Goal: Task Accomplishment & Management: Use online tool/utility

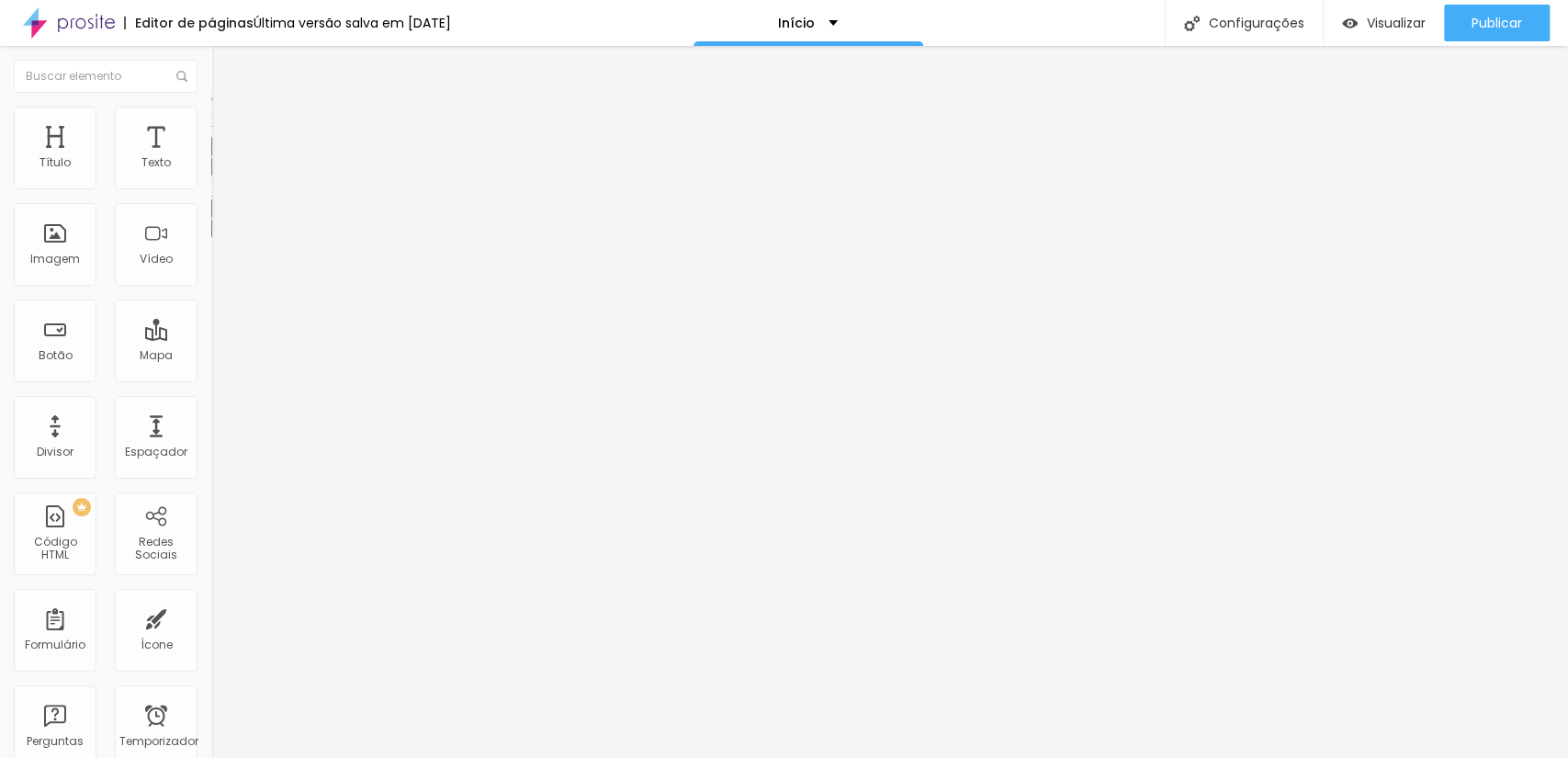
click at [212, 174] on button "button" at bounding box center [224, 167] width 26 height 19
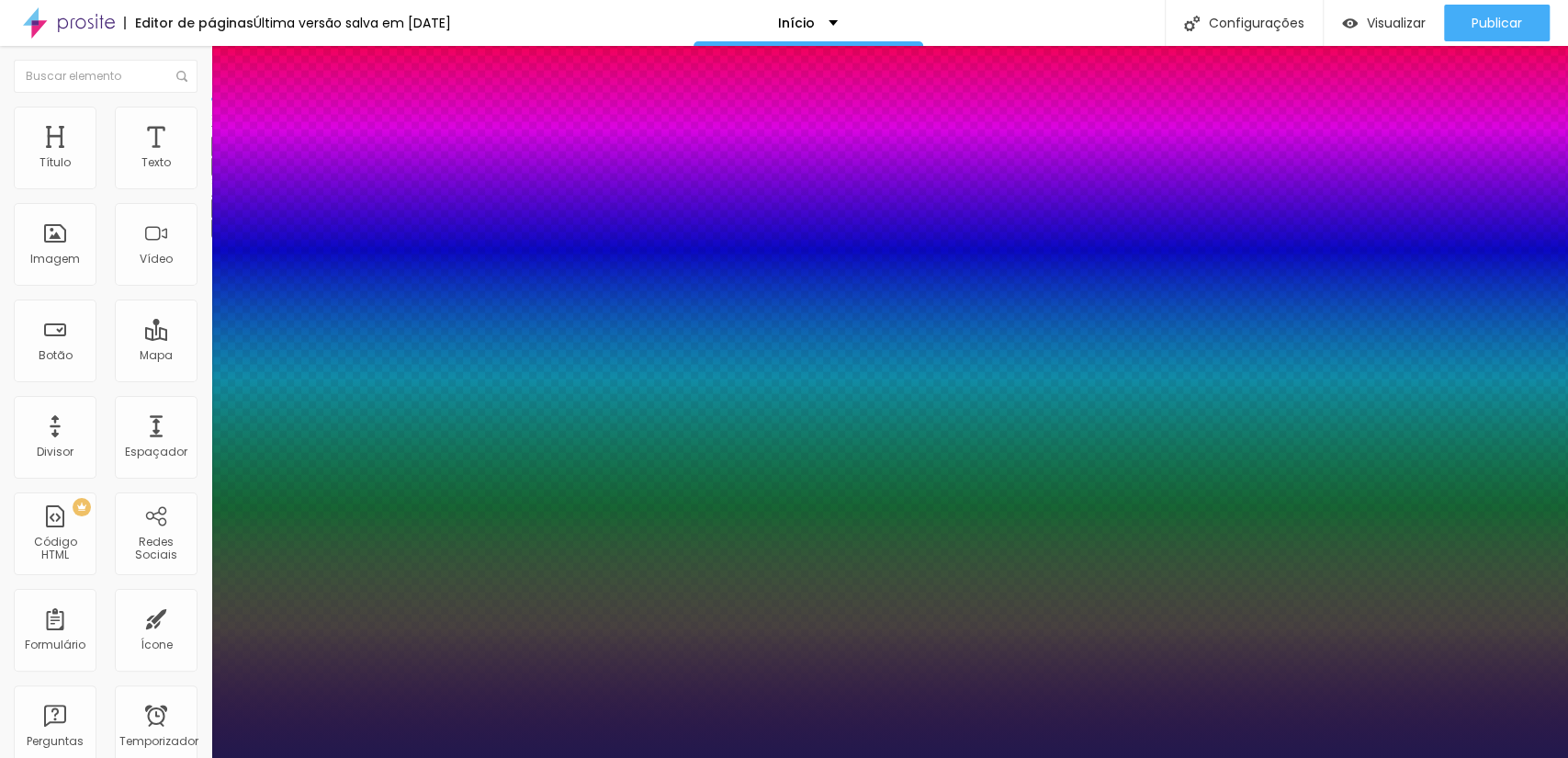
type input "1"
click at [110, 757] on div at bounding box center [784, 758] width 1568 height 0
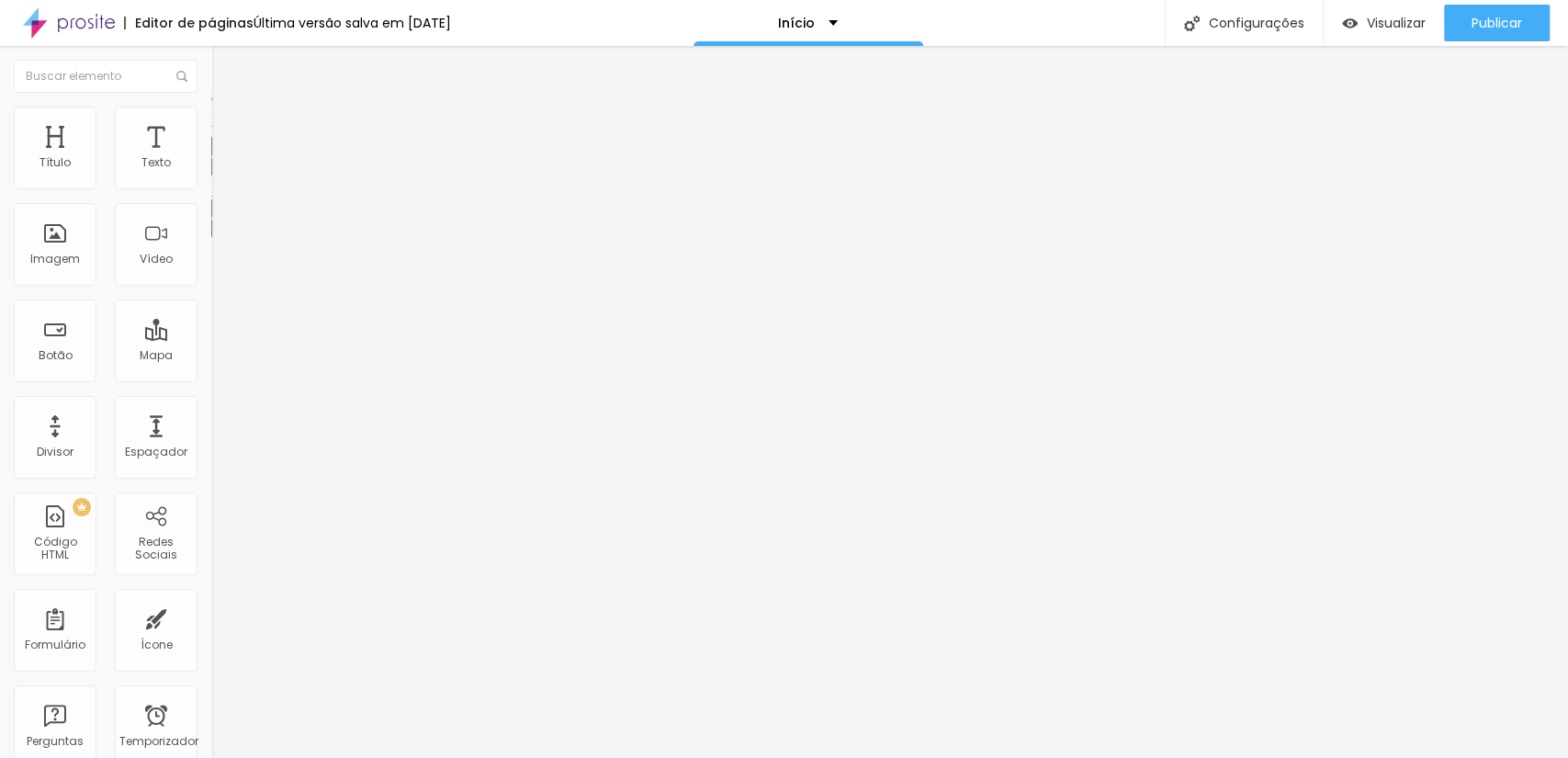
click at [218, 229] on icon "button" at bounding box center [224, 227] width 11 height 11
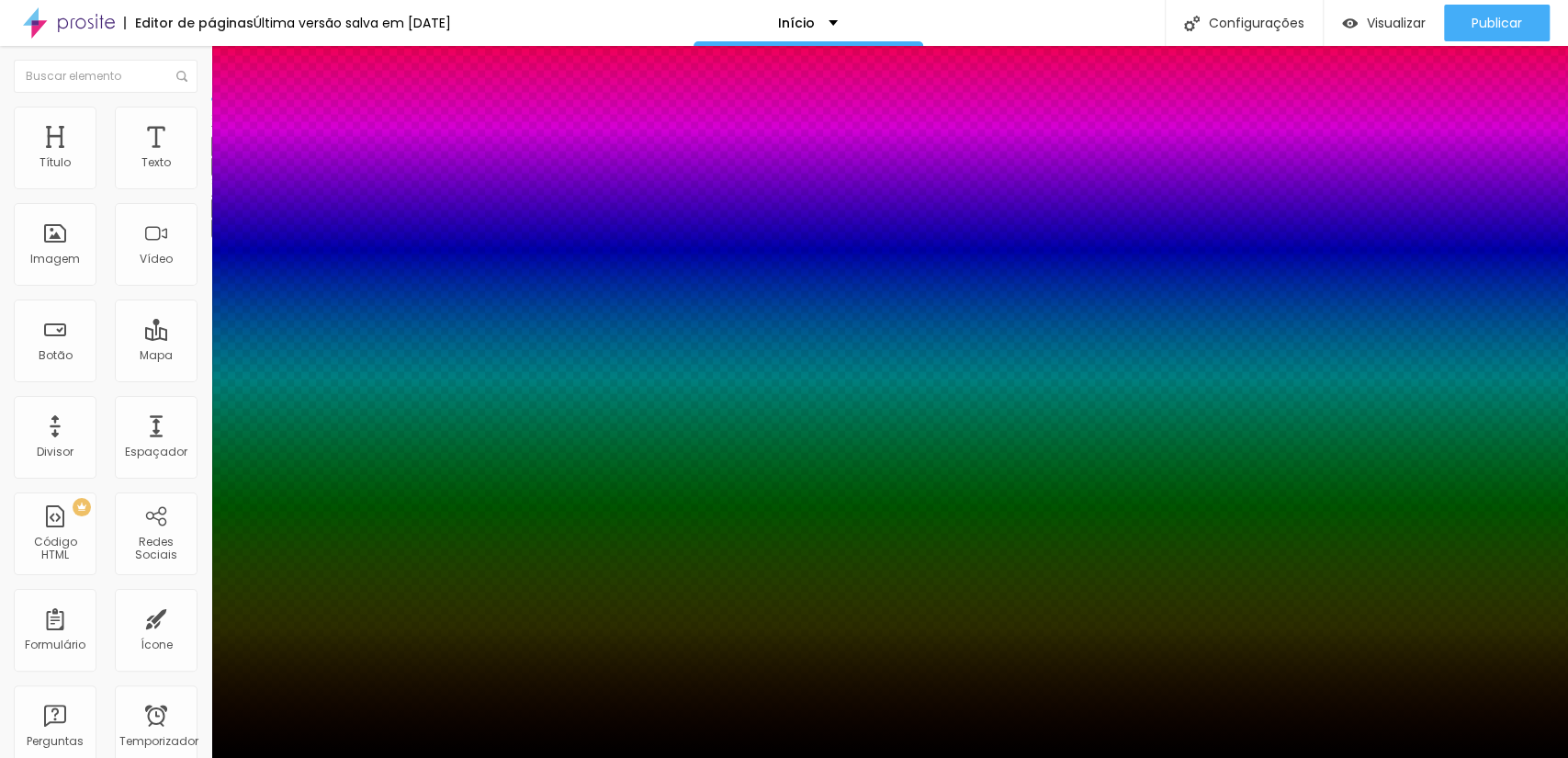
drag, startPoint x: 316, startPoint y: 493, endPoint x: 287, endPoint y: 404, distance: 93.6
click at [313, 480] on div at bounding box center [784, 379] width 1568 height 758
click at [316, 487] on div at bounding box center [784, 379] width 1568 height 758
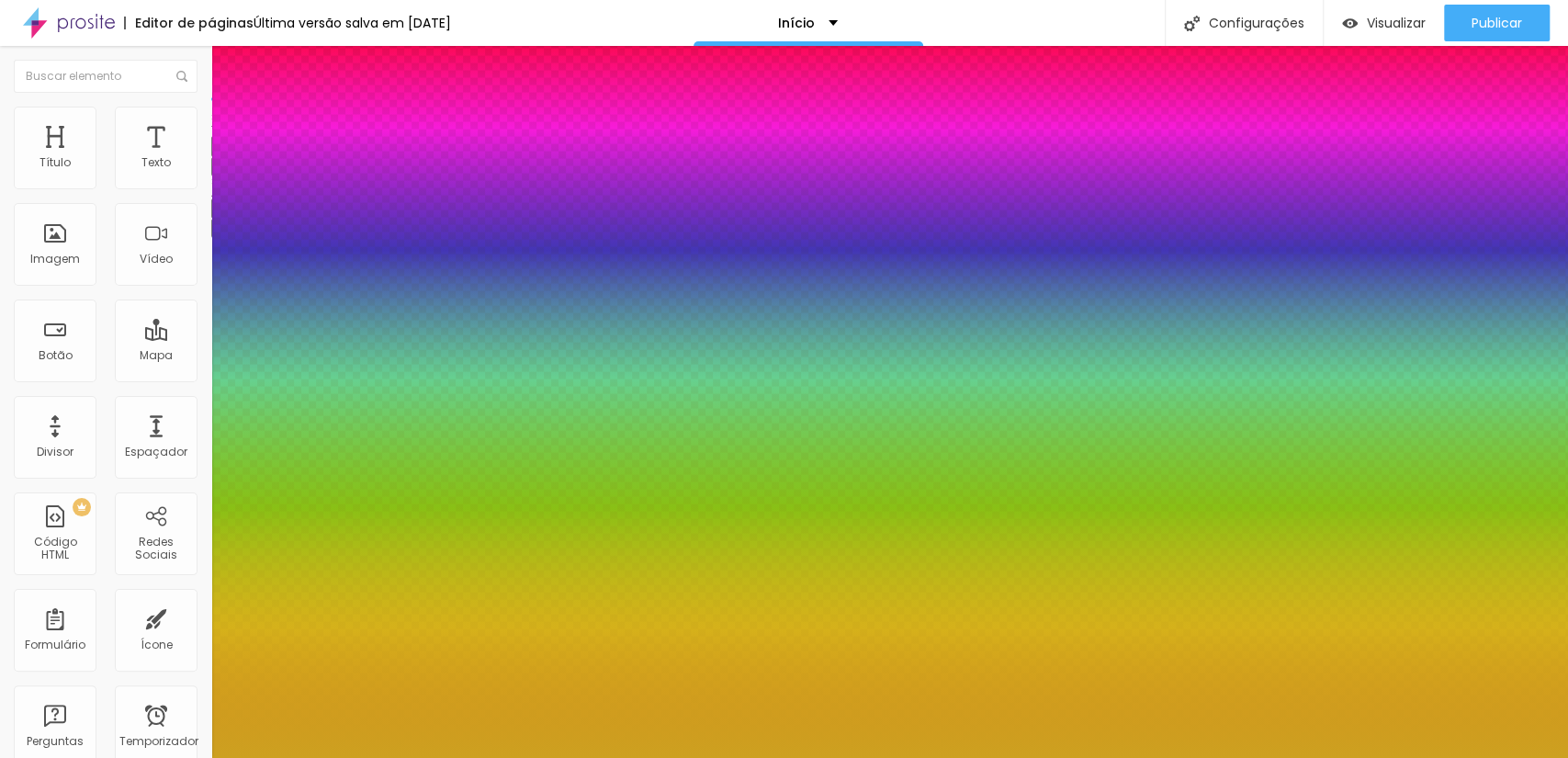
click at [284, 393] on div at bounding box center [784, 379] width 1568 height 758
click at [567, 757] on div at bounding box center [784, 758] width 1568 height 0
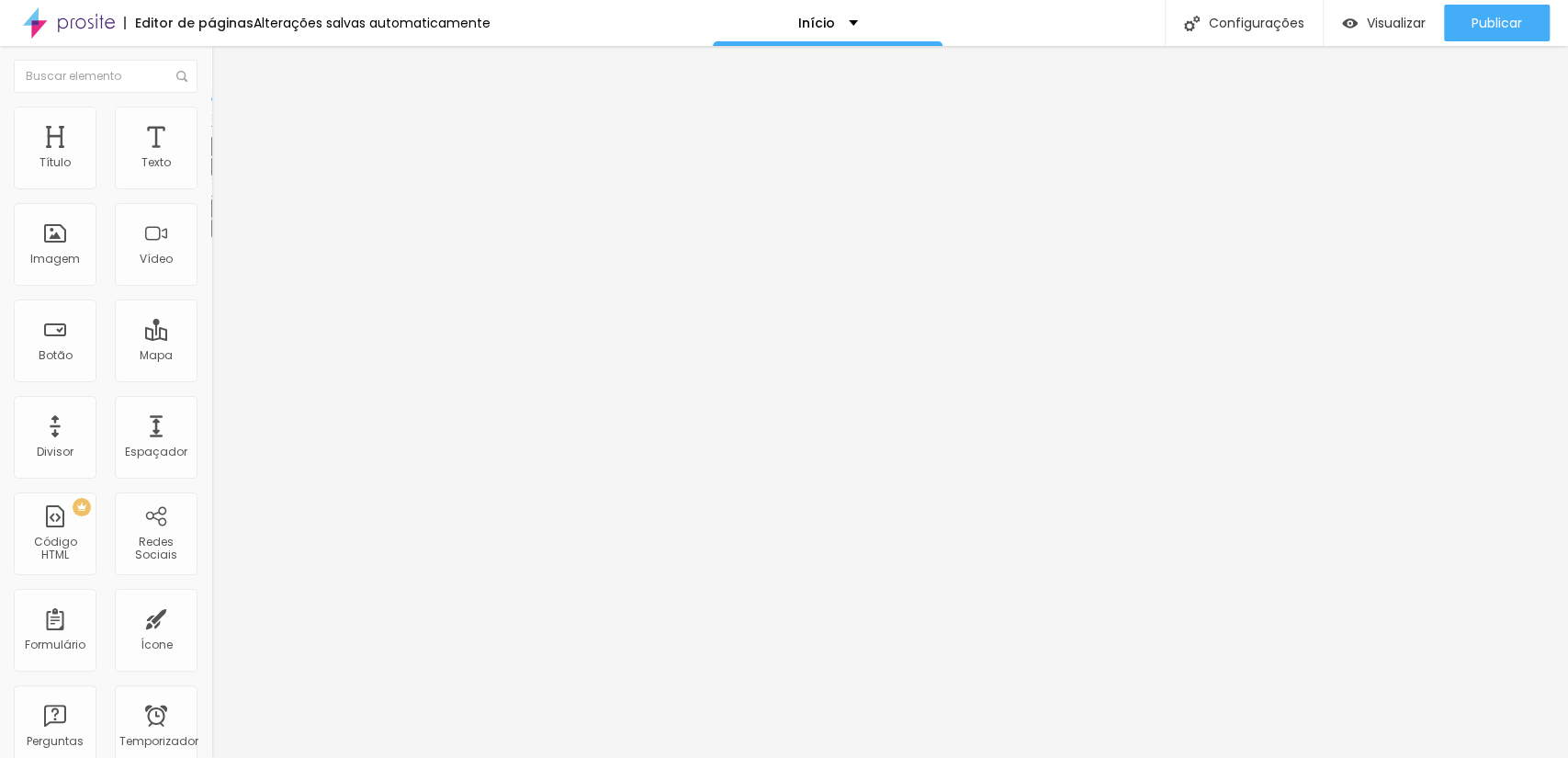
click at [212, 234] on button "button" at bounding box center [224, 228] width 26 height 19
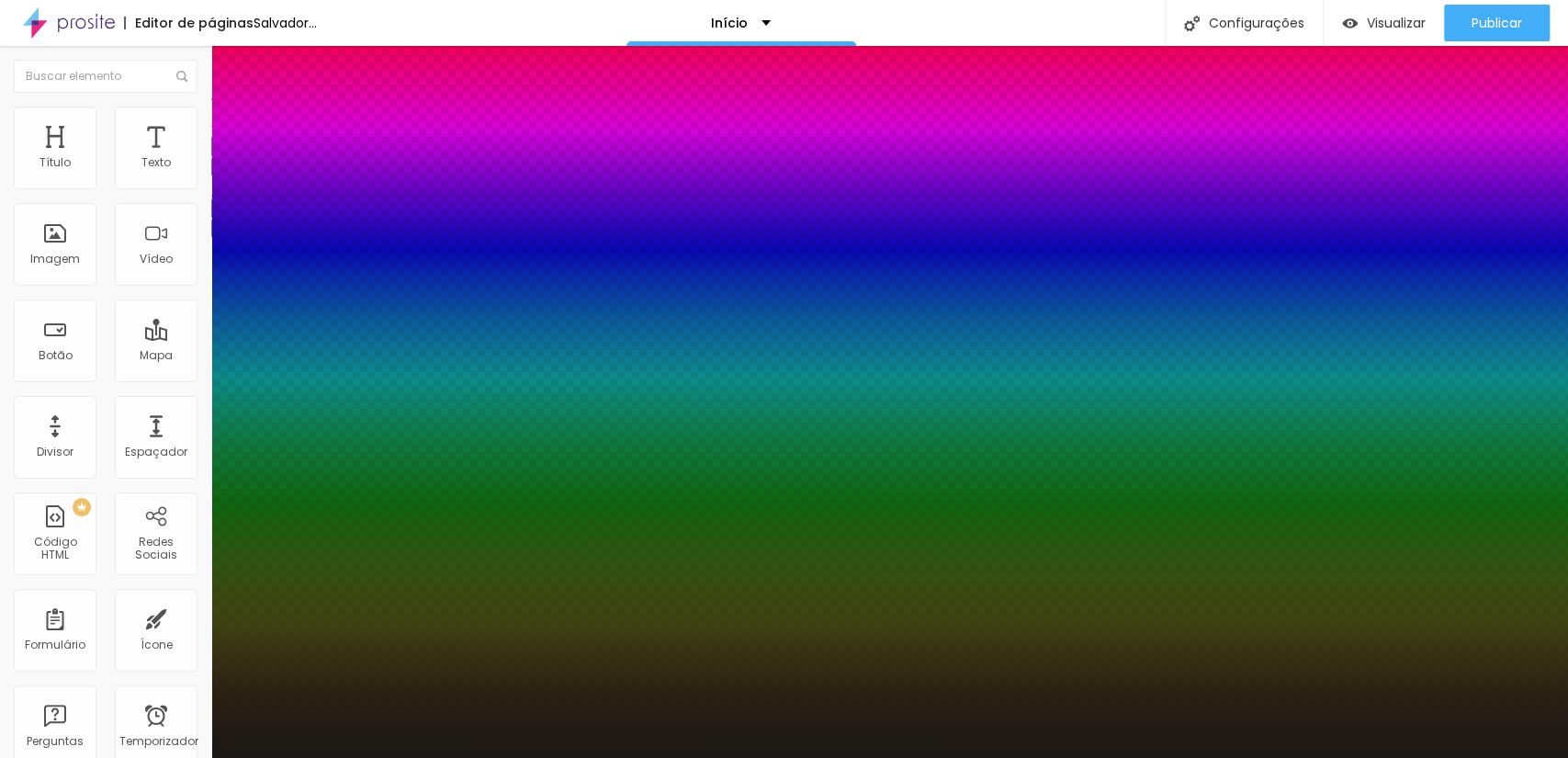
type input "#010101"
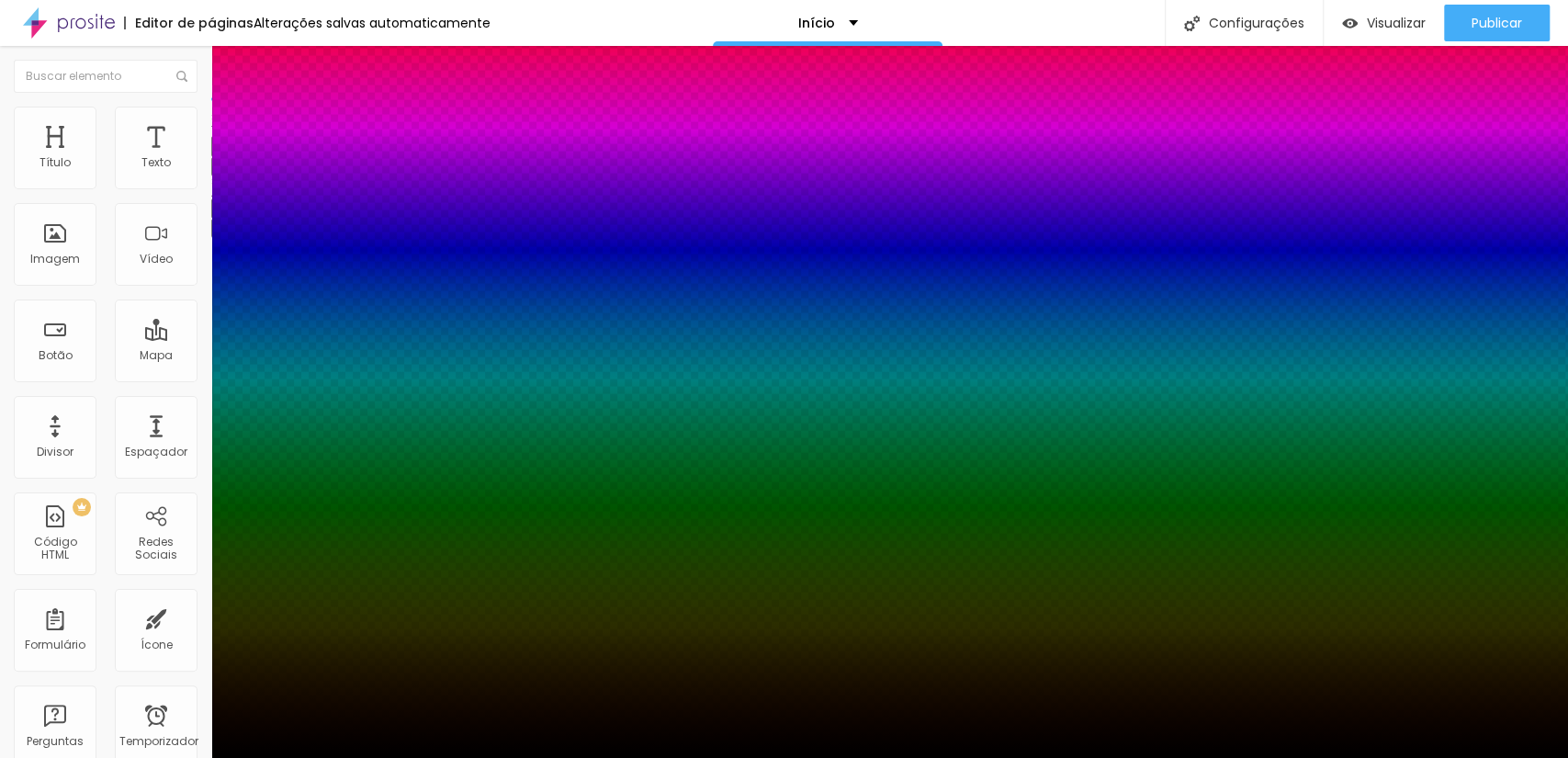
drag, startPoint x: 279, startPoint y: 454, endPoint x: 186, endPoint y: 504, distance: 105.6
click at [433, 757] on div at bounding box center [784, 758] width 1568 height 0
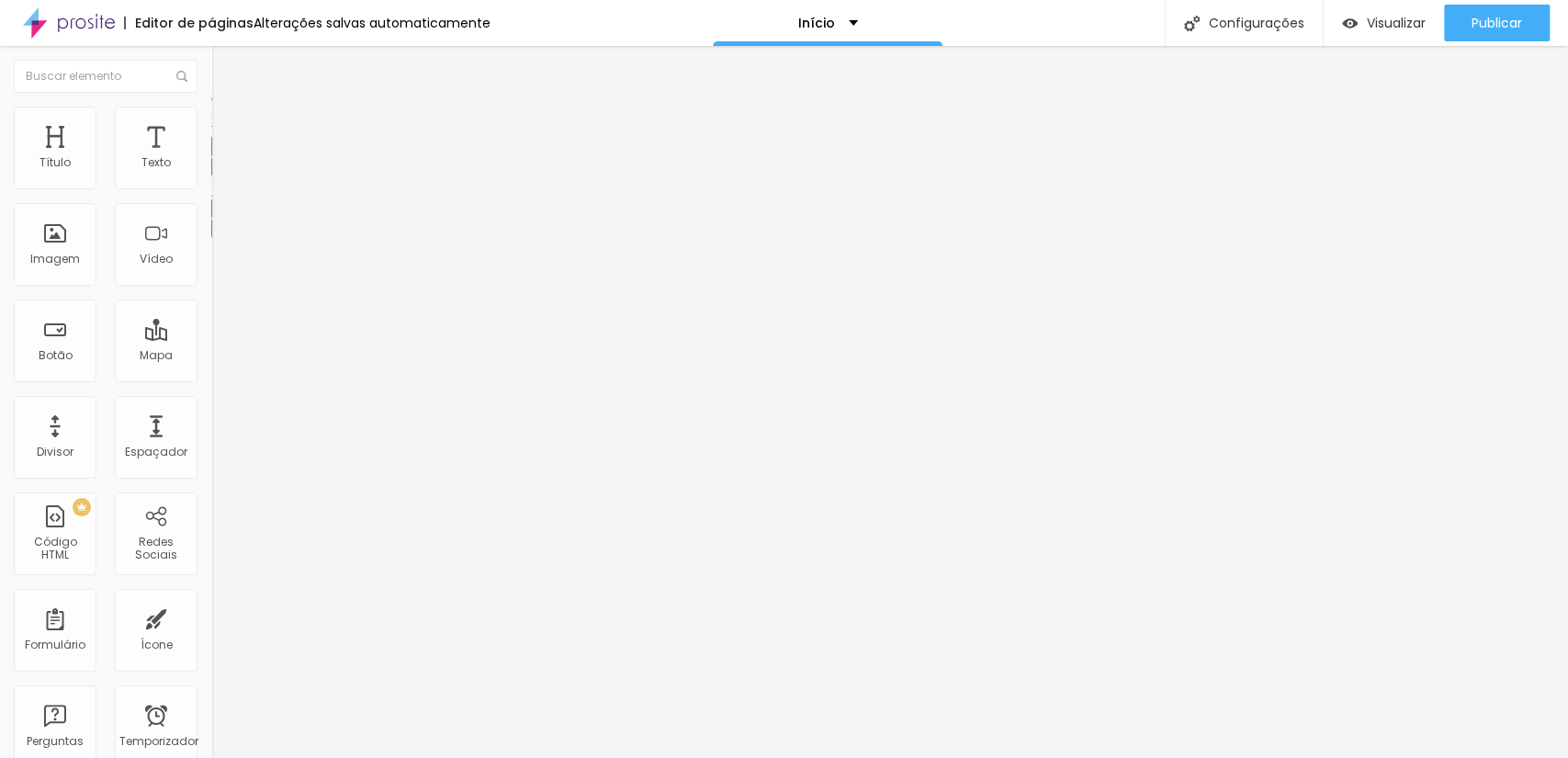
click at [218, 171] on icon "button" at bounding box center [224, 166] width 11 height 11
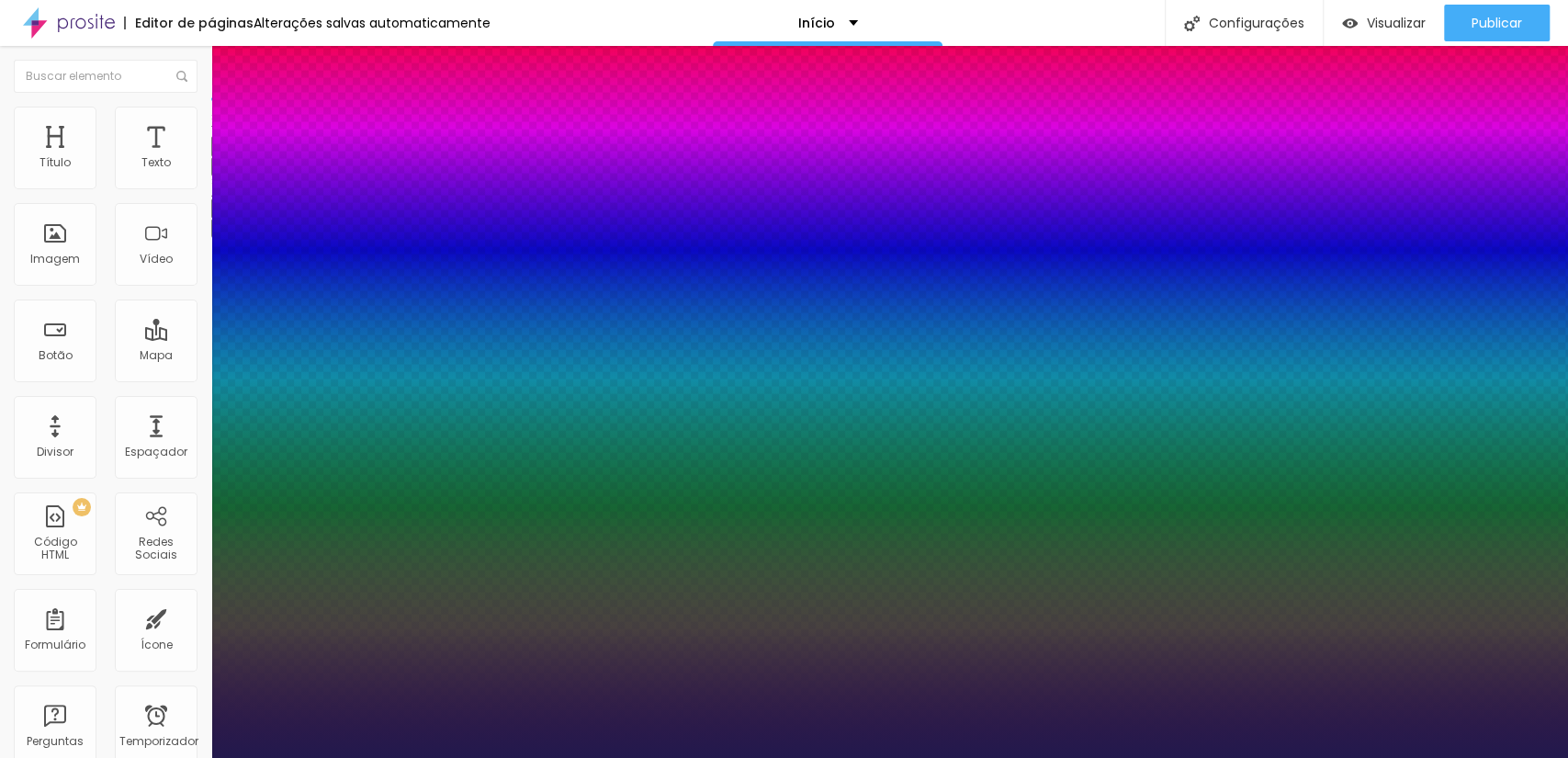
type input "1"
type input "21"
type input "1"
type input "24"
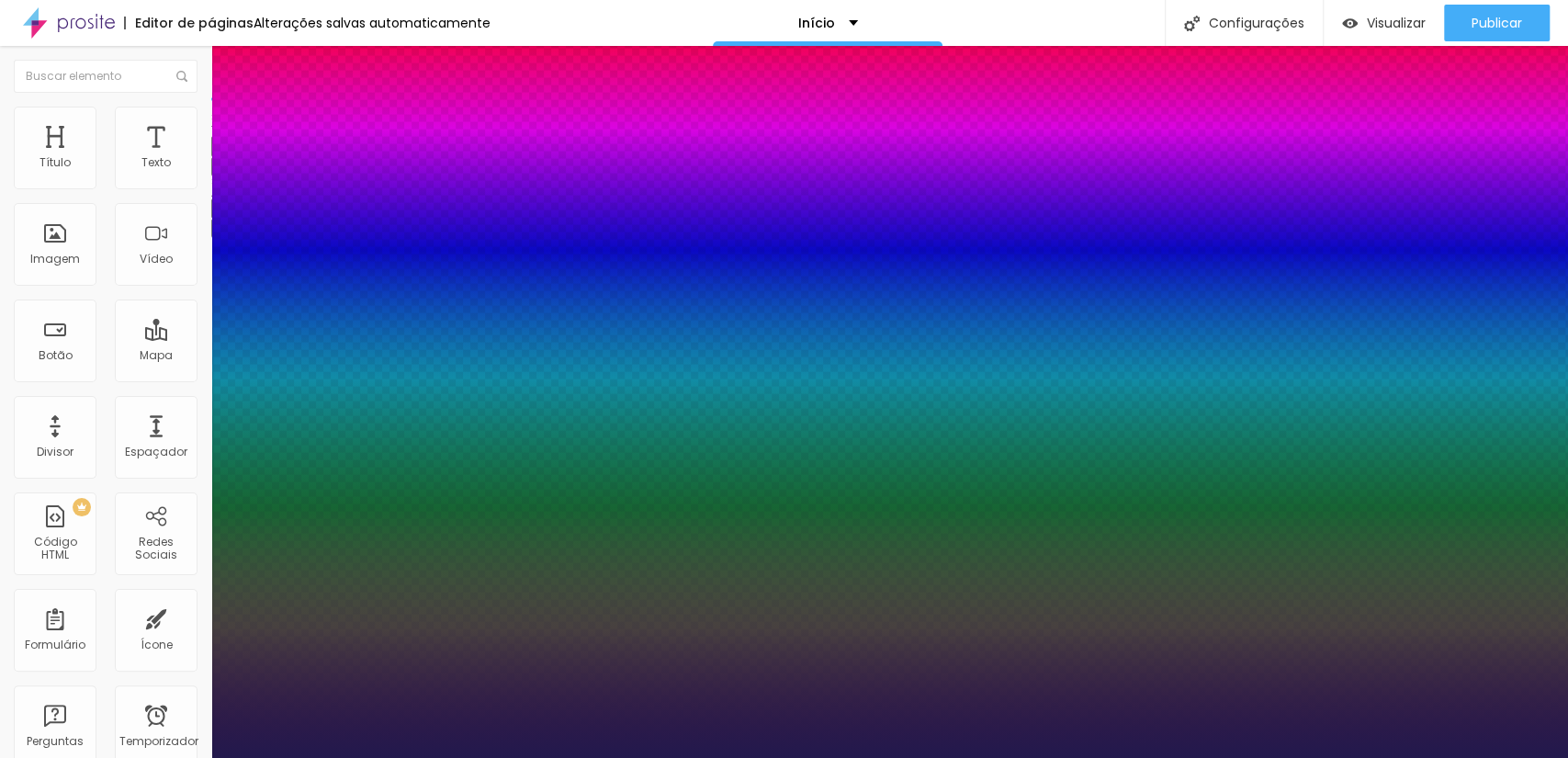
type input "24"
type input "1"
type input "25"
type input "1"
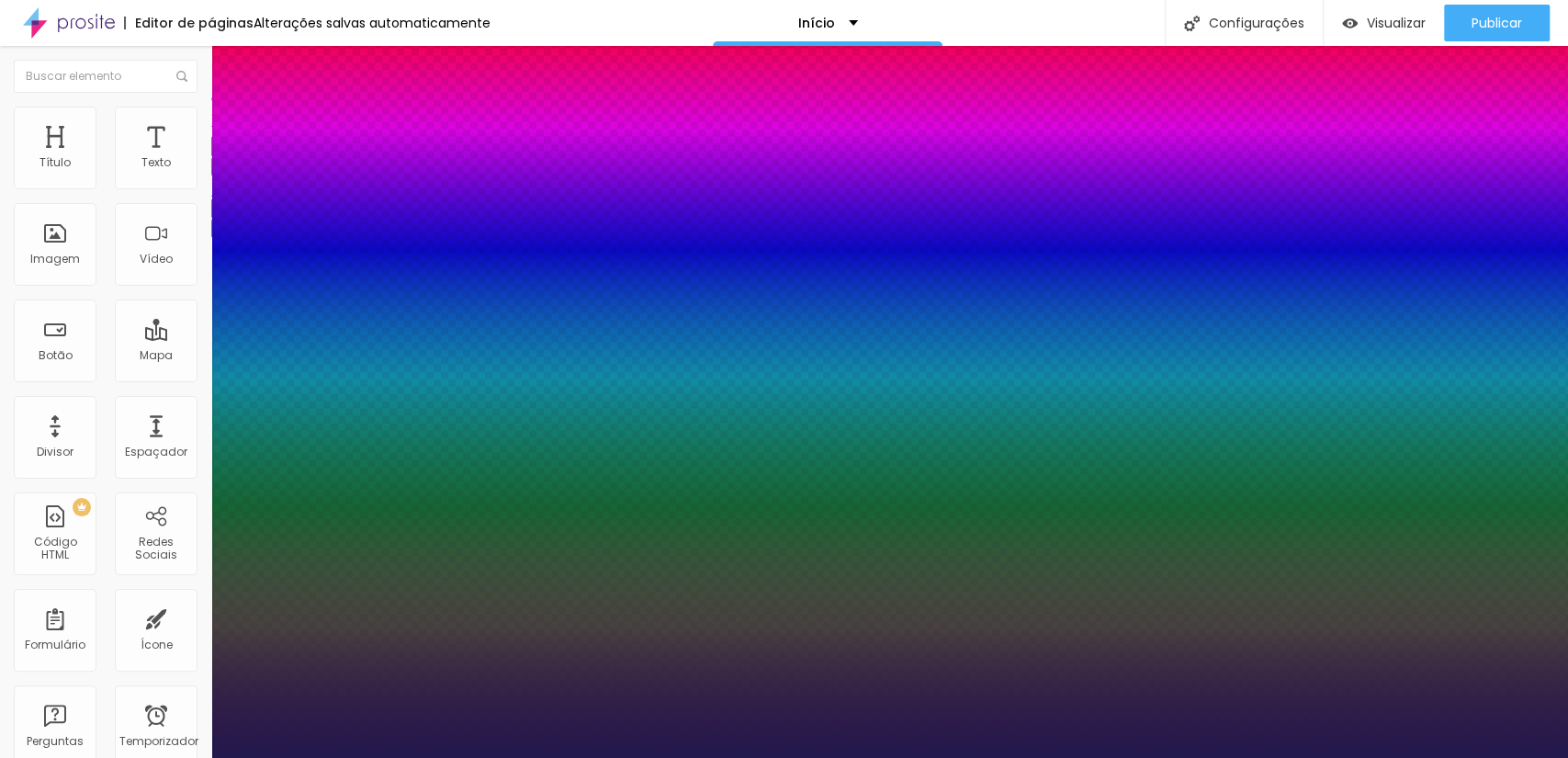
type input "26"
type input "1"
type input "25"
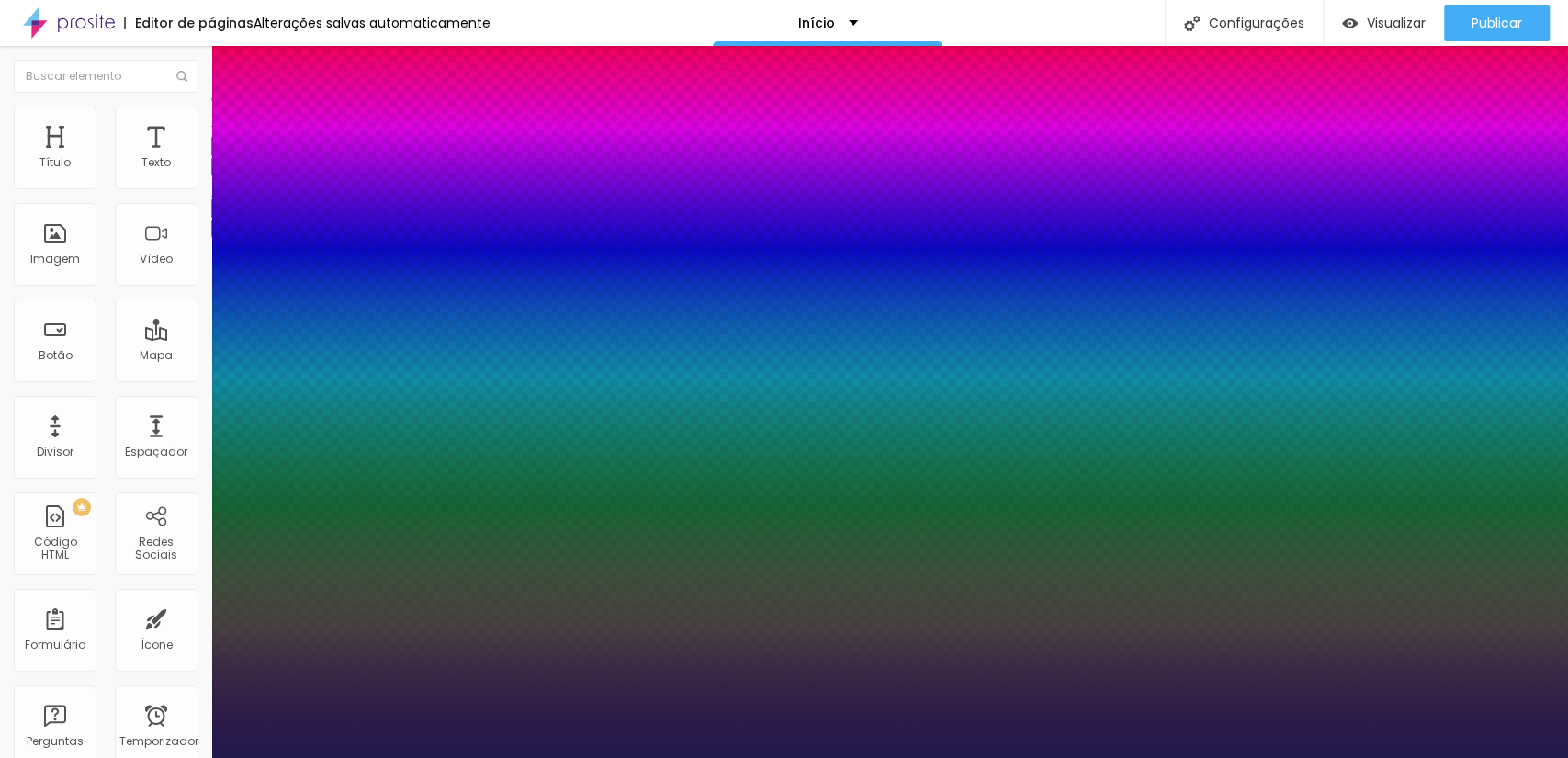
type input "1"
type input "24"
type input "1"
type input "23"
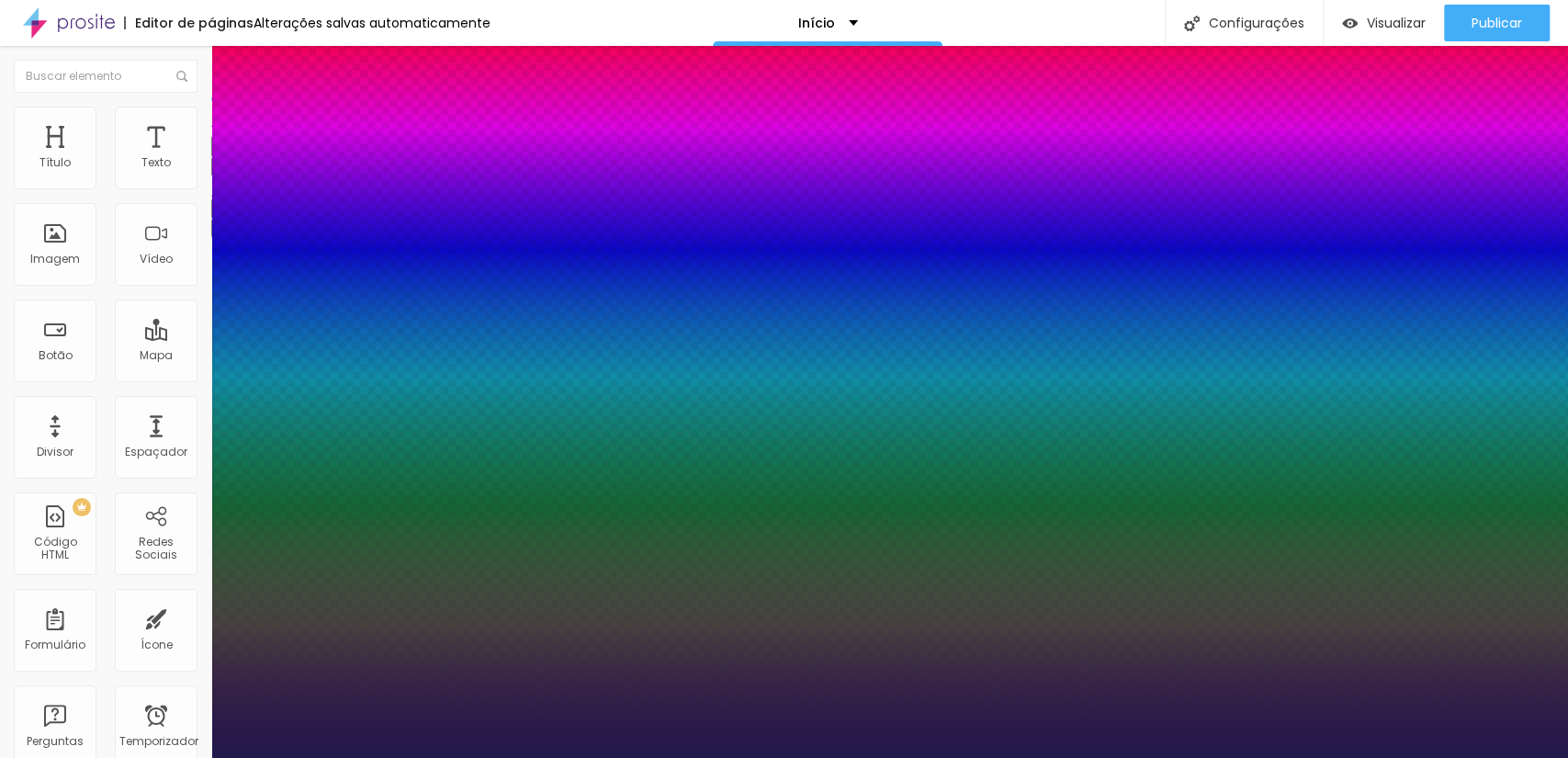
type input "23"
type input "1"
type input "21"
type input "1"
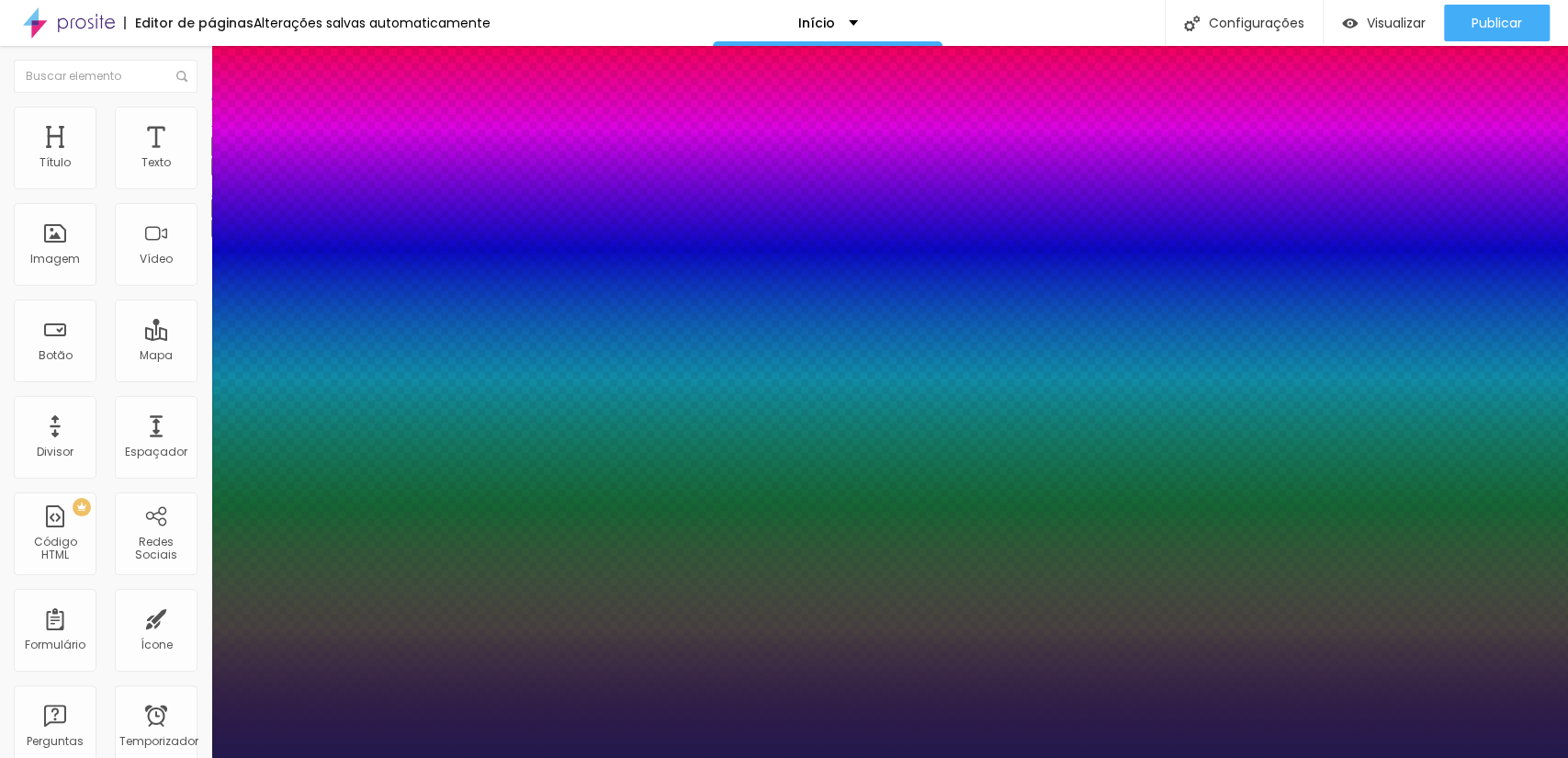
type input "22"
type input "1"
type input "24"
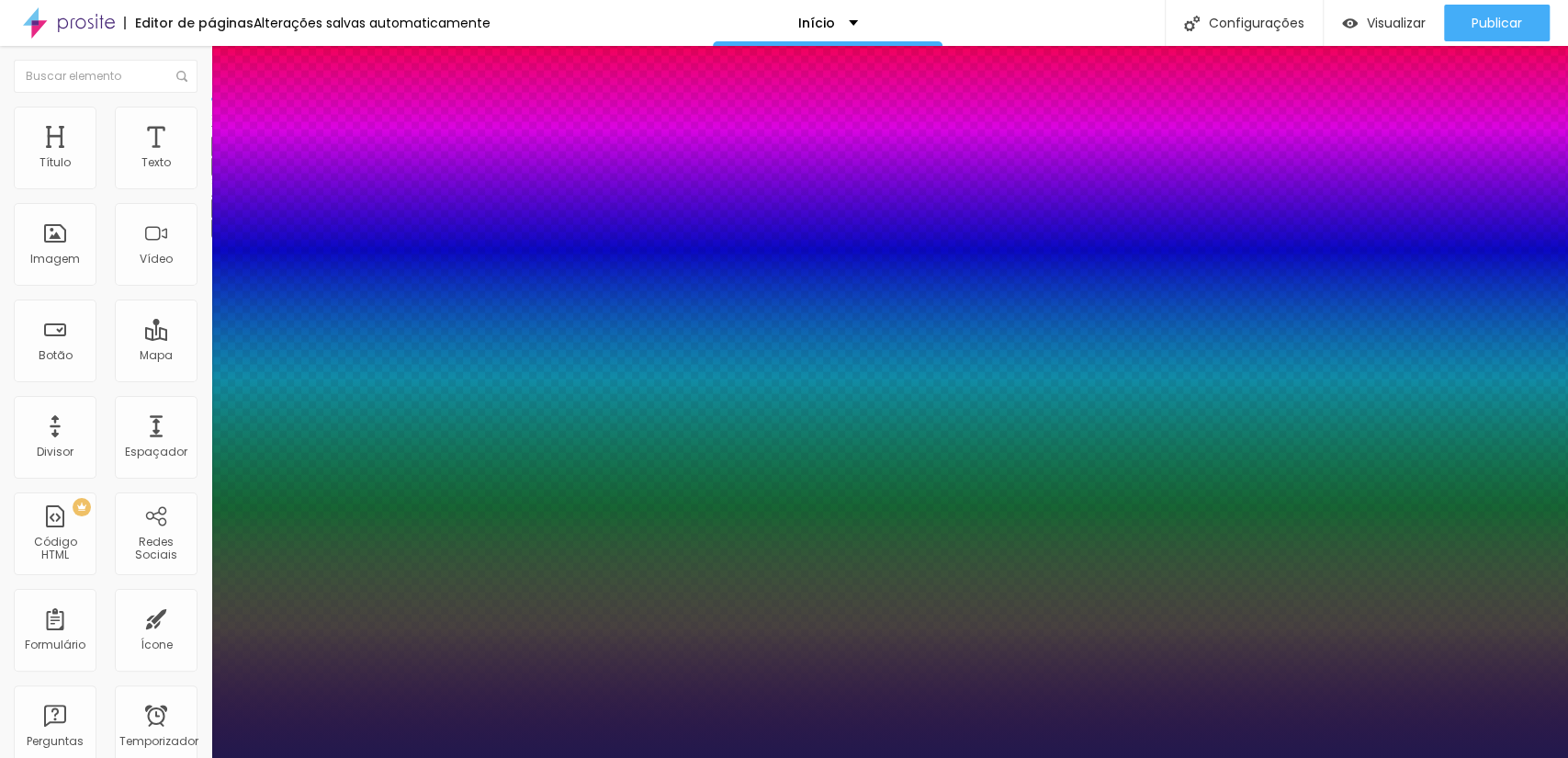
type input "1"
type input "25"
type input "1"
type input "24"
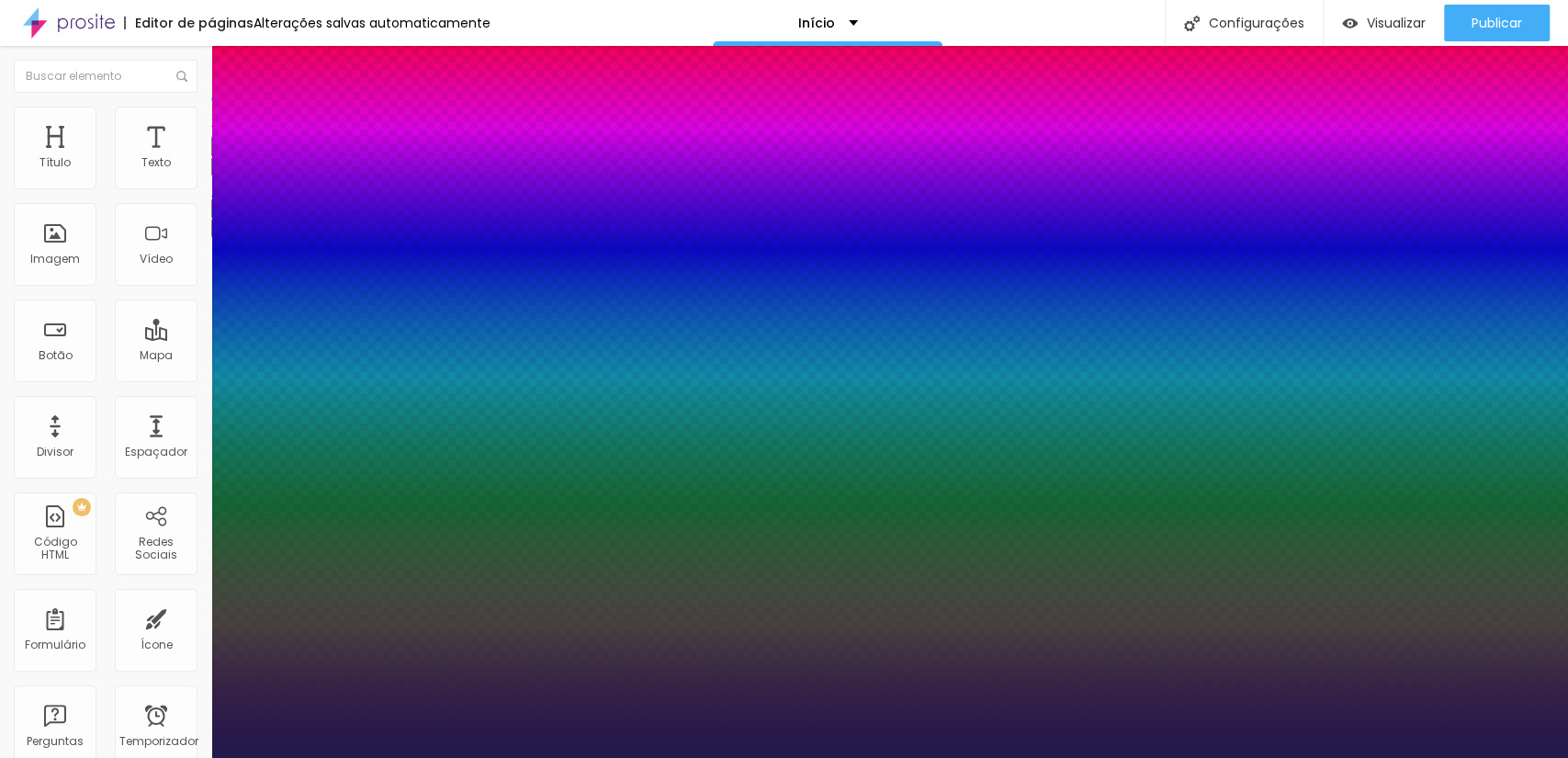
type input "24"
type input "1"
type input "23"
type input "1"
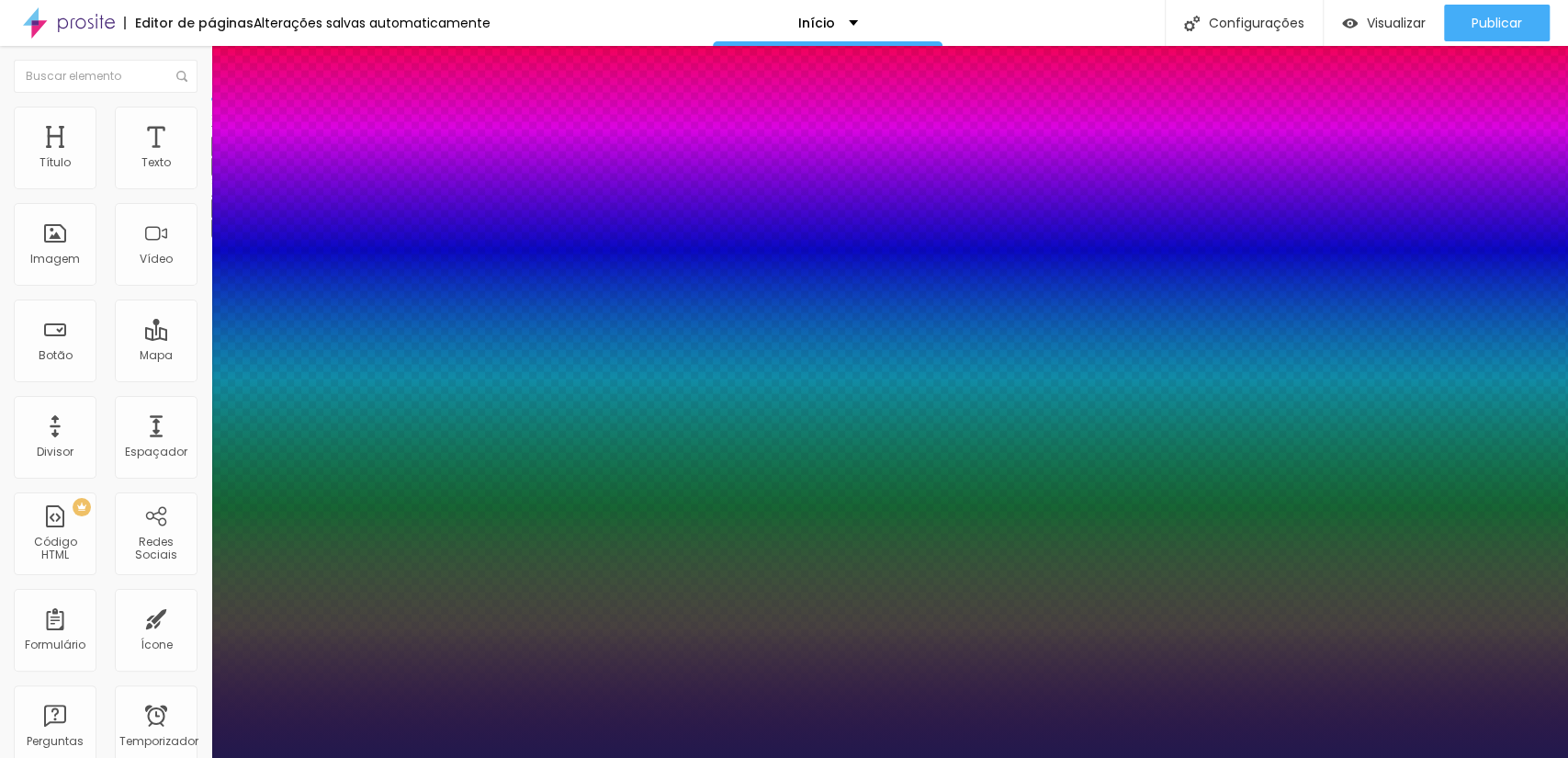
type input "22"
type input "1"
type input "21"
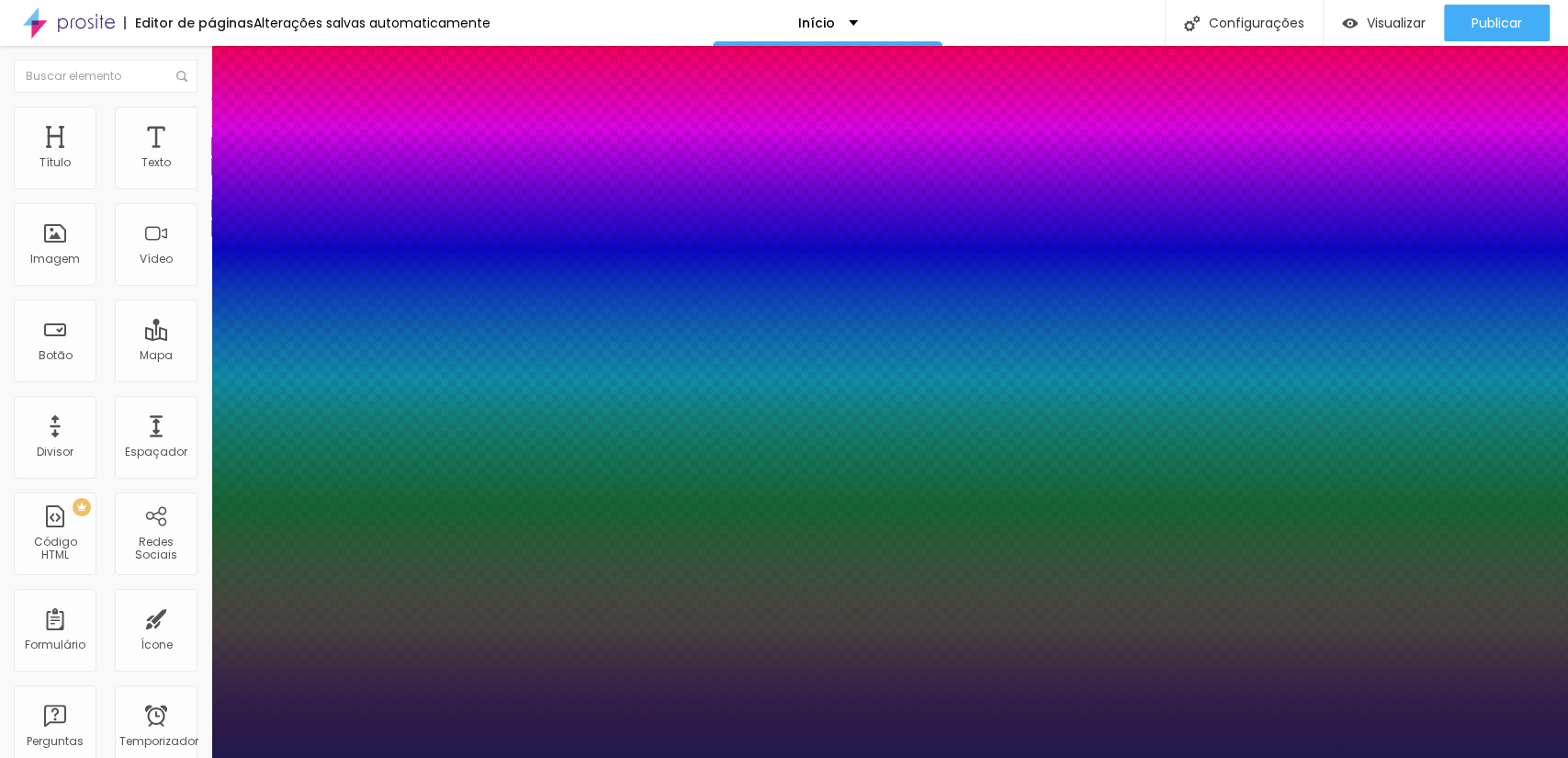
type input "1"
type input "20"
type input "1"
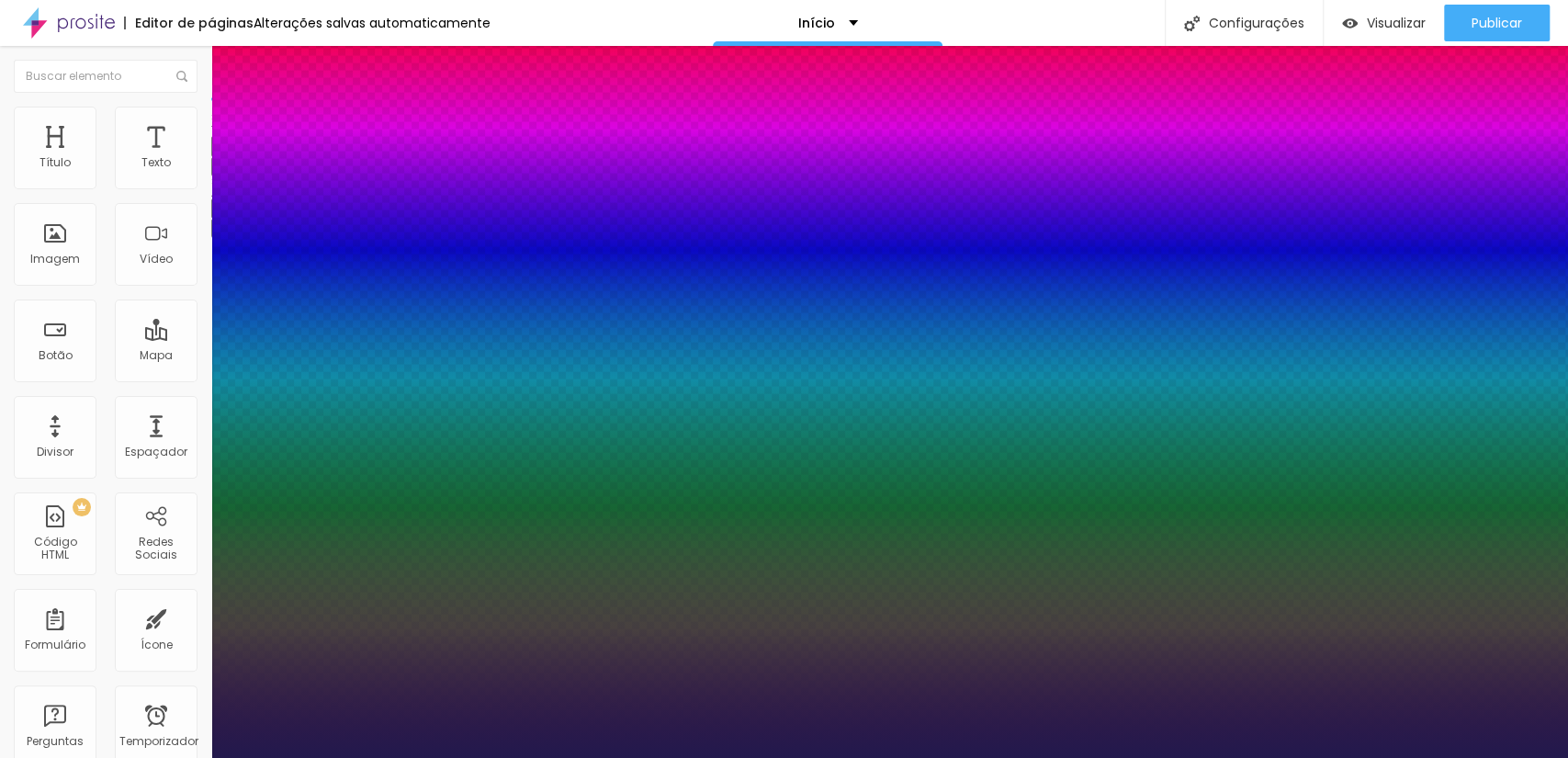
type input "21"
type input "1"
click at [836, 757] on div at bounding box center [784, 758] width 1568 height 0
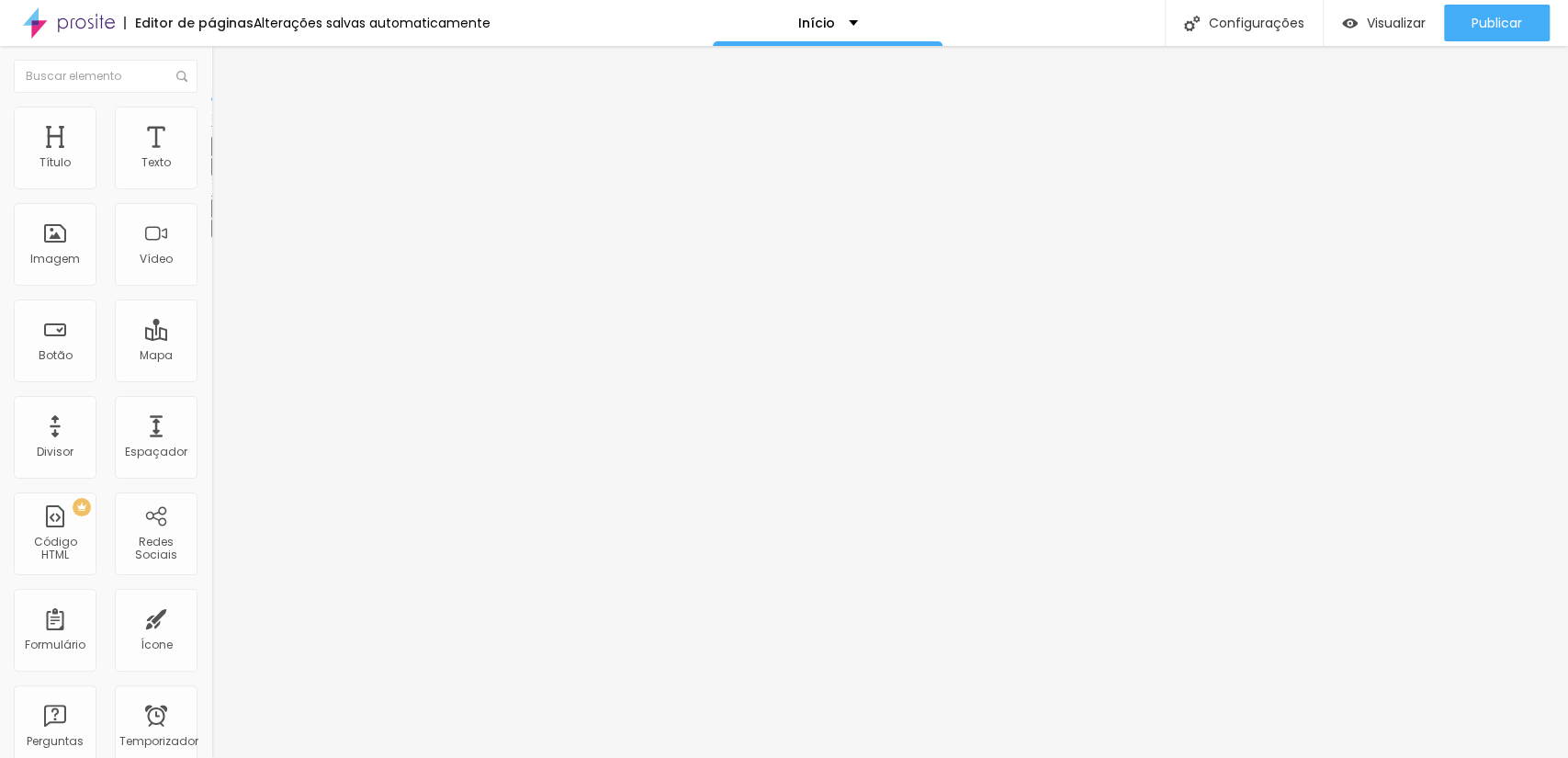
click at [228, 126] on font "Avançado" at bounding box center [258, 119] width 60 height 15
click at [228, 123] on font "Avançado" at bounding box center [258, 119] width 60 height 15
type input "23"
click at [212, 598] on input "range" at bounding box center [271, 605] width 119 height 14
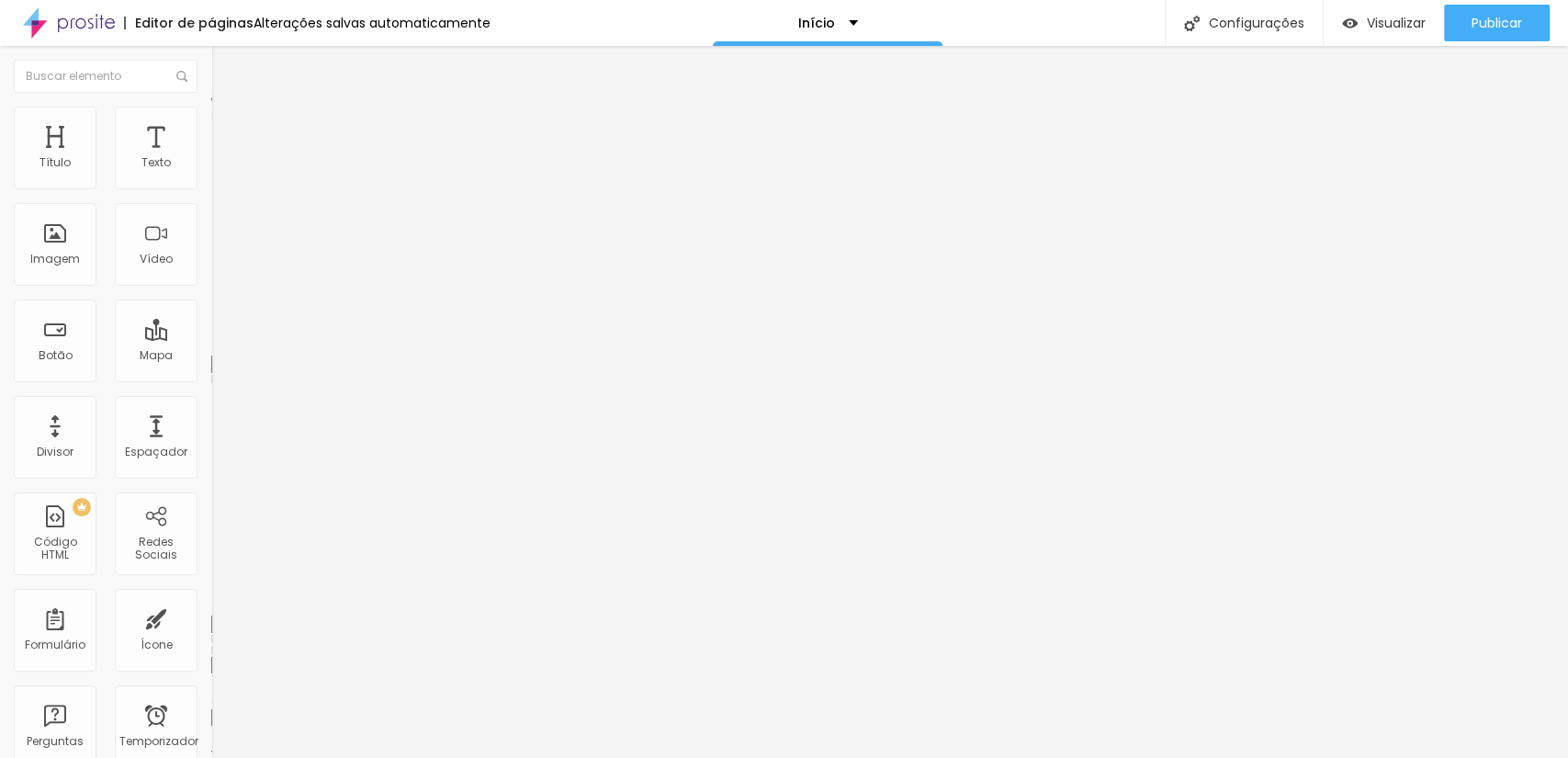
type input "21"
type input "11"
type input "10"
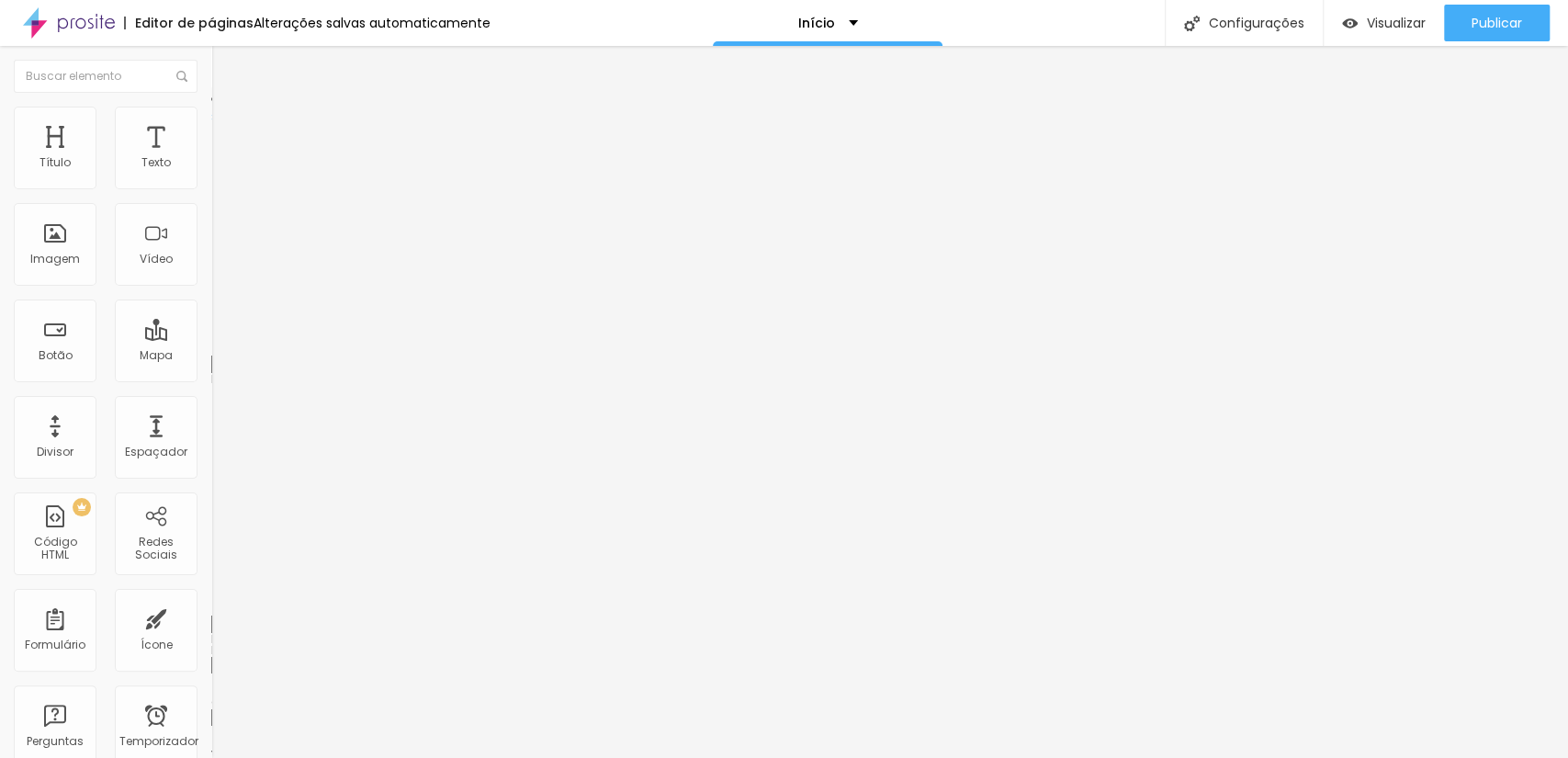
type input "10"
type input "9"
type input "7"
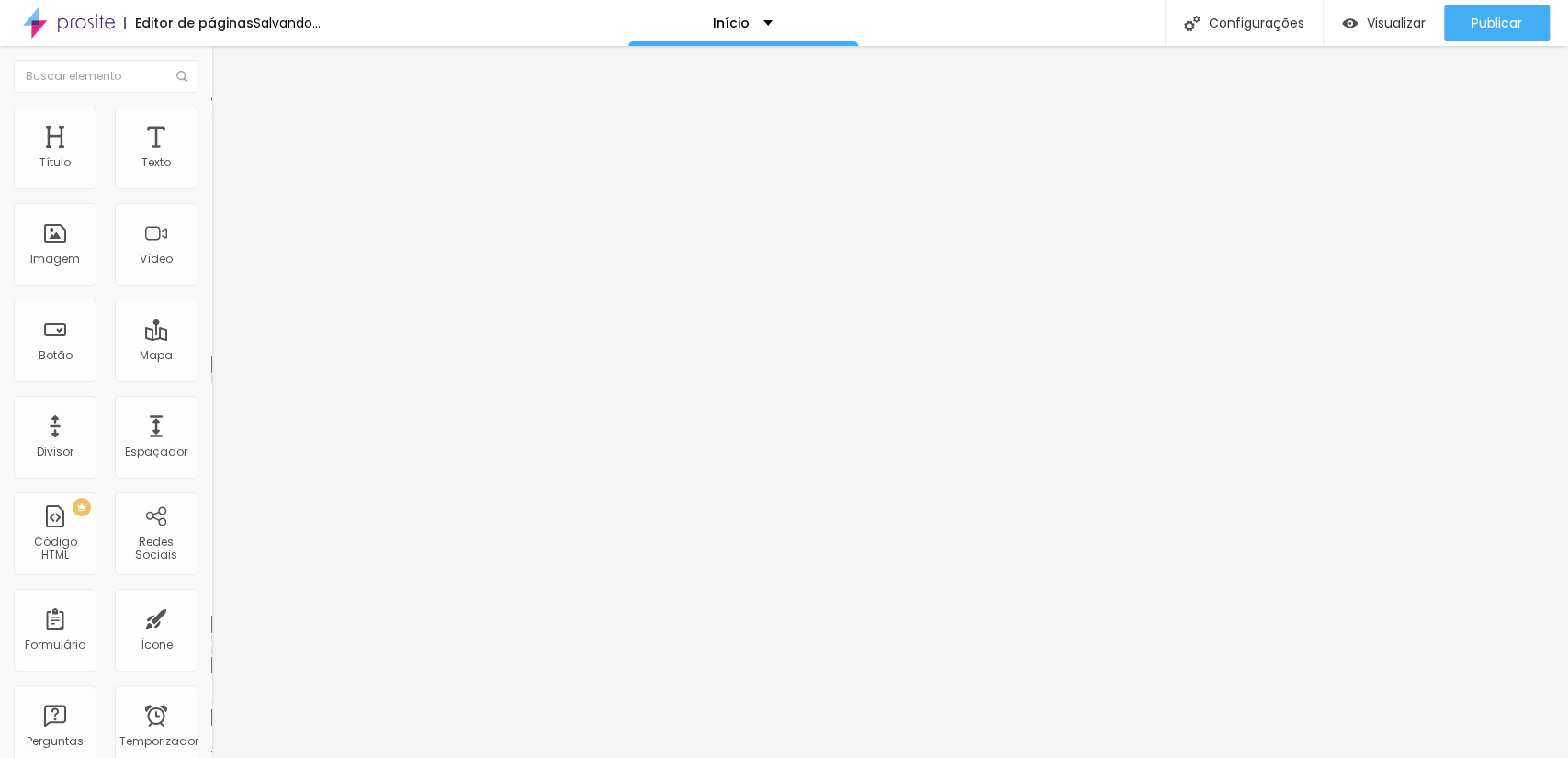
type input "6"
type input "5"
type input "4"
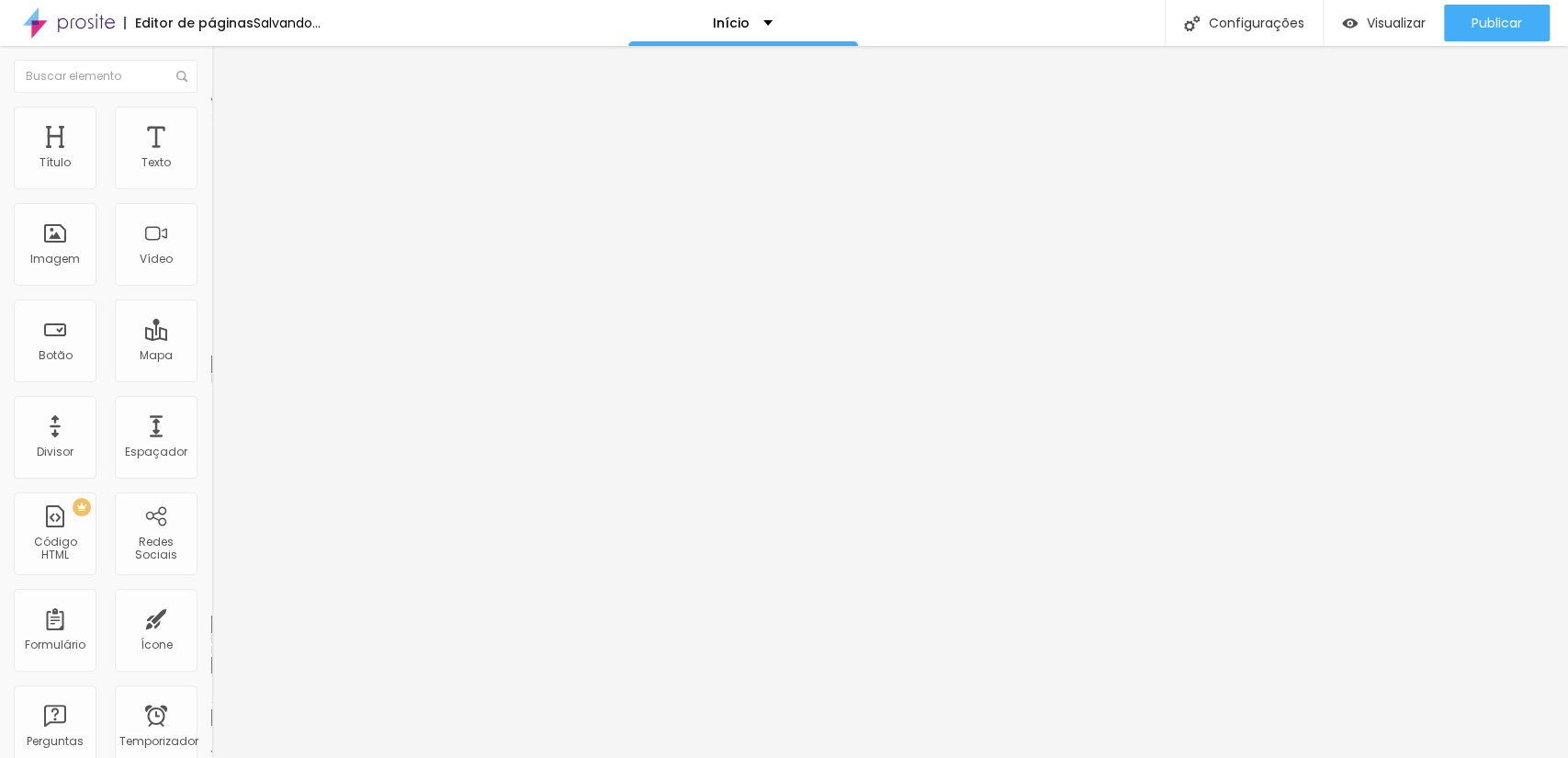
type input "4"
type input "0"
drag, startPoint x: 67, startPoint y: 218, endPoint x: 43, endPoint y: 218, distance: 24.0
type input "0"
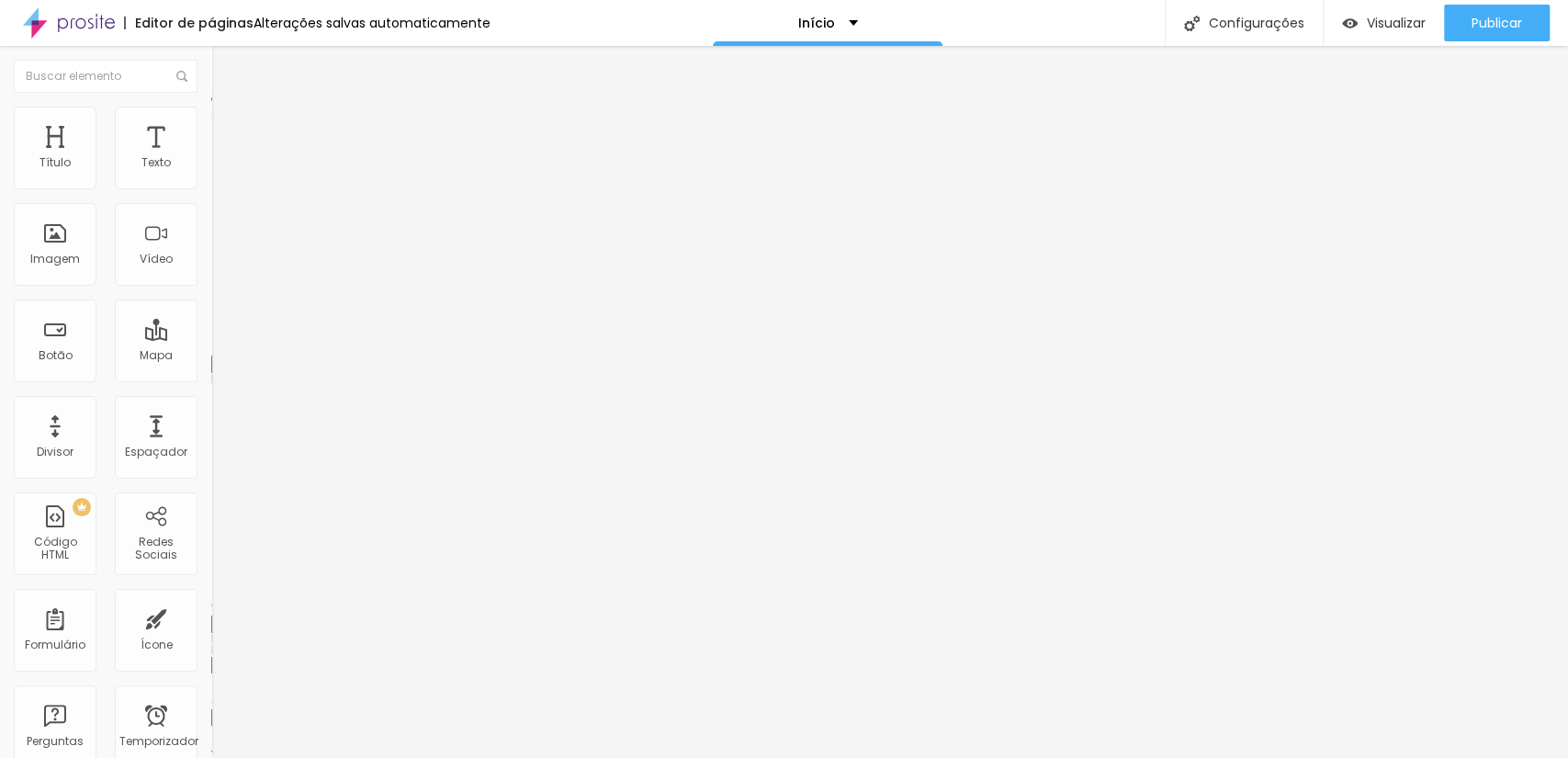
click at [212, 598] on input "range" at bounding box center [271, 605] width 119 height 14
click at [212, 178] on div "Tipografia Voltar ao padrão Sombra ATIVO Voltar ao padrão" at bounding box center [317, 181] width 212 height 113
click at [218, 171] on icon "button" at bounding box center [224, 166] width 11 height 11
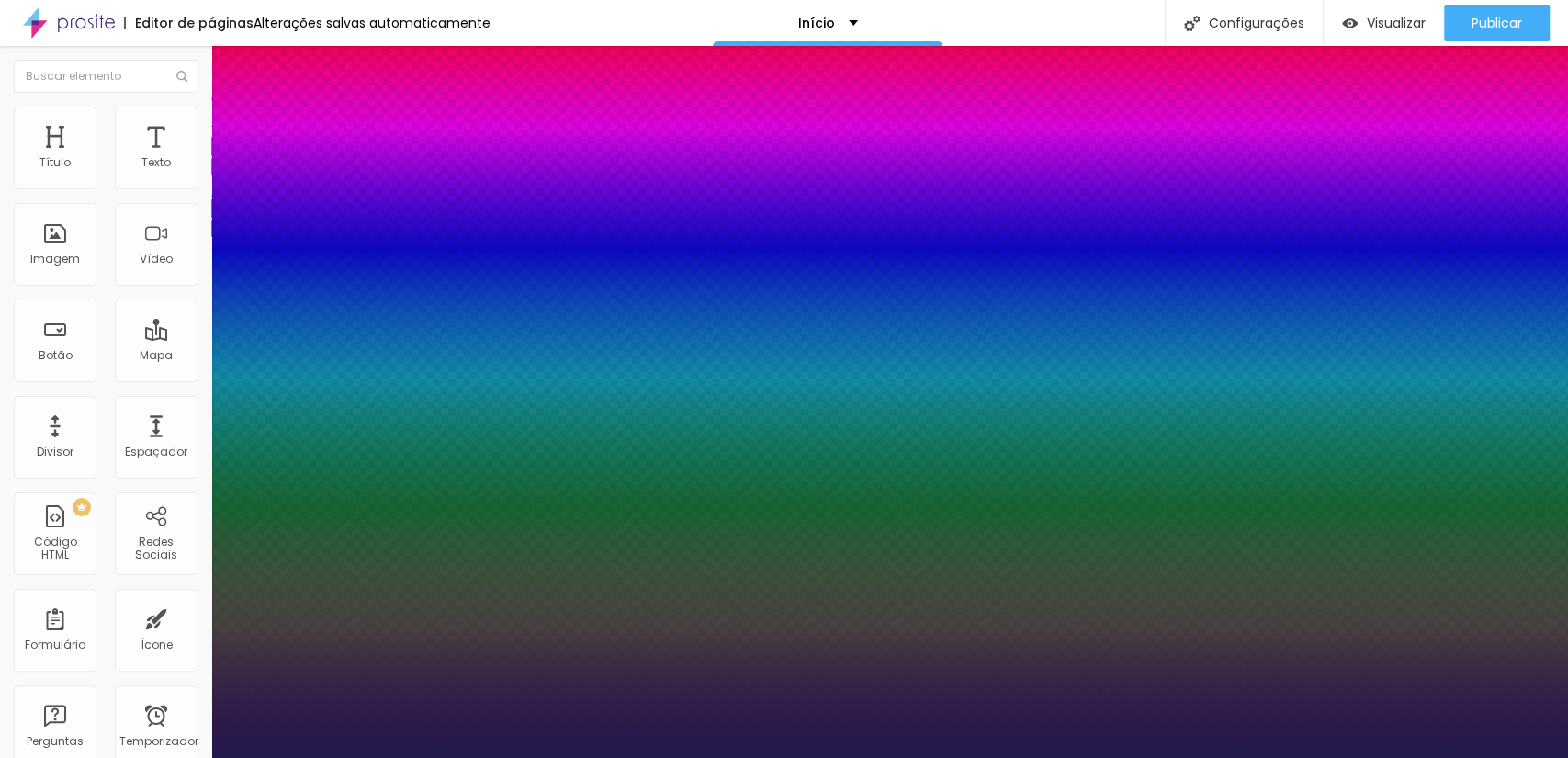
type input "1"
type input "23"
type input "1"
type input "19"
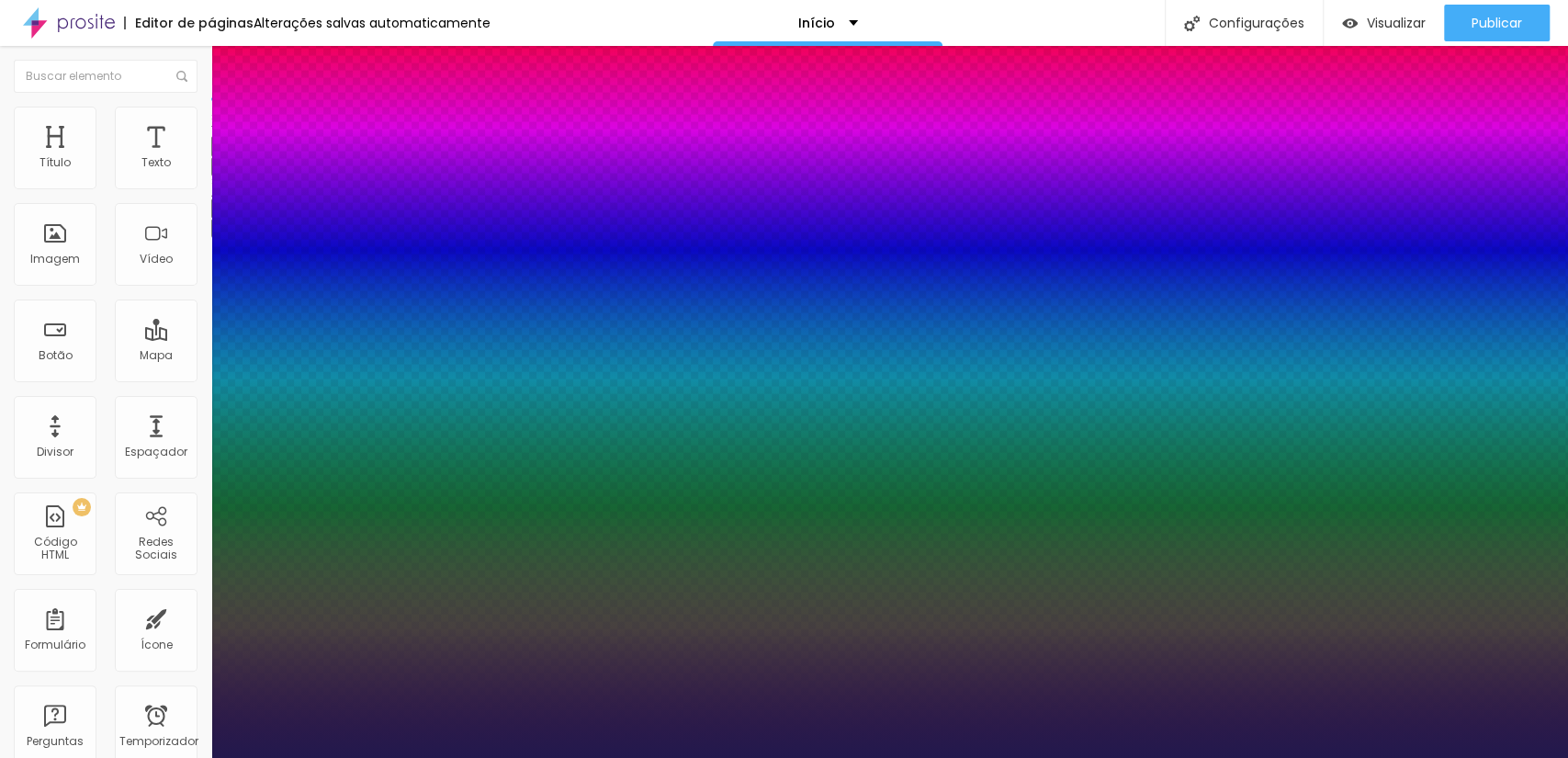
type input "19"
type input "1"
type input "19"
type input "1"
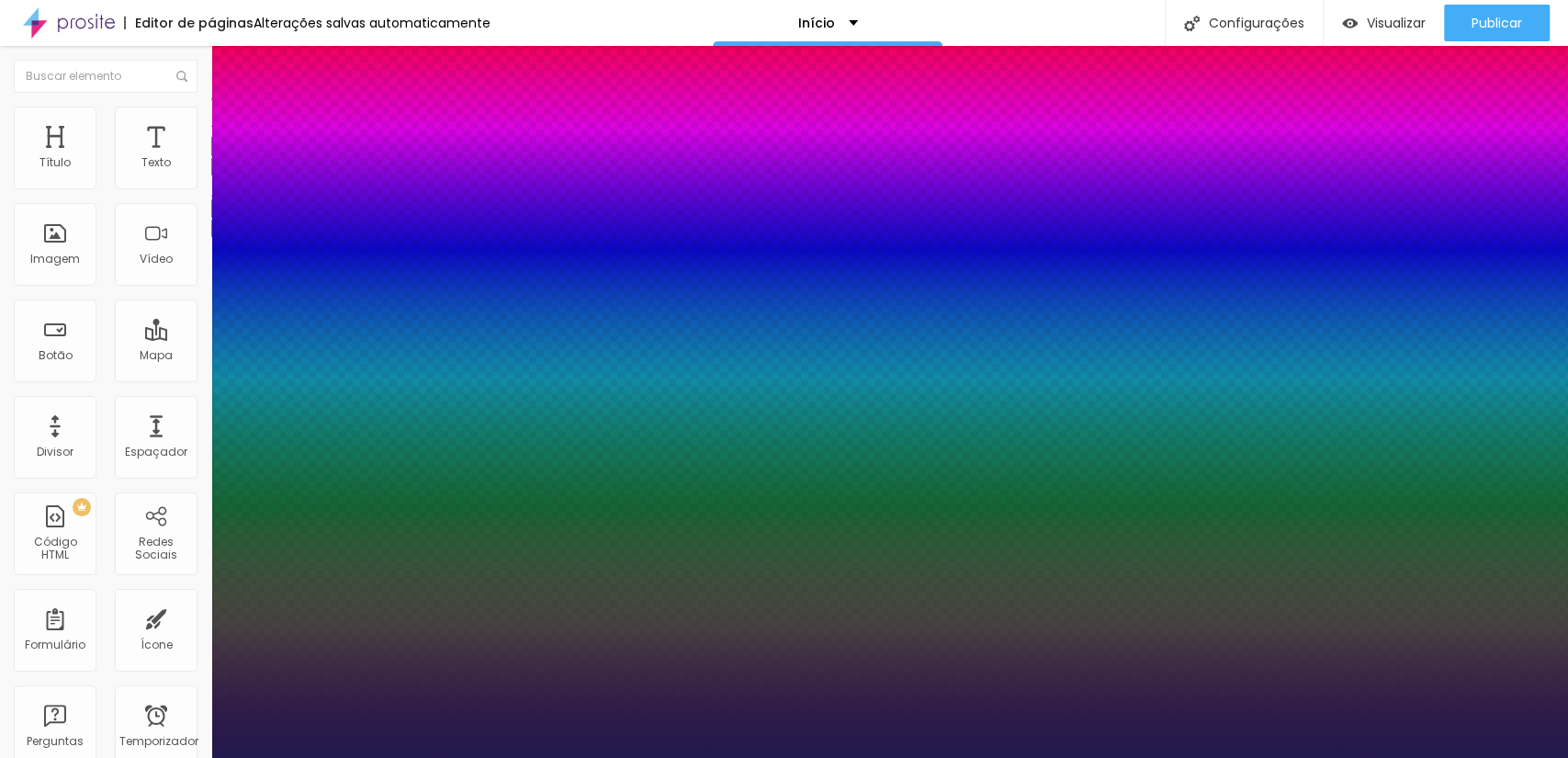
type input "20"
type input "1"
type input "19"
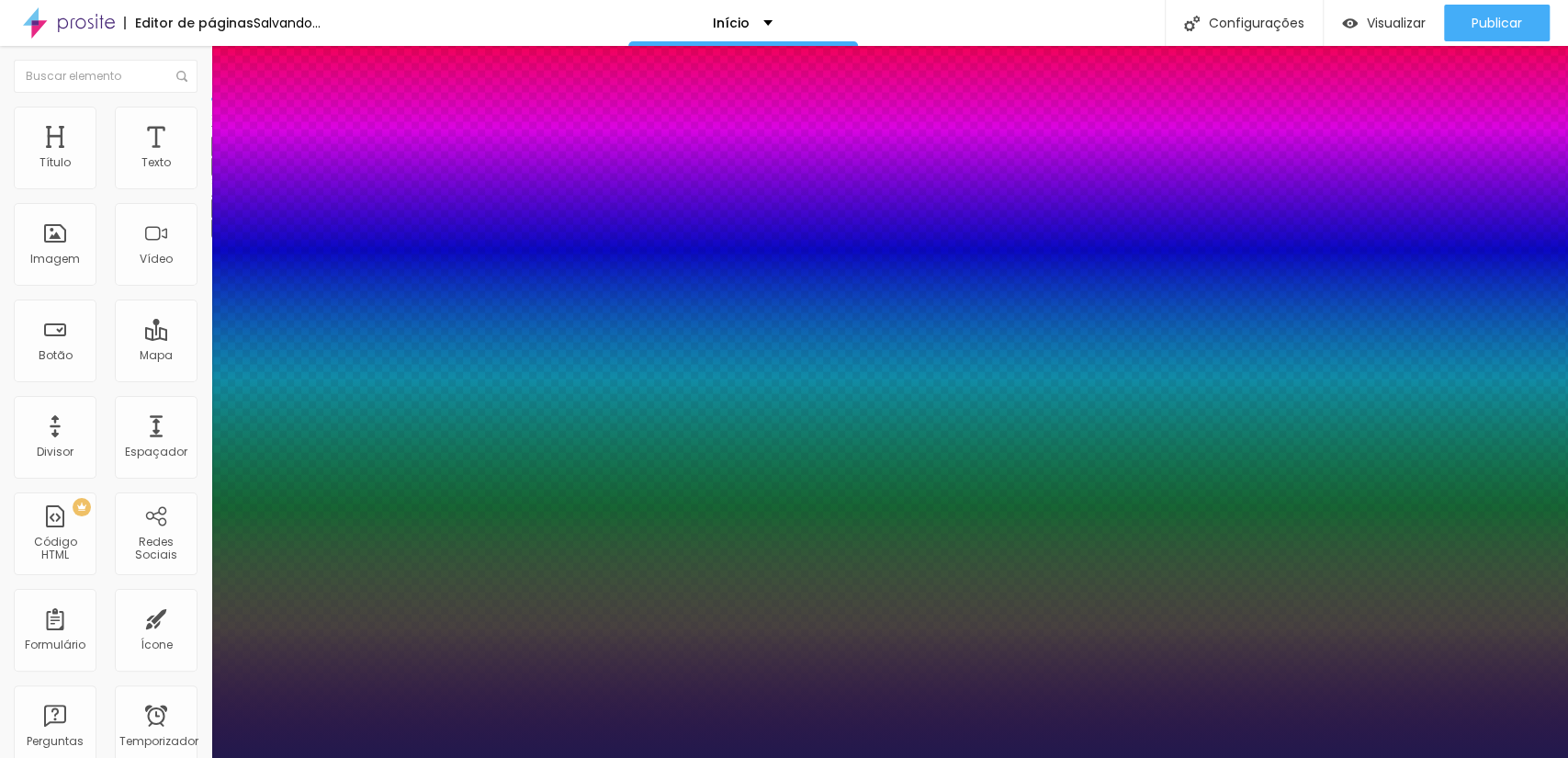
type input "1"
type input "18"
type input "1"
type input "19"
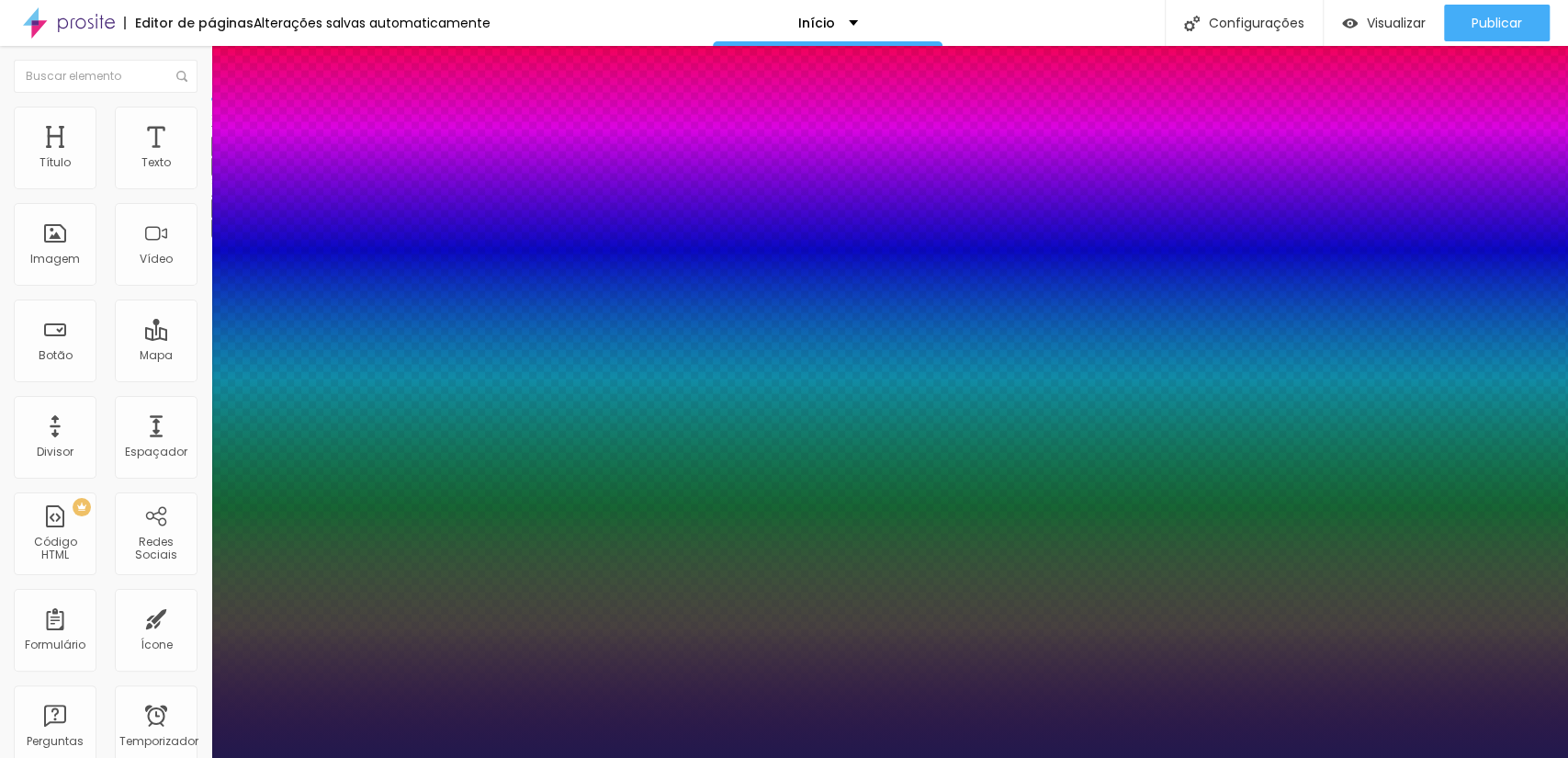
type input "19"
type input "1"
type input "20"
type input "1"
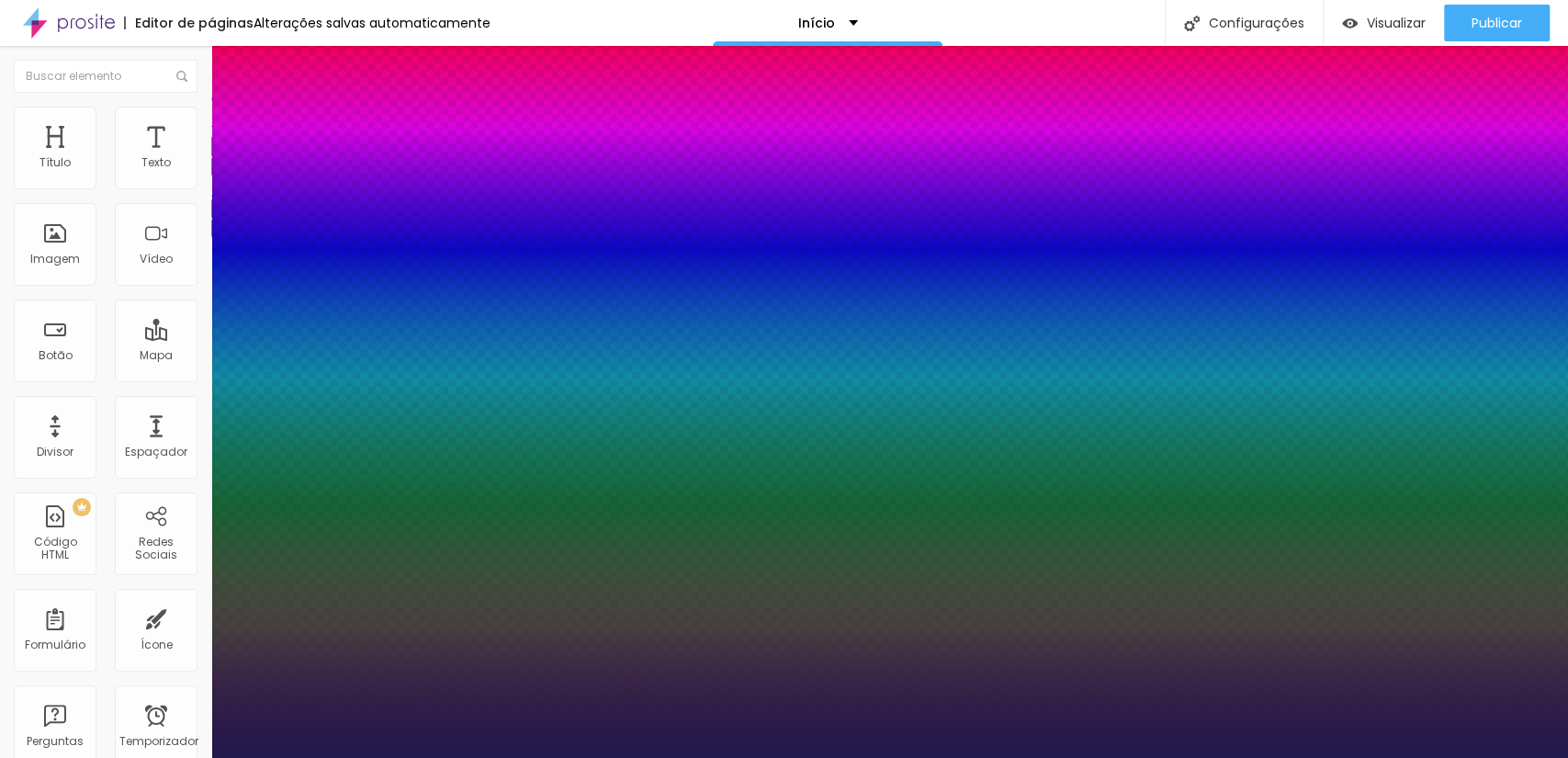
click at [1046, 757] on div at bounding box center [784, 758] width 1568 height 0
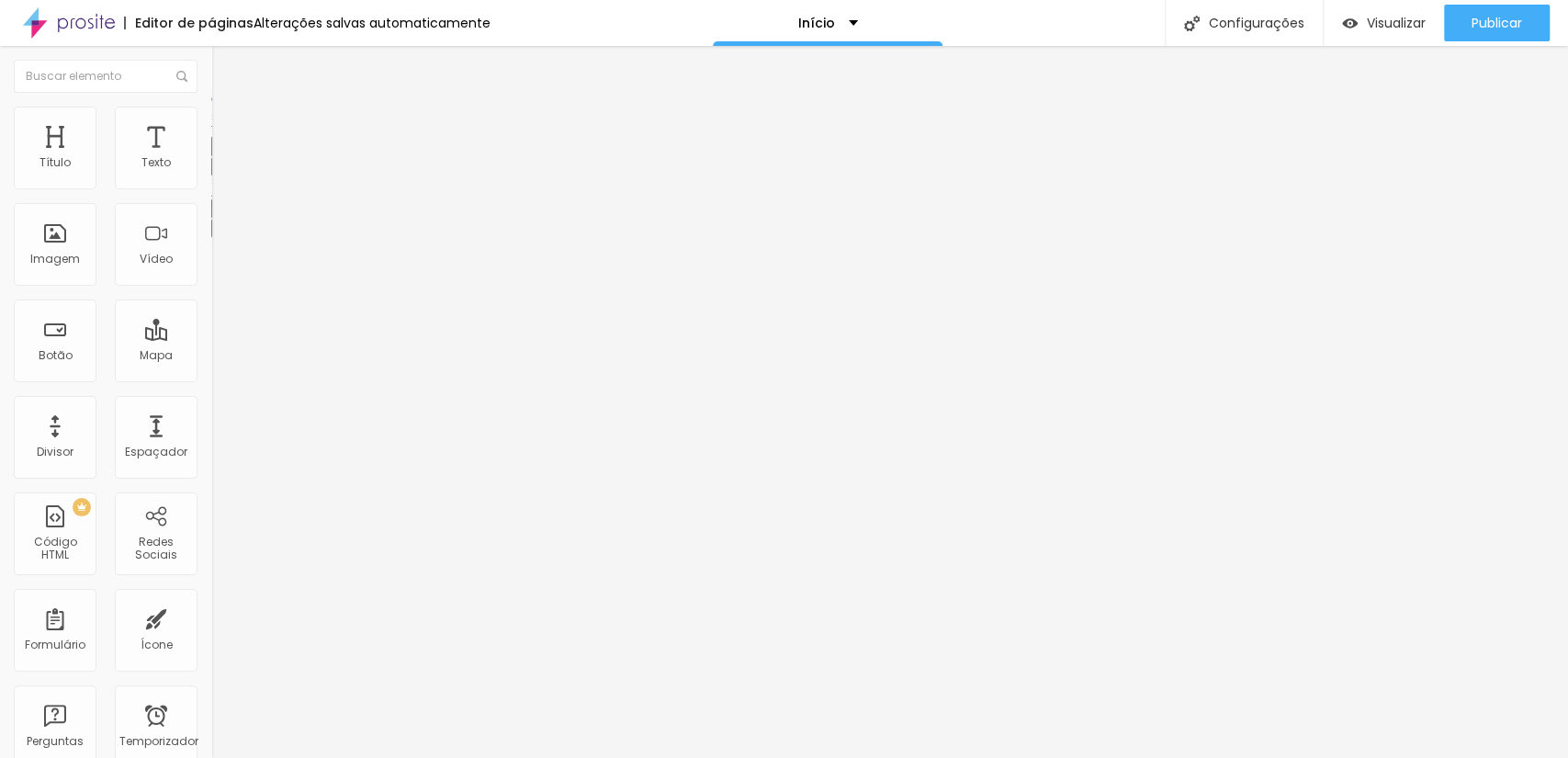
click at [212, 176] on button "button" at bounding box center [224, 167] width 26 height 19
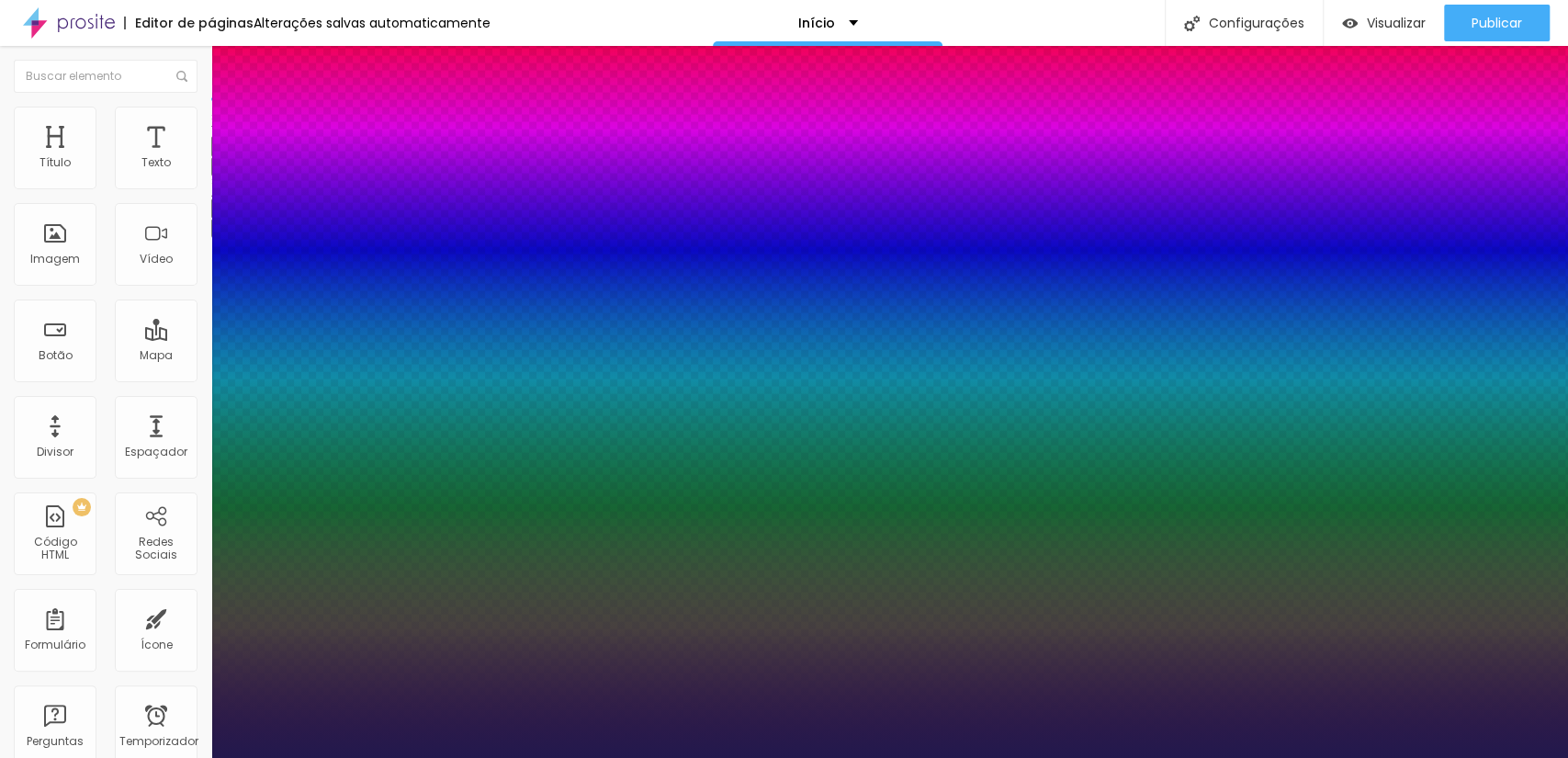
type input "44"
type input "45"
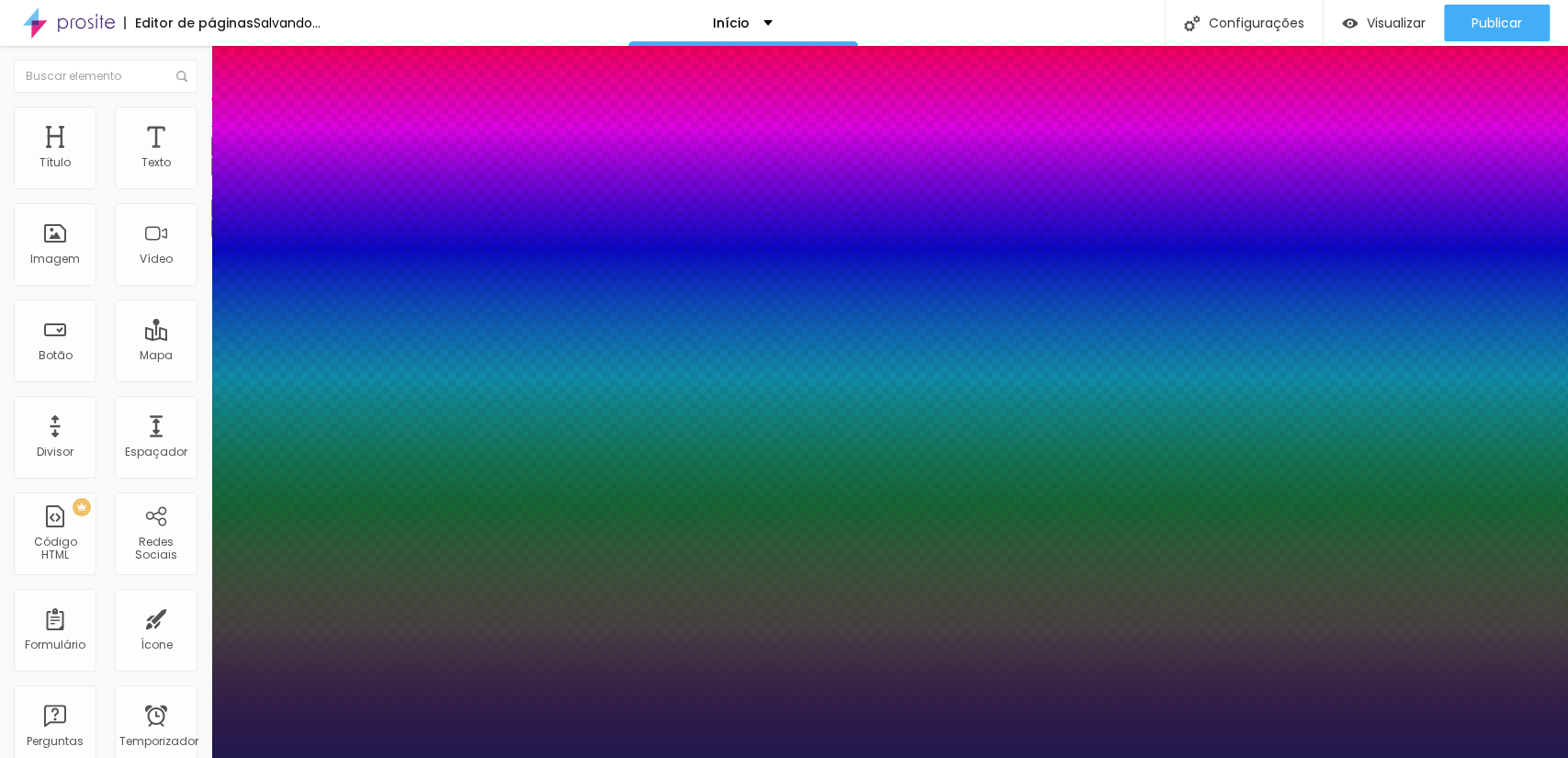
click at [657, 757] on div at bounding box center [784, 758] width 1568 height 0
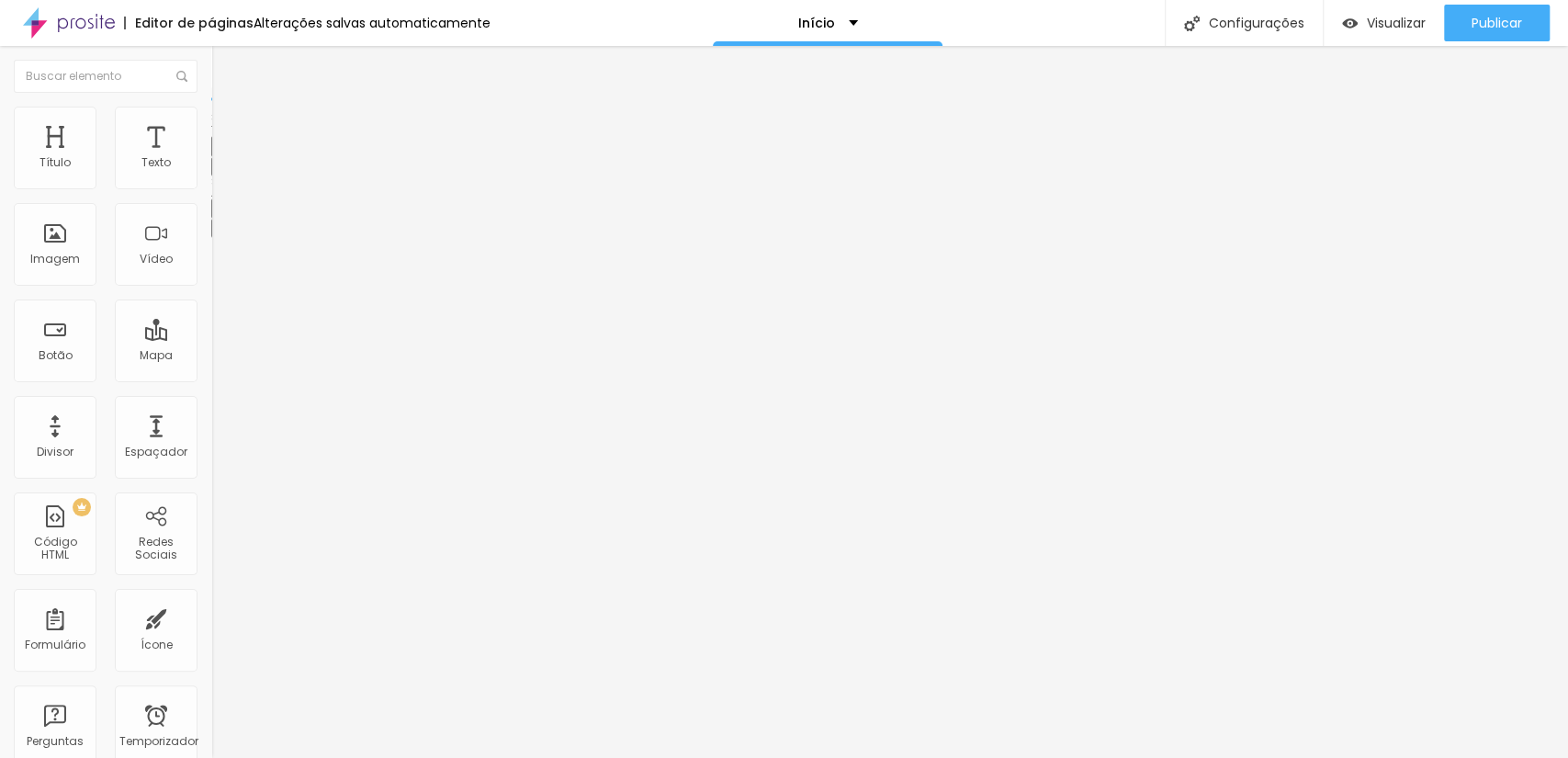
click at [212, 106] on img at bounding box center [219, 114] width 16 height 16
click at [212, 104] on img at bounding box center [219, 96] width 16 height 16
click at [218, 171] on icon "button" at bounding box center [224, 166] width 11 height 11
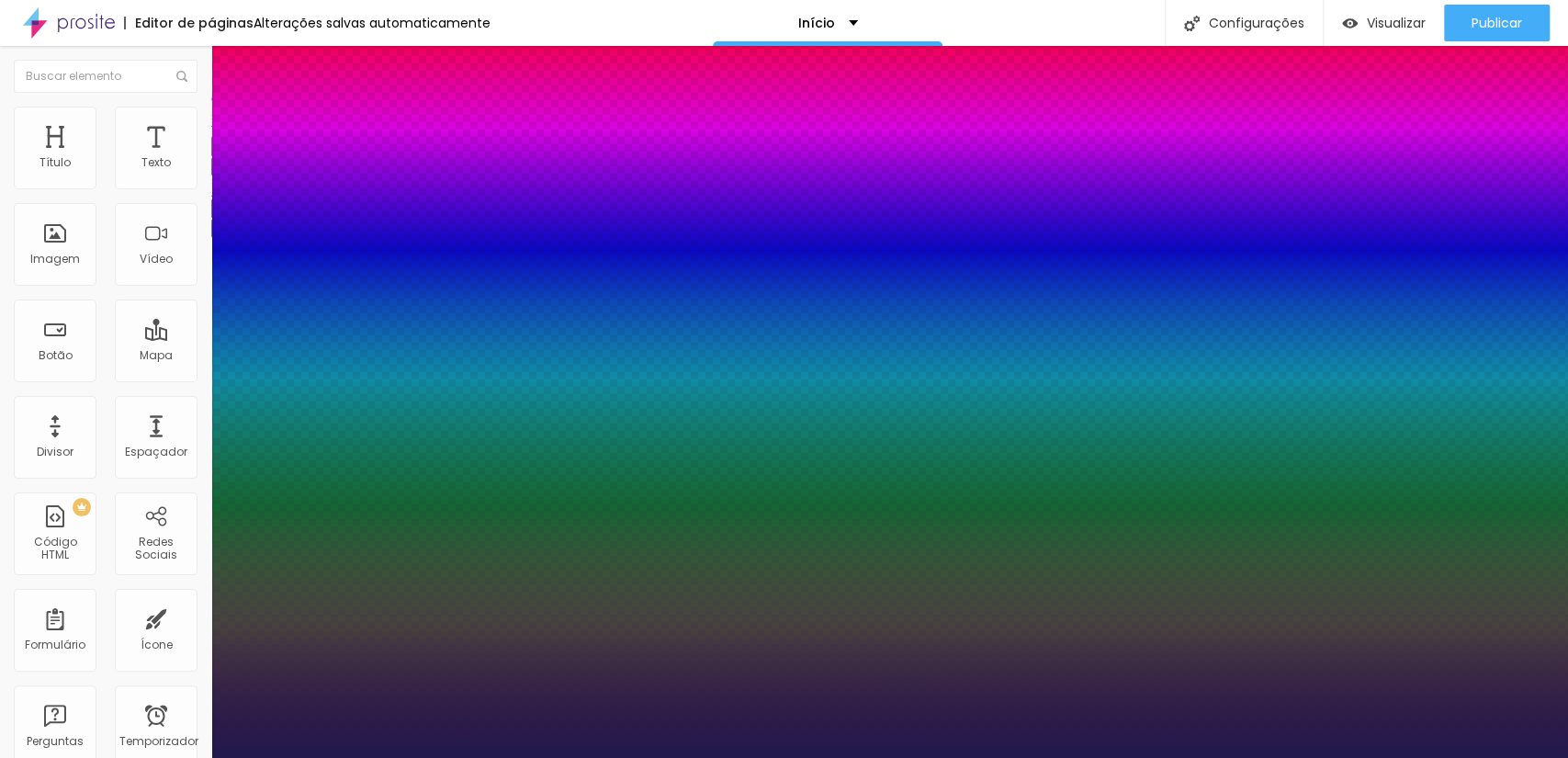
type input "1"
click at [1272, 757] on div at bounding box center [784, 758] width 1568 height 0
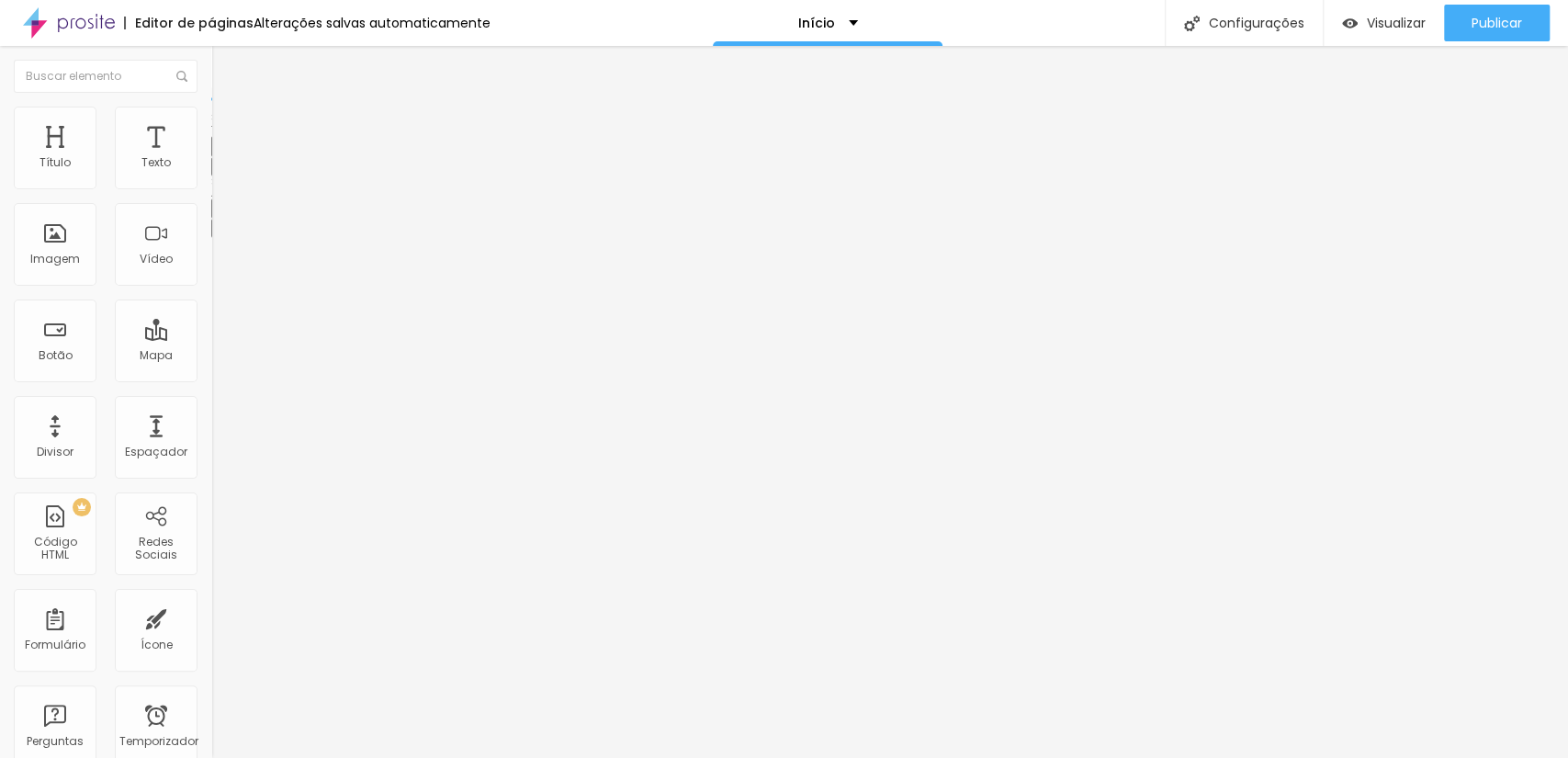
click at [212, 110] on li "Avançado" at bounding box center [317, 115] width 212 height 18
click at [218, 228] on icon "button" at bounding box center [224, 227] width 11 height 11
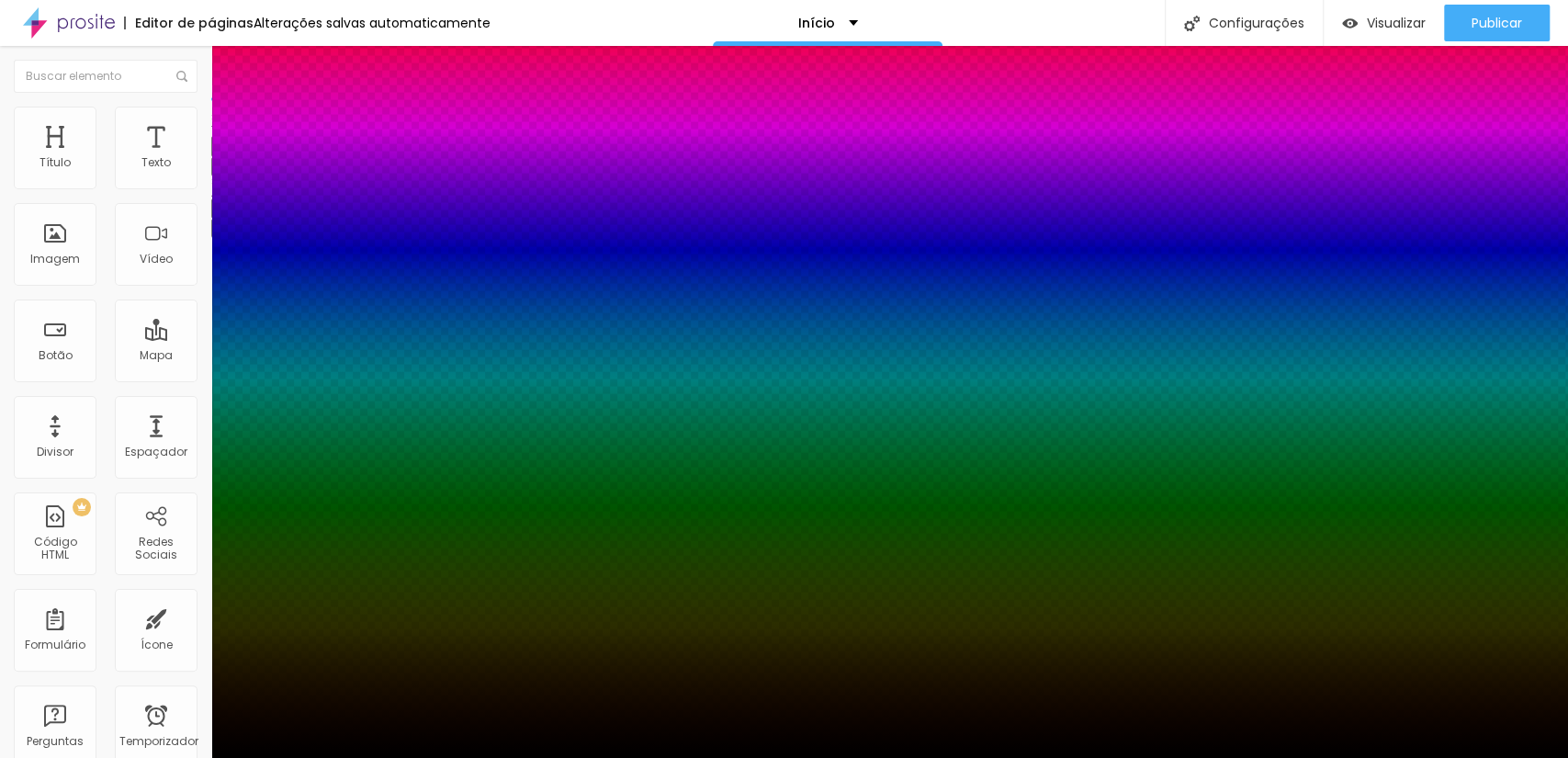
drag, startPoint x: 343, startPoint y: 469, endPoint x: 338, endPoint y: 487, distance: 18.7
click at [338, 487] on div at bounding box center [784, 379] width 1568 height 758
click at [16, 688] on div at bounding box center [7, 689] width 18 height 3
drag, startPoint x: 338, startPoint y: 474, endPoint x: 324, endPoint y: 344, distance: 130.8
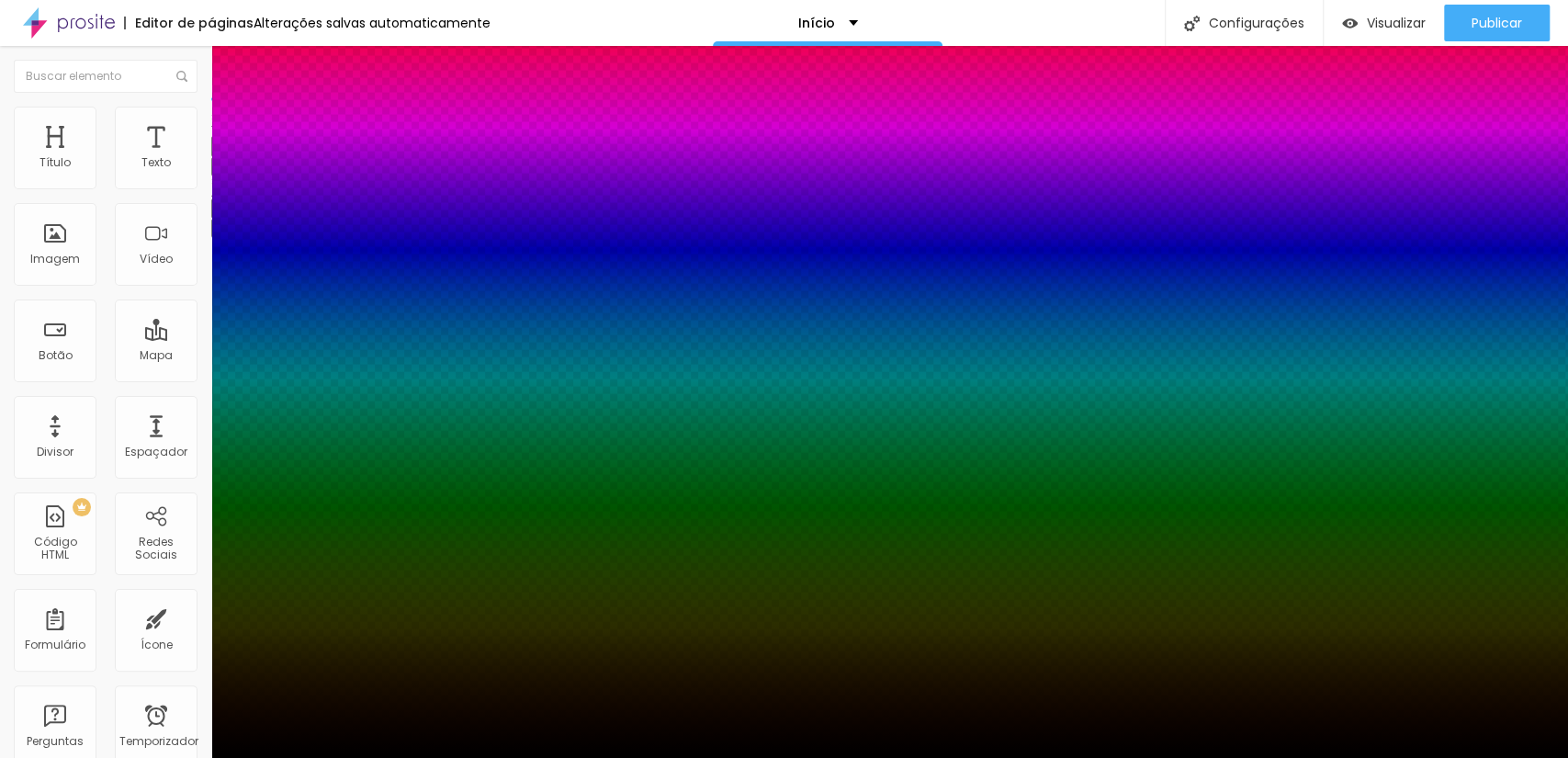
click at [342, 487] on div at bounding box center [784, 379] width 1568 height 758
click at [16, 680] on div at bounding box center [7, 681] width 18 height 3
drag, startPoint x: 346, startPoint y: 492, endPoint x: 344, endPoint y: 507, distance: 15.1
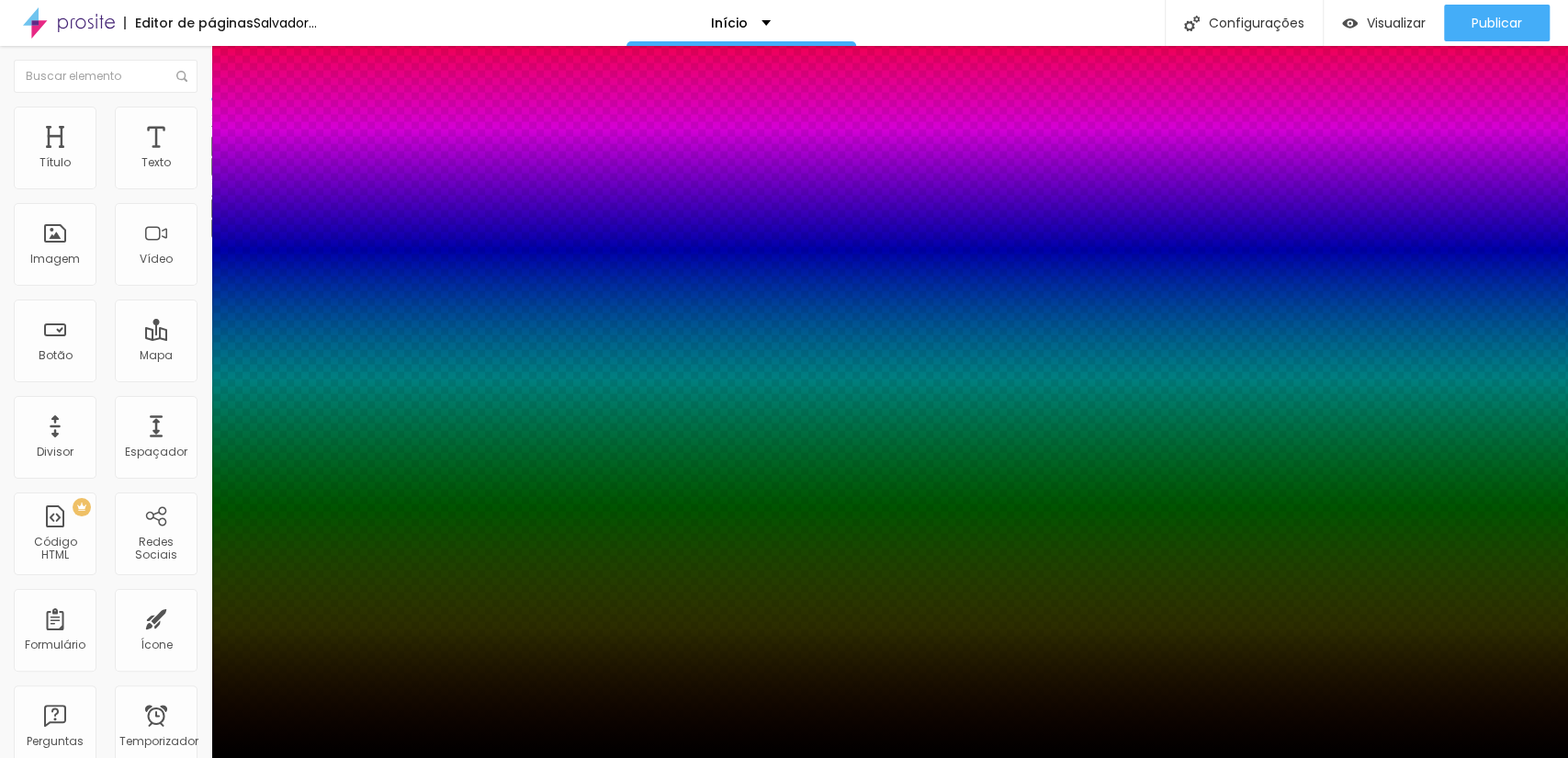
click at [344, 507] on body "Editor de páginas Salvador... Início Configurações Configurações da página Cliq…" at bounding box center [784, 379] width 1568 height 758
type input "15"
type input "19"
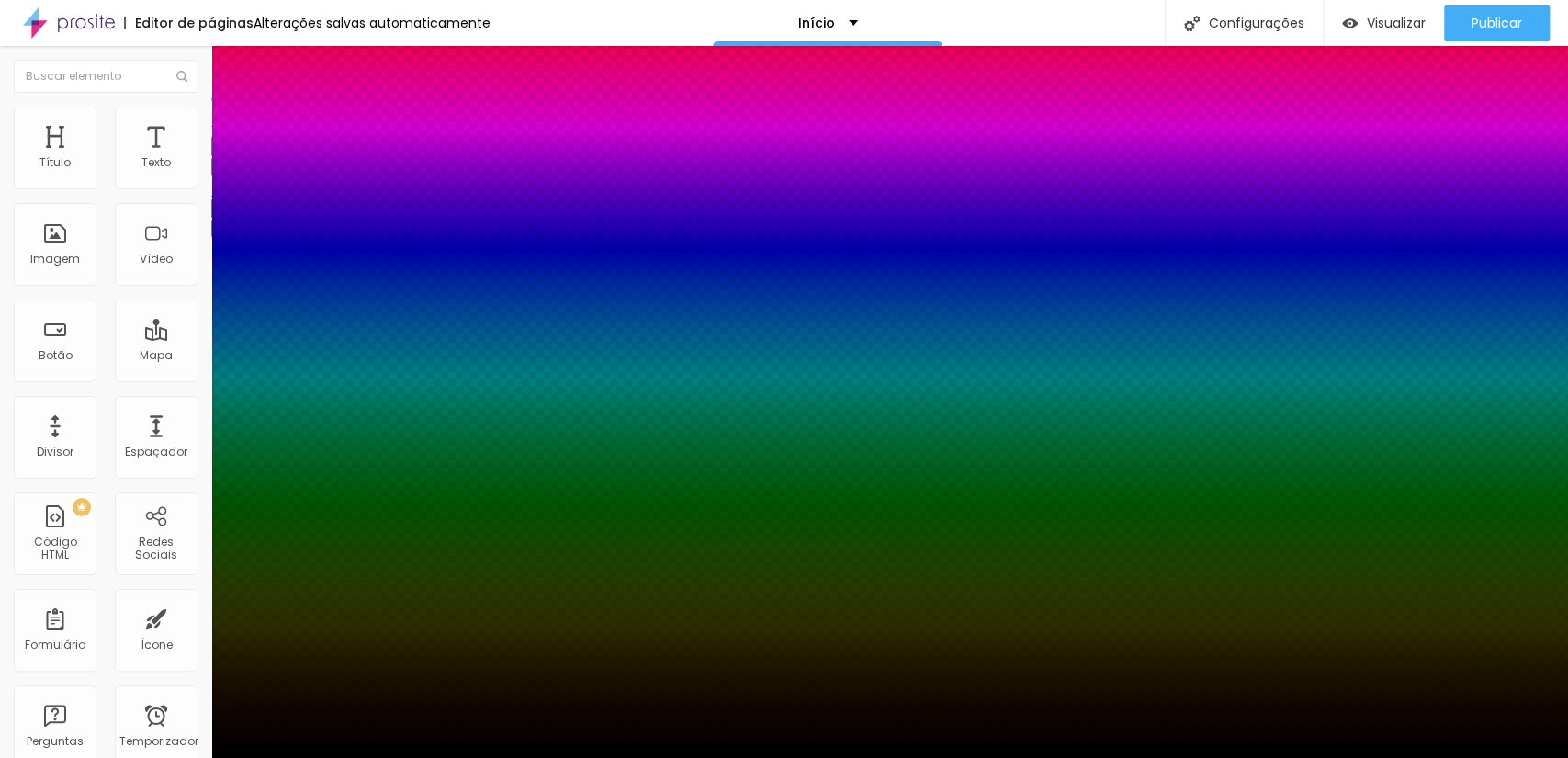
type input "19"
type input "31"
type input "65"
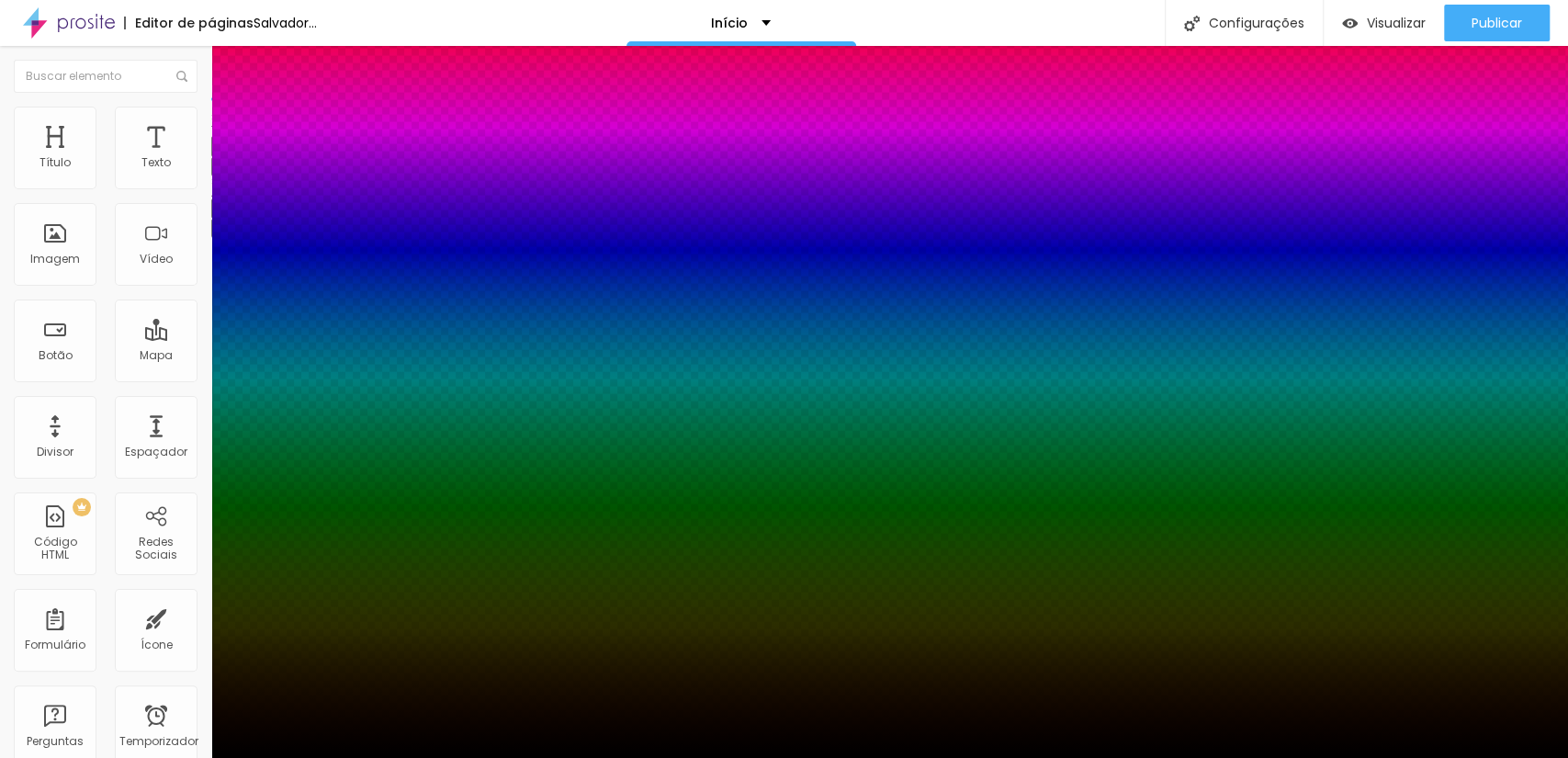
type input "69"
drag, startPoint x: 301, startPoint y: 454, endPoint x: 331, endPoint y: 451, distance: 30.1
type input "69"
click at [484, 757] on div at bounding box center [784, 758] width 1568 height 0
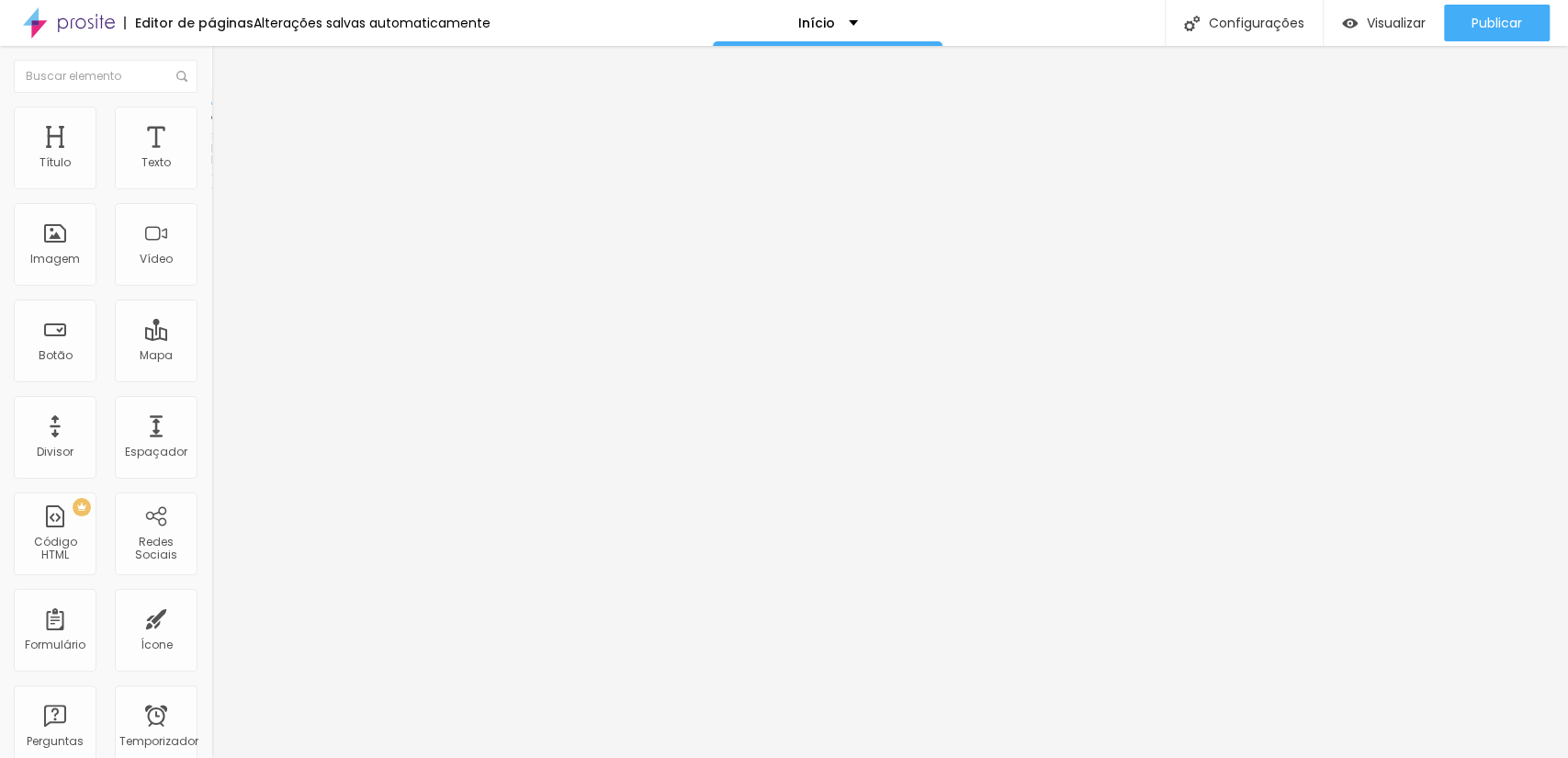
click at [212, 168] on font "Encaixotado" at bounding box center [247, 159] width 72 height 15
click at [212, 195] on font "Completo" at bounding box center [239, 188] width 56 height 15
click at [212, 113] on li "Estilo" at bounding box center [317, 115] width 212 height 18
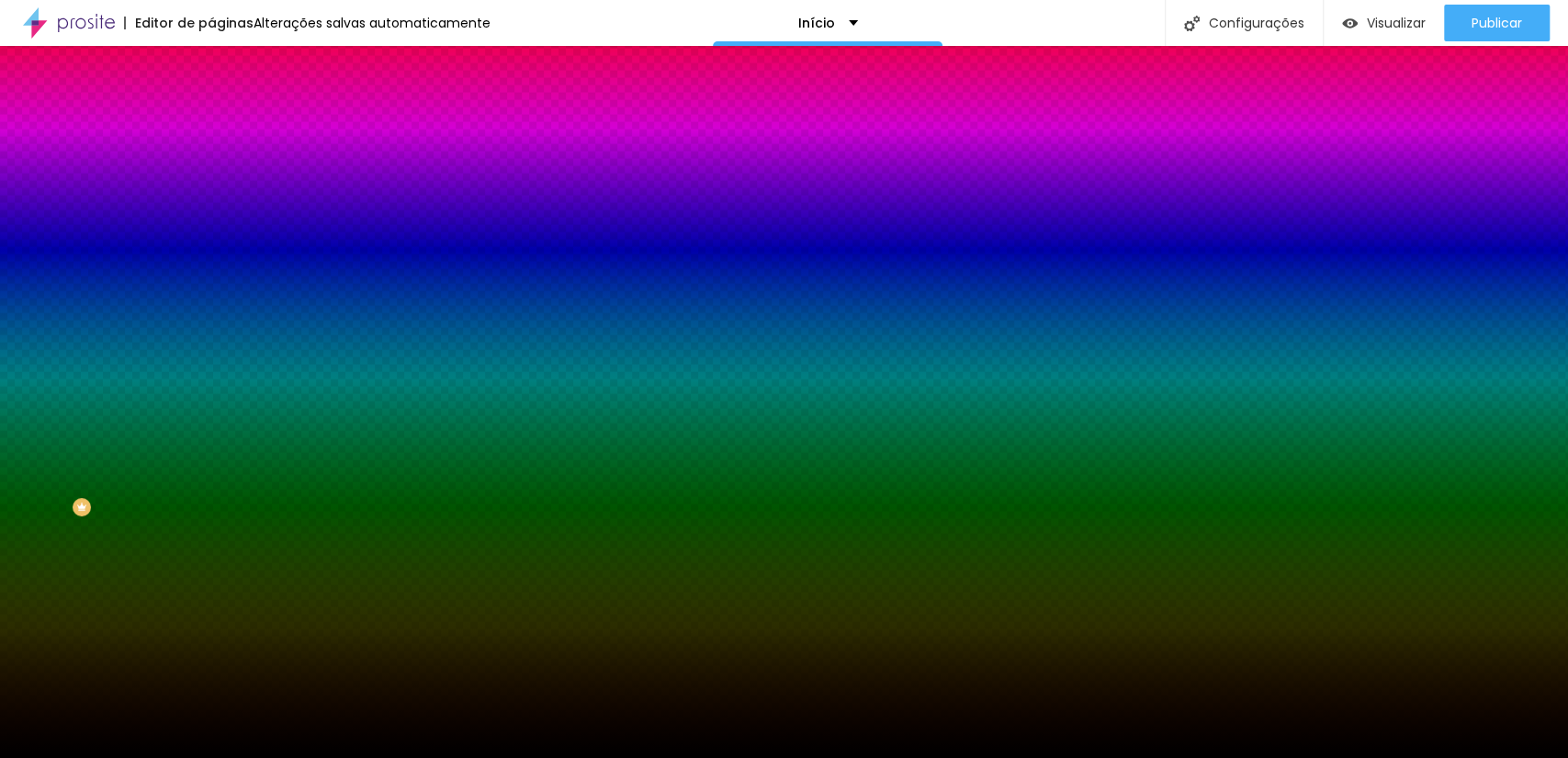
click at [212, 191] on font "Paralaxe" at bounding box center [236, 183] width 49 height 15
click at [212, 125] on li "Avançado" at bounding box center [317, 133] width 212 height 18
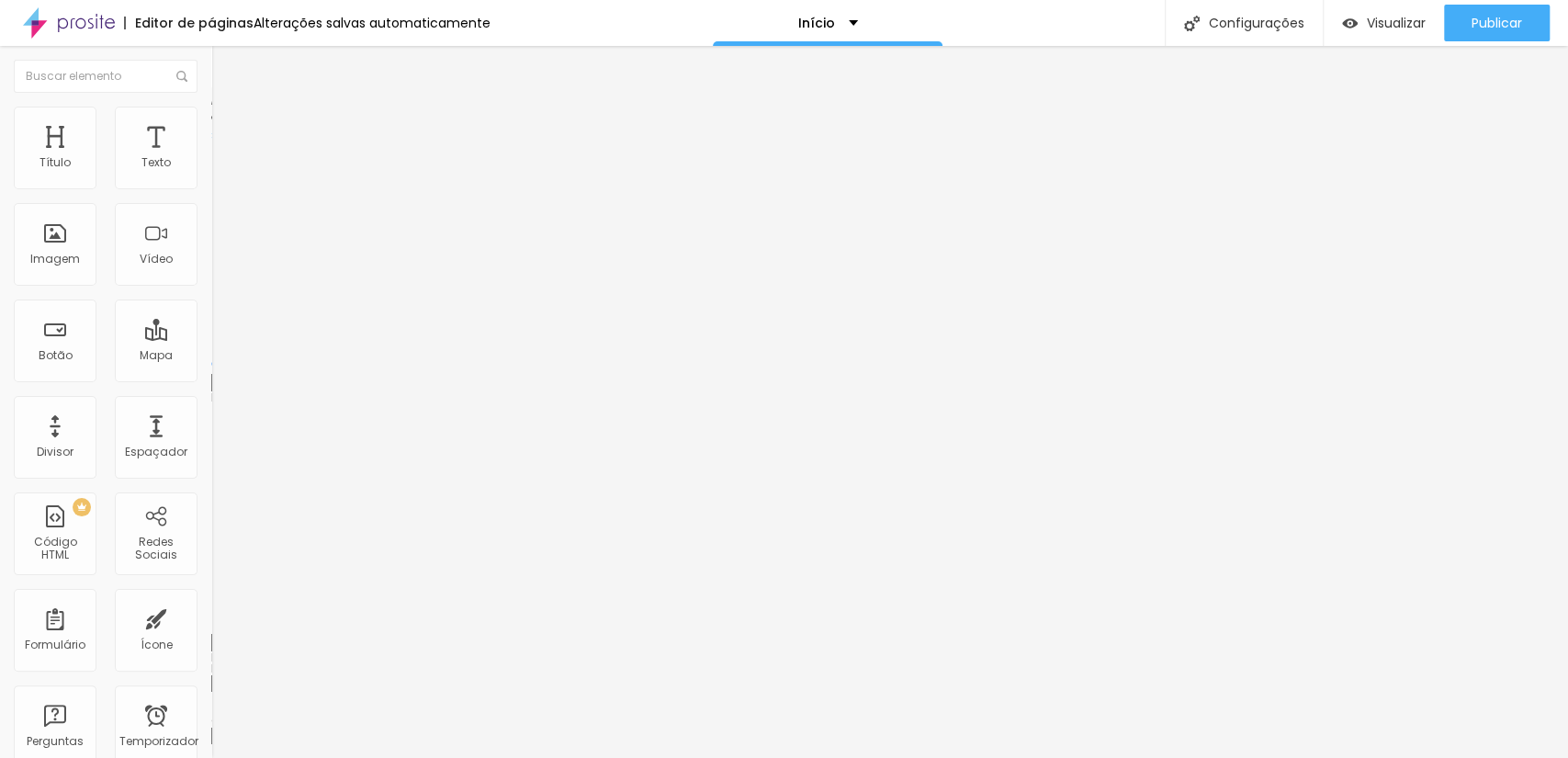
type input "177"
type input "158"
type input "154"
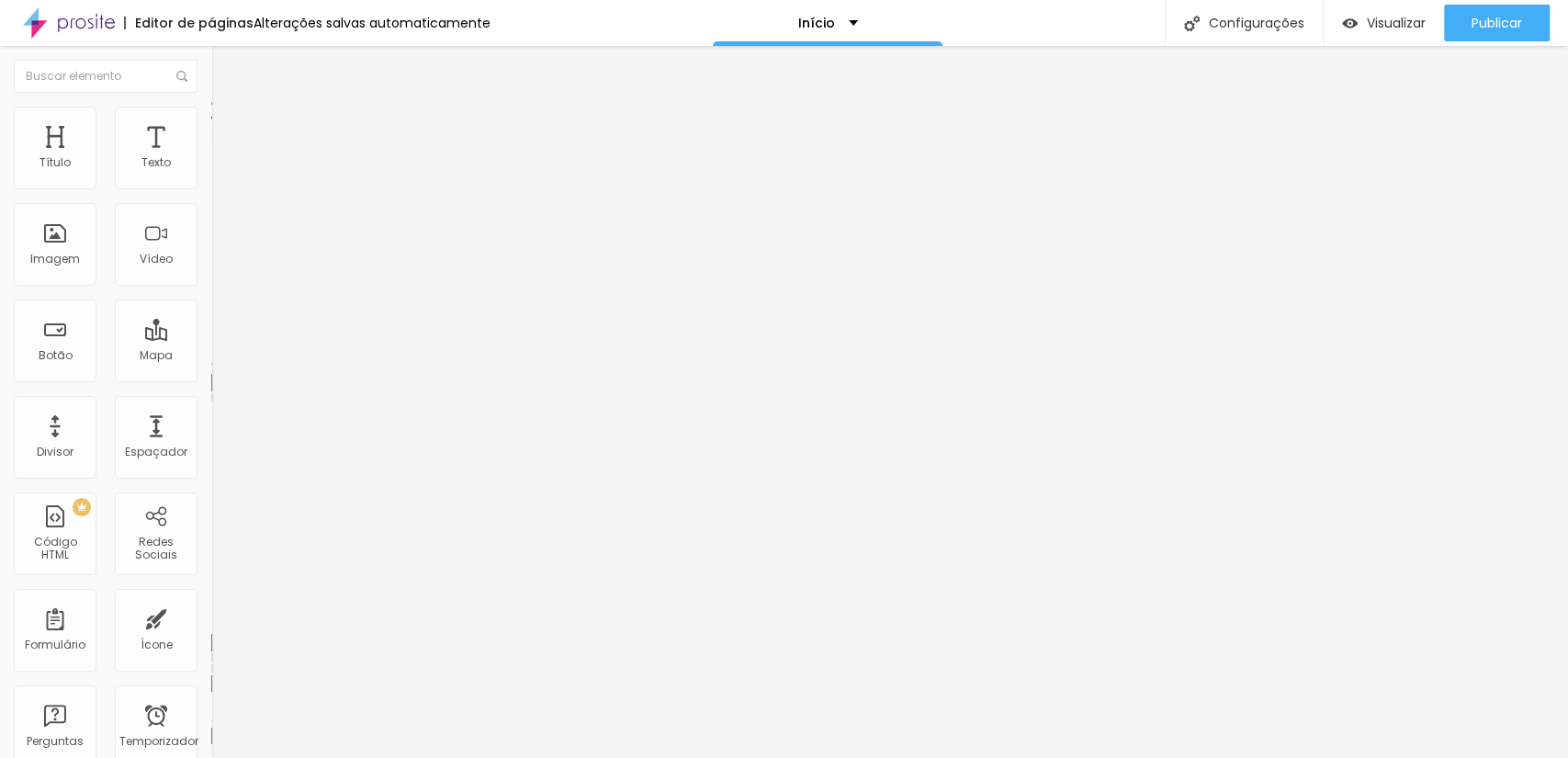
type input "154"
type input "140"
click at [212, 616] on input "range" at bounding box center [271, 623] width 119 height 14
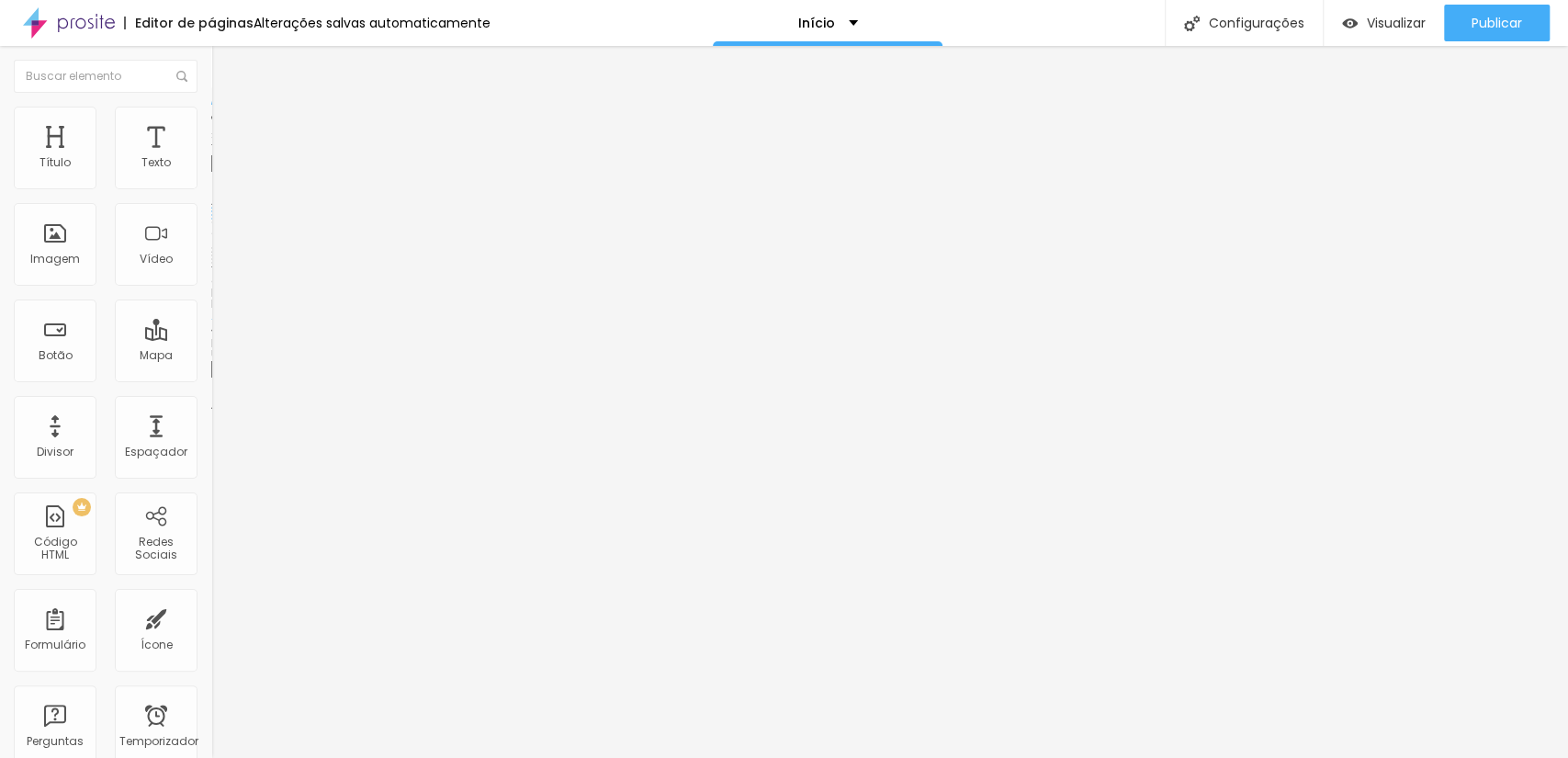
click at [212, 234] on img at bounding box center [217, 227] width 12 height 12
click at [1481, 20] on font "Publicar" at bounding box center [1496, 22] width 51 height 18
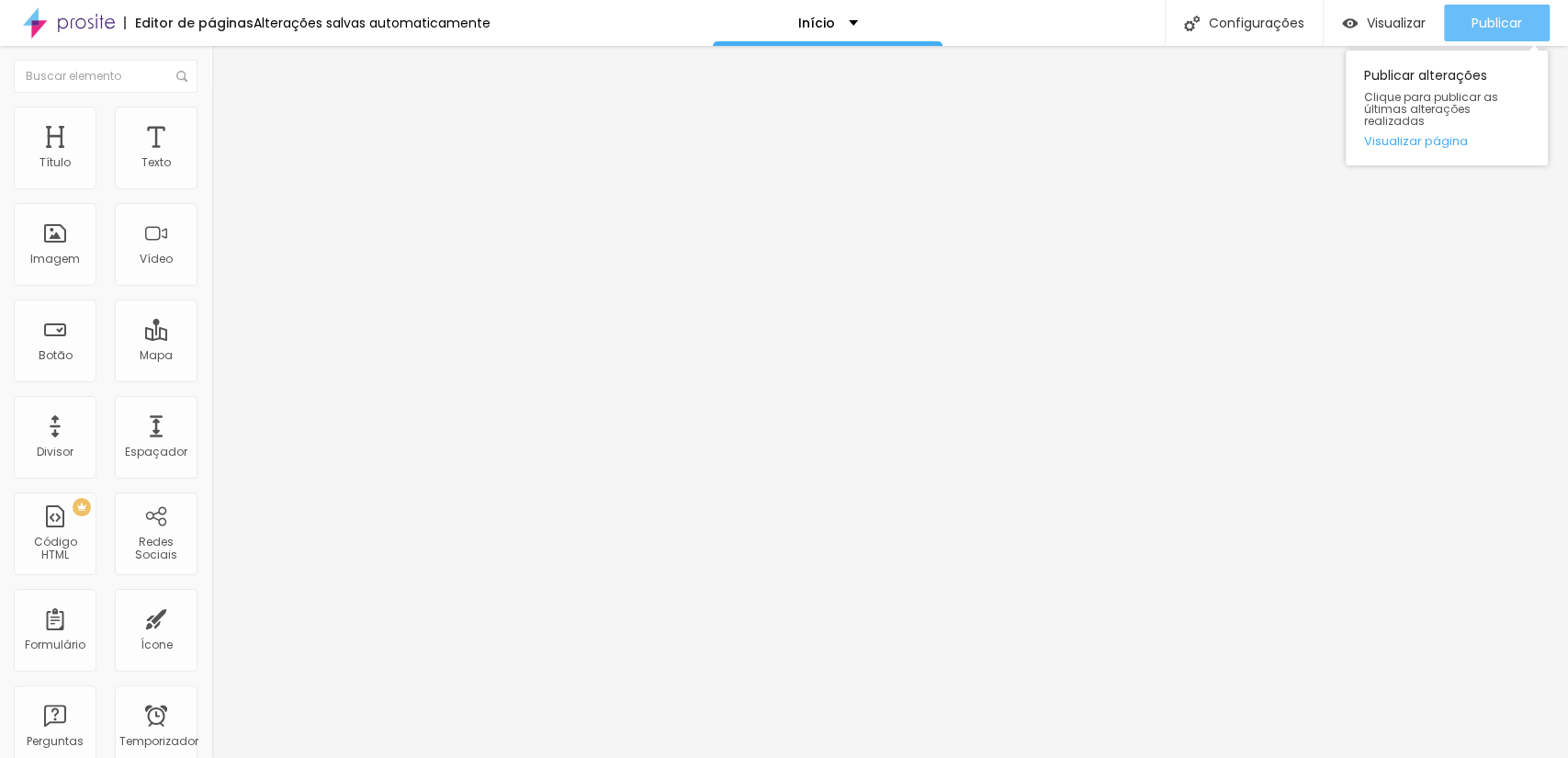
click at [1537, 31] on button "Publicar" at bounding box center [1496, 23] width 105 height 36
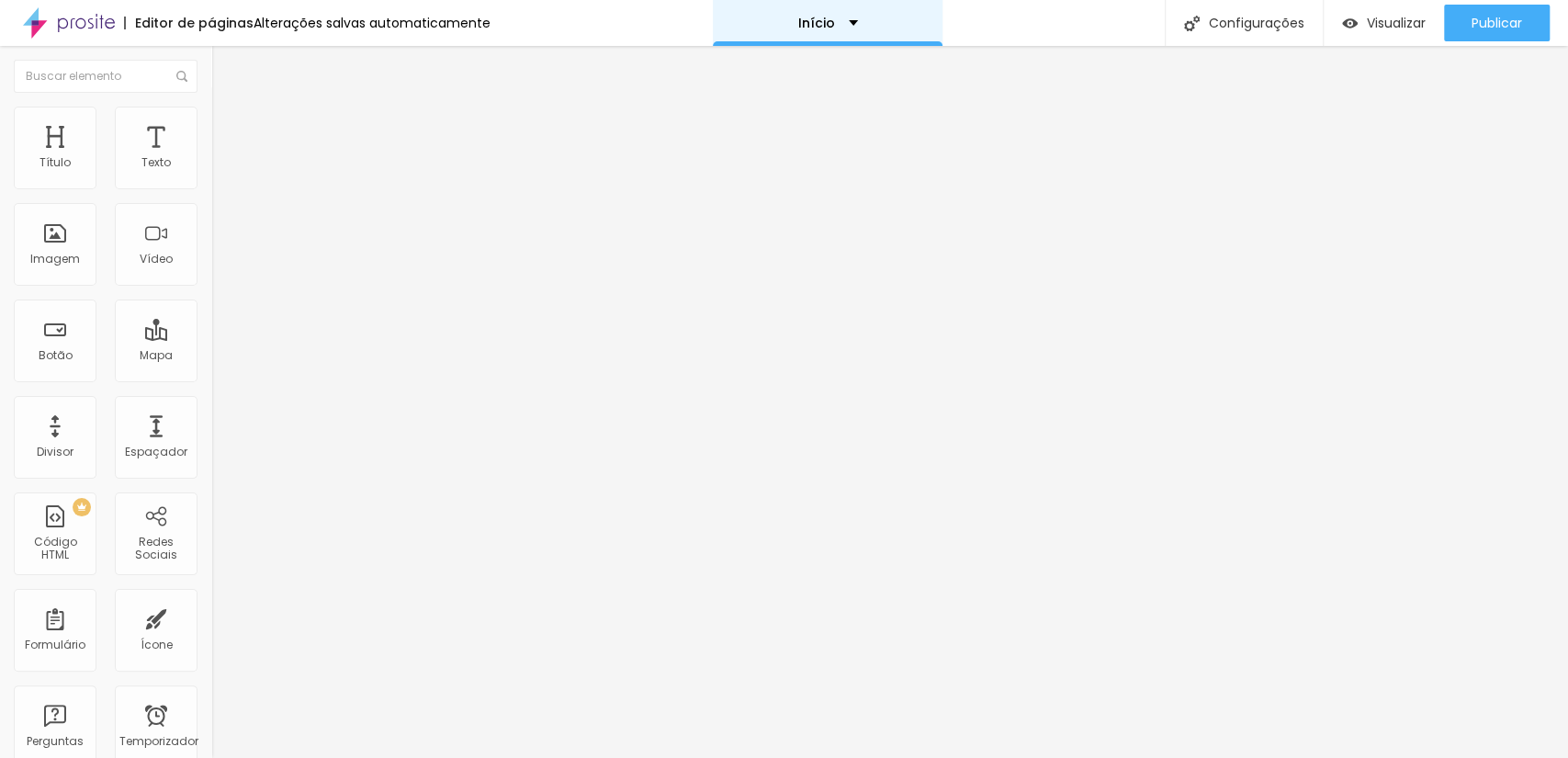
click at [848, 17] on div "Início" at bounding box center [828, 23] width 230 height 46
click at [222, 158] on font "Trocar imagem" at bounding box center [266, 150] width 89 height 15
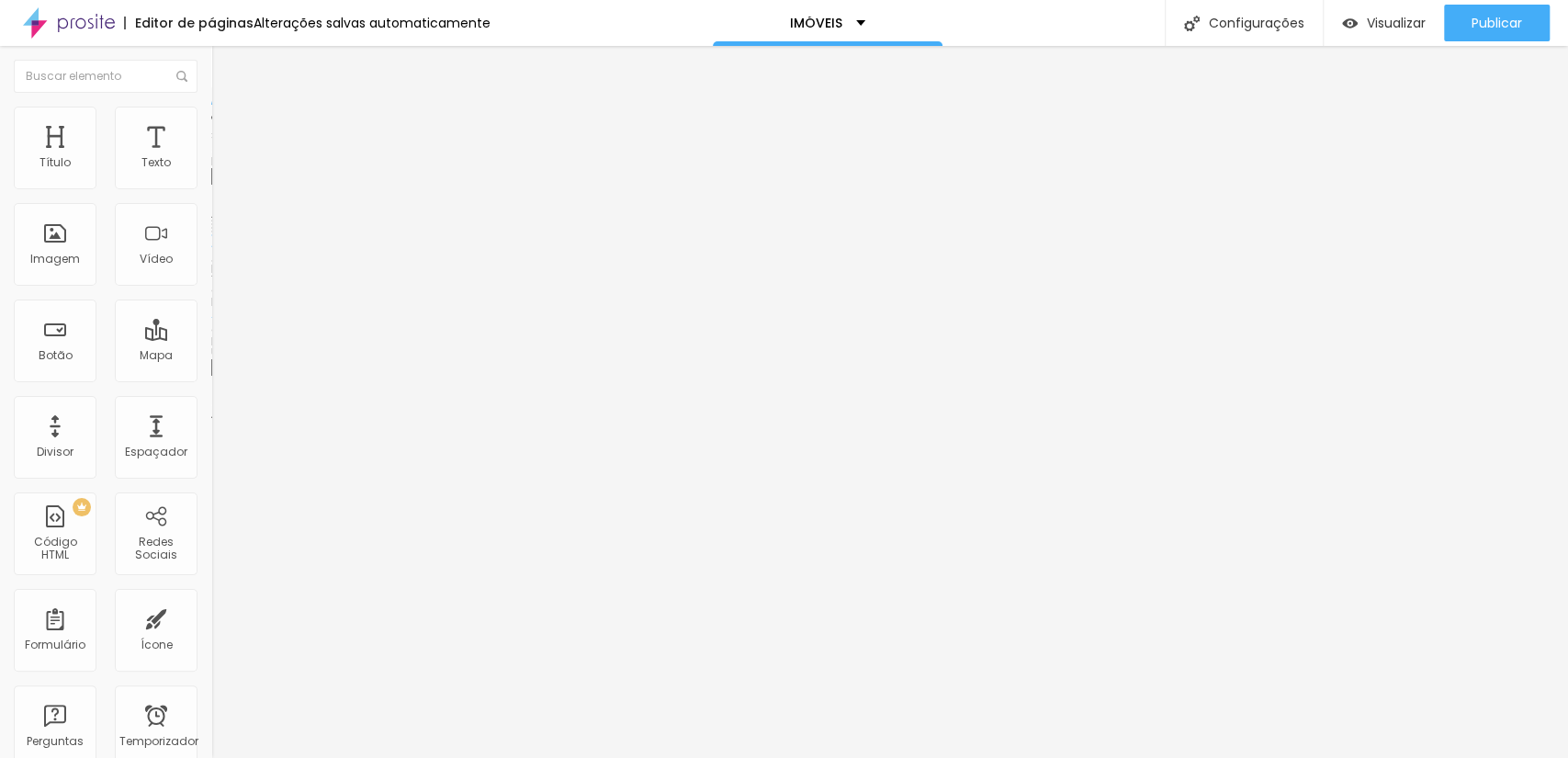
click at [222, 158] on font "Trocar imagem" at bounding box center [266, 150] width 89 height 15
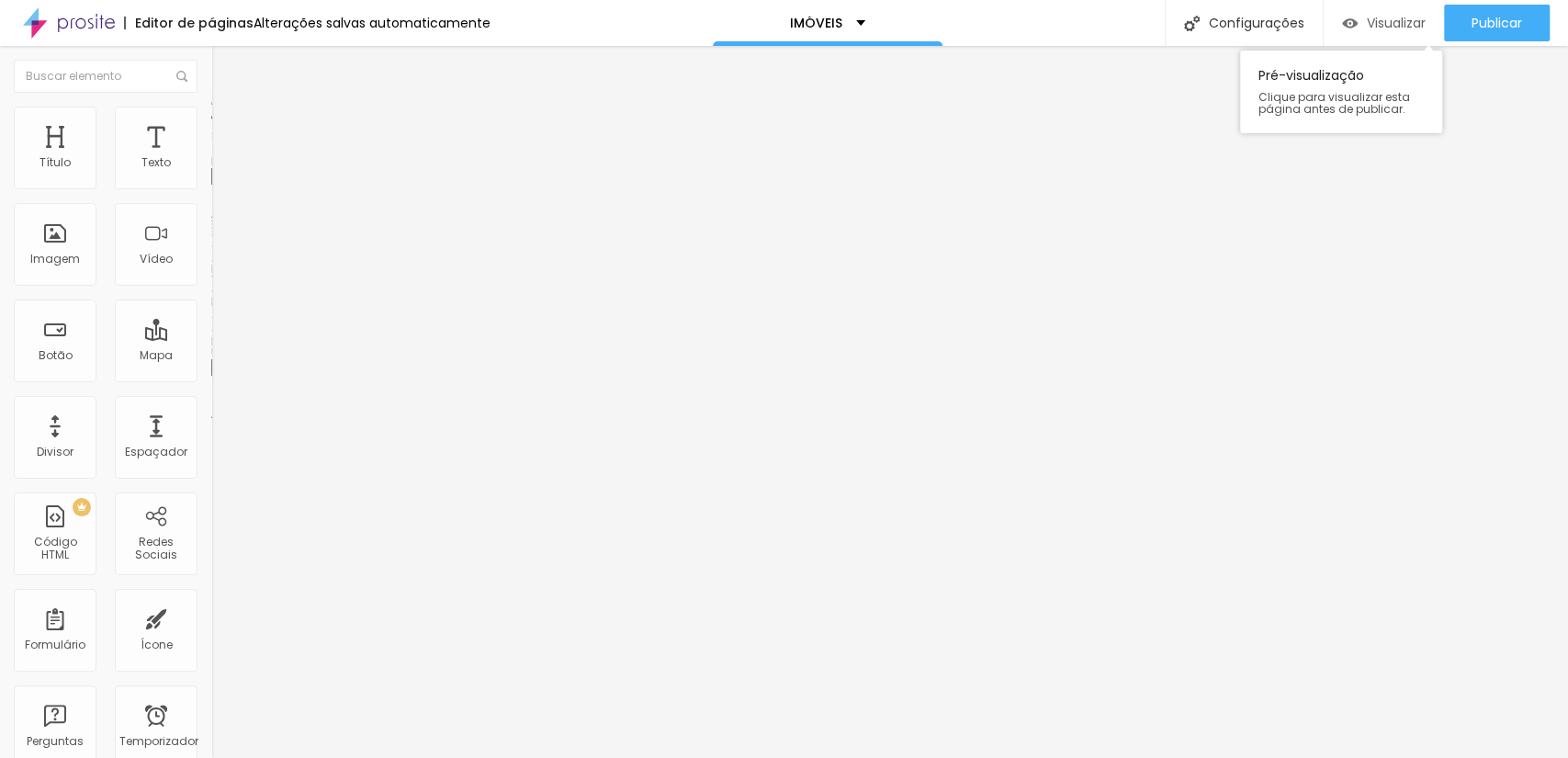
click at [1417, 21] on font "Visualizar" at bounding box center [1396, 22] width 58 height 18
click at [212, 107] on img at bounding box center [219, 114] width 16 height 16
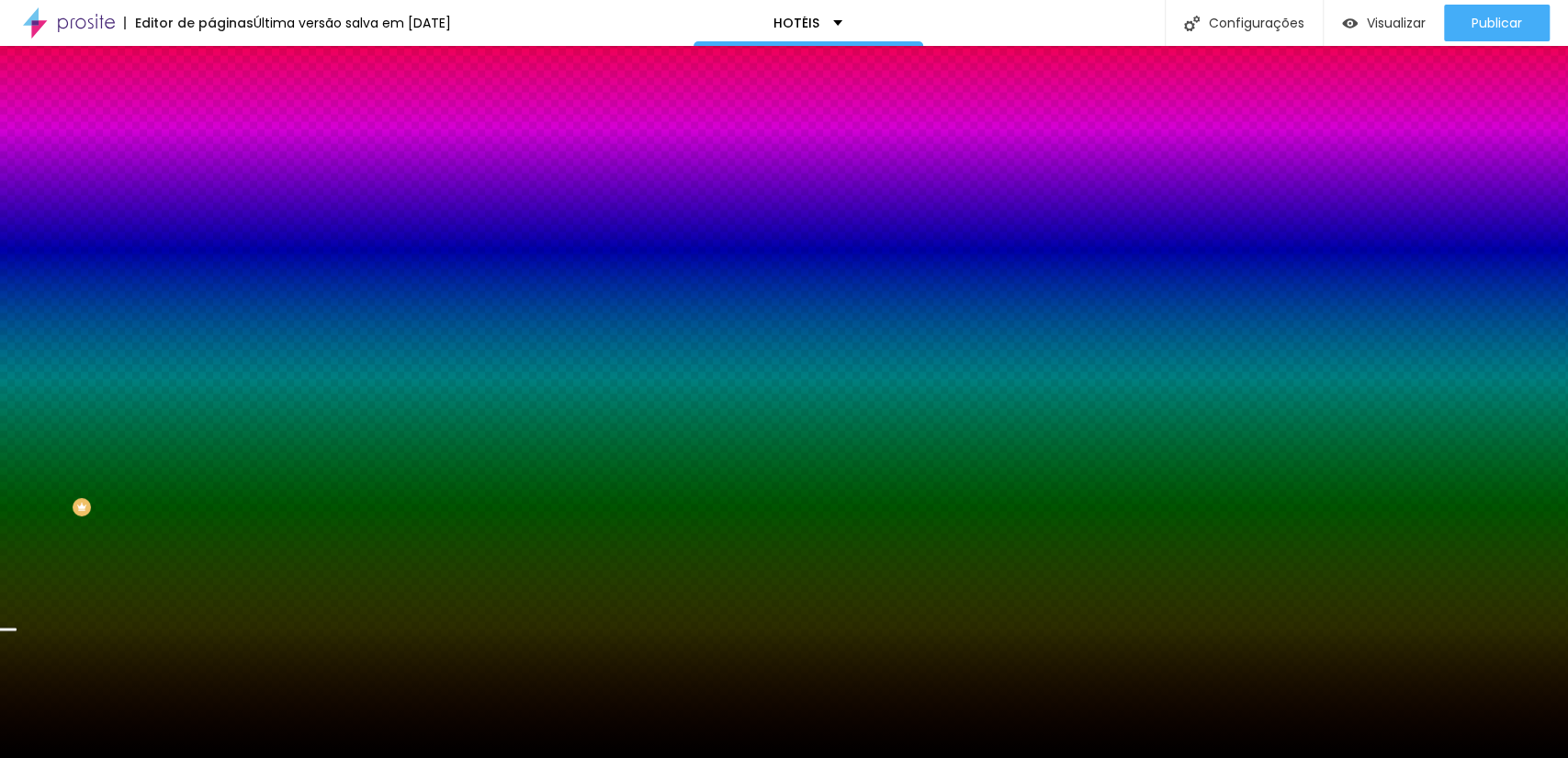
click at [311, 166] on img at bounding box center [317, 160] width 11 height 11
click at [212, 125] on img at bounding box center [219, 132] width 16 height 16
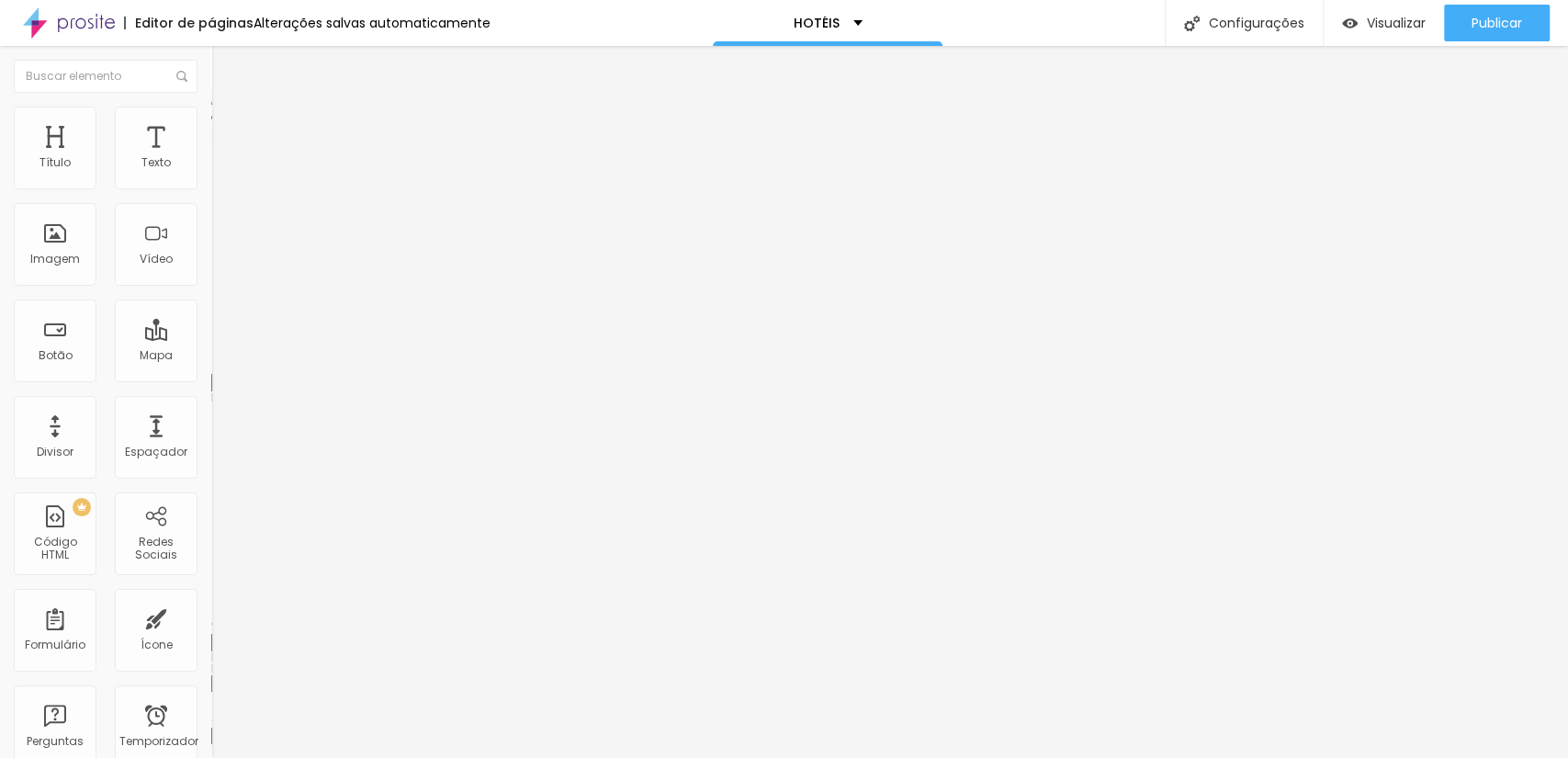
type input "10"
type input "5"
type input "0"
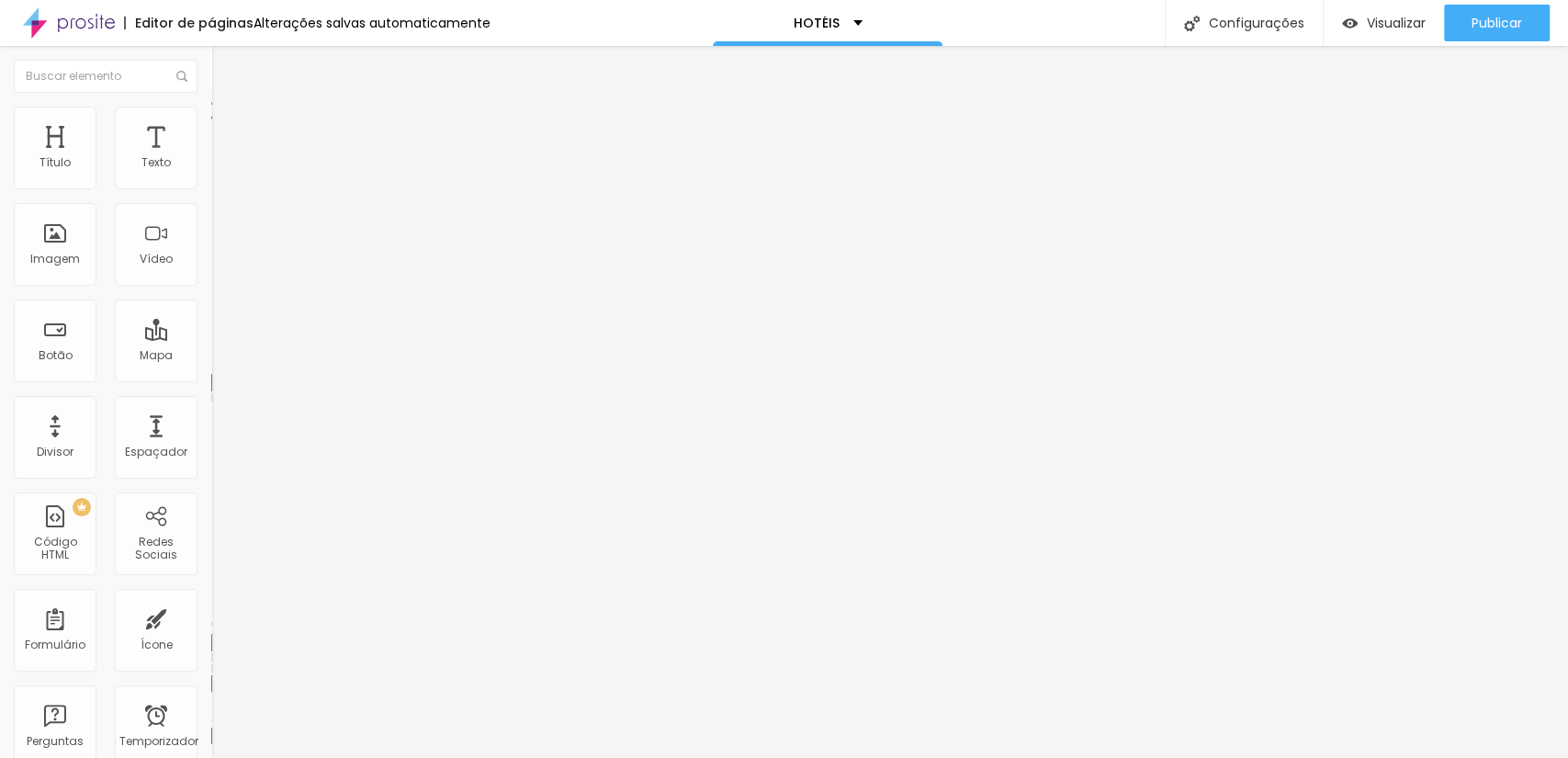
type input "0"
type input "5"
type input "10"
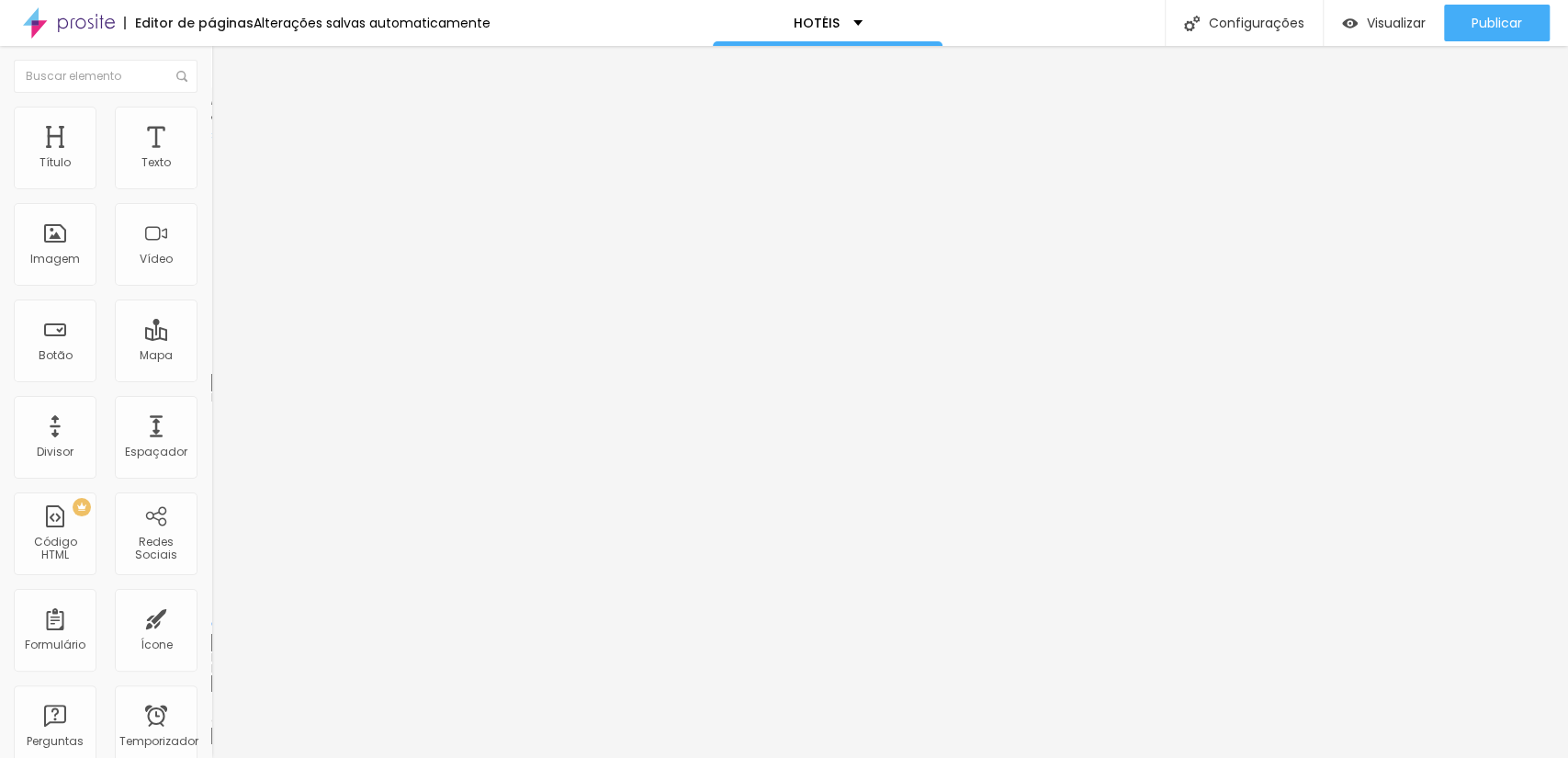
type input "15"
type input "20"
drag, startPoint x: 106, startPoint y: 177, endPoint x: 122, endPoint y: 185, distance: 17.9
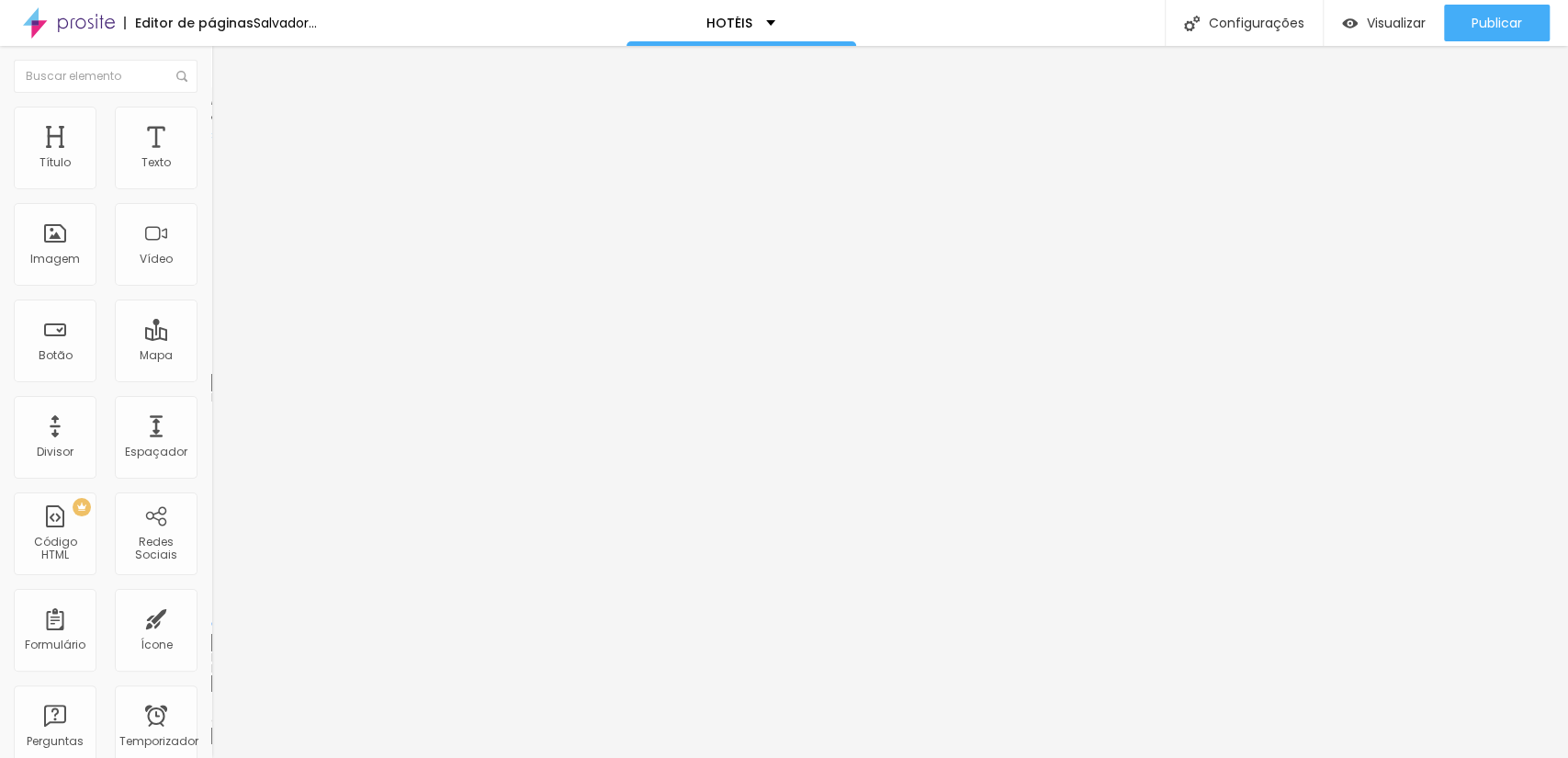
click at [212, 356] on input "range" at bounding box center [271, 363] width 119 height 14
type input "15"
type input "10"
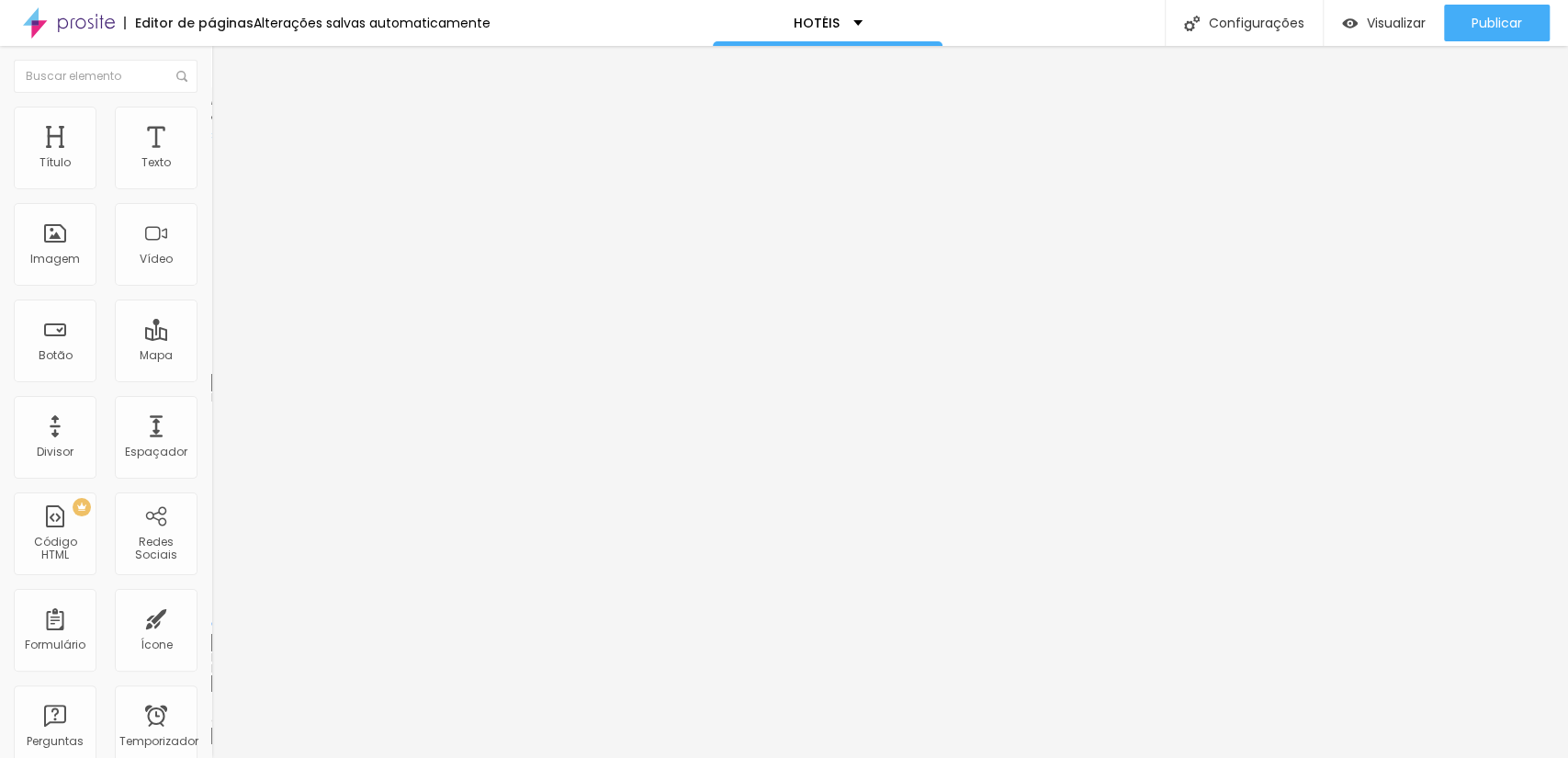
type input "5"
type input "0"
drag, startPoint x: 114, startPoint y: 175, endPoint x: 22, endPoint y: 193, distance: 93.7
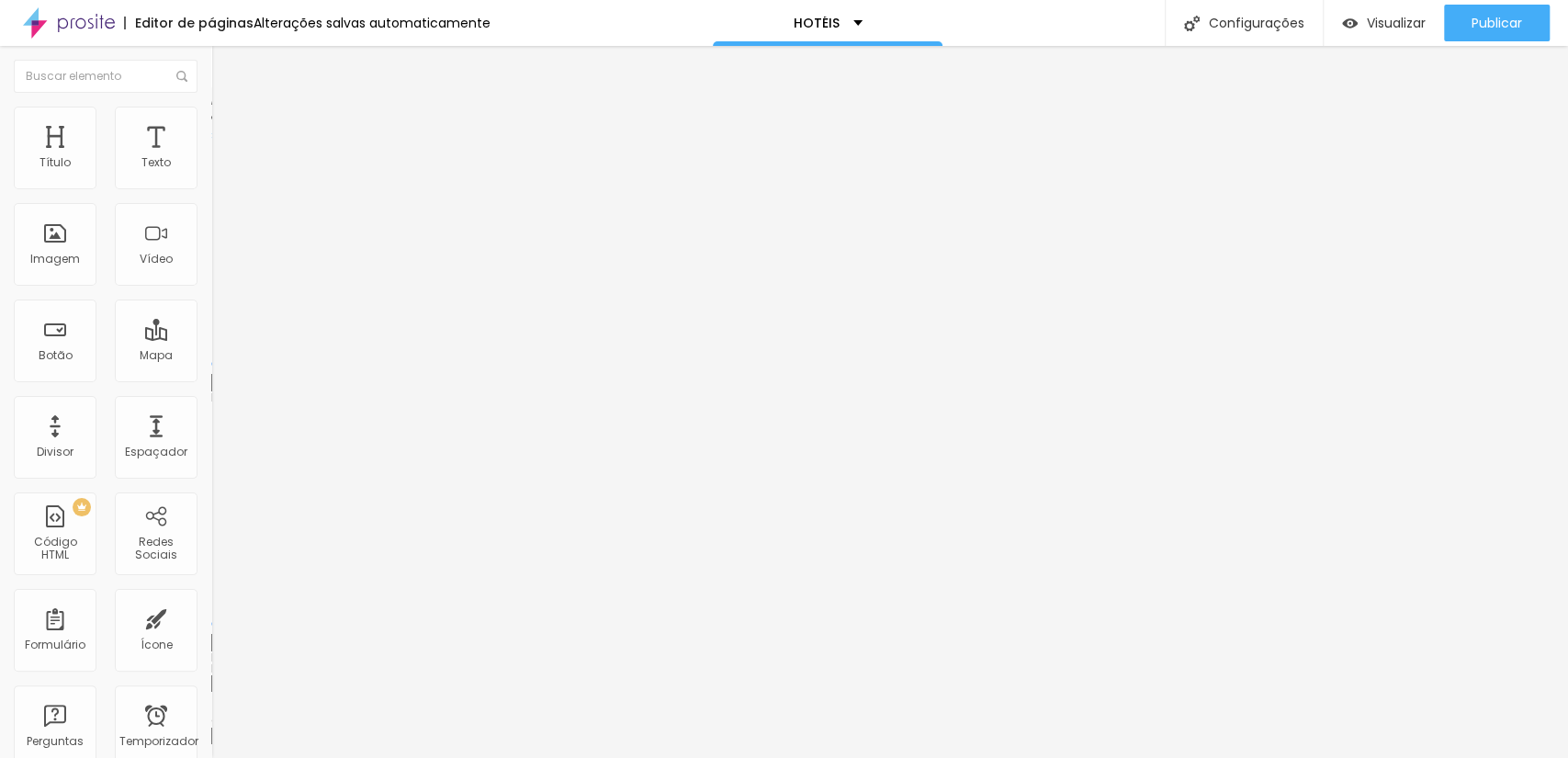
type input "0"
click at [212, 356] on input "range" at bounding box center [271, 363] width 119 height 14
click at [212, 110] on li "Estilo" at bounding box center [317, 115] width 212 height 18
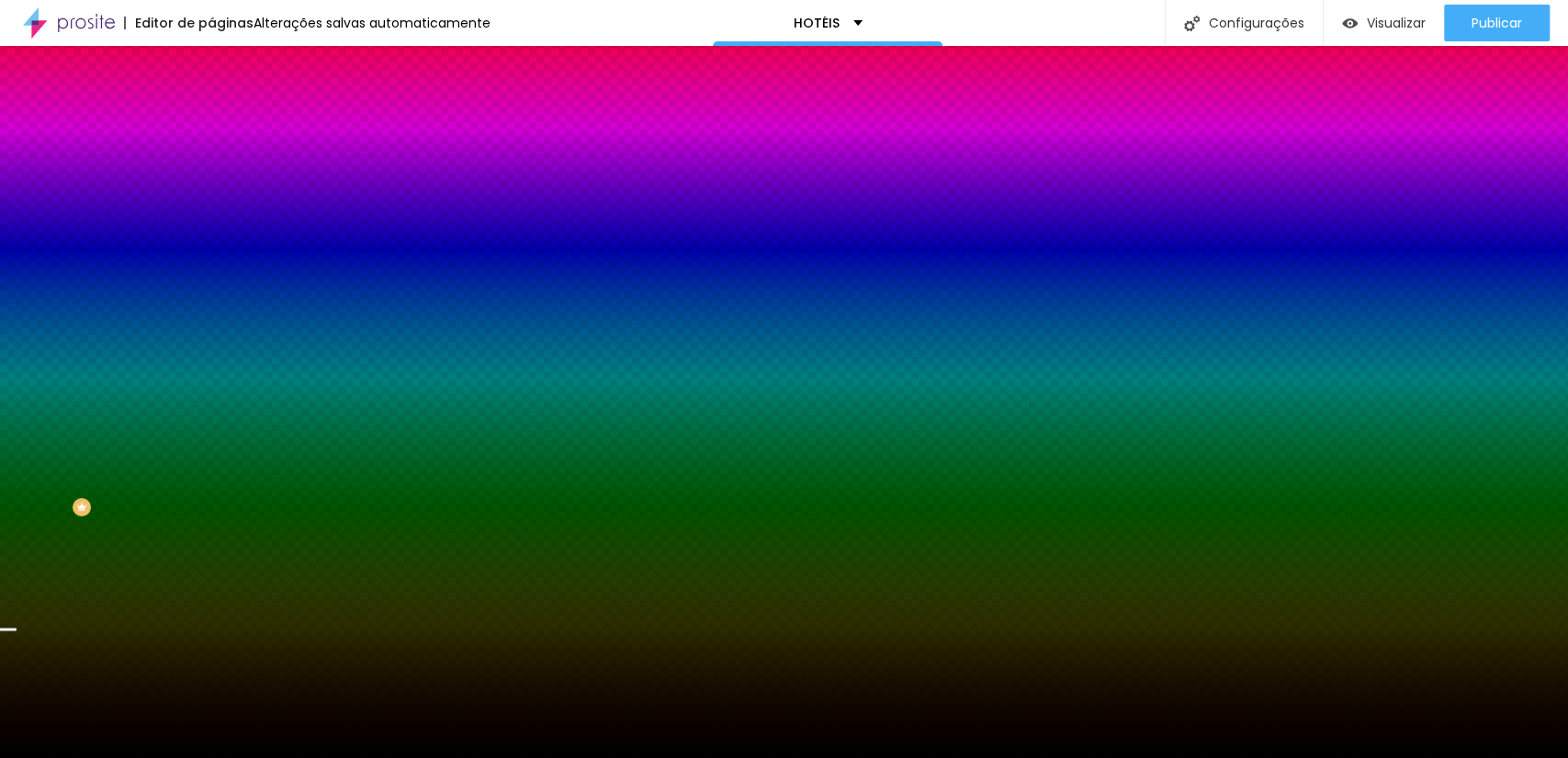
click at [212, 104] on img at bounding box center [219, 96] width 16 height 16
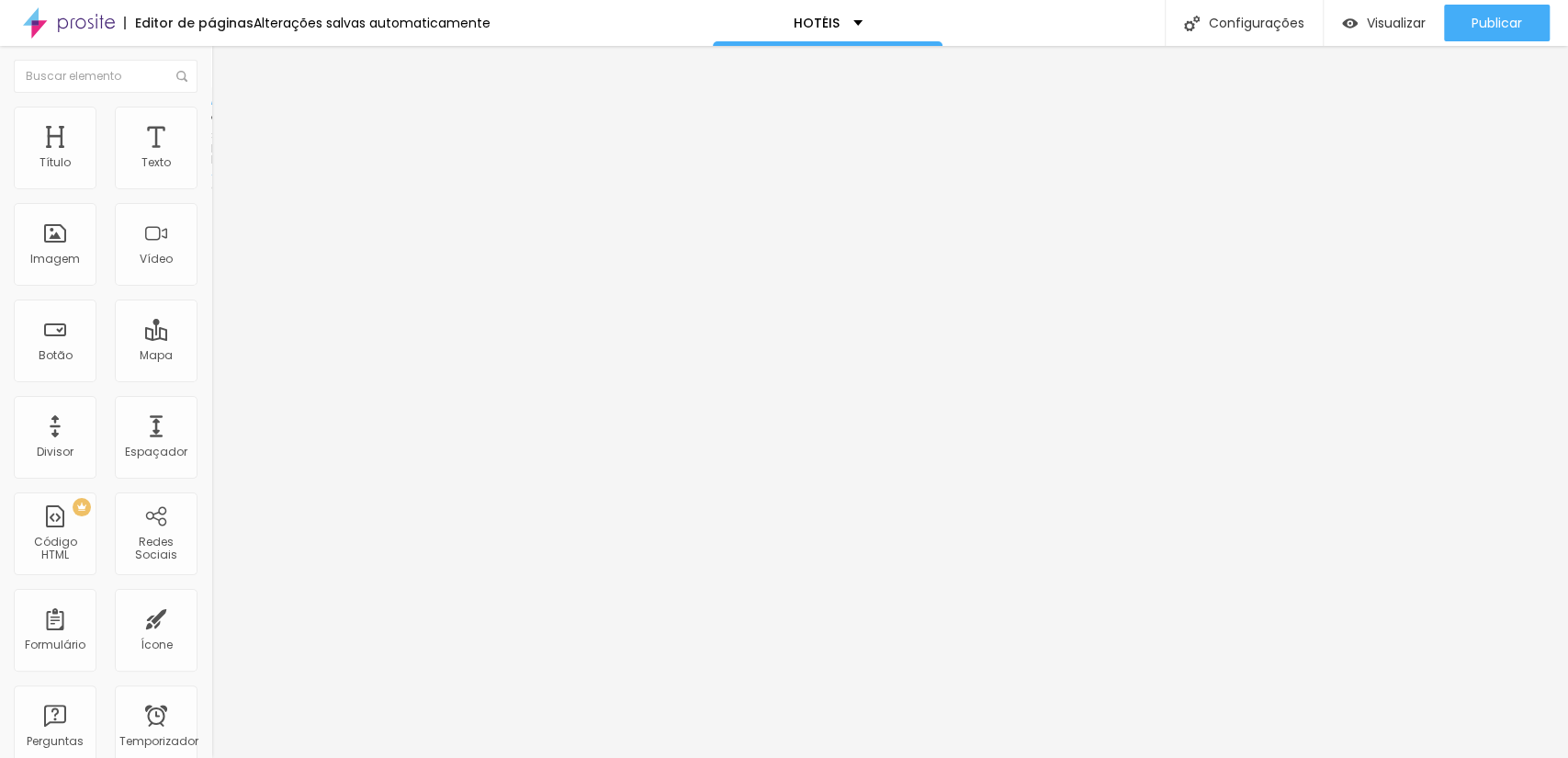
click at [212, 188] on div "Modo Encaixotado Encaixotado Completo" at bounding box center [317, 169] width 212 height 51
click at [212, 168] on font "Encaixotado" at bounding box center [247, 159] width 72 height 15
click at [212, 194] on div "Completo" at bounding box center [317, 189] width 212 height 11
click at [212, 110] on li "Avançado" at bounding box center [317, 115] width 212 height 18
type input "2"
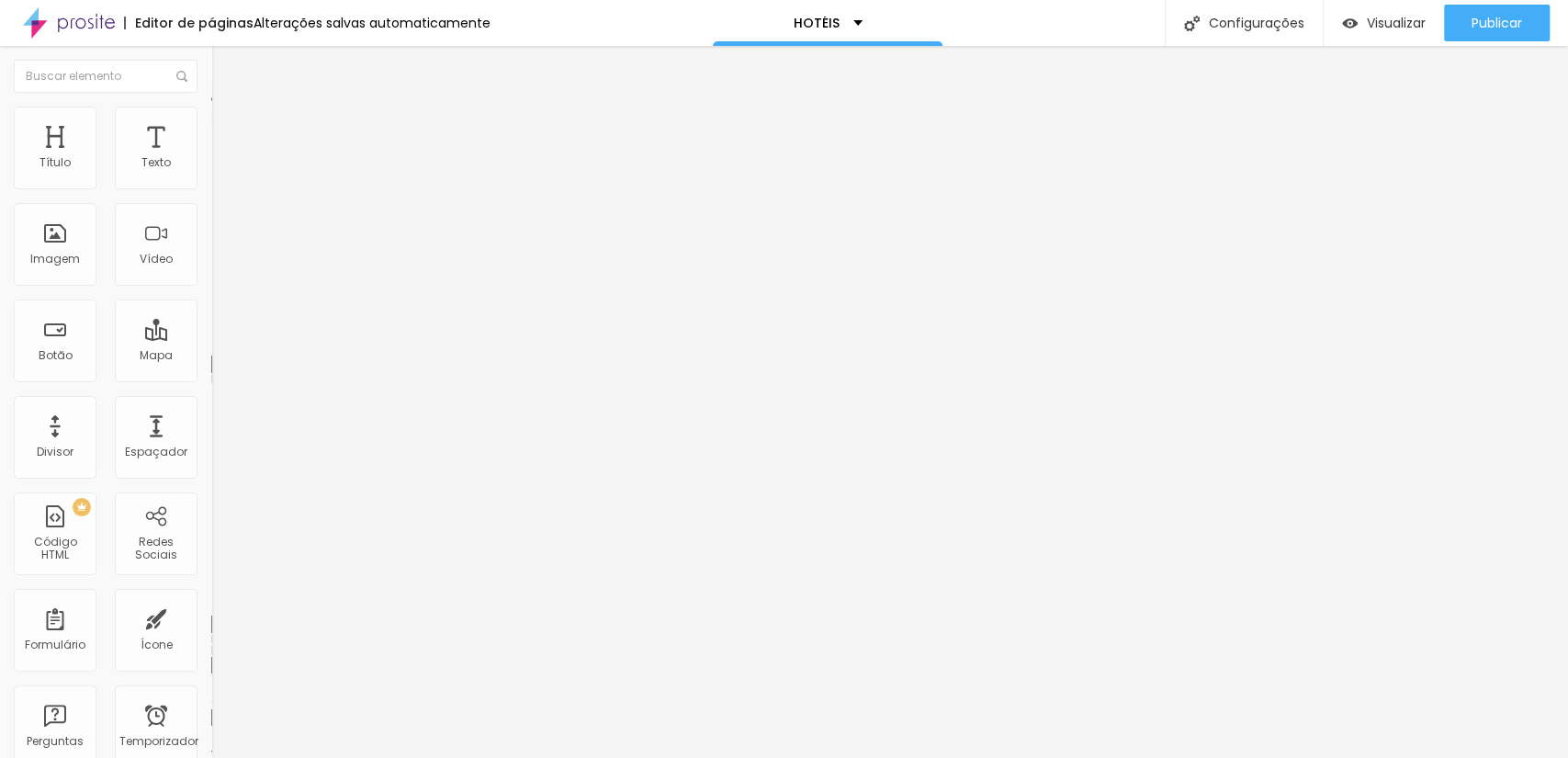
type input "2"
type input "0"
drag, startPoint x: 48, startPoint y: 180, endPoint x: 6, endPoint y: 187, distance: 42.6
type input "0"
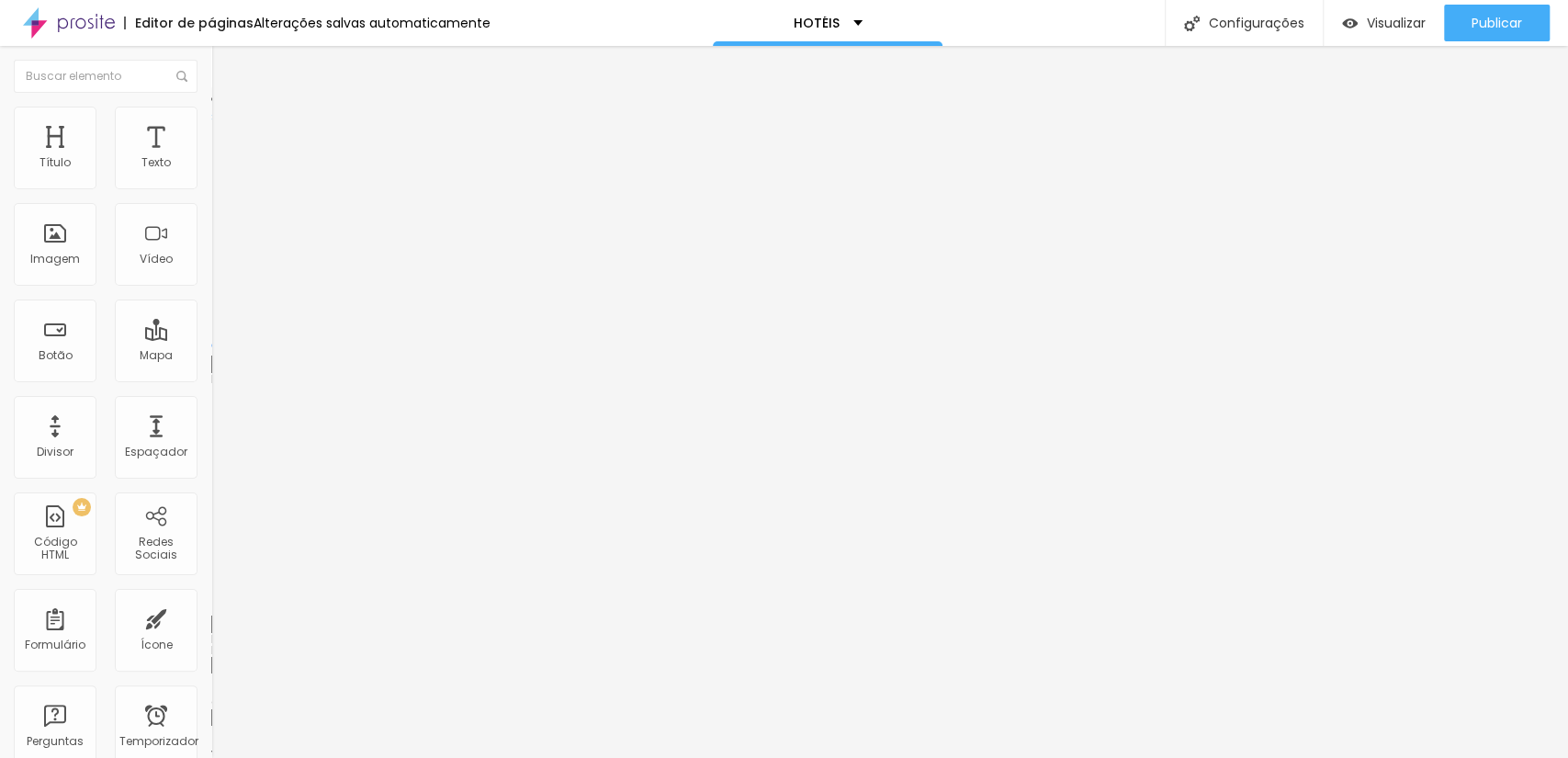
click at [212, 338] on input "range" at bounding box center [271, 345] width 119 height 14
type input "11"
type input "0"
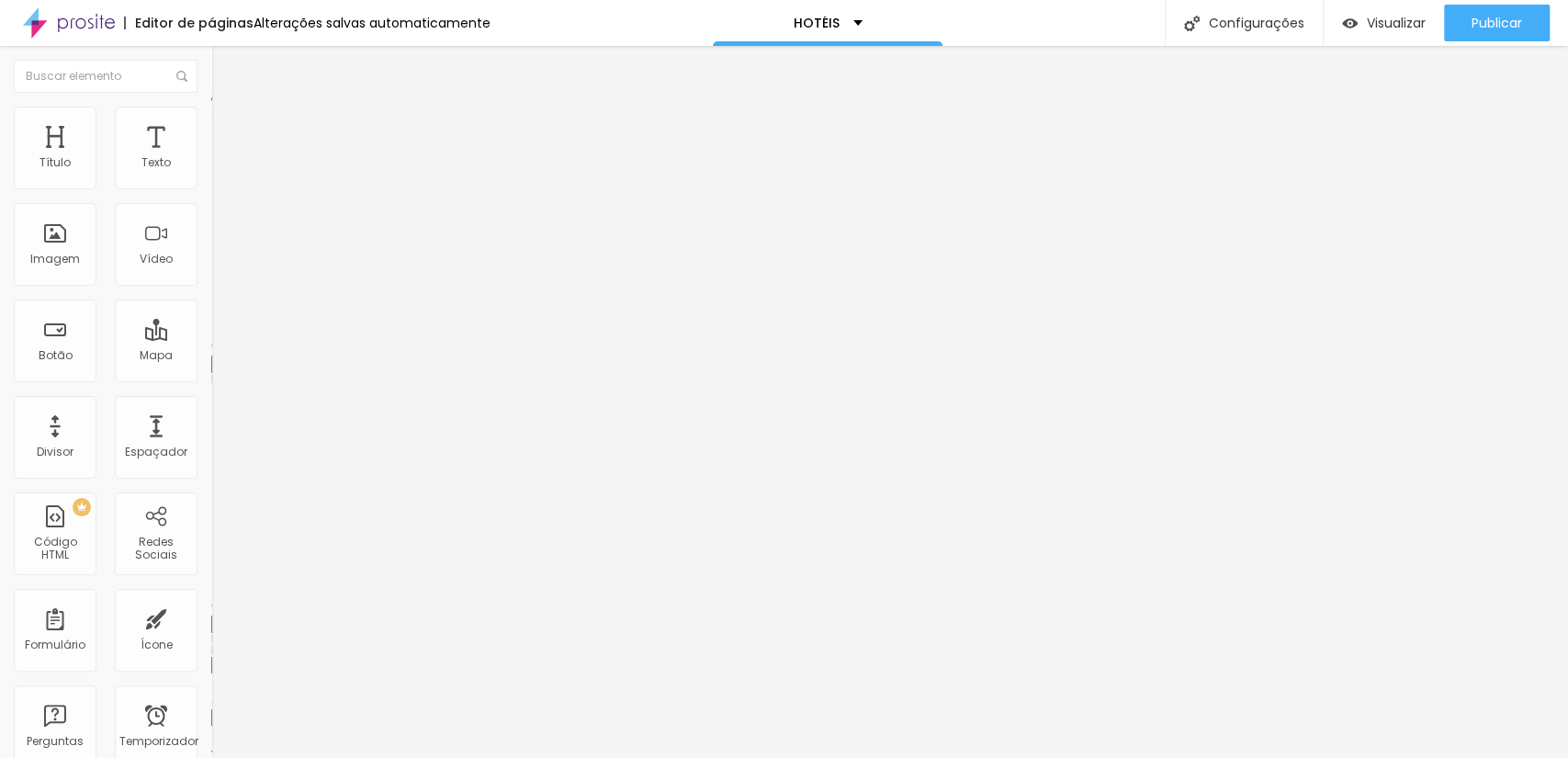
drag, startPoint x: 56, startPoint y: 219, endPoint x: 25, endPoint y: 231, distance: 33.2
type input "0"
click at [212, 598] on input "range" at bounding box center [271, 605] width 119 height 14
click at [228, 126] on font "Avançado" at bounding box center [258, 119] width 60 height 15
type input "2"
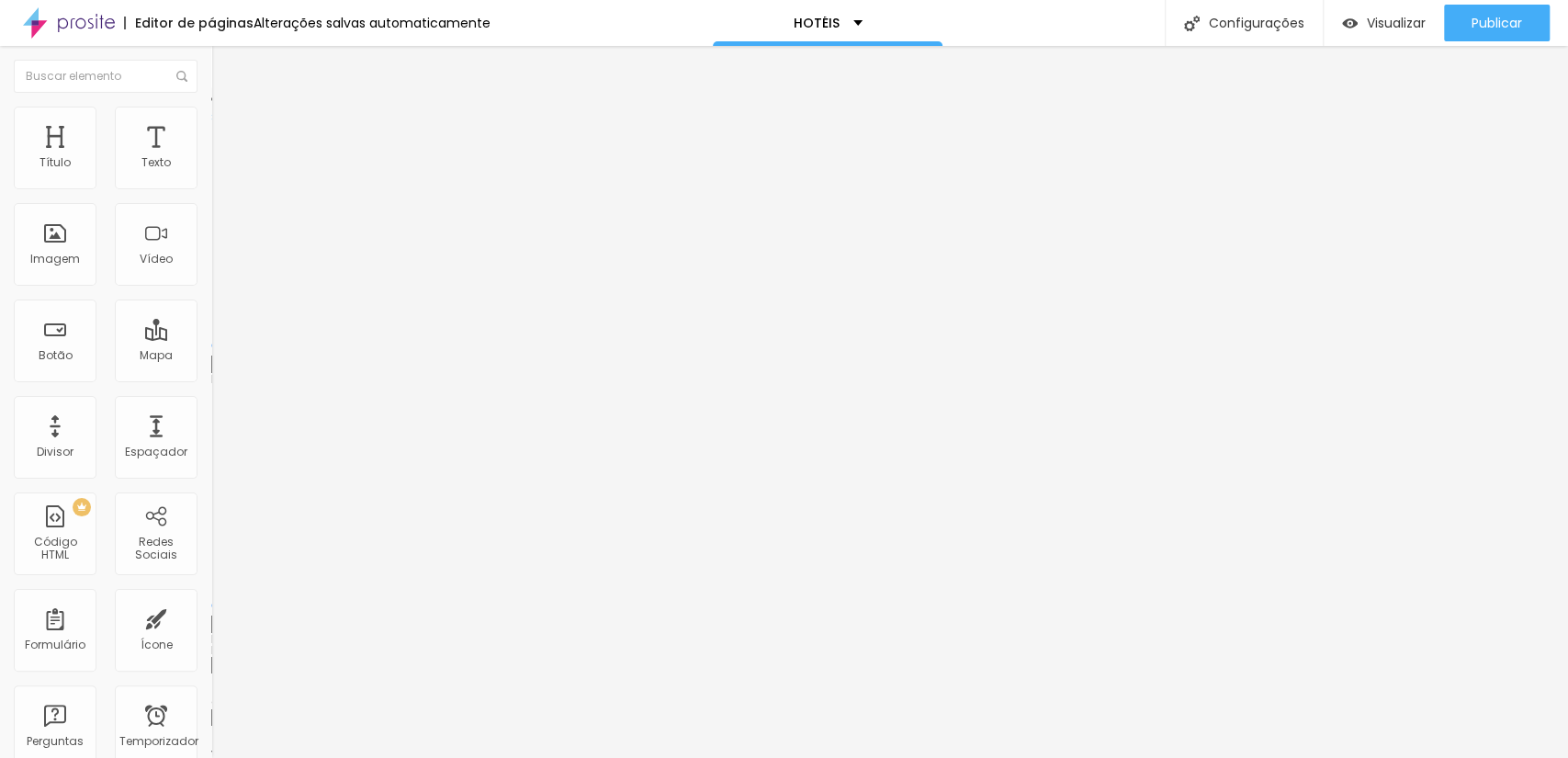
type input "2"
type input "13"
type input "14"
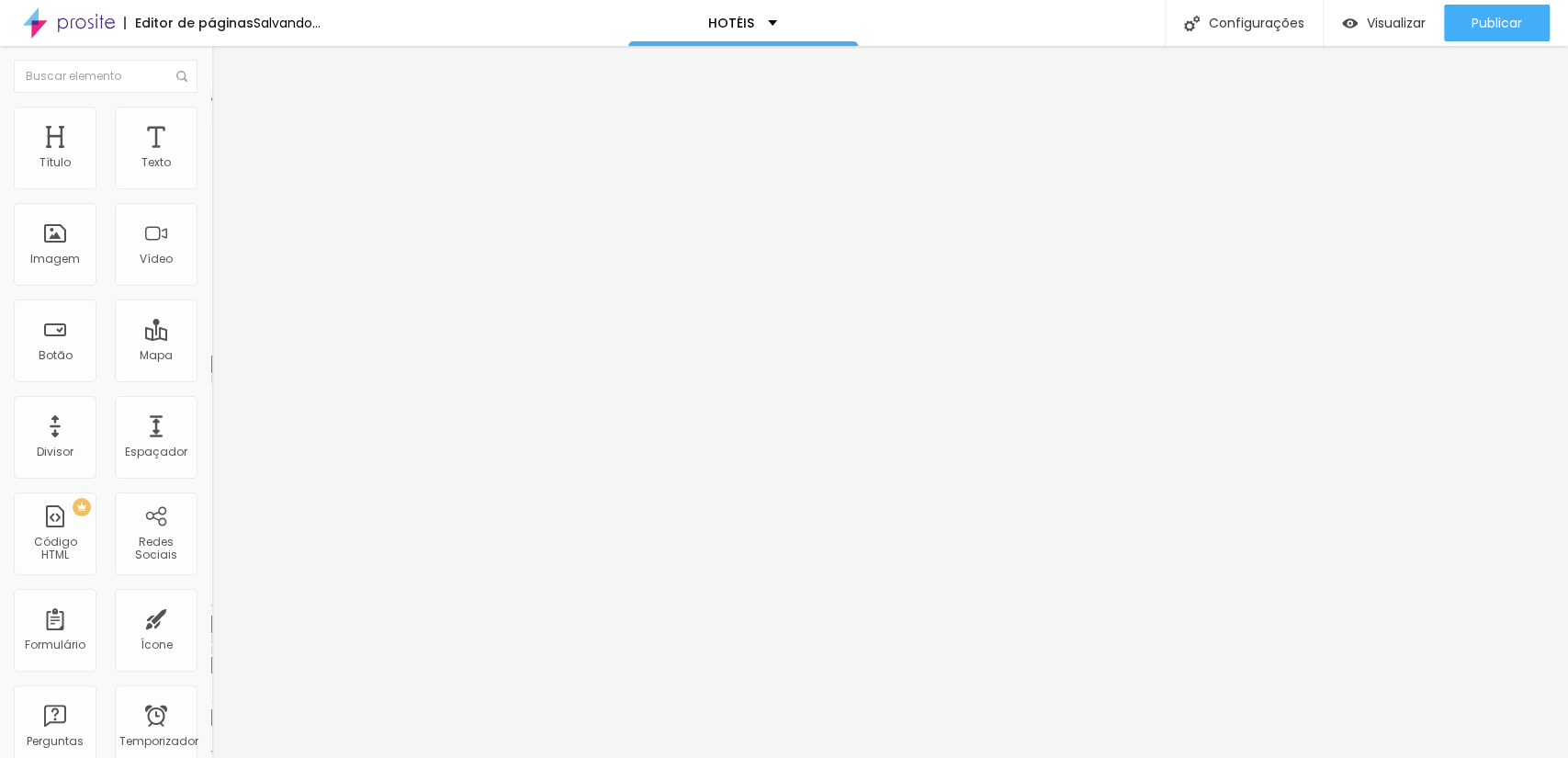
type input "17"
type input "18"
type input "21"
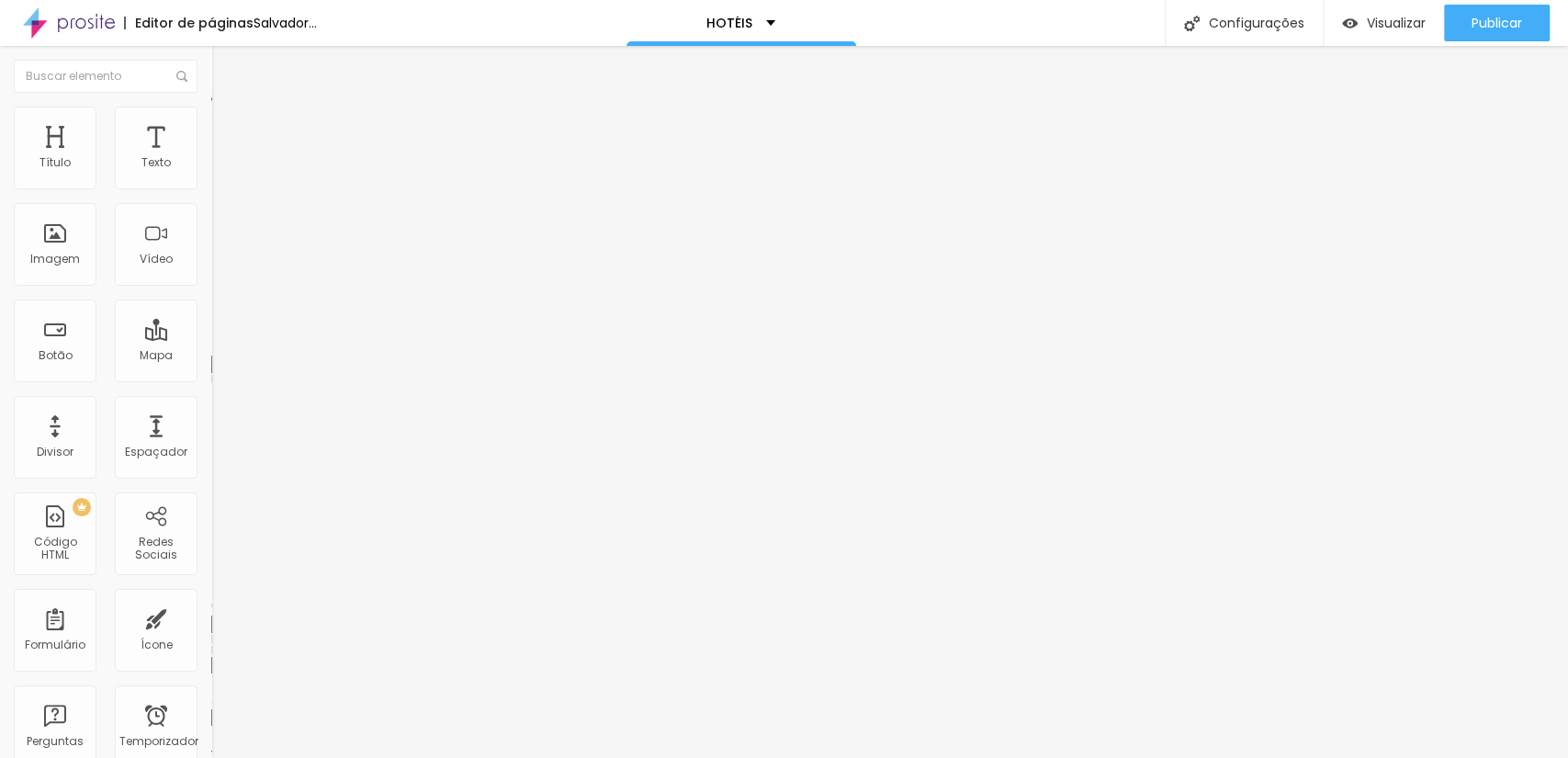
type input "21"
type input "26"
drag, startPoint x: 44, startPoint y: 182, endPoint x: 72, endPoint y: 182, distance: 28.0
type input "26"
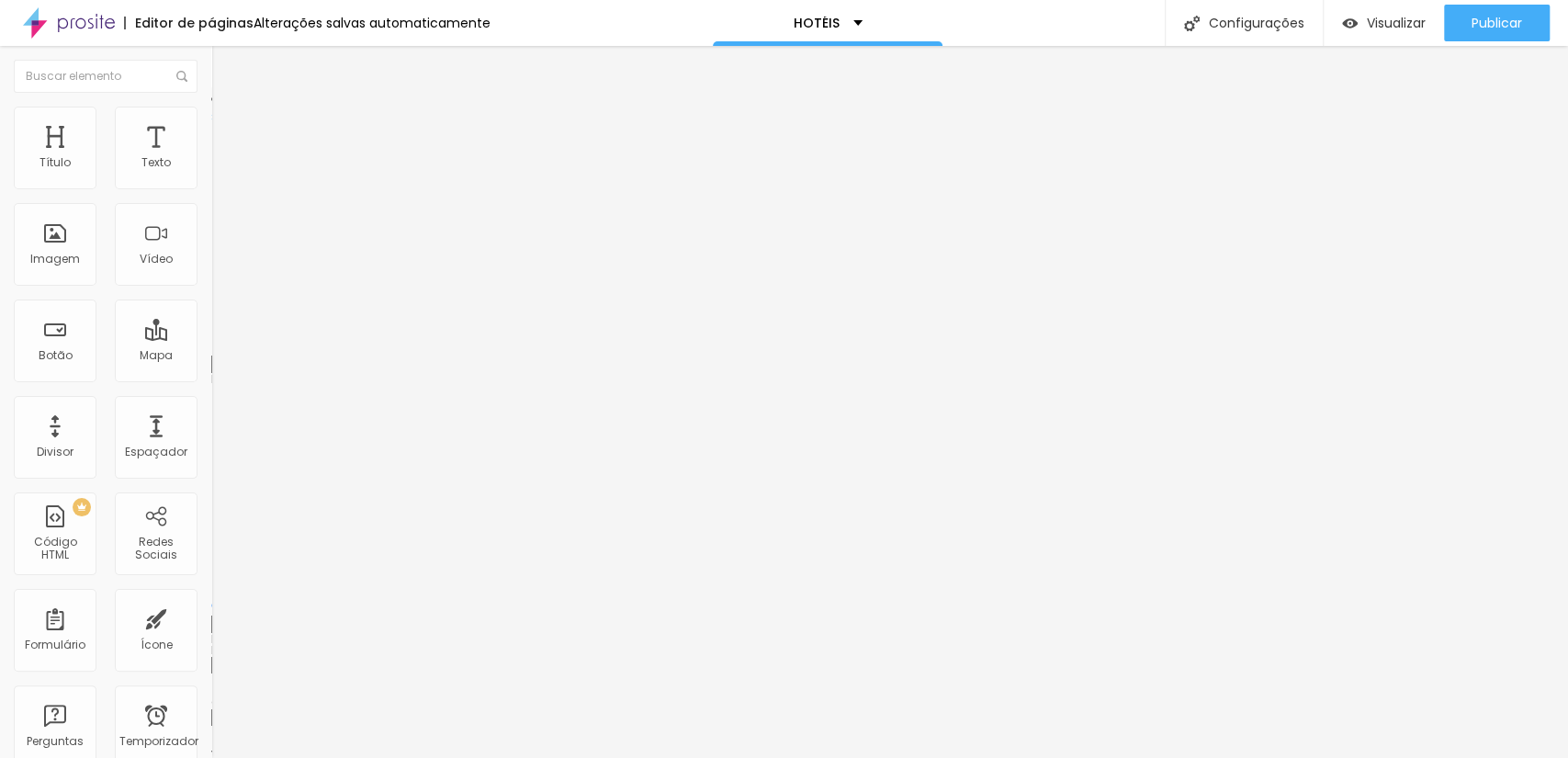
click at [212, 338] on input "range" at bounding box center [271, 345] width 119 height 14
type input "2"
type input "18"
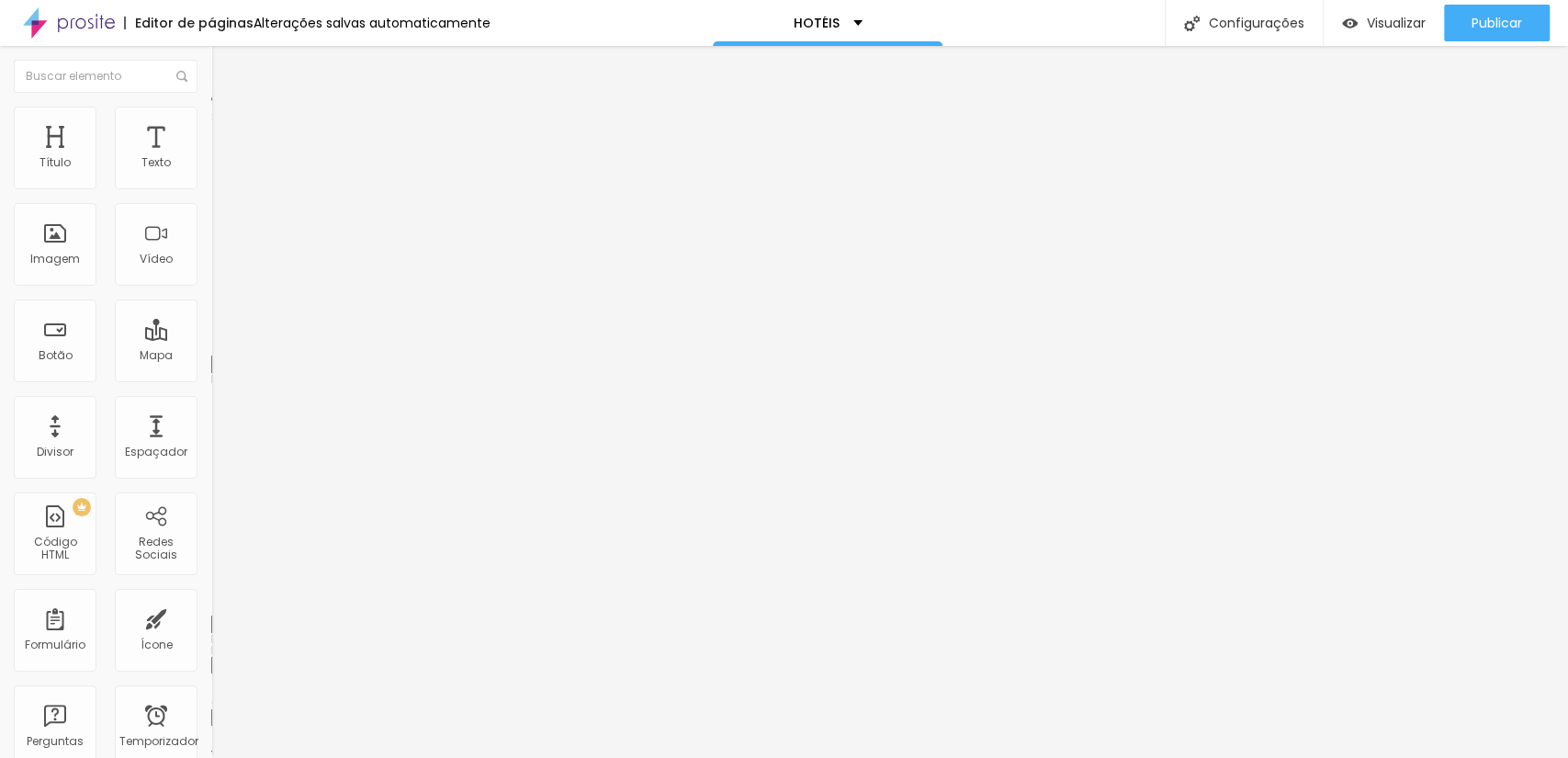
drag, startPoint x: 41, startPoint y: 218, endPoint x: 62, endPoint y: 218, distance: 21.0
type input "18"
click at [212, 598] on input "range" at bounding box center [271, 605] width 119 height 14
click at [222, 158] on font "Trocar imagem" at bounding box center [266, 150] width 89 height 15
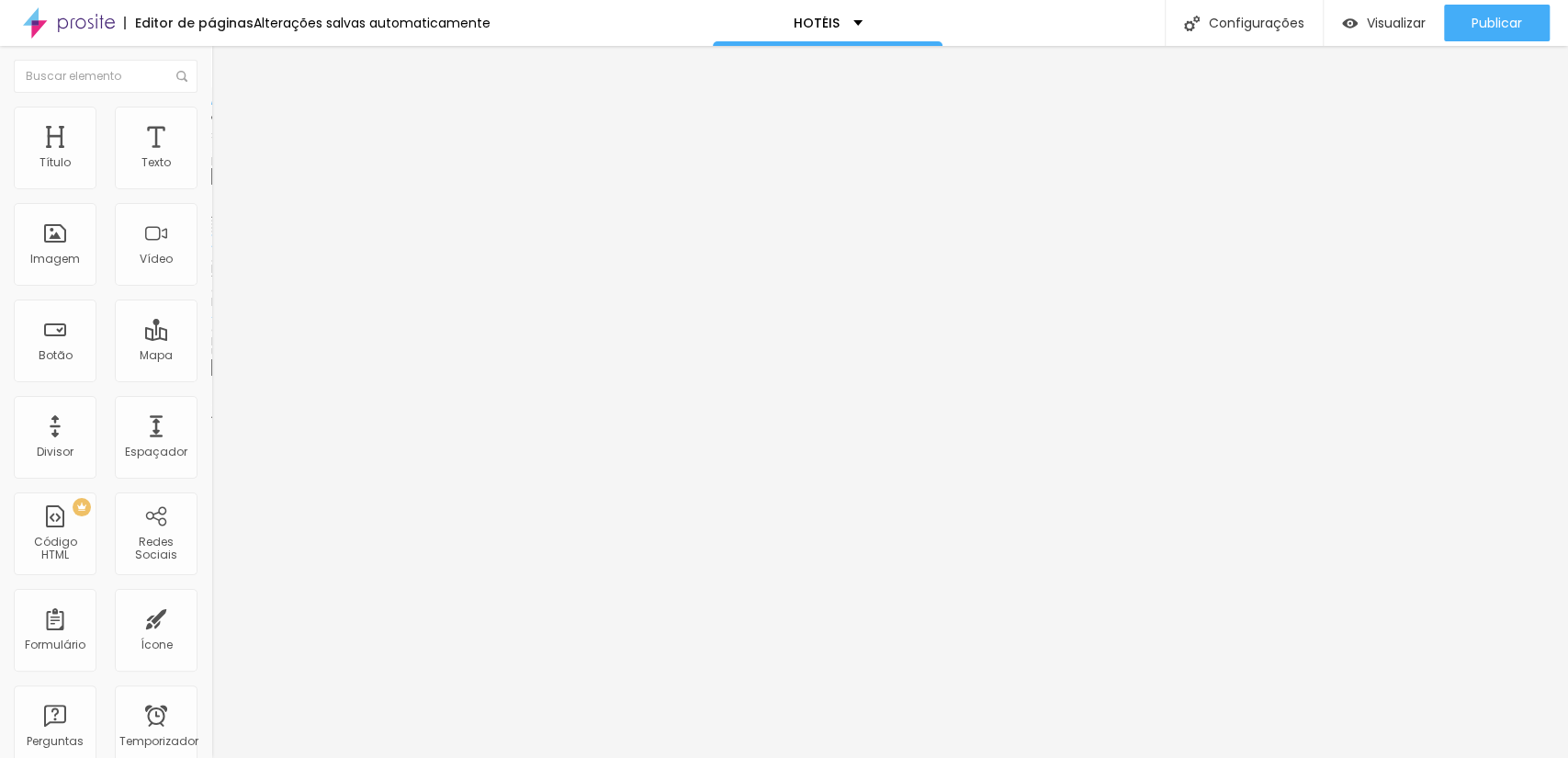
click at [222, 158] on font "Trocar imagem" at bounding box center [266, 150] width 89 height 15
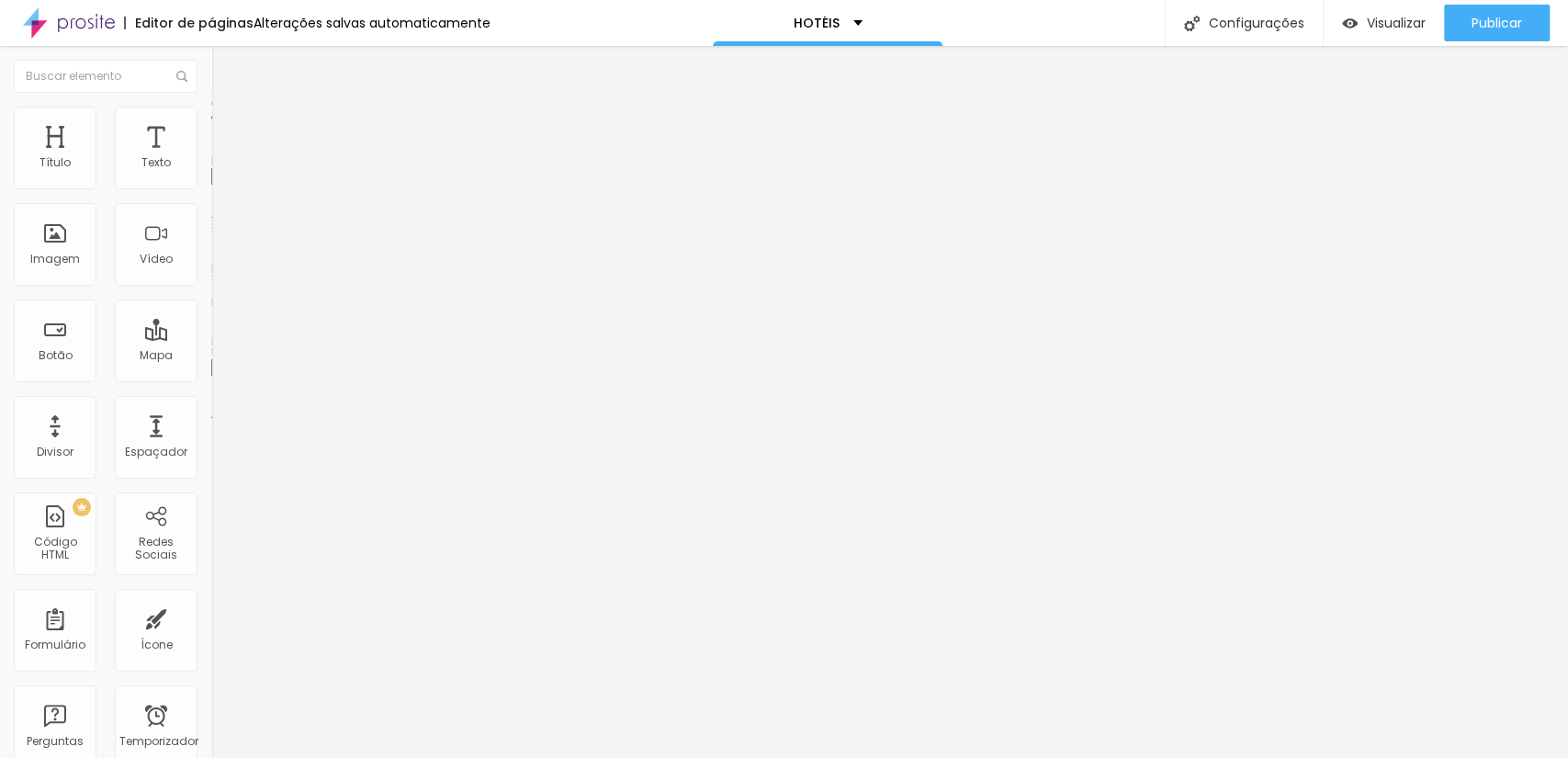
click at [212, 158] on span "Trocar imagem" at bounding box center [261, 150] width 101 height 15
click at [228, 124] on font "Estilo" at bounding box center [242, 119] width 29 height 15
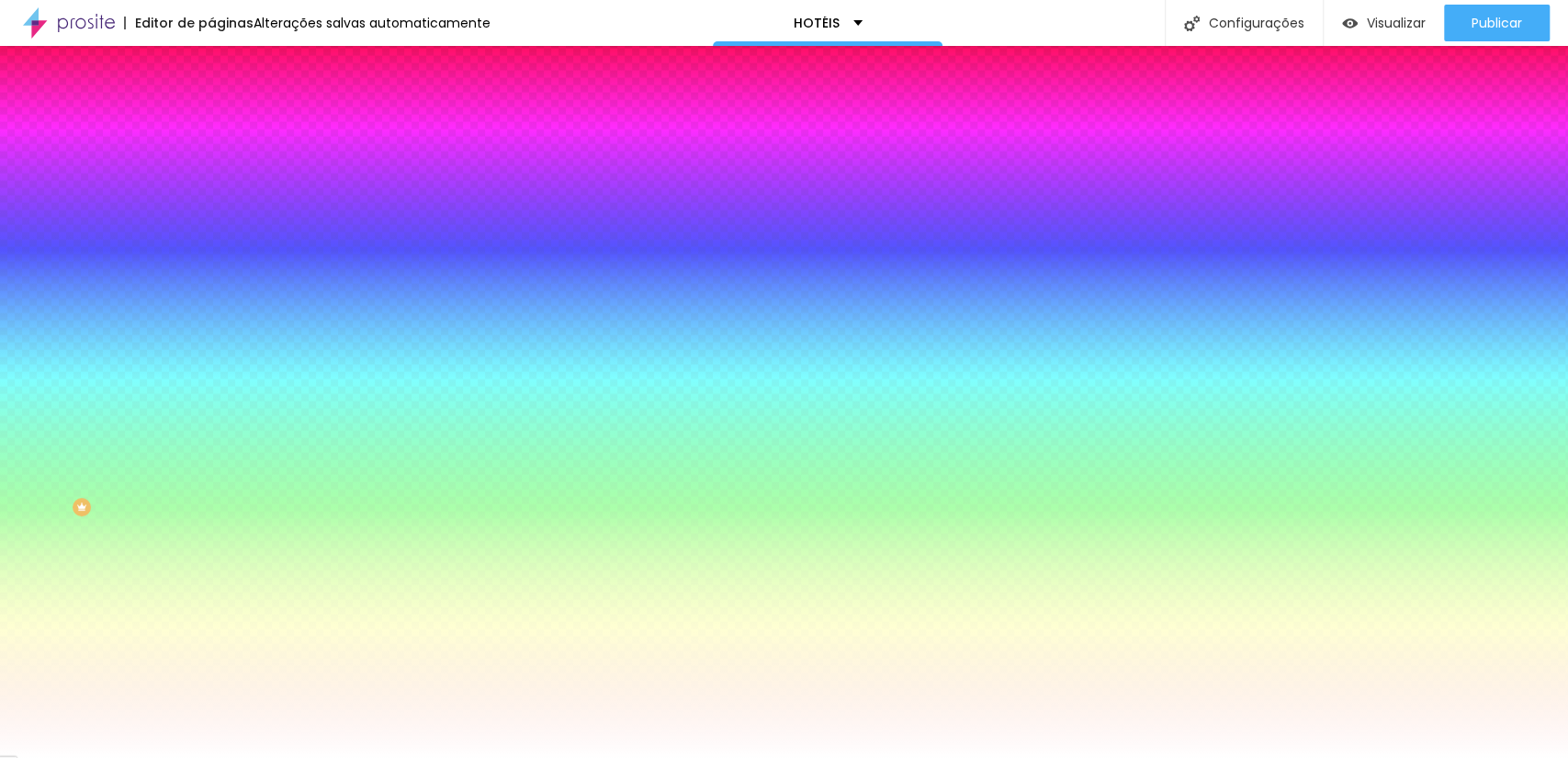
click at [212, 175] on div at bounding box center [317, 175] width 212 height 0
click at [158, 318] on div at bounding box center [784, 379] width 1568 height 758
click at [159, 316] on div at bounding box center [784, 379] width 1568 height 758
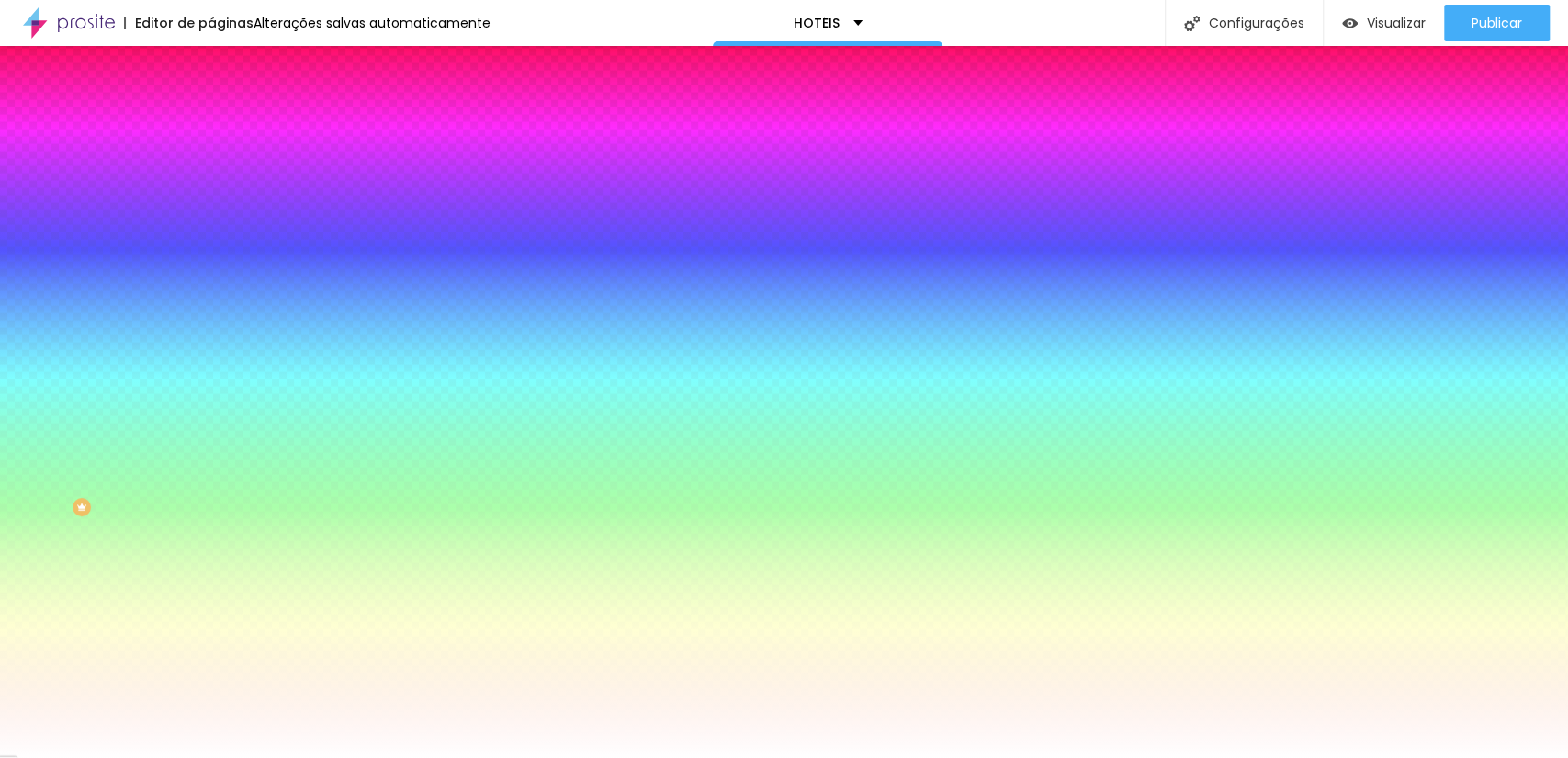
click at [159, 316] on div at bounding box center [784, 379] width 1568 height 758
click at [159, 313] on div at bounding box center [784, 379] width 1568 height 758
click at [162, 307] on div at bounding box center [784, 379] width 1568 height 758
click at [162, 306] on div at bounding box center [784, 379] width 1568 height 758
click at [162, 304] on div at bounding box center [784, 379] width 1568 height 758
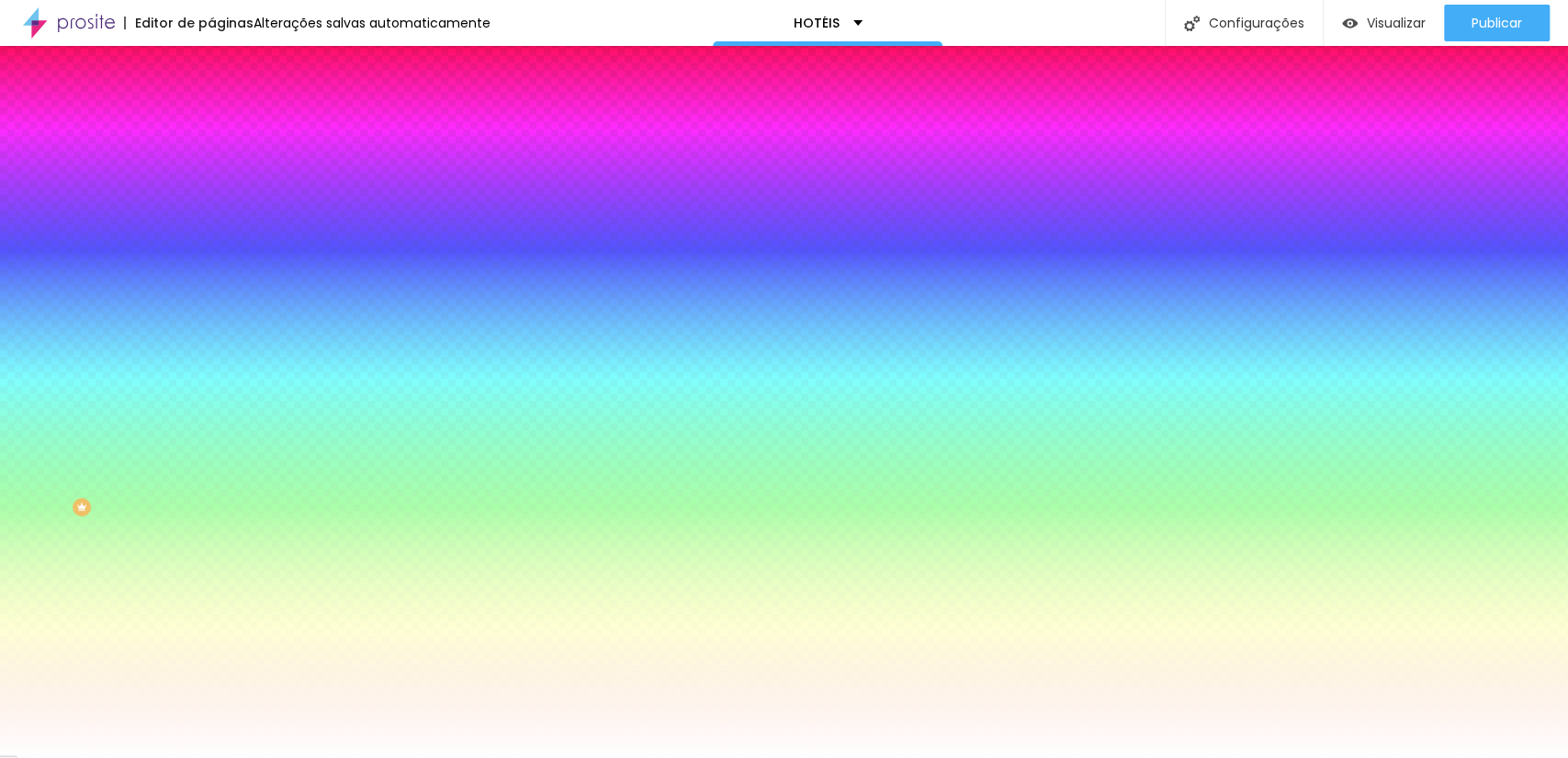
click at [162, 293] on div at bounding box center [784, 379] width 1568 height 758
click at [162, 301] on div at bounding box center [784, 379] width 1568 height 758
type input "#2DE71C"
drag, startPoint x: 191, startPoint y: 308, endPoint x: 191, endPoint y: 287, distance: 21.0
click at [191, 287] on div at bounding box center [784, 379] width 1568 height 758
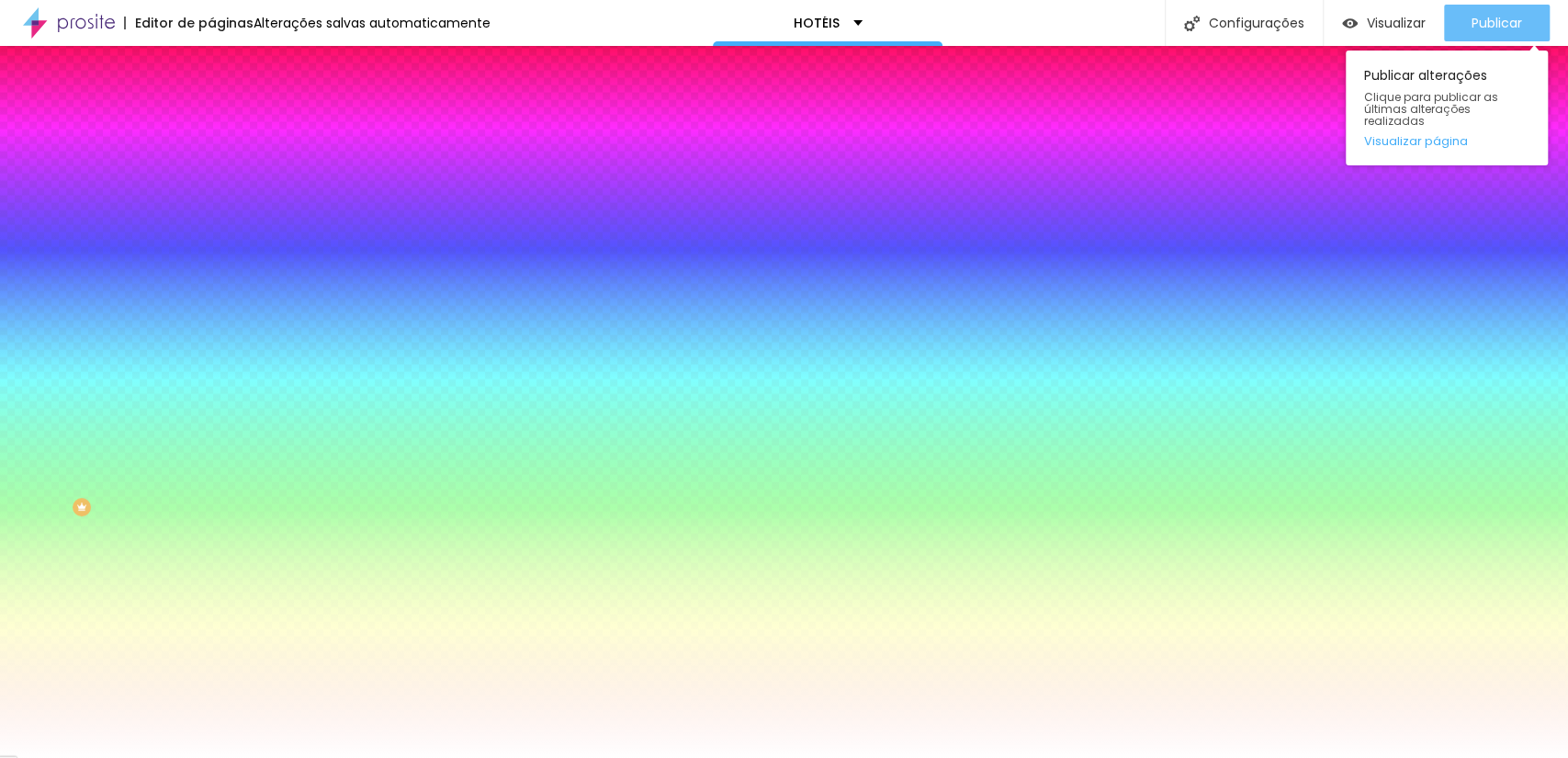
click at [1492, 30] on font "Publicar" at bounding box center [1496, 22] width 51 height 18
click at [1513, 13] on font "Publicar" at bounding box center [1496, 22] width 51 height 18
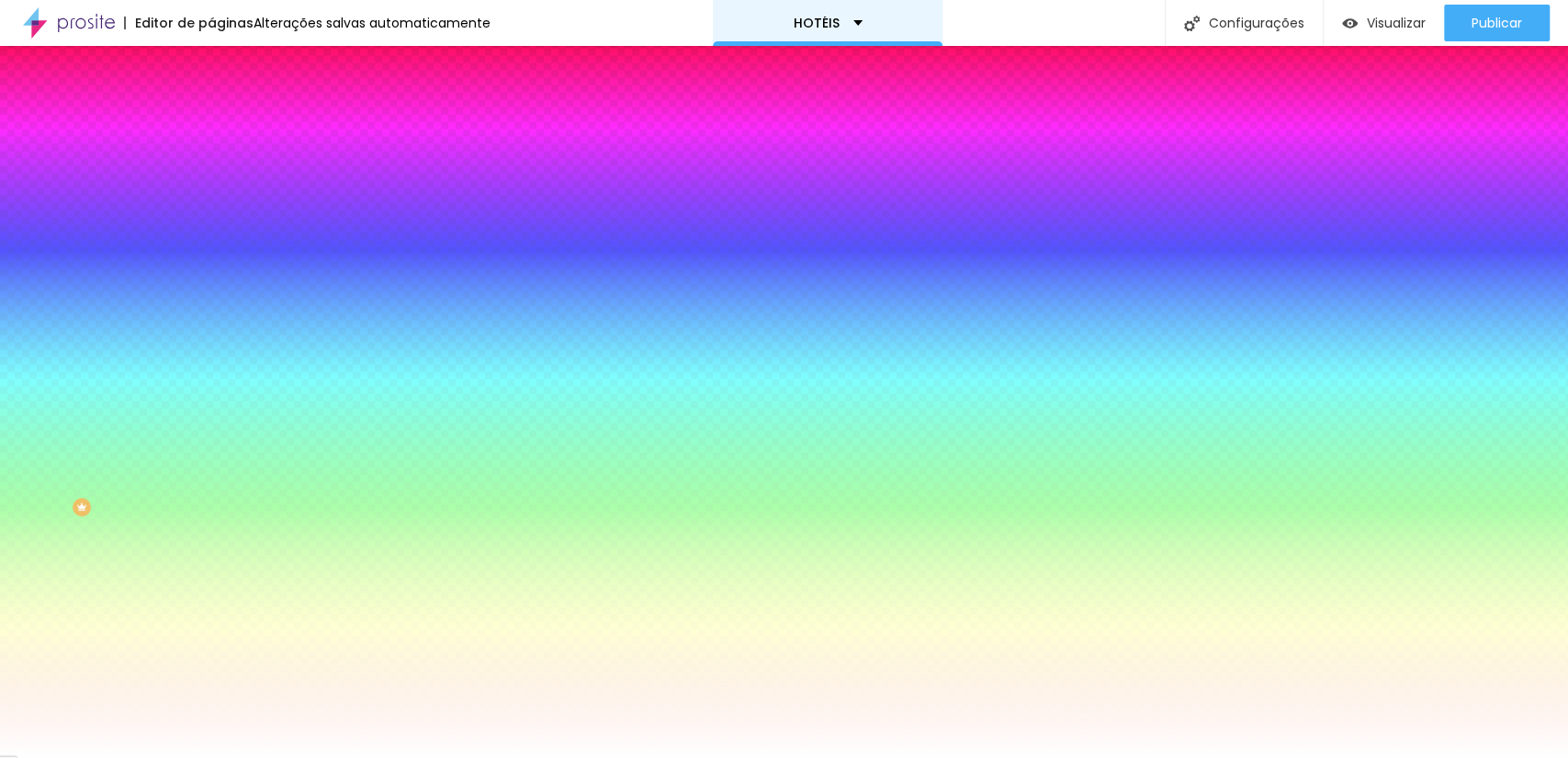
click at [784, 25] on div "HOTÉIS" at bounding box center [828, 23] width 230 height 46
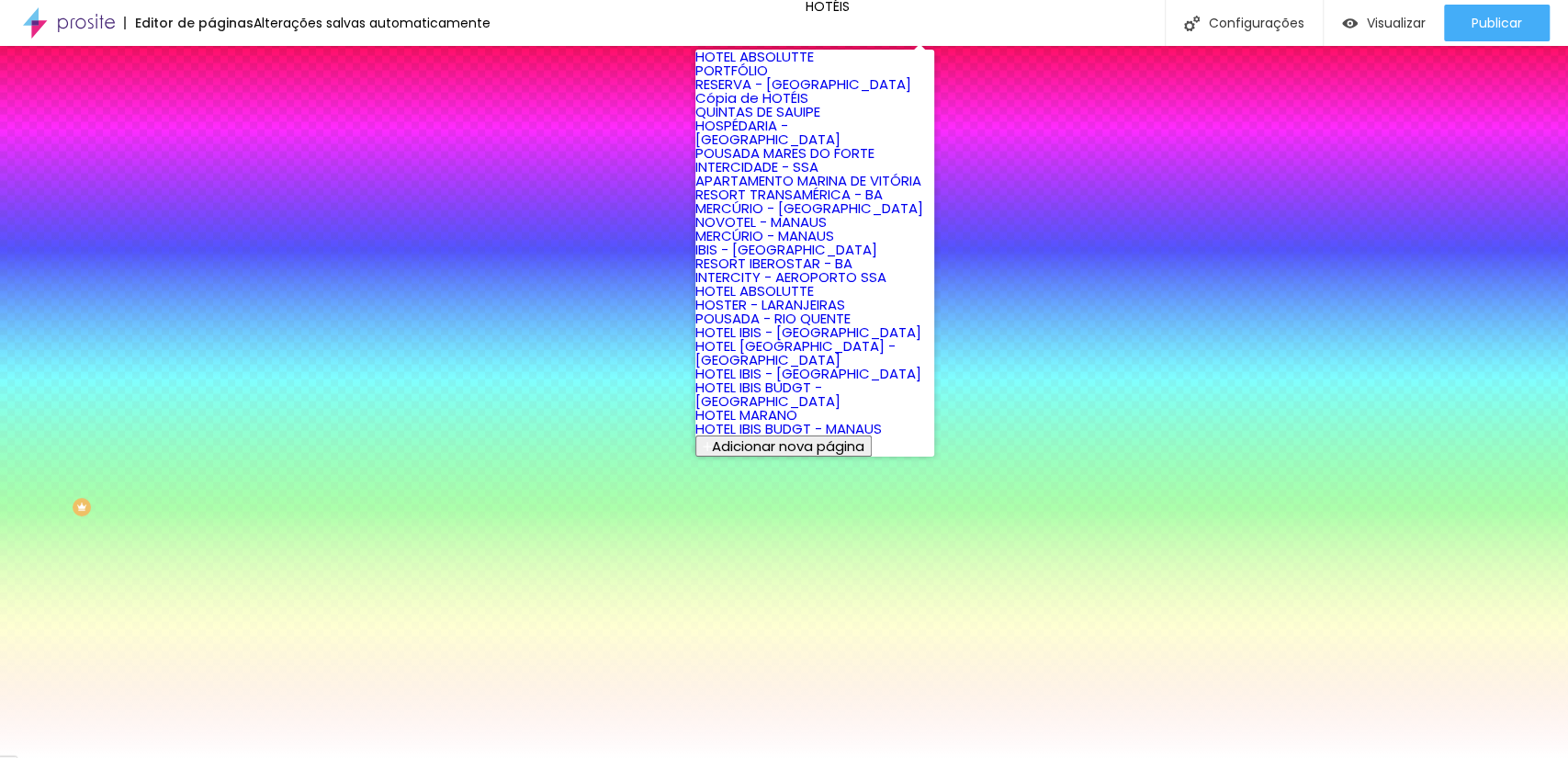
scroll to position [0, 0]
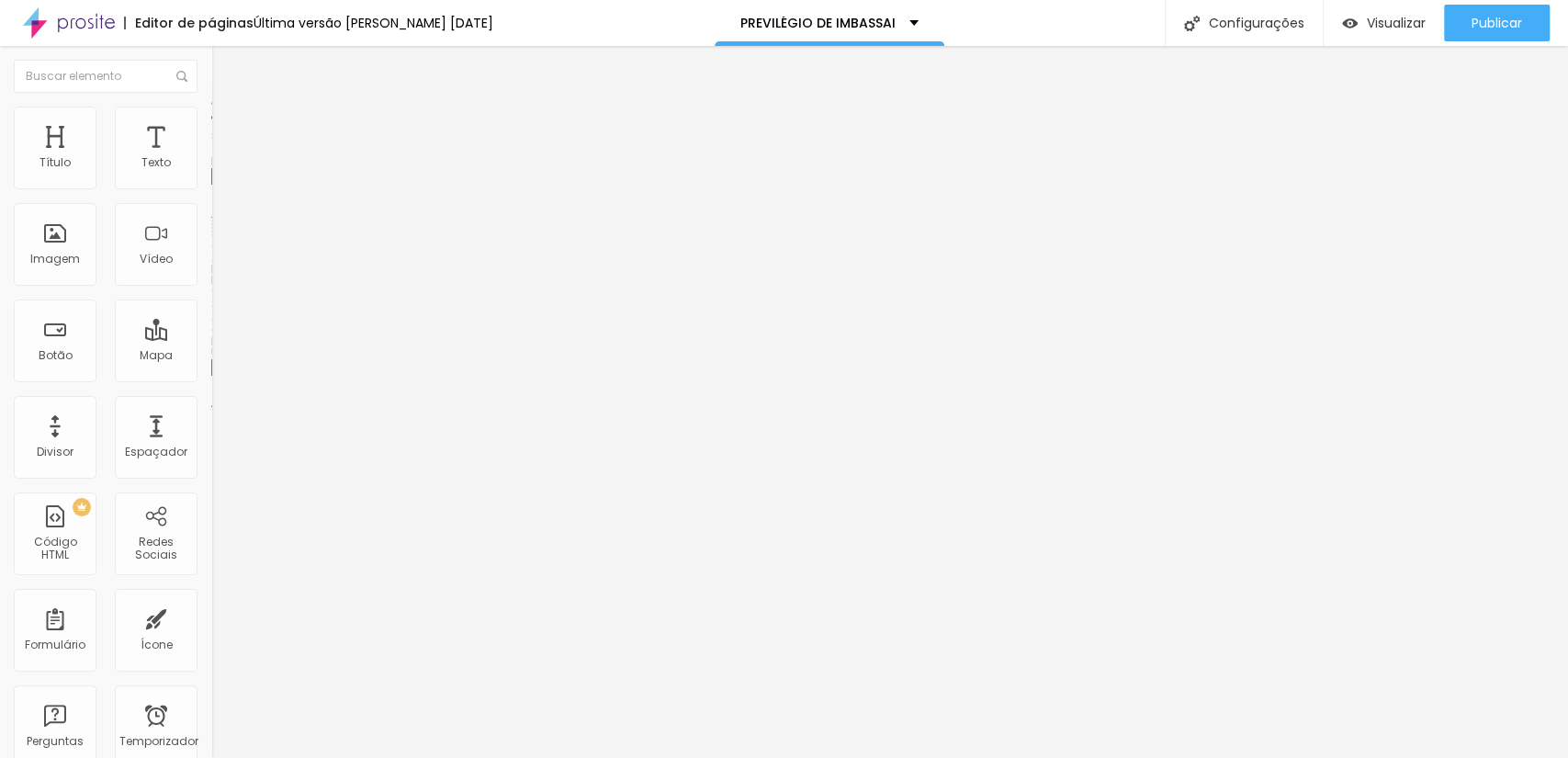
click at [212, 158] on span "Trocar imagem" at bounding box center [261, 150] width 101 height 15
click at [222, 158] on font "Trocar imagem" at bounding box center [266, 150] width 89 height 15
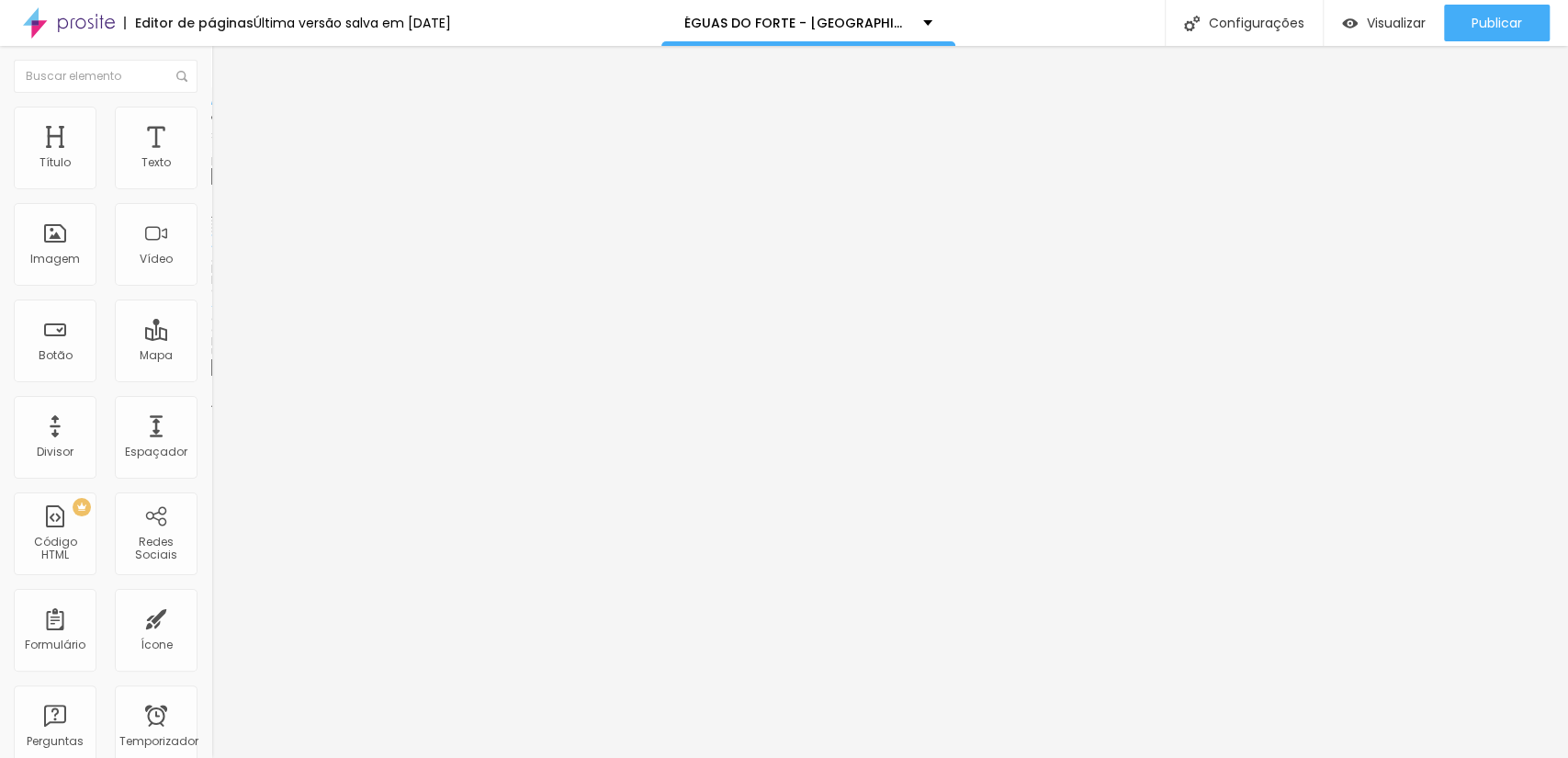
click at [212, 158] on span "Trocar imagem" at bounding box center [261, 150] width 101 height 15
click at [222, 158] on font "Trocar imagem" at bounding box center [266, 150] width 89 height 15
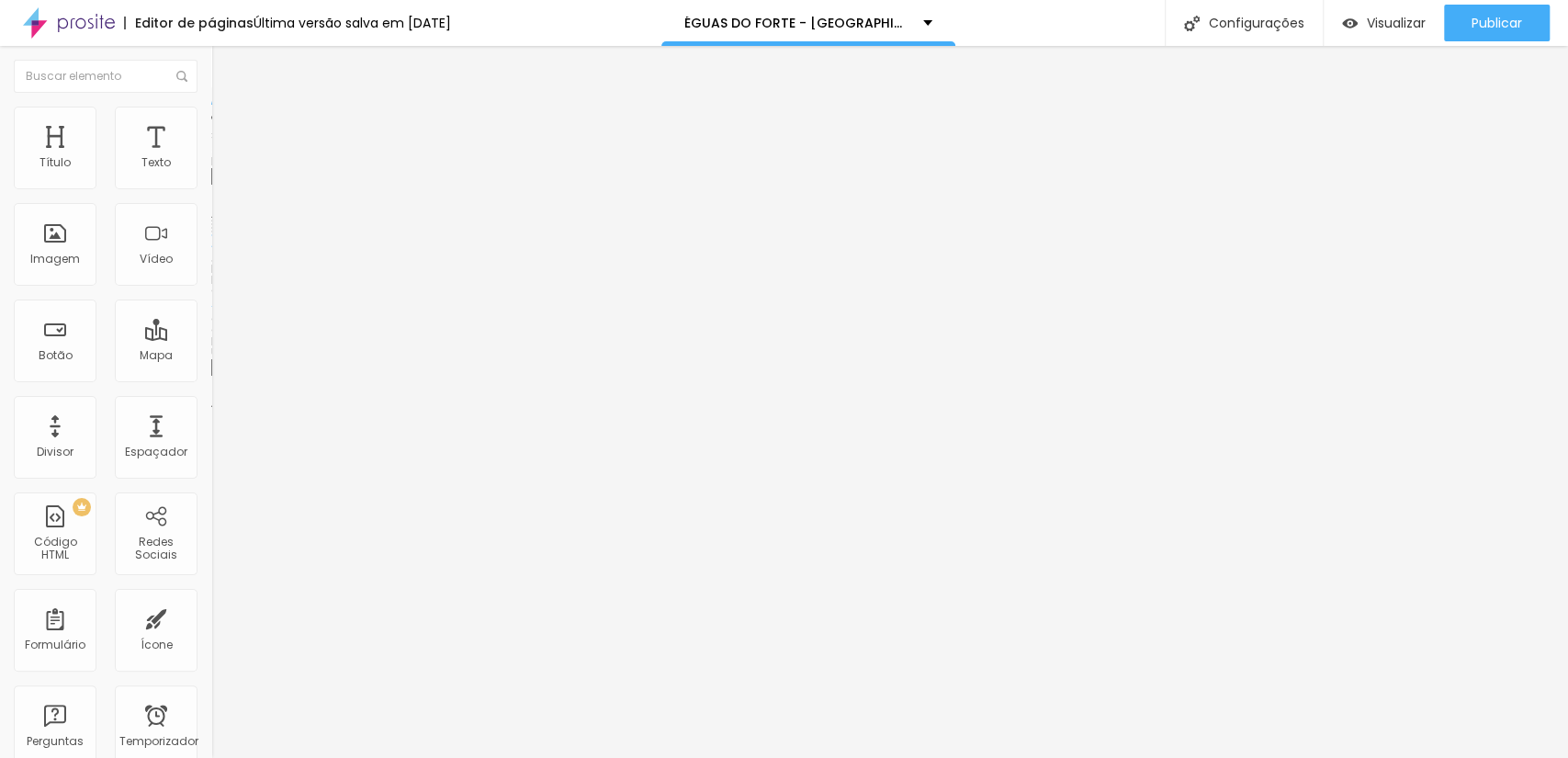
click at [222, 158] on font "Trocar imagem" at bounding box center [266, 150] width 89 height 15
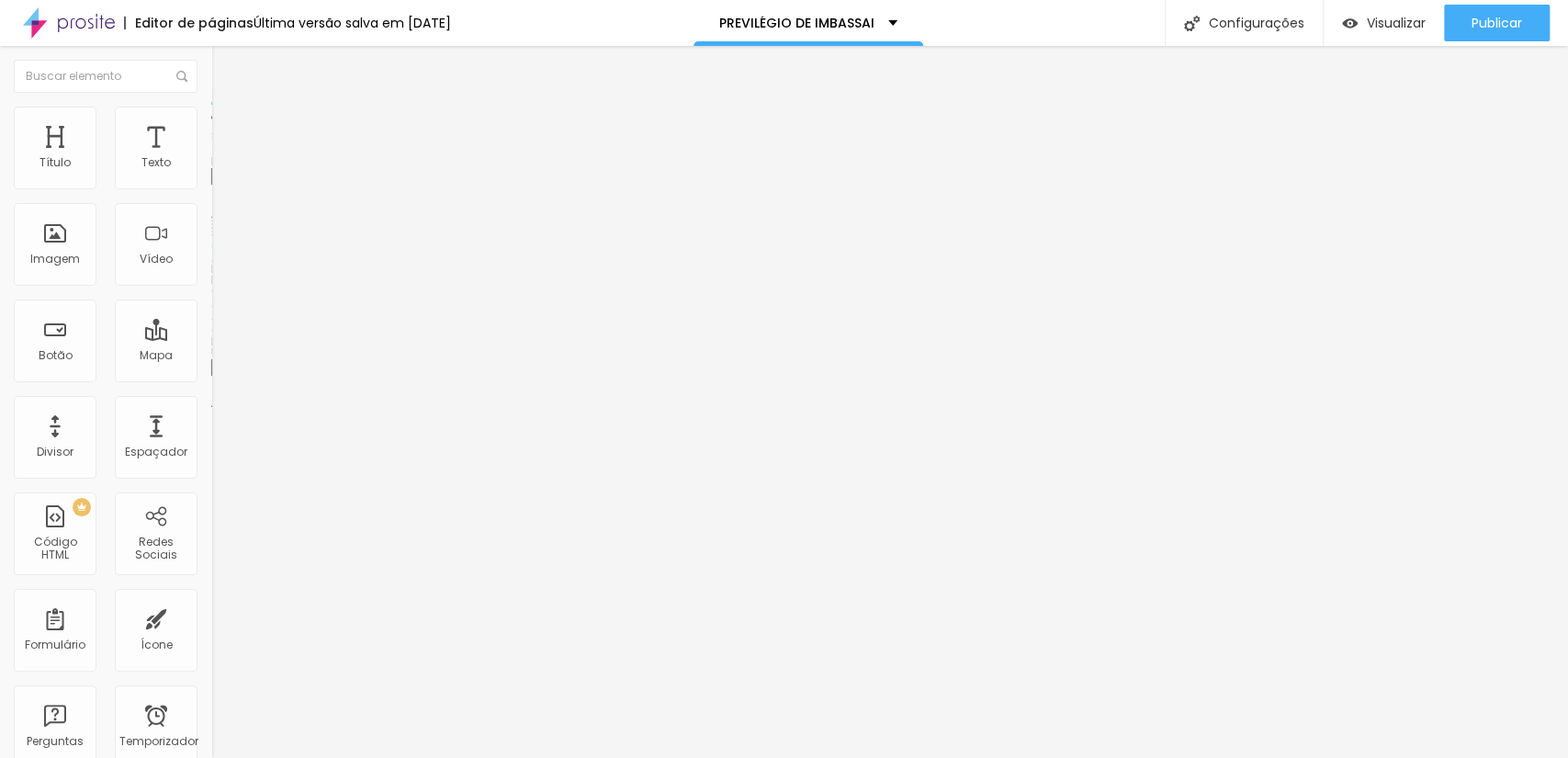
scroll to position [4485, 0]
click at [222, 158] on font "Trocar imagem" at bounding box center [266, 150] width 89 height 15
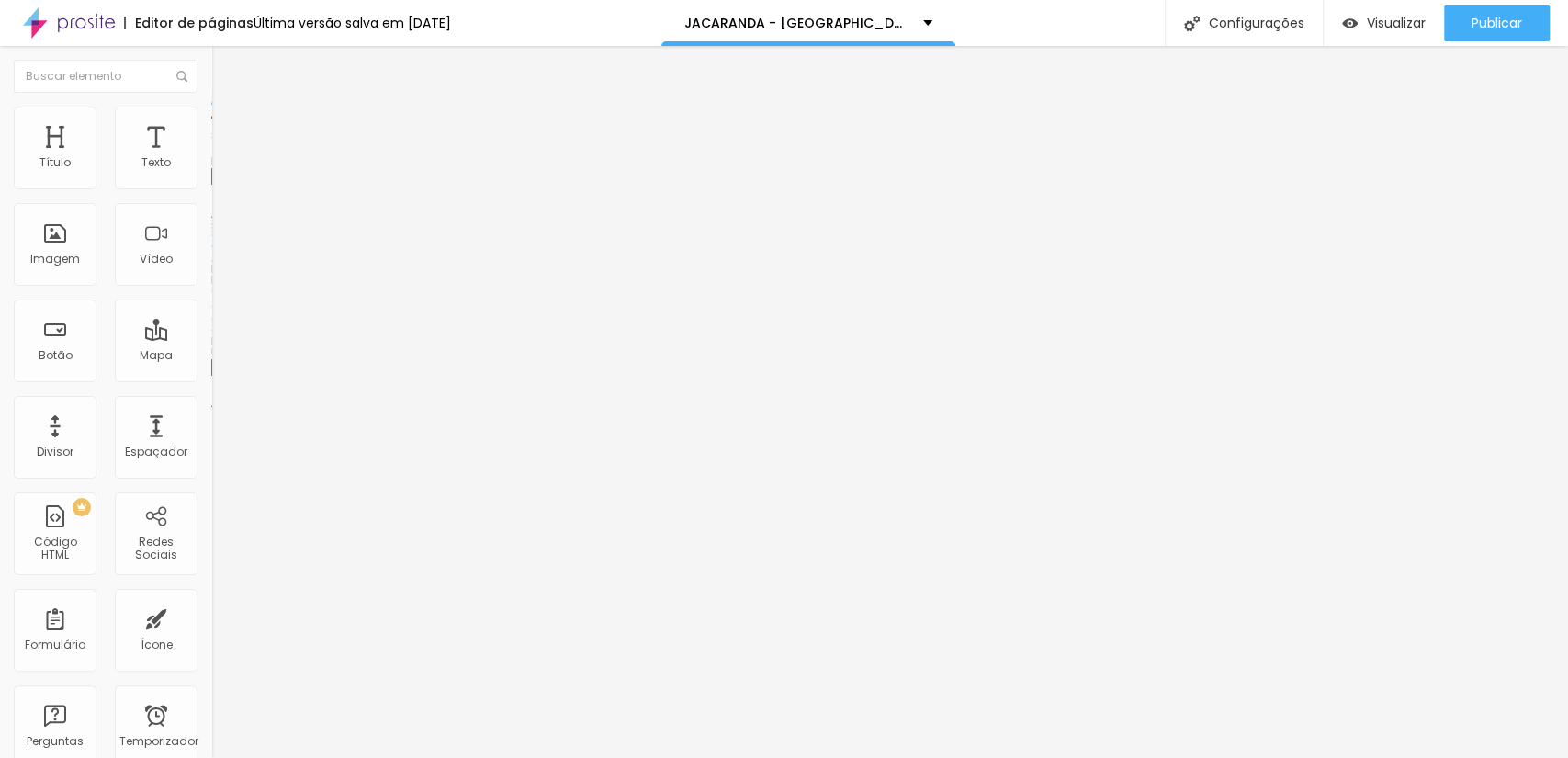
click at [222, 158] on font "Trocar imagem" at bounding box center [266, 150] width 89 height 15
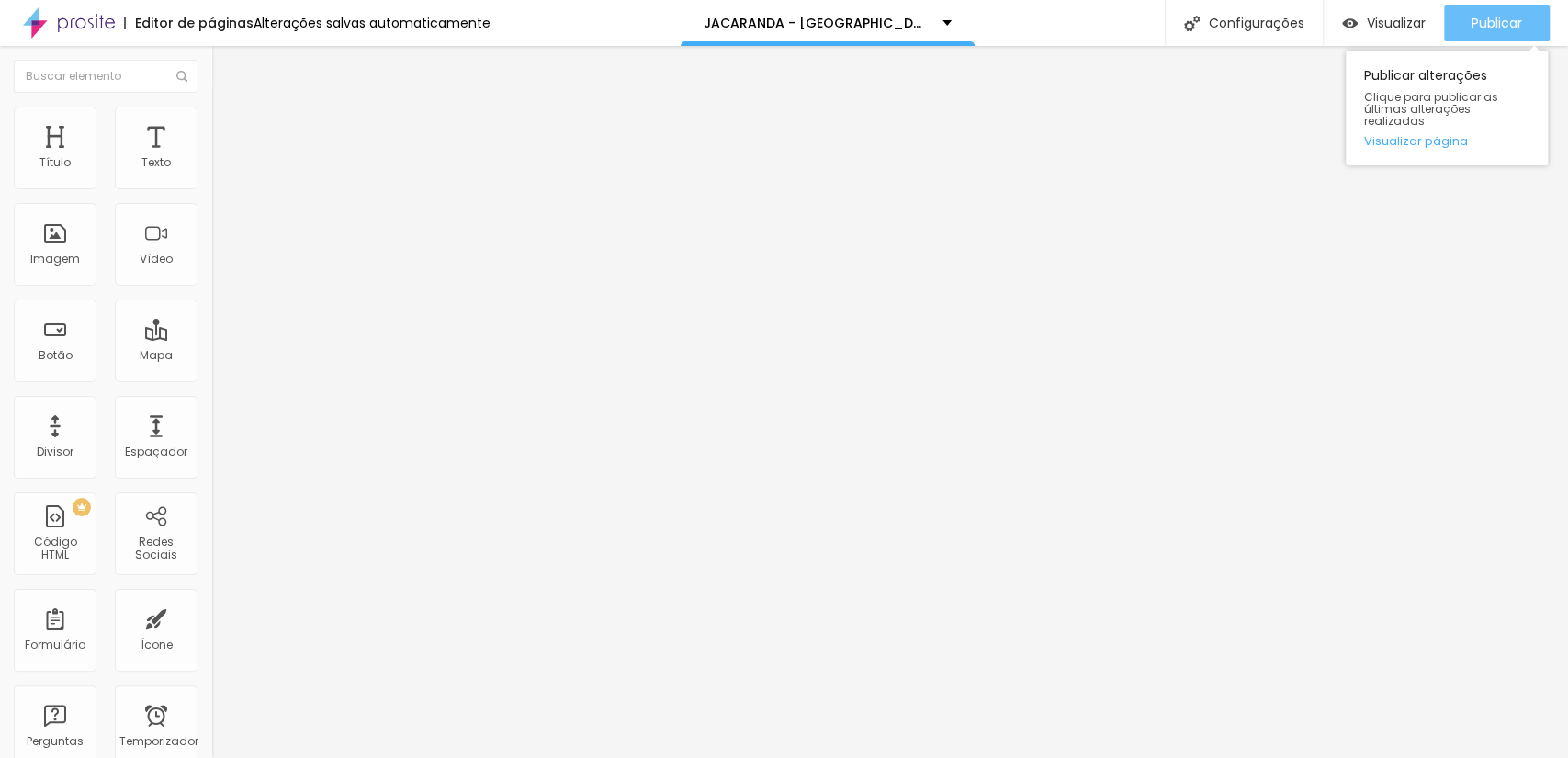
click at [1503, 26] on font "Publicar" at bounding box center [1496, 22] width 51 height 18
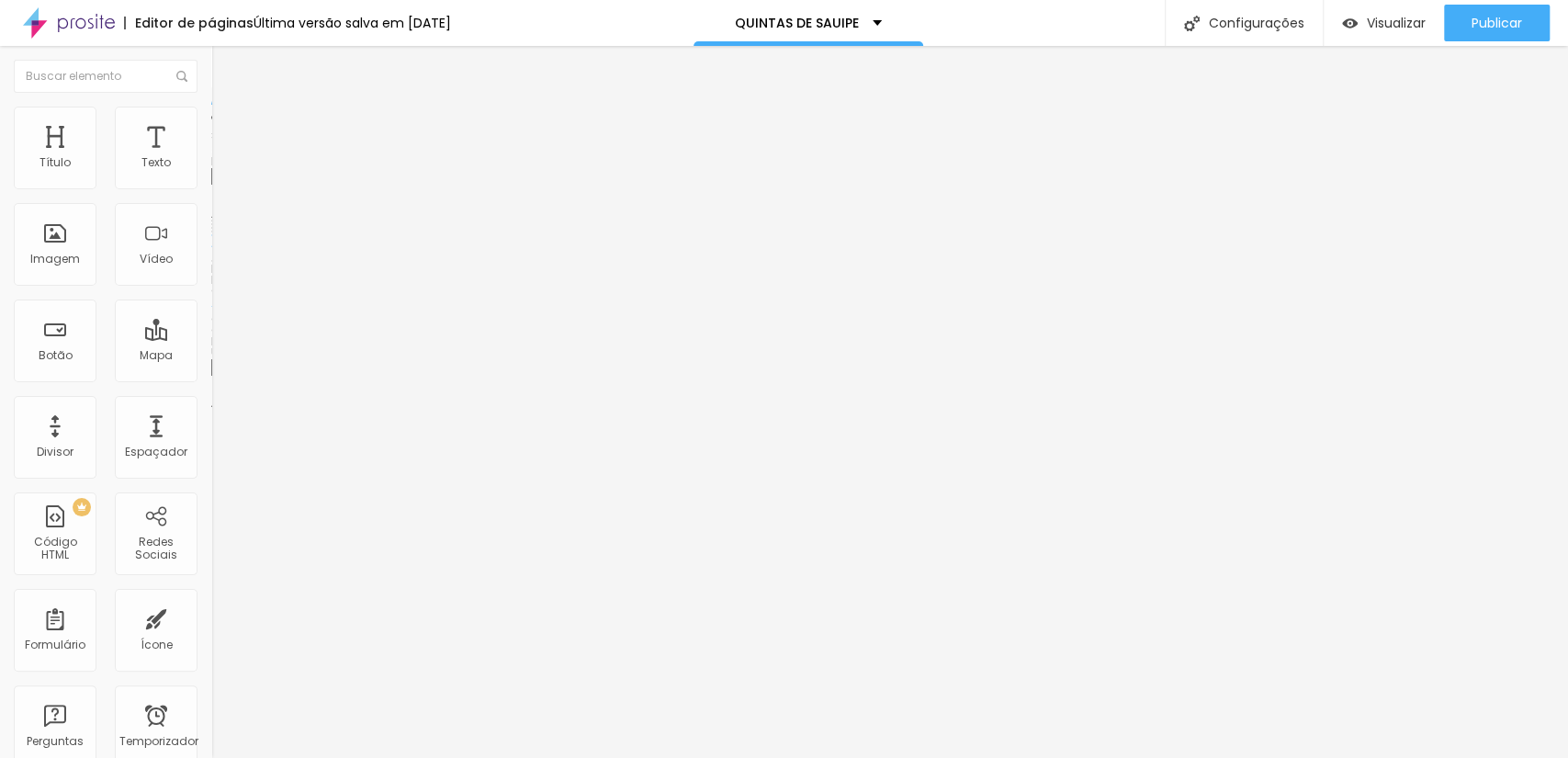
click at [222, 158] on font "Trocar imagem" at bounding box center [266, 150] width 89 height 15
click at [212, 154] on img at bounding box center [217, 149] width 11 height 11
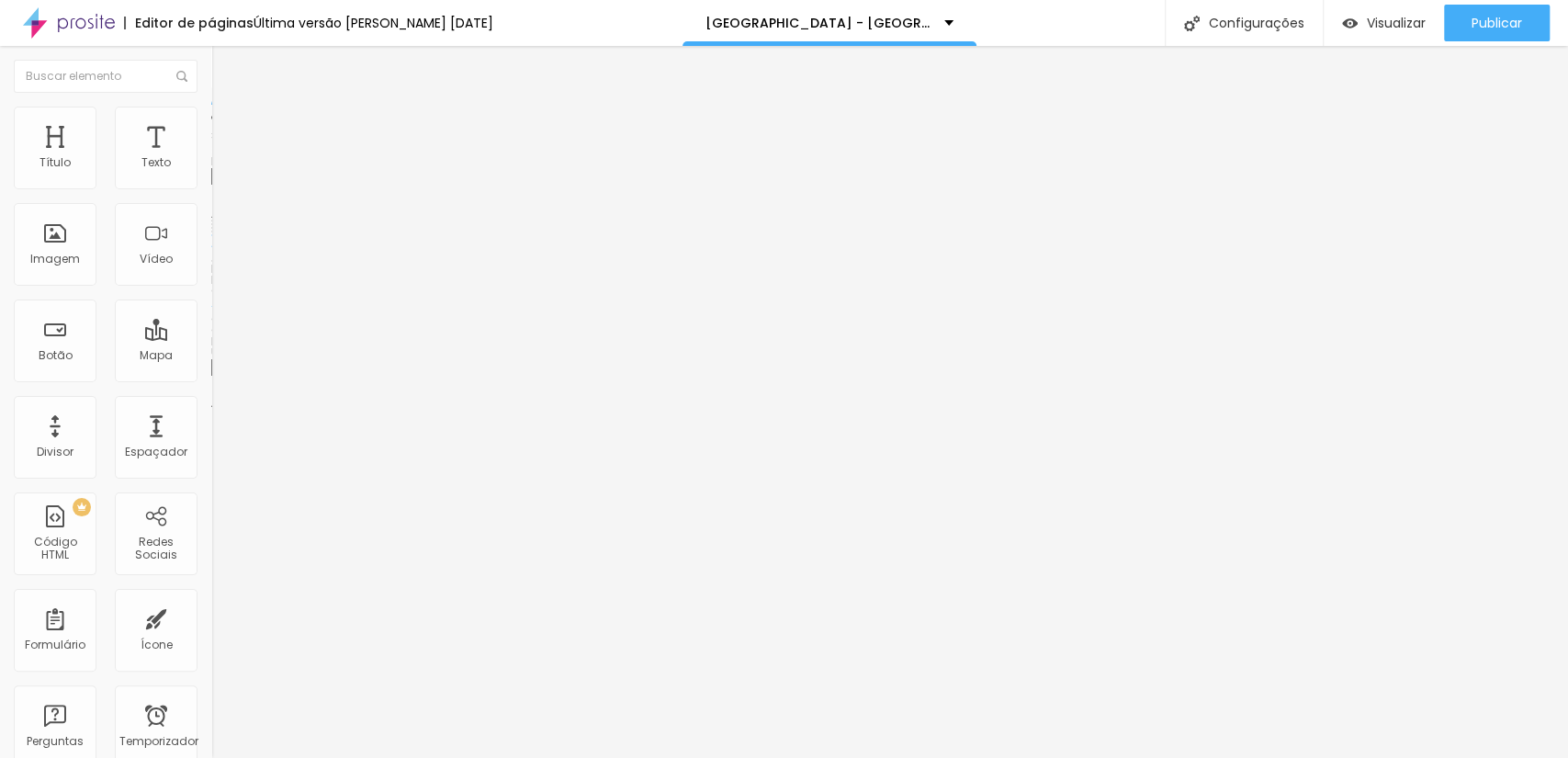
click at [222, 158] on font "Trocar imagem" at bounding box center [266, 150] width 89 height 15
click at [212, 154] on img at bounding box center [217, 149] width 11 height 11
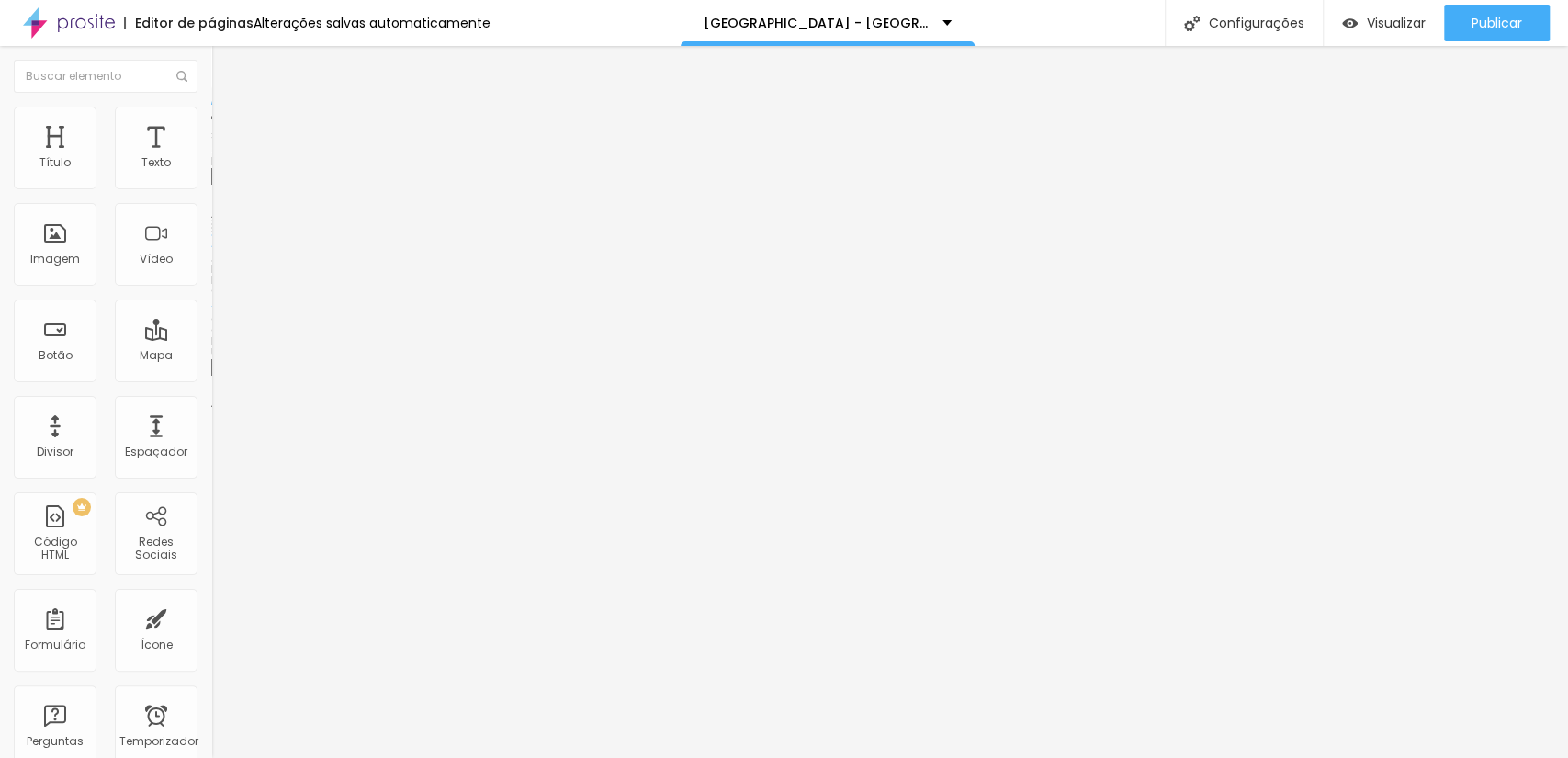
scroll to position [2449, 0]
click at [222, 158] on font "Trocar imagem" at bounding box center [266, 150] width 89 height 15
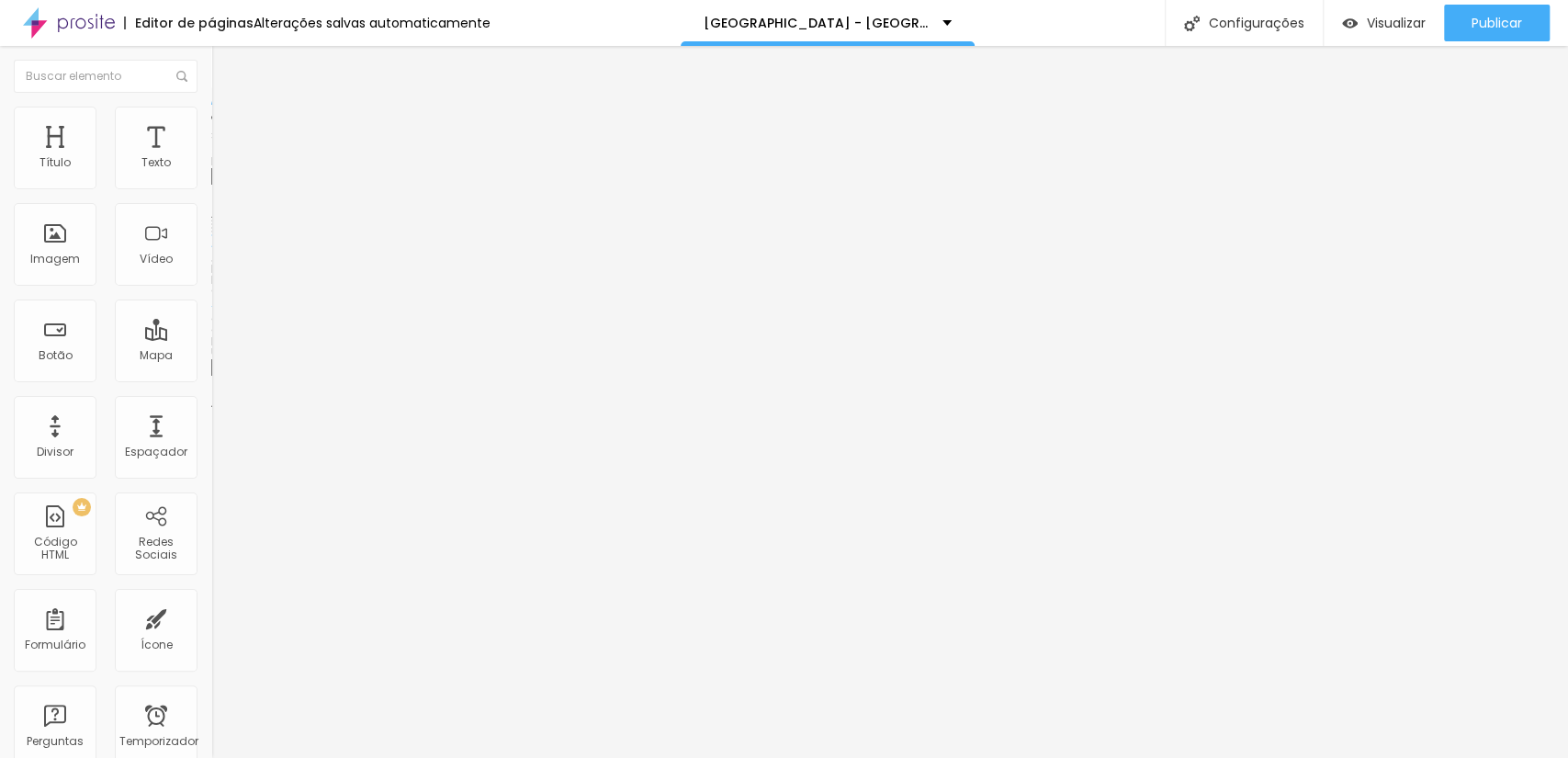
click at [222, 158] on font "Trocar imagem" at bounding box center [266, 150] width 89 height 15
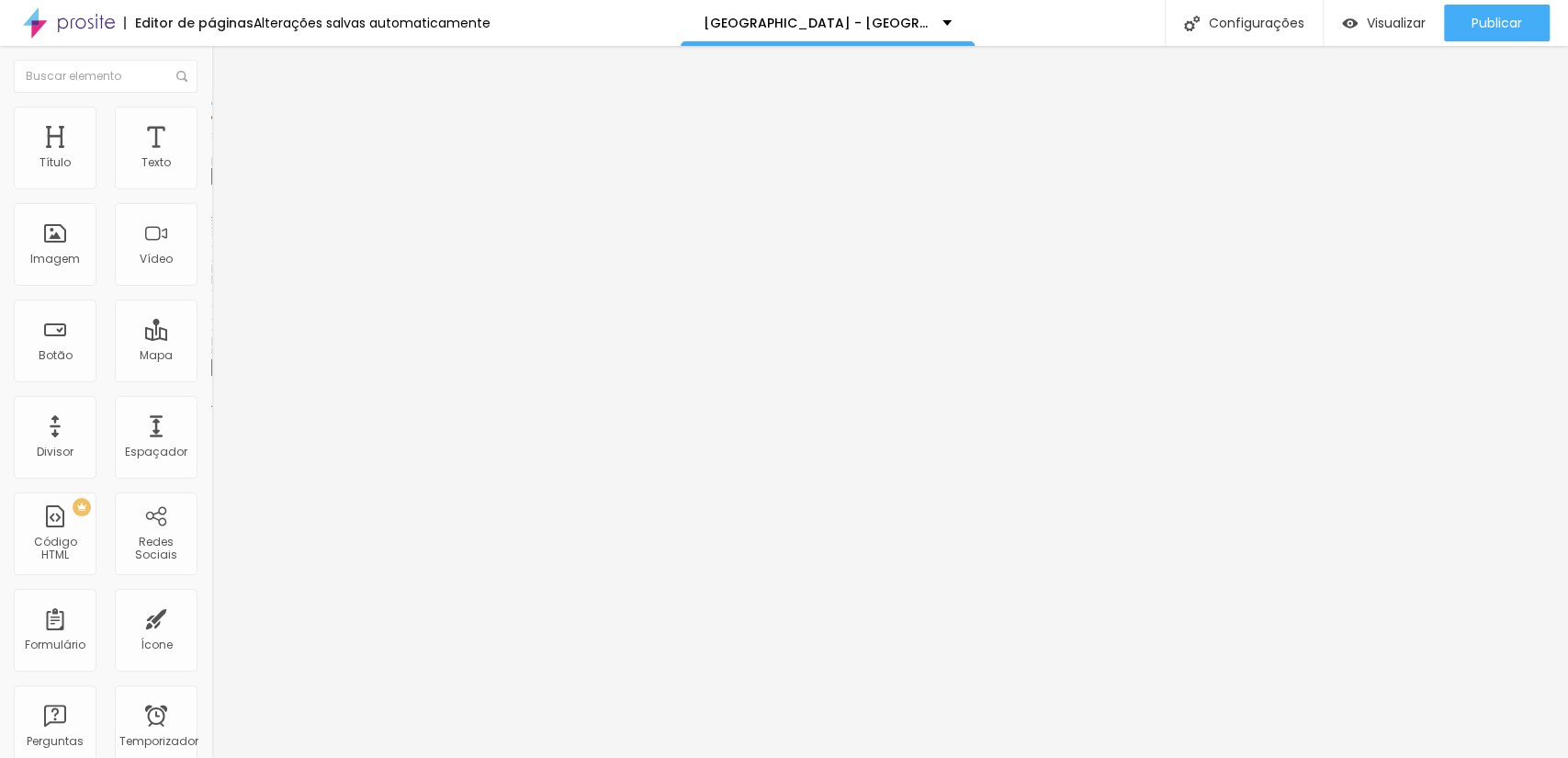
click at [390, 757] on div at bounding box center [784, 769] width 1568 height 0
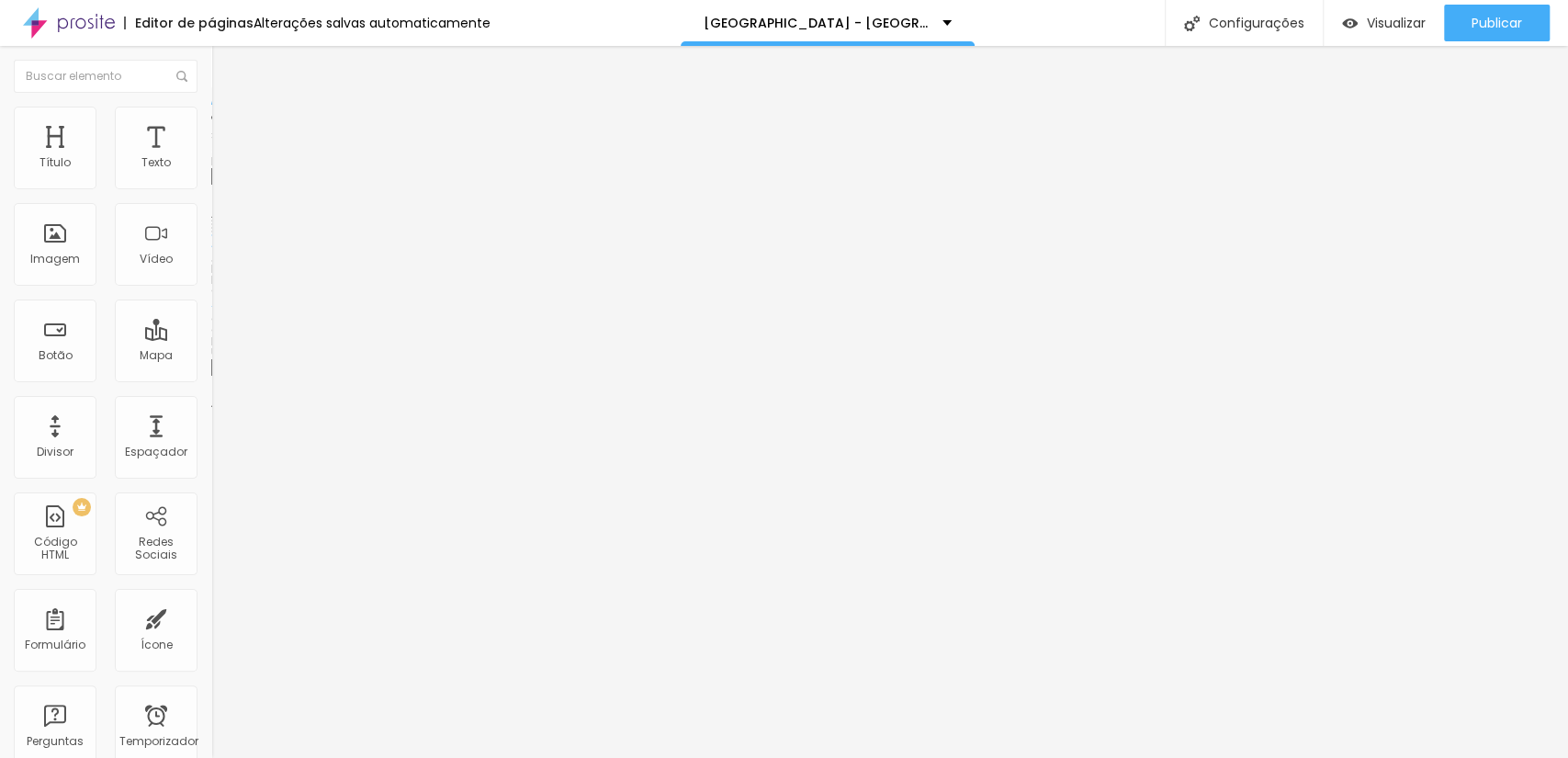
click at [222, 158] on font "Trocar imagem" at bounding box center [266, 150] width 89 height 15
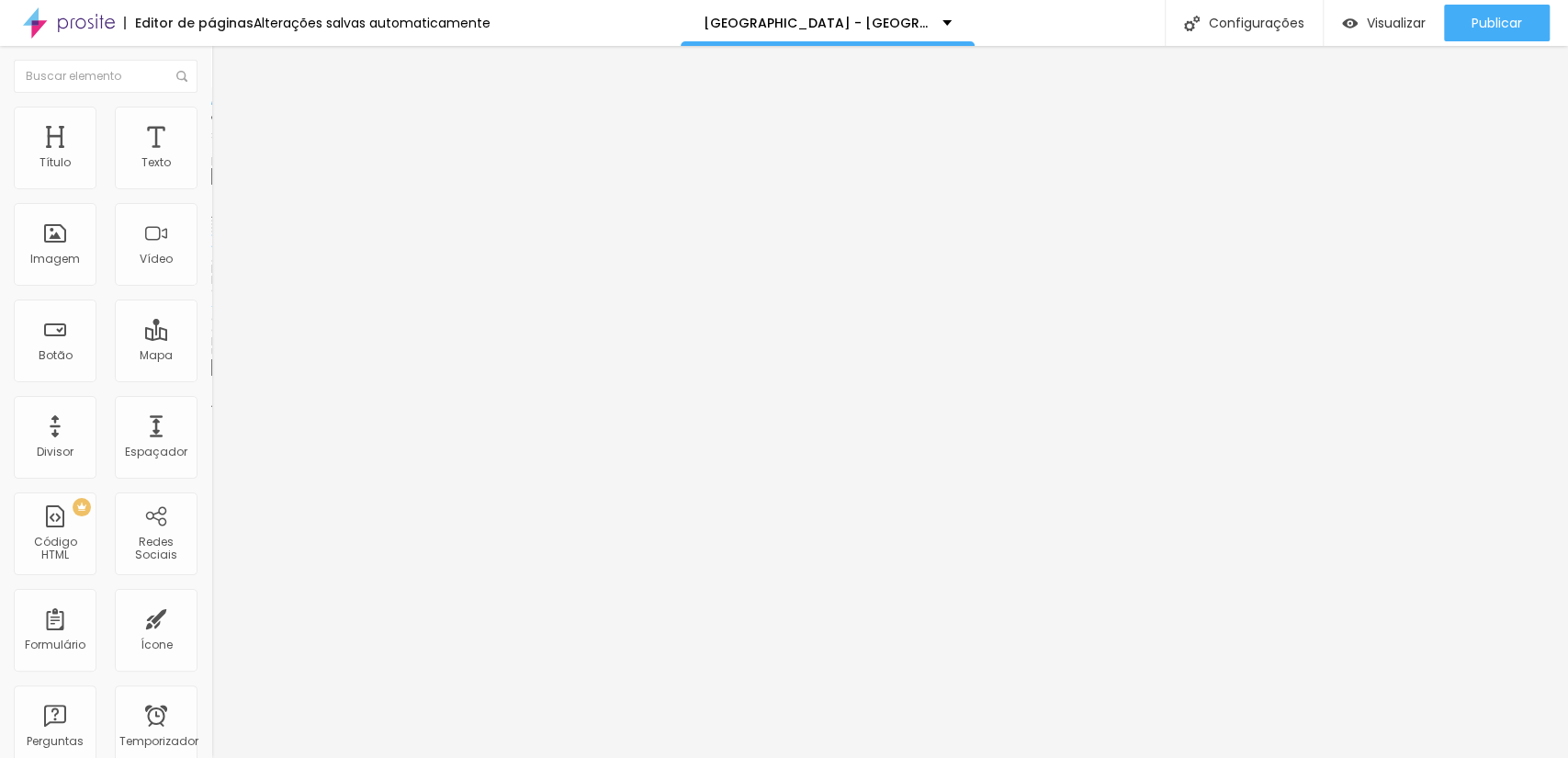
scroll to position [0, 0]
click at [1466, 12] on button "Publicar" at bounding box center [1496, 23] width 105 height 36
click at [222, 158] on font "Trocar imagem" at bounding box center [266, 150] width 89 height 15
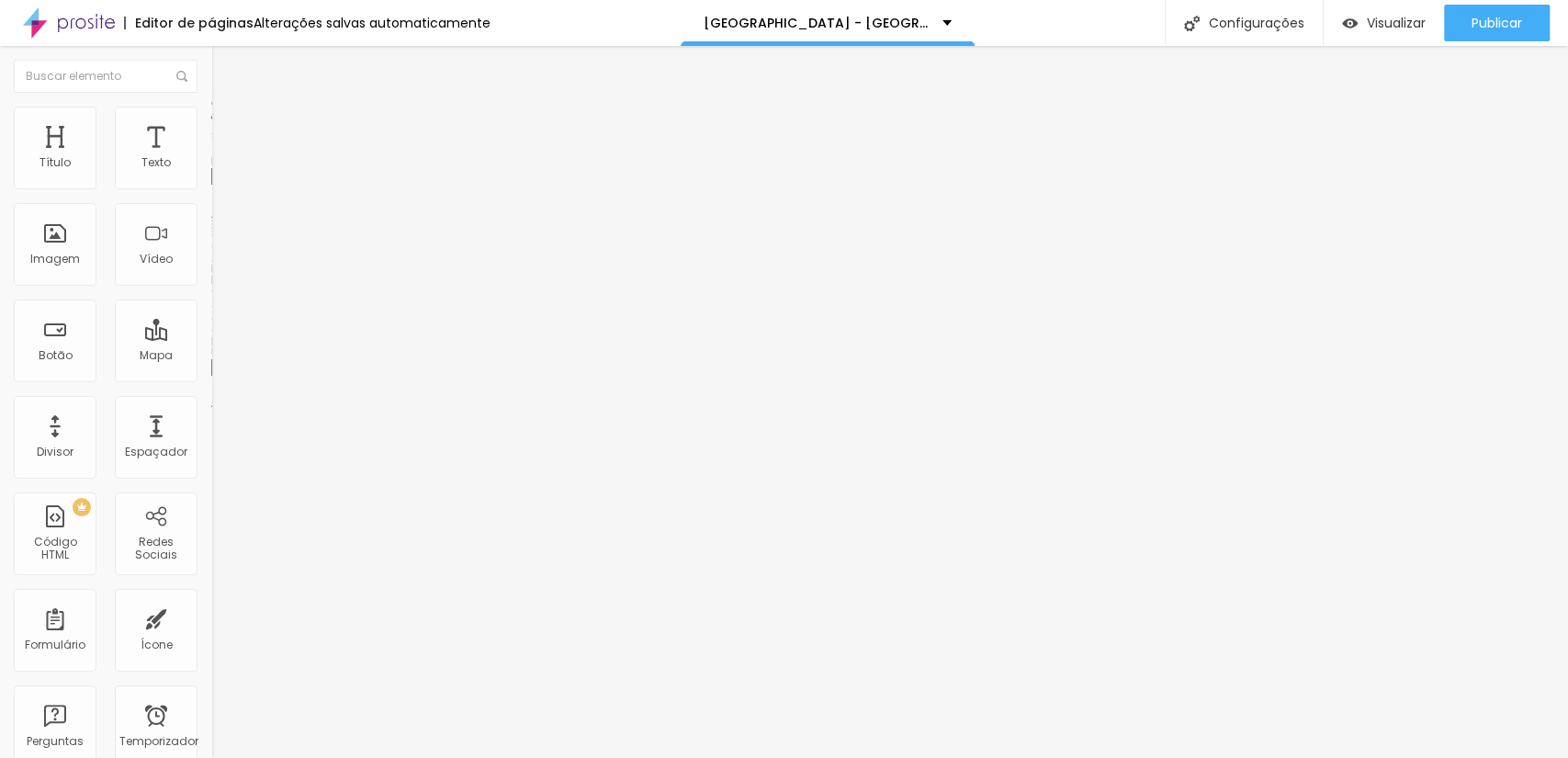
scroll to position [272, 0]
click at [222, 158] on font "Trocar imagem" at bounding box center [266, 150] width 89 height 15
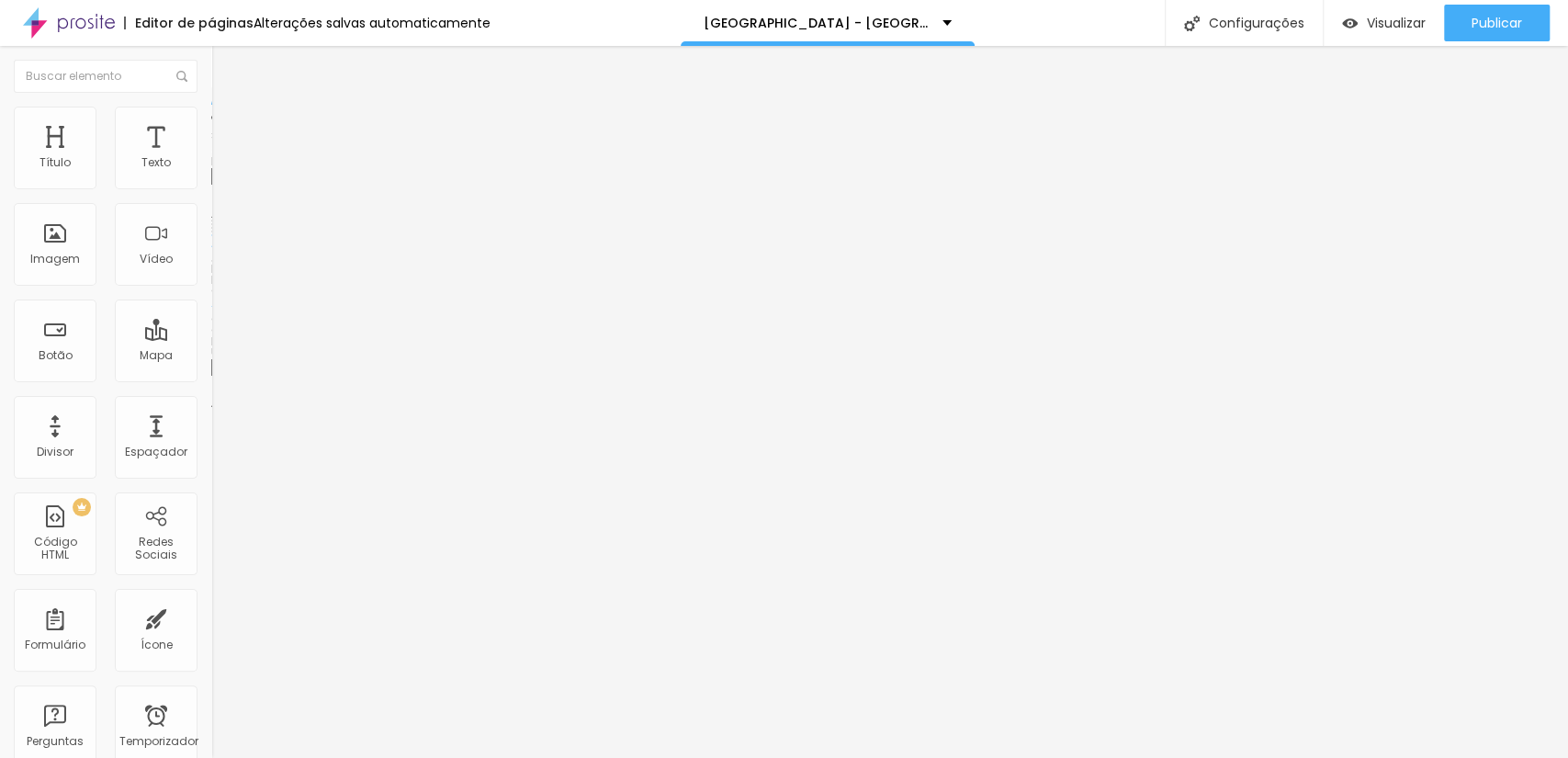
click at [222, 158] on font "Trocar imagem" at bounding box center [266, 150] width 89 height 15
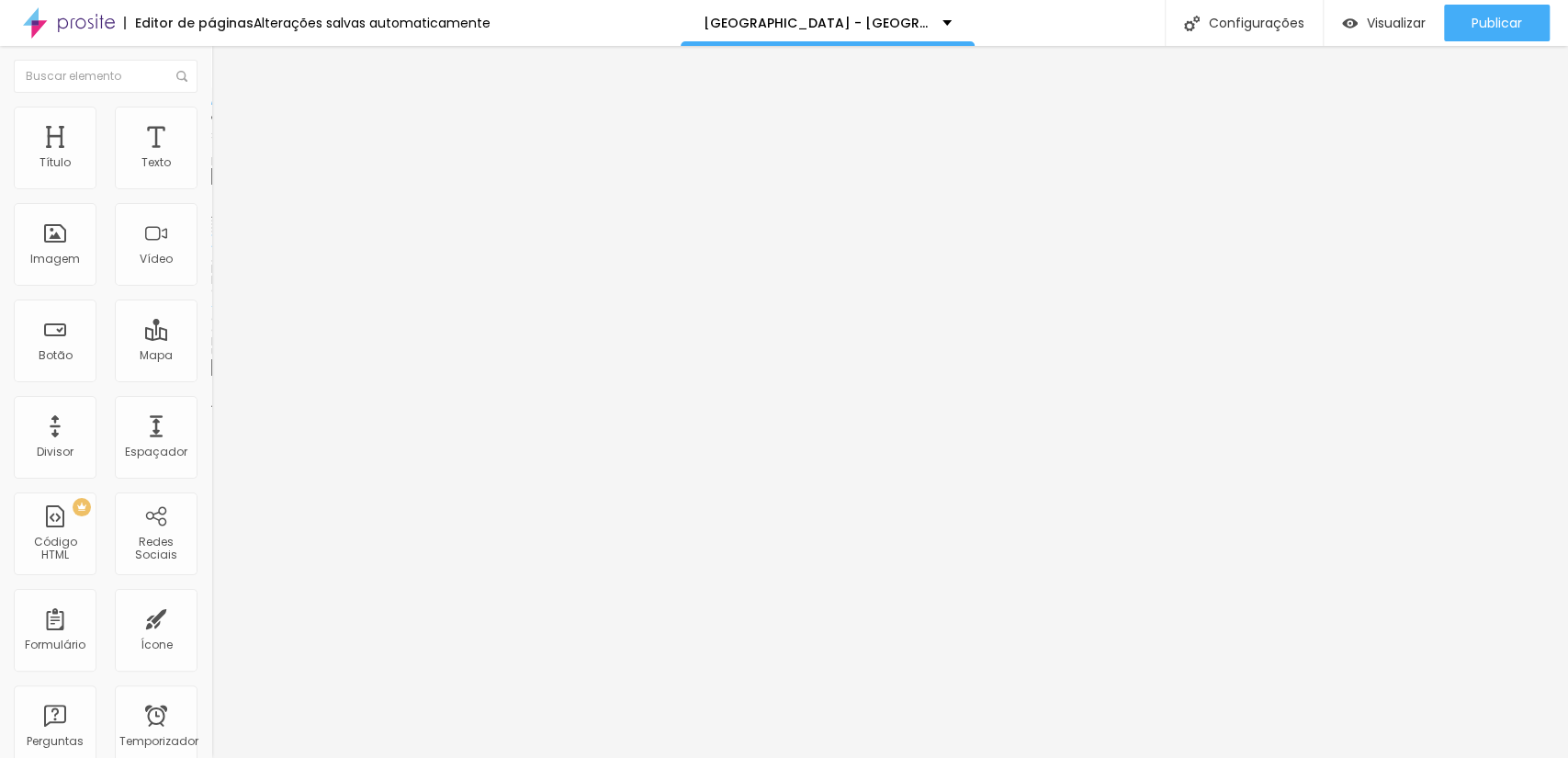
click at [1511, 27] on font "Publicar" at bounding box center [1496, 22] width 51 height 18
click at [222, 158] on font "Trocar imagem" at bounding box center [266, 150] width 89 height 15
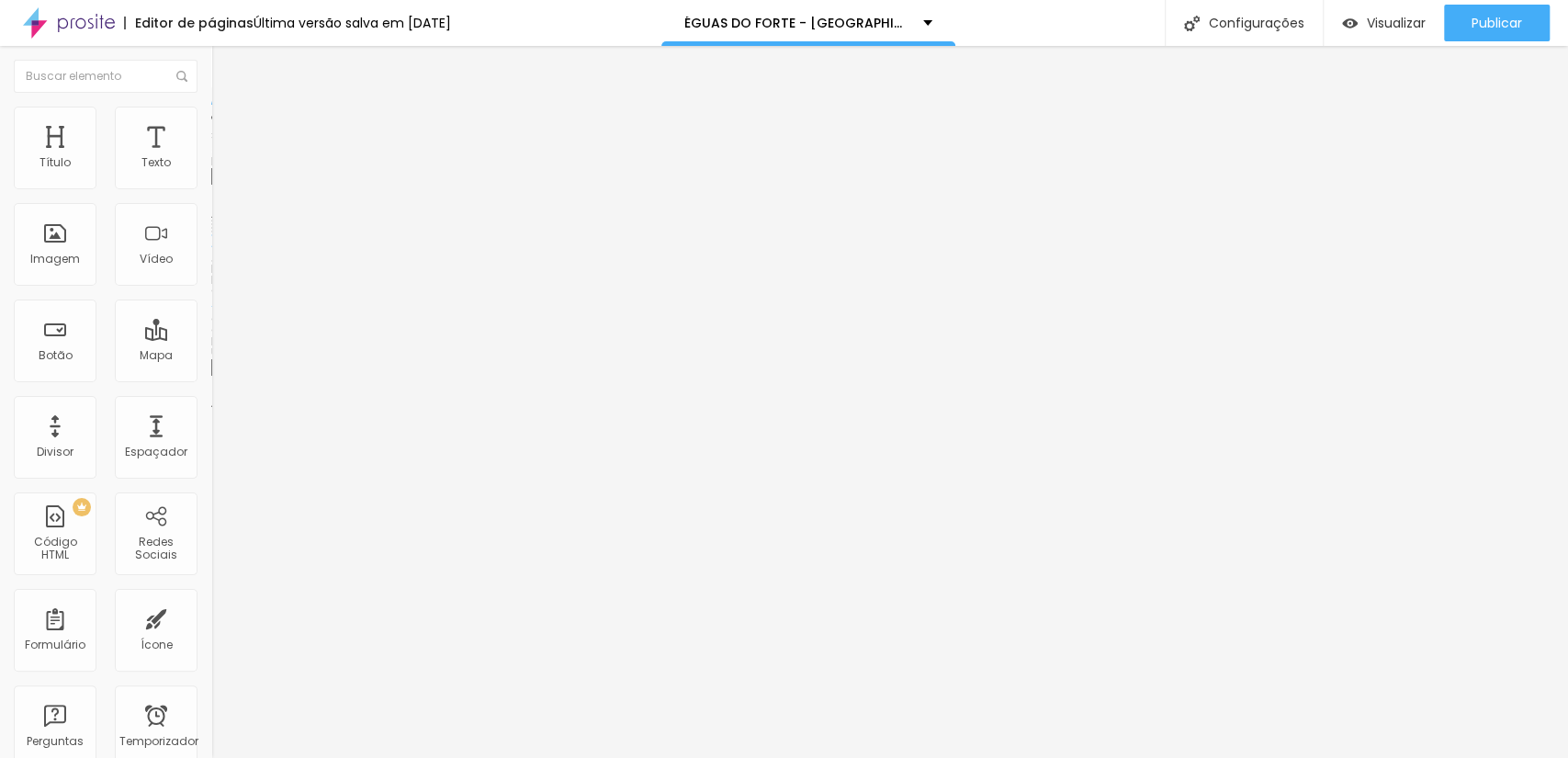
click at [212, 156] on div "Trocar imagem" at bounding box center [317, 149] width 212 height 12
click at [222, 158] on font "Trocar imagem" at bounding box center [266, 150] width 89 height 15
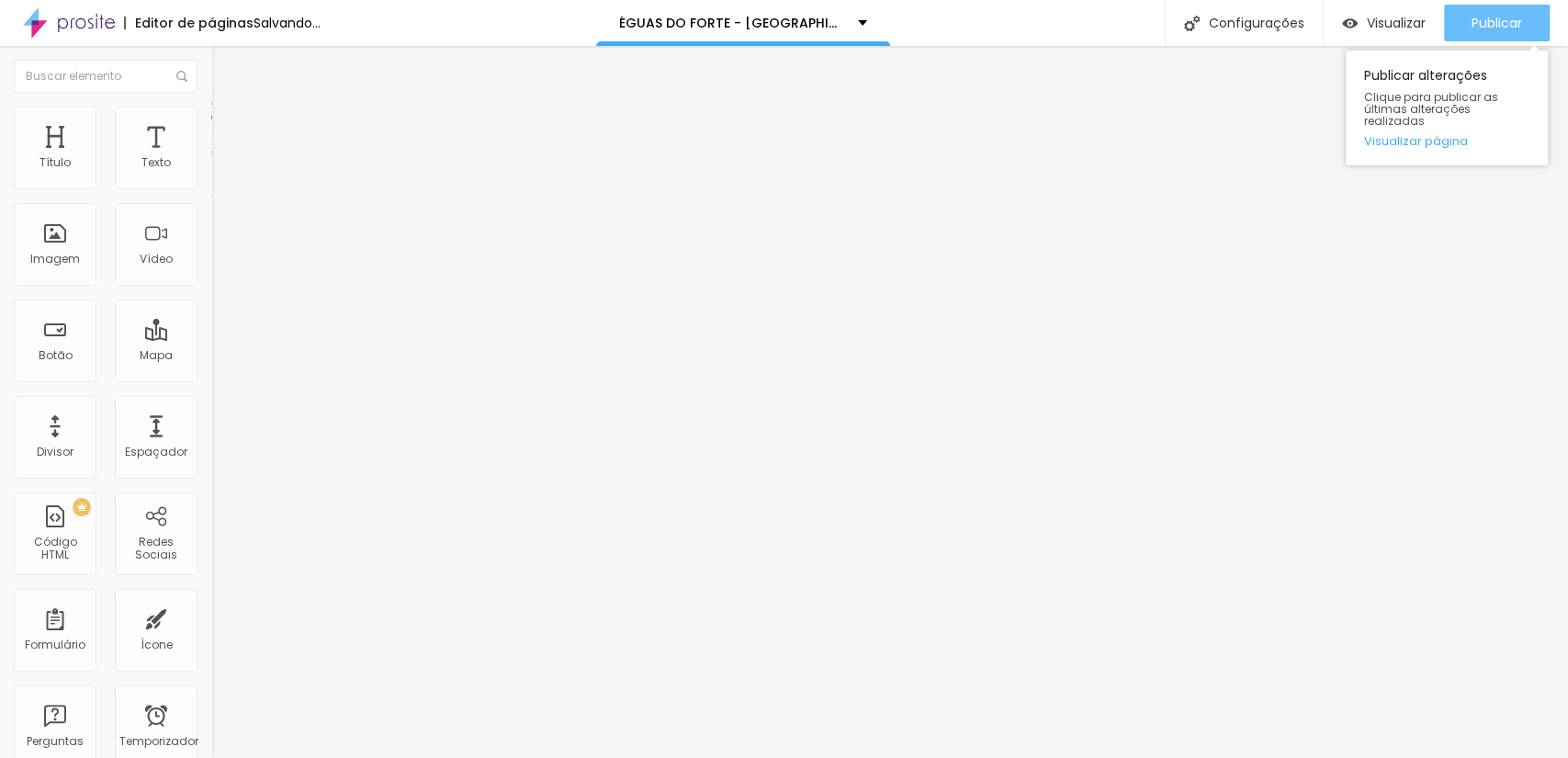
click at [1518, 18] on font "Publicar" at bounding box center [1496, 22] width 51 height 18
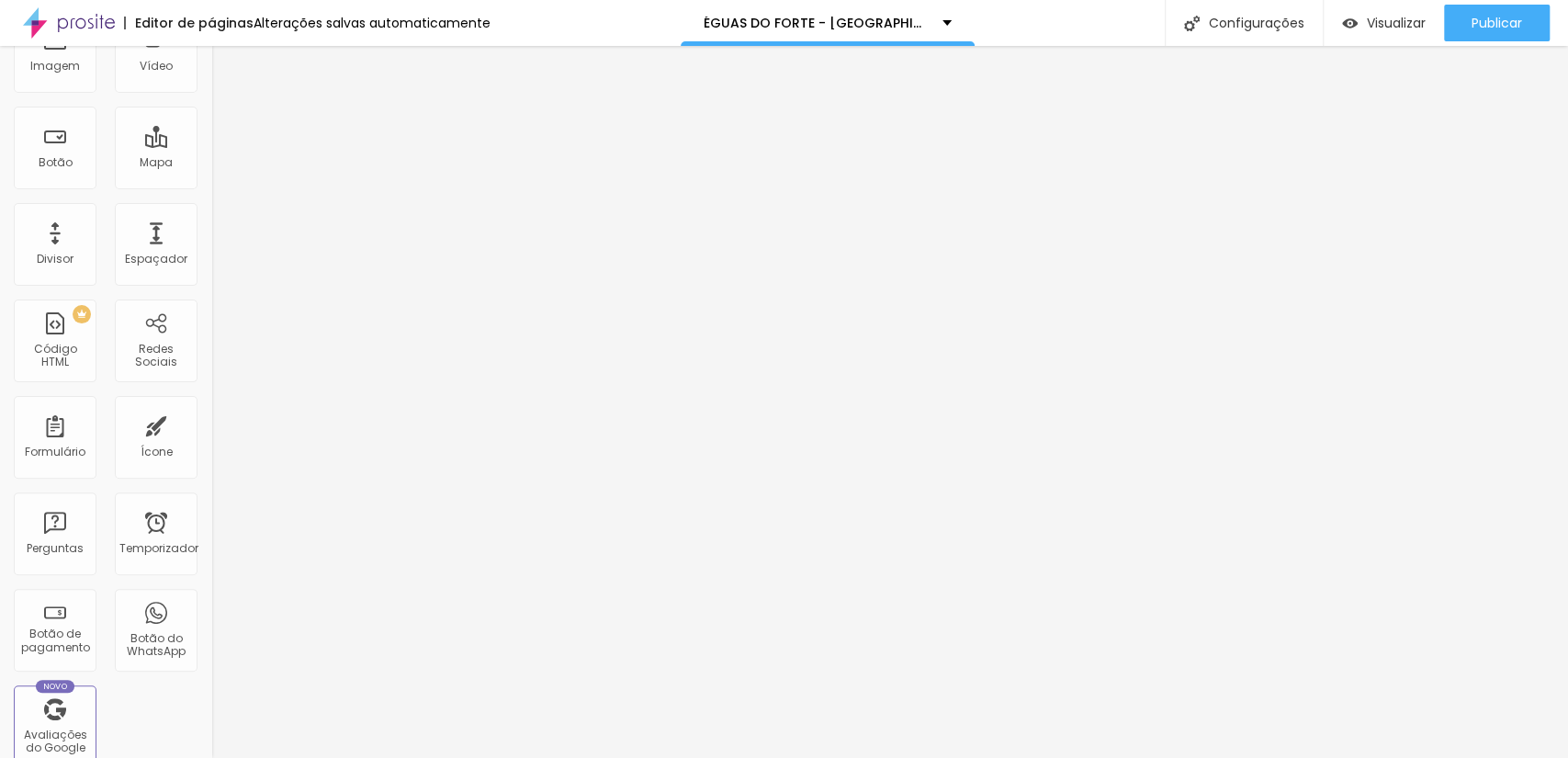
scroll to position [408, 0]
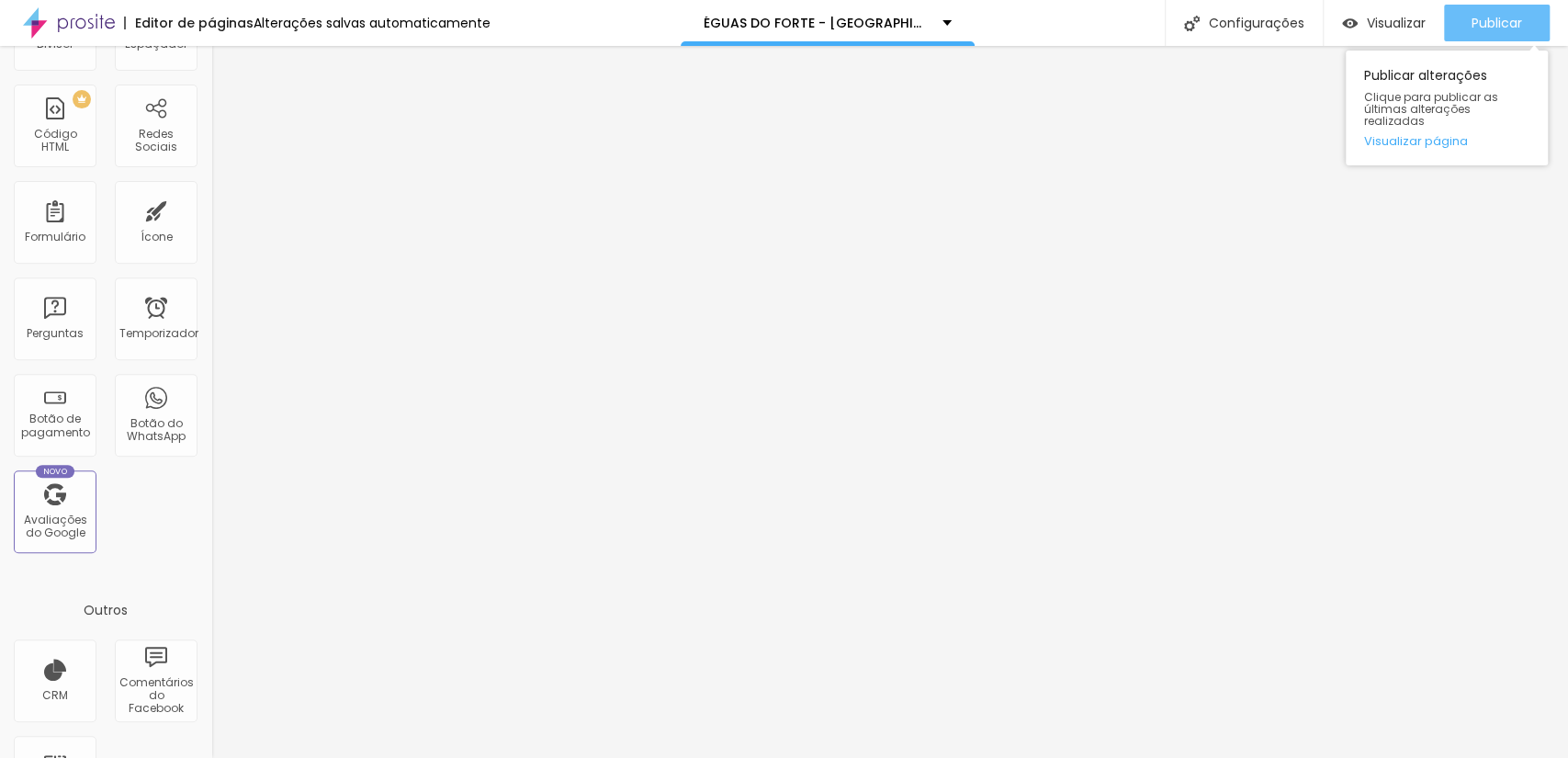
click at [1477, 15] on font "Publicar" at bounding box center [1496, 22] width 51 height 18
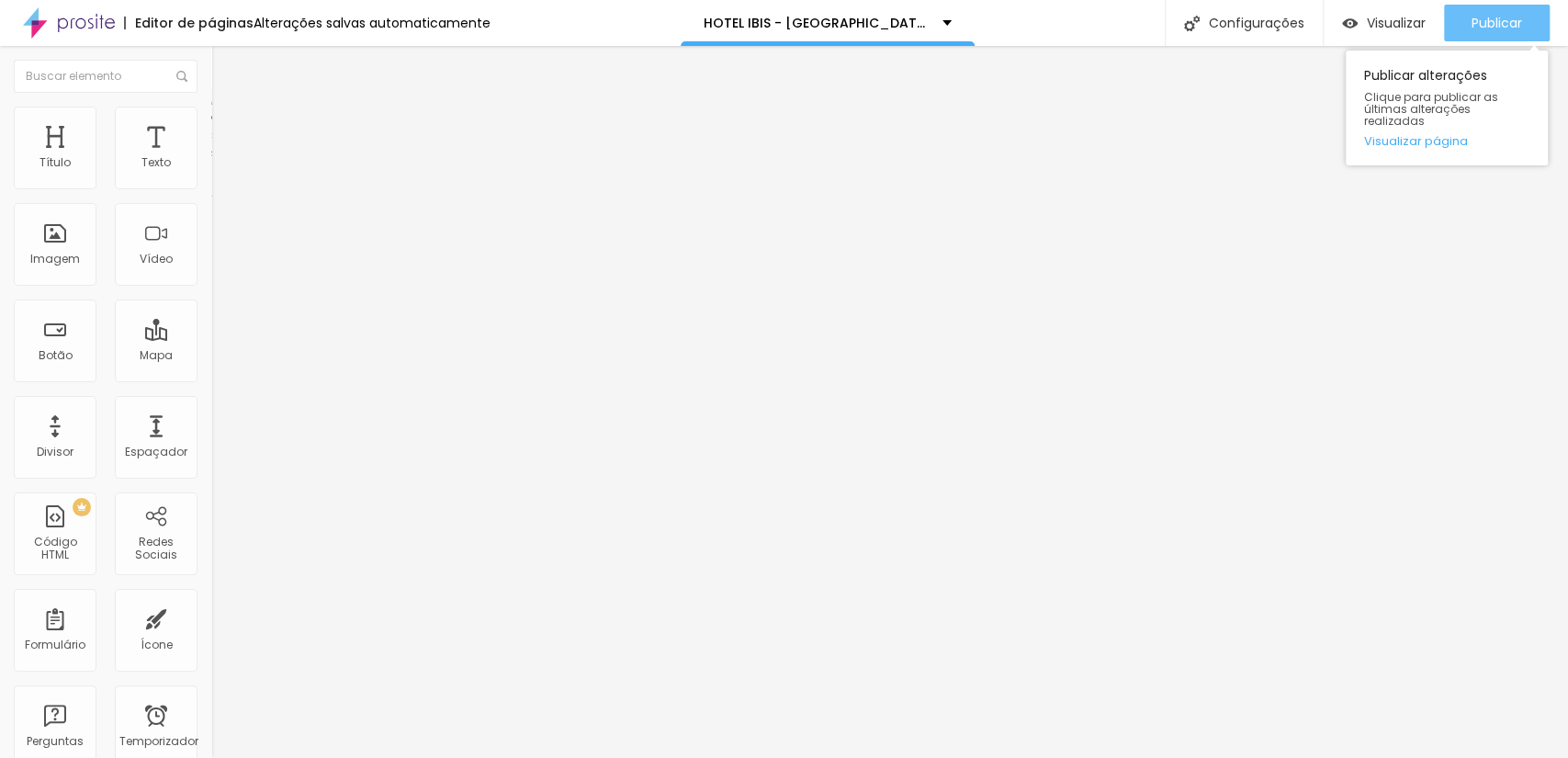
click at [1491, 28] on font "Publicar" at bounding box center [1496, 22] width 51 height 18
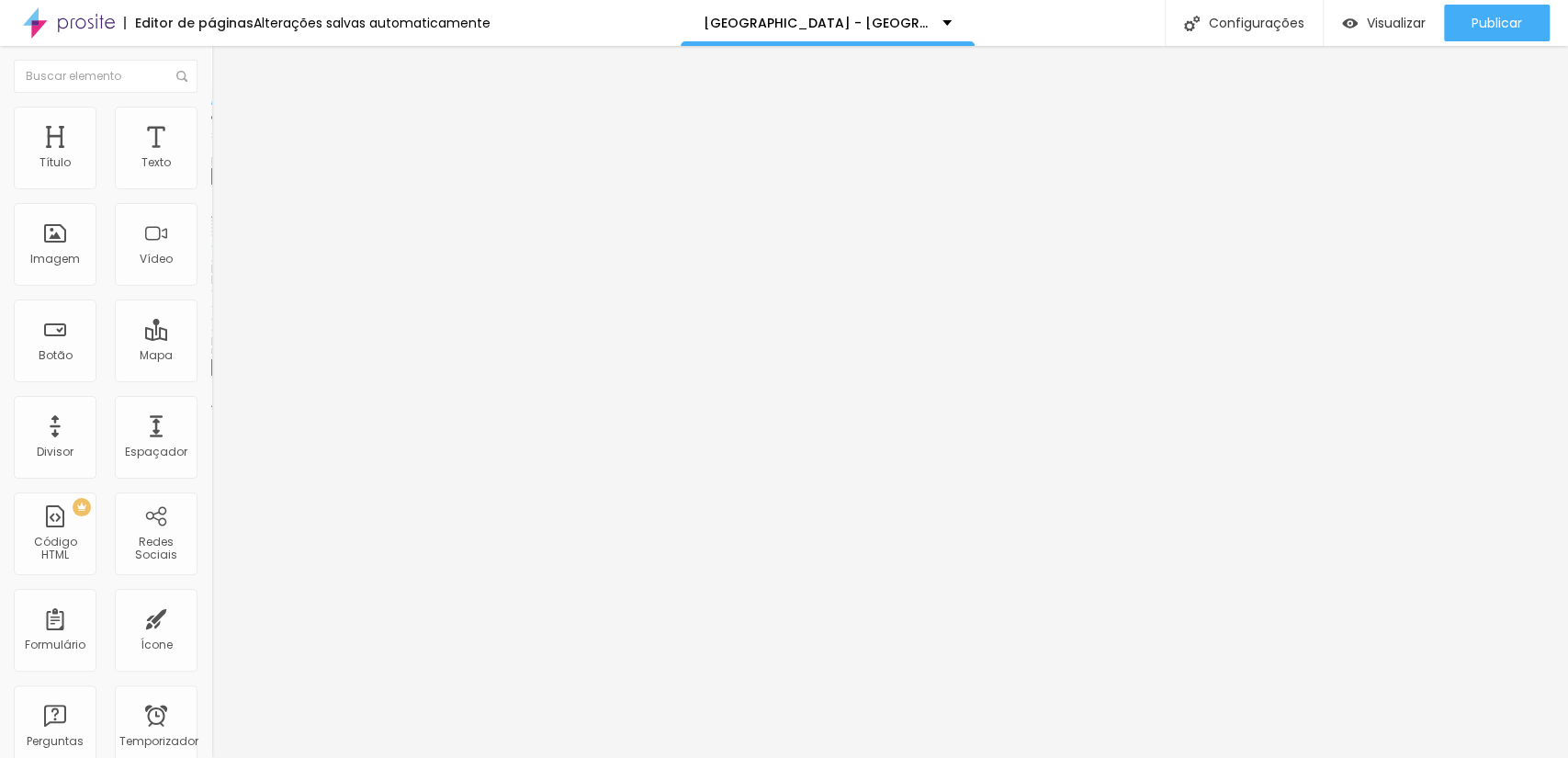
click at [222, 158] on font "Trocar imagem" at bounding box center [266, 150] width 89 height 15
click at [212, 156] on div "Trocar imagem" at bounding box center [317, 149] width 212 height 12
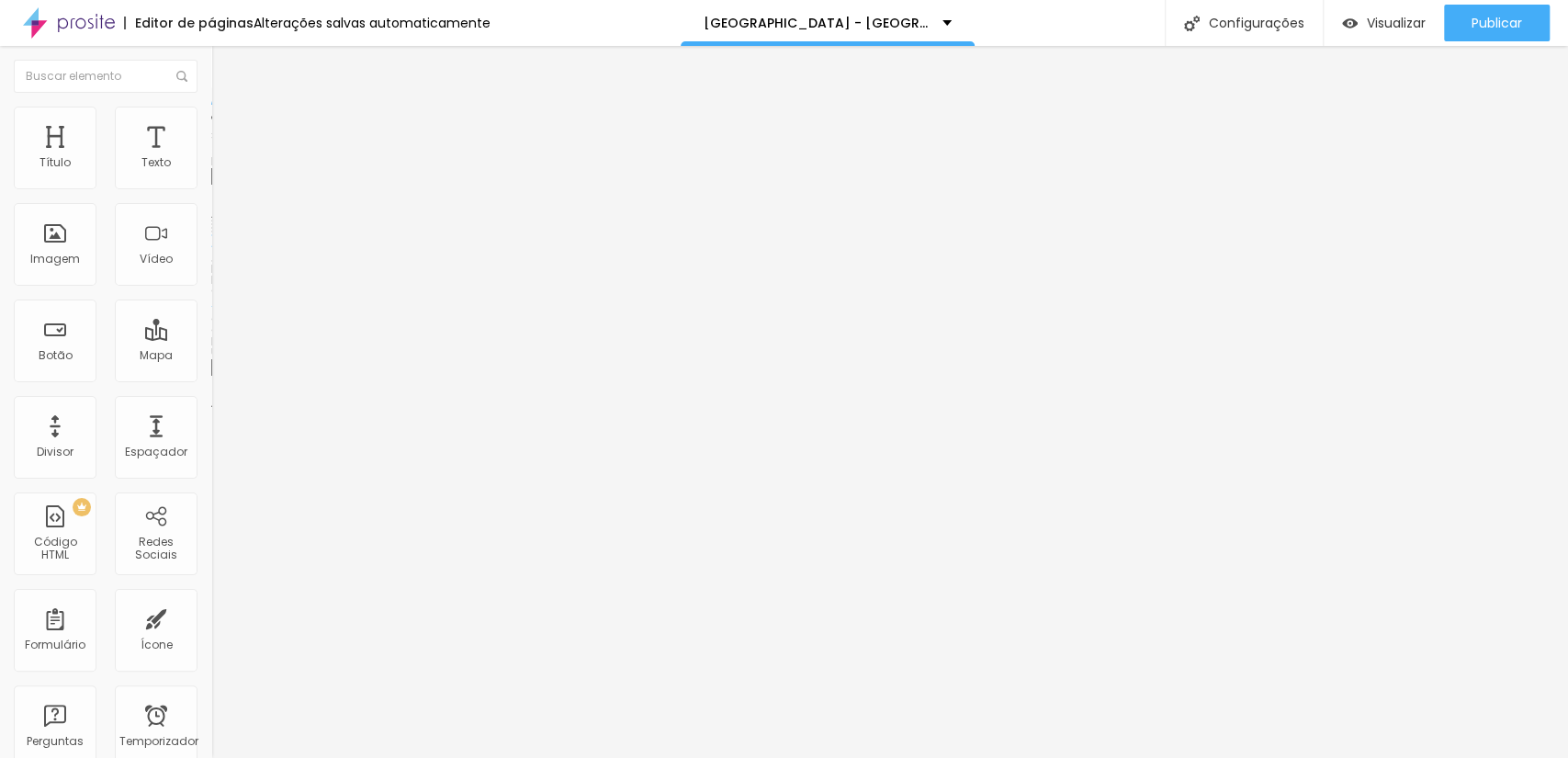
click at [222, 158] on font "Trocar imagem" at bounding box center [266, 150] width 89 height 15
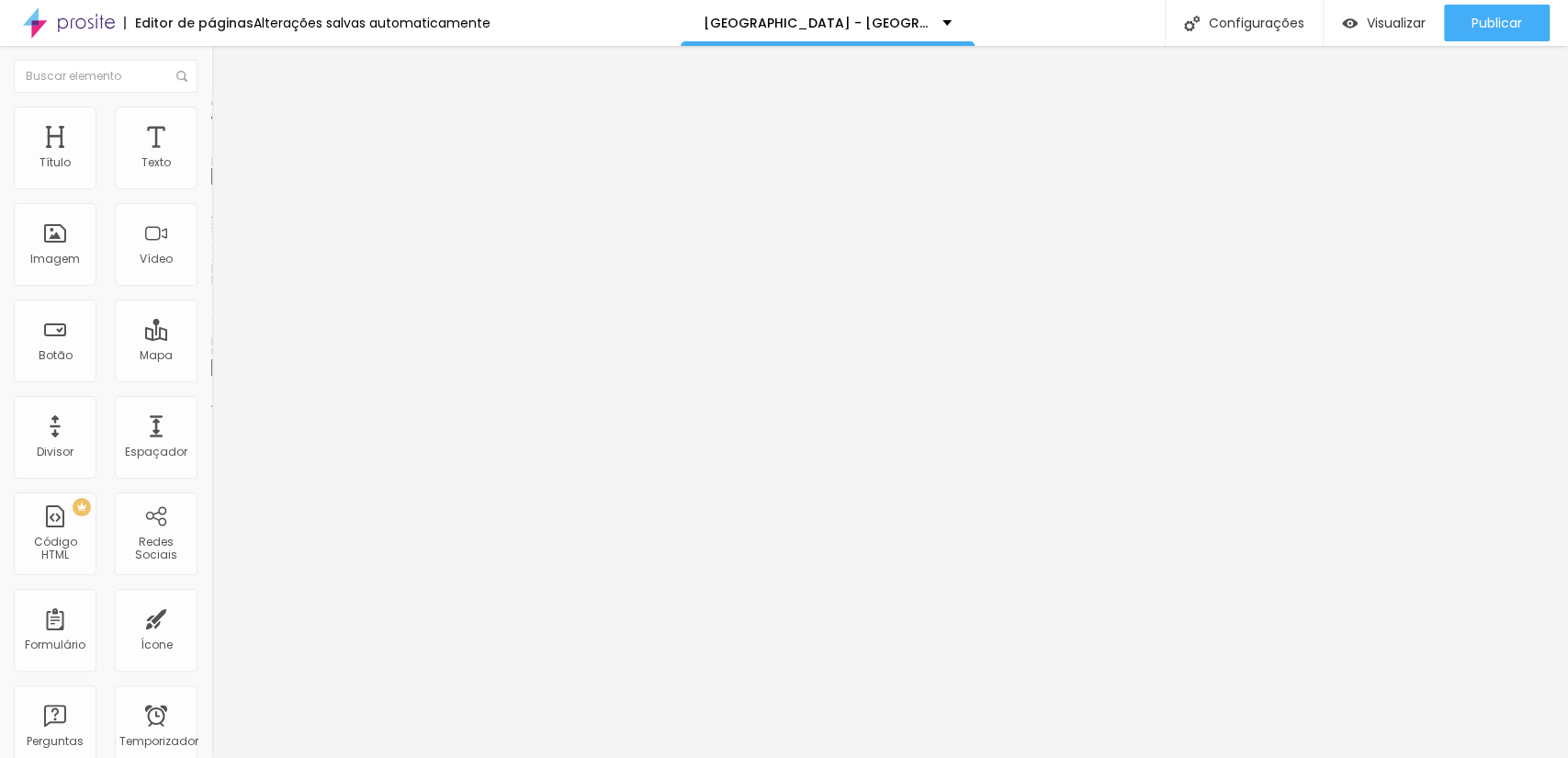
click at [212, 156] on div "Trocar imagem" at bounding box center [317, 149] width 212 height 12
click at [222, 158] on font "Trocar imagem" at bounding box center [266, 150] width 89 height 15
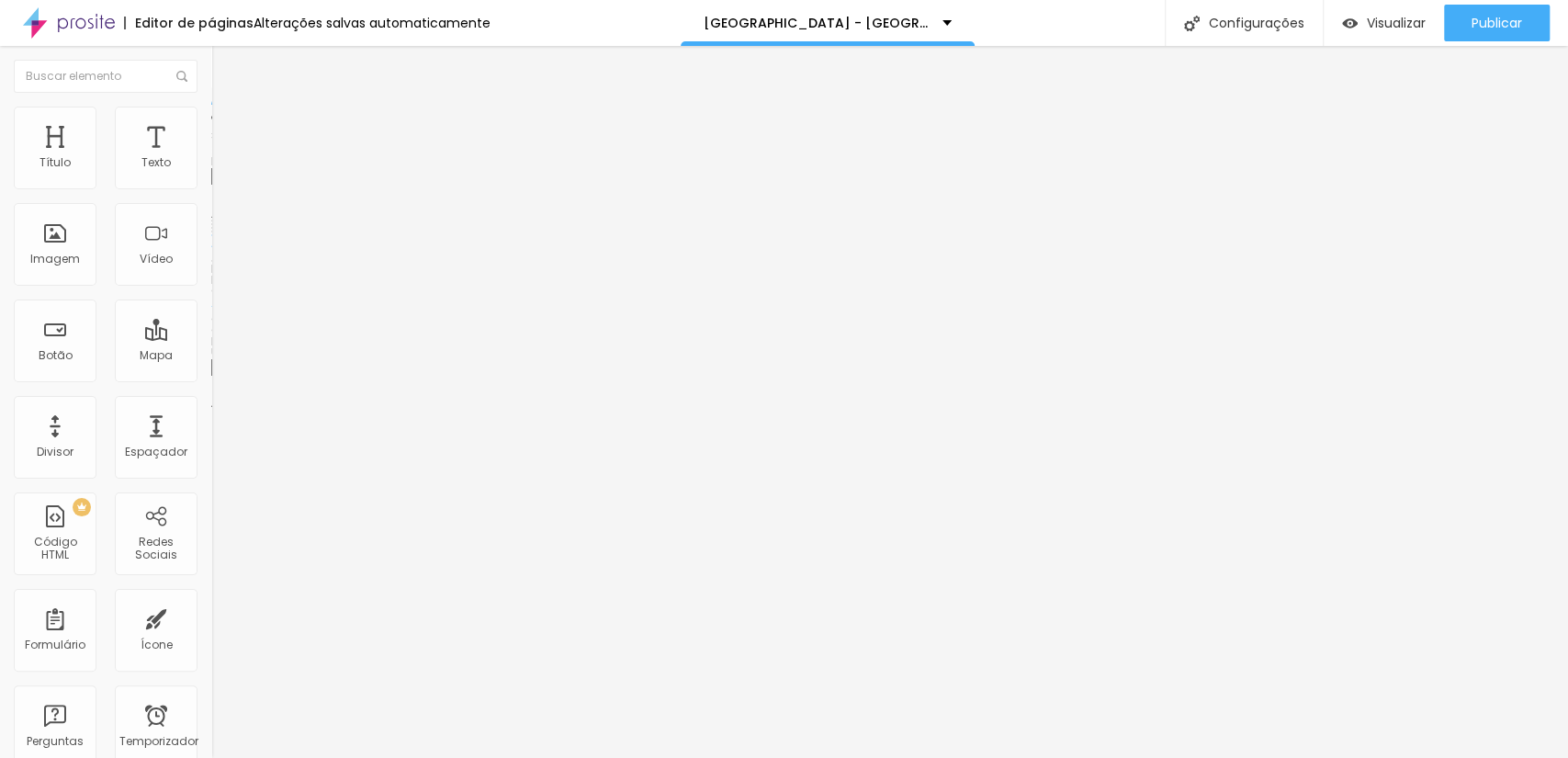
click at [222, 158] on font "Trocar imagem" at bounding box center [266, 150] width 89 height 15
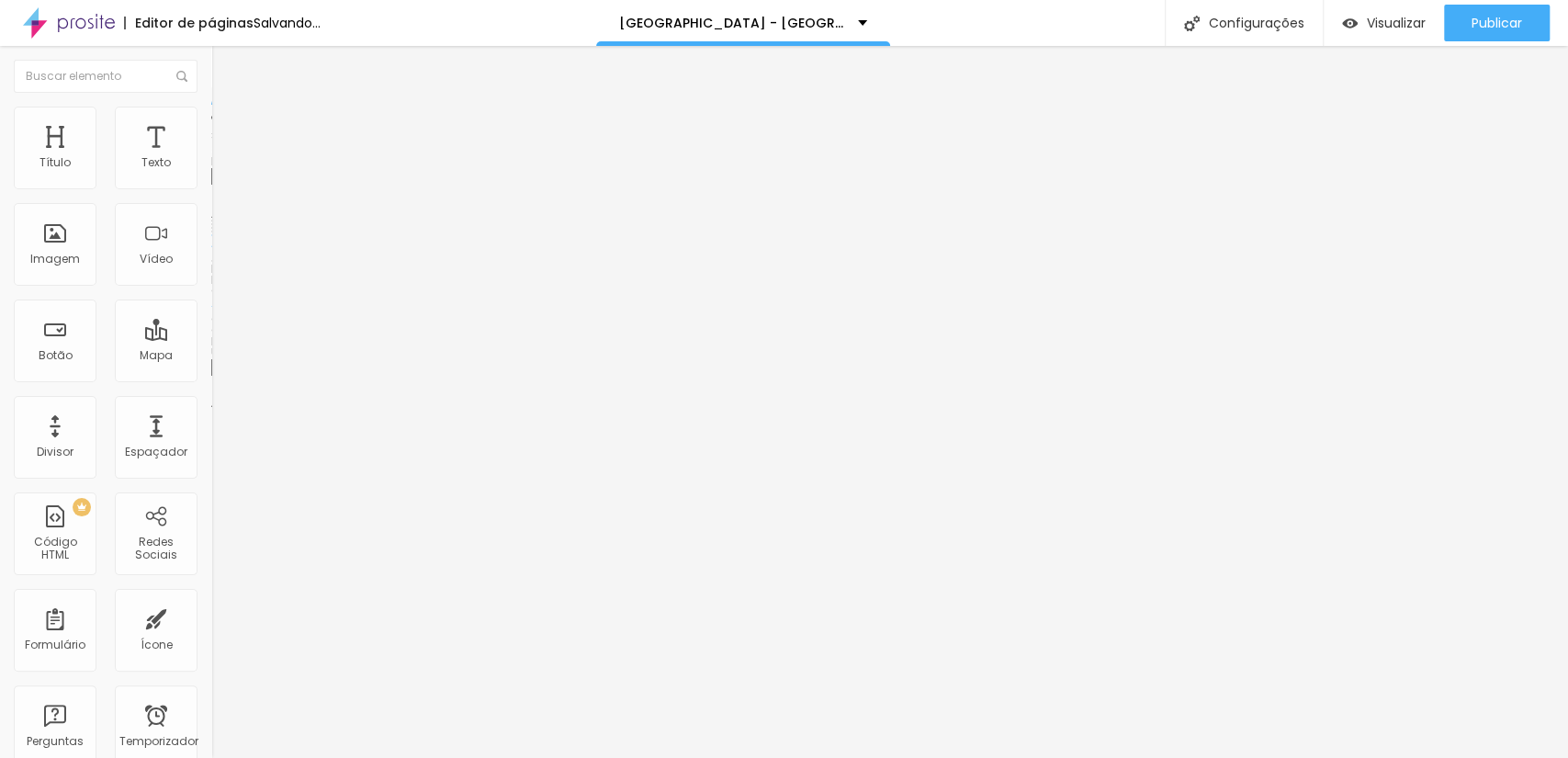
click at [222, 158] on font "Trocar imagem" at bounding box center [266, 150] width 89 height 15
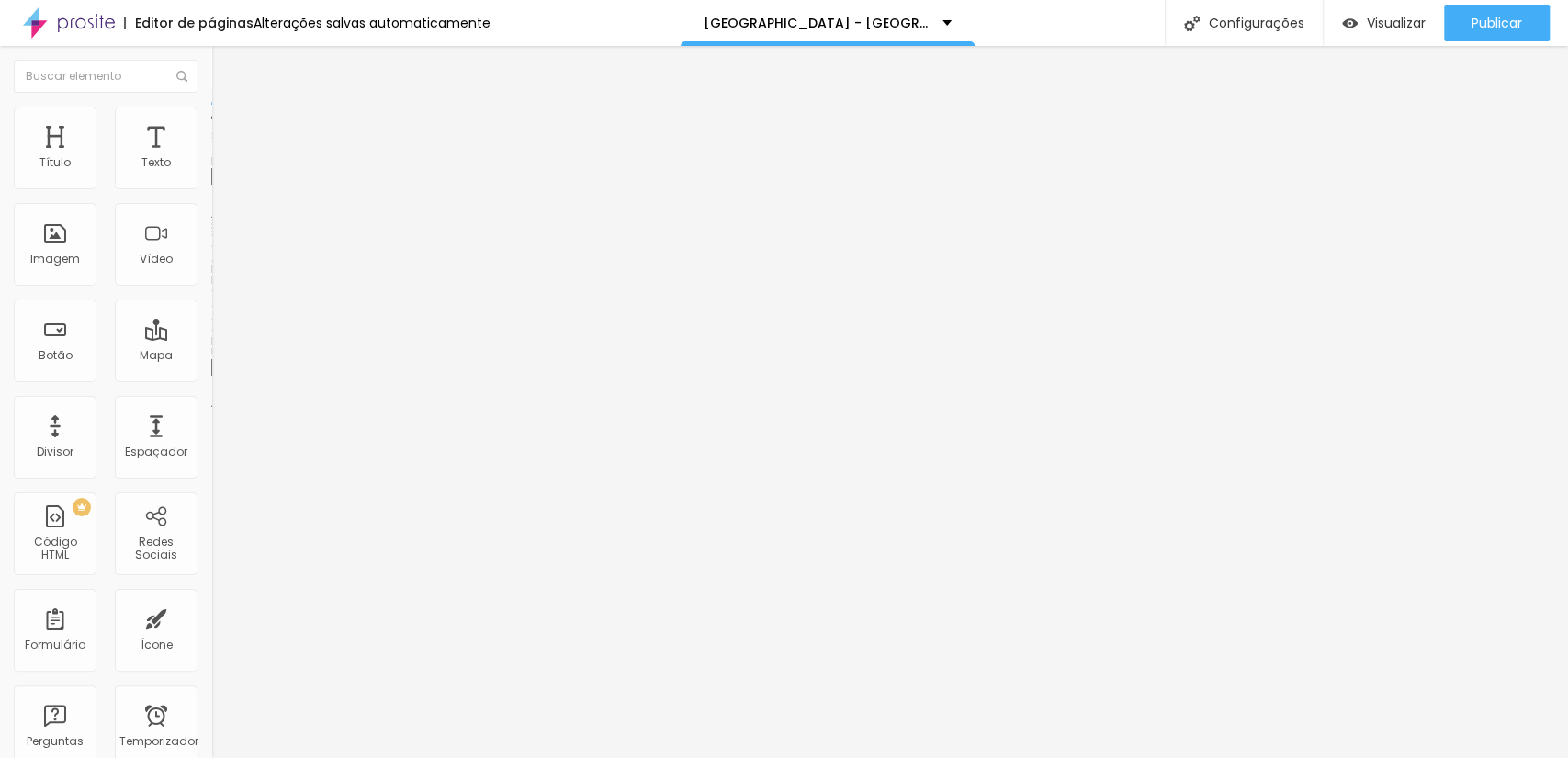
click at [212, 156] on div "Trocar imagem" at bounding box center [317, 149] width 212 height 12
click at [222, 158] on font "Trocar imagem" at bounding box center [266, 150] width 89 height 15
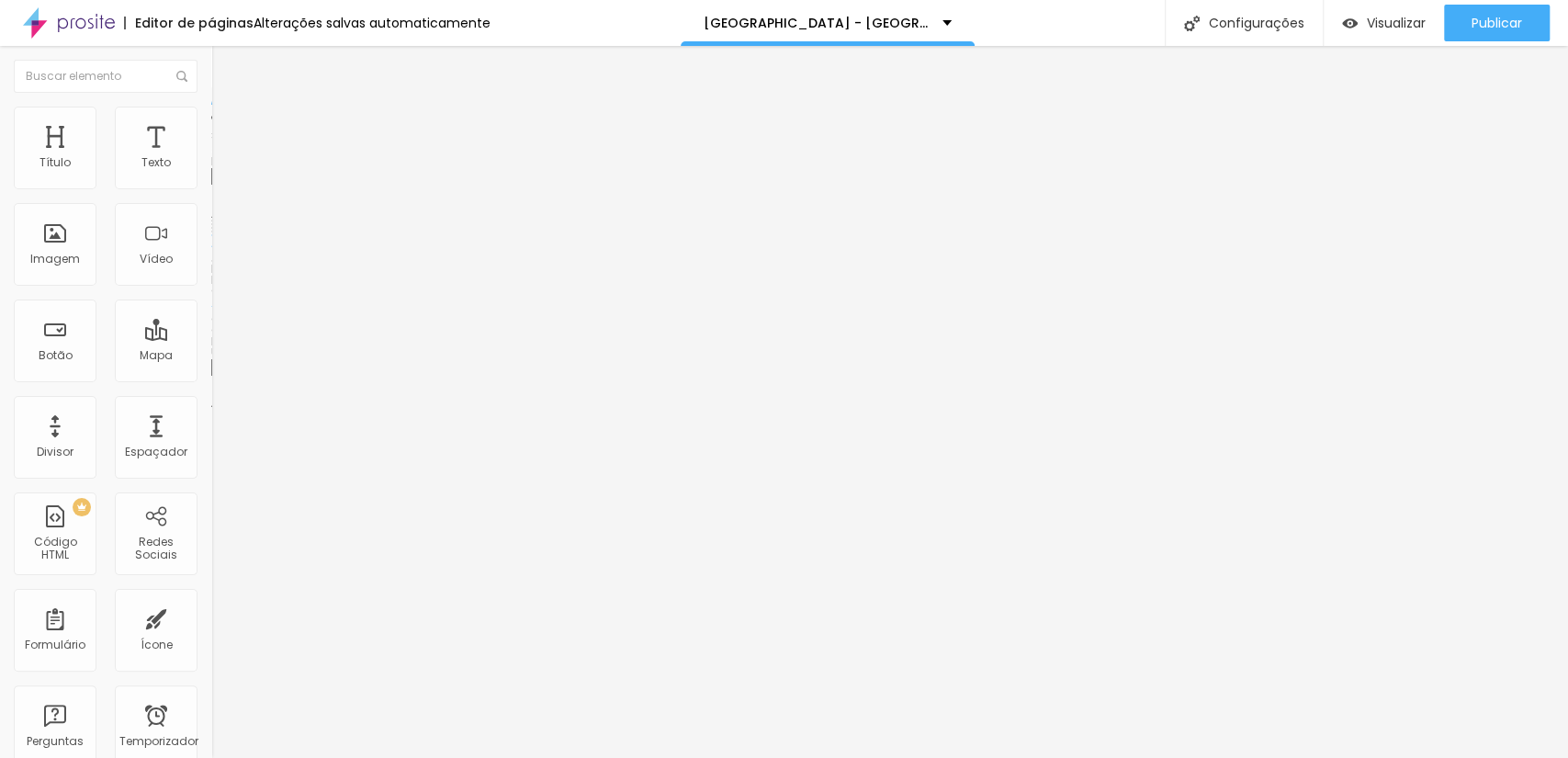
click at [1466, 22] on button "Publicar" at bounding box center [1496, 23] width 105 height 36
click at [80, 254] on div "Imagem" at bounding box center [55, 244] width 82 height 82
click at [222, 158] on font "Trocar imagem" at bounding box center [266, 150] width 89 height 15
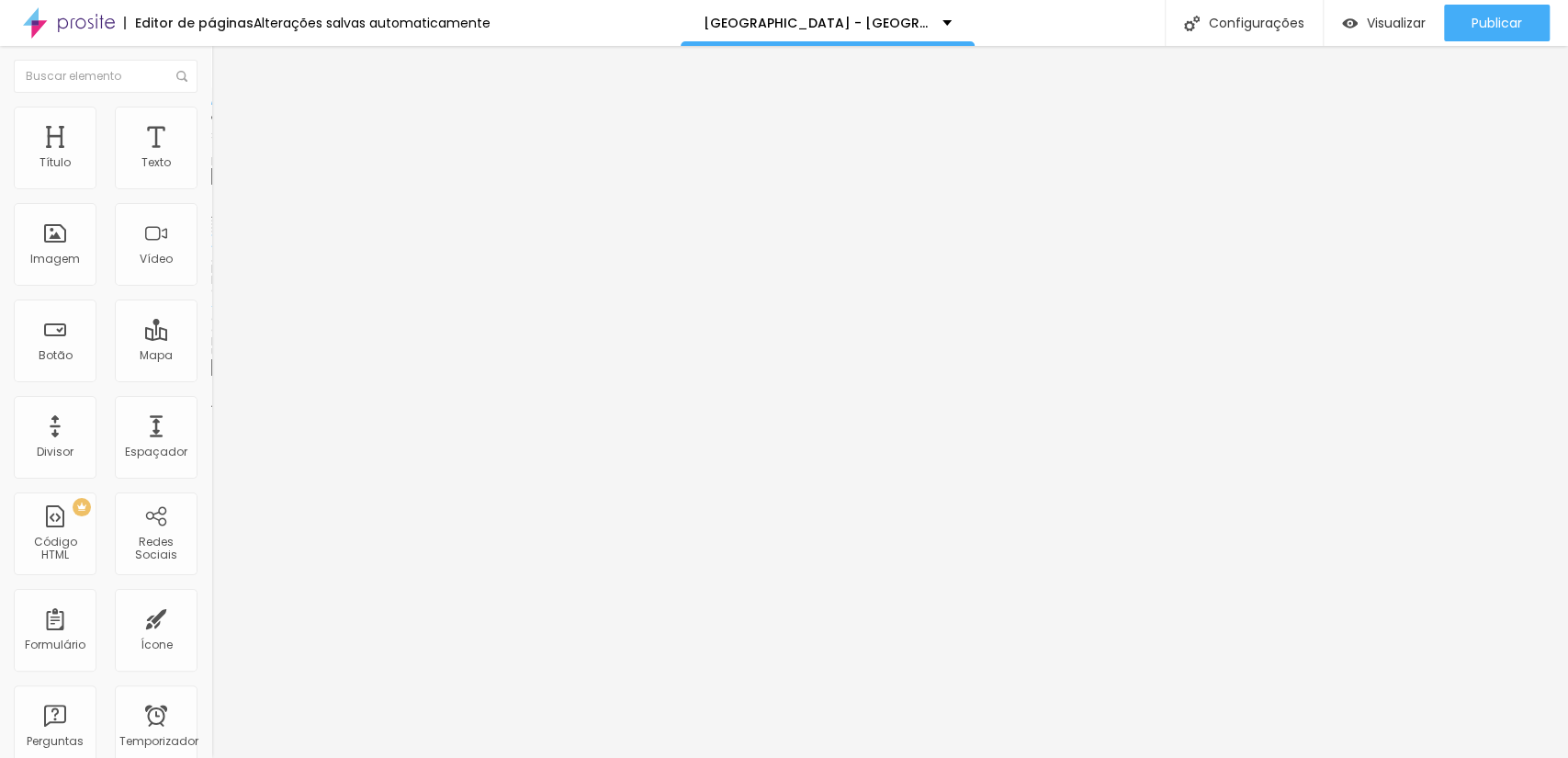
click at [222, 158] on font "Trocar imagem" at bounding box center [266, 150] width 89 height 15
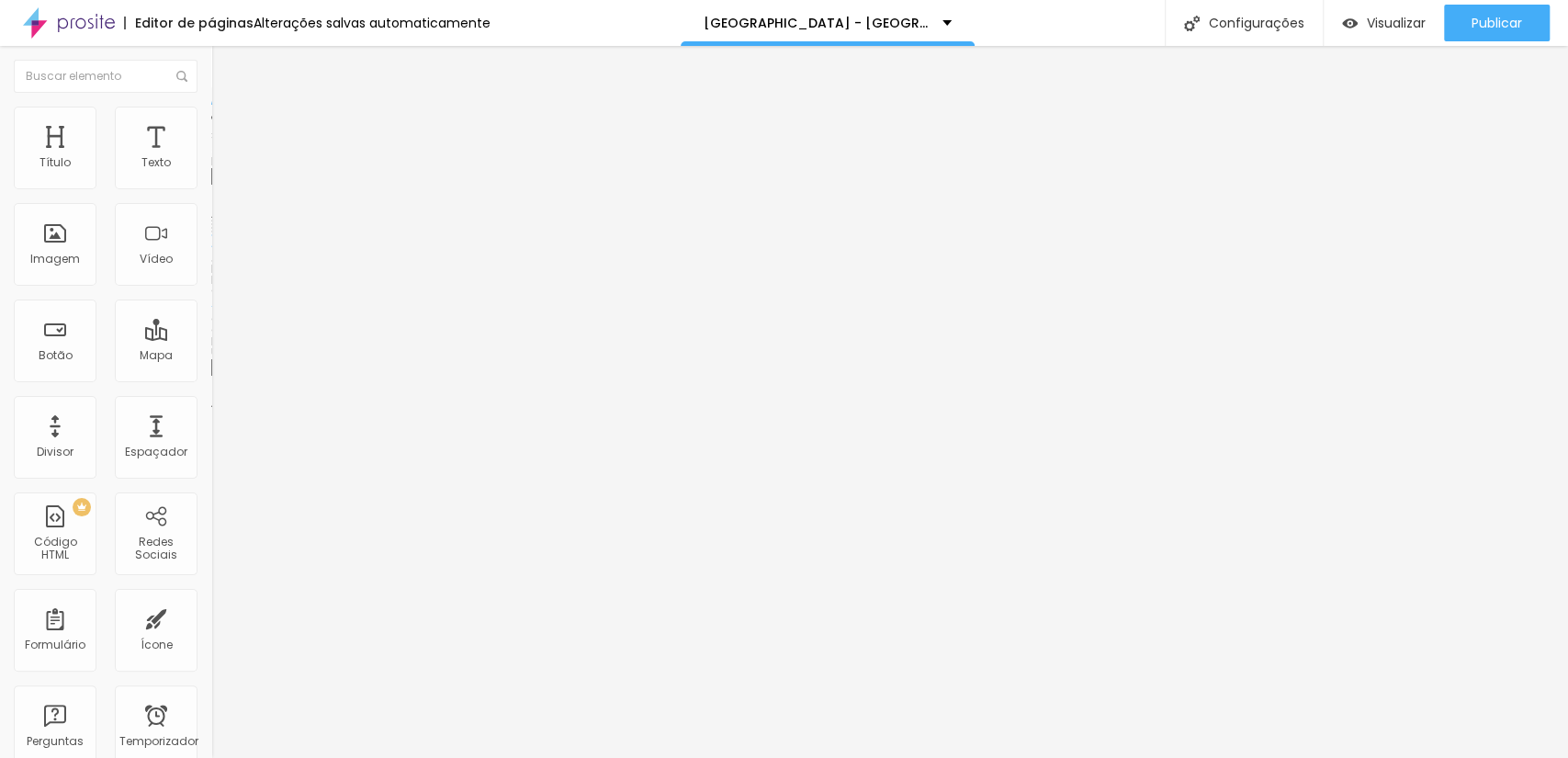
scroll to position [136, 0]
click at [1491, 19] on font "Publicar" at bounding box center [1496, 22] width 51 height 18
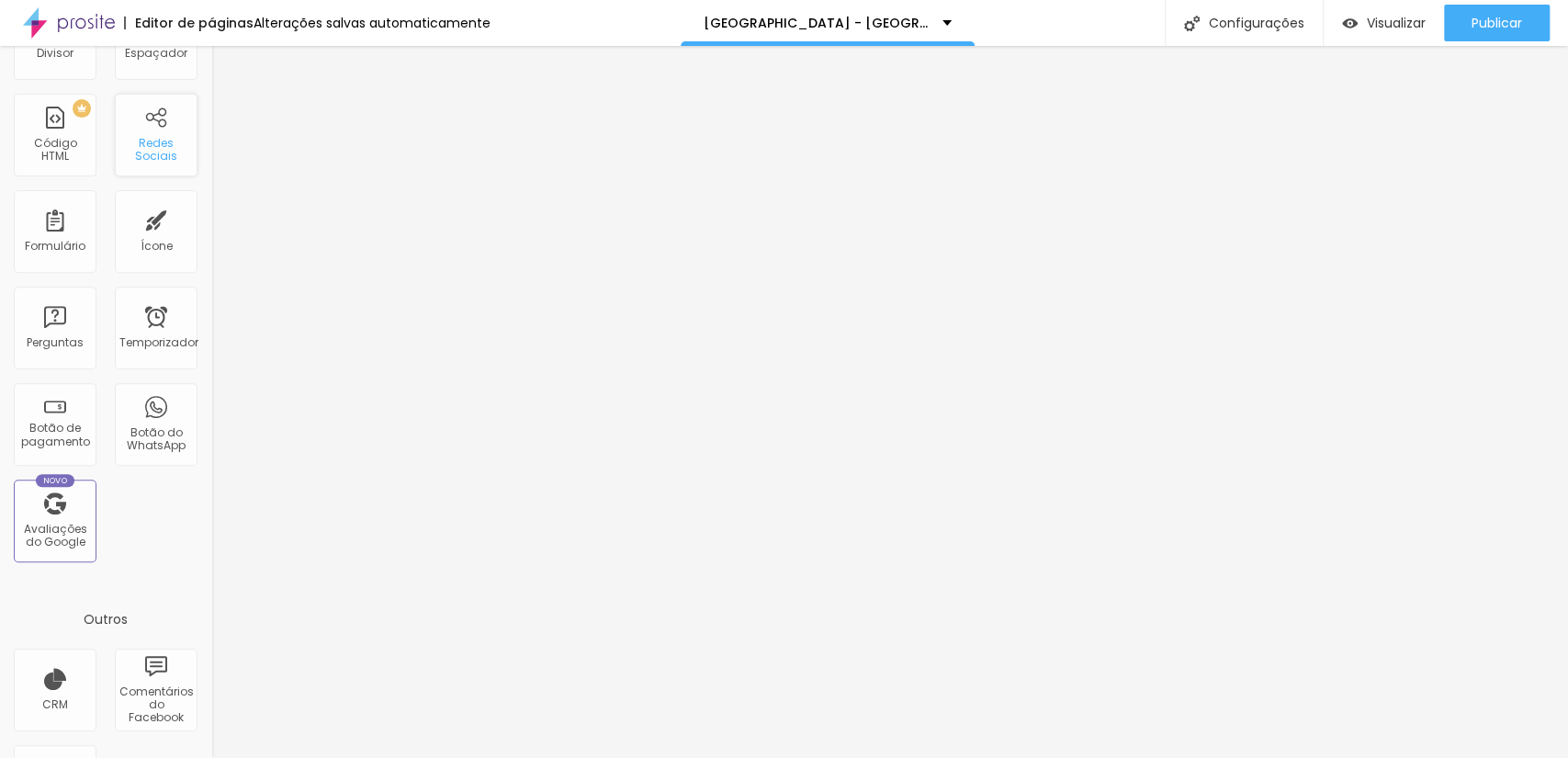
scroll to position [408, 0]
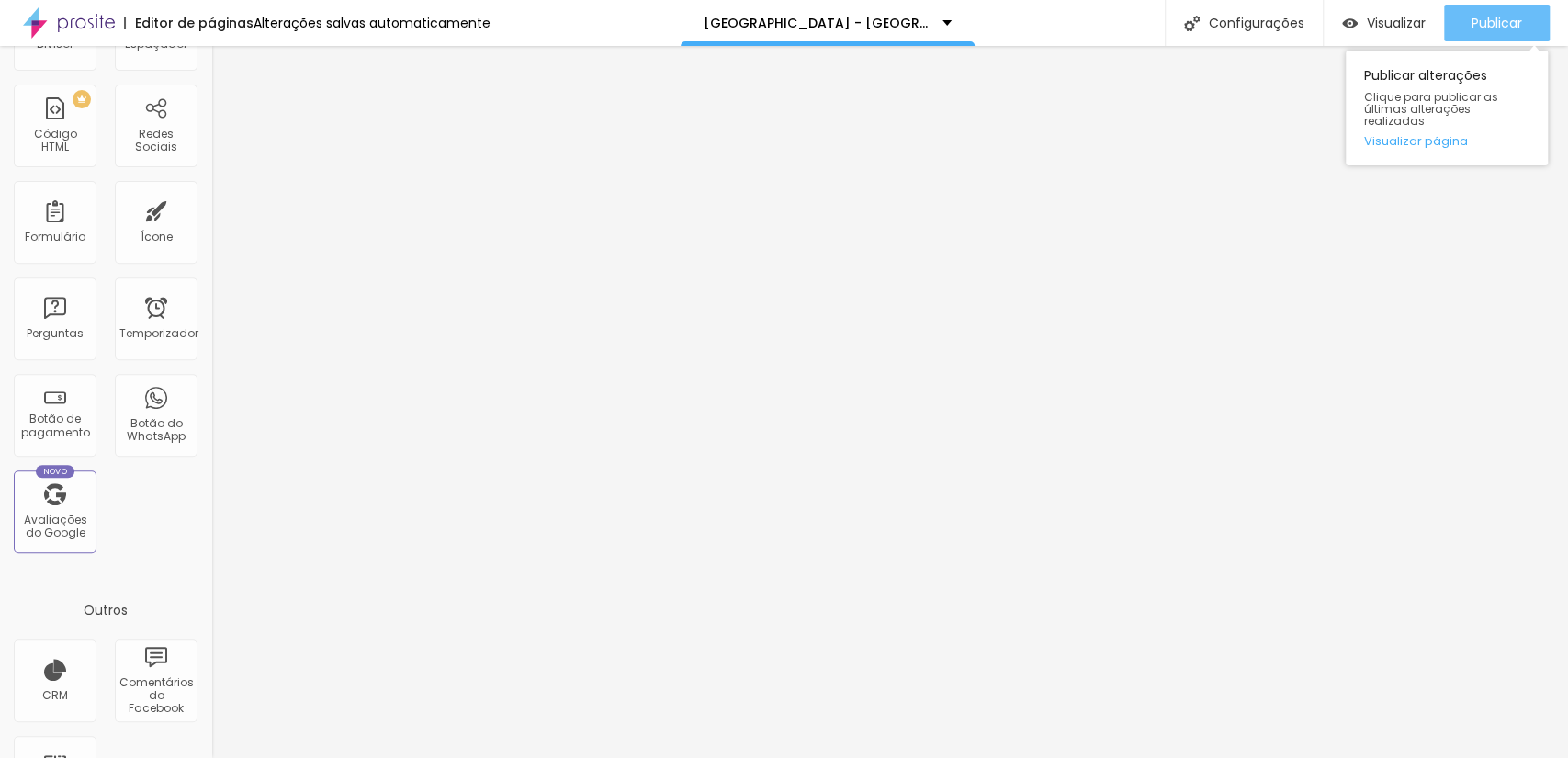
click at [1513, 23] on font "Publicar" at bounding box center [1496, 22] width 51 height 18
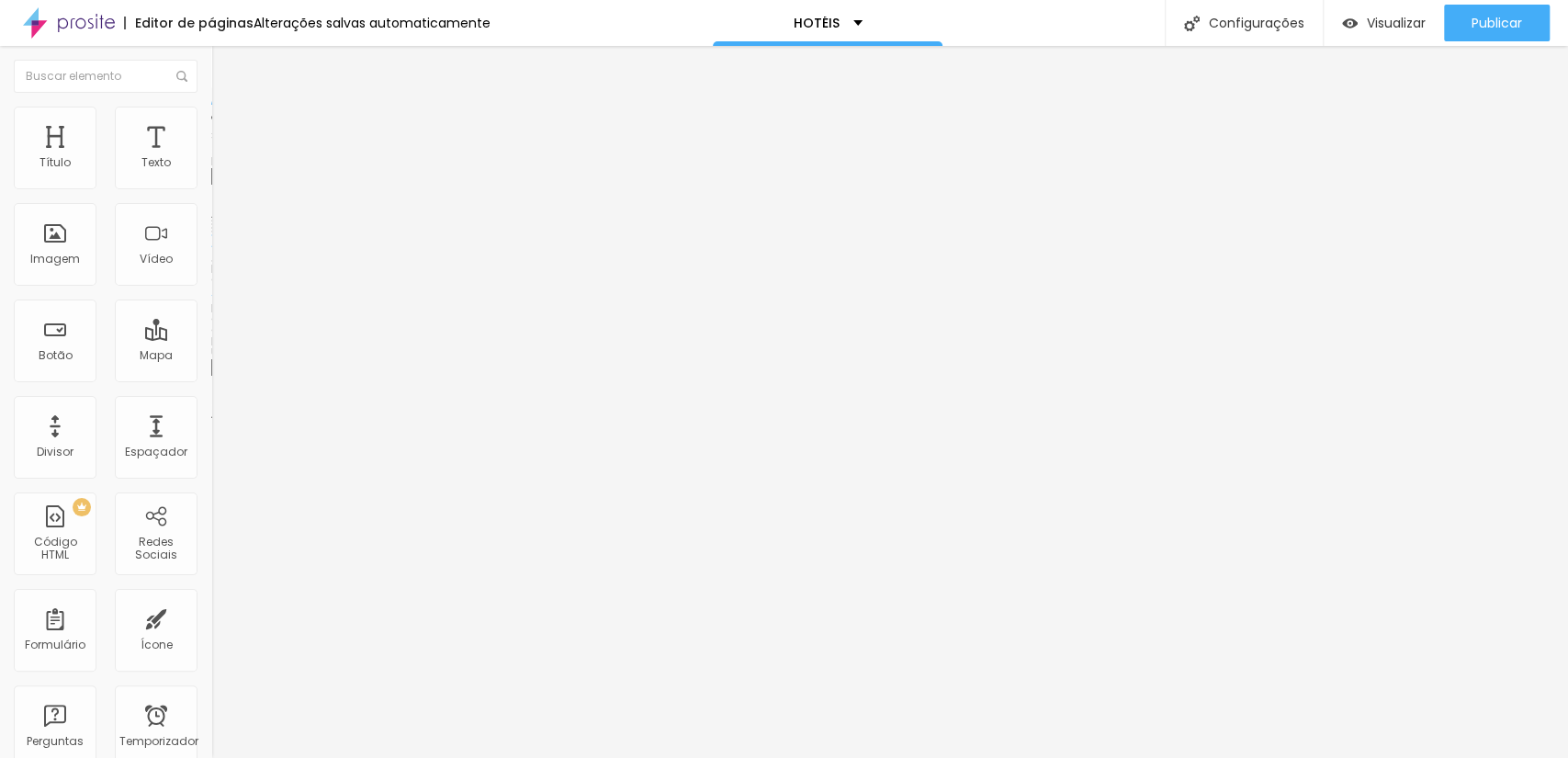
click at [212, 377] on input "https://" at bounding box center [322, 367] width 220 height 18
paste input "[URL][DOMAIN_NAME]"
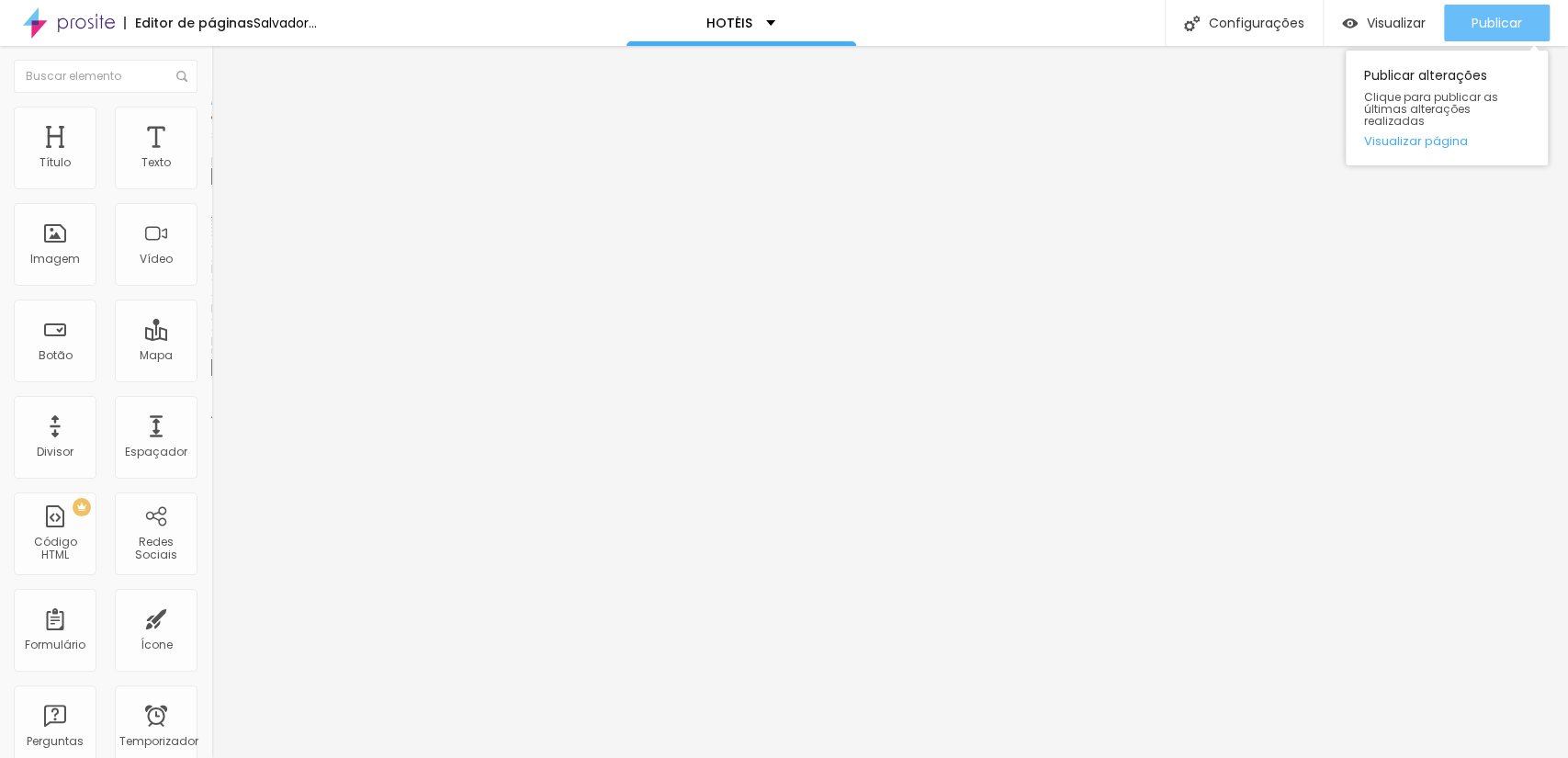
click at [1521, 16] on font "Publicar" at bounding box center [1496, 22] width 51 height 18
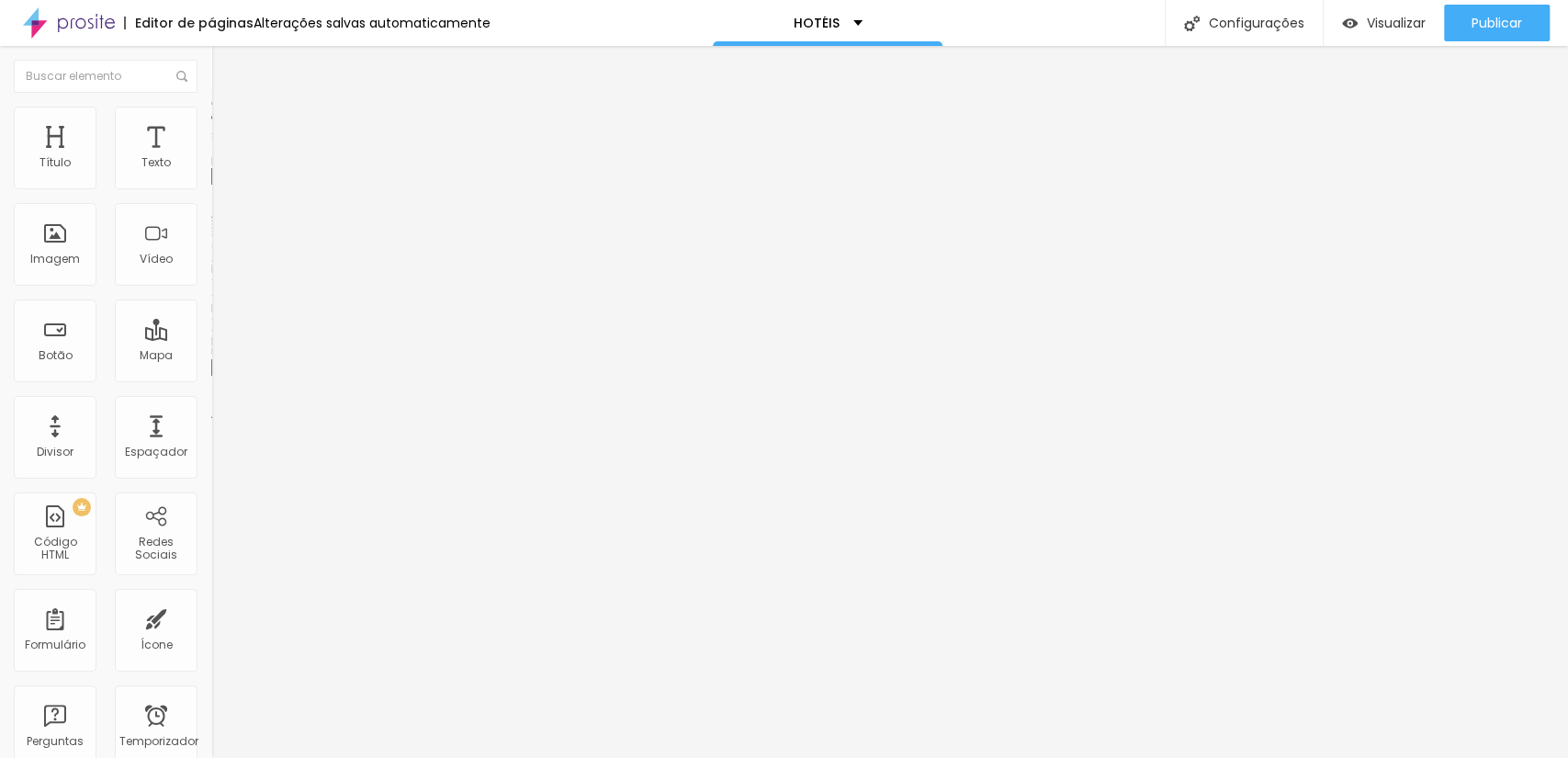
click at [212, 377] on input "https://https://www.scorpionframe.com.br/mercury-manaus" at bounding box center [322, 367] width 220 height 18
drag, startPoint x: 65, startPoint y: 494, endPoint x: 0, endPoint y: 502, distance: 65.5
click at [212, 420] on div "Trocar imagem Descrição da imagem (Alt) Alinhamento Proporção Cinema 16:9 Cinem…" at bounding box center [317, 282] width 212 height 277
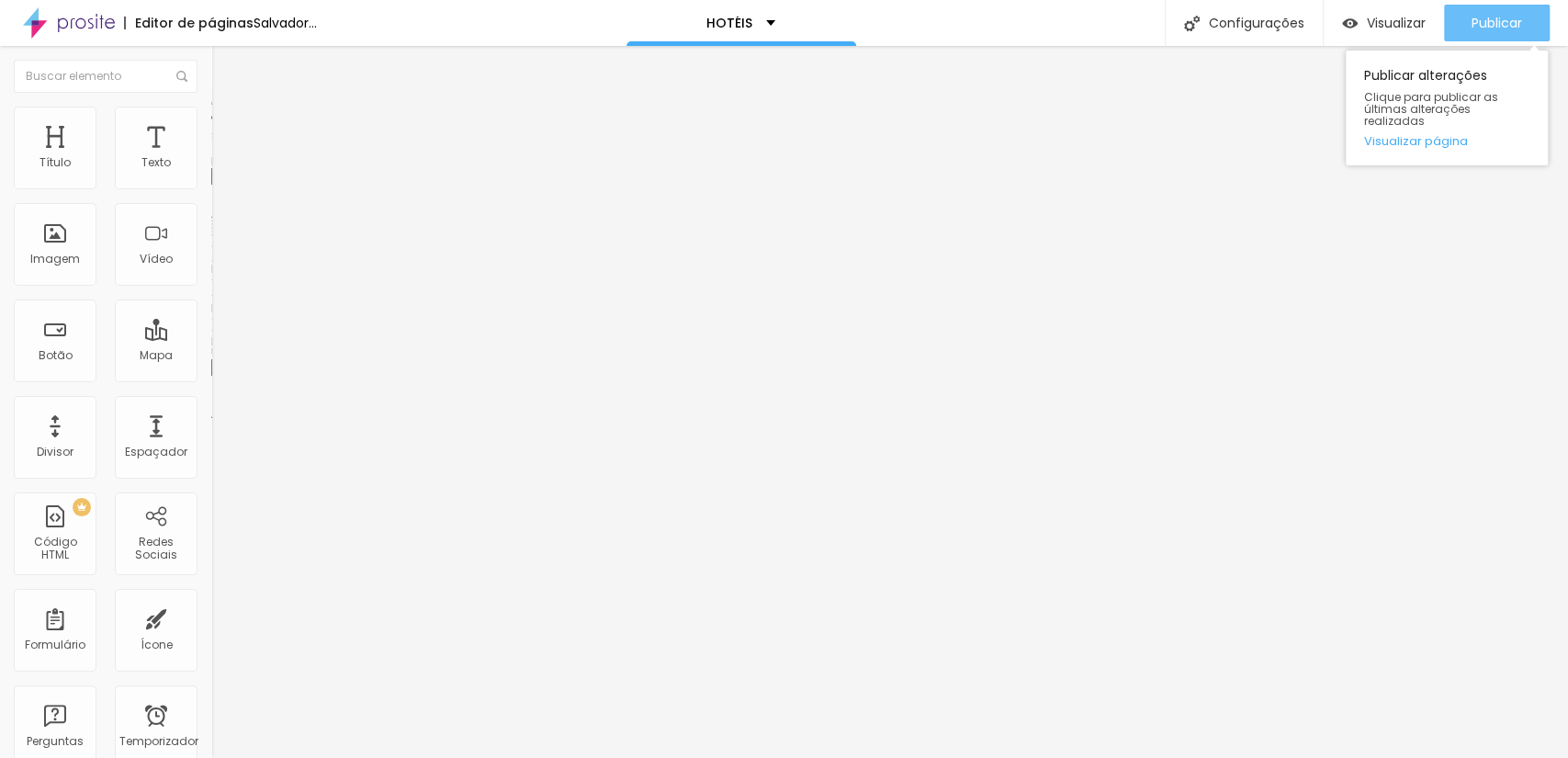
click at [1459, 13] on button "Publicar" at bounding box center [1496, 23] width 105 height 36
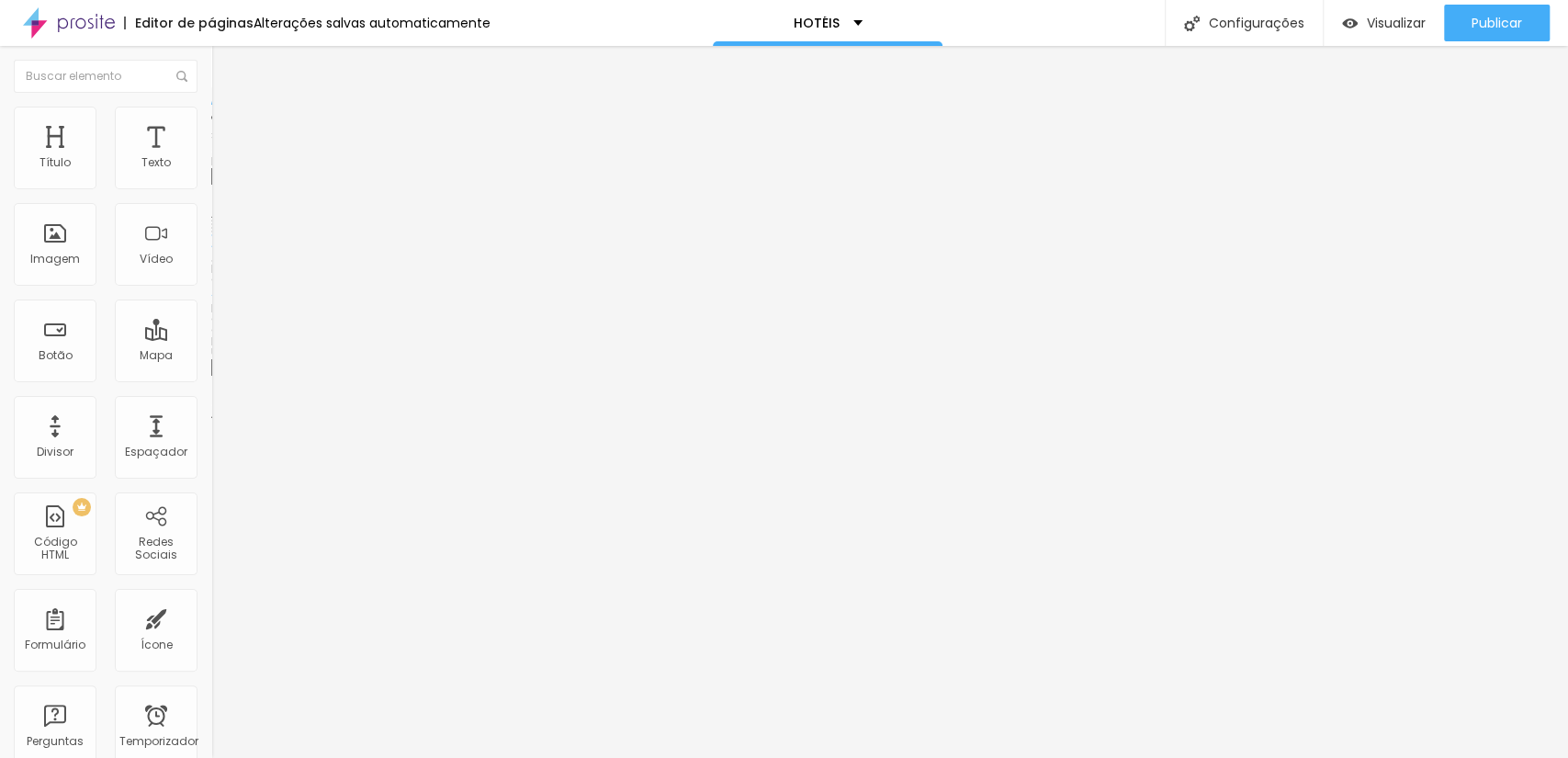
click at [212, 377] on input "https://www.scorpionframe.com.br/mercury-manaus" at bounding box center [322, 367] width 220 height 18
paste input "www.scorpionframe.com.br/mercury-curitiba"
click at [1497, 34] on div "Publicar" at bounding box center [1496, 23] width 51 height 36
click at [212, 377] on div "https://www.scorpionframe.com.br/mercury-curitiba" at bounding box center [322, 367] width 220 height 18
type input "h"
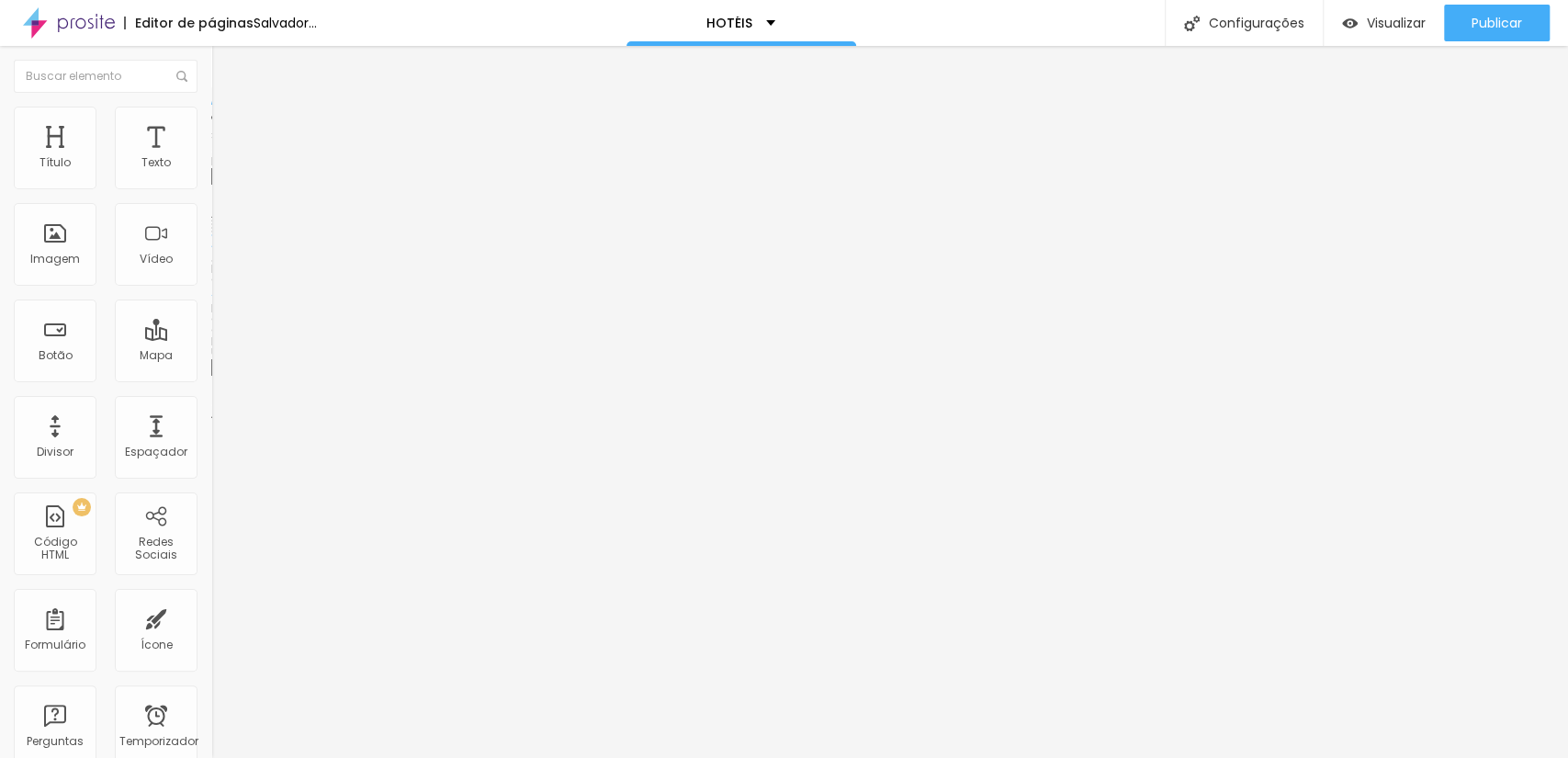
click at [212, 377] on input "text" at bounding box center [322, 367] width 220 height 18
click at [212, 377] on input "https://" at bounding box center [322, 367] width 220 height 18
paste input "https://www.scorpionframe.com.br/mercury-curitiba"
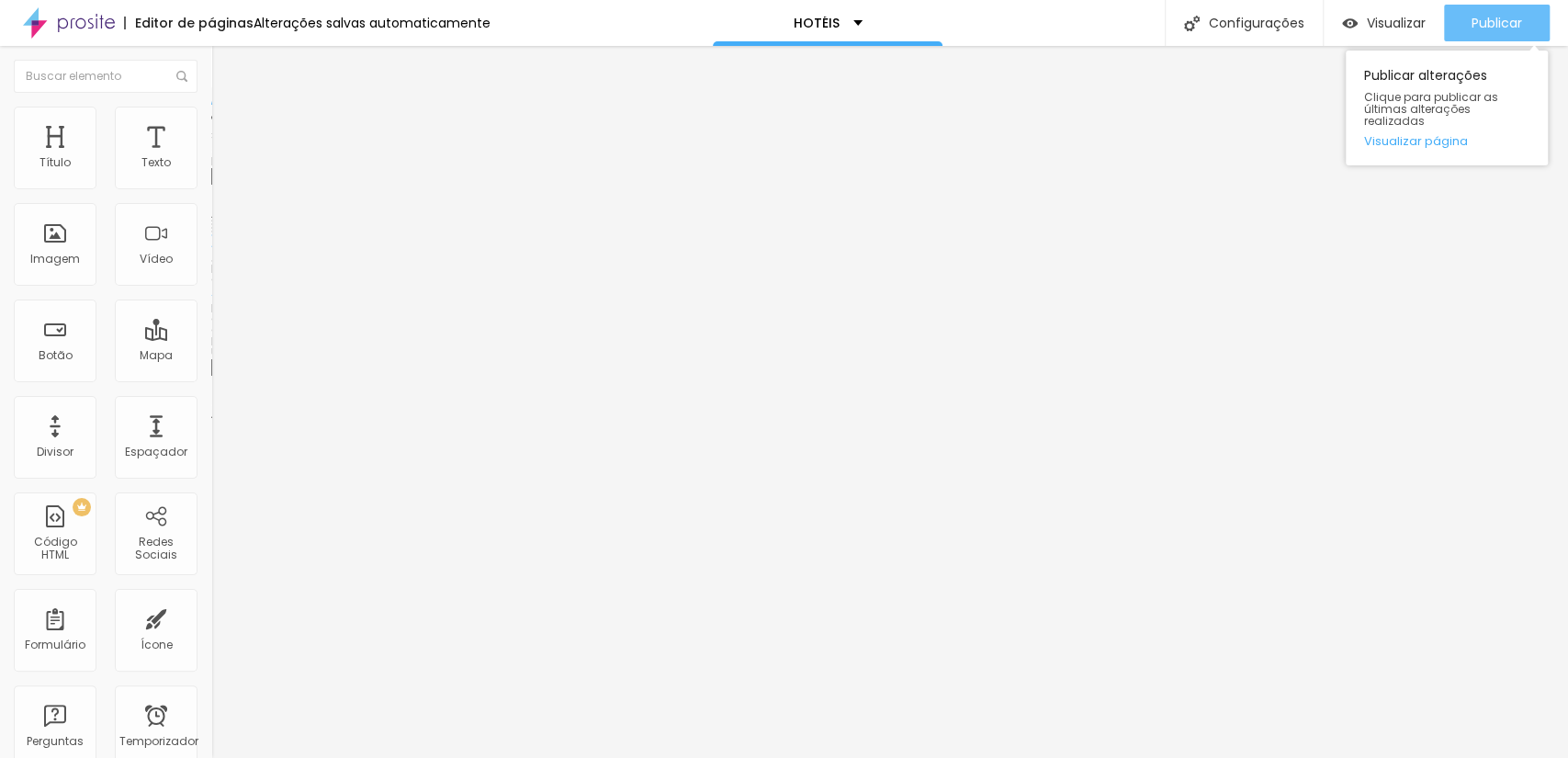
click at [1504, 15] on font "Publicar" at bounding box center [1496, 22] width 51 height 18
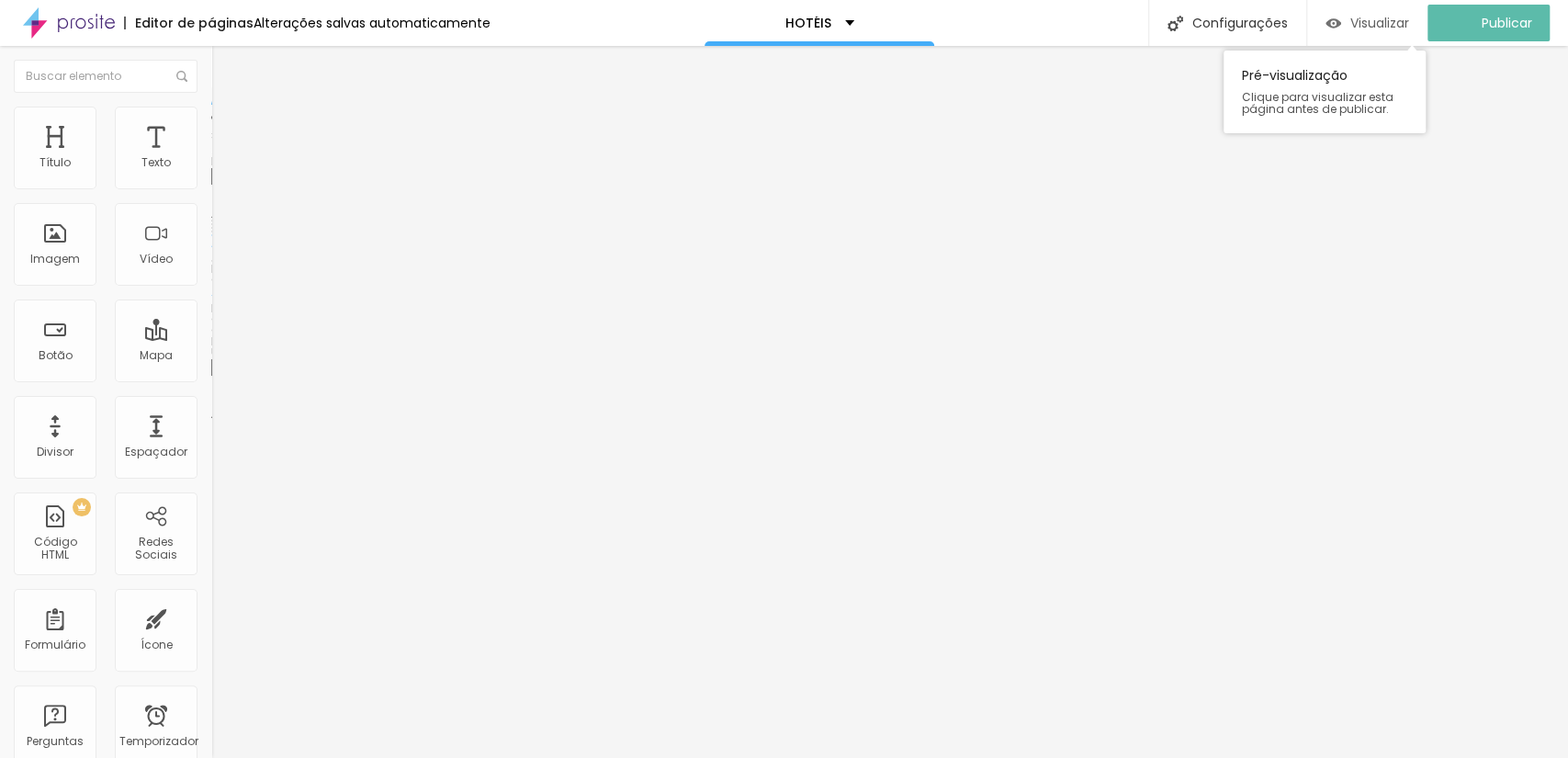
click at [1341, 20] on img "button" at bounding box center [1333, 23] width 15 height 15
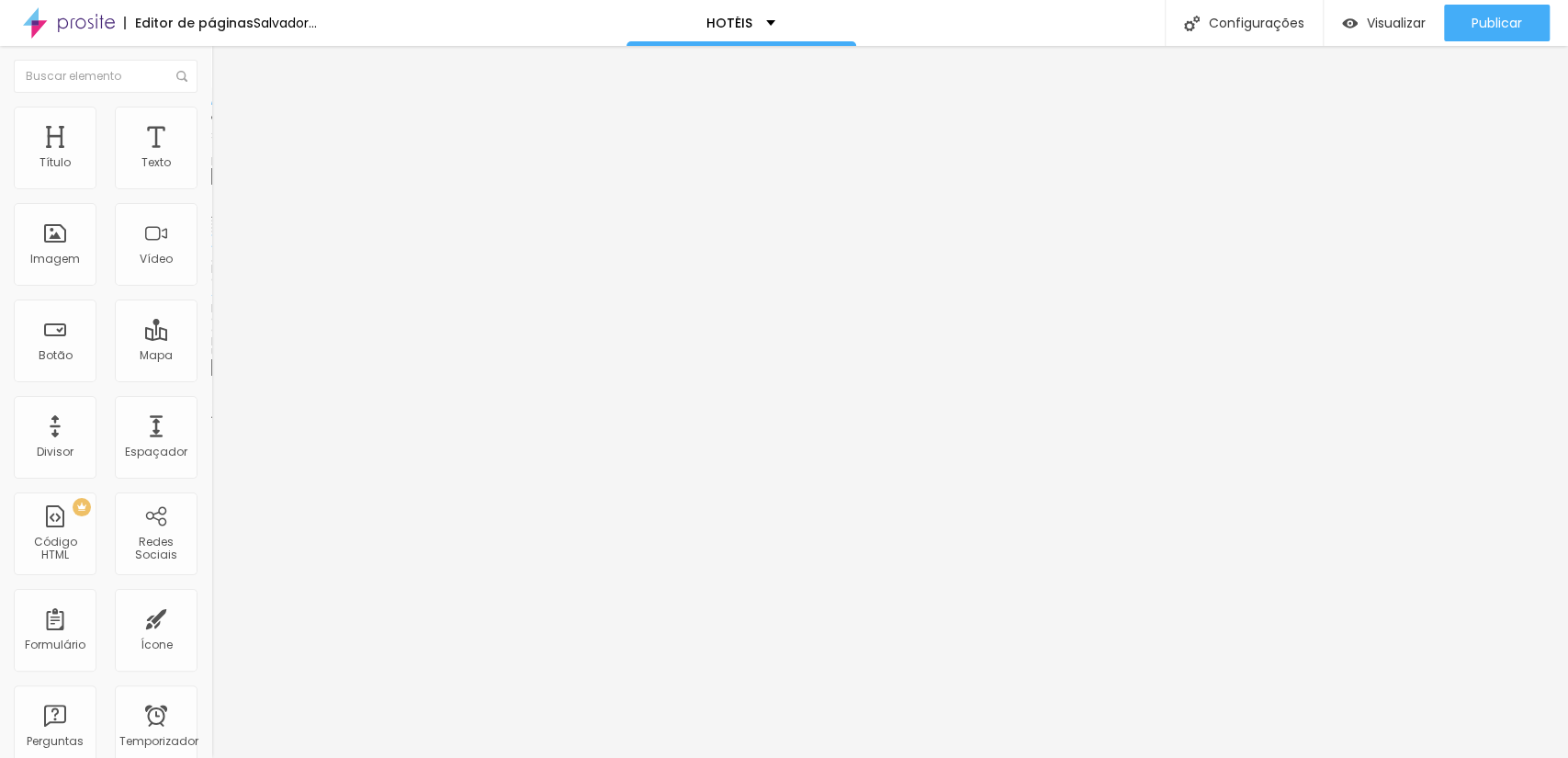
type input "h"
paste input "www.scorpionframe.com.br/hotel-mercuri-curitiba"
type input "www.scorpionframe.com.br/hotel-mercuri-curitiba"
click at [212, 377] on input "text" at bounding box center [322, 367] width 220 height 18
paste input "www.scorpionframe.com.br/hotel-mercuri-curitiba"
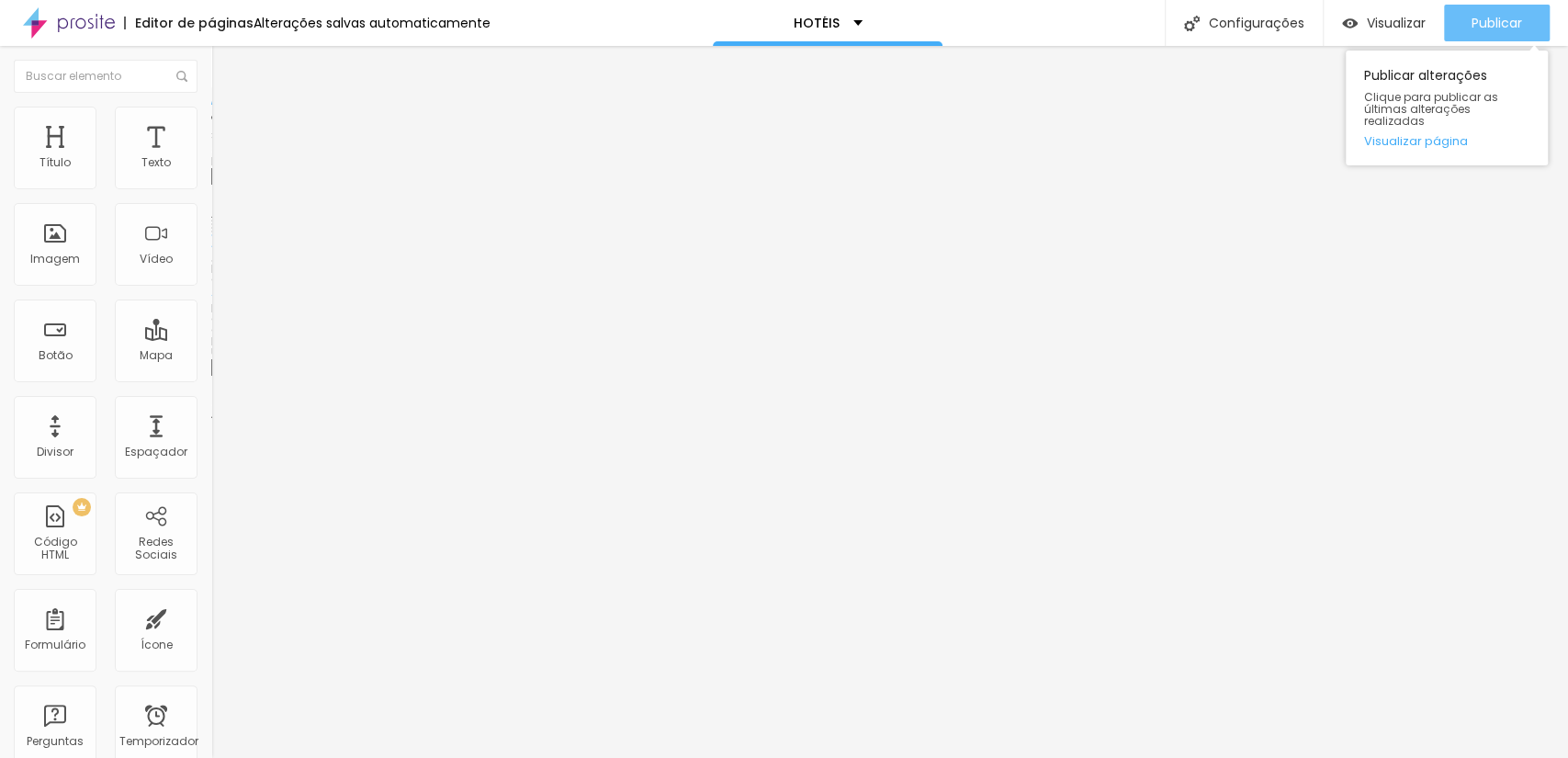
type input "https://www.scorpionframe.com.br/hotel-mercuri-curitiba"
click at [1496, 31] on font "Publicar" at bounding box center [1496, 22] width 51 height 18
paste input "www.scorpionframe.com.br/hotel-mercuri-curitiba"
type input "www.scorpionframe.com.br/hotel-mercuri-curitiba"
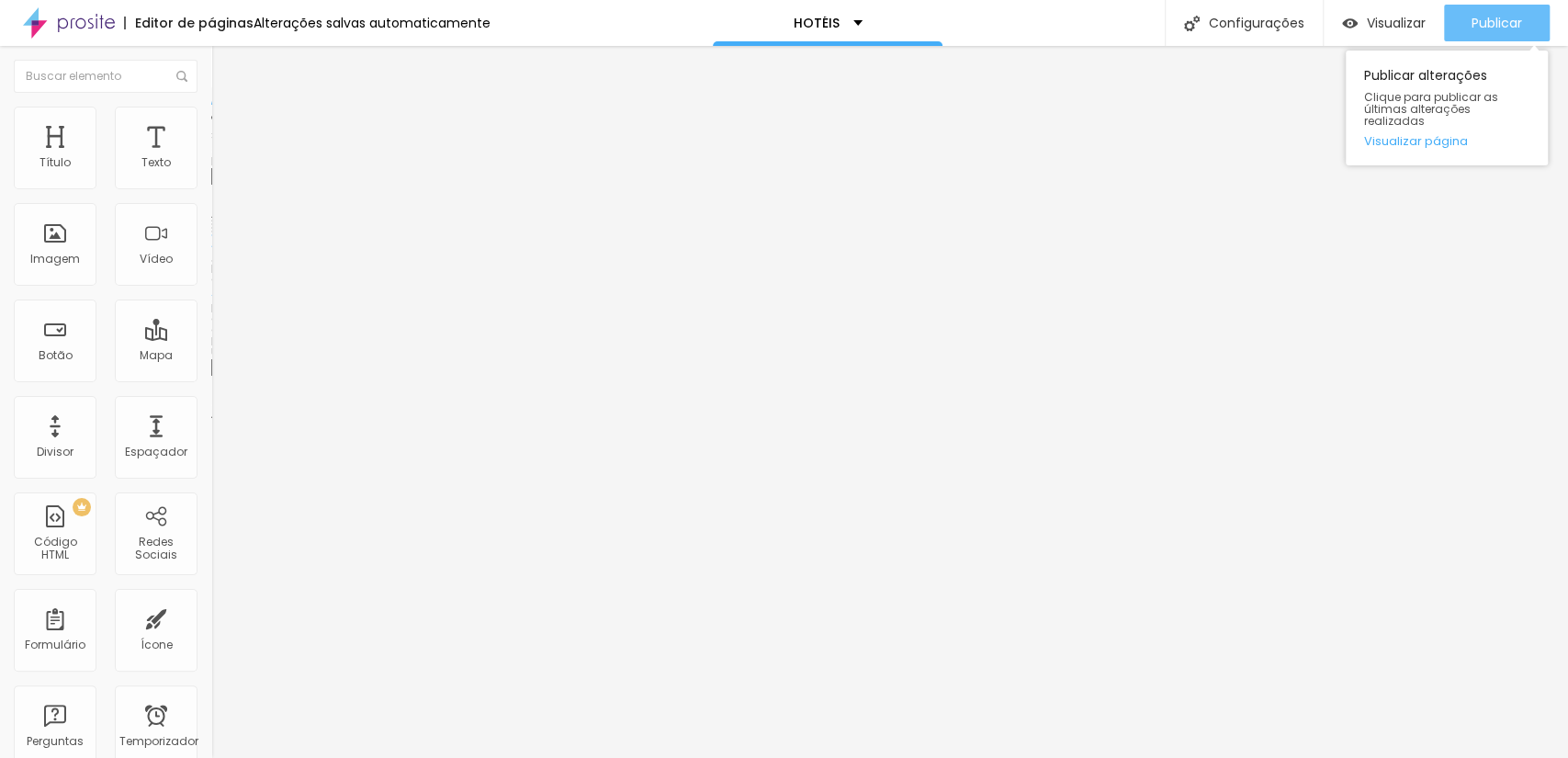
scroll to position [0, 0]
click at [1463, 19] on button "Publicar" at bounding box center [1496, 23] width 105 height 36
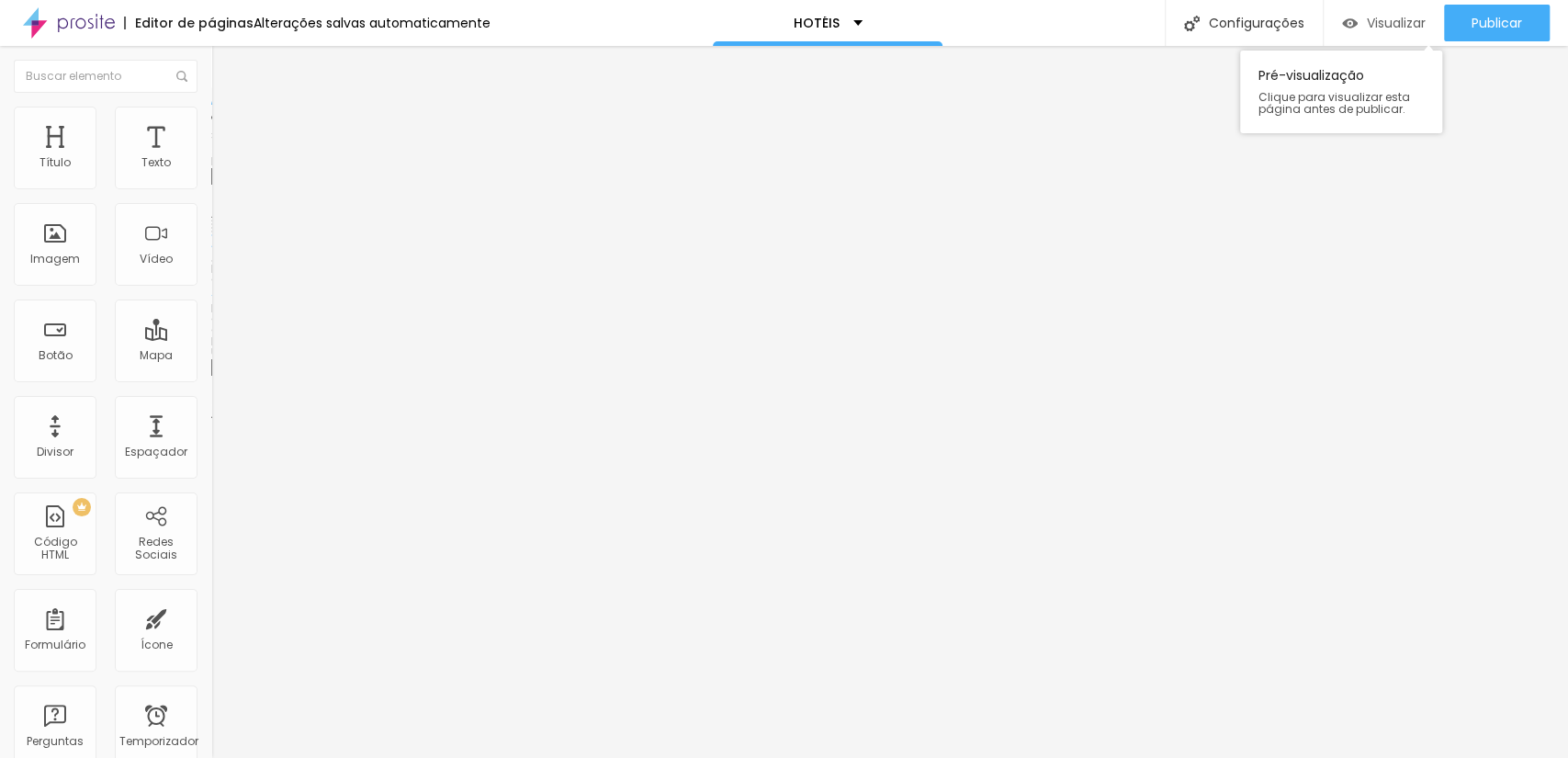
click at [1412, 27] on font "Visualizar" at bounding box center [1396, 22] width 58 height 18
click at [212, 377] on input "www.scorpionframe.com.br/hotel-mercuri-curitiba" at bounding box center [322, 367] width 220 height 18
drag, startPoint x: 123, startPoint y: 498, endPoint x: 0, endPoint y: 502, distance: 123.1
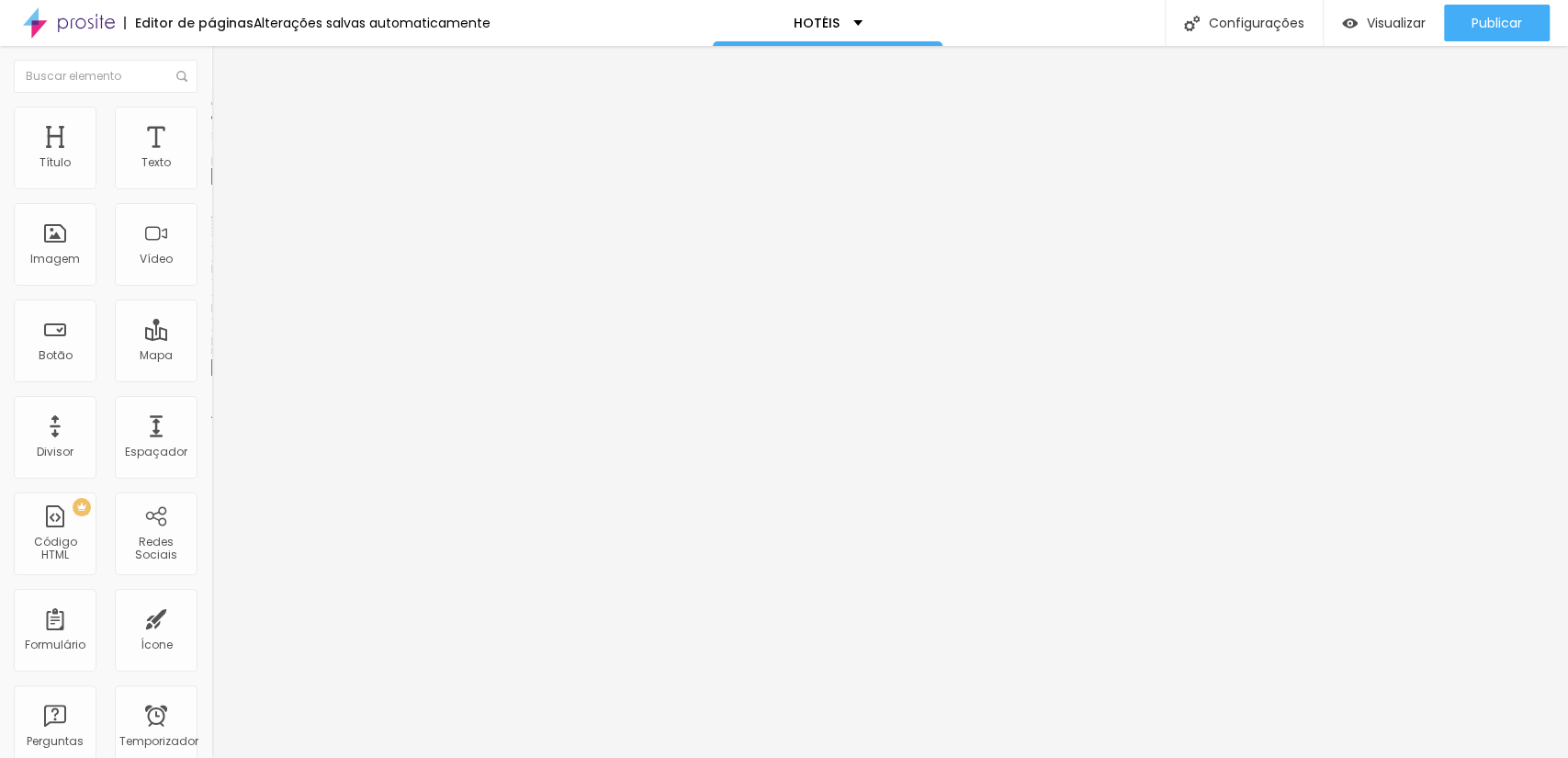
click at [212, 420] on div "Trocar imagem Descrição da imagem (Alt) Alinhamento Proporção Cinema 16:9 Cinem…" at bounding box center [317, 282] width 212 height 277
click at [212, 377] on input "www.scorpionframe.com.br/hotel-mercuri-curitiba" at bounding box center [322, 367] width 220 height 18
click at [212, 377] on input "text" at bounding box center [322, 367] width 220 height 18
paste input "/hotel-mercuri-curitiba"
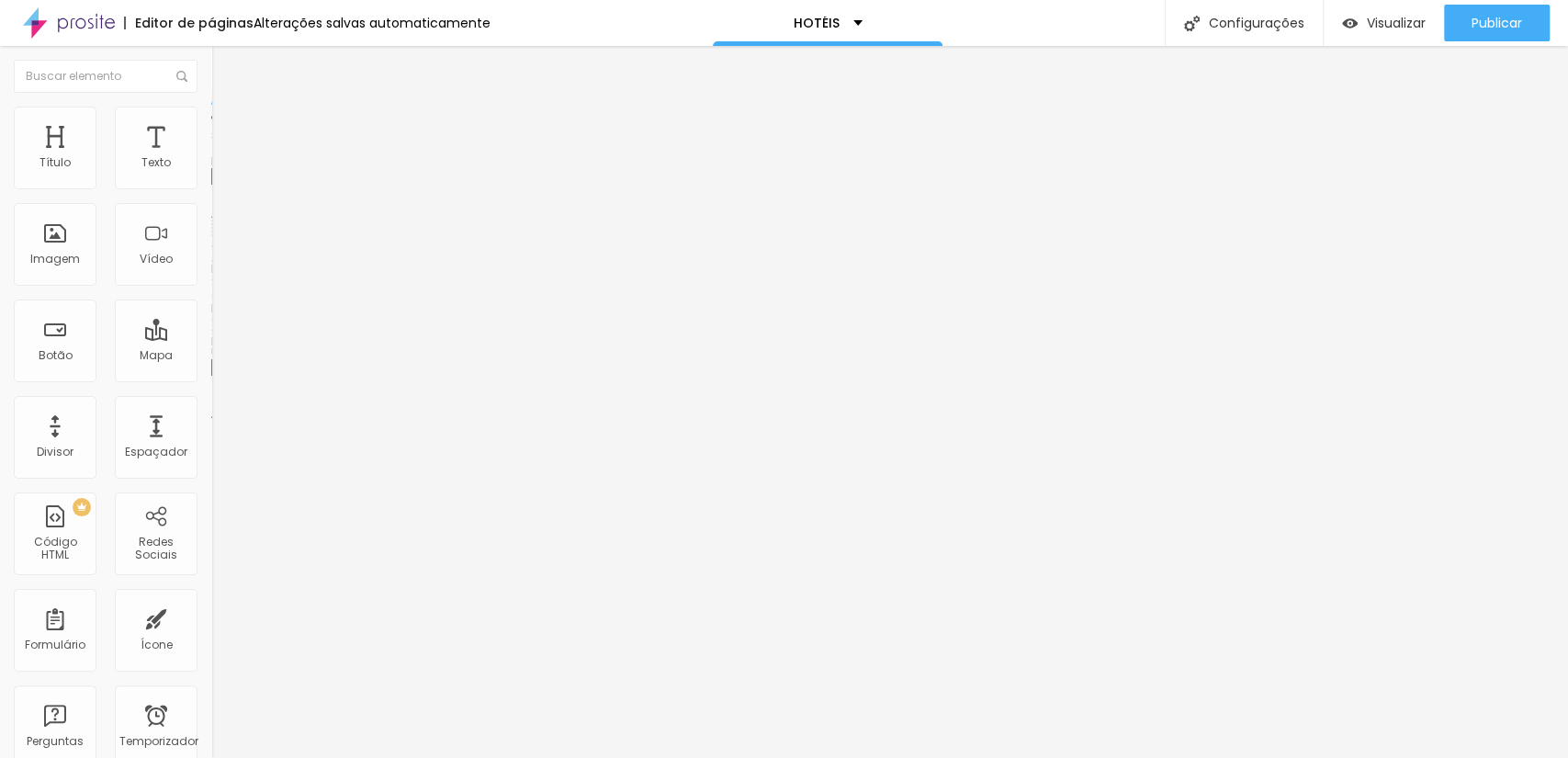
click at [212, 377] on input "https:///hotel-mercuri-curitiba" at bounding box center [322, 367] width 220 height 18
paste input "www.scorpionframe.com.br/hotel-mercuri-curitiba"
type input "https://www.scorpionframe.com.br/hotel-mercuri-curitiba"
click at [1459, 32] on button "Publicar" at bounding box center [1496, 23] width 105 height 36
click at [1333, 9] on button "Visualizar" at bounding box center [1384, 23] width 121 height 36
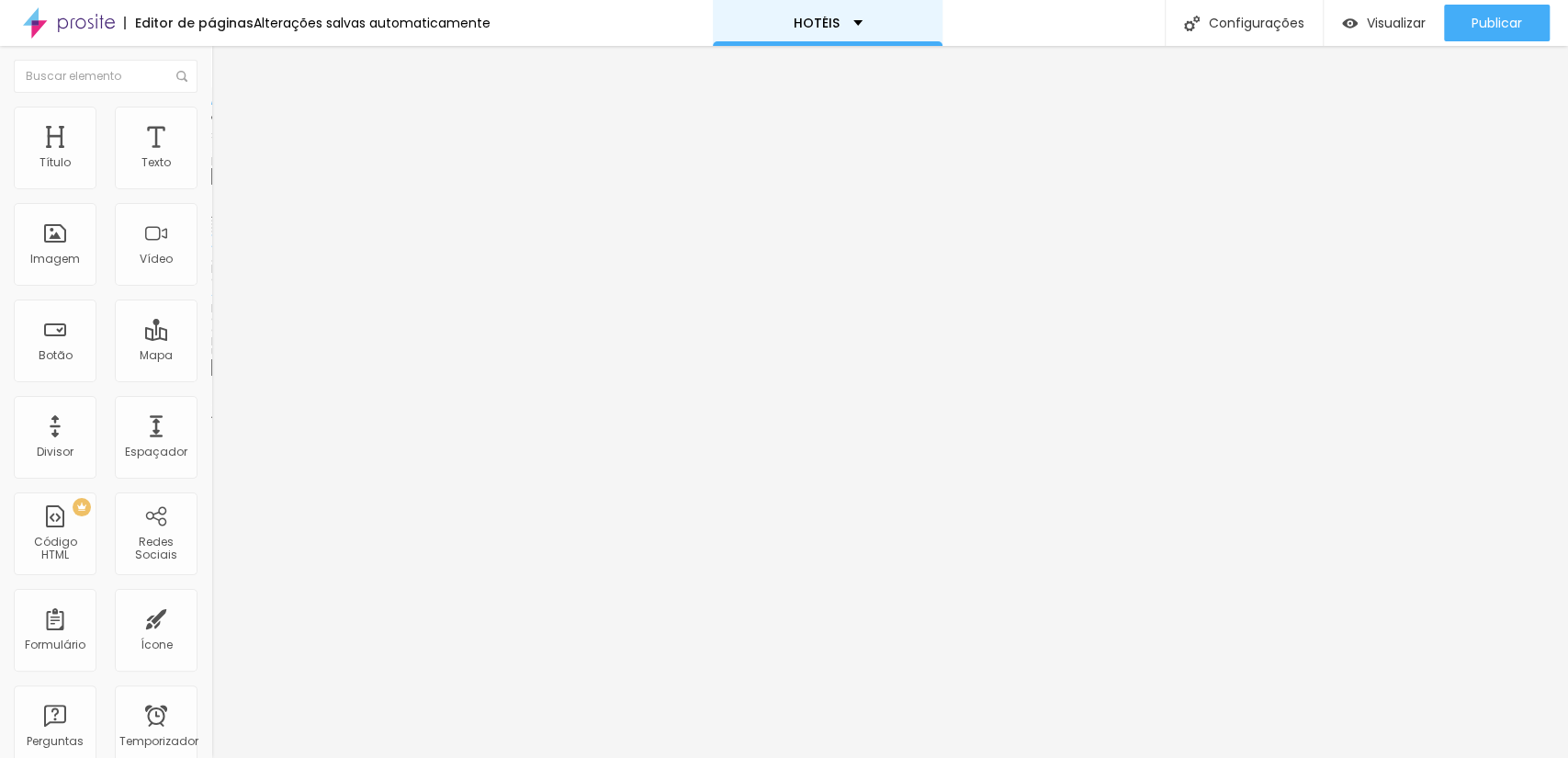
click at [807, 25] on font "HOTÉIS" at bounding box center [816, 22] width 46 height 18
click at [218, 171] on icon "button" at bounding box center [224, 166] width 11 height 11
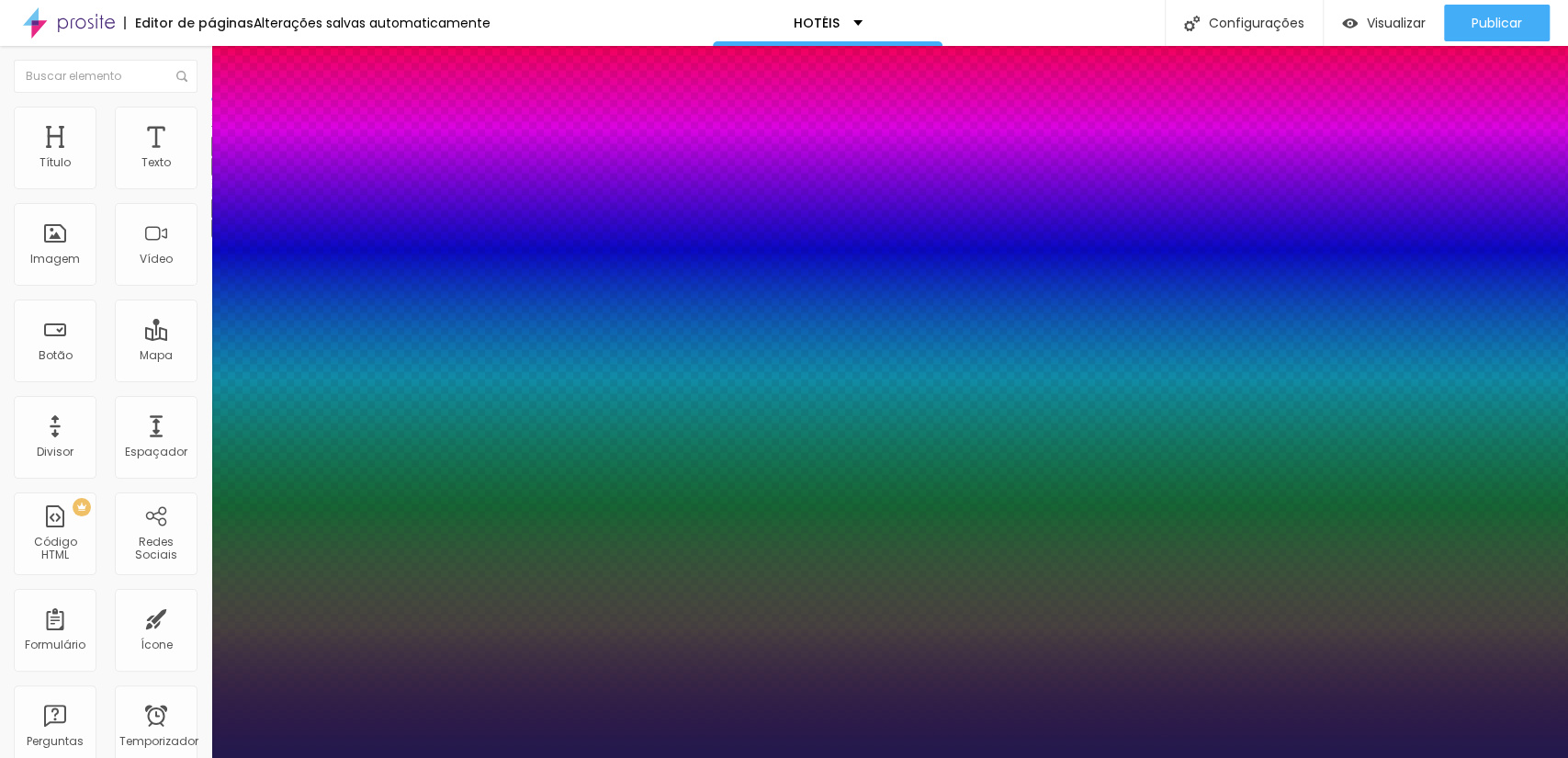
click at [806, 757] on div at bounding box center [784, 758] width 1568 height 0
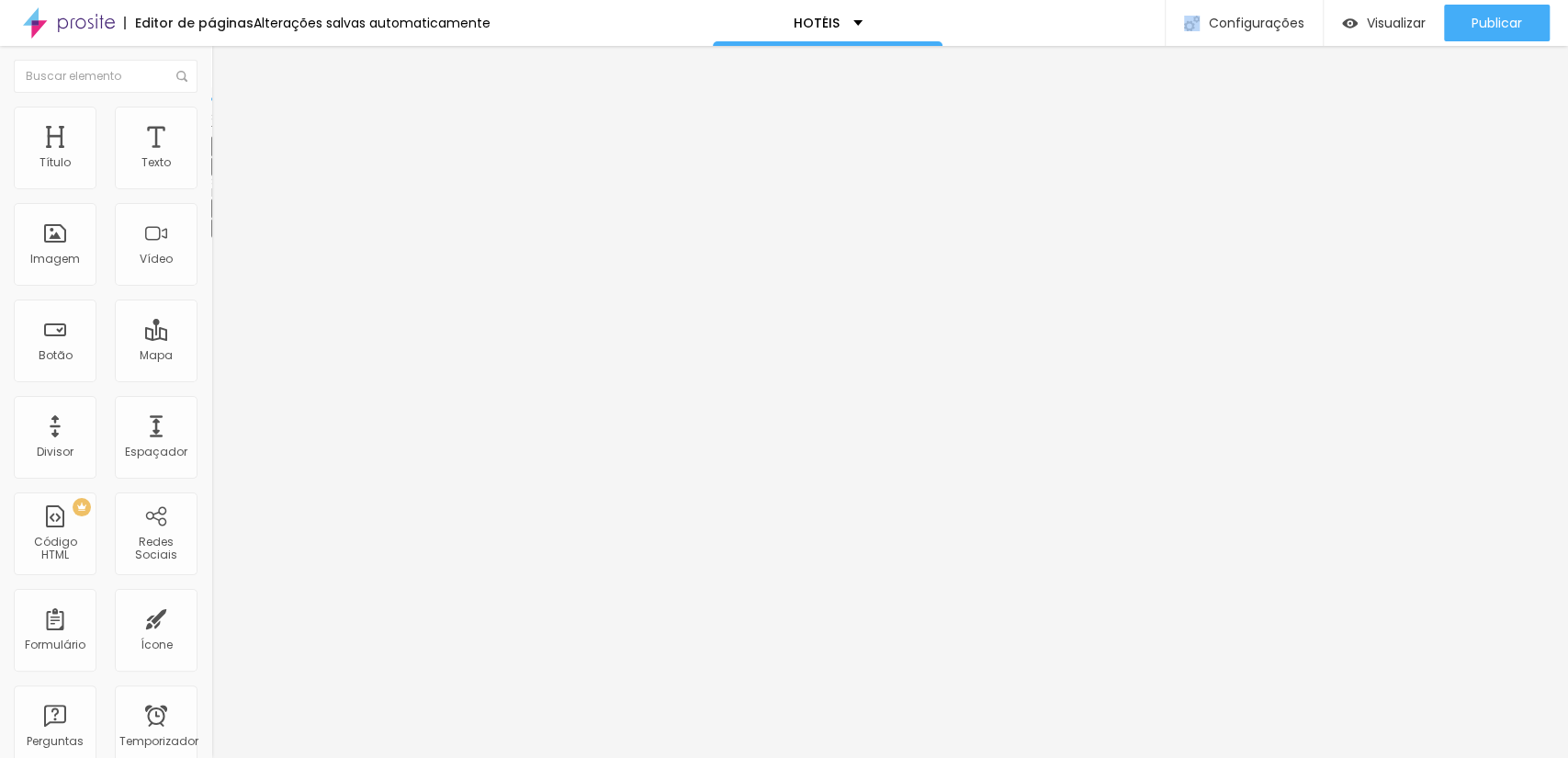
click at [806, 30] on div "HOTÉIS" at bounding box center [828, 23] width 230 height 46
click at [222, 158] on font "Trocar imagem" at bounding box center [266, 150] width 89 height 15
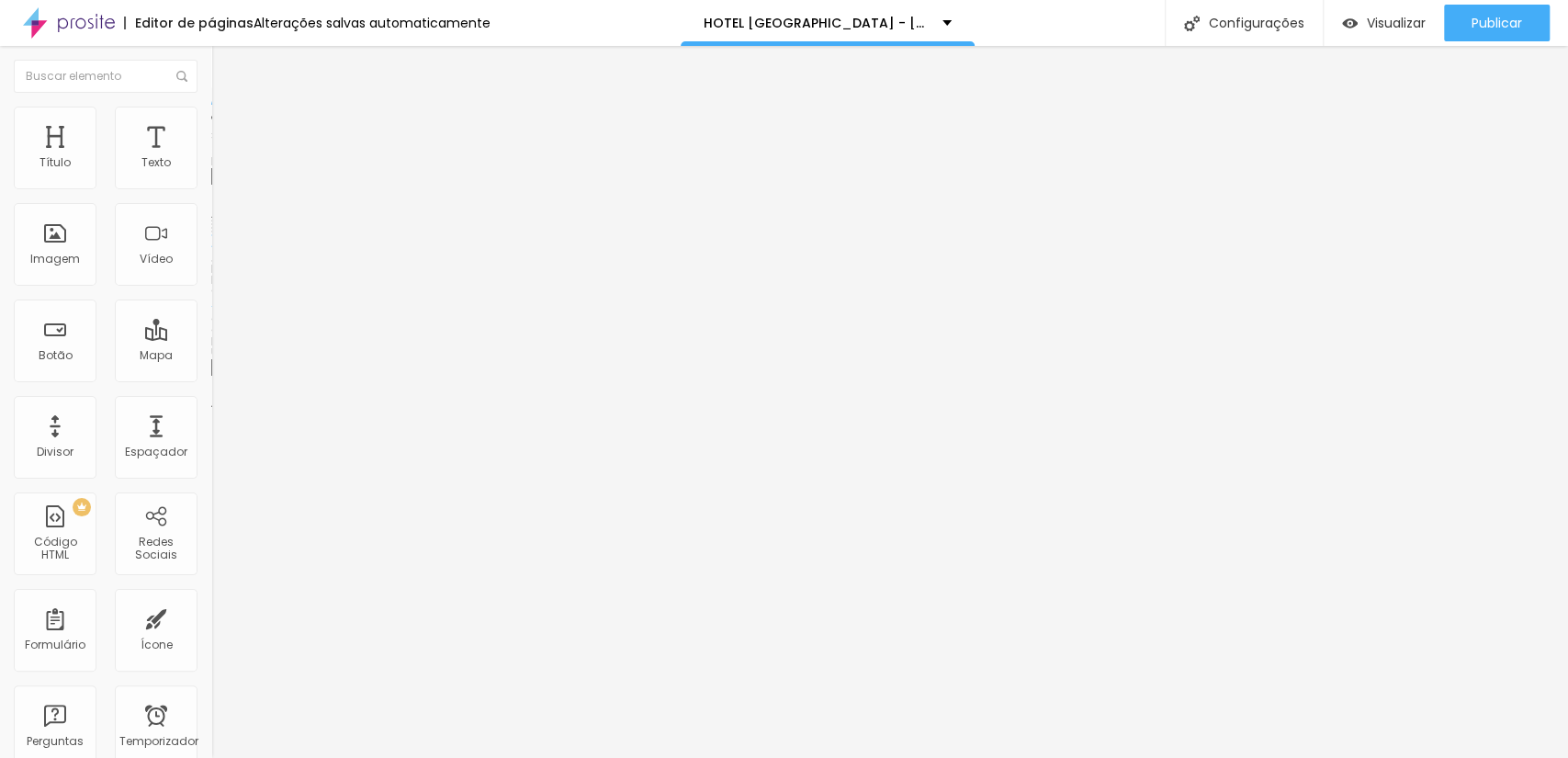
click at [212, 154] on img at bounding box center [217, 149] width 11 height 11
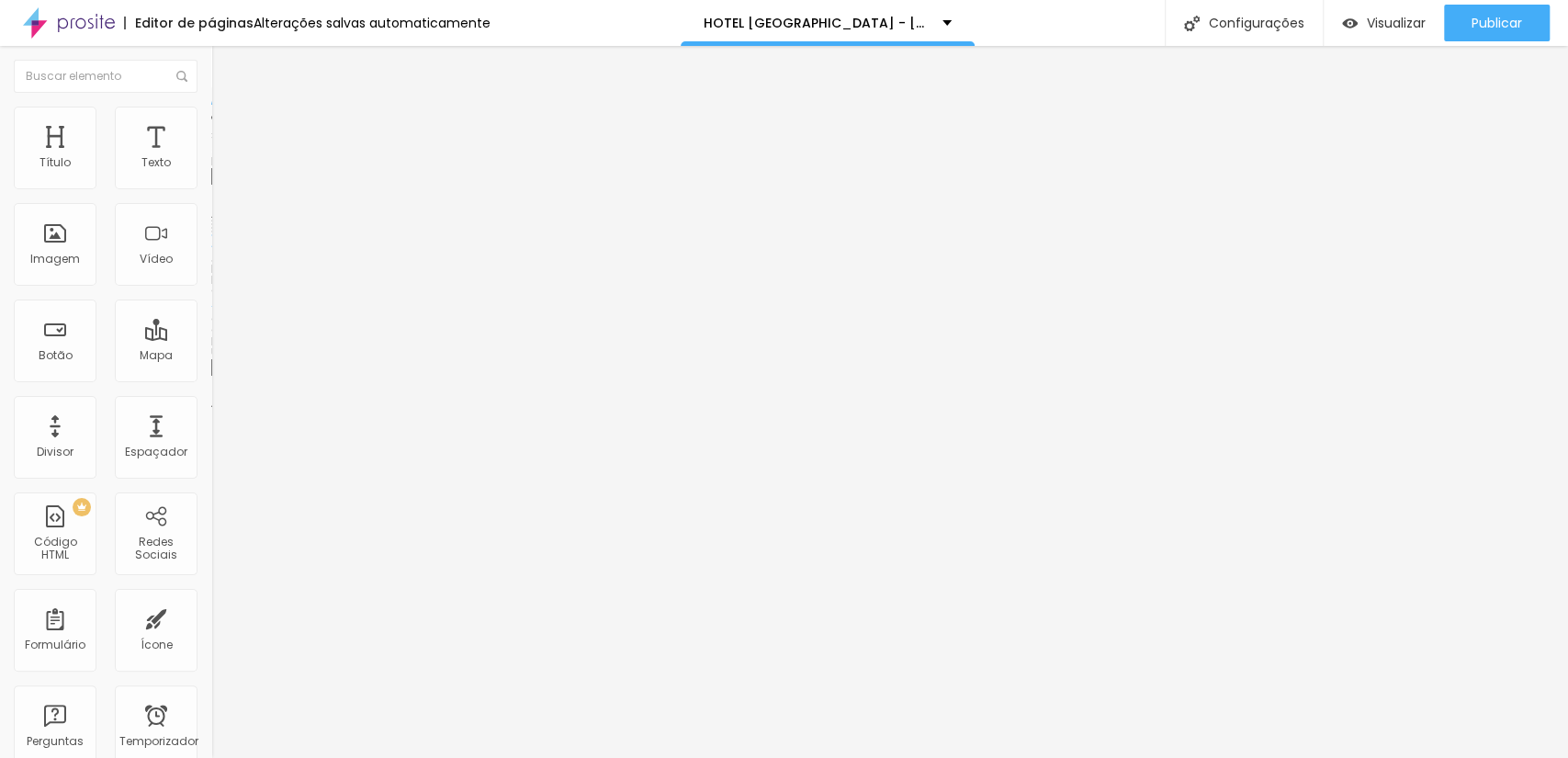
click at [212, 158] on span "Trocar imagem" at bounding box center [261, 150] width 101 height 15
click at [222, 158] on font "Trocar imagem" at bounding box center [266, 150] width 89 height 15
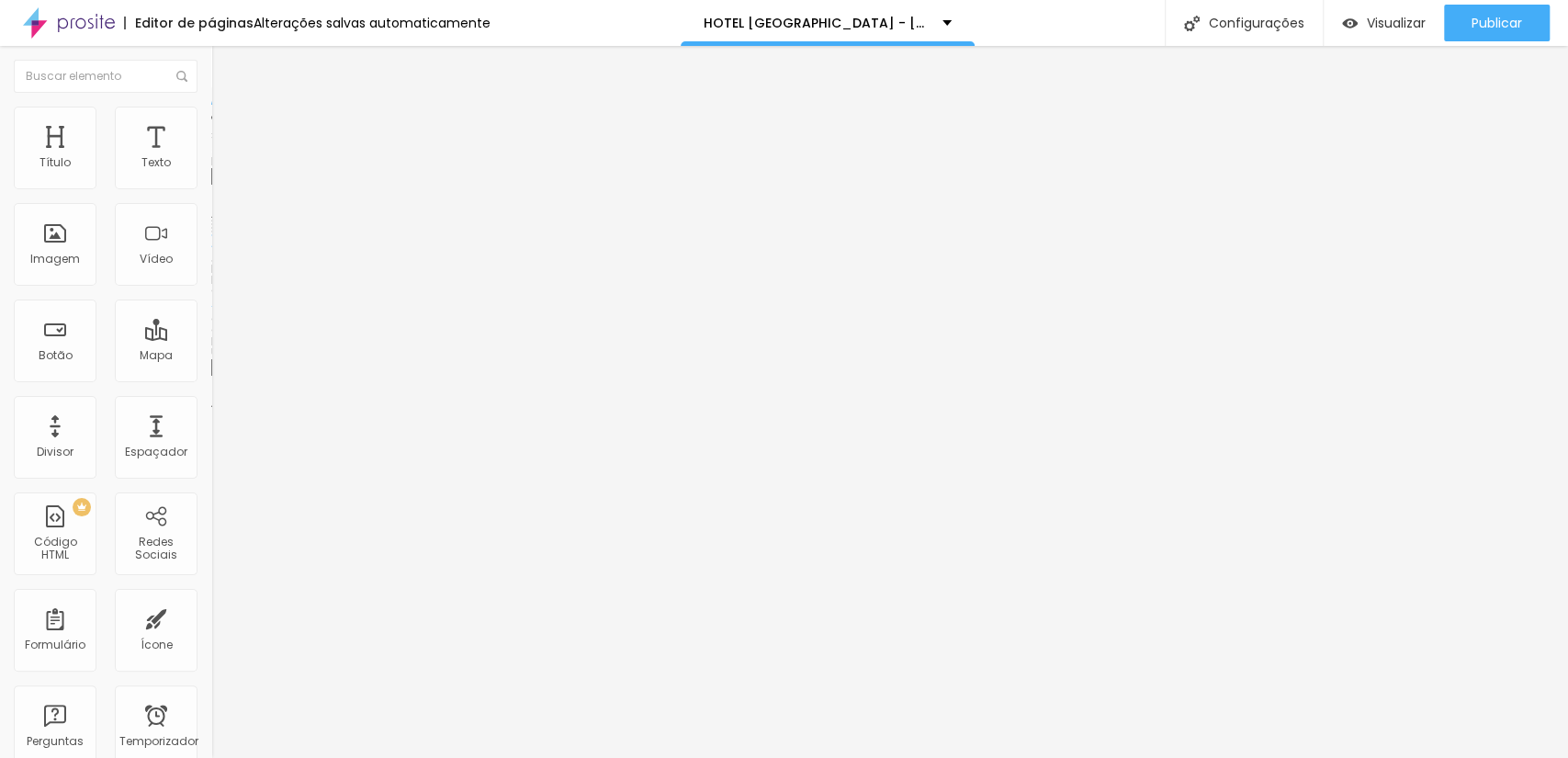
scroll to position [272, 0]
click at [222, 158] on font "Trocar imagem" at bounding box center [266, 150] width 89 height 15
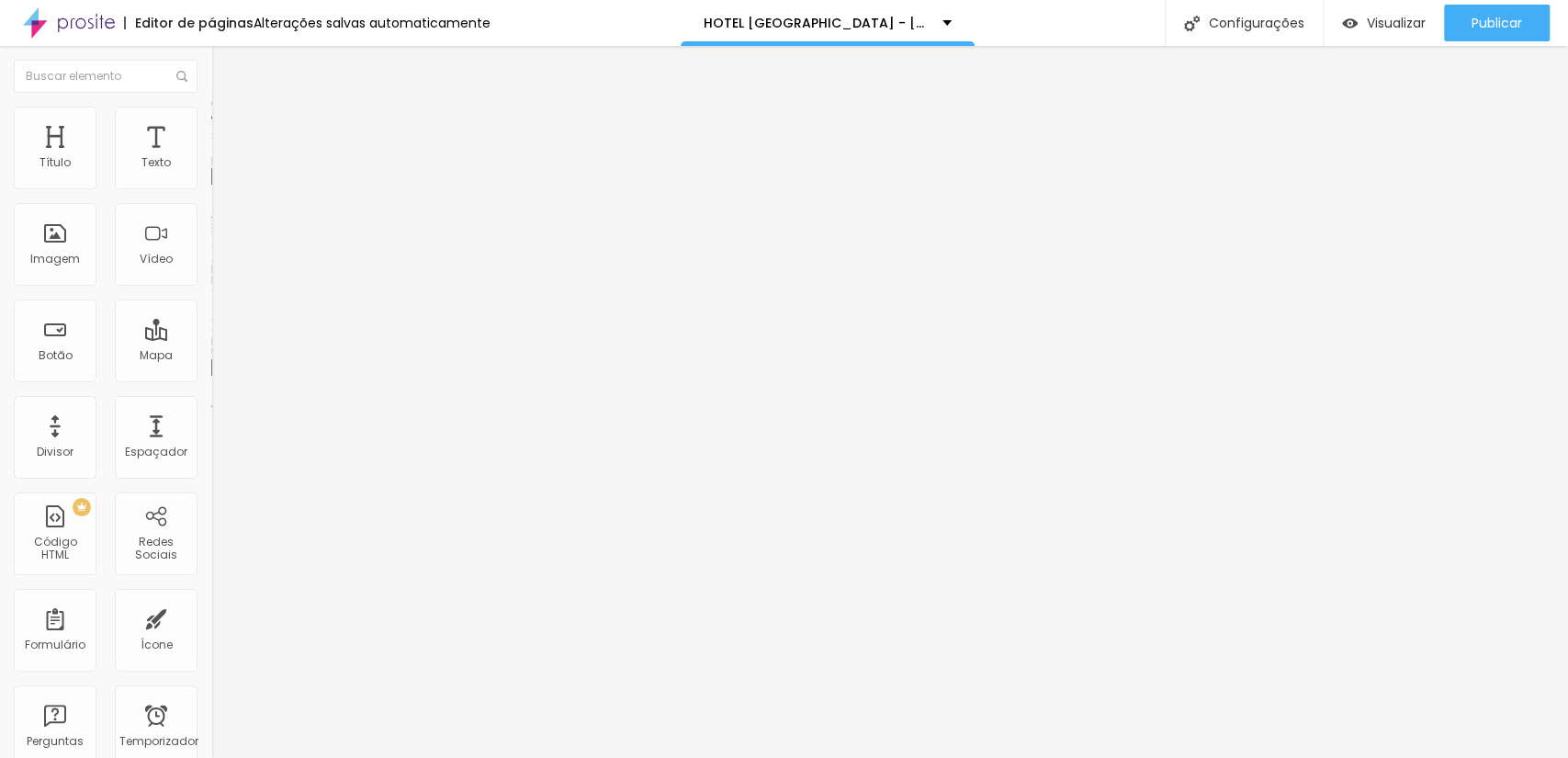
click at [222, 158] on font "Trocar imagem" at bounding box center [266, 150] width 89 height 15
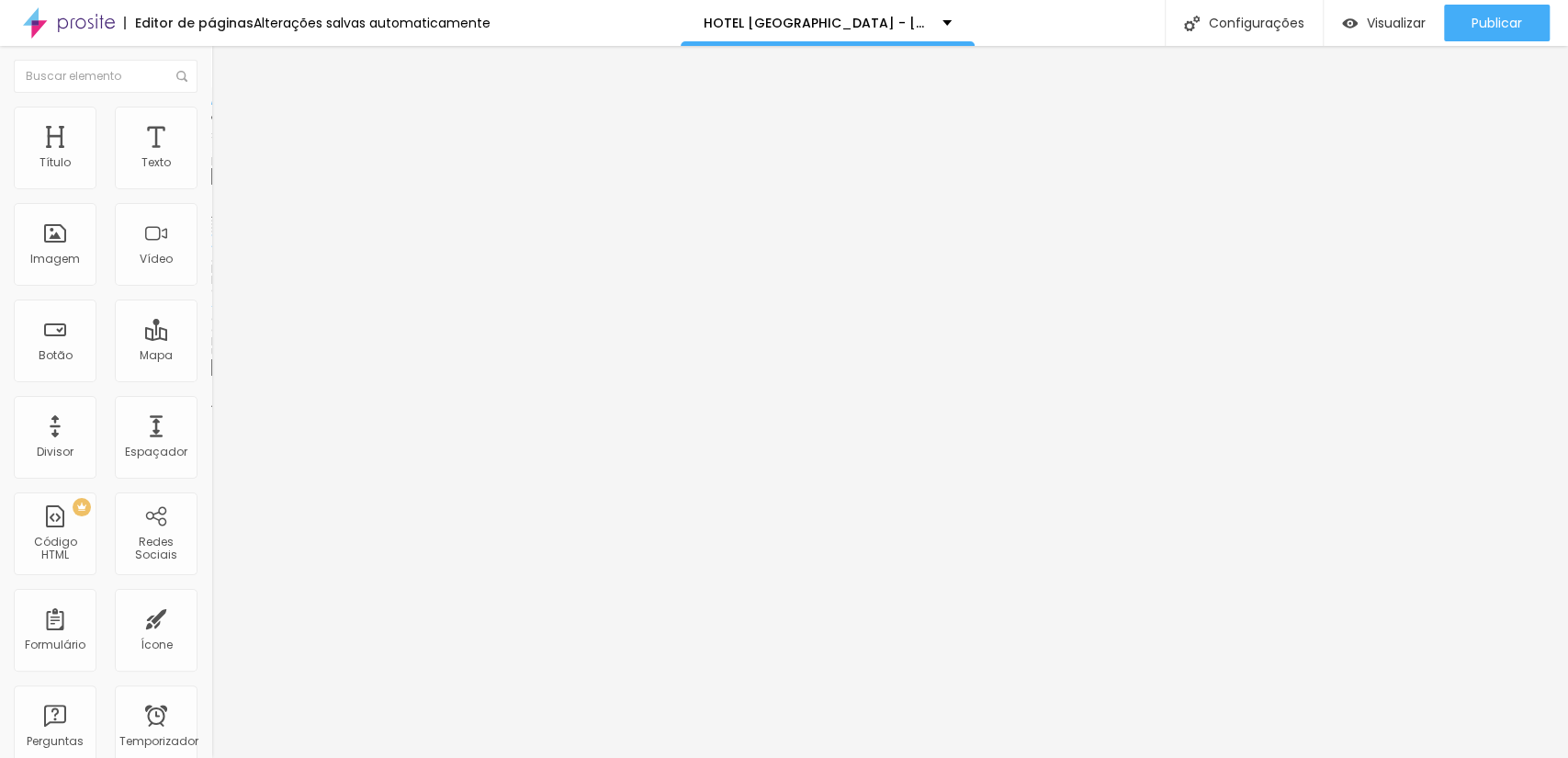
click at [212, 158] on span "Trocar imagem" at bounding box center [261, 150] width 101 height 15
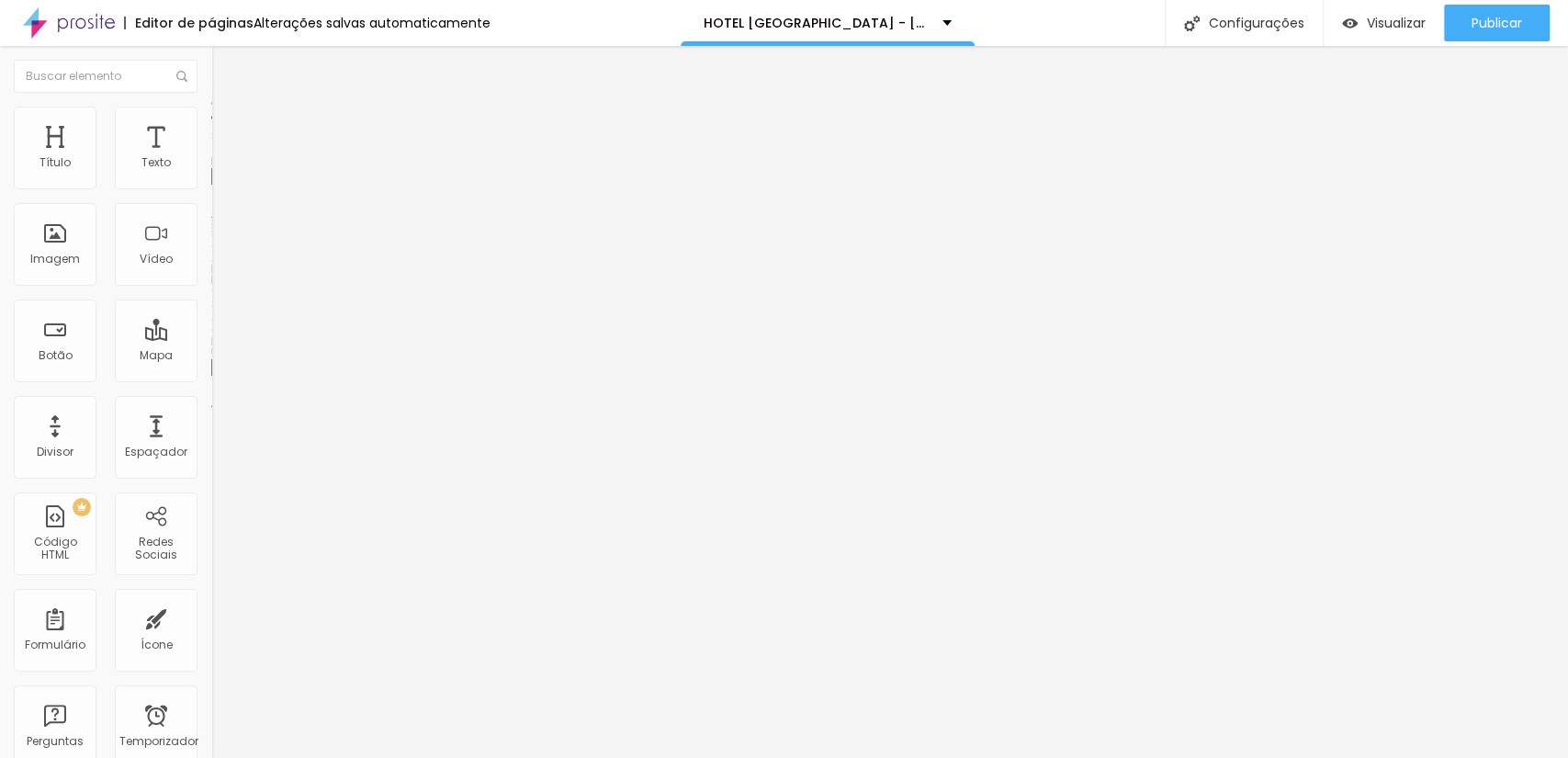
click at [222, 158] on font "Trocar imagem" at bounding box center [266, 150] width 89 height 15
drag, startPoint x: 191, startPoint y: 497, endPoint x: 214, endPoint y: 495, distance: 23.1
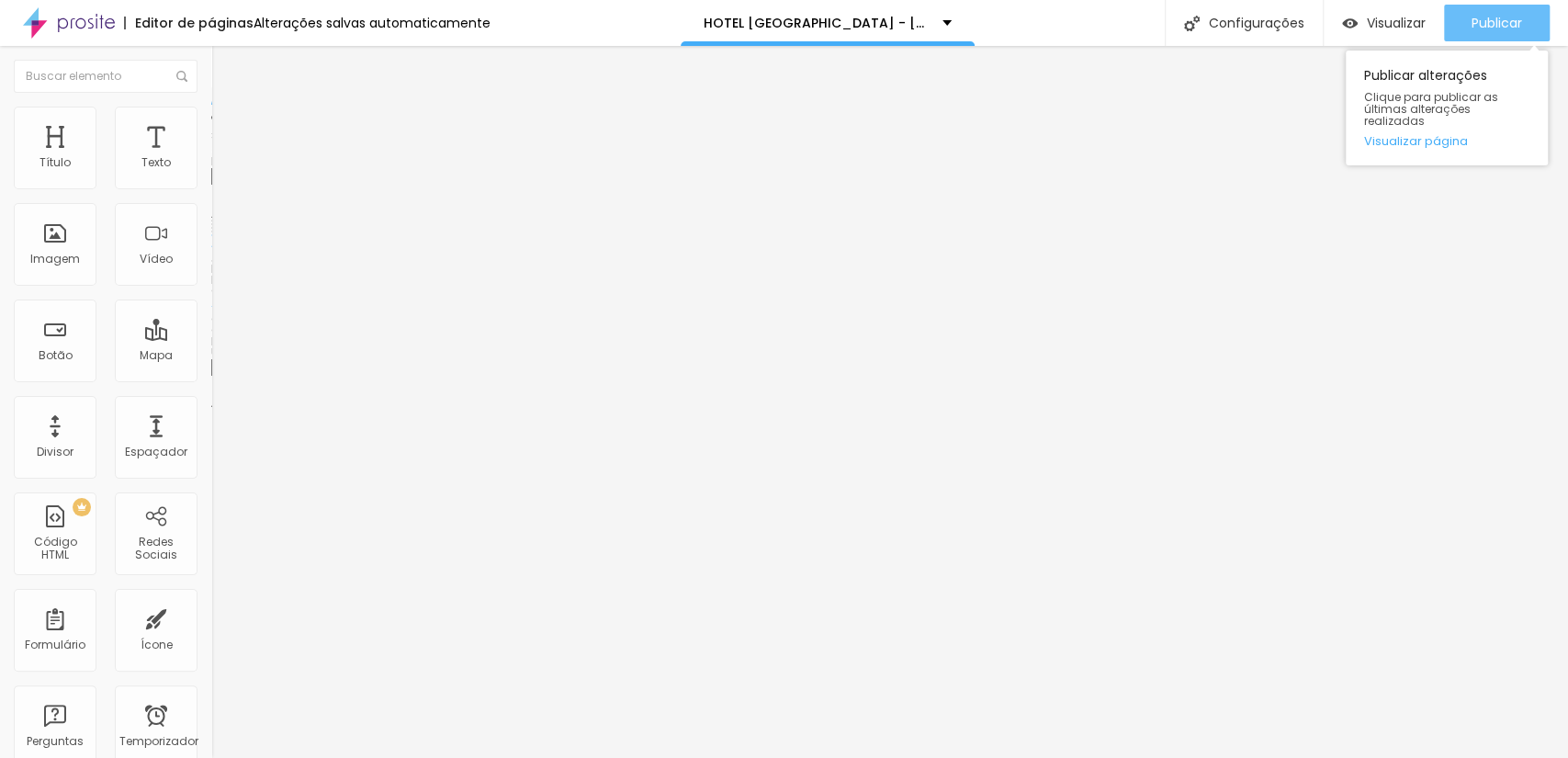
click at [1462, 19] on button "Publicar" at bounding box center [1496, 23] width 105 height 36
click at [222, 158] on font "Trocar imagem" at bounding box center [266, 150] width 89 height 15
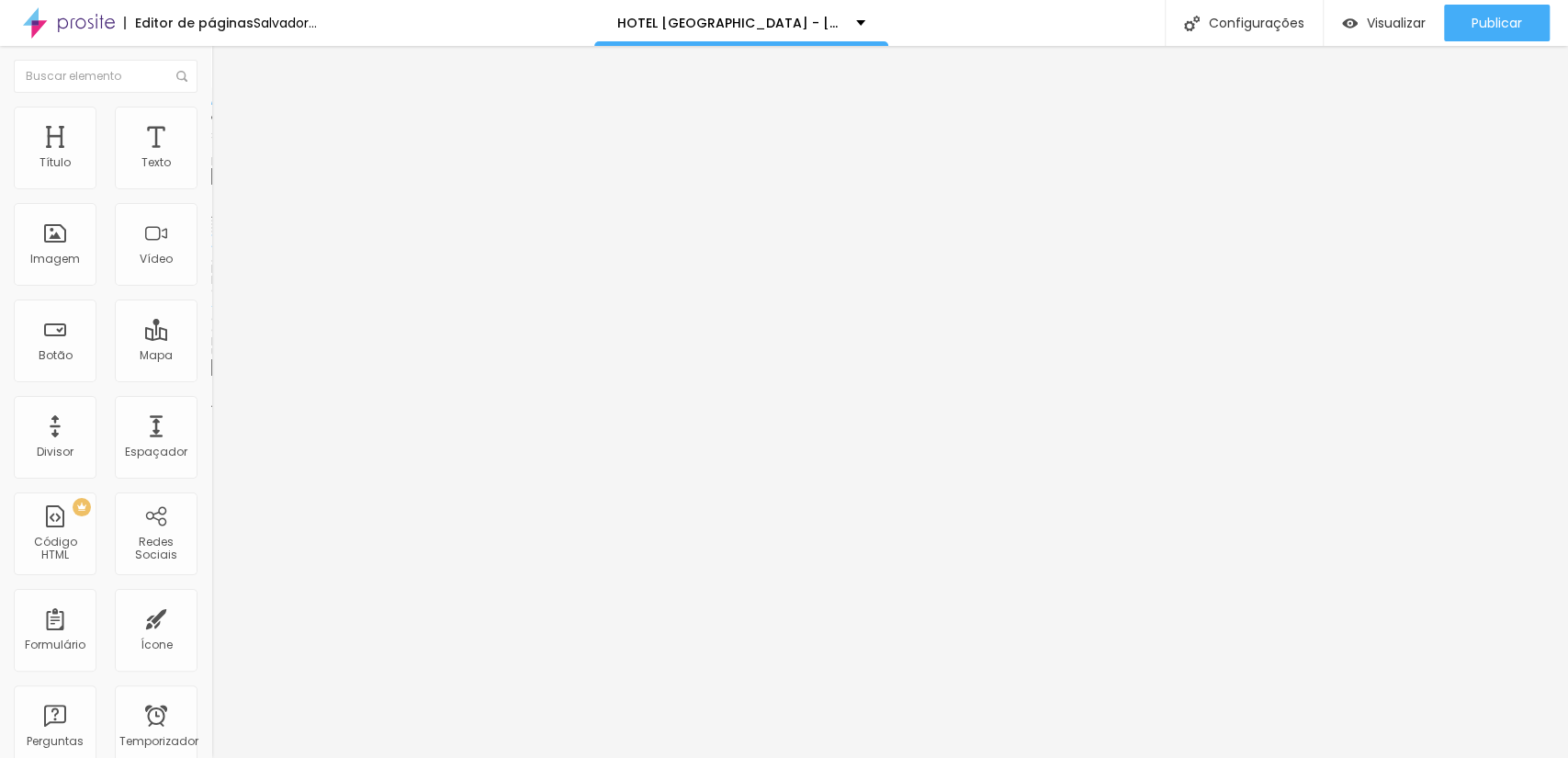
click at [222, 158] on font "Trocar imagem" at bounding box center [266, 150] width 89 height 15
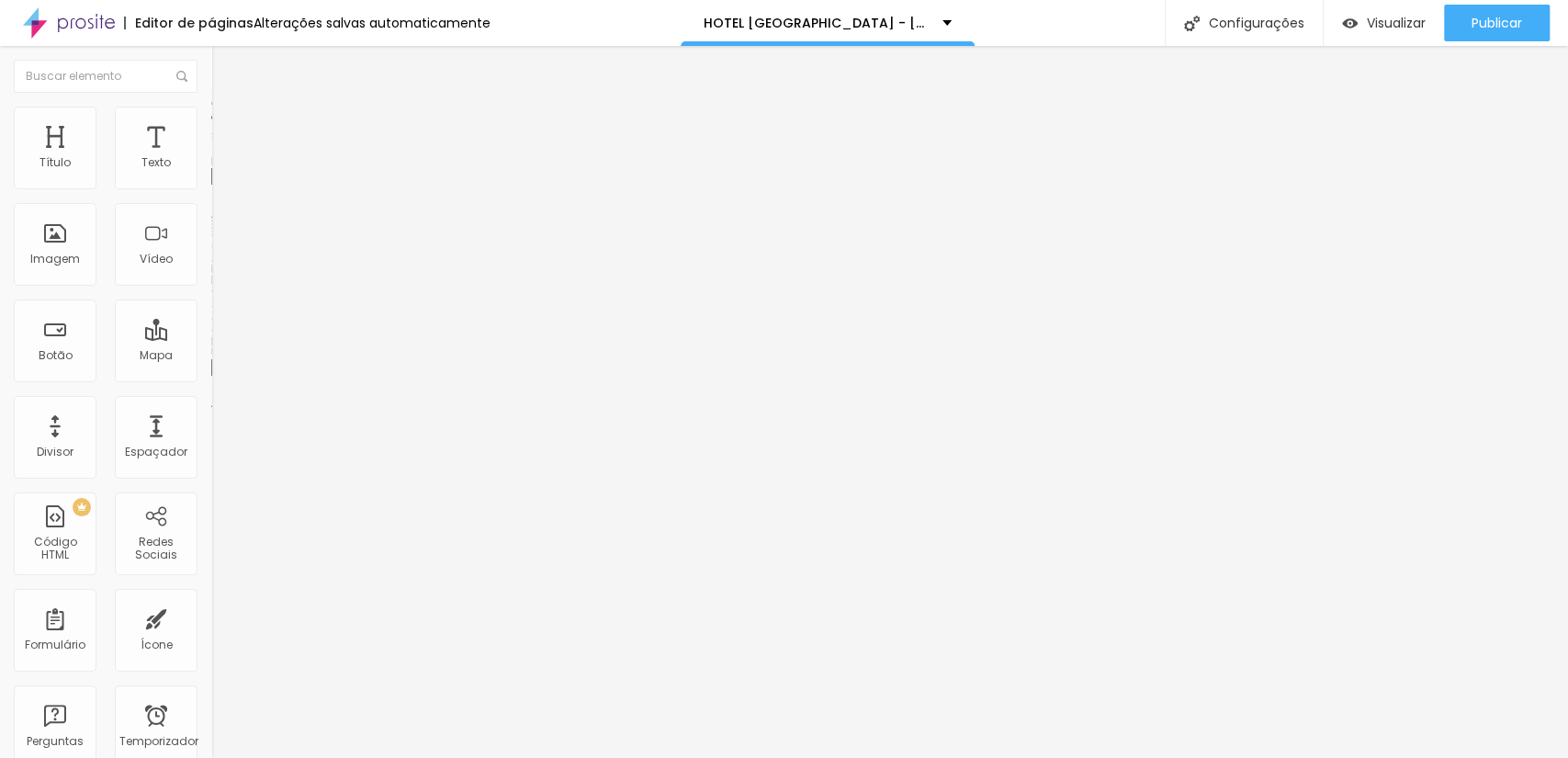
click at [212, 158] on span "Trocar imagem" at bounding box center [261, 150] width 101 height 15
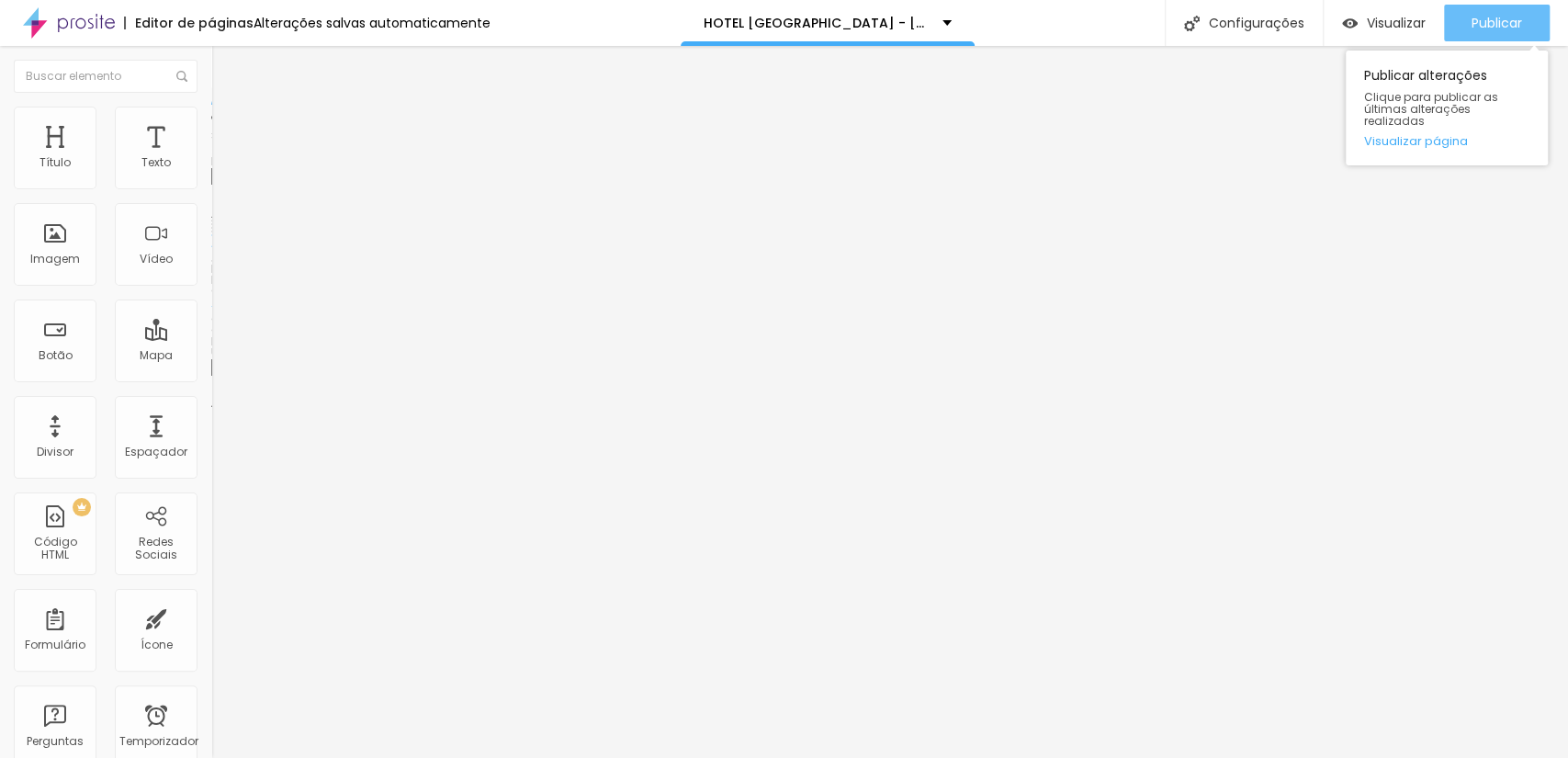
click at [1506, 13] on font "Publicar" at bounding box center [1496, 22] width 51 height 18
click at [222, 158] on font "Trocar imagem" at bounding box center [266, 150] width 89 height 15
click at [212, 158] on span "Trocar imagem" at bounding box center [261, 150] width 101 height 15
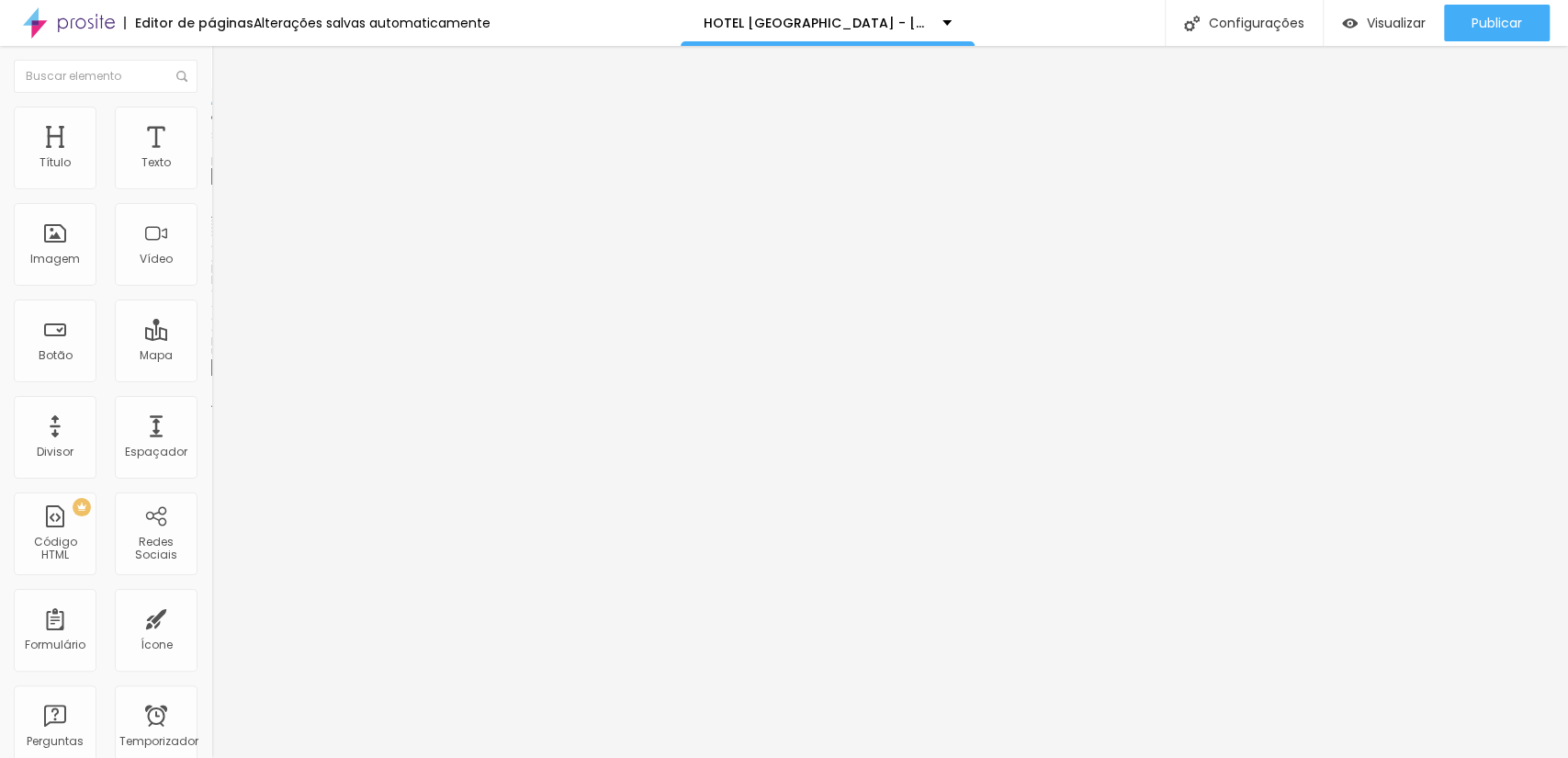
scroll to position [544, 0]
click at [222, 158] on font "Trocar imagem" at bounding box center [266, 150] width 89 height 15
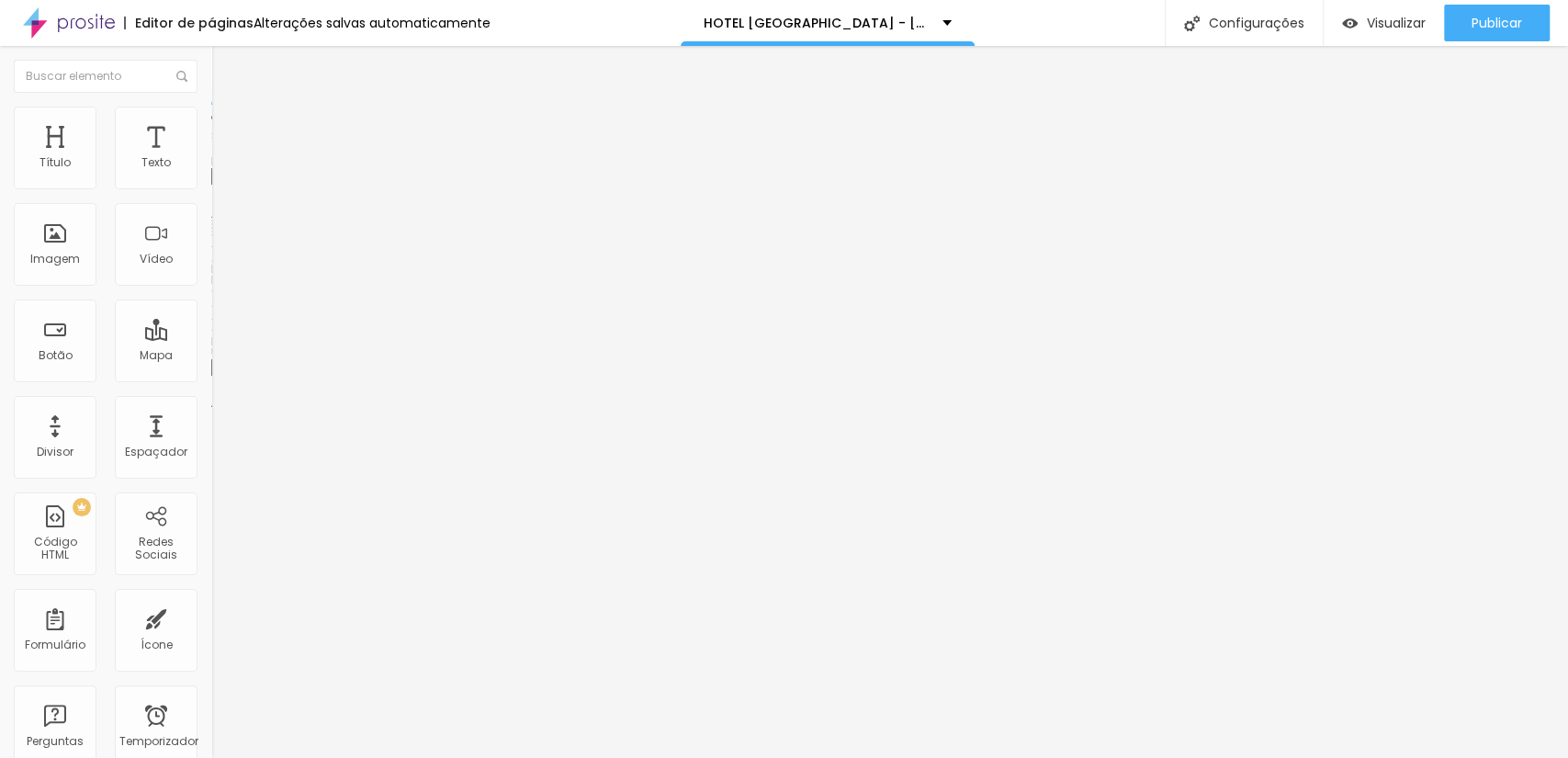
click at [222, 158] on font "Trocar imagem" at bounding box center [266, 150] width 89 height 15
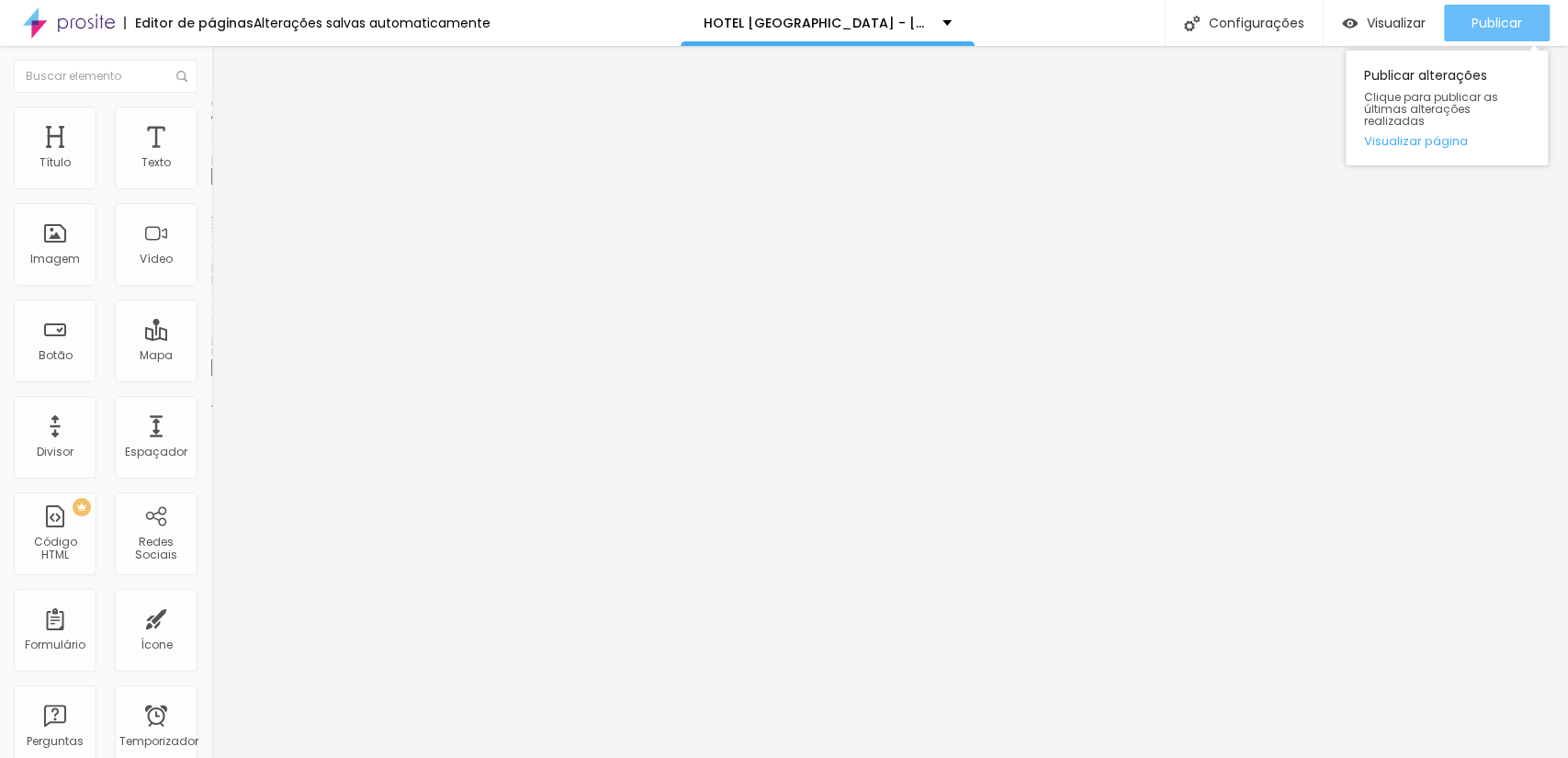
click at [1521, 18] on font "Publicar" at bounding box center [1496, 22] width 51 height 18
click at [222, 158] on font "Trocar imagem" at bounding box center [266, 150] width 89 height 15
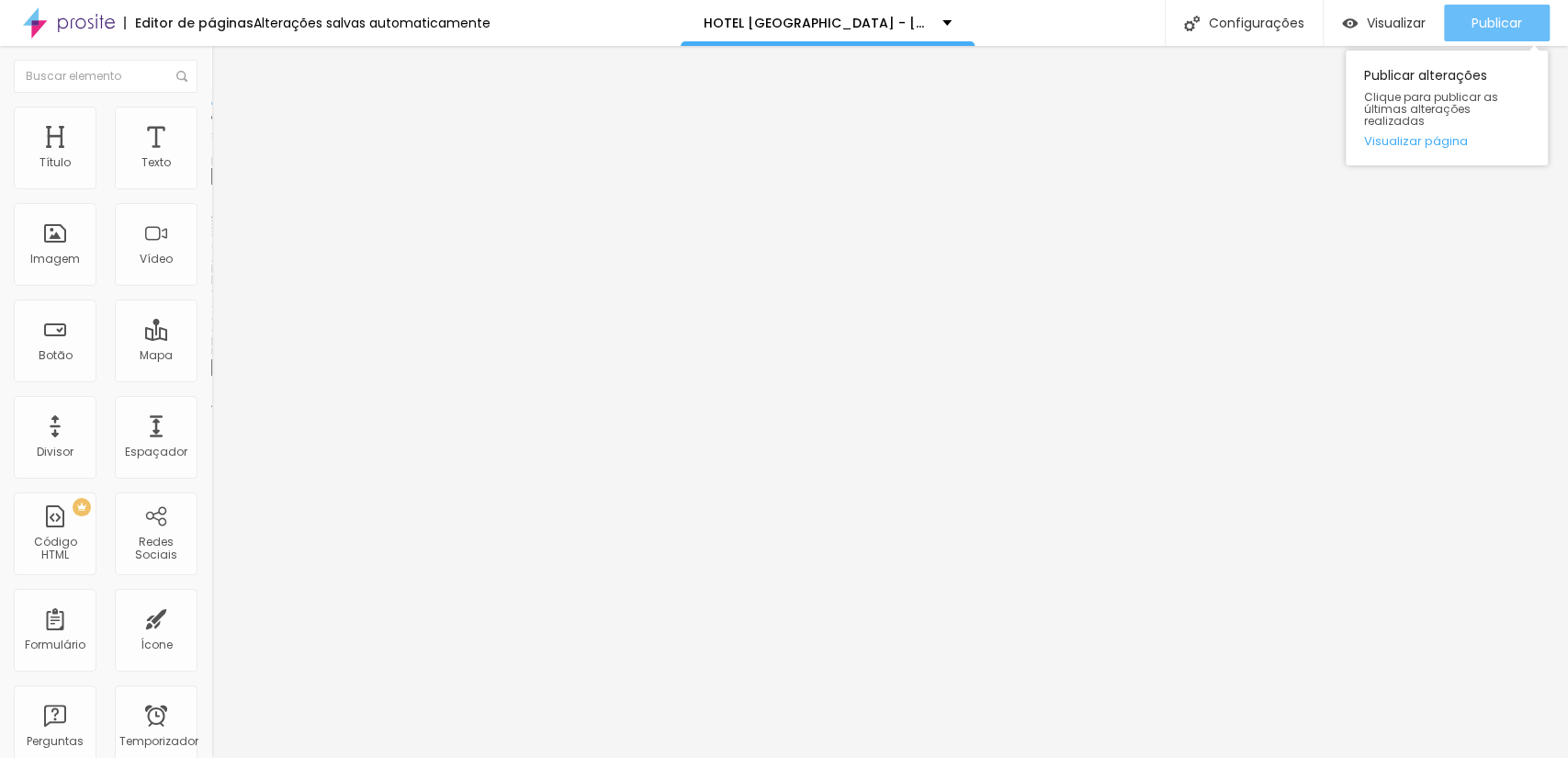
click at [1488, 16] on font "Publicar" at bounding box center [1496, 22] width 51 height 18
click at [1492, 30] on font "Publicar" at bounding box center [1496, 22] width 51 height 18
click at [1475, 34] on div "Publicar" at bounding box center [1496, 23] width 51 height 36
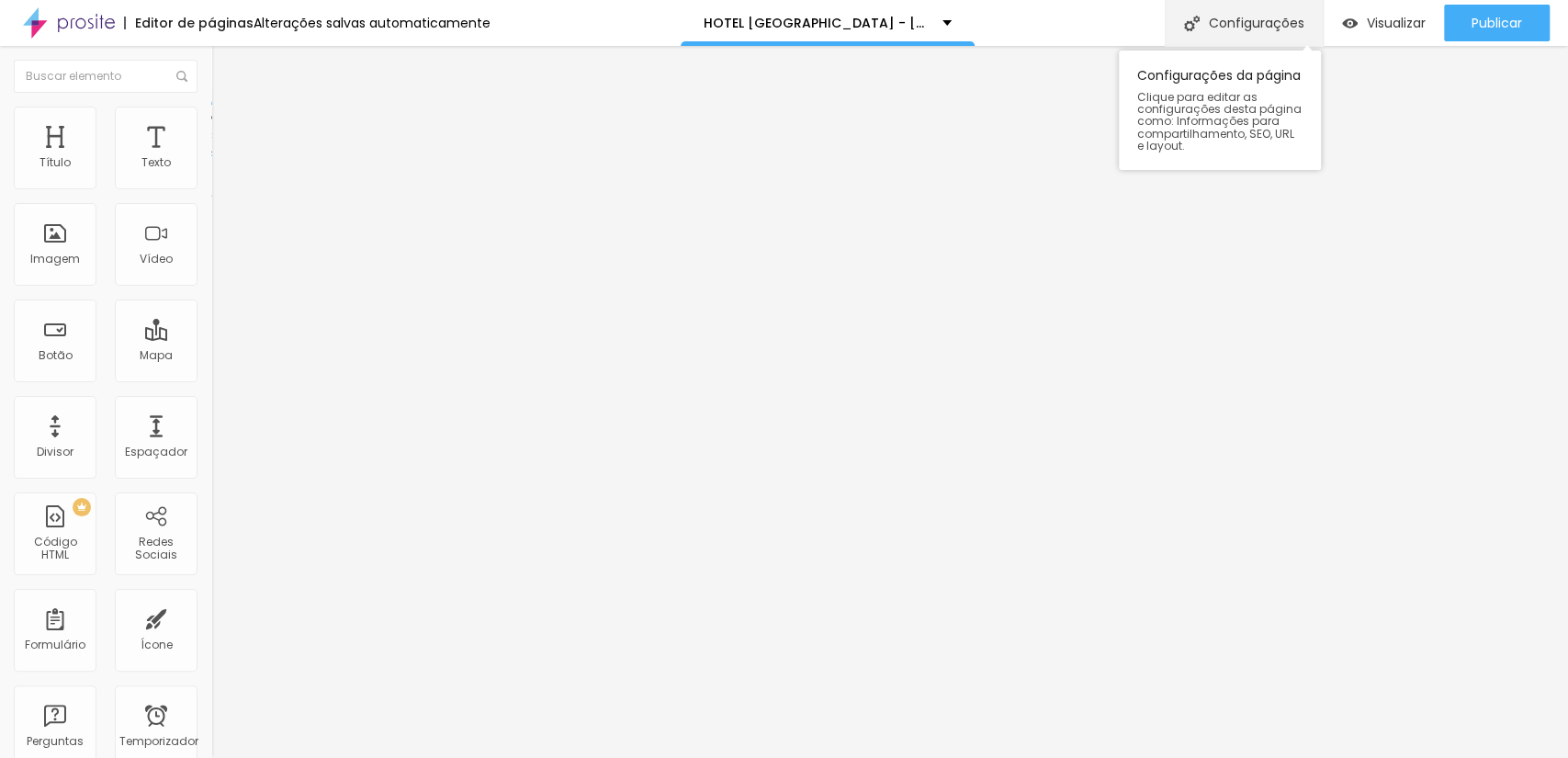
click at [1197, 28] on div "Configurações" at bounding box center [1243, 23] width 158 height 46
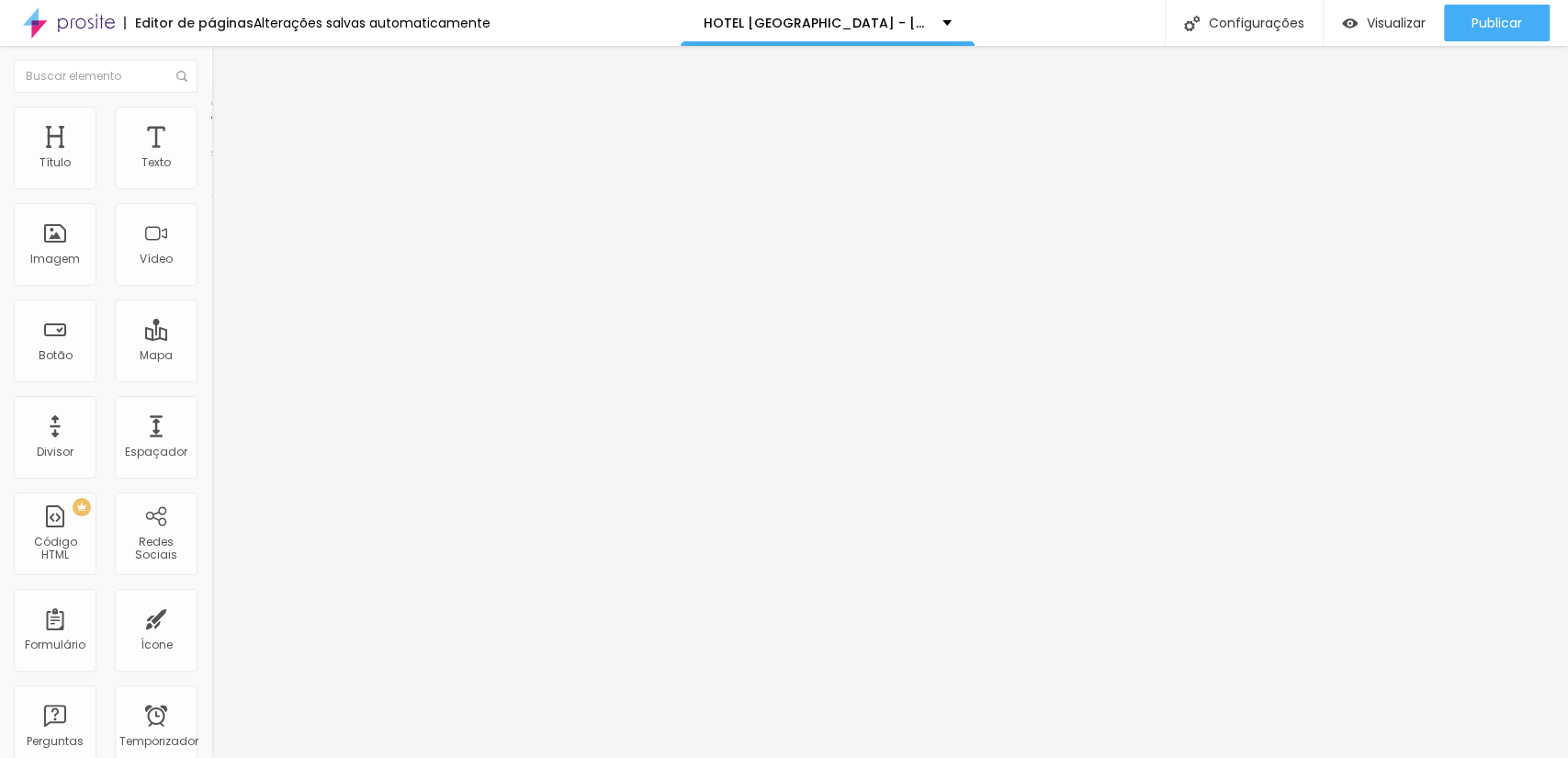
drag, startPoint x: 907, startPoint y: 269, endPoint x: 555, endPoint y: 284, distance: 352.3
click at [212, 176] on button "button" at bounding box center [224, 167] width 26 height 19
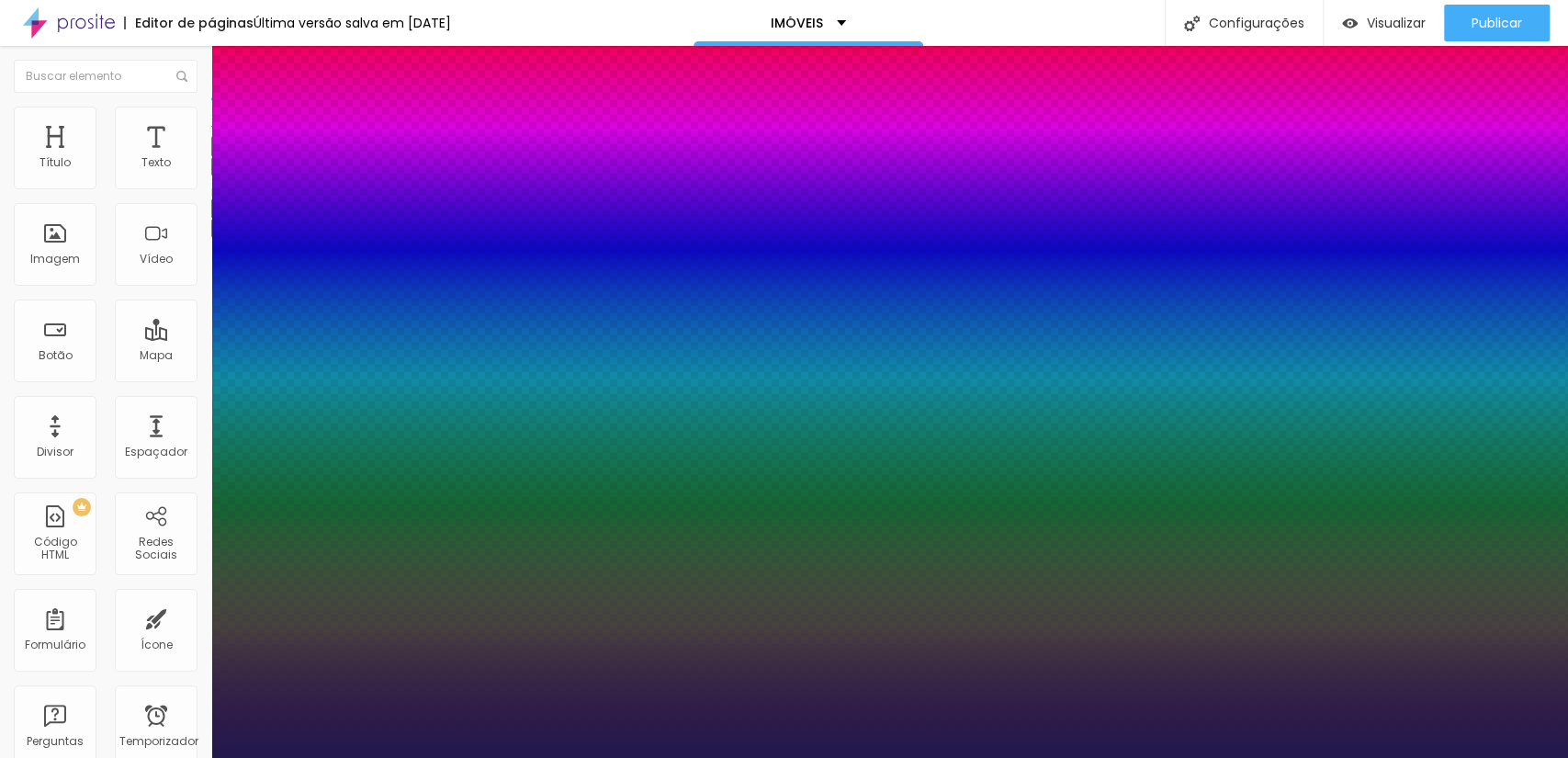
type input "51"
type input "52"
type input "54"
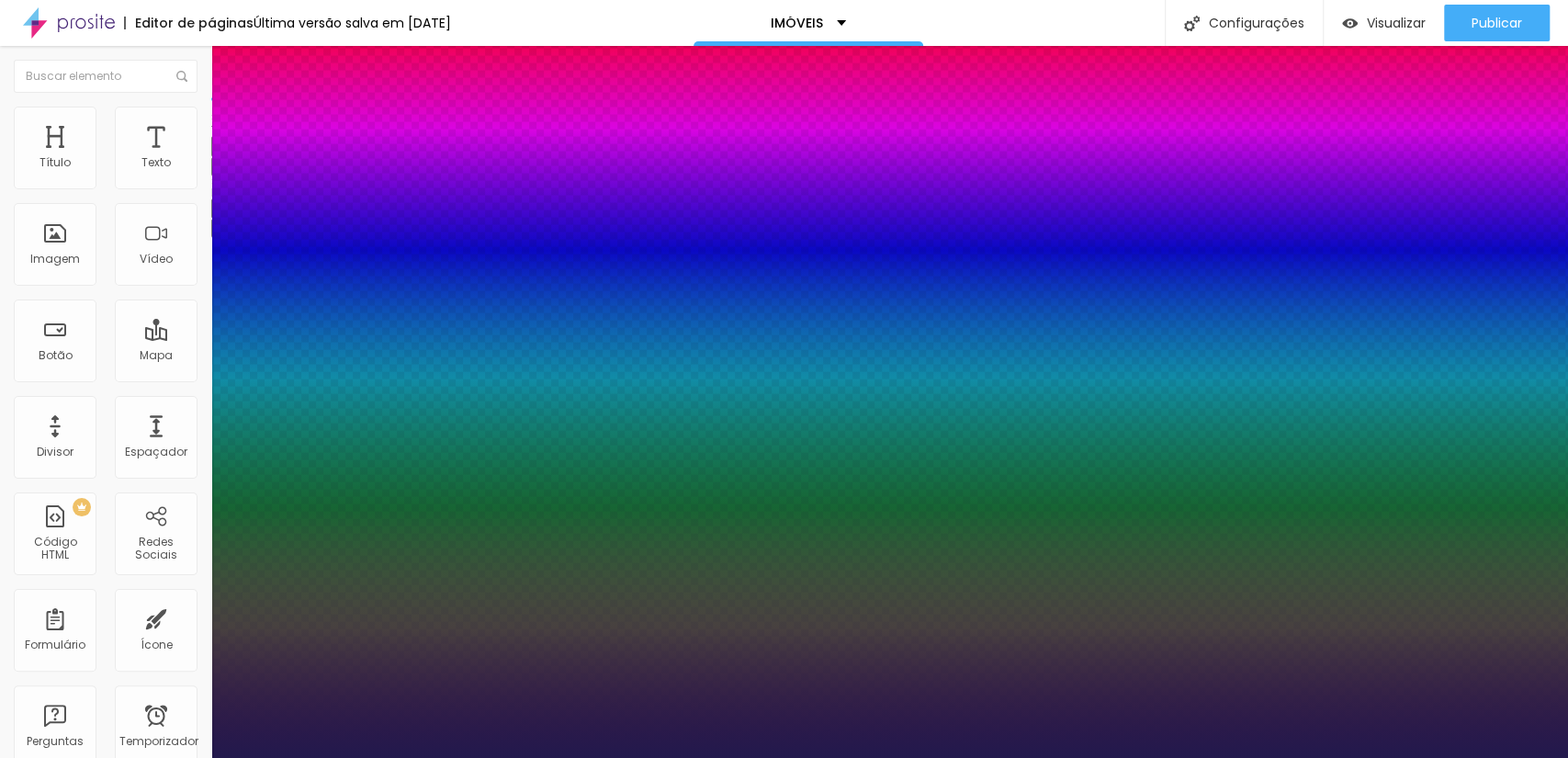
type input "54"
type input "56"
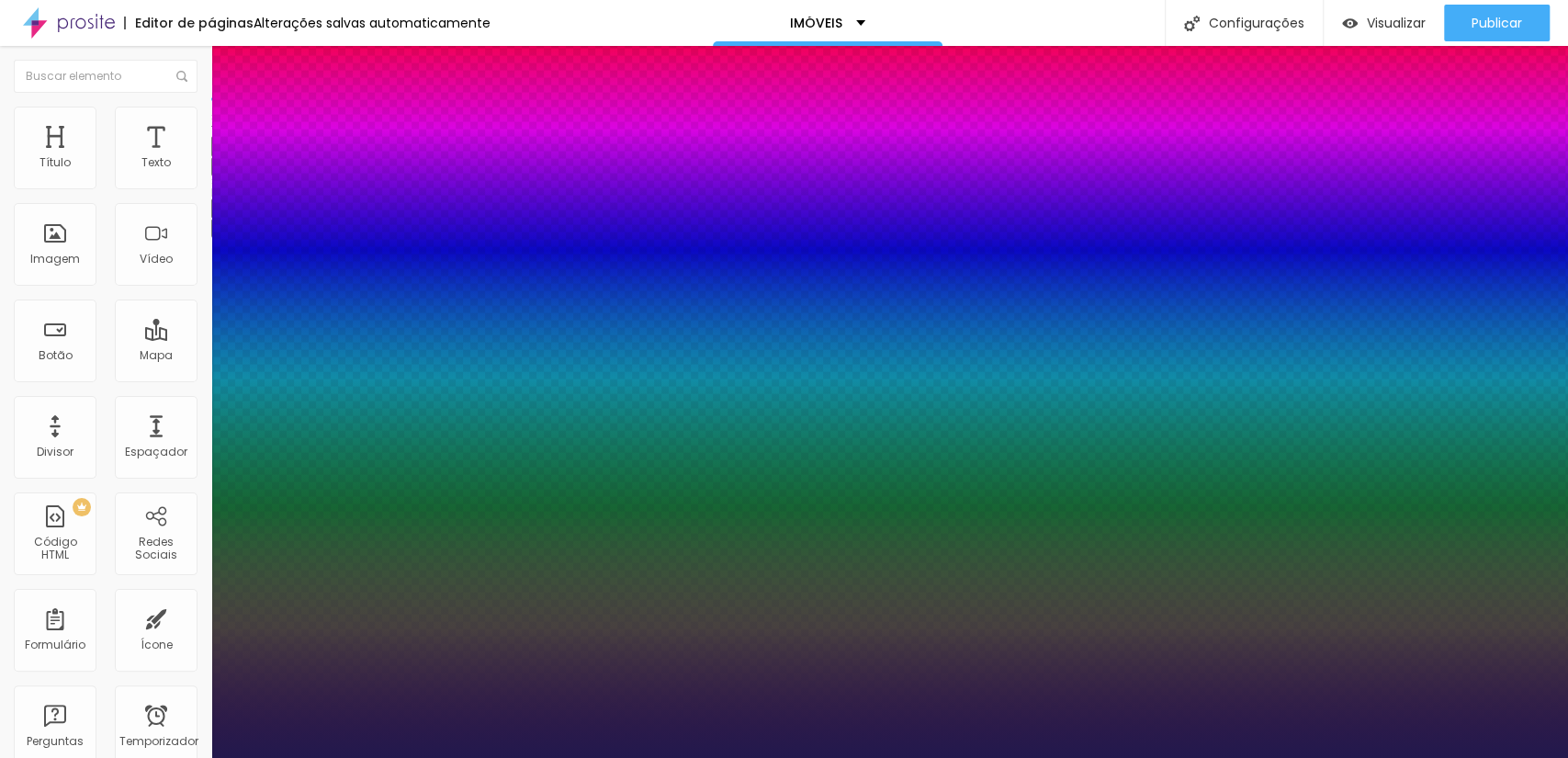
click at [759, 757] on div at bounding box center [784, 758] width 1568 height 0
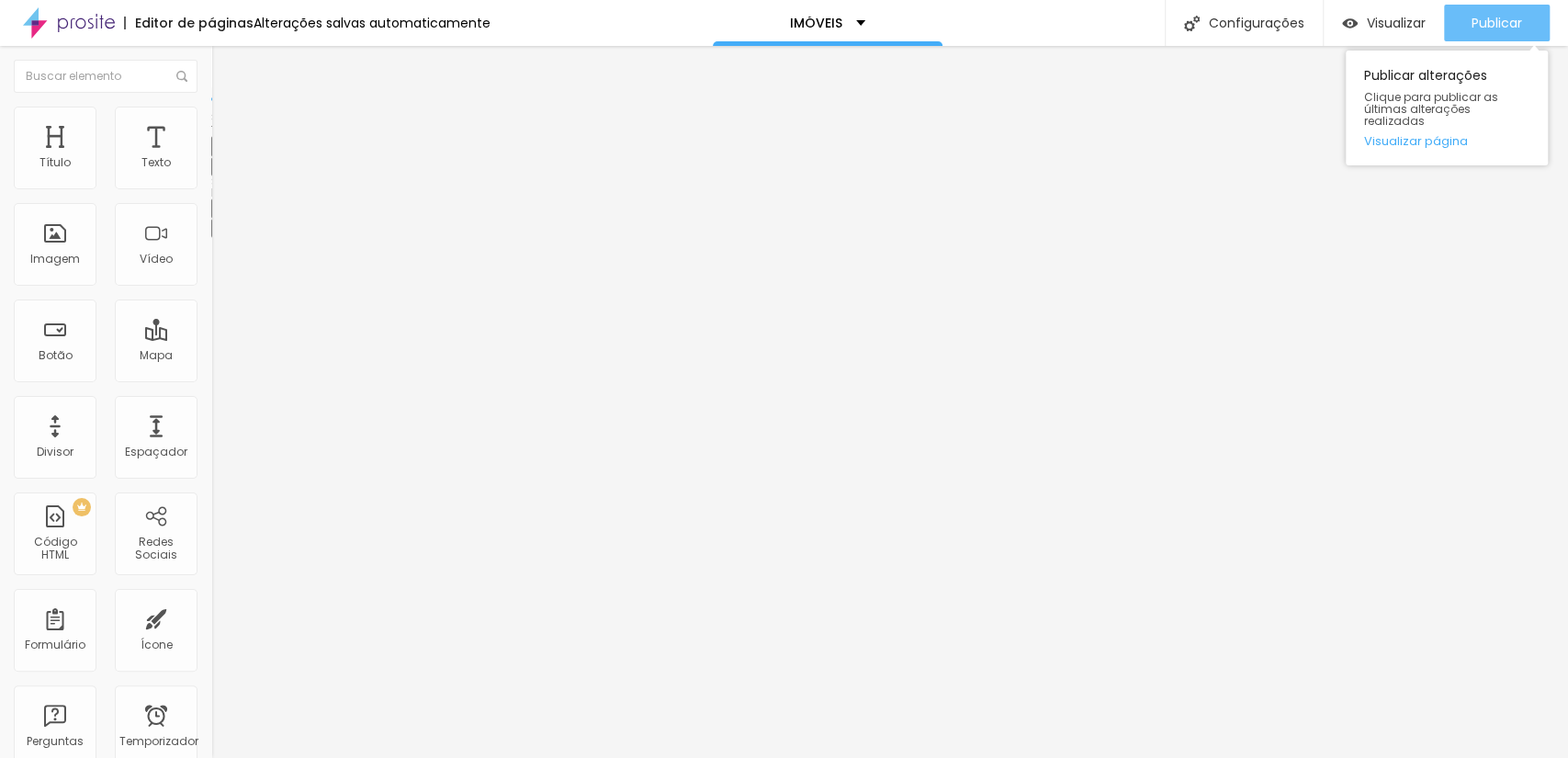
click at [1511, 28] on font "Publicar" at bounding box center [1496, 22] width 51 height 18
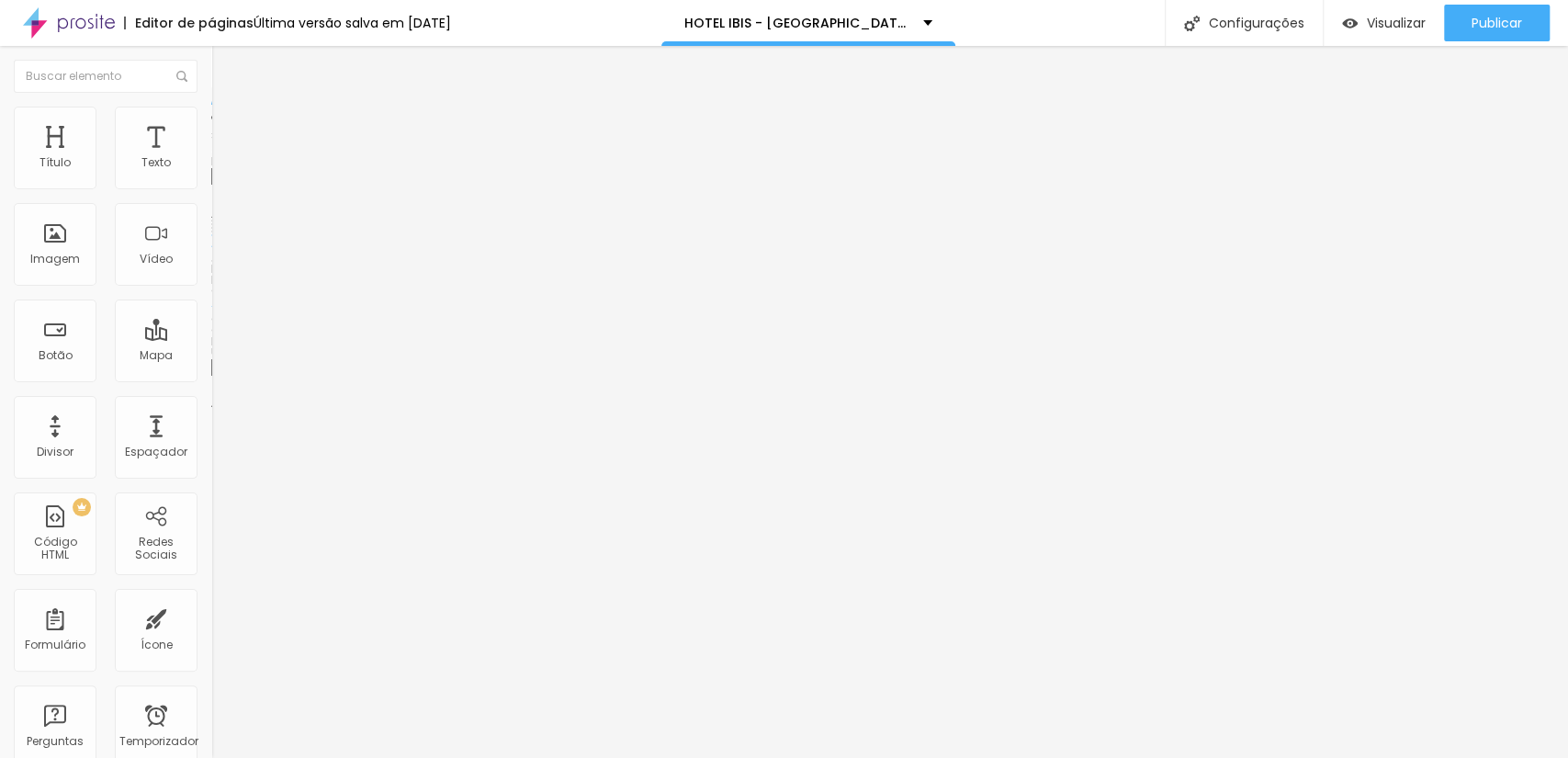
click at [222, 158] on font "Trocar imagem" at bounding box center [266, 150] width 89 height 15
click at [382, 757] on div at bounding box center [784, 769] width 1568 height 0
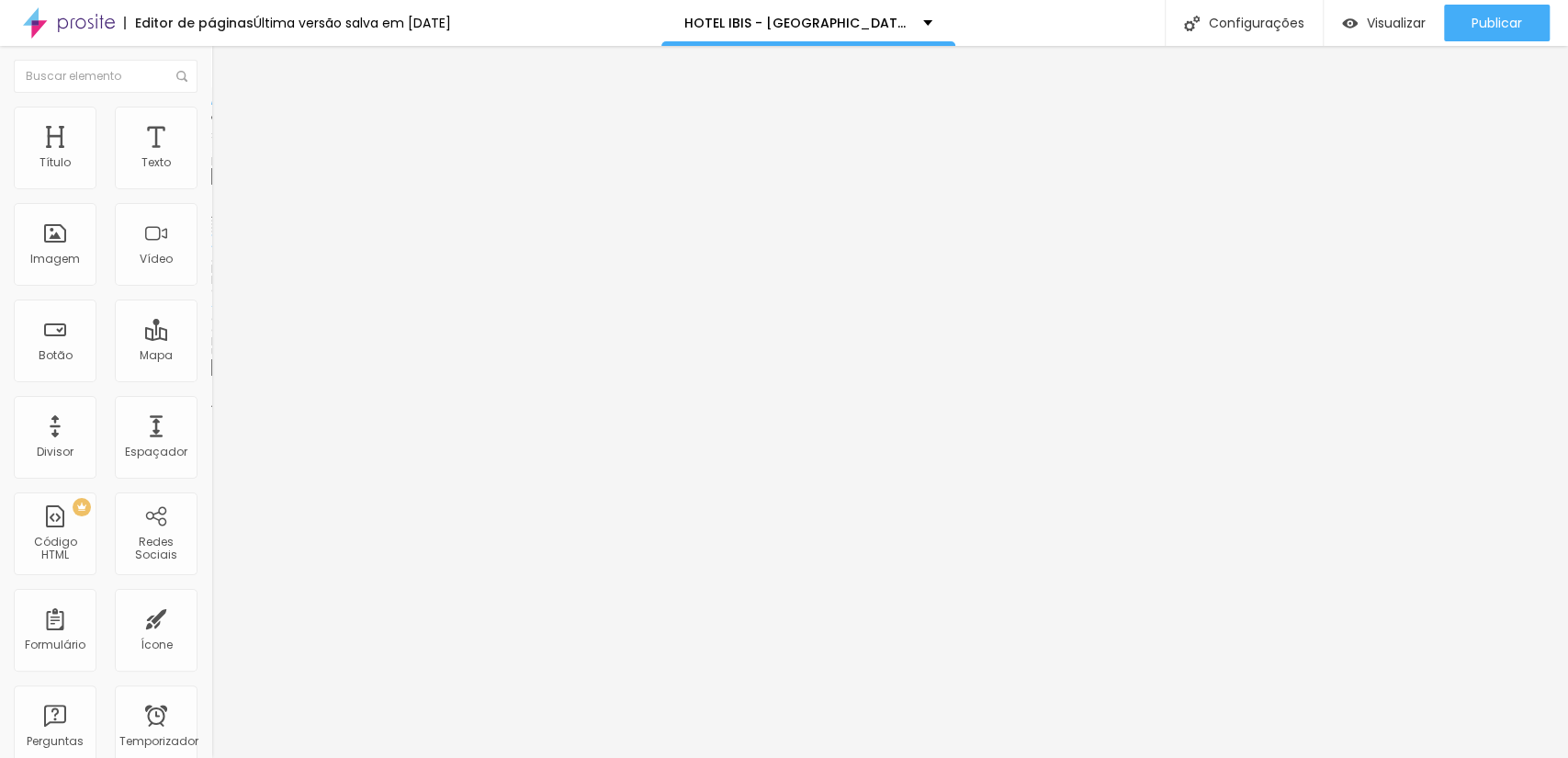
click at [212, 158] on span "Trocar imagem" at bounding box center [261, 150] width 101 height 15
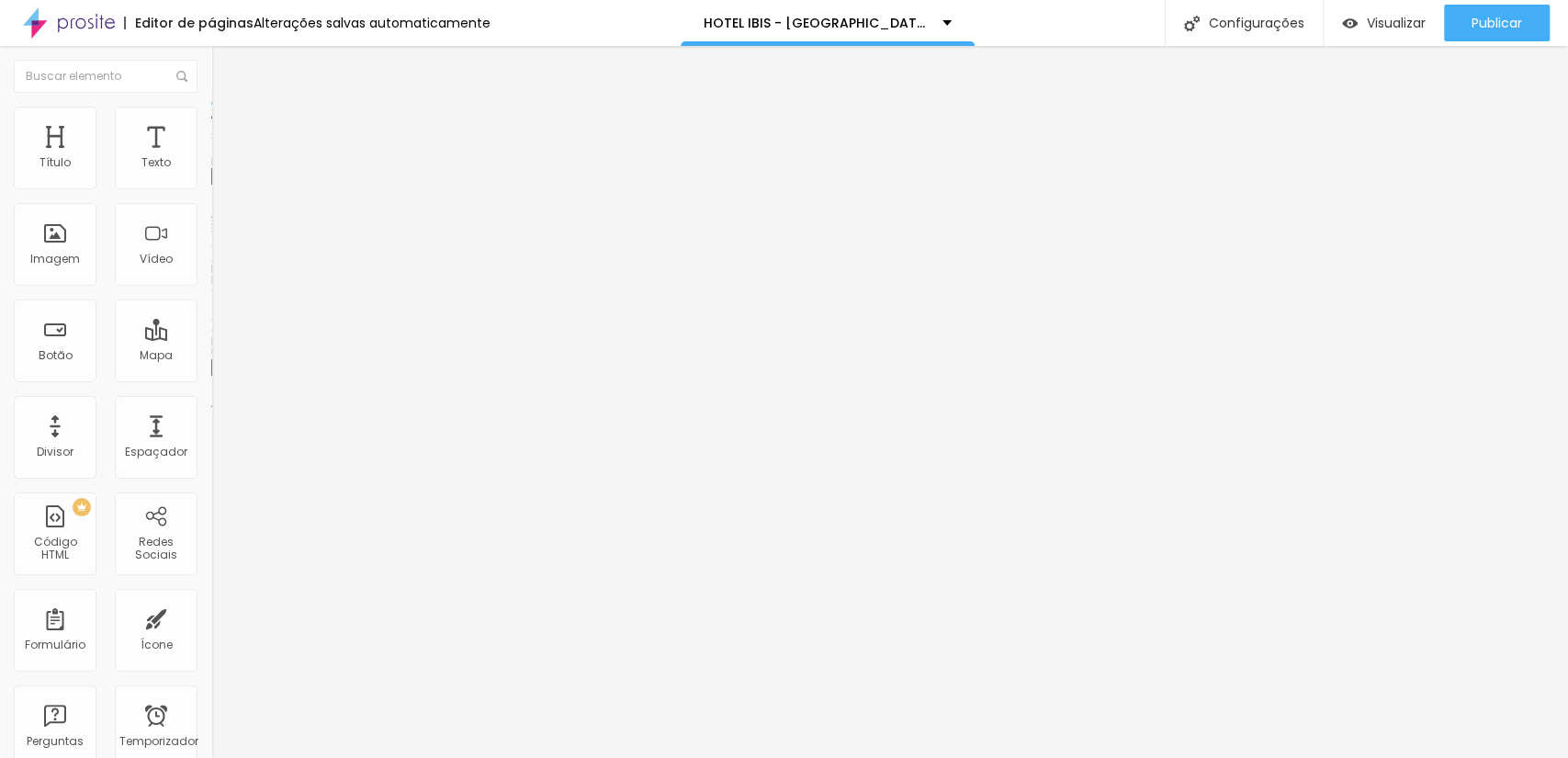
click at [222, 158] on font "Trocar imagem" at bounding box center [266, 150] width 89 height 15
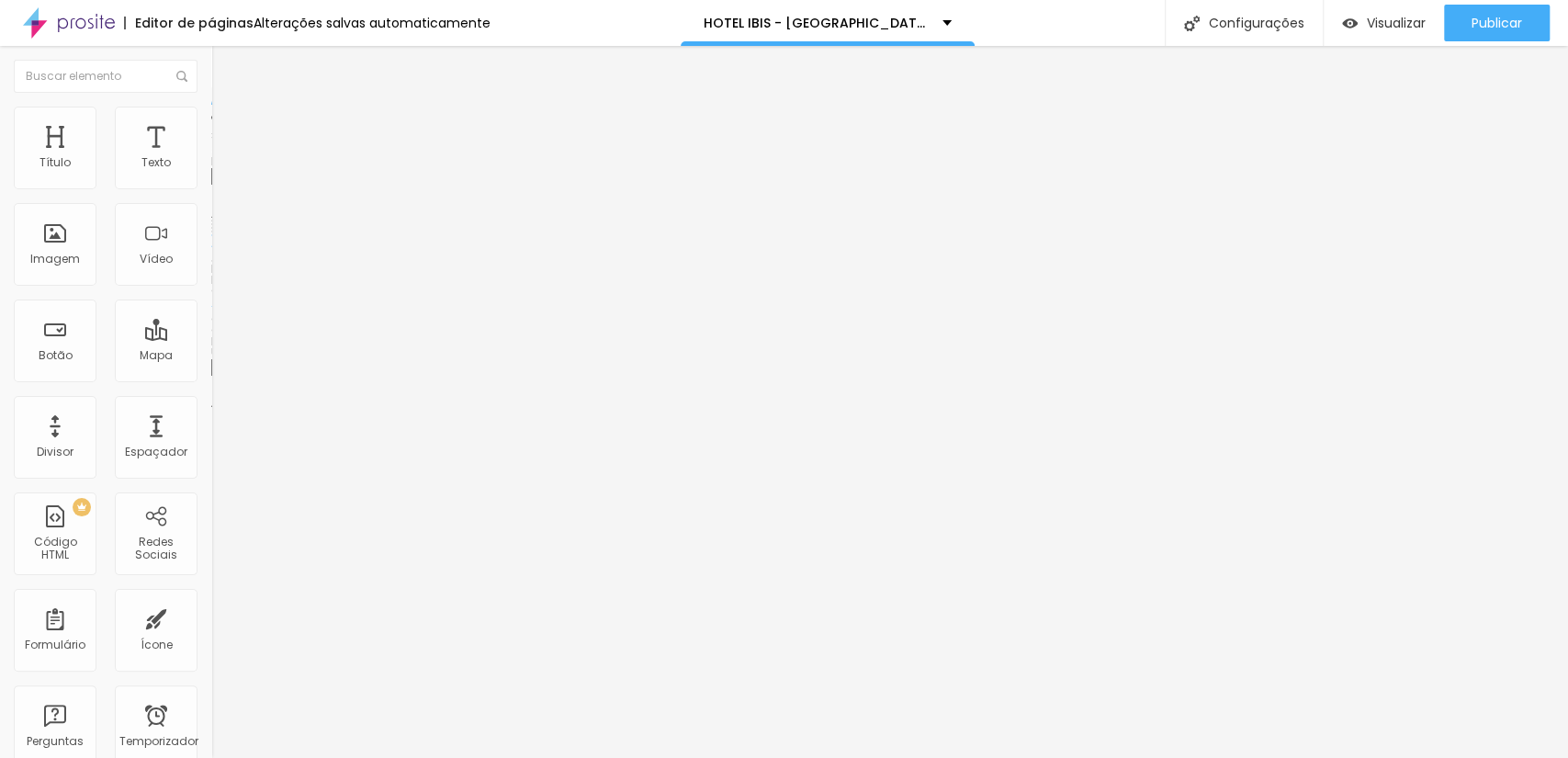
click at [212, 158] on span "Trocar imagem" at bounding box center [261, 150] width 101 height 15
drag, startPoint x: 1004, startPoint y: 291, endPoint x: 1057, endPoint y: 310, distance: 56.3
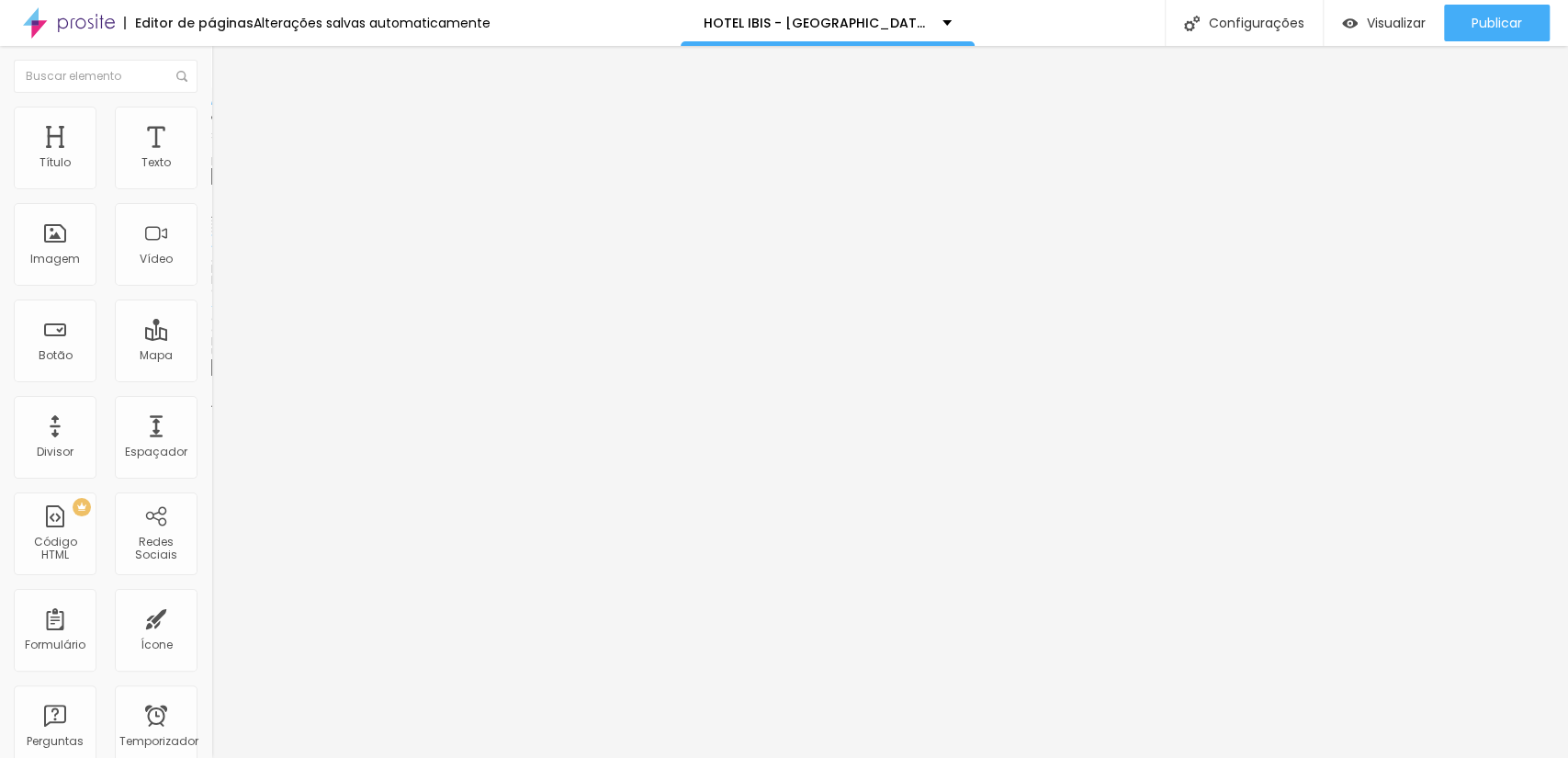
click at [222, 158] on font "Trocar imagem" at bounding box center [266, 150] width 89 height 15
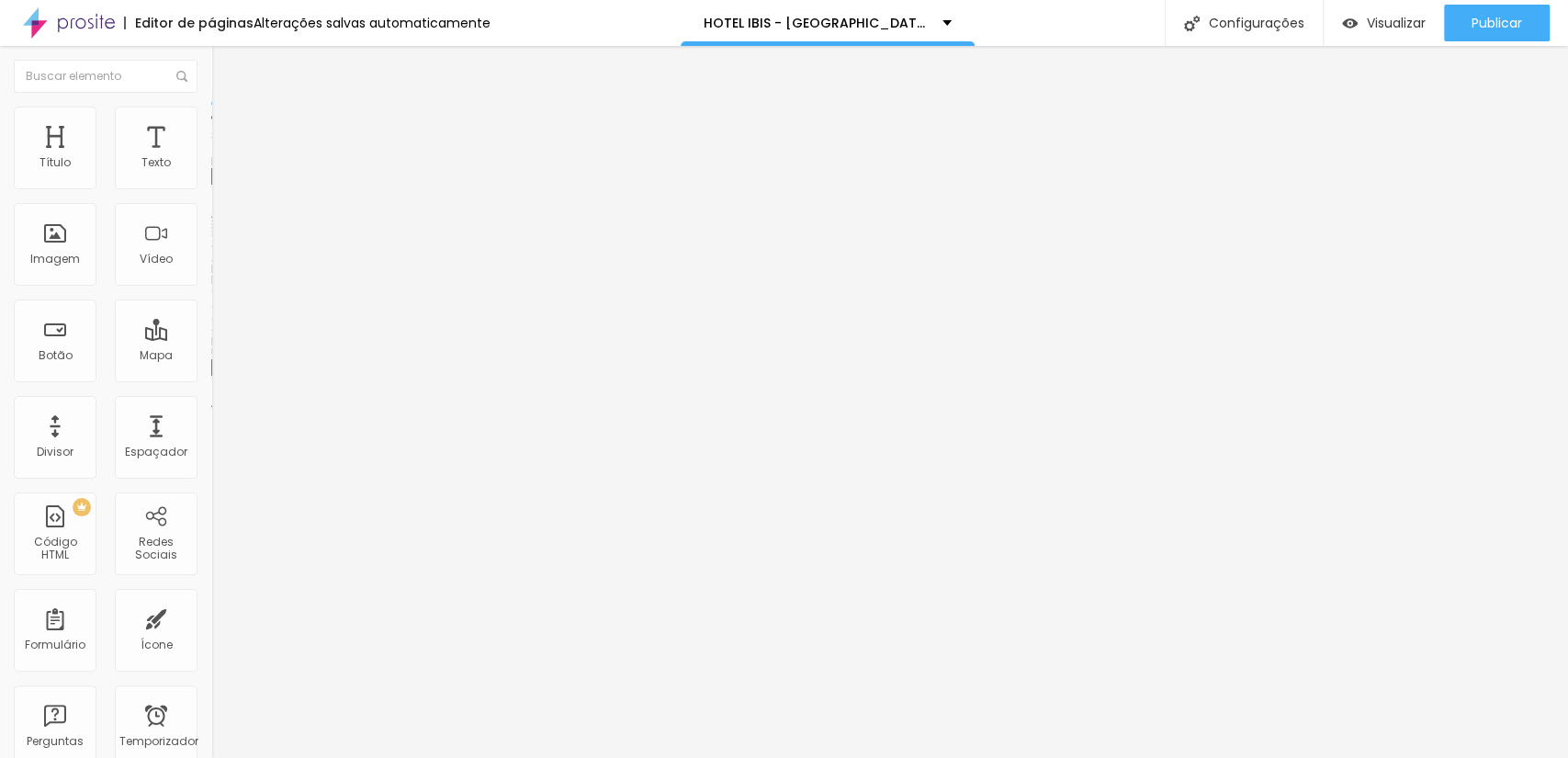
click at [222, 158] on font "Trocar imagem" at bounding box center [266, 150] width 89 height 15
click at [1468, 21] on button "Publicar" at bounding box center [1496, 23] width 105 height 36
click at [222, 158] on font "Trocar imagem" at bounding box center [266, 150] width 89 height 15
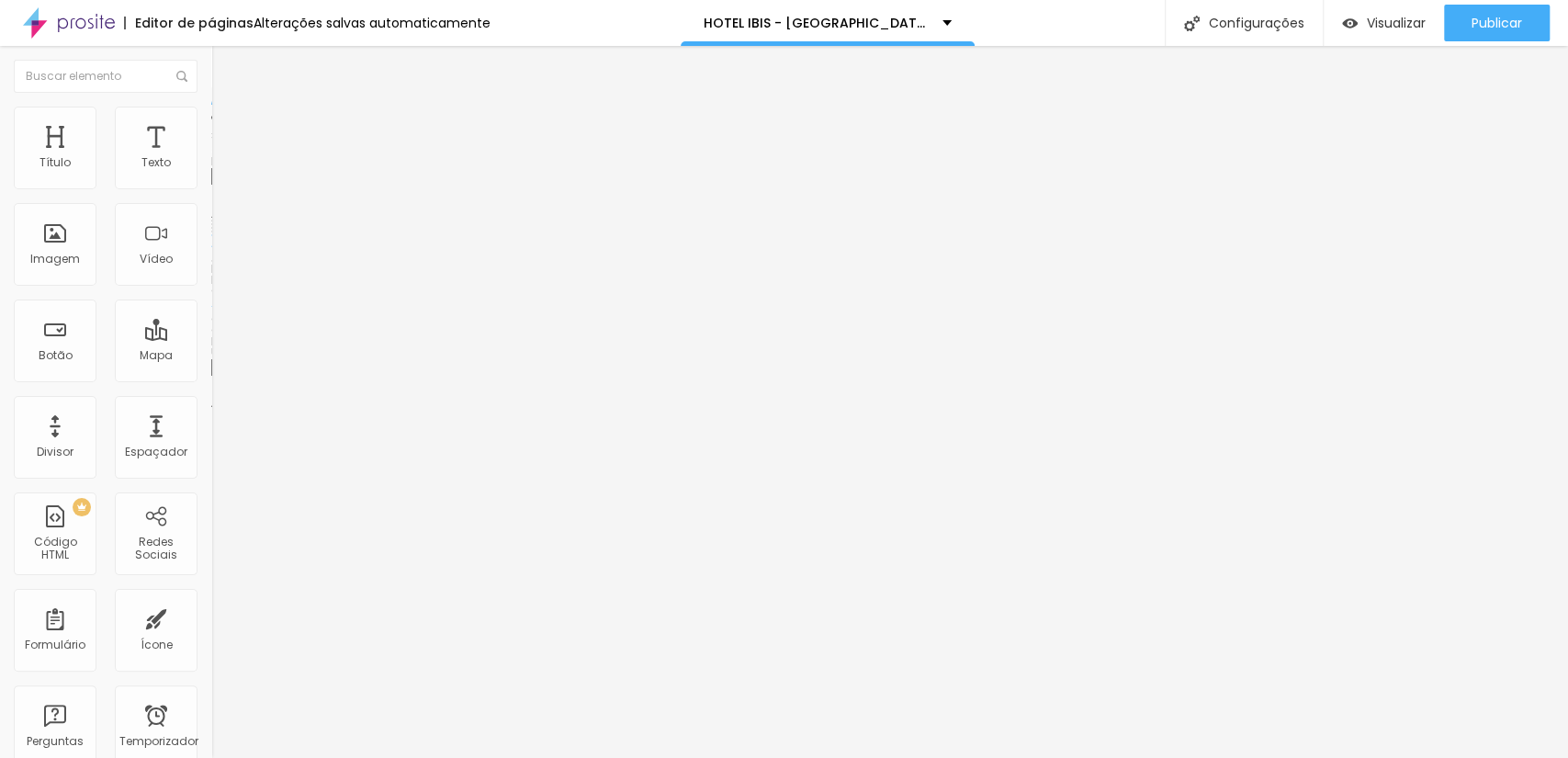
click at [222, 158] on font "Trocar imagem" at bounding box center [266, 150] width 89 height 15
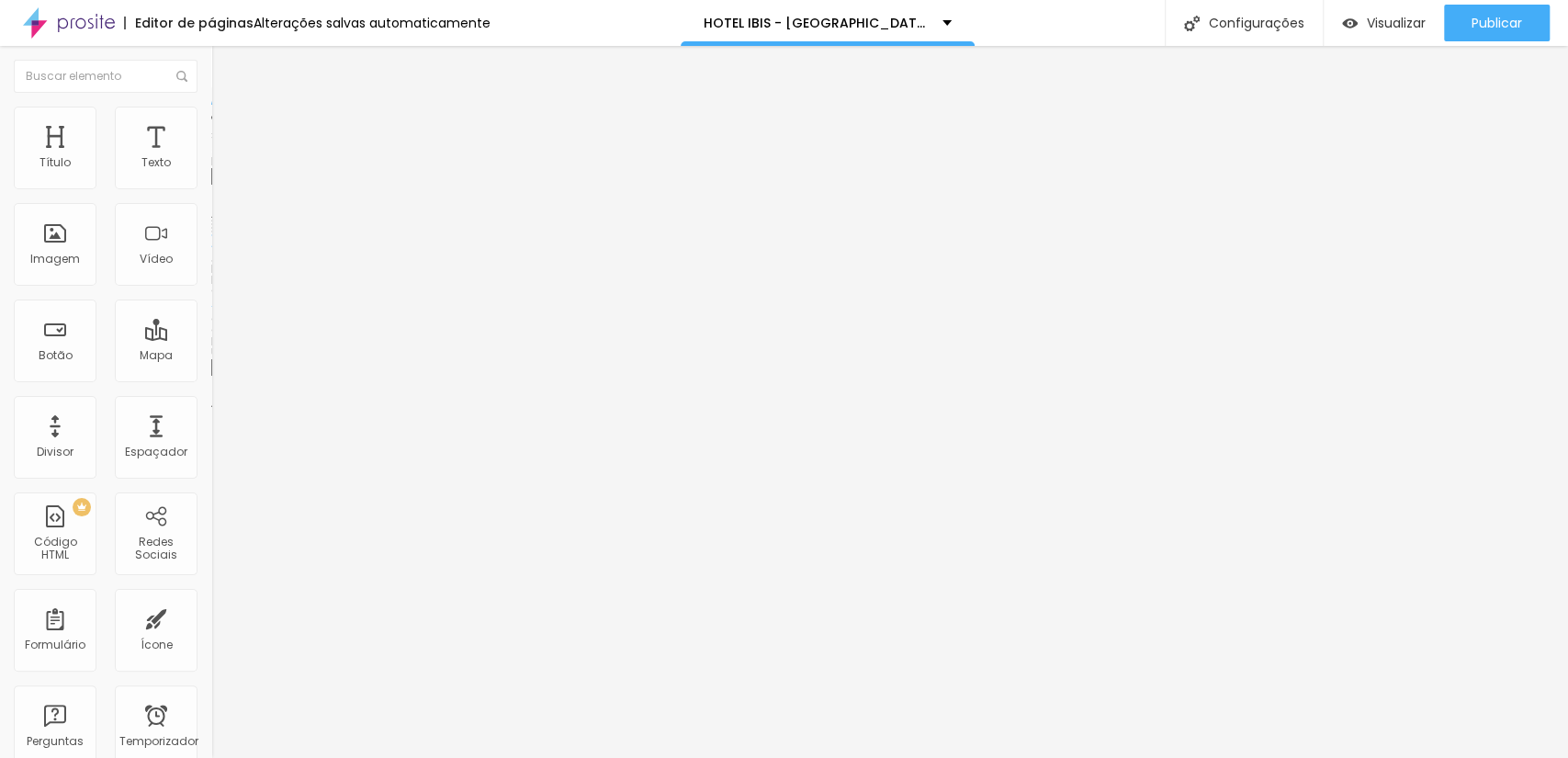
click at [212, 158] on span "Trocar imagem" at bounding box center [261, 150] width 101 height 15
click at [1479, 33] on div "Publicar" at bounding box center [1496, 23] width 51 height 36
click at [225, 69] on div "Editar nulo" at bounding box center [273, 66] width 96 height 14
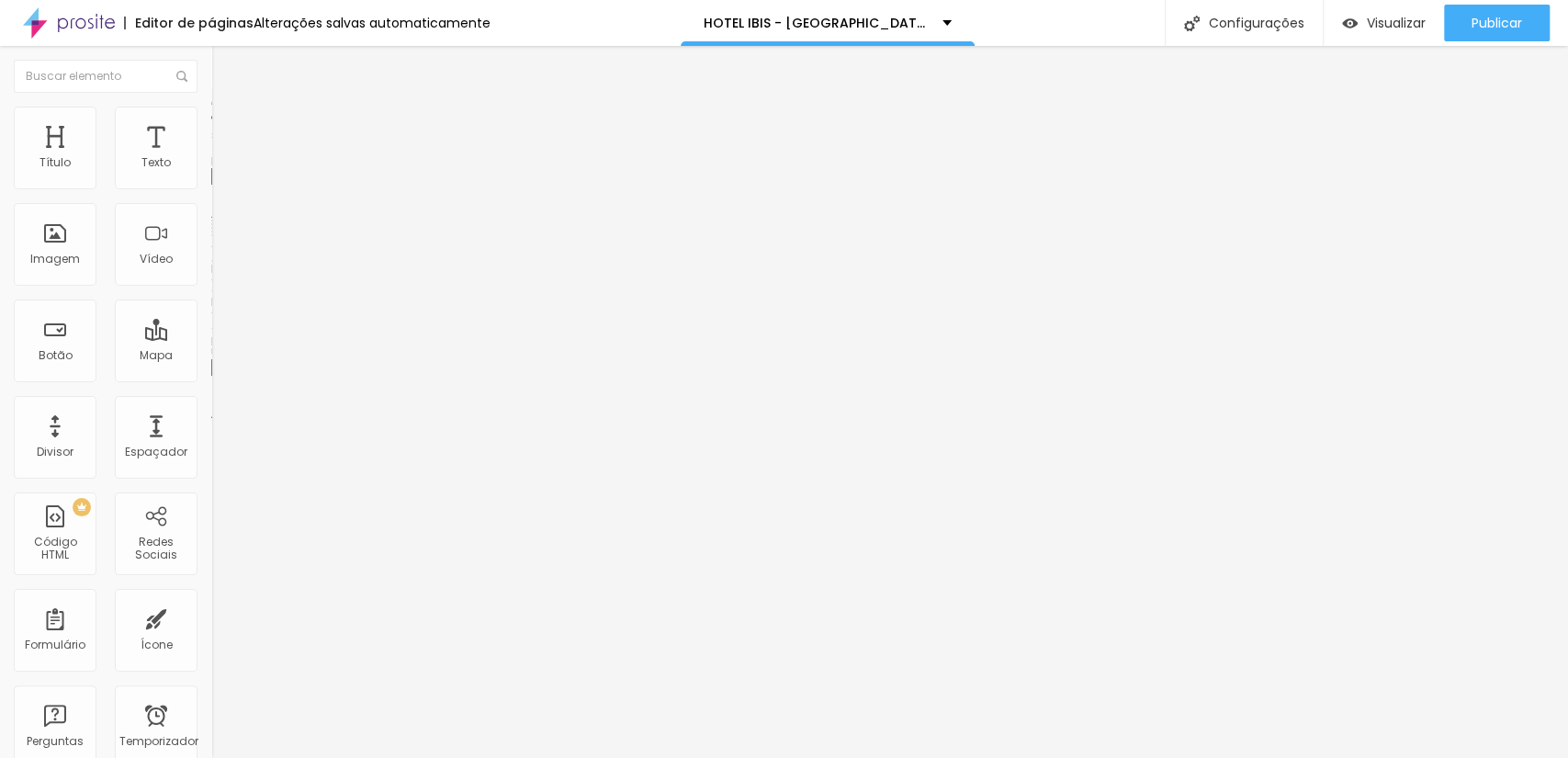
click at [212, 158] on span "Adicionar imagem" at bounding box center [271, 150] width 119 height 15
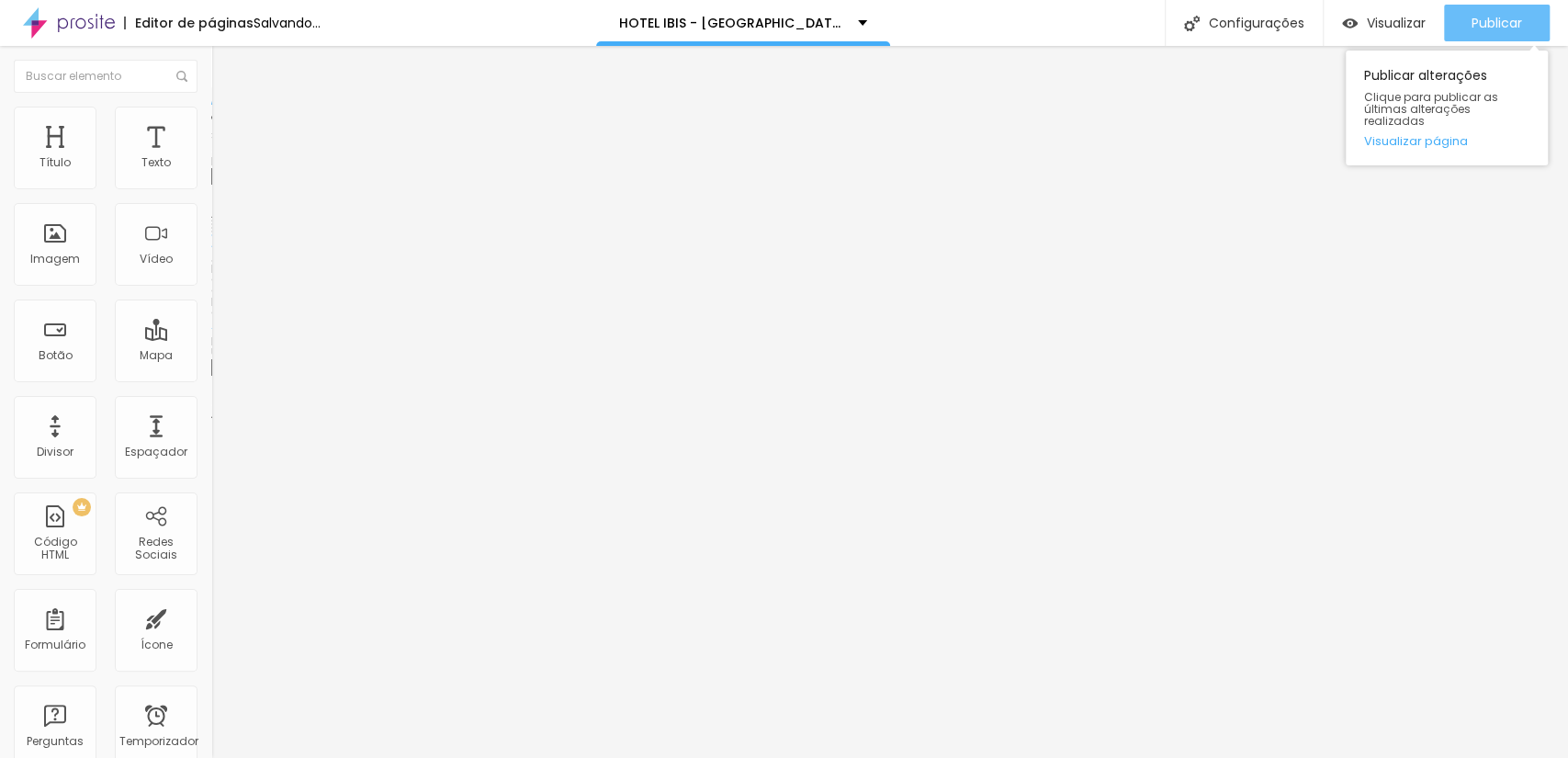
click at [1506, 11] on div "Publicar" at bounding box center [1496, 23] width 51 height 36
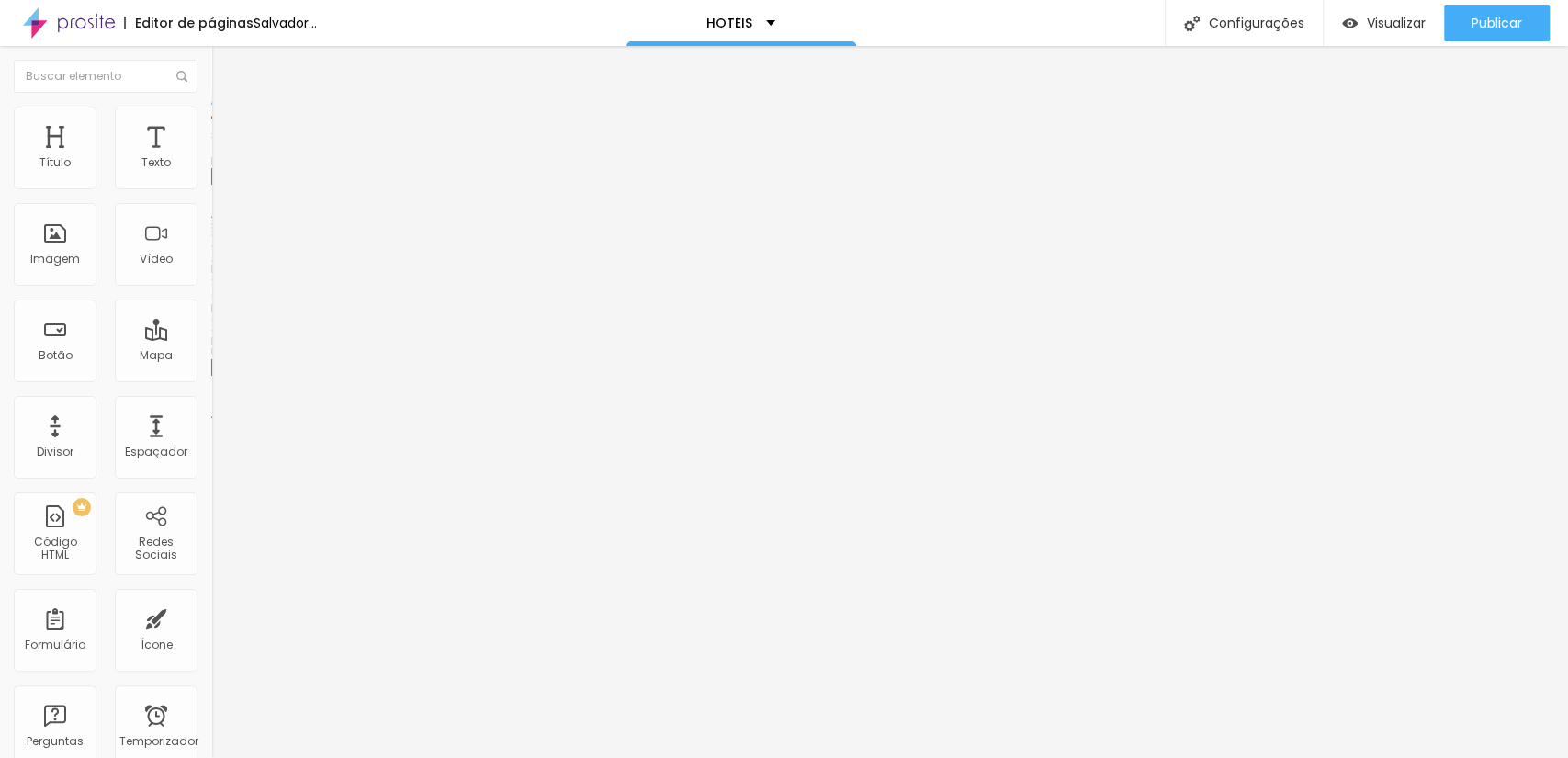
click at [212, 377] on input "https://" at bounding box center [322, 367] width 220 height 18
paste input "[DOMAIN_NAME][URL]"
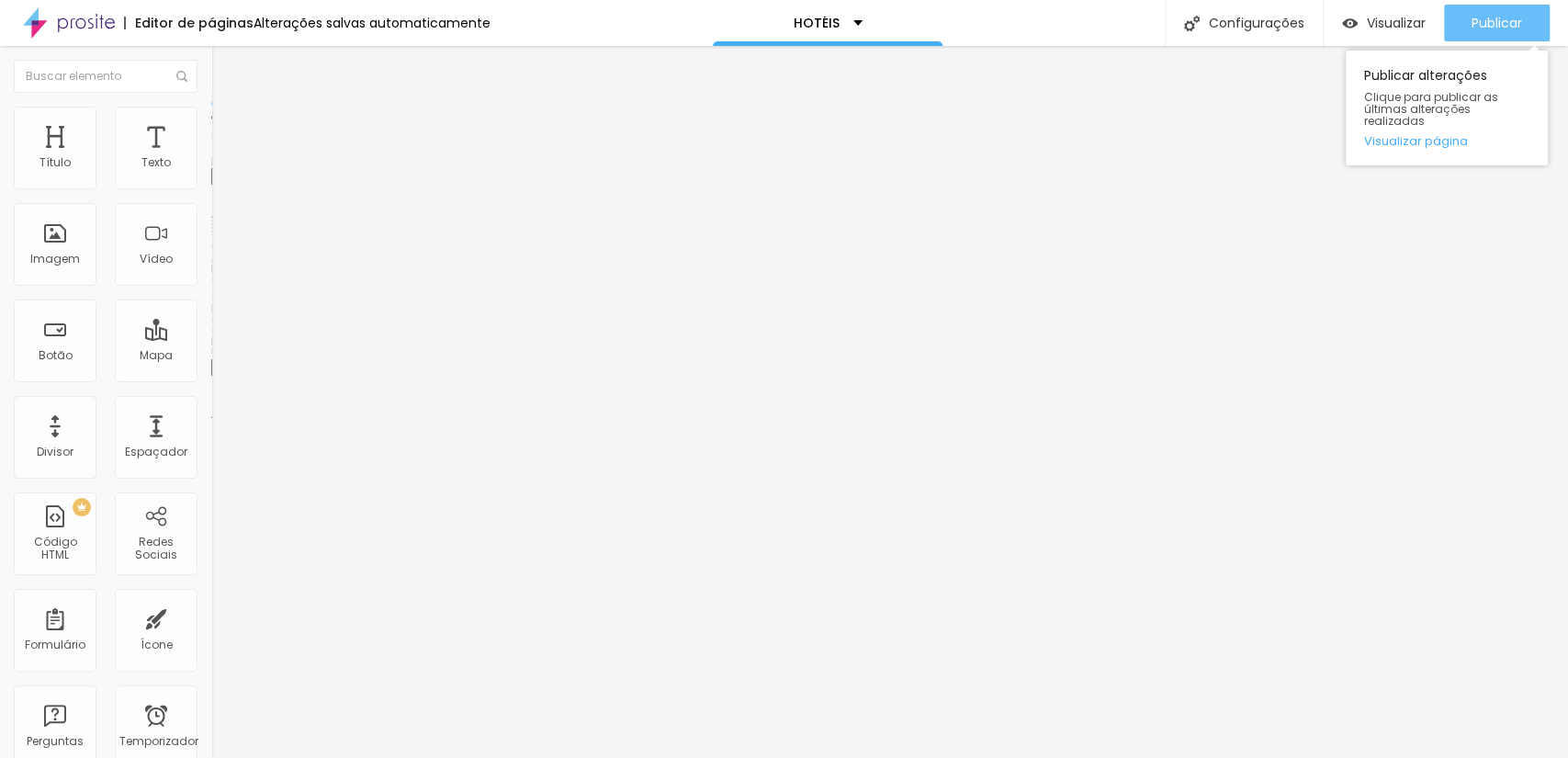
type input "[URL][DOMAIN_NAME]"
click at [1484, 28] on font "Publicar" at bounding box center [1496, 22] width 51 height 18
click at [222, 158] on font "Trocar imagem" at bounding box center [266, 150] width 89 height 15
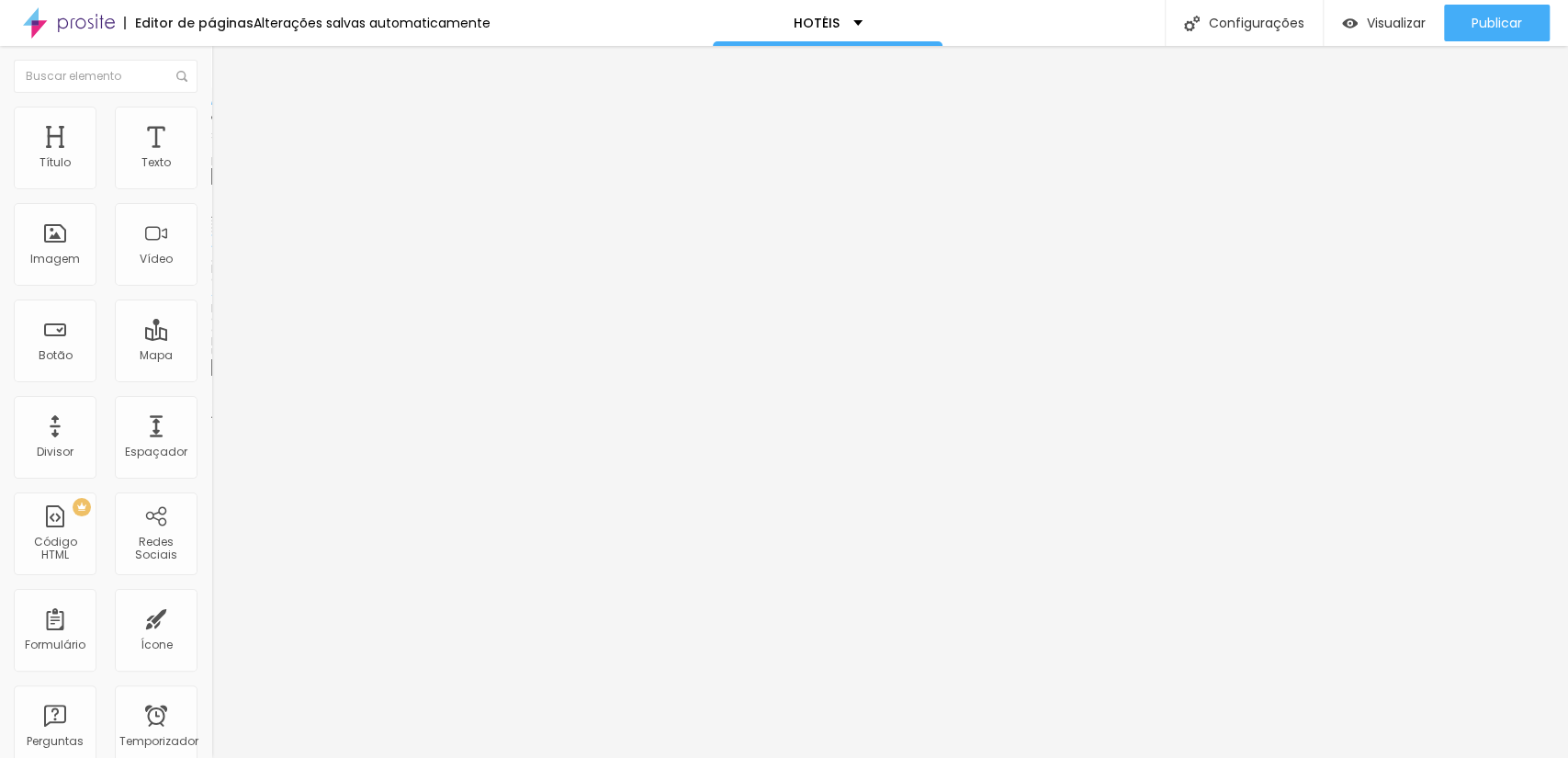
click at [222, 158] on font "Trocar imagem" at bounding box center [266, 150] width 89 height 15
drag, startPoint x: 457, startPoint y: 279, endPoint x: 647, endPoint y: 326, distance: 195.7
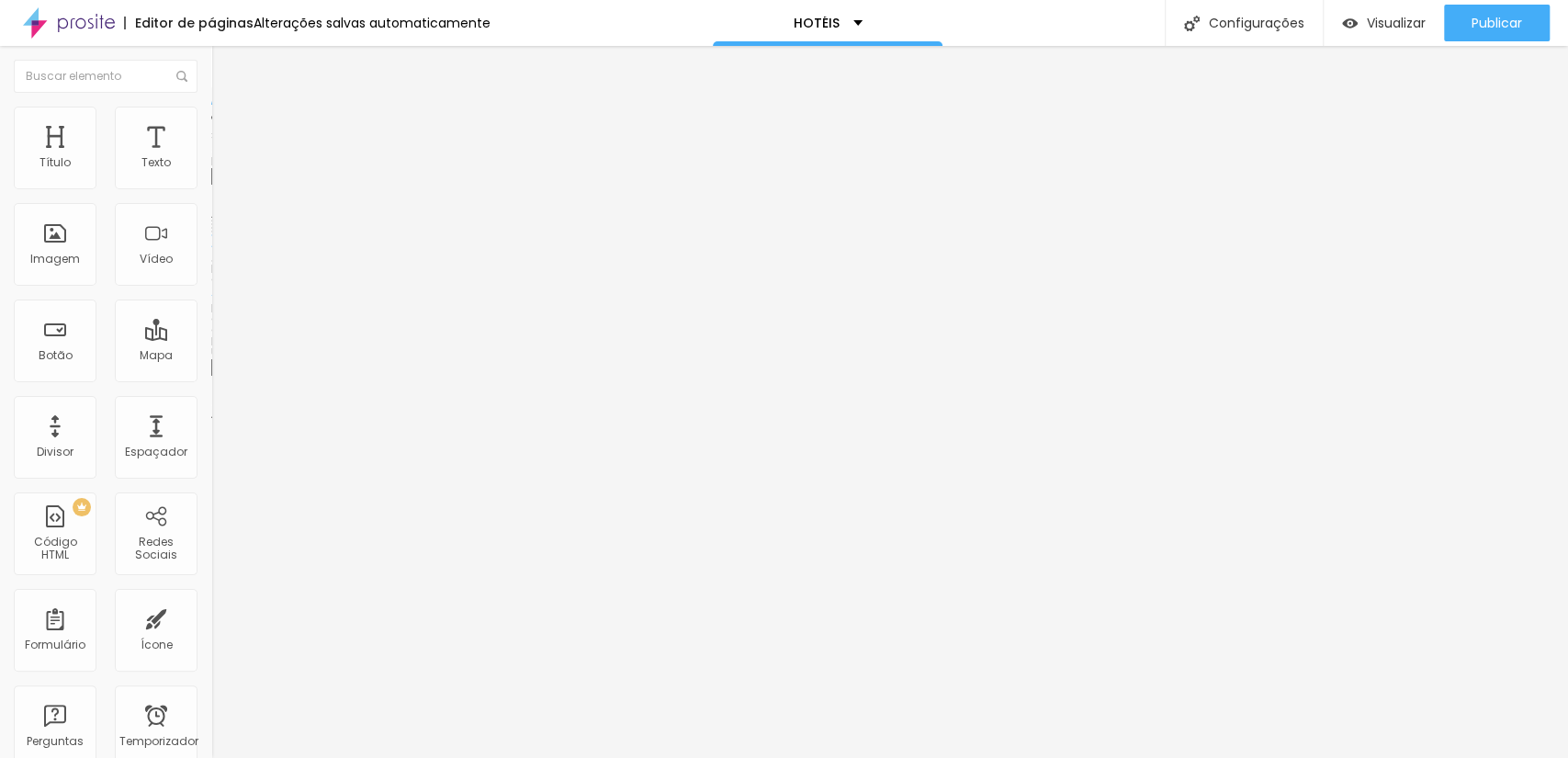
click at [222, 158] on font "Trocar imagem" at bounding box center [266, 150] width 89 height 15
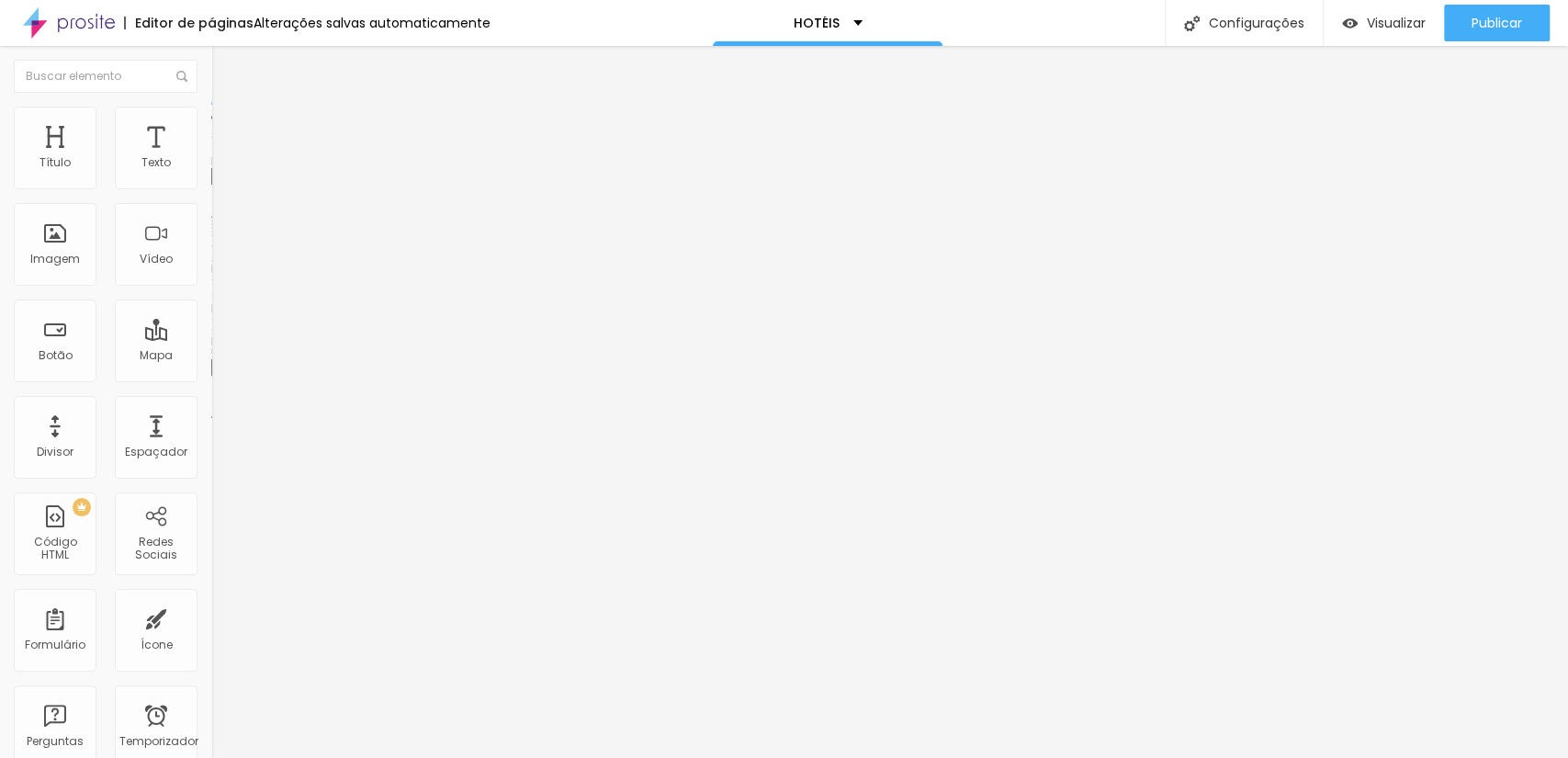
click at [212, 158] on span "Trocar imagem" at bounding box center [261, 150] width 101 height 15
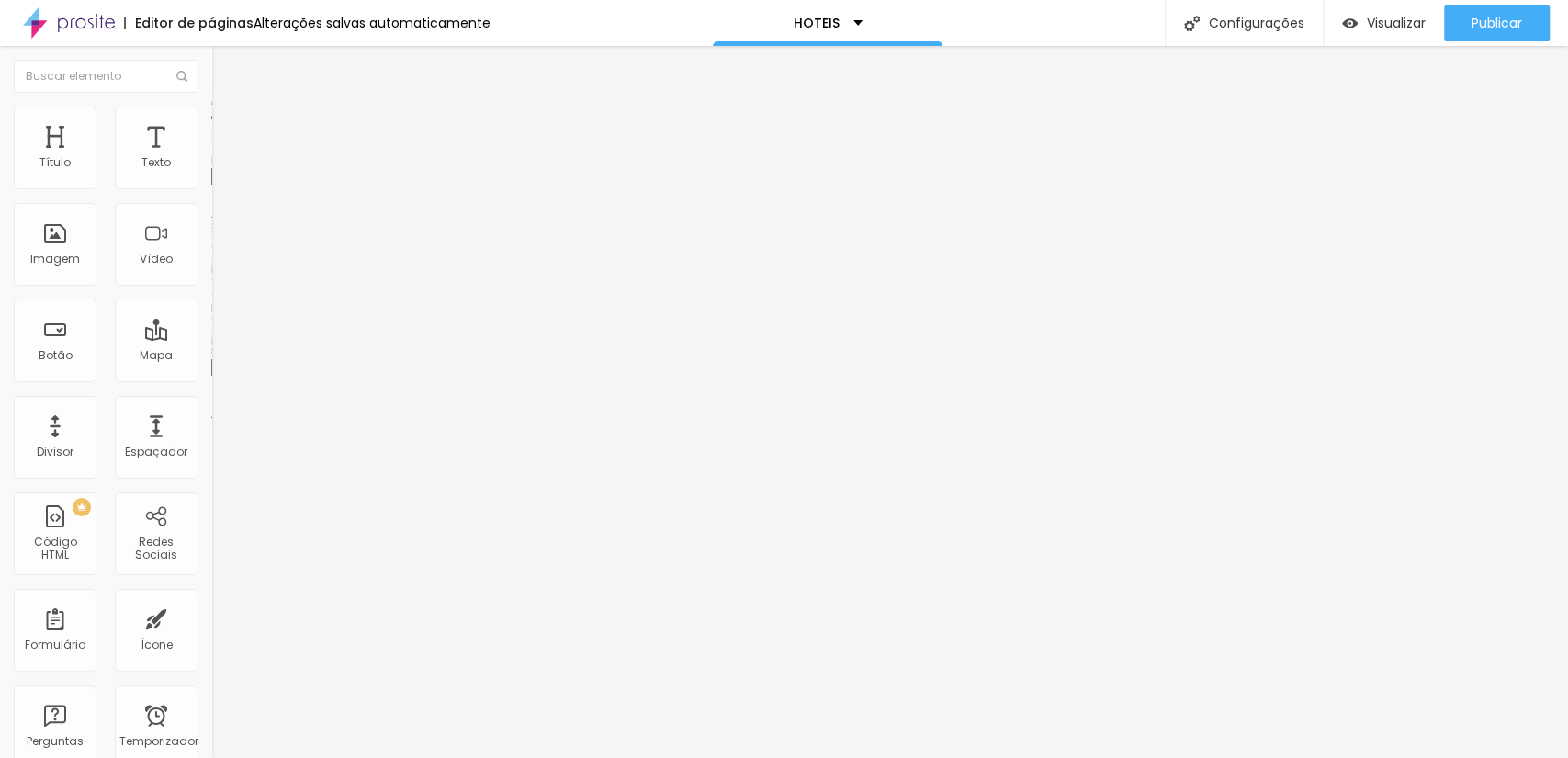
click at [222, 158] on font "Trocar imagem" at bounding box center [266, 150] width 89 height 15
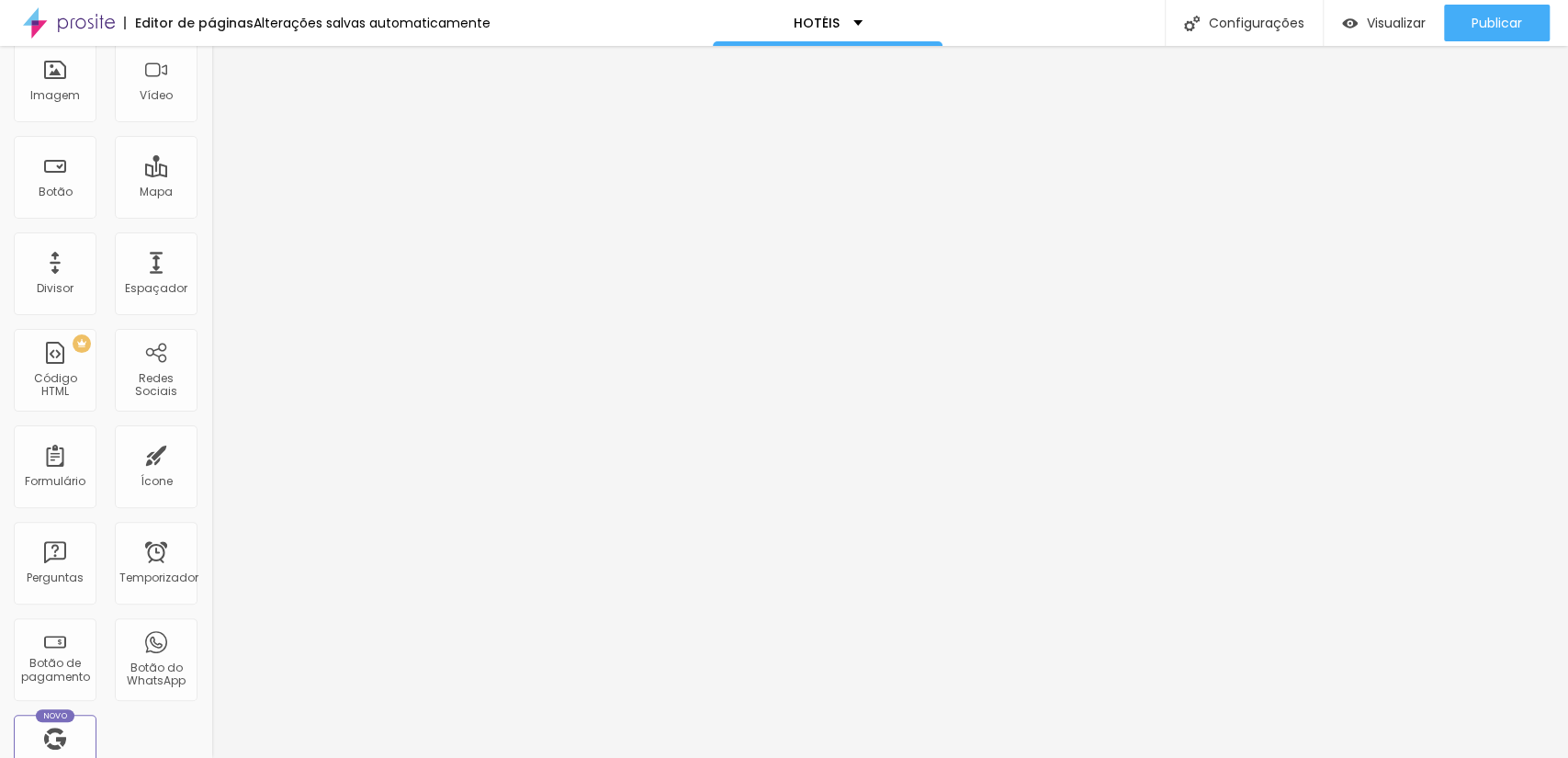
scroll to position [408, 0]
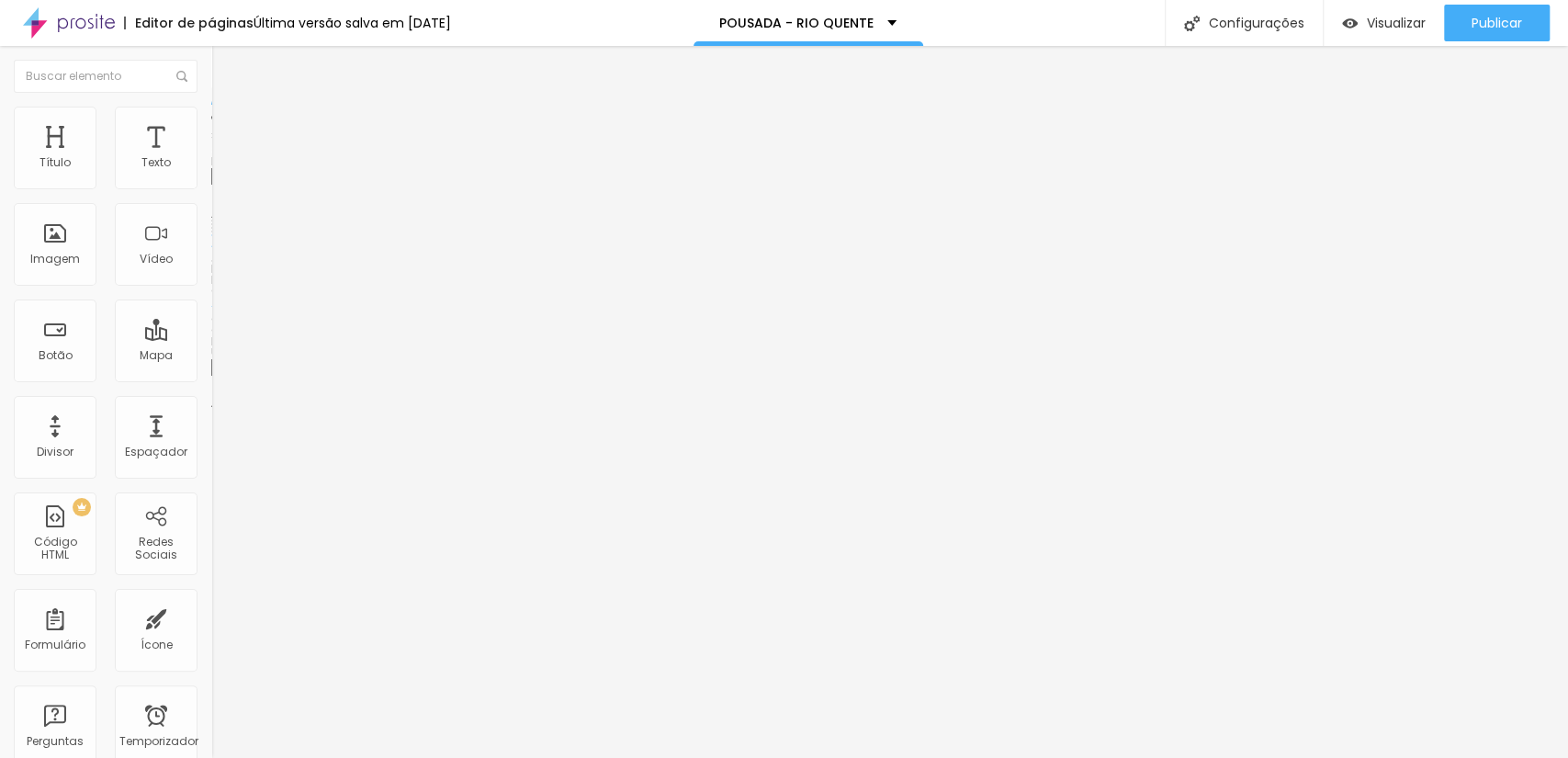
click at [222, 158] on font "Trocar imagem" at bounding box center [266, 150] width 89 height 15
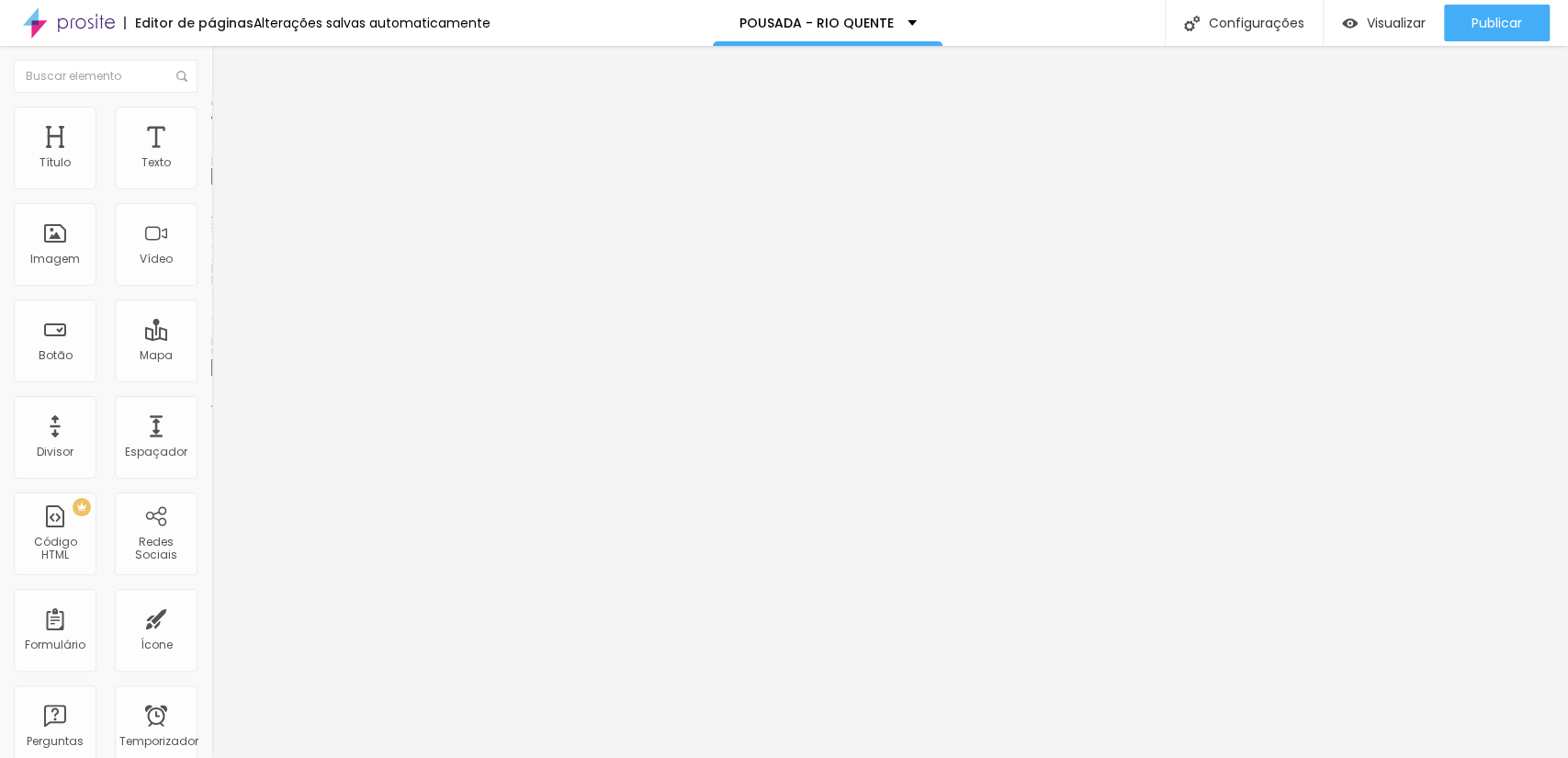
click at [222, 158] on font "Trocar imagem" at bounding box center [266, 150] width 89 height 15
drag, startPoint x: 403, startPoint y: 402, endPoint x: 436, endPoint y: 407, distance: 33.4
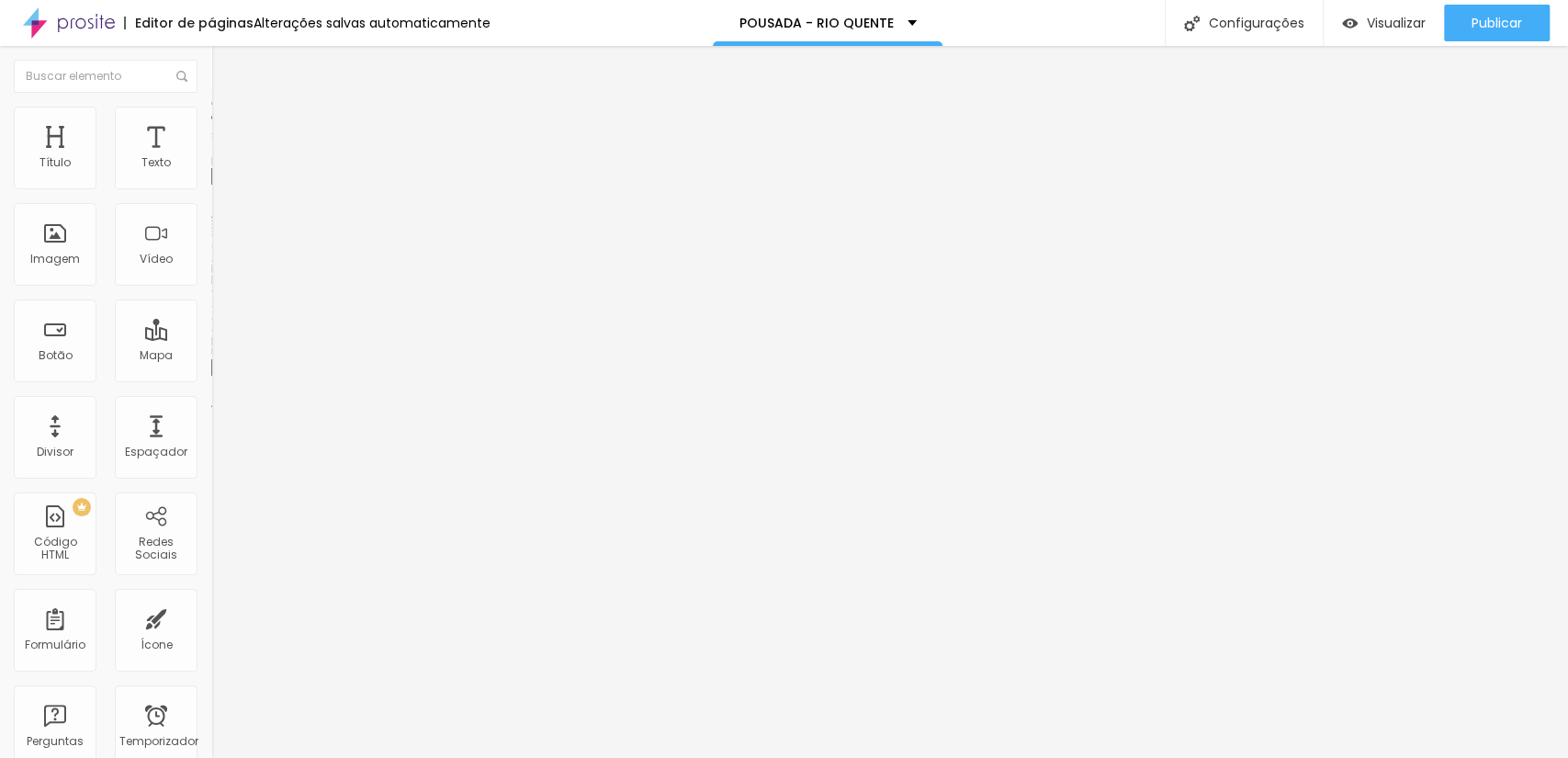
click at [222, 158] on font "Trocar imagem" at bounding box center [266, 150] width 89 height 15
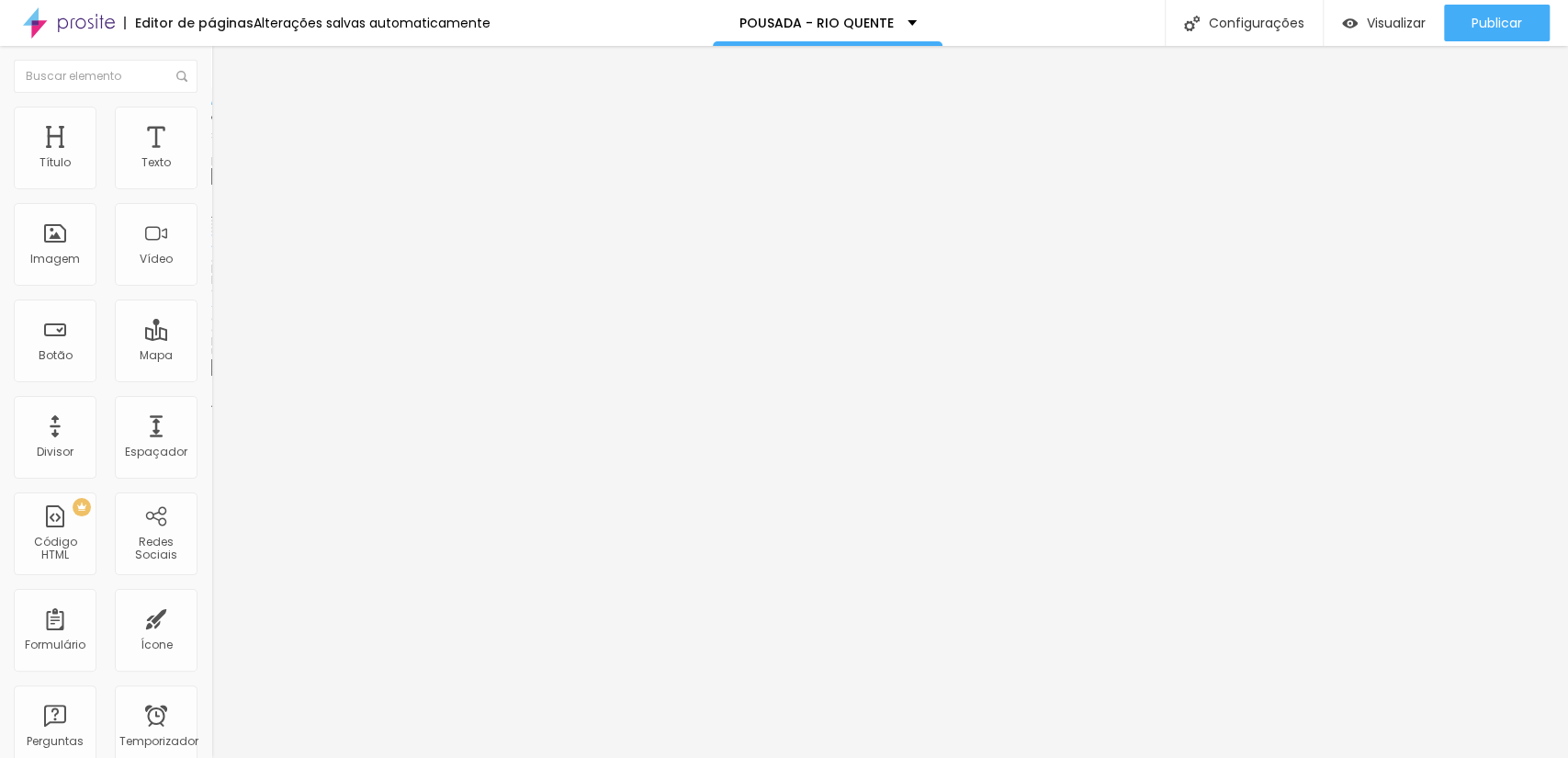
click at [222, 158] on font "Trocar imagem" at bounding box center [266, 150] width 89 height 15
click at [1482, 28] on font "Publicar" at bounding box center [1496, 22] width 51 height 18
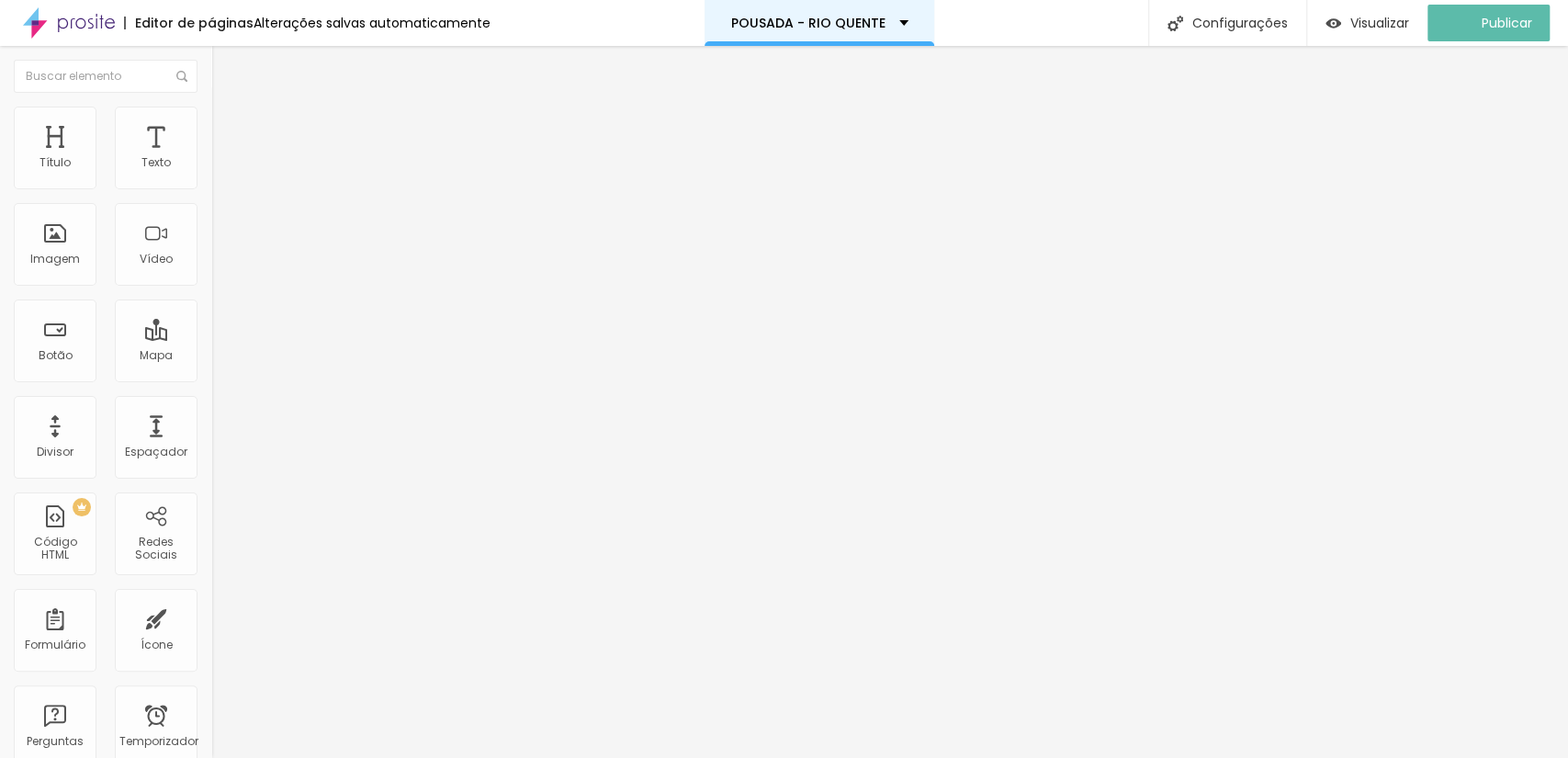
click at [747, 22] on font "POUSADA - RIO QUENTE" at bounding box center [807, 22] width 154 height 18
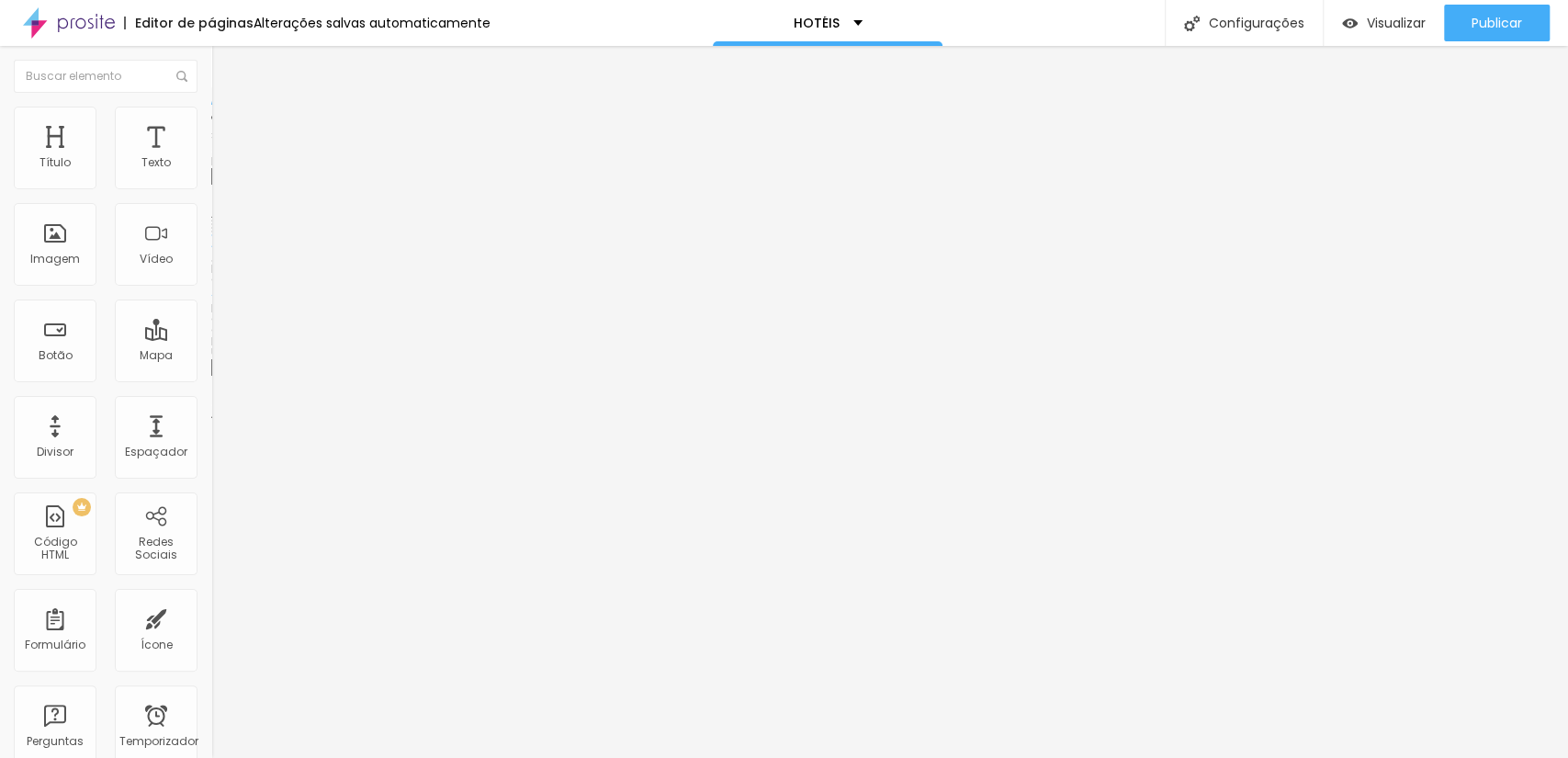
click at [222, 158] on font "Trocar imagem" at bounding box center [266, 150] width 89 height 15
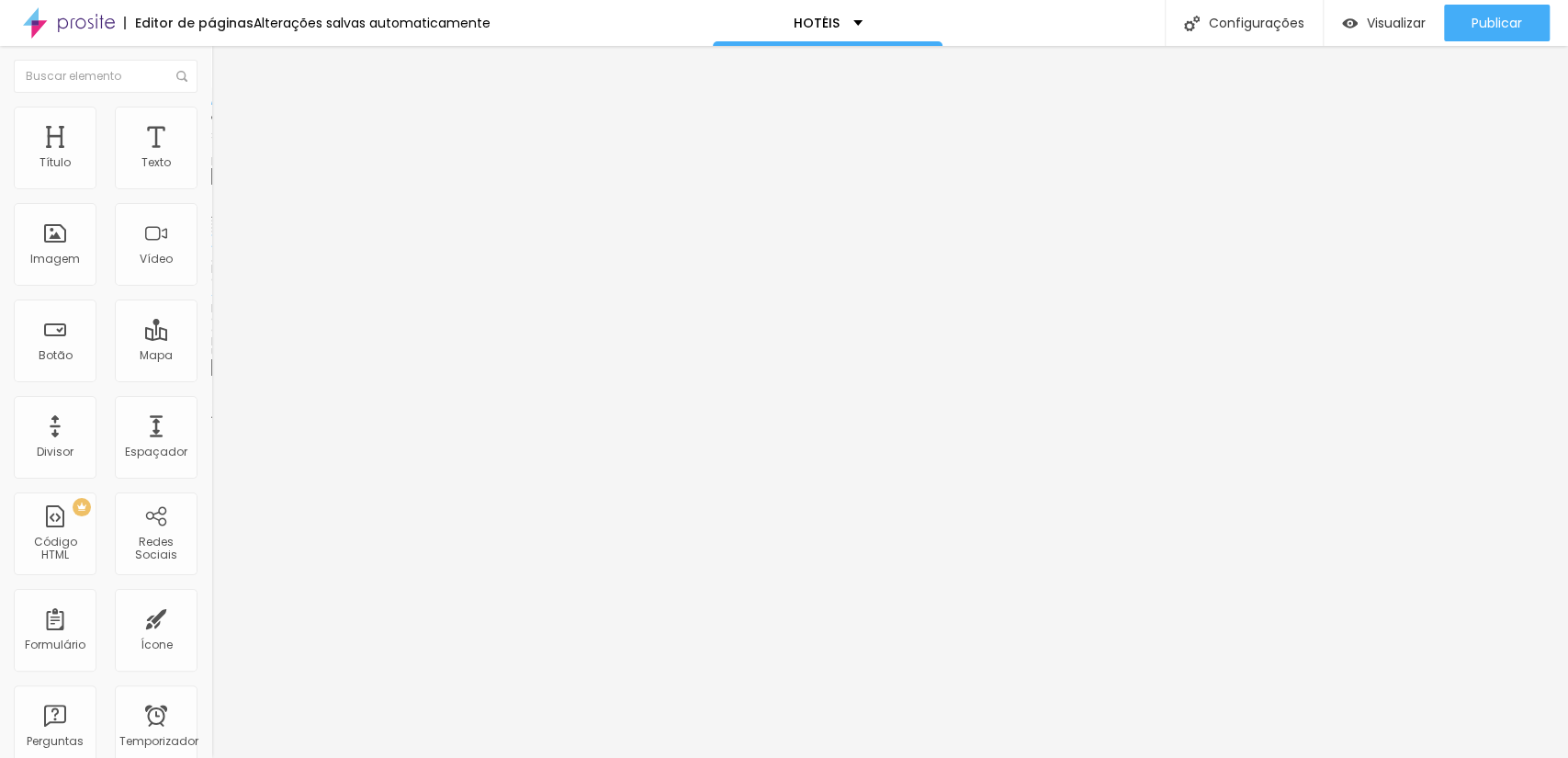
click at [222, 158] on font "Trocar imagem" at bounding box center [266, 150] width 89 height 15
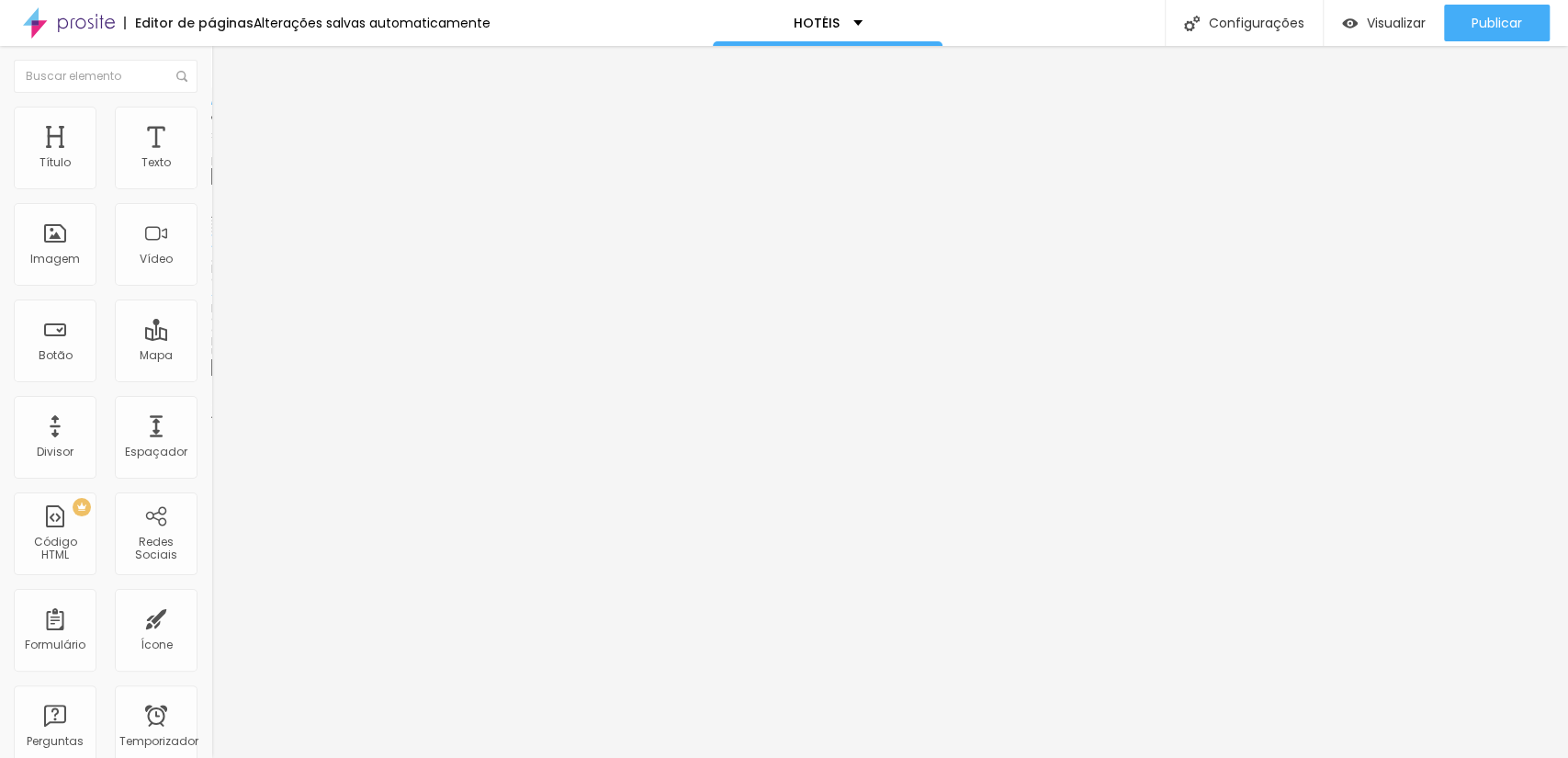
click at [311, 154] on img at bounding box center [317, 149] width 11 height 11
click at [311, 158] on span at bounding box center [317, 150] width 11 height 15
click at [228, 126] on font "Avançado" at bounding box center [258, 119] width 60 height 15
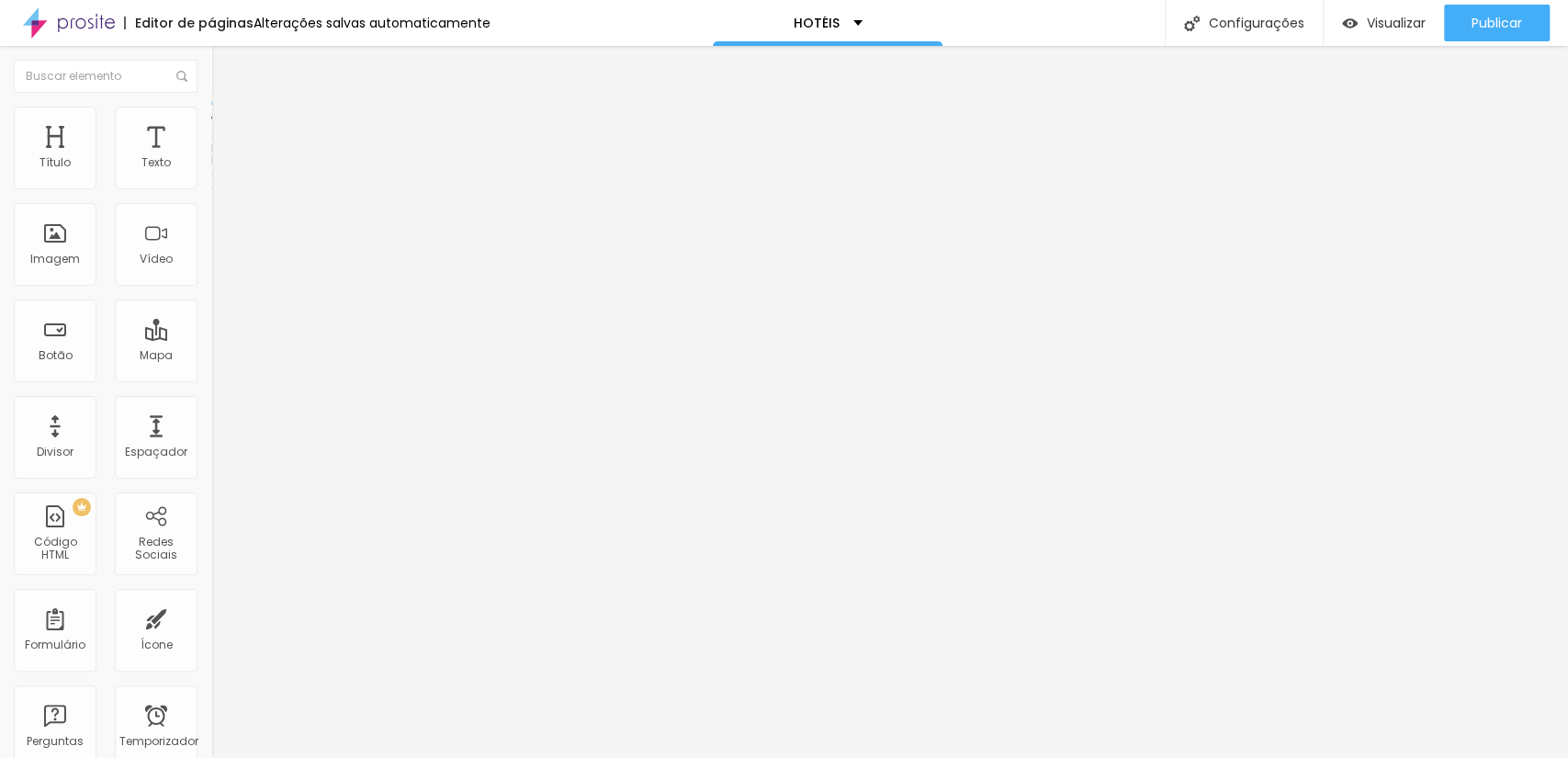
click at [212, 125] on li "Avançado" at bounding box center [317, 133] width 212 height 18
click at [212, 115] on li "Estilo" at bounding box center [317, 115] width 212 height 18
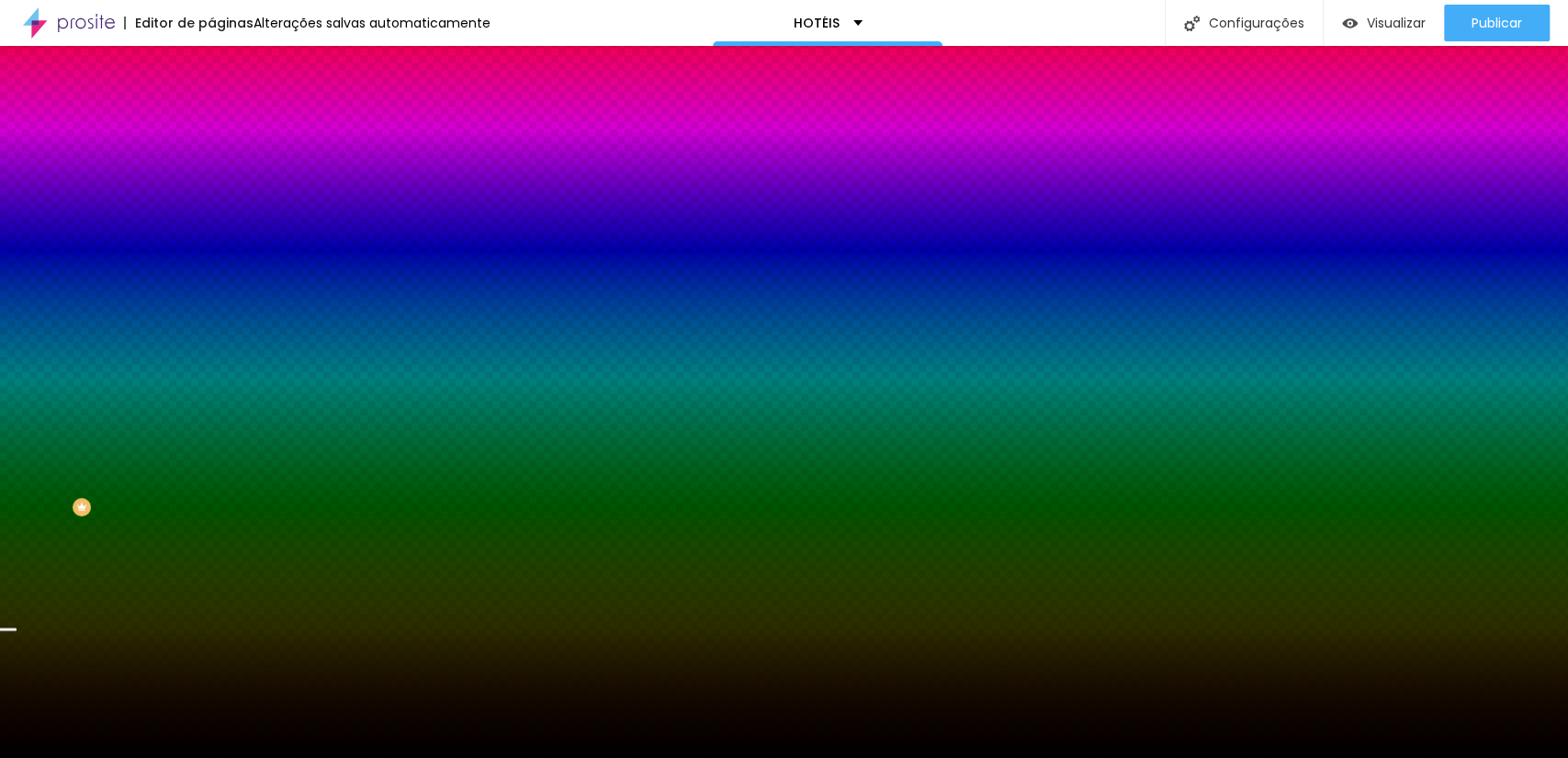
click at [311, 166] on img at bounding box center [317, 160] width 11 height 11
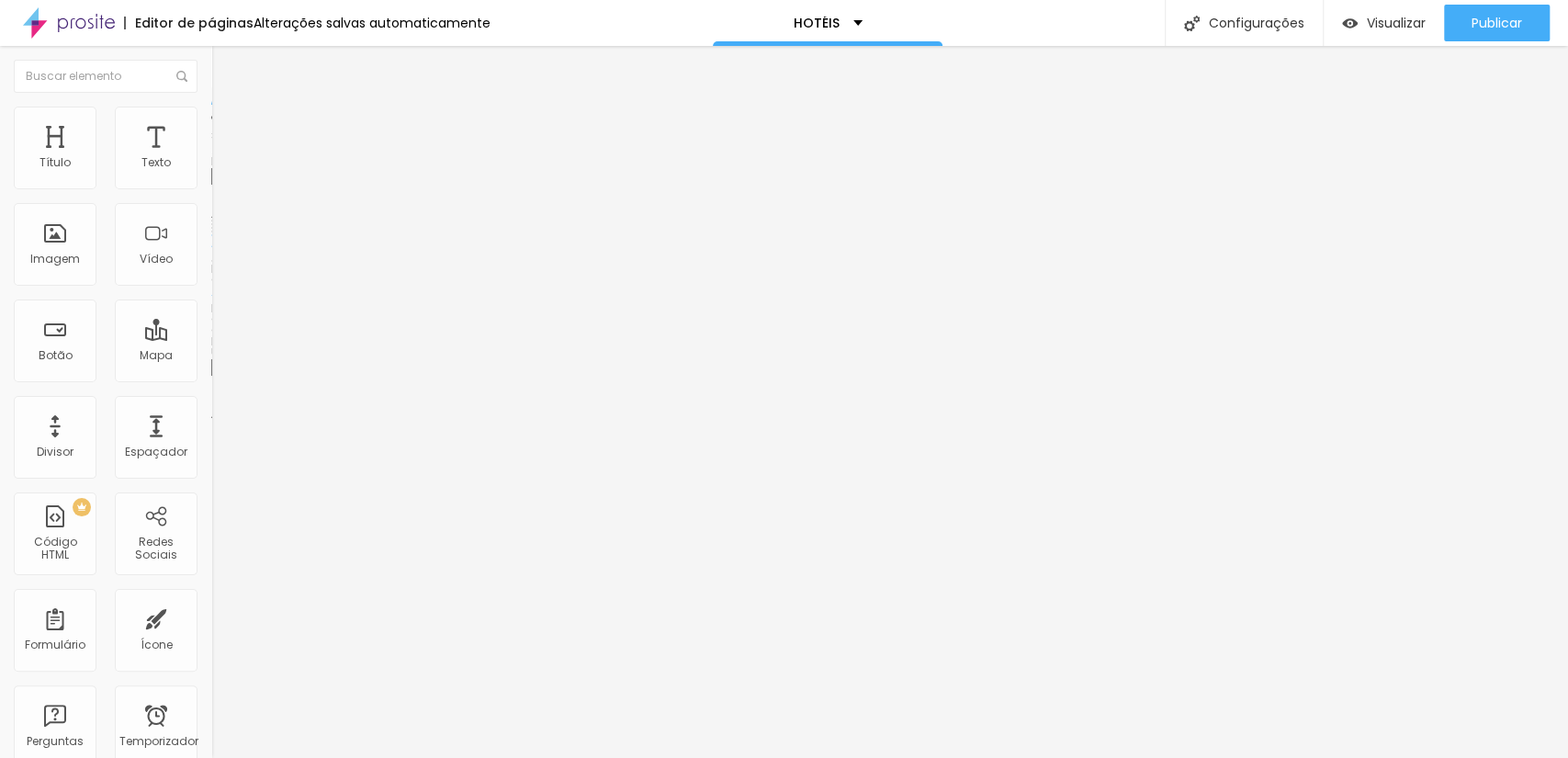
click at [212, 377] on input "https://" at bounding box center [322, 367] width 220 height 18
paste input "www.scorpionframe.com.br/pousada-rio-quente"
type input "https://www.scorpionframe.com.br/pousada-rio-quente"
click at [1511, 23] on font "Publicar" at bounding box center [1496, 22] width 51 height 18
click at [212, 158] on span "Trocar imagem" at bounding box center [261, 150] width 101 height 15
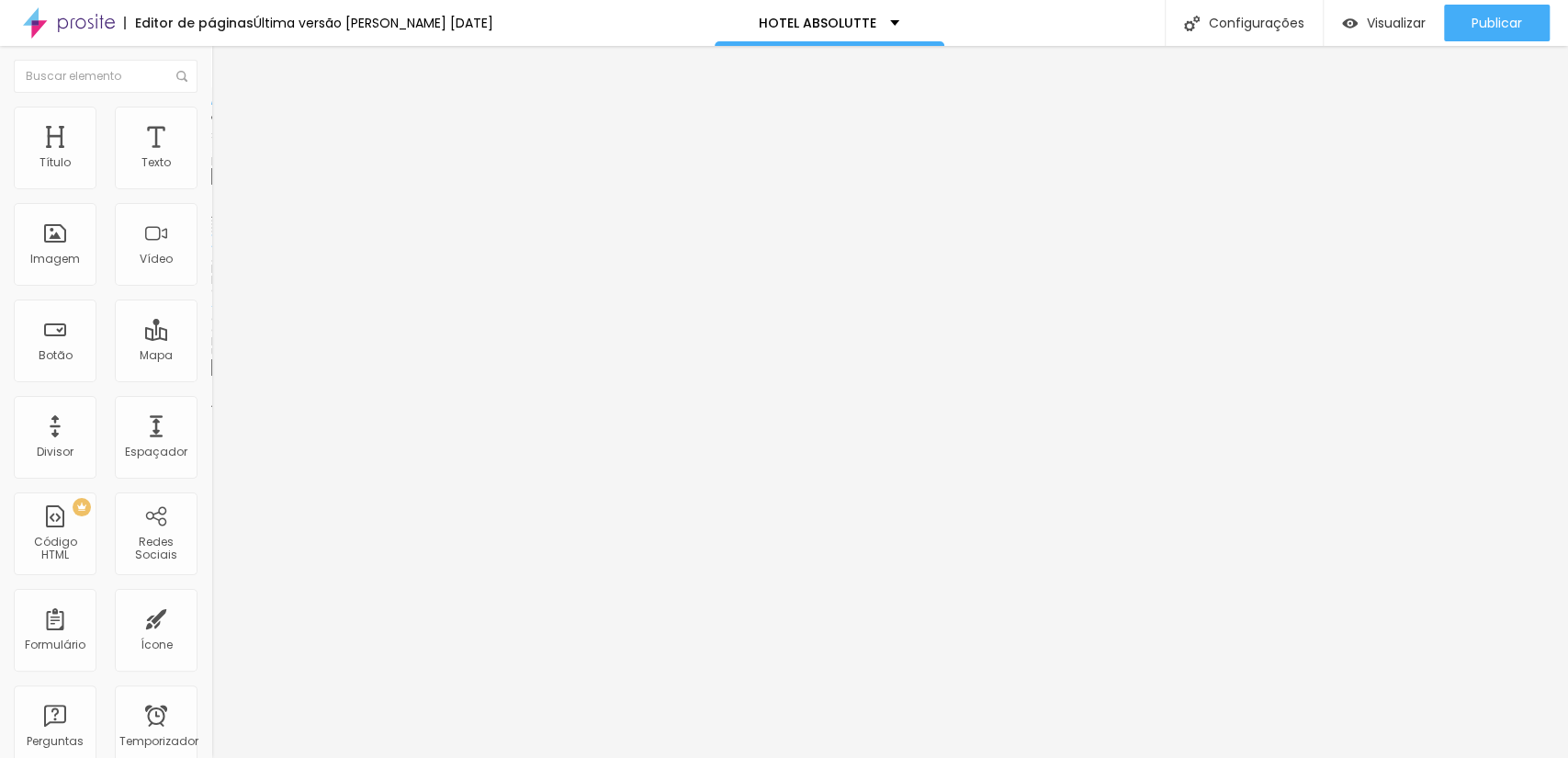
click at [380, 757] on div "Subindo 0/0 arquivos" at bounding box center [784, 764] width 1568 height 11
click at [222, 158] on font "Trocar imagem" at bounding box center [266, 150] width 89 height 15
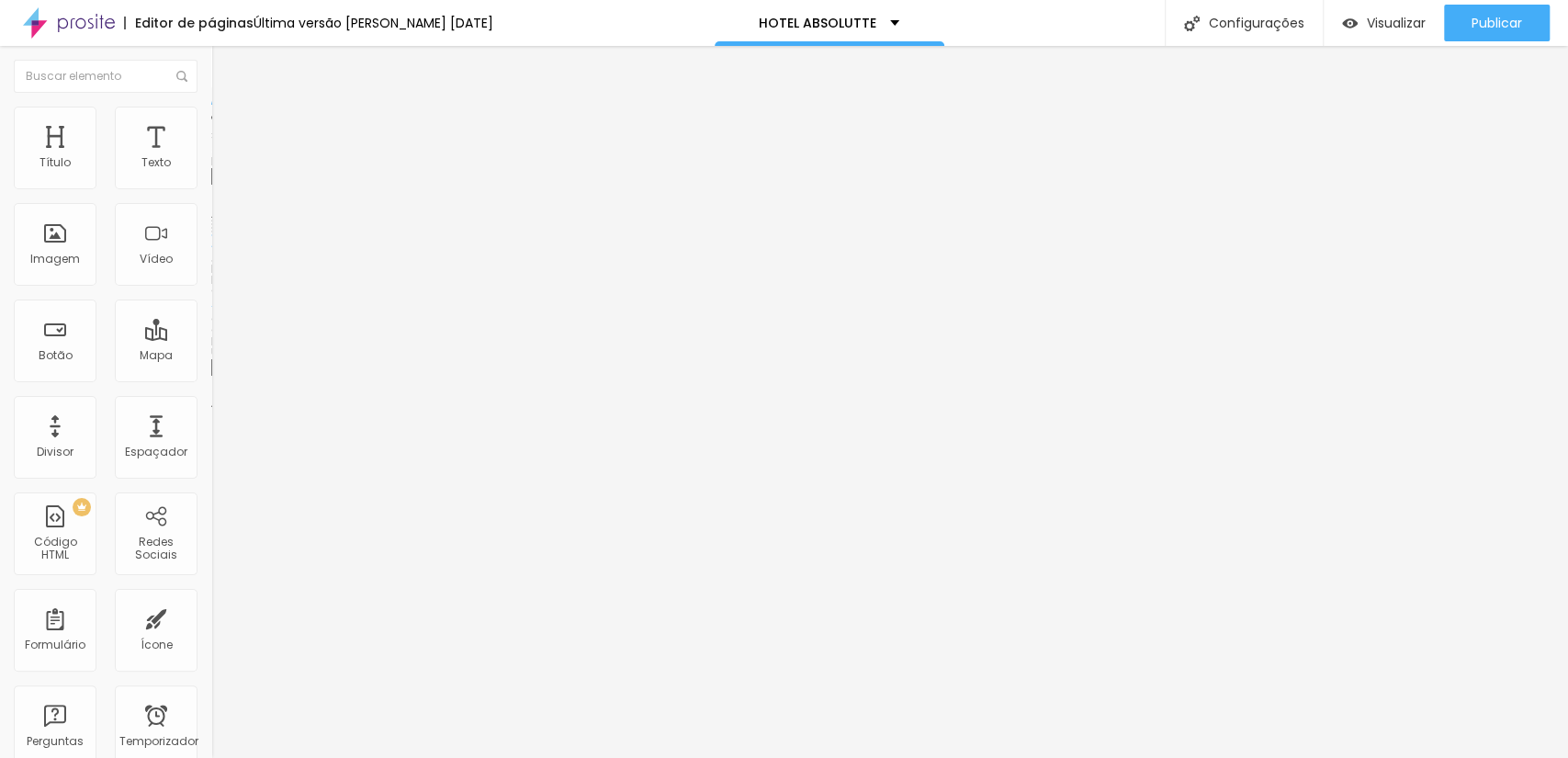
click at [222, 158] on font "Trocar imagem" at bounding box center [266, 150] width 89 height 15
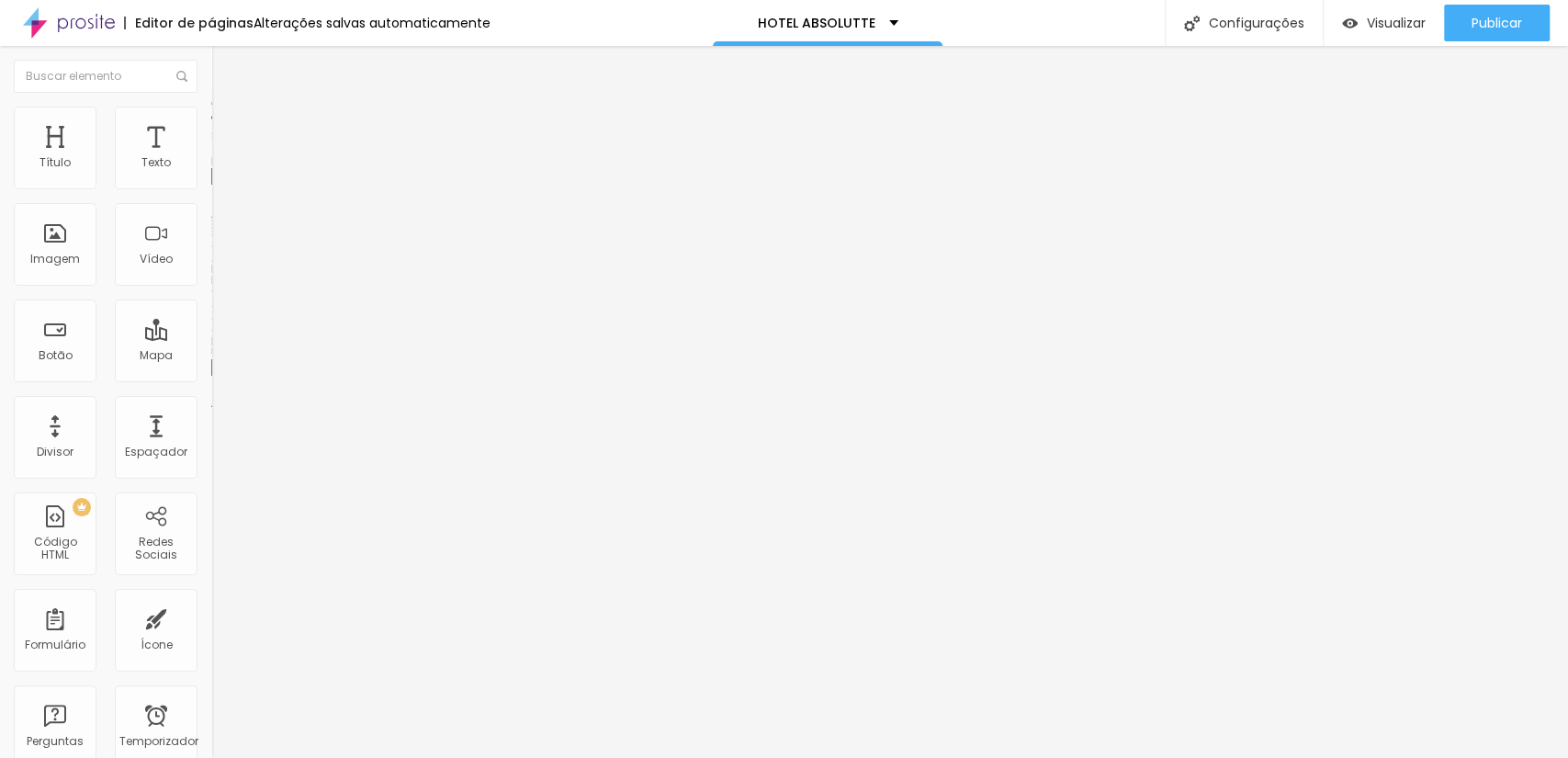
click at [222, 158] on font "Trocar imagem" at bounding box center [266, 150] width 89 height 15
click at [1471, 29] on font "Publicar" at bounding box center [1496, 22] width 51 height 18
click at [212, 377] on input "https://" at bounding box center [322, 367] width 220 height 18
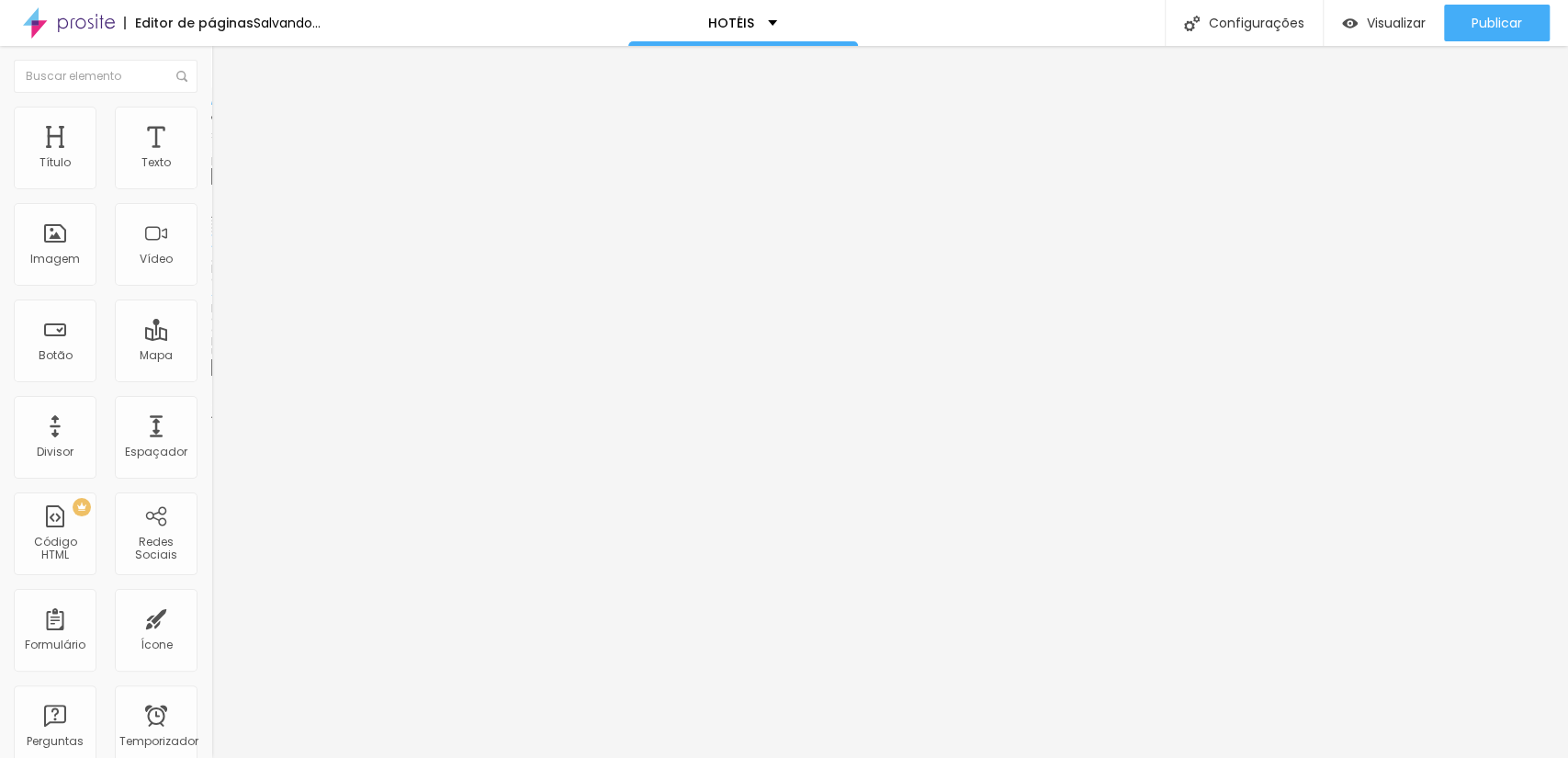
paste input "[DOMAIN_NAME][URL]"
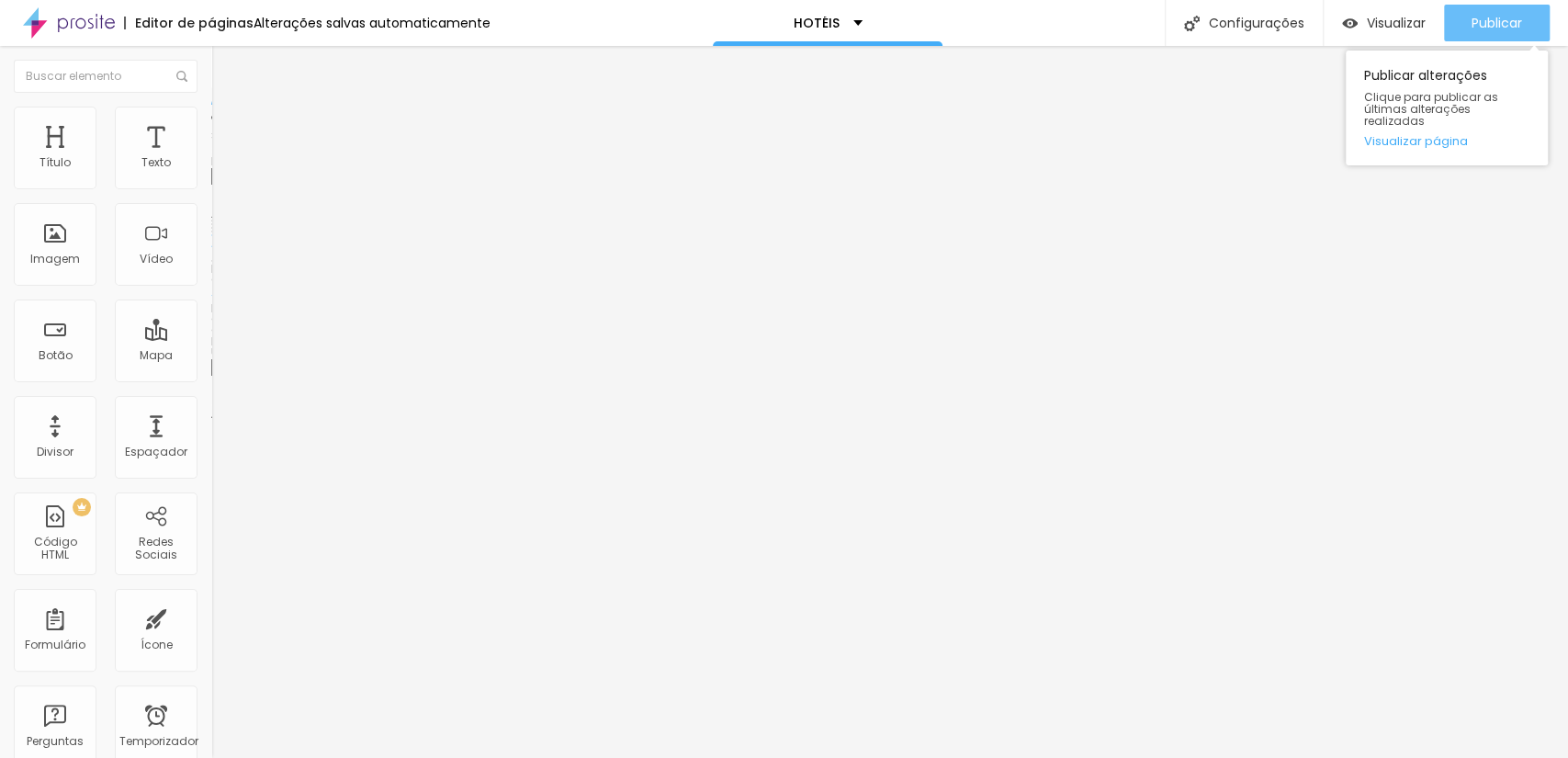
type input "[URL][DOMAIN_NAME]"
click at [1451, 17] on button "Publicar" at bounding box center [1496, 23] width 105 height 36
click at [1485, 14] on font "Publicar" at bounding box center [1496, 22] width 51 height 18
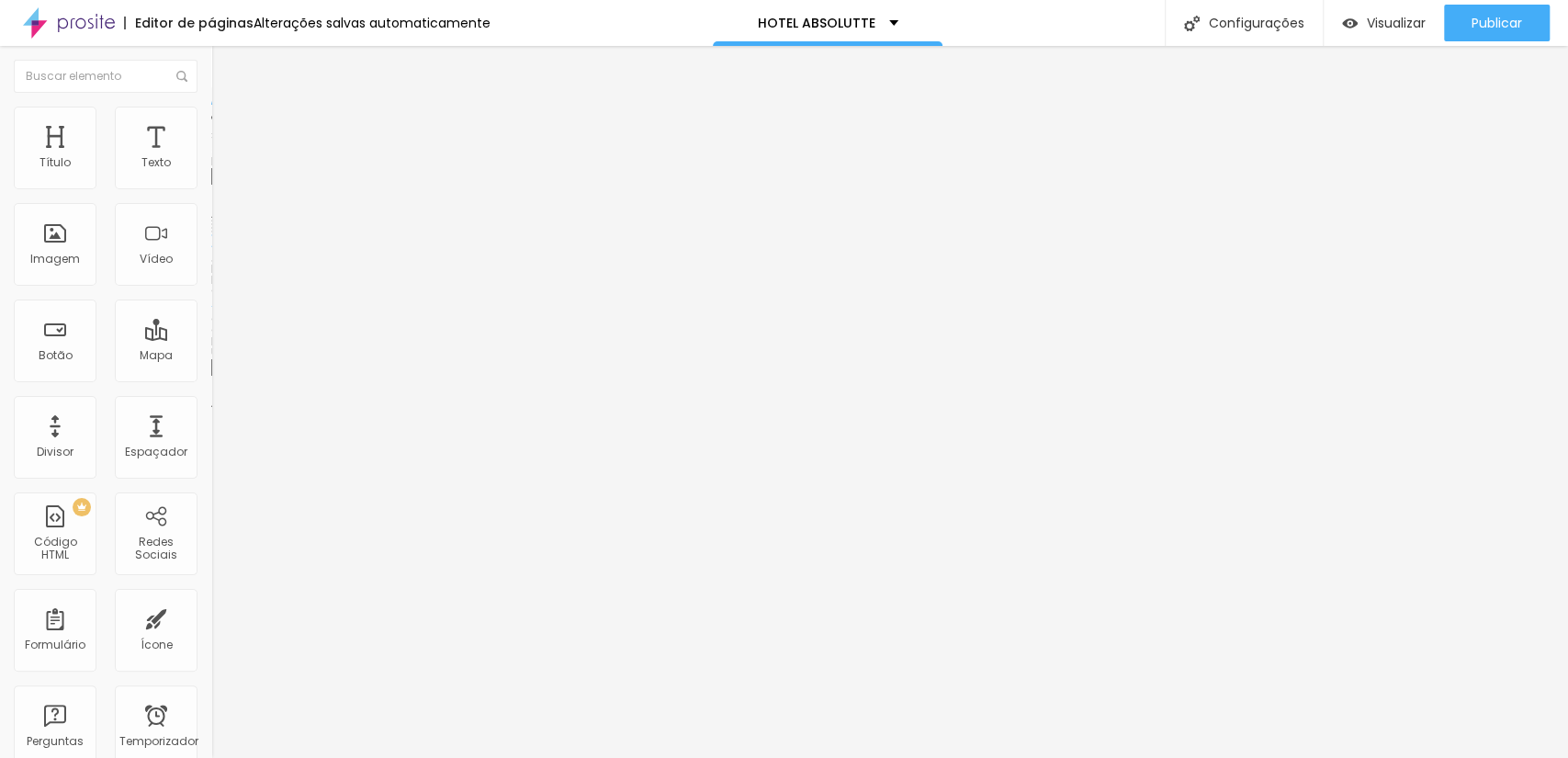
click at [222, 158] on font "Trocar imagem" at bounding box center [266, 150] width 89 height 15
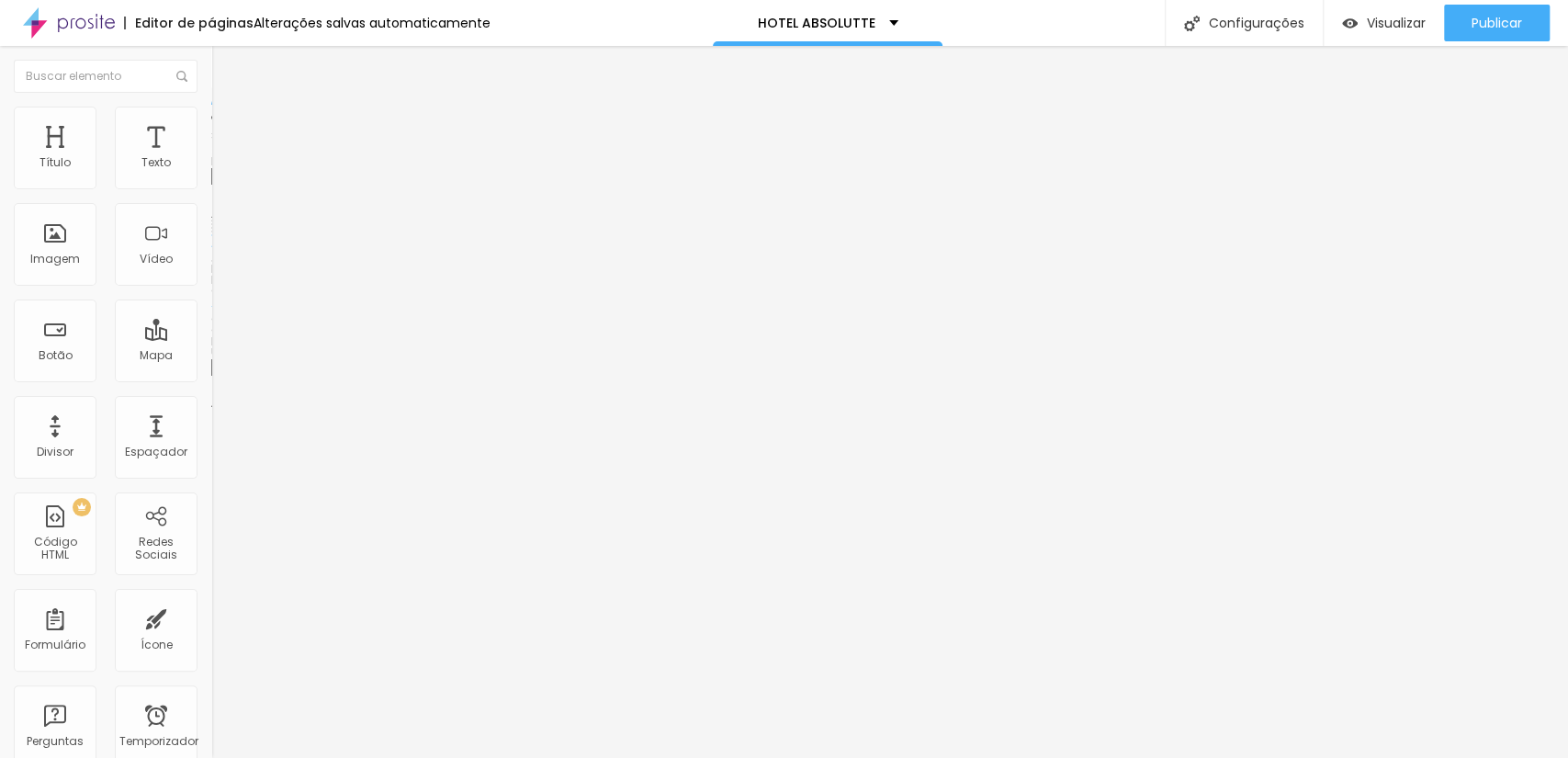
click at [222, 158] on font "Trocar imagem" at bounding box center [266, 150] width 89 height 15
click at [212, 158] on span "Trocar imagem" at bounding box center [261, 150] width 101 height 15
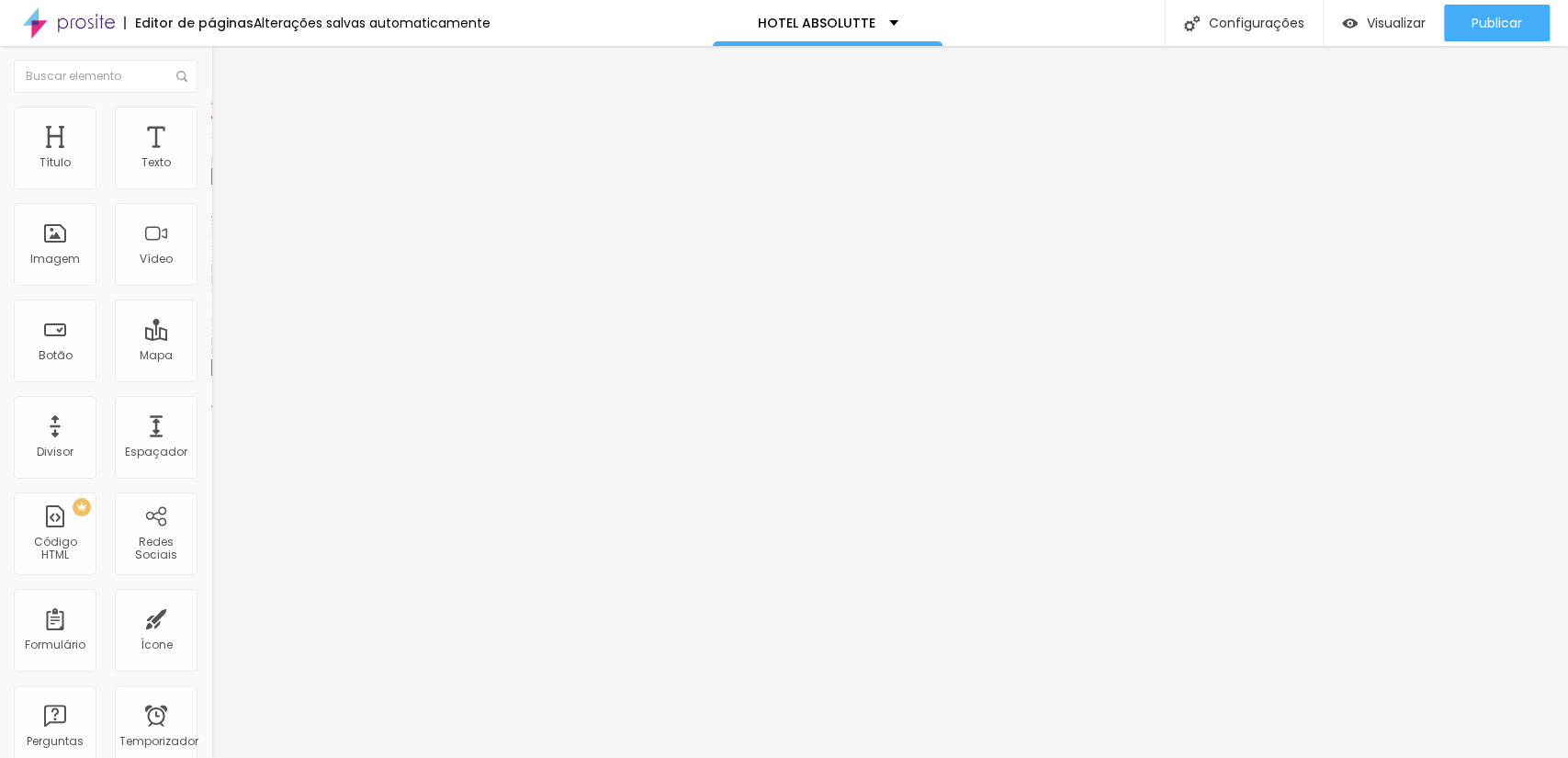
click at [222, 158] on font "Trocar imagem" at bounding box center [266, 150] width 89 height 15
click at [212, 182] on div "Trocar imagem Descrição da imagem (Alt) Alinhamento Proporção Padrão 4:3 Cinema…" at bounding box center [317, 276] width 212 height 265
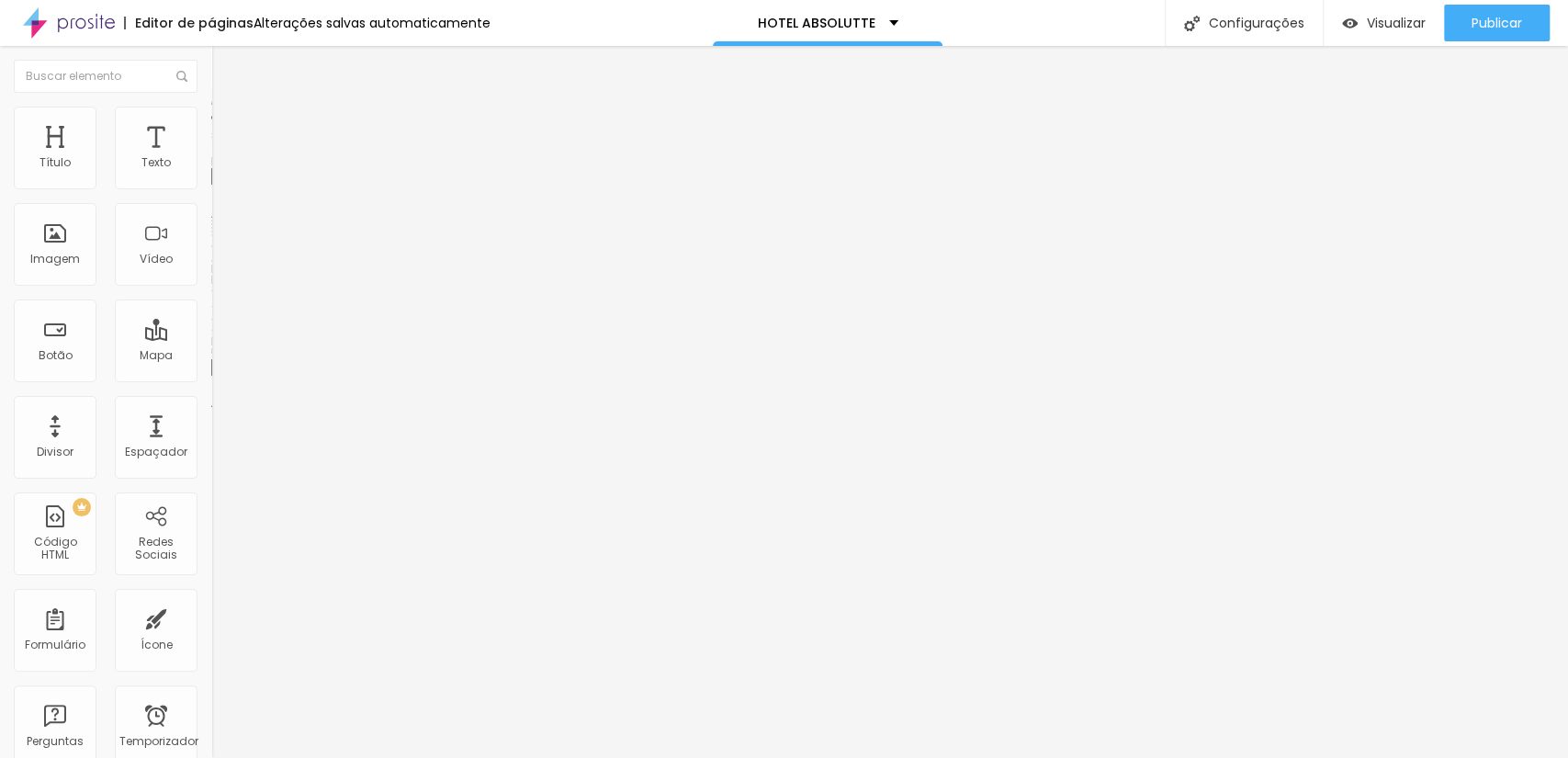
click at [222, 158] on font "Trocar imagem" at bounding box center [266, 150] width 89 height 15
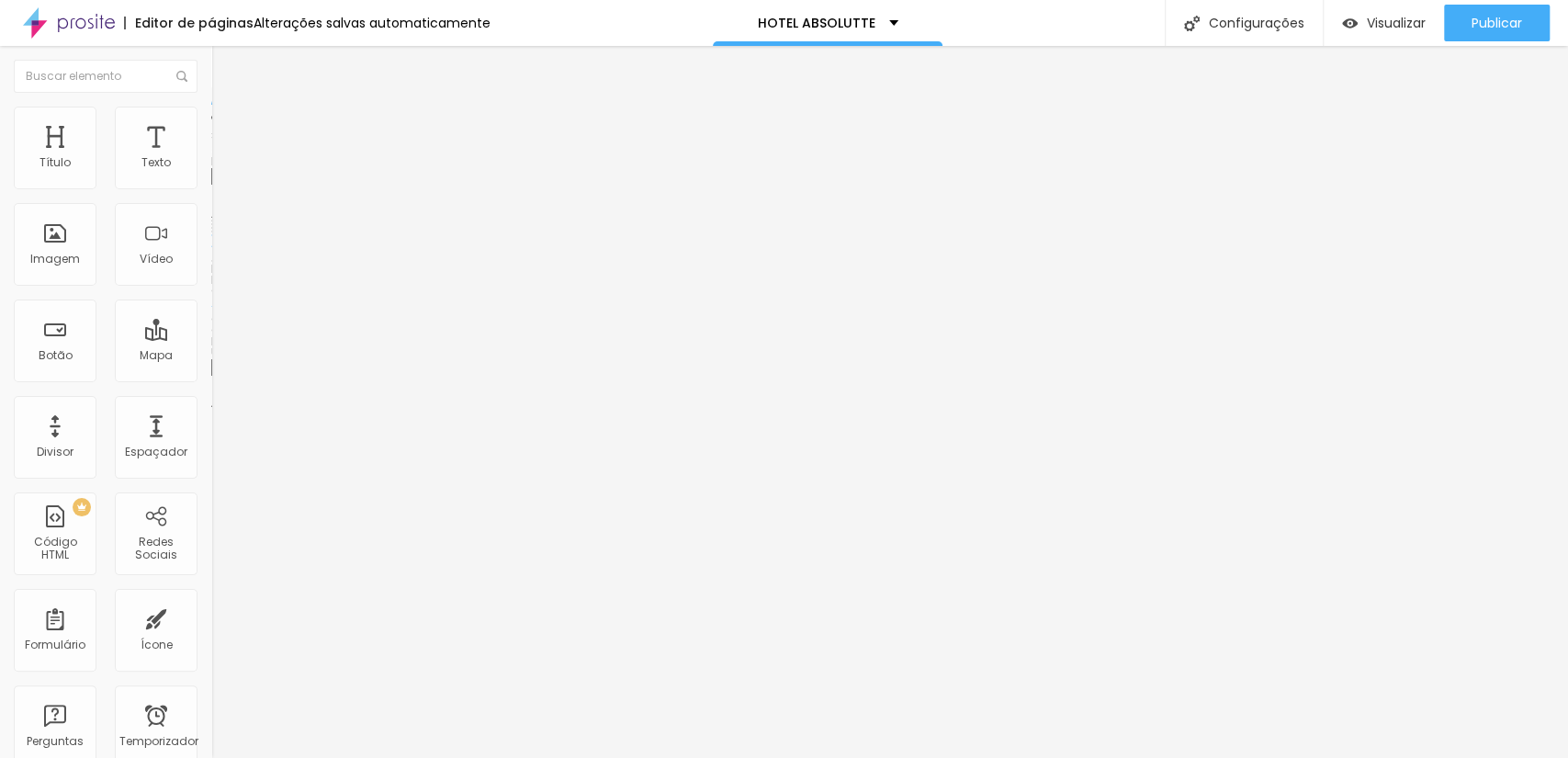
click at [222, 158] on font "Trocar imagem" at bounding box center [266, 150] width 89 height 15
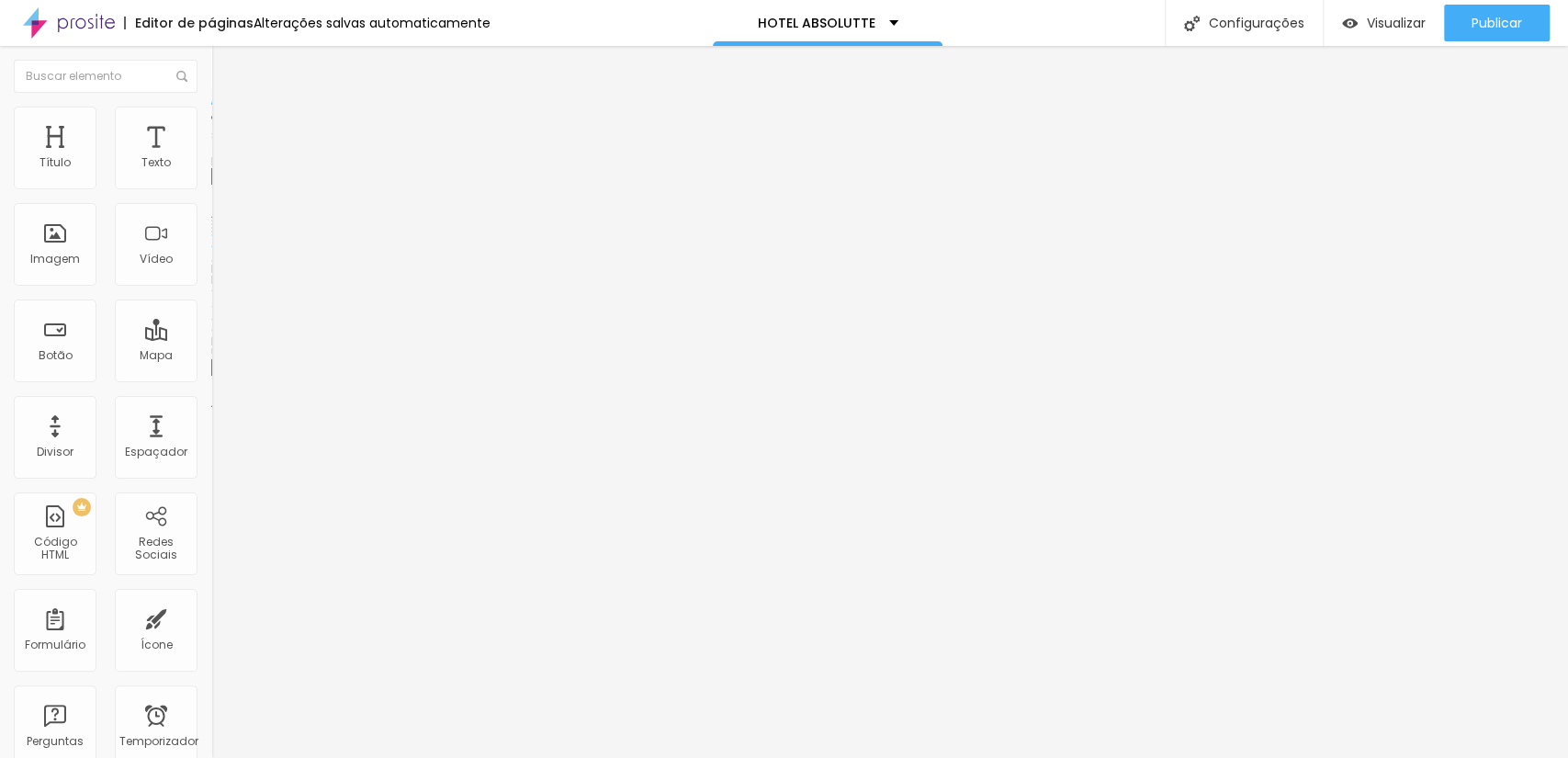
click at [222, 158] on font "Trocar imagem" at bounding box center [266, 150] width 89 height 15
click at [212, 158] on span "Trocar imagem" at bounding box center [261, 150] width 101 height 15
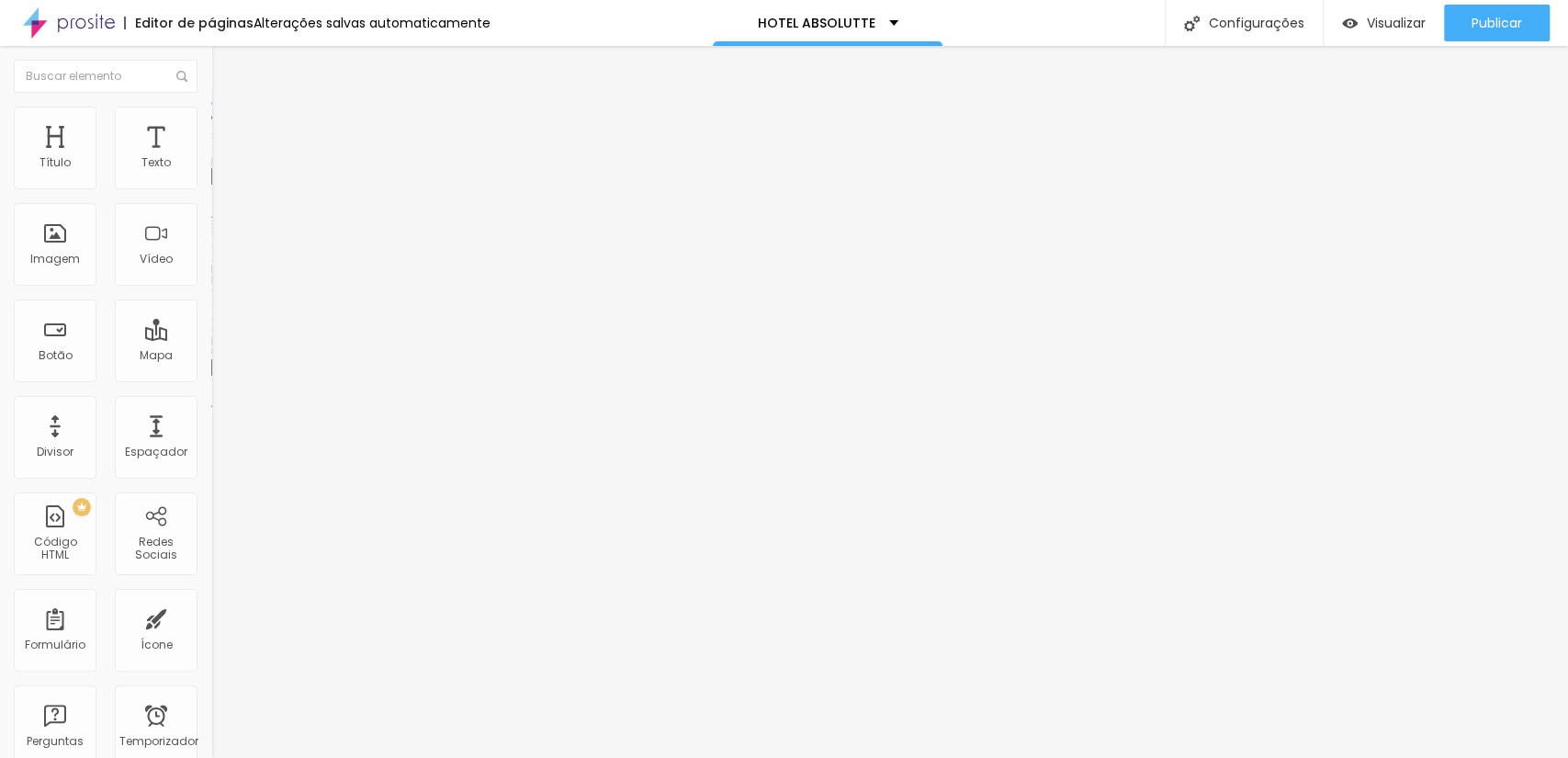
click at [222, 158] on font "Trocar imagem" at bounding box center [266, 150] width 89 height 15
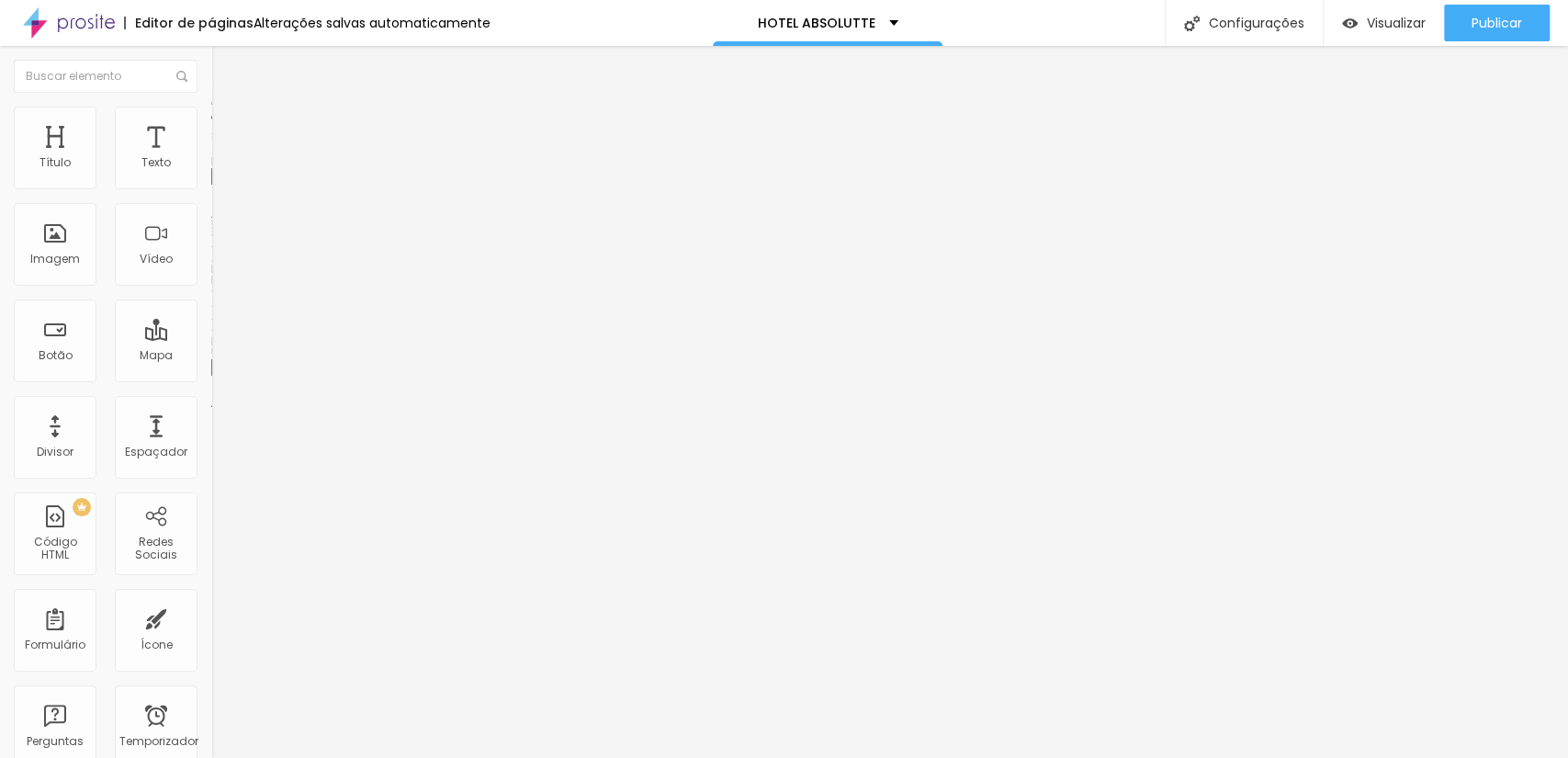
click at [225, 69] on img "button" at bounding box center [232, 66] width 14 height 14
click at [222, 158] on font "Adicionar imagem" at bounding box center [276, 150] width 107 height 15
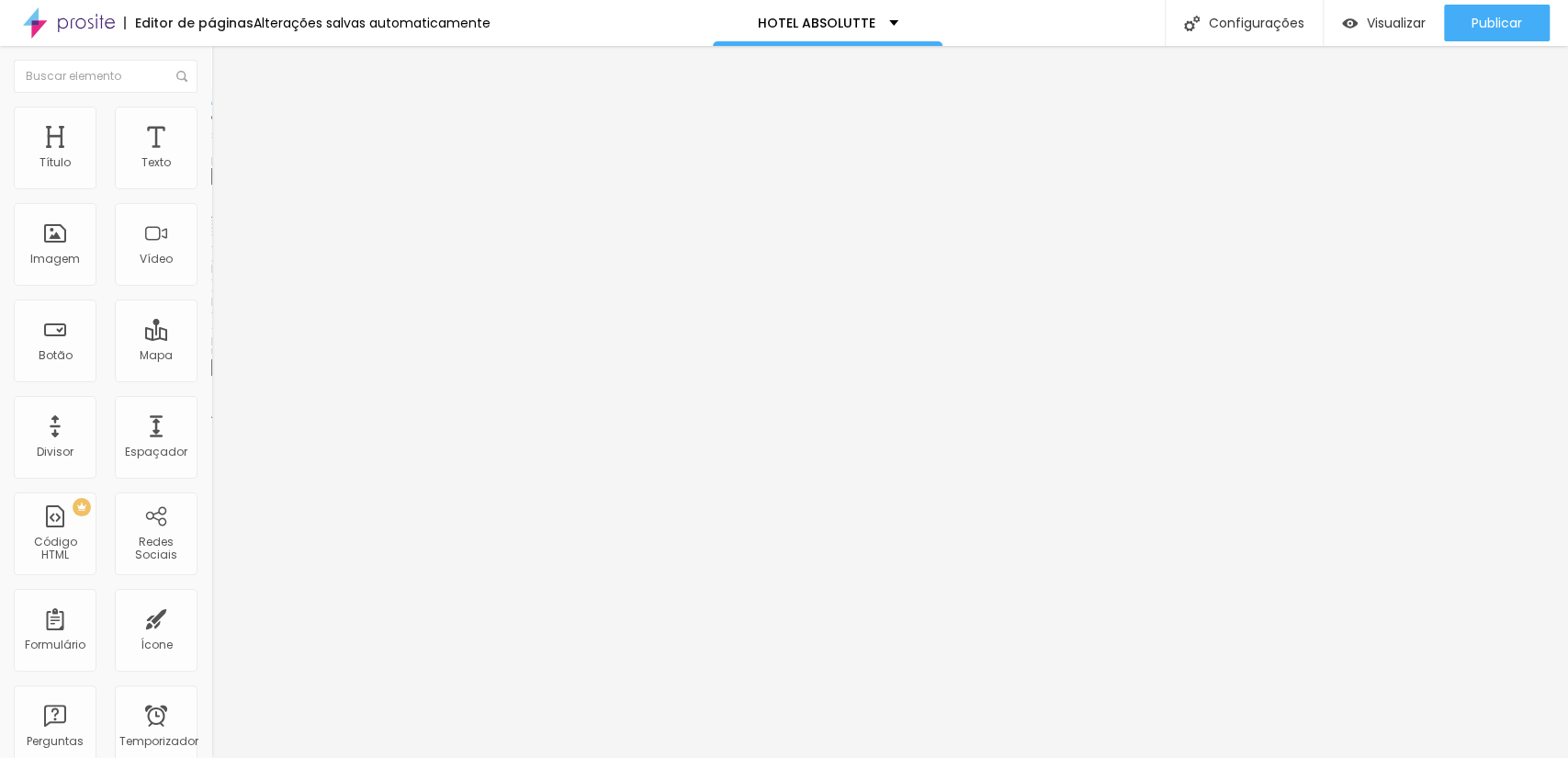
click at [1488, 31] on font "Publicar" at bounding box center [1496, 22] width 51 height 18
click at [1460, 28] on button "Publicar" at bounding box center [1496, 23] width 105 height 36
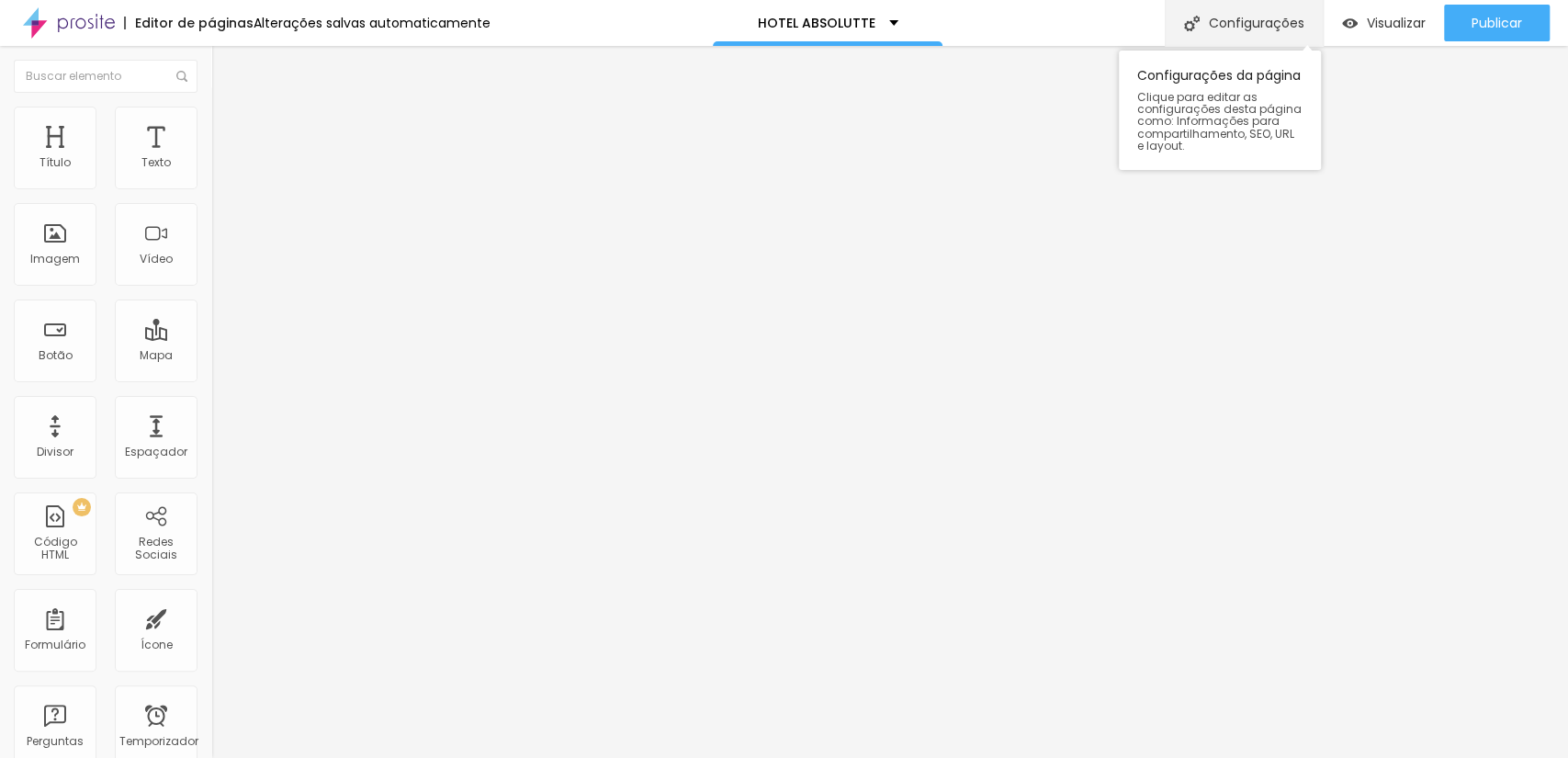
click at [1283, 29] on font "Configurações" at bounding box center [1257, 22] width 96 height 18
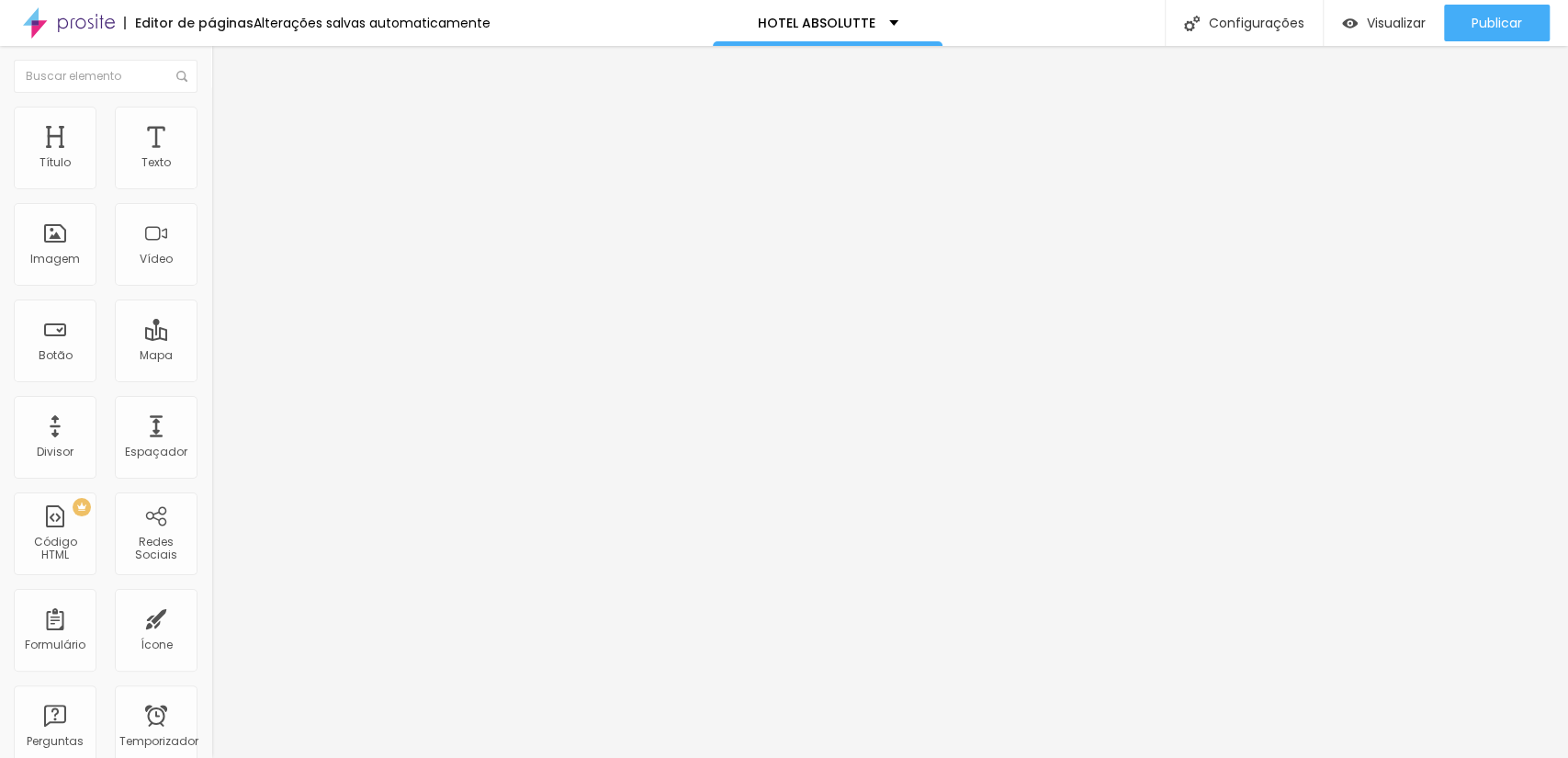
drag, startPoint x: 770, startPoint y: 195, endPoint x: 567, endPoint y: 195, distance: 203.0
paste input "HOSTER - LARRANJEIRAS"
type input "HOSTER - LARRANJEIRAS"
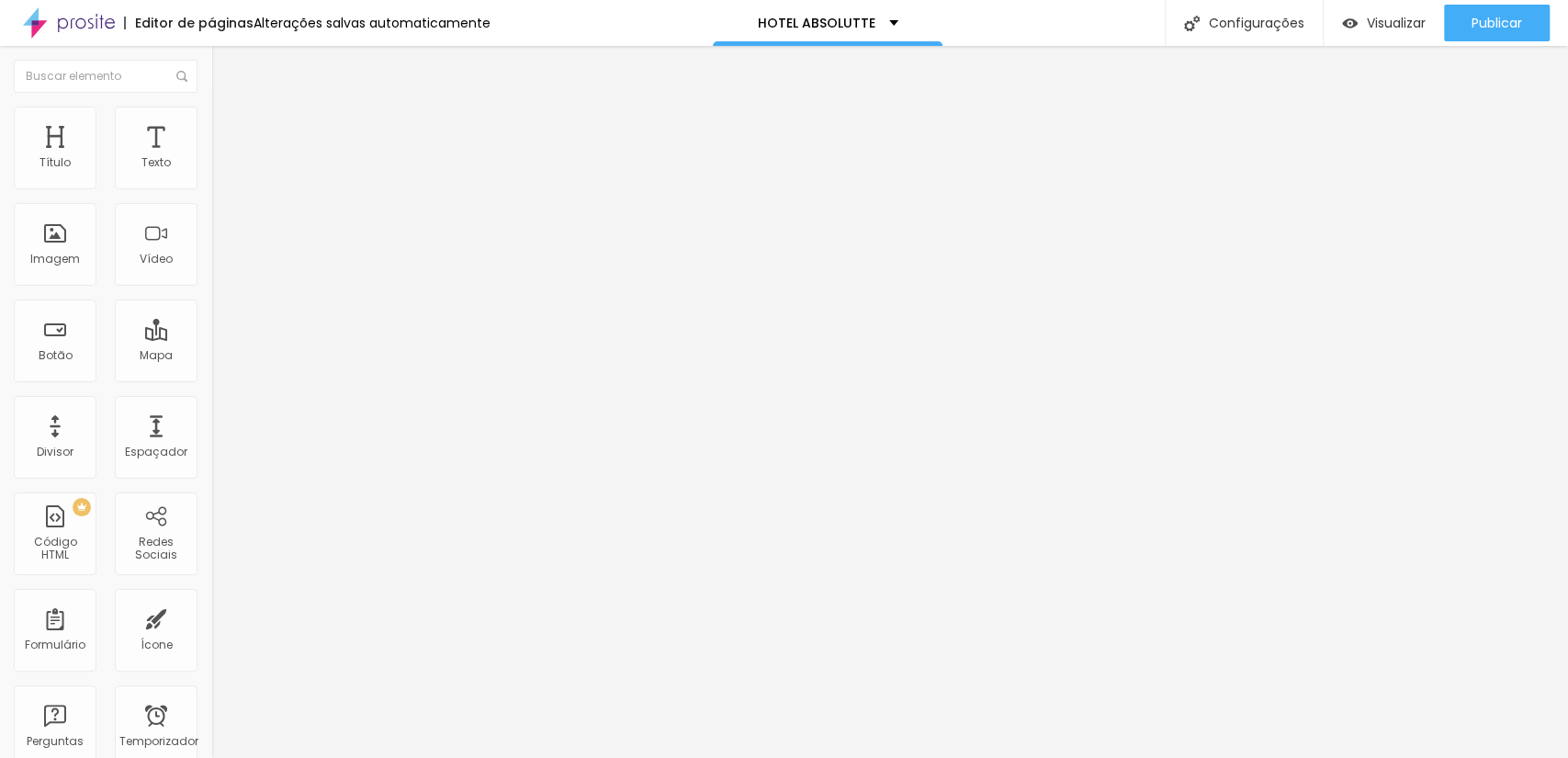
type input "/hotel-"
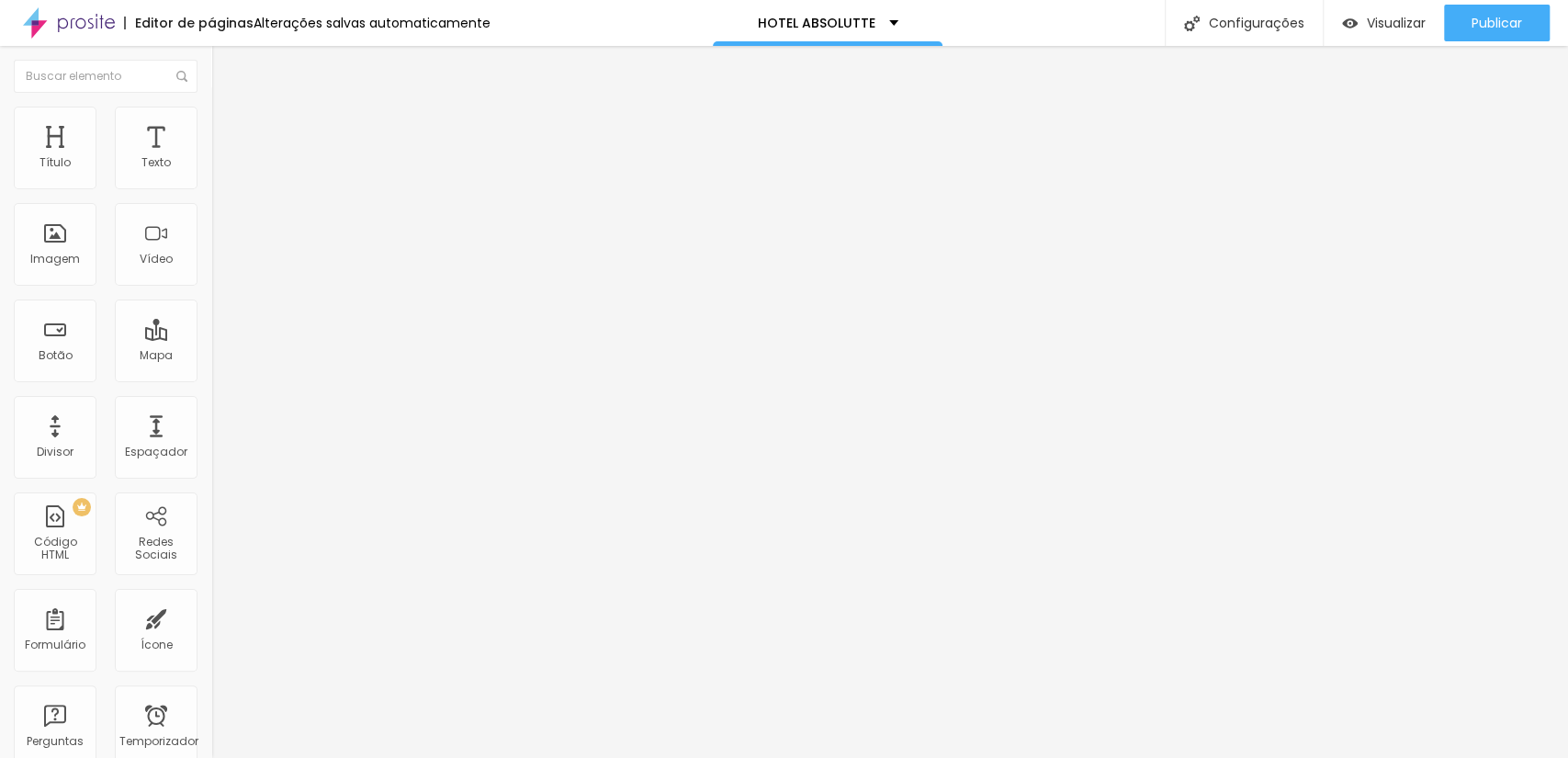
type input "HOSTER - LARANJEIRAS"
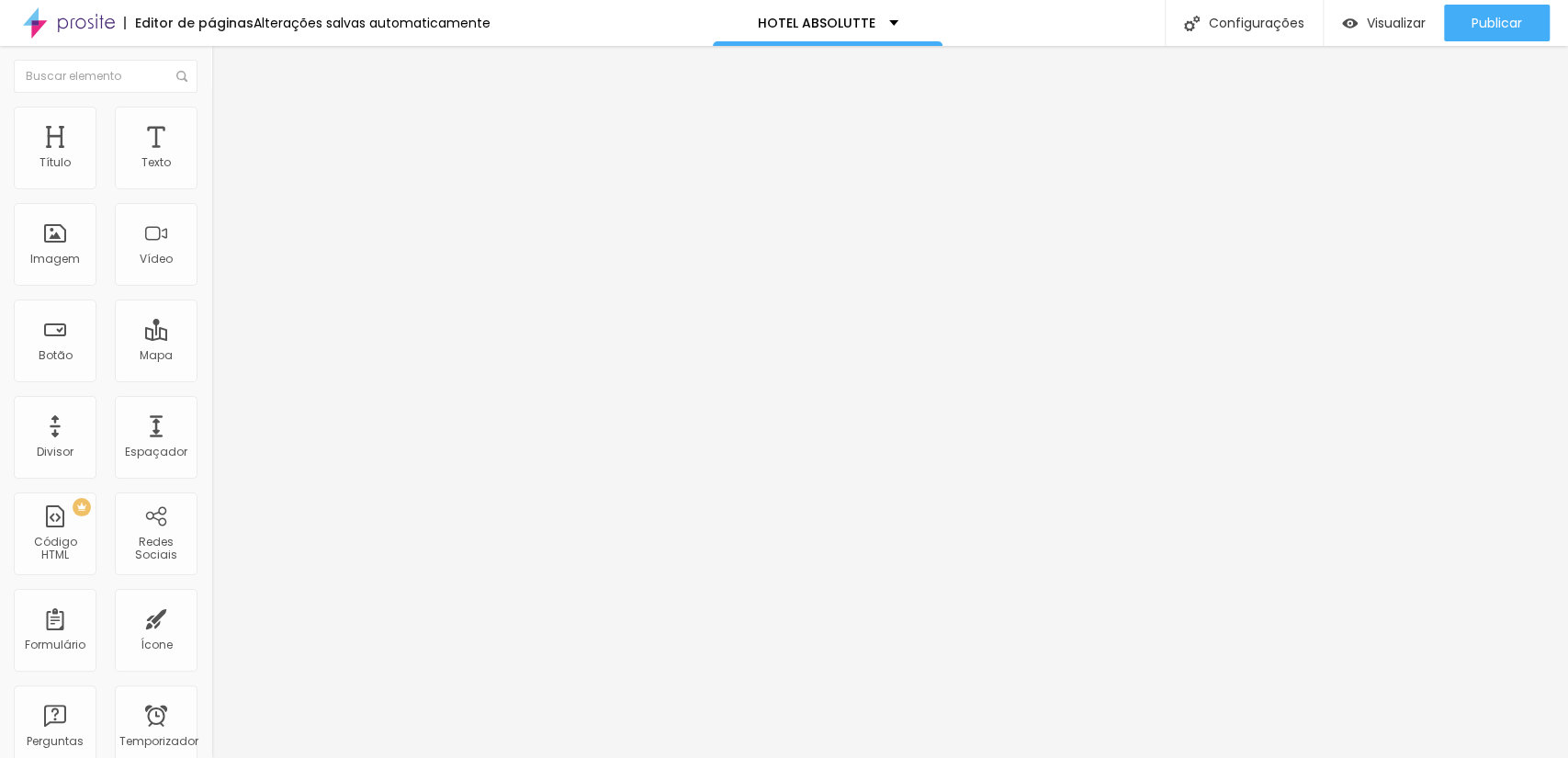
type input "/hoster-laranjeiras"
paste input "[DOMAIN_NAME][URL]"
type input "[DOMAIN_NAME][URL]"
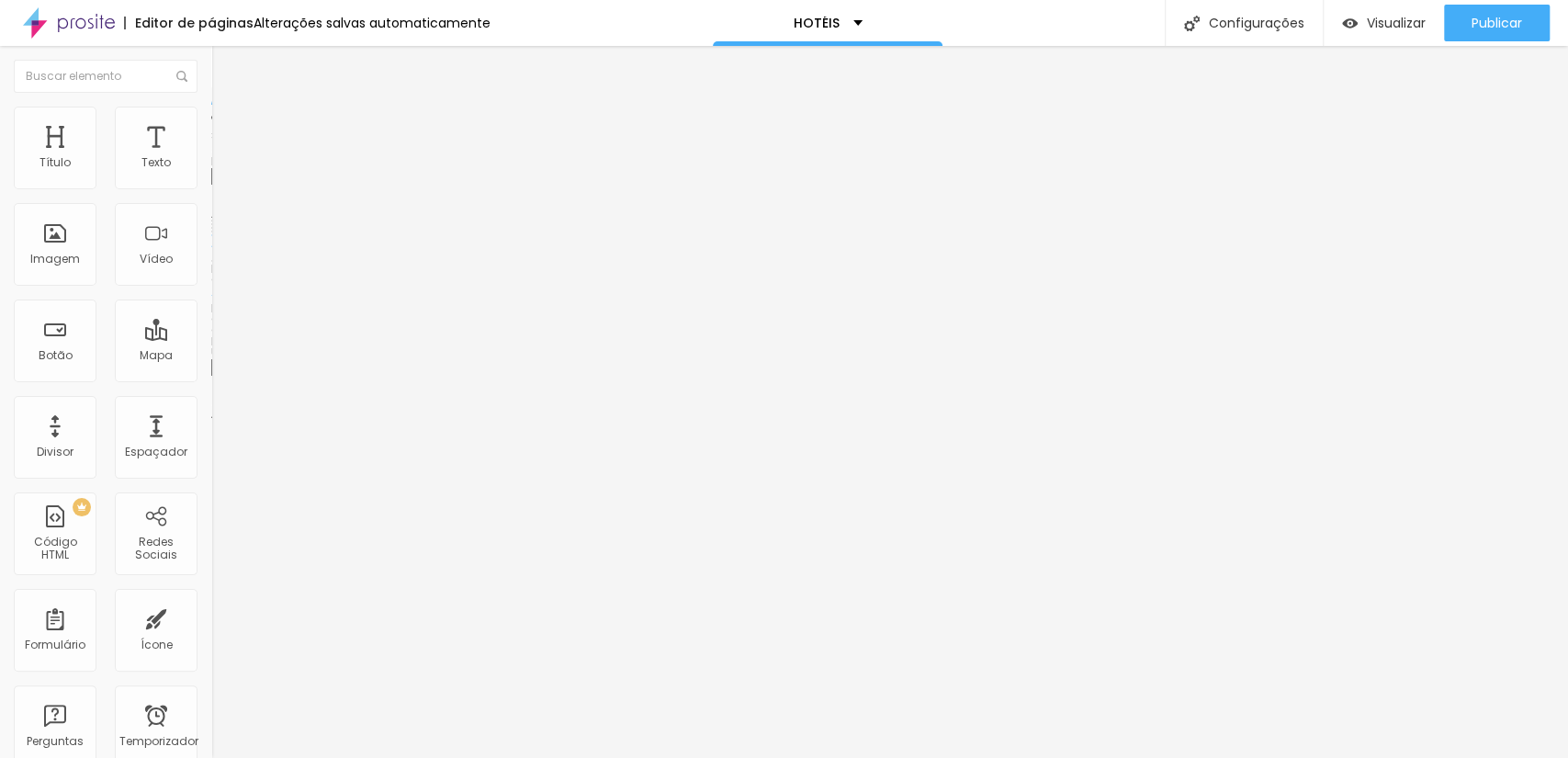
scroll to position [0, 96]
drag, startPoint x: 25, startPoint y: 494, endPoint x: 210, endPoint y: 504, distance: 185.3
click at [212, 420] on div "Trocar imagem Descrição da imagem (Alt) Alinhamento Proporção Cinema 16:9 Cinem…" at bounding box center [317, 282] width 212 height 277
click at [212, 377] on input "text" at bounding box center [322, 367] width 220 height 18
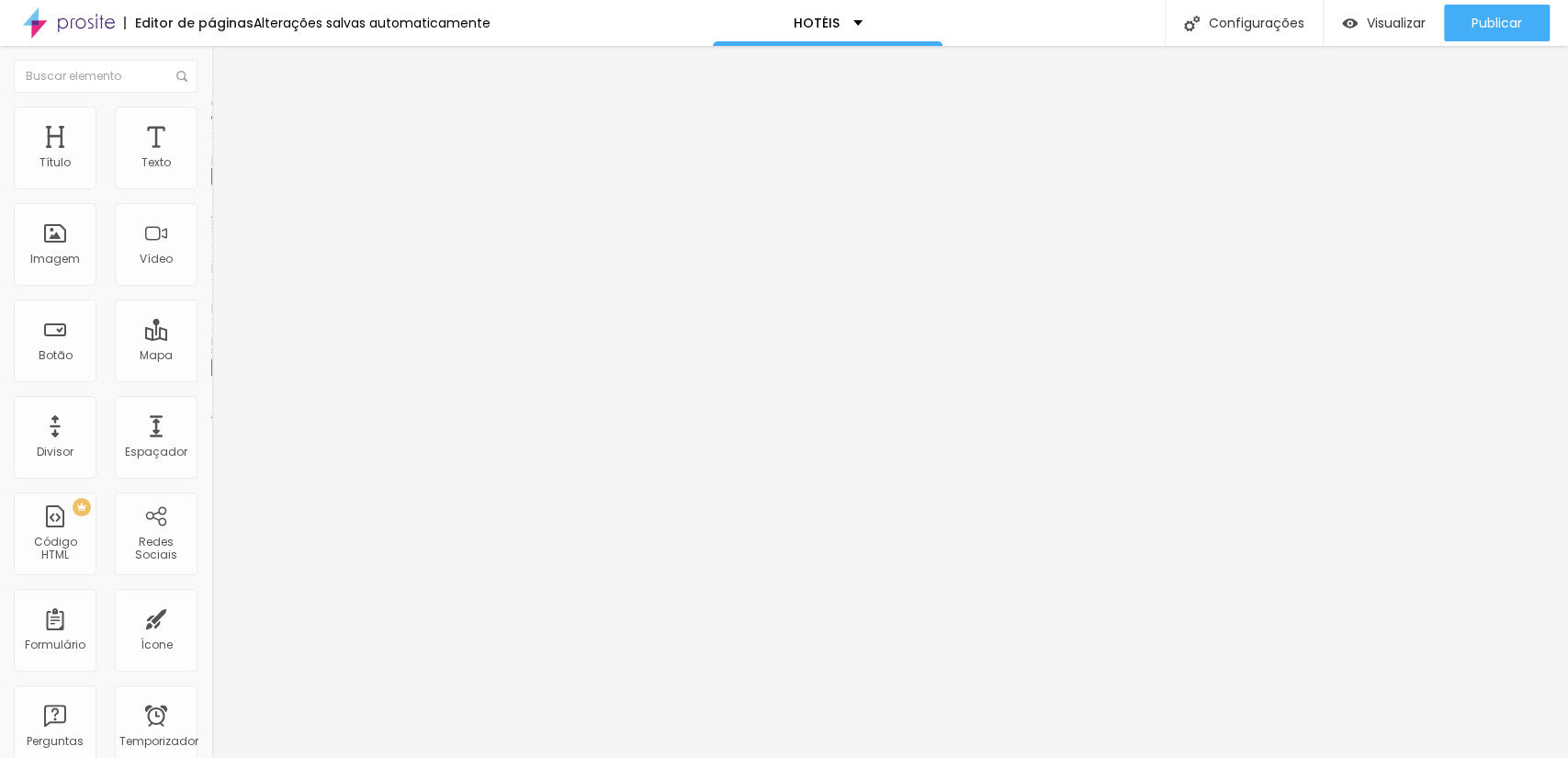
paste input "[DOMAIN_NAME][URL]"
type input "[URL][DOMAIN_NAME]"
click at [1494, 28] on font "Publicar" at bounding box center [1496, 22] width 51 height 18
paste input "[DOMAIN_NAME][URL]"
type input "w"
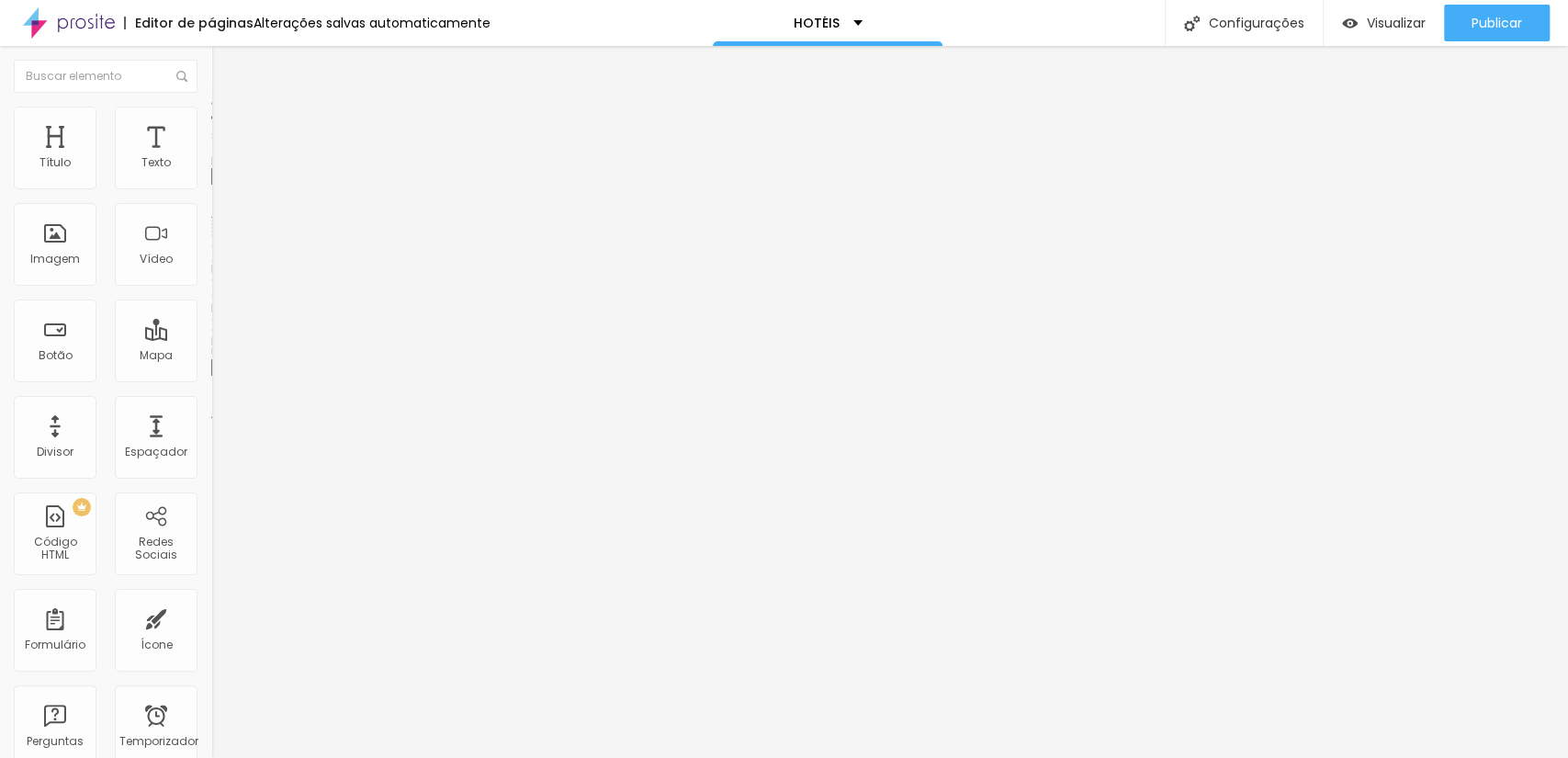
click at [212, 377] on input "text" at bounding box center [322, 367] width 220 height 18
paste input "www.scorpionframe.com.br/hoster-laranjeiras"
type input "https://www.scorpionframe.com.br/hoster-laranjeiras"
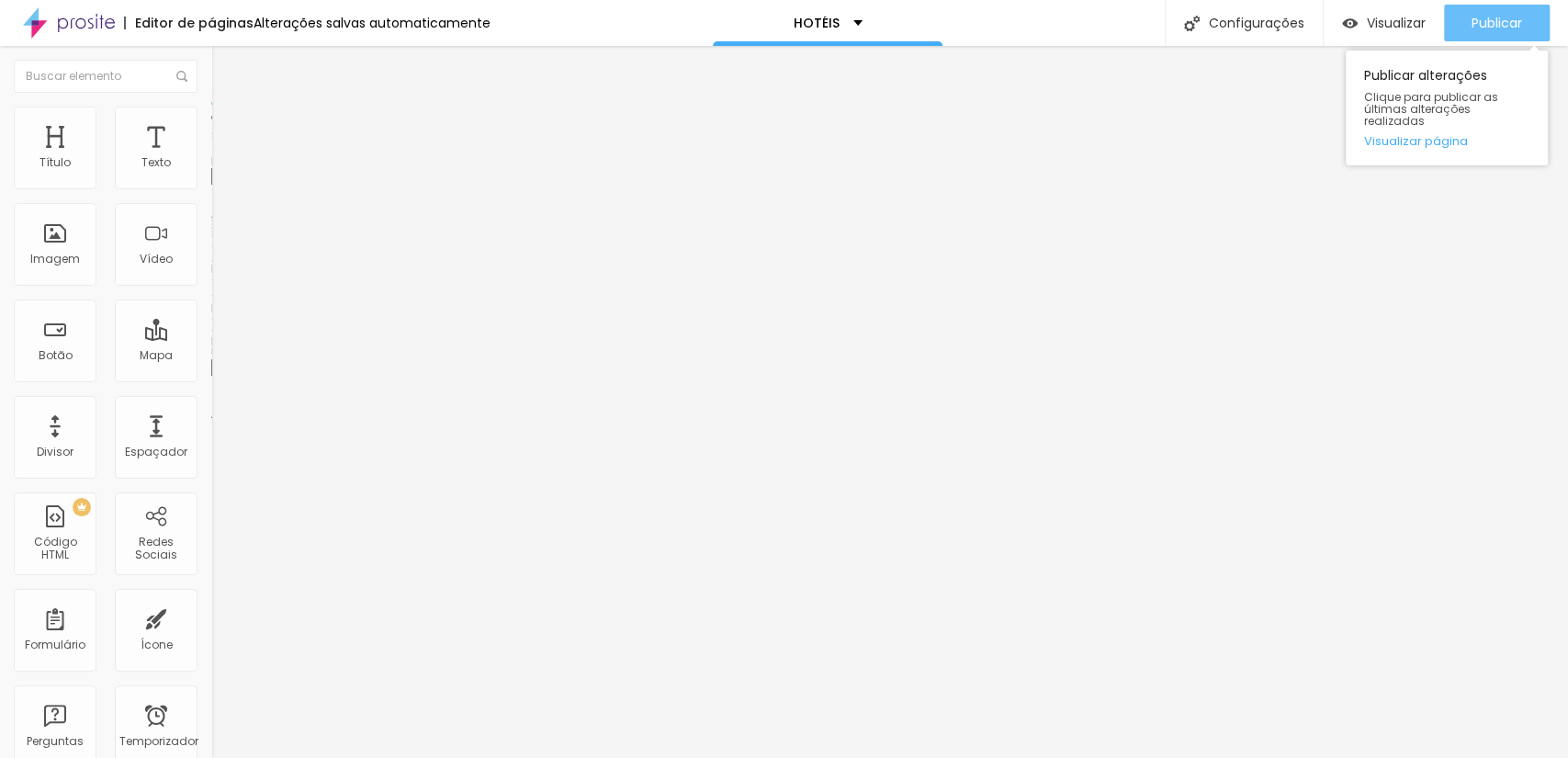
click at [1478, 11] on div "Publicar" at bounding box center [1496, 23] width 51 height 36
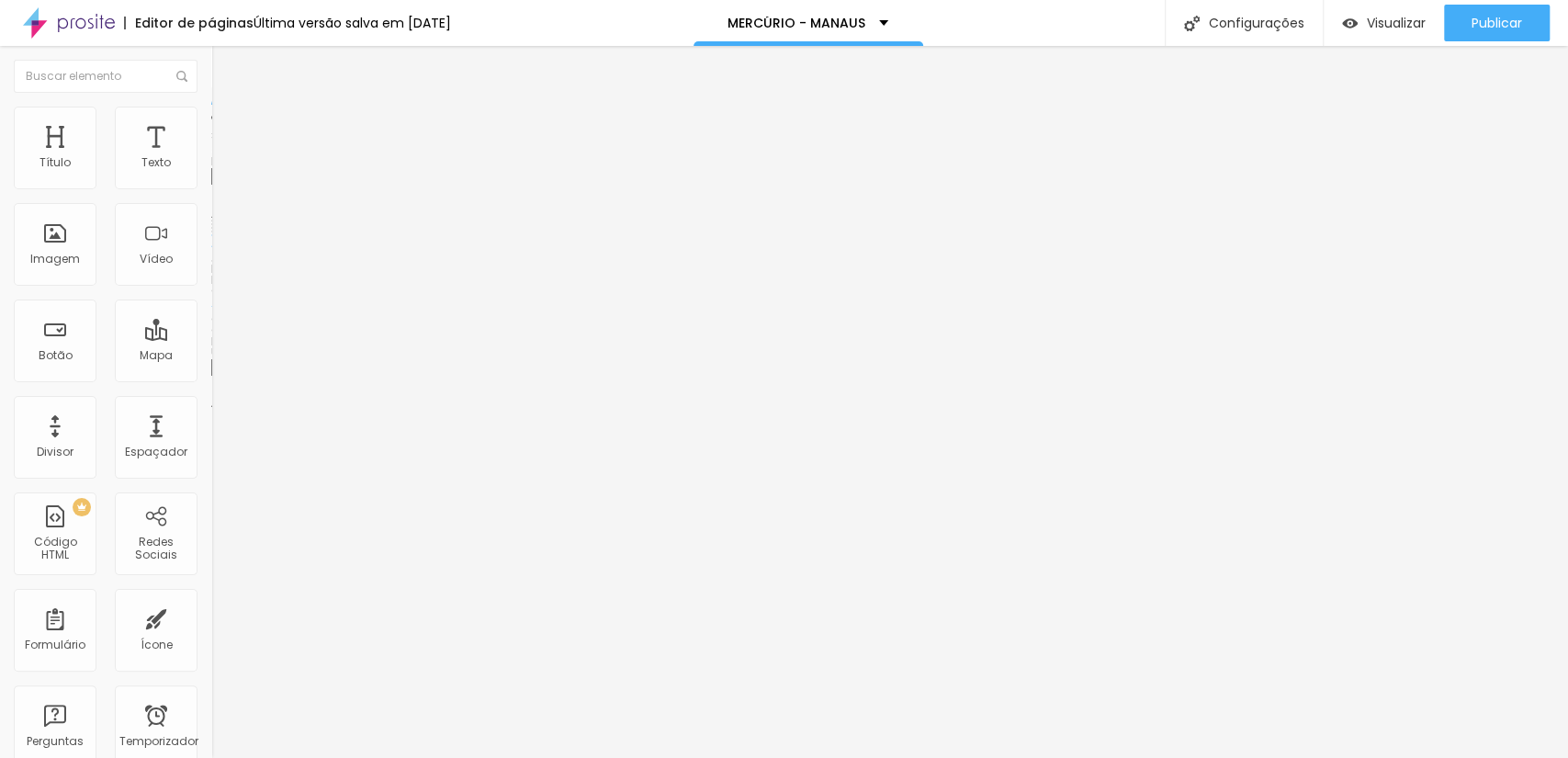
click at [222, 158] on font "Trocar imagem" at bounding box center [266, 150] width 89 height 15
drag, startPoint x: 390, startPoint y: 511, endPoint x: 374, endPoint y: 505, distance: 17.1
click at [390, 757] on div at bounding box center [784, 769] width 1568 height 0
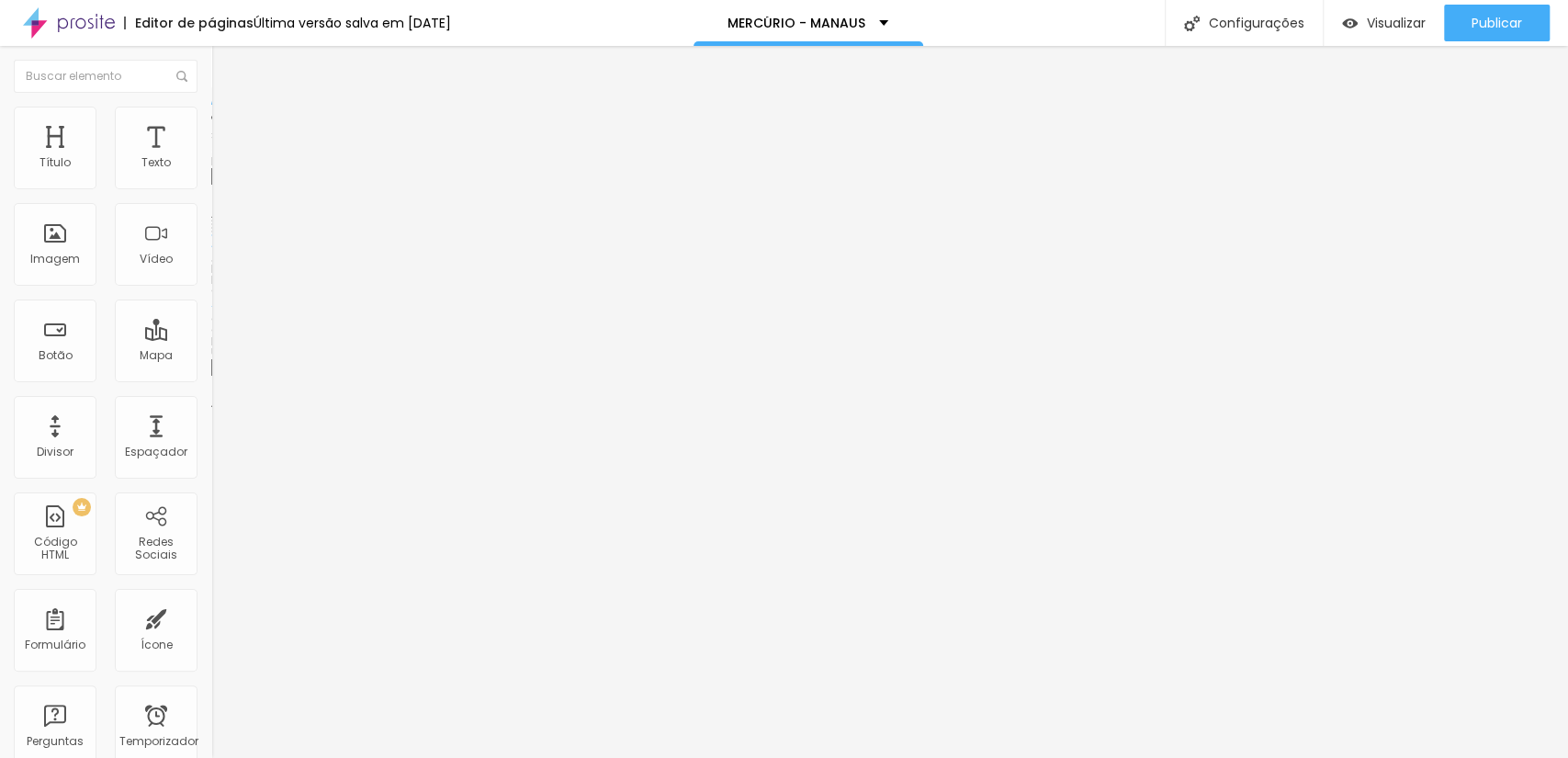
click at [212, 158] on span "Trocar imagem" at bounding box center [261, 150] width 101 height 15
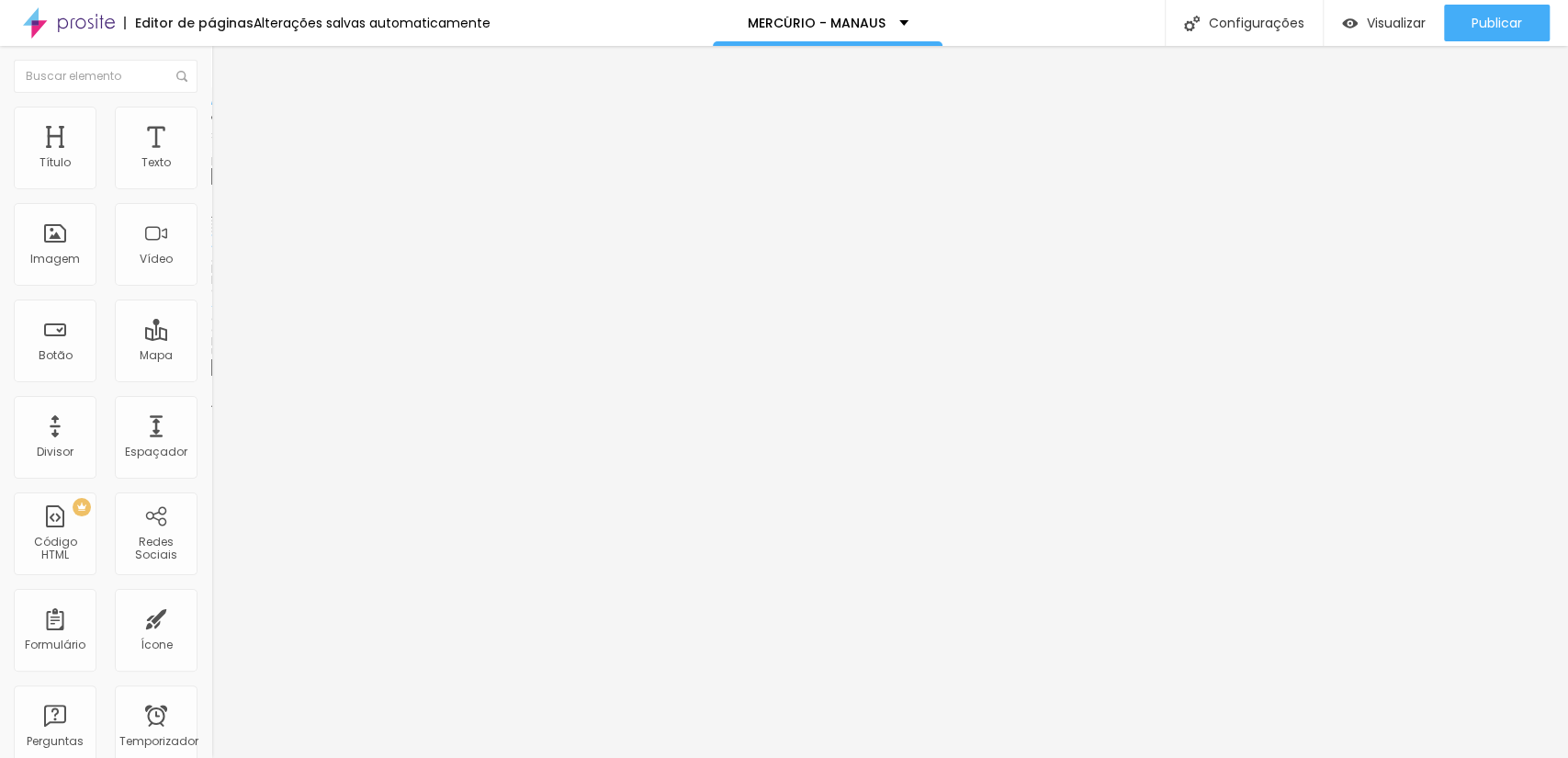
click at [222, 158] on font "Trocar imagem" at bounding box center [266, 150] width 89 height 15
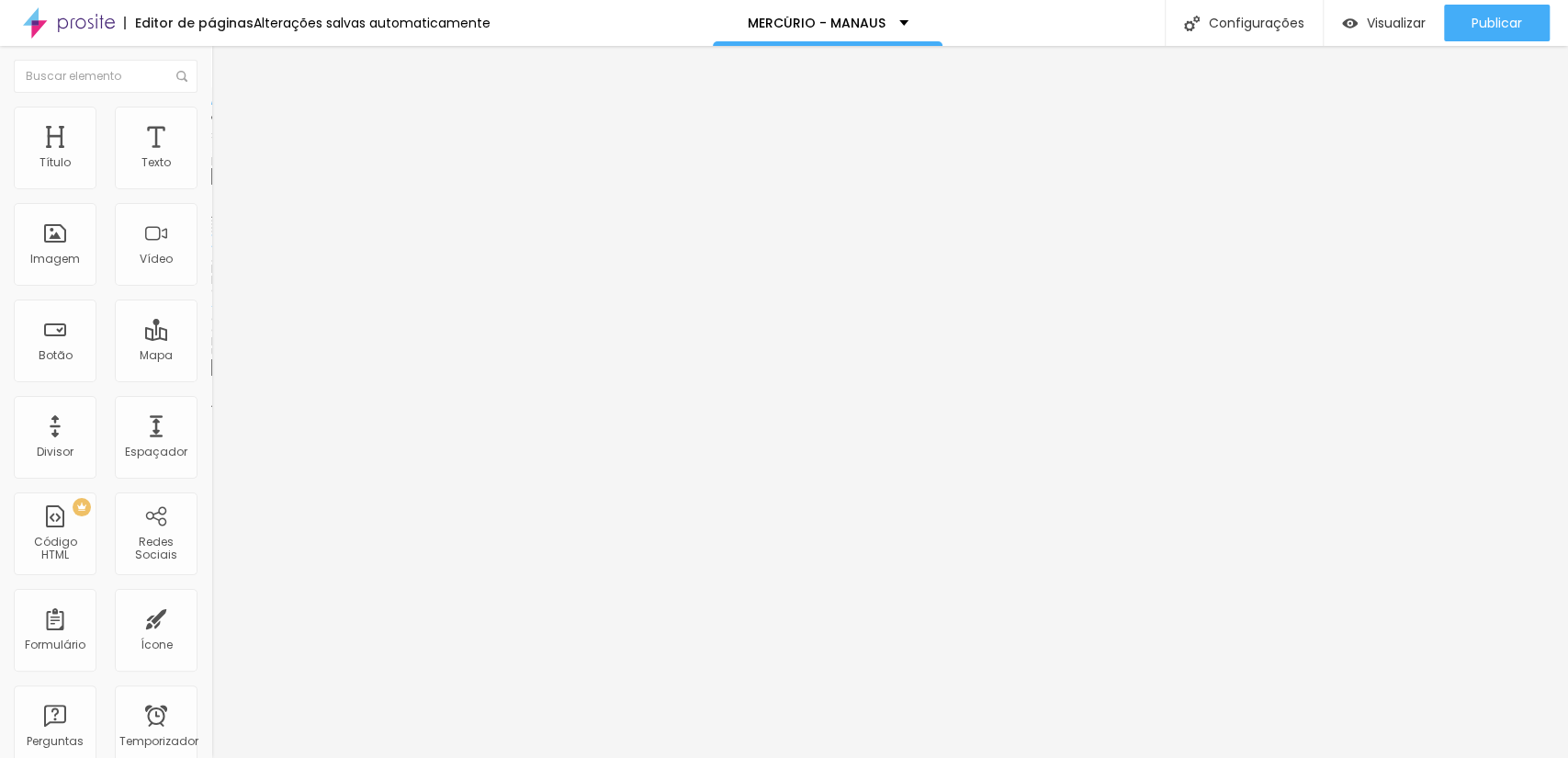
click at [222, 158] on font "Trocar imagem" at bounding box center [266, 150] width 89 height 15
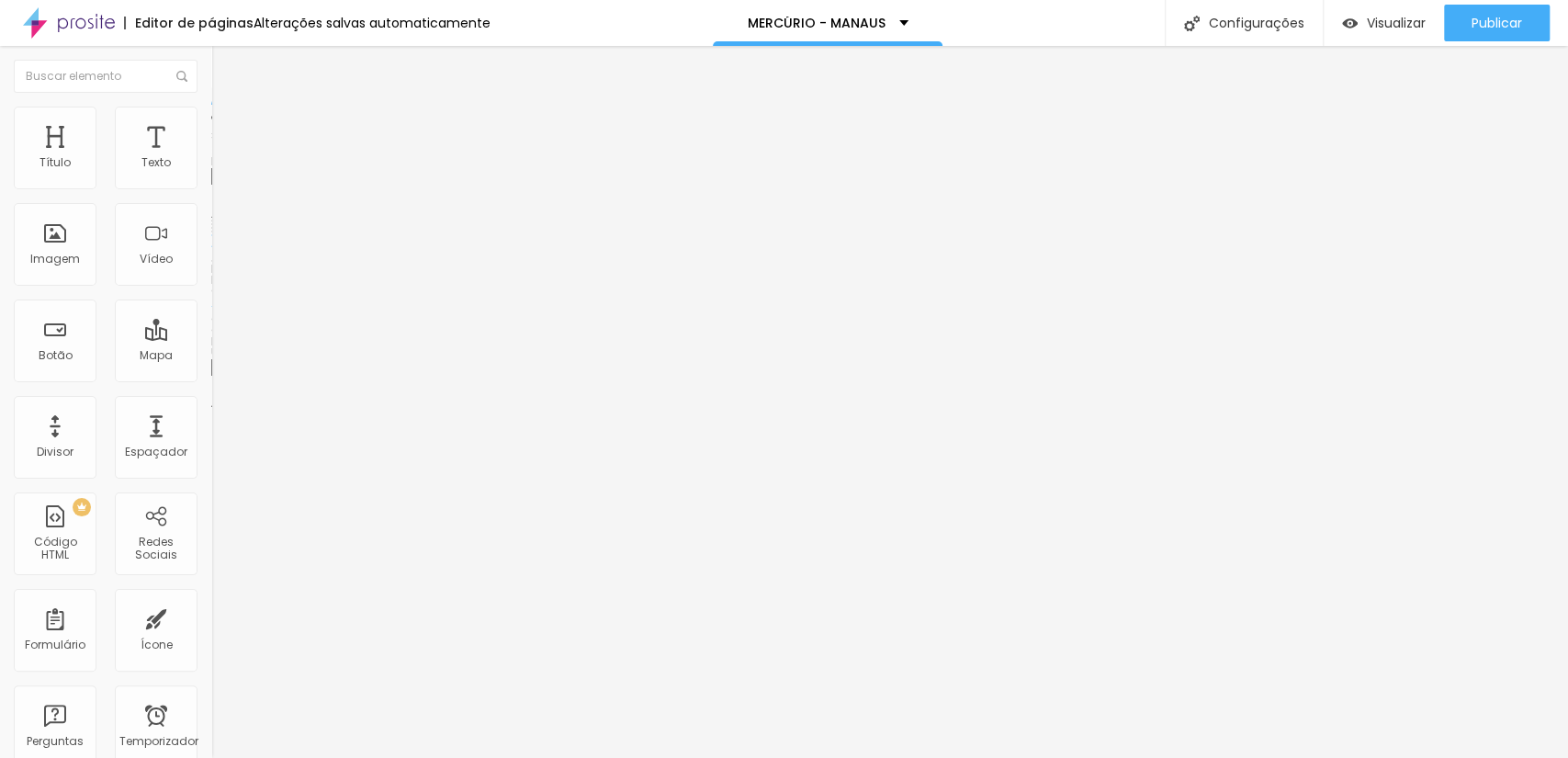
click at [222, 158] on font "Trocar imagem" at bounding box center [266, 150] width 89 height 15
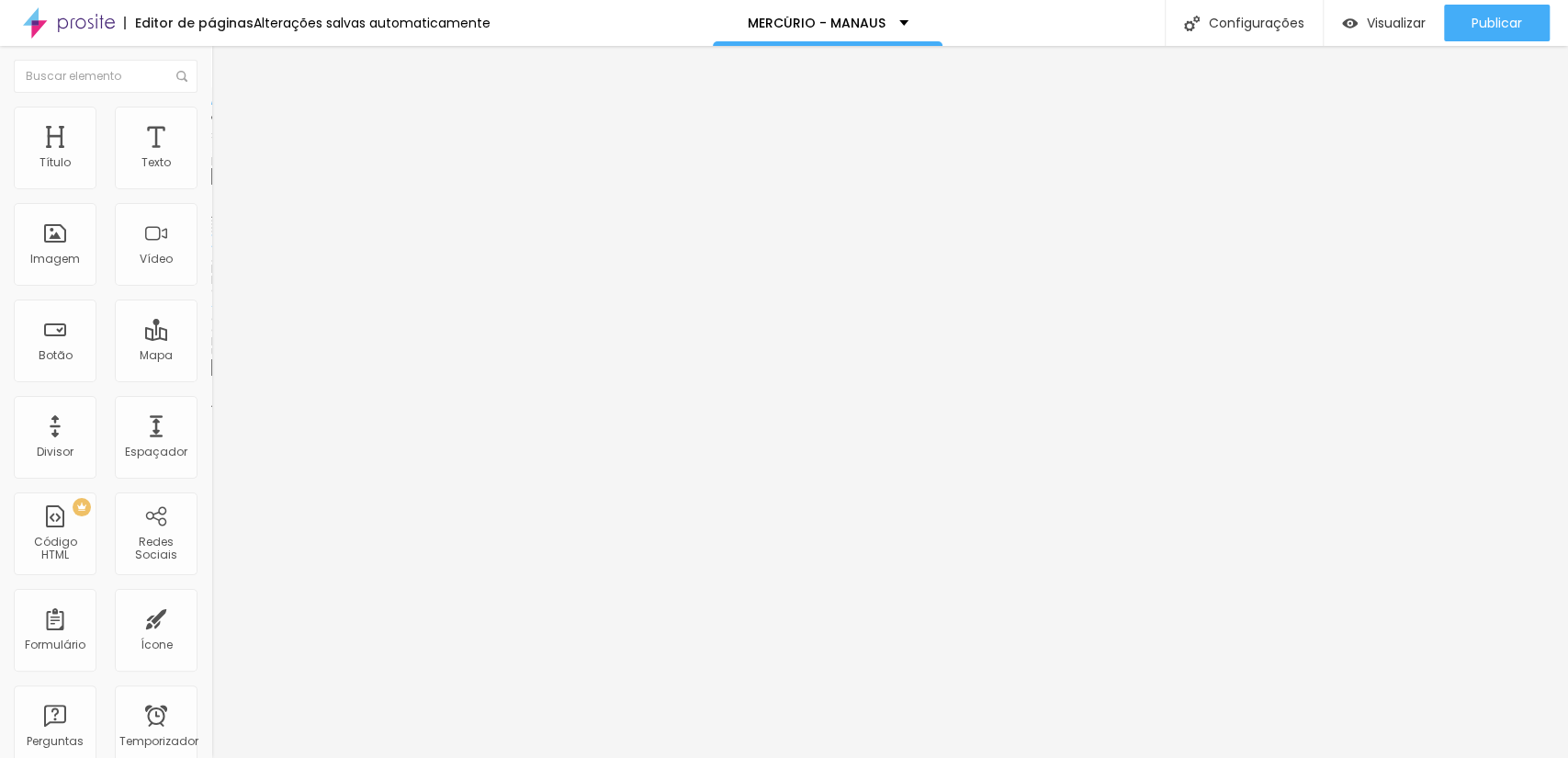
scroll to position [544, 0]
click at [222, 158] on font "Trocar imagem" at bounding box center [266, 150] width 89 height 15
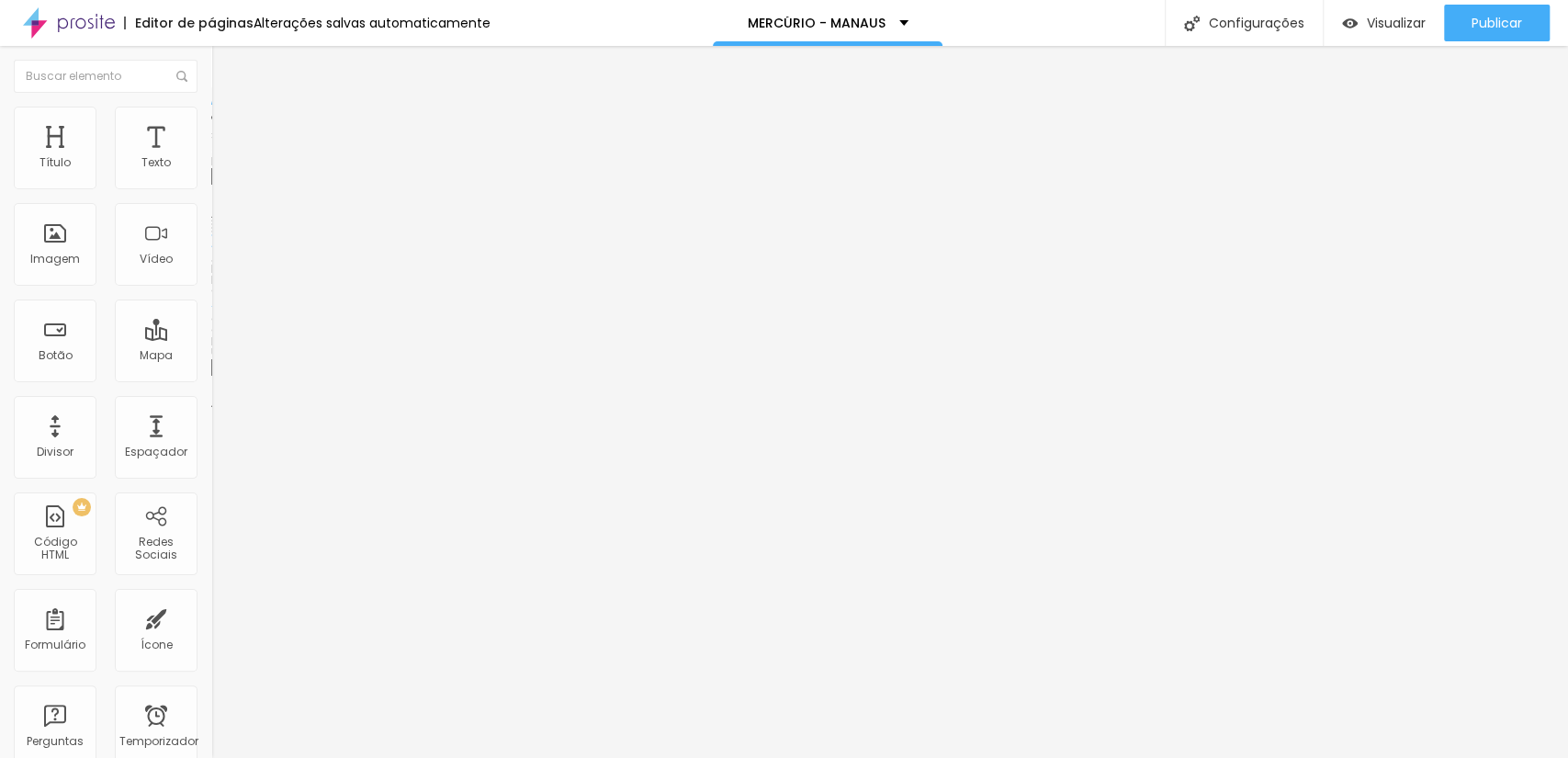
click at [212, 158] on span "Trocar imagem" at bounding box center [261, 150] width 101 height 15
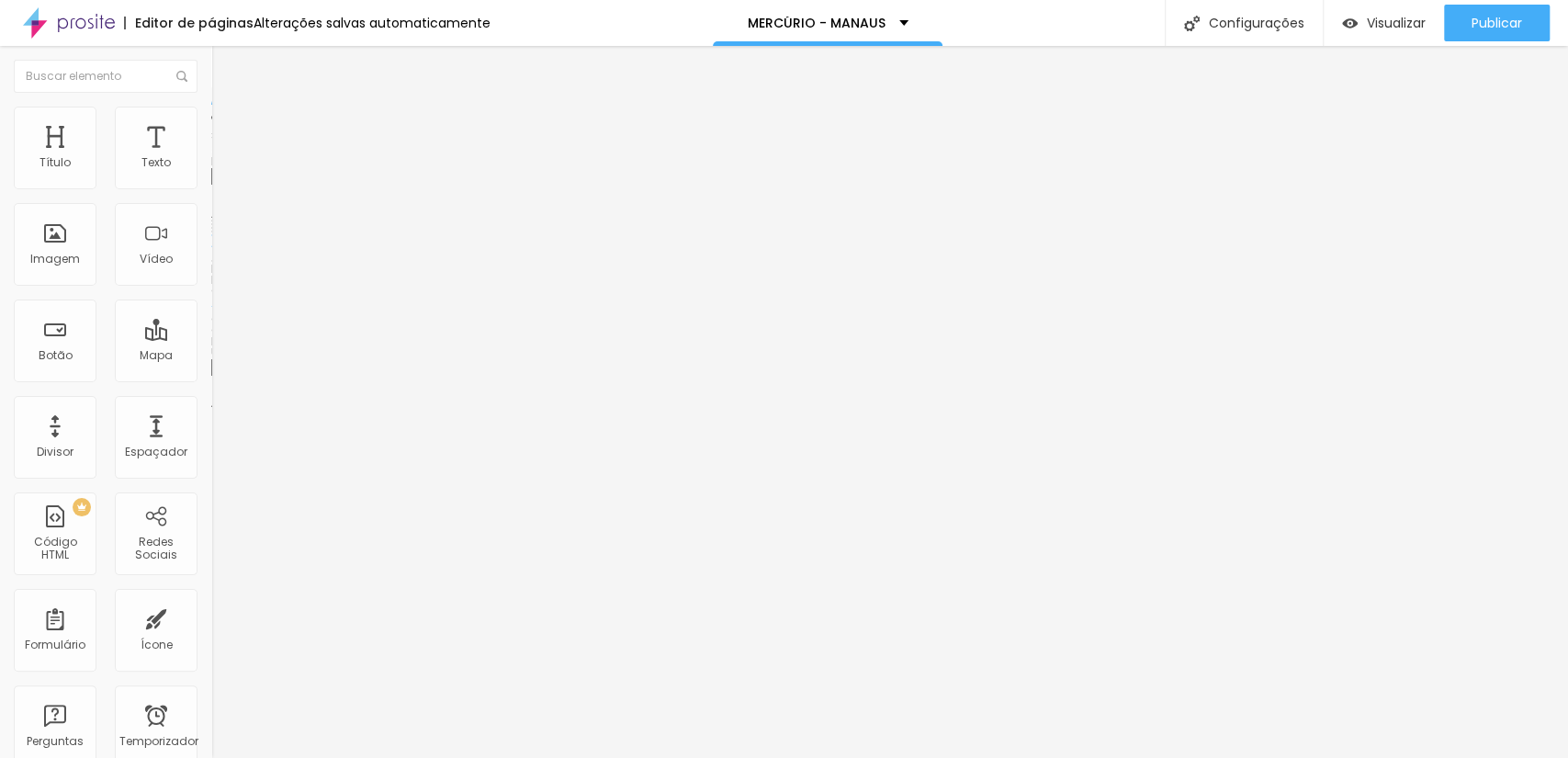
click at [222, 158] on font "Trocar imagem" at bounding box center [266, 150] width 89 height 15
click at [212, 158] on span "Trocar imagem" at bounding box center [261, 150] width 101 height 15
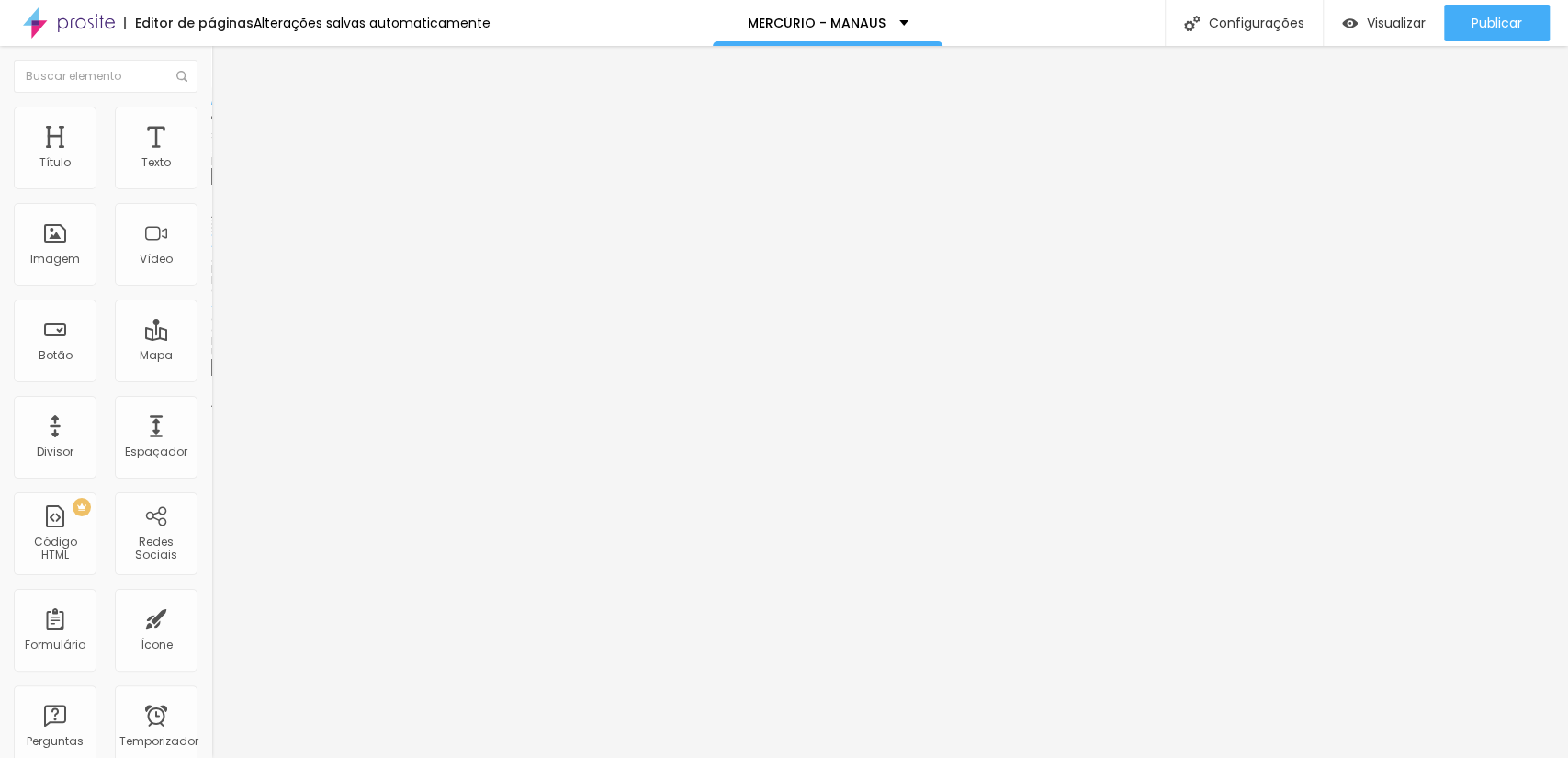
click at [222, 158] on font "Trocar imagem" at bounding box center [266, 150] width 89 height 15
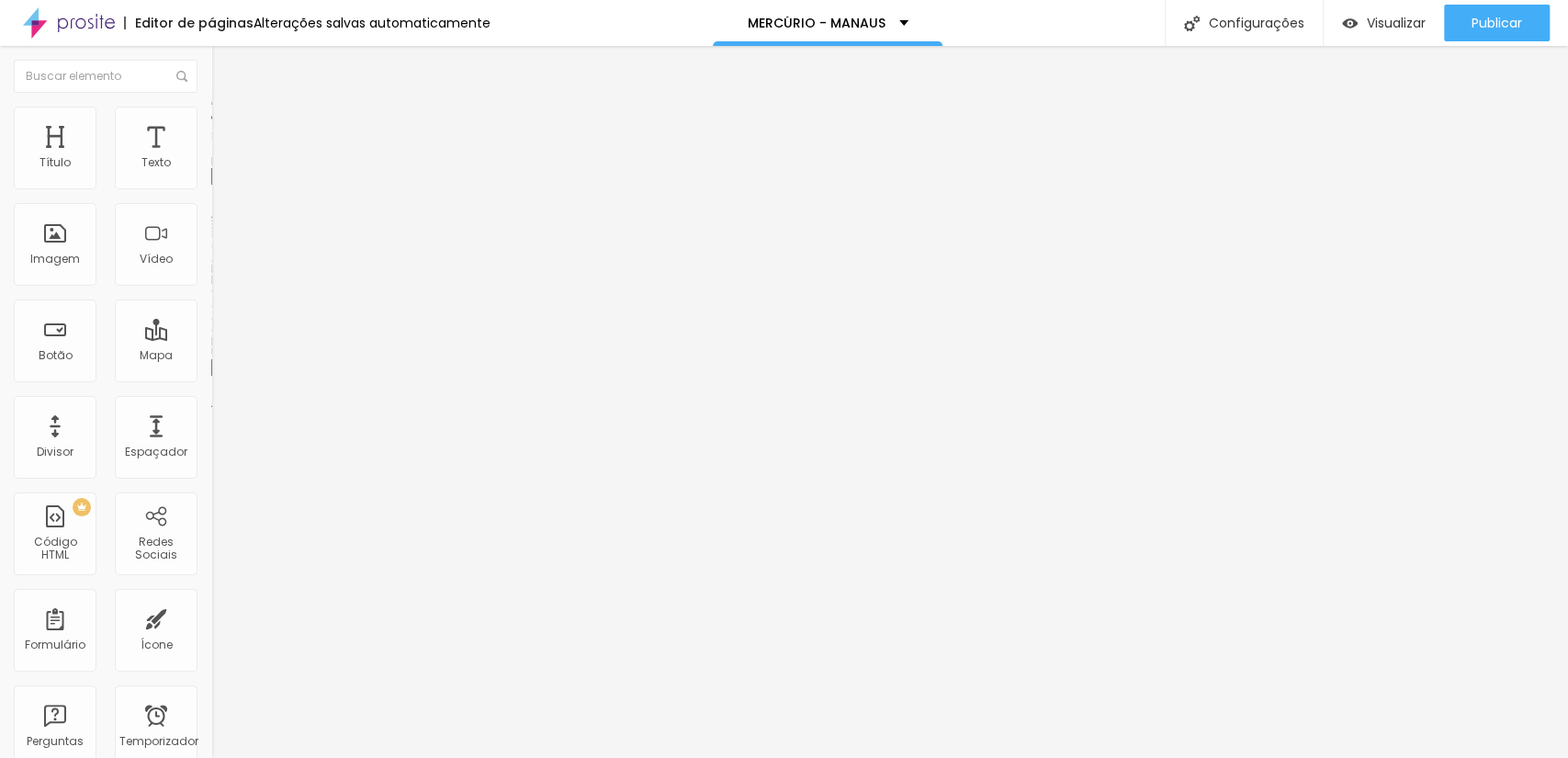
scroll to position [500, 0]
click at [222, 158] on font "Trocar imagem" at bounding box center [266, 150] width 89 height 15
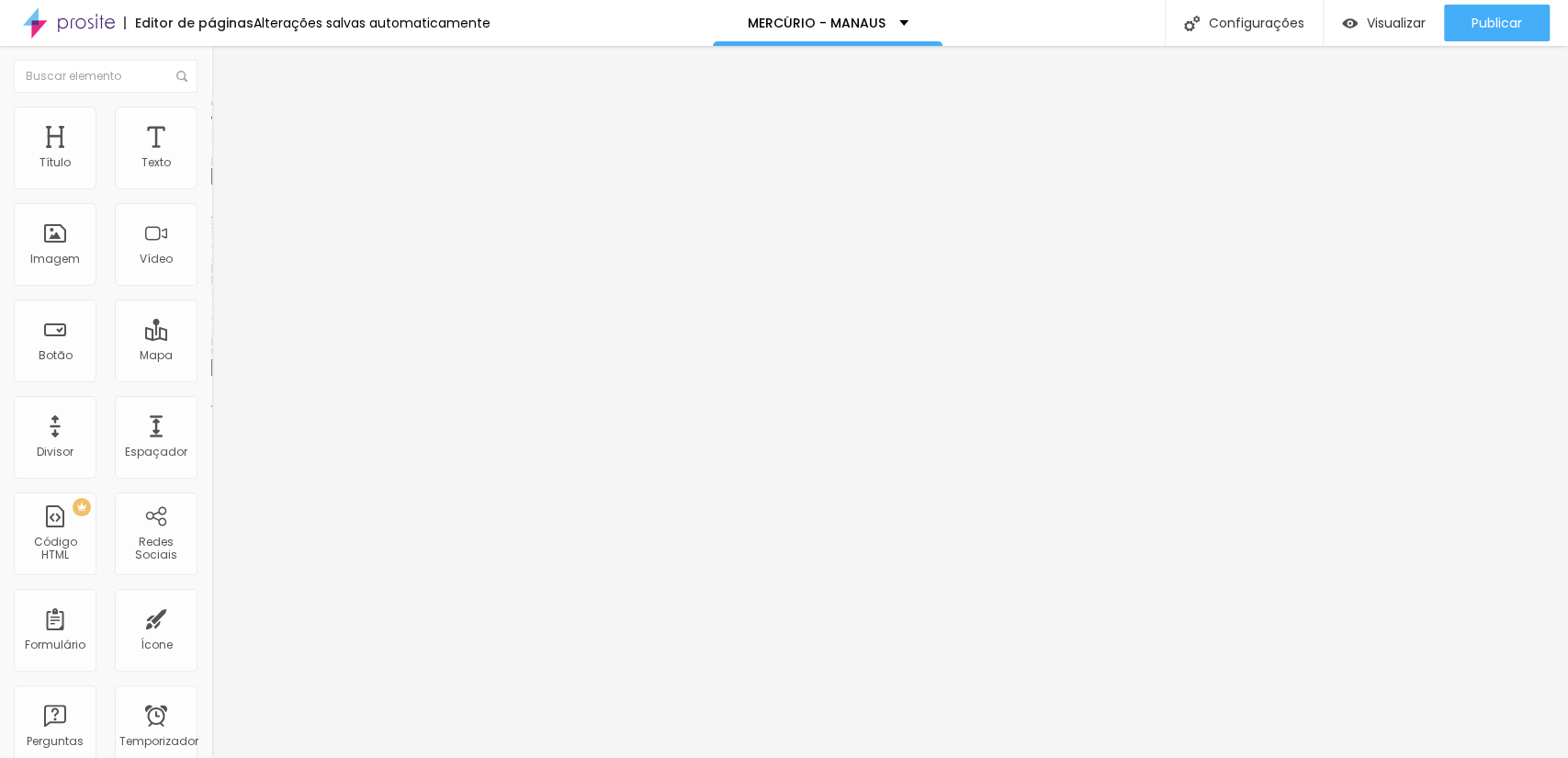
click at [222, 158] on font "Trocar imagem" at bounding box center [266, 150] width 89 height 15
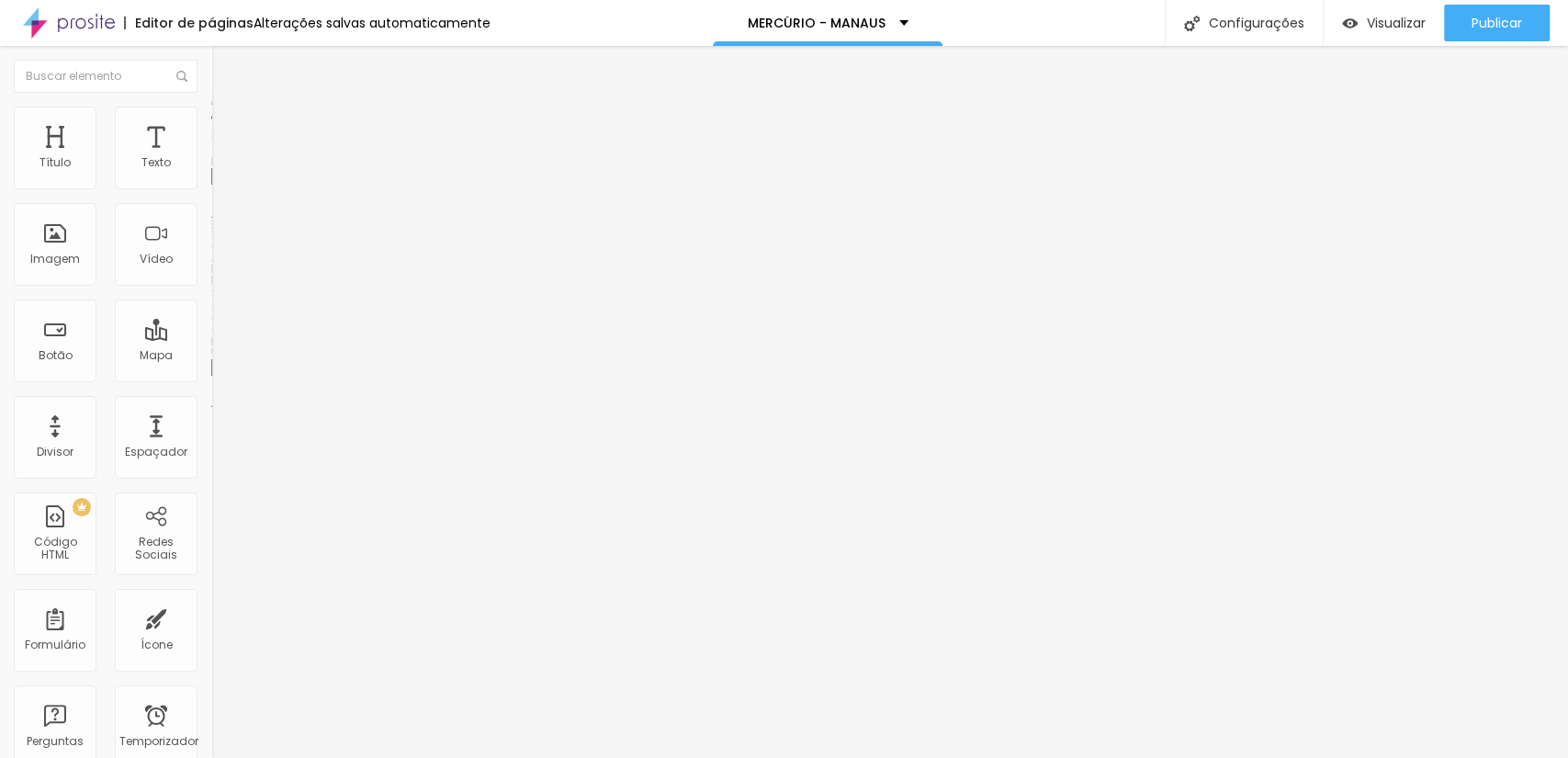
click at [222, 158] on font "Trocar imagem" at bounding box center [266, 150] width 89 height 15
click at [1474, 16] on font "Publicar" at bounding box center [1496, 22] width 51 height 18
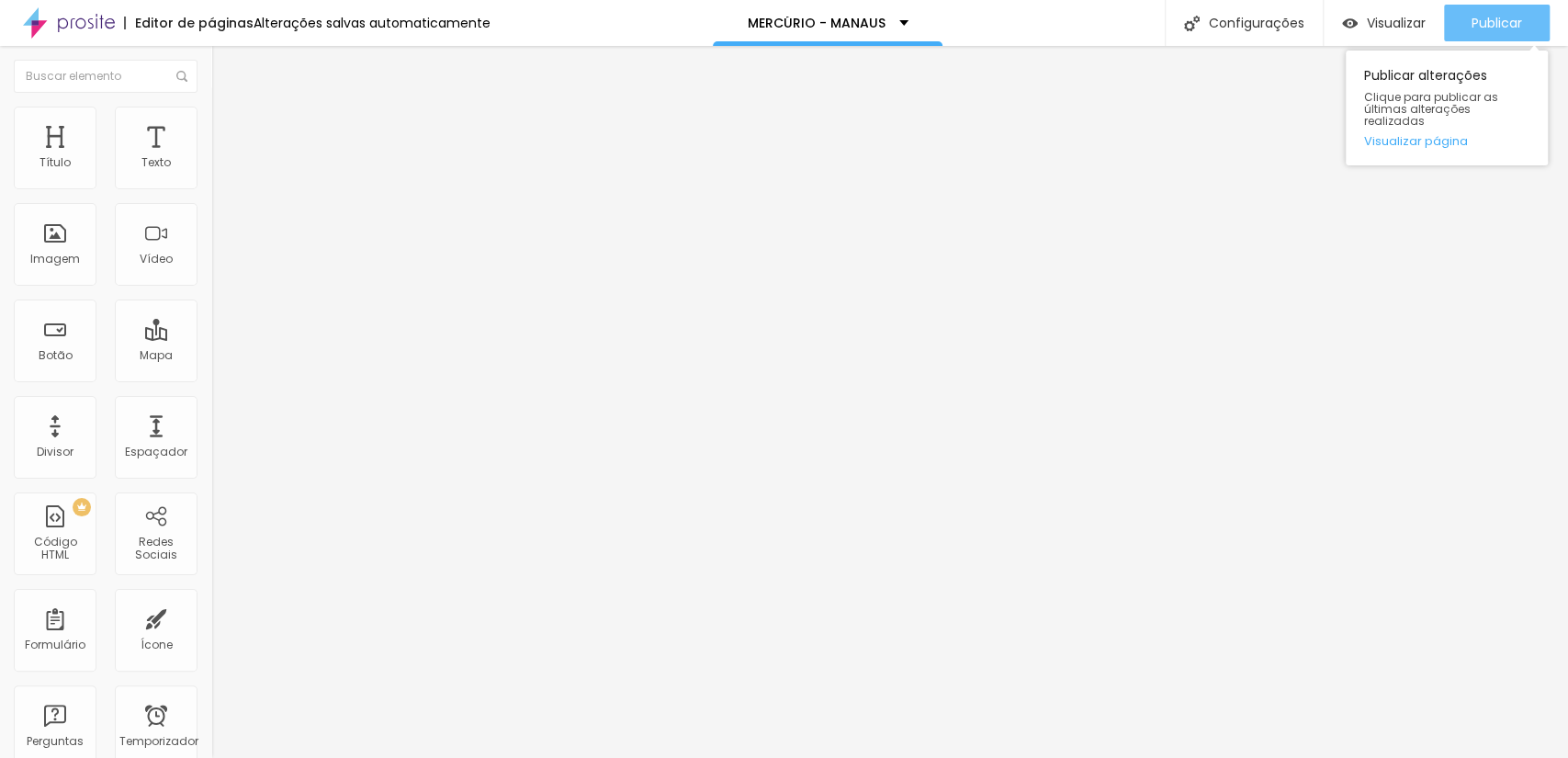
click at [1506, 9] on div "Publicar" at bounding box center [1496, 23] width 51 height 36
click at [222, 158] on font "Trocar imagem" at bounding box center [266, 150] width 89 height 15
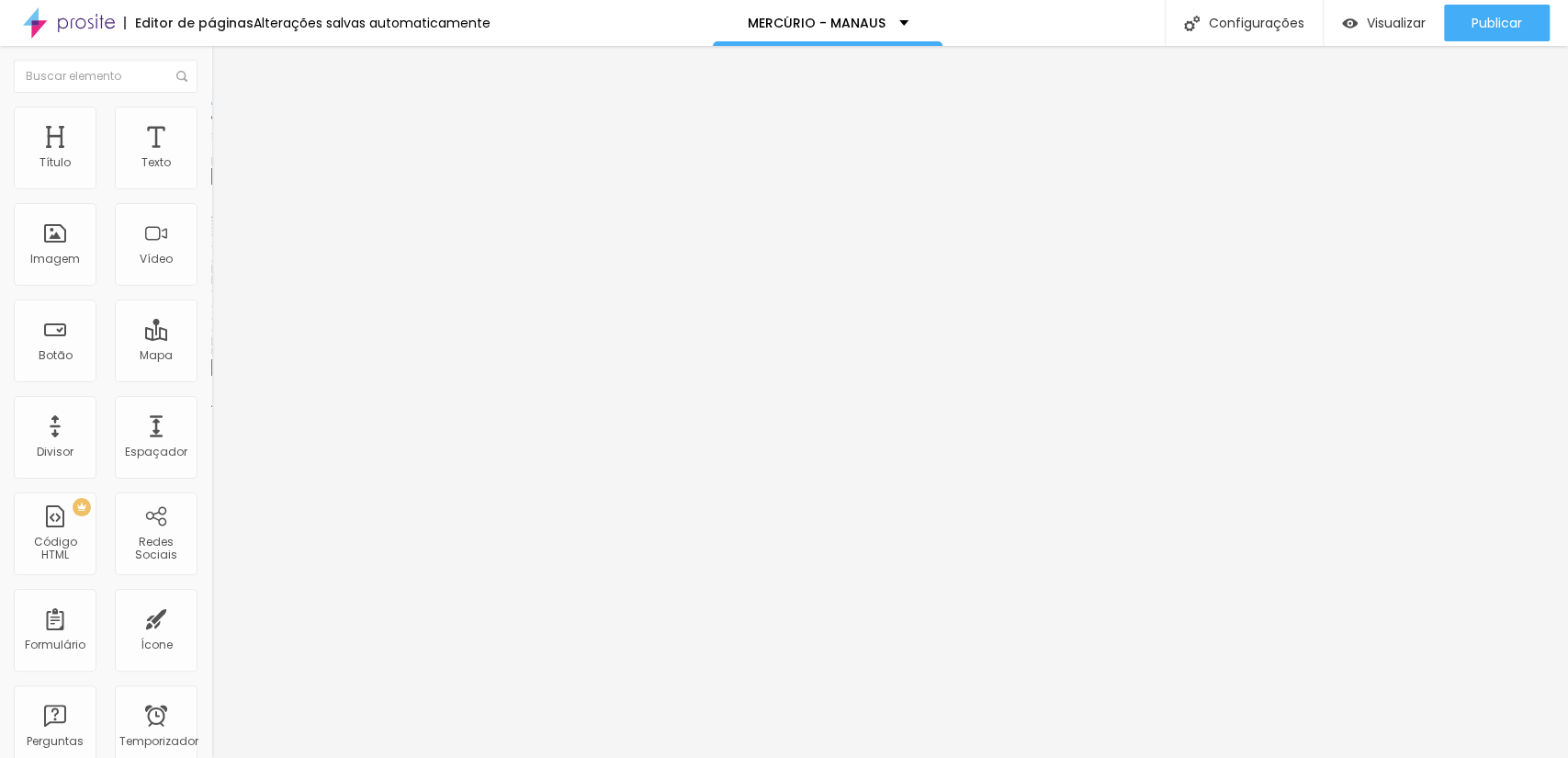
click at [1526, 41] on div "Publicar alterações Clique para publicar as últimas alterações realizadas Visua…" at bounding box center [1446, 103] width 202 height 124
click at [1527, 32] on button "Publicar" at bounding box center [1496, 23] width 105 height 36
click at [212, 377] on input "https://" at bounding box center [322, 367] width 220 height 18
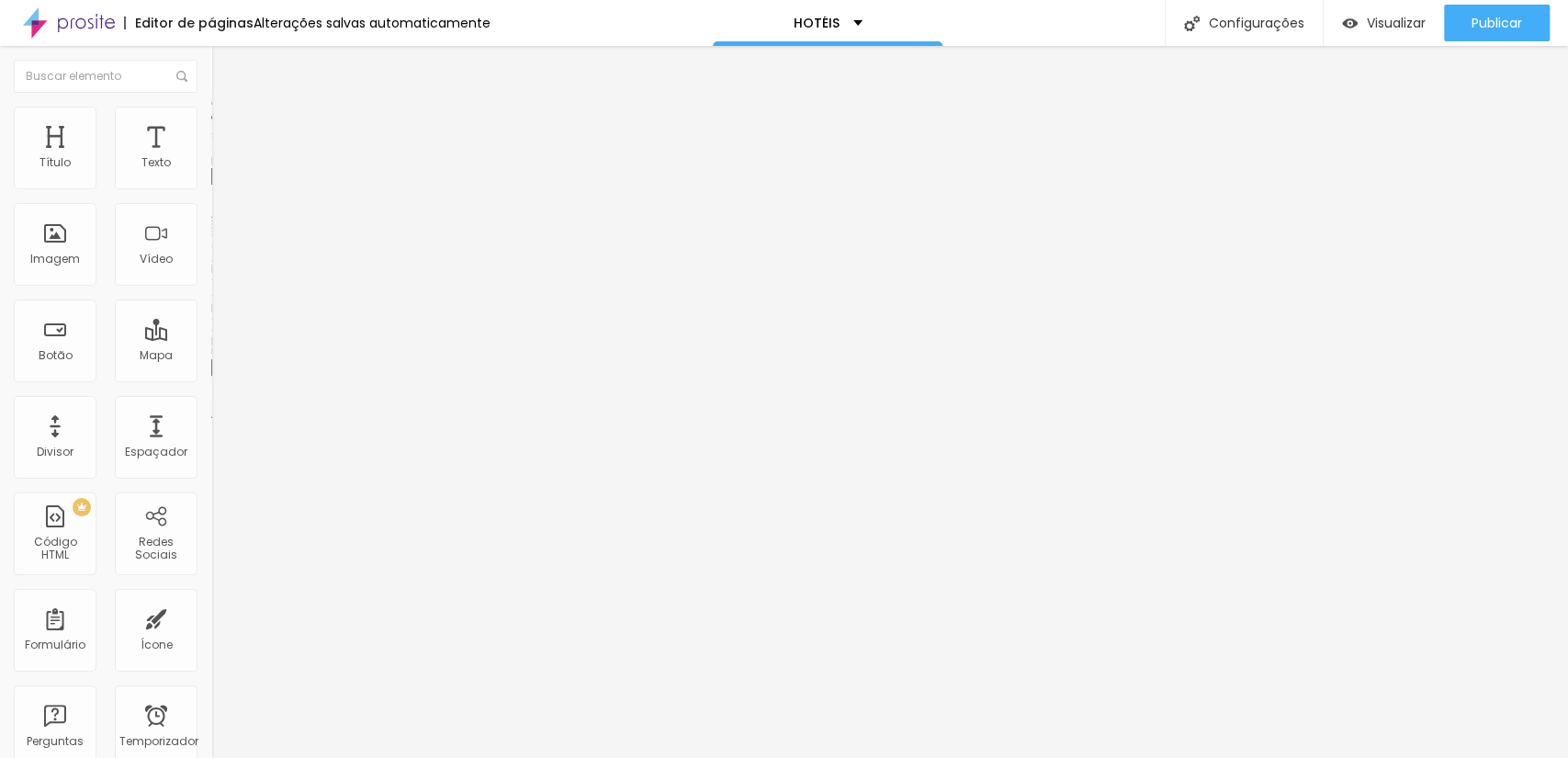
paste input "[DOMAIN_NAME][URL]"
drag, startPoint x: 102, startPoint y: 495, endPoint x: 14, endPoint y: 499, distance: 88.1
click at [212, 377] on input "[URL][DOMAIN_NAME]" at bounding box center [322, 367] width 220 height 18
type input "[URL][DOMAIN_NAME]"
click at [1482, 24] on font "Publicar" at bounding box center [1496, 22] width 51 height 18
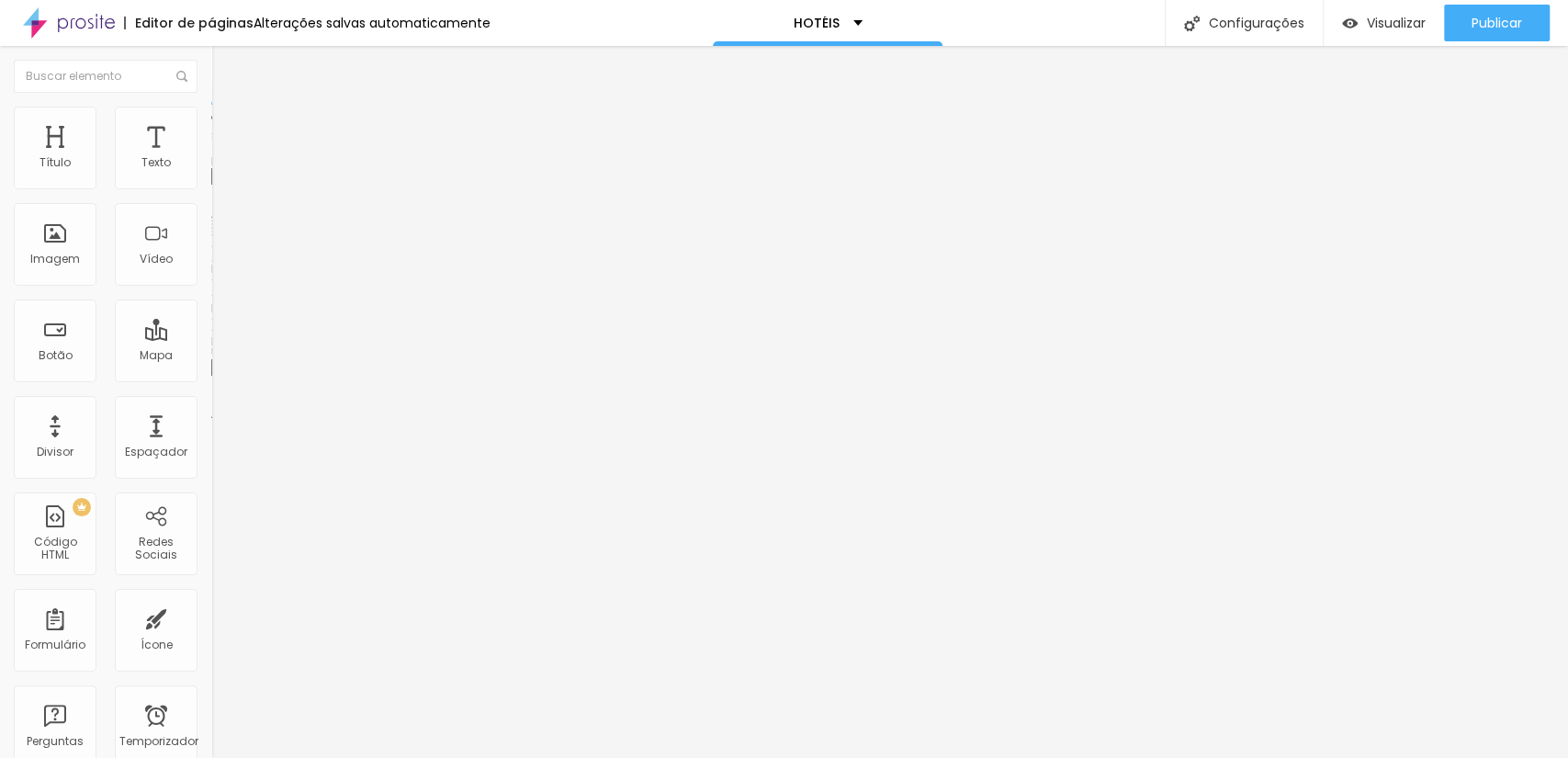
click at [212, 377] on input "[URL][DOMAIN_NAME]" at bounding box center [322, 367] width 220 height 18
click at [212, 377] on input "text" at bounding box center [322, 367] width 220 height 18
paste input "[DOMAIN_NAME][URL]"
type input "[URL][DOMAIN_NAME]"
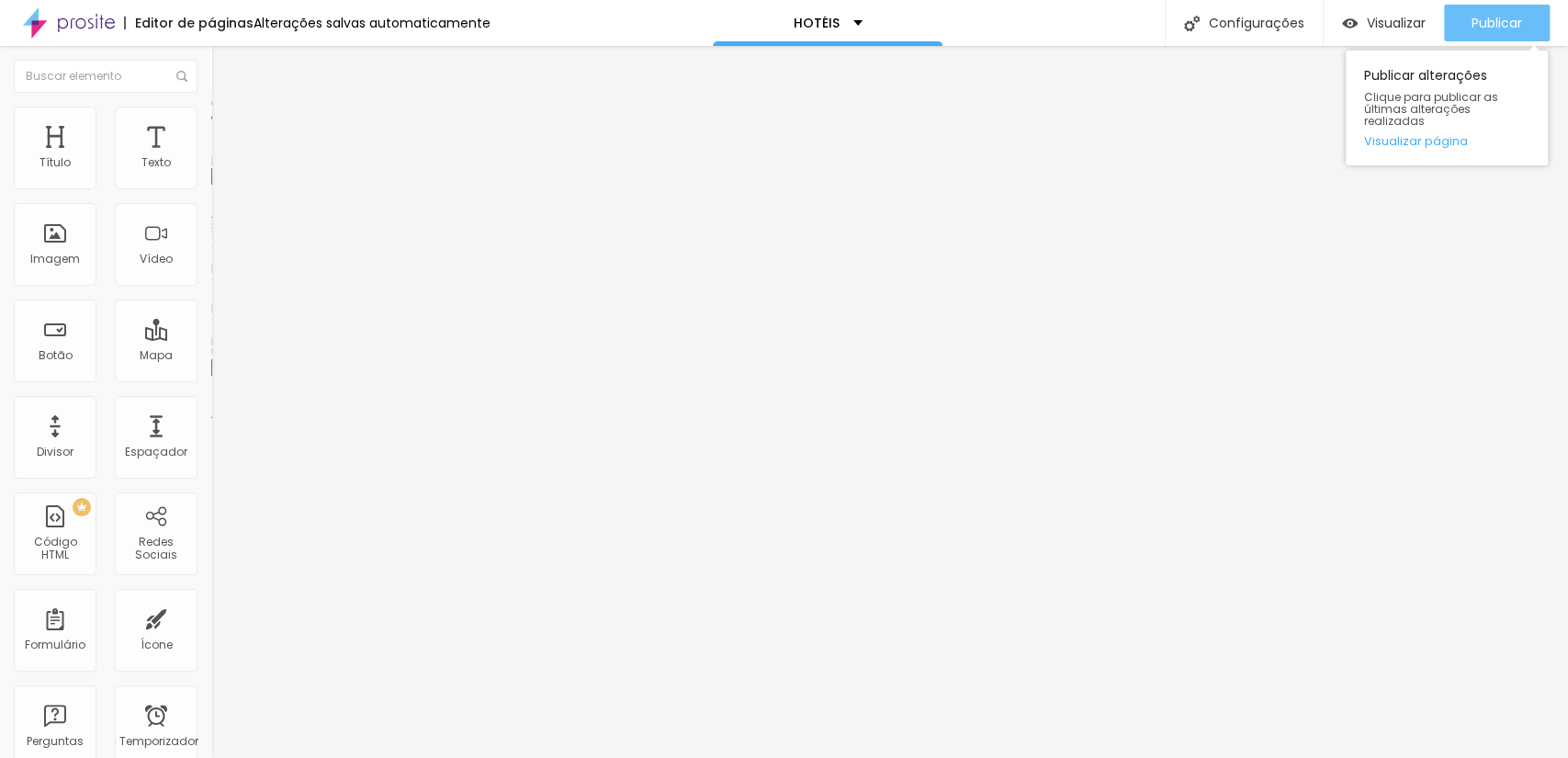
scroll to position [0, 0]
click at [1455, 24] on button "Publicar" at bounding box center [1496, 23] width 105 height 36
click at [222, 158] on font "Adicionar imagem" at bounding box center [276, 150] width 107 height 15
click at [397, 757] on div "Subindo 0/0 arquivos" at bounding box center [784, 764] width 1568 height 11
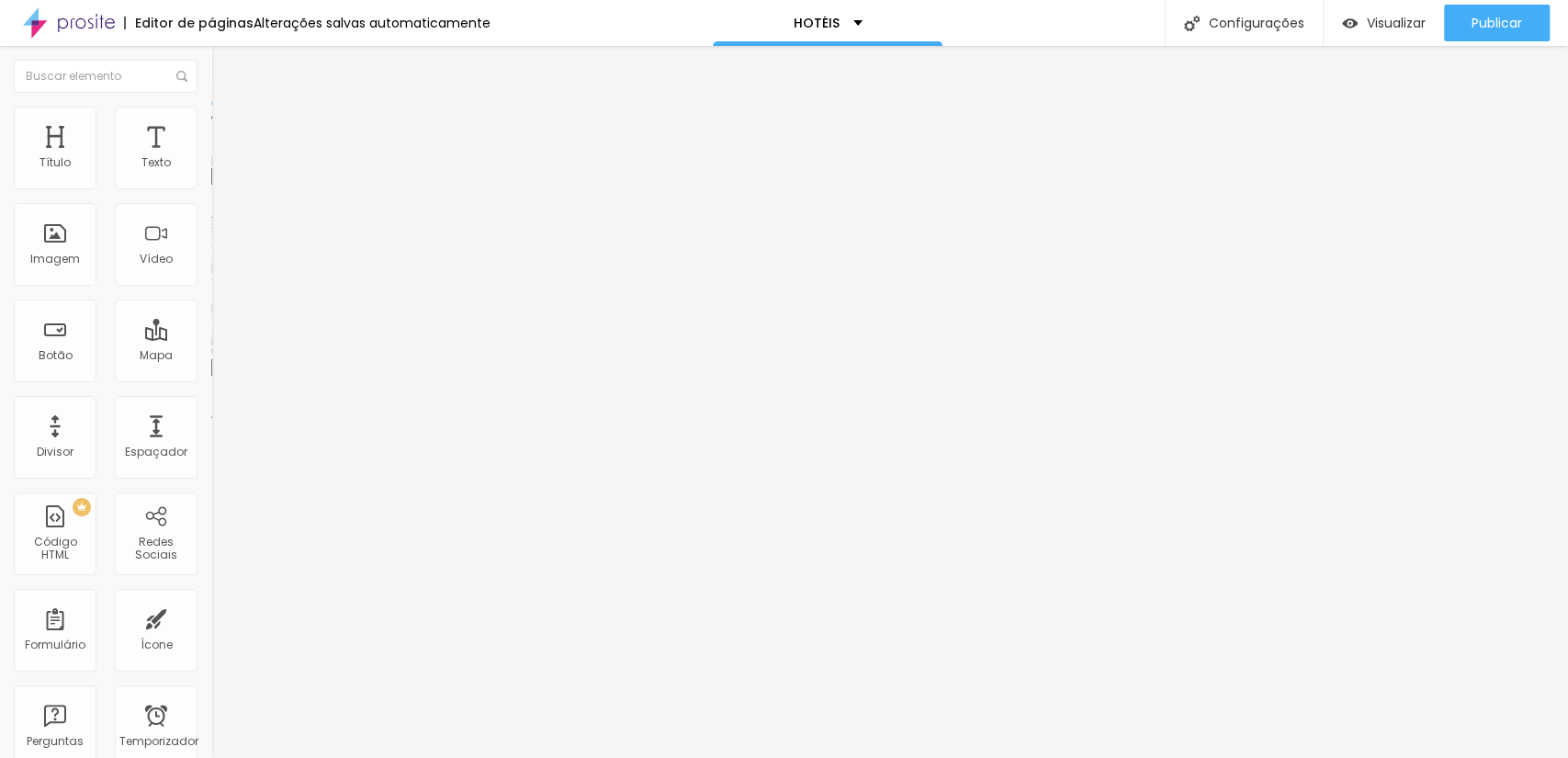
click at [222, 158] on font "Adicionar imagem" at bounding box center [276, 150] width 107 height 15
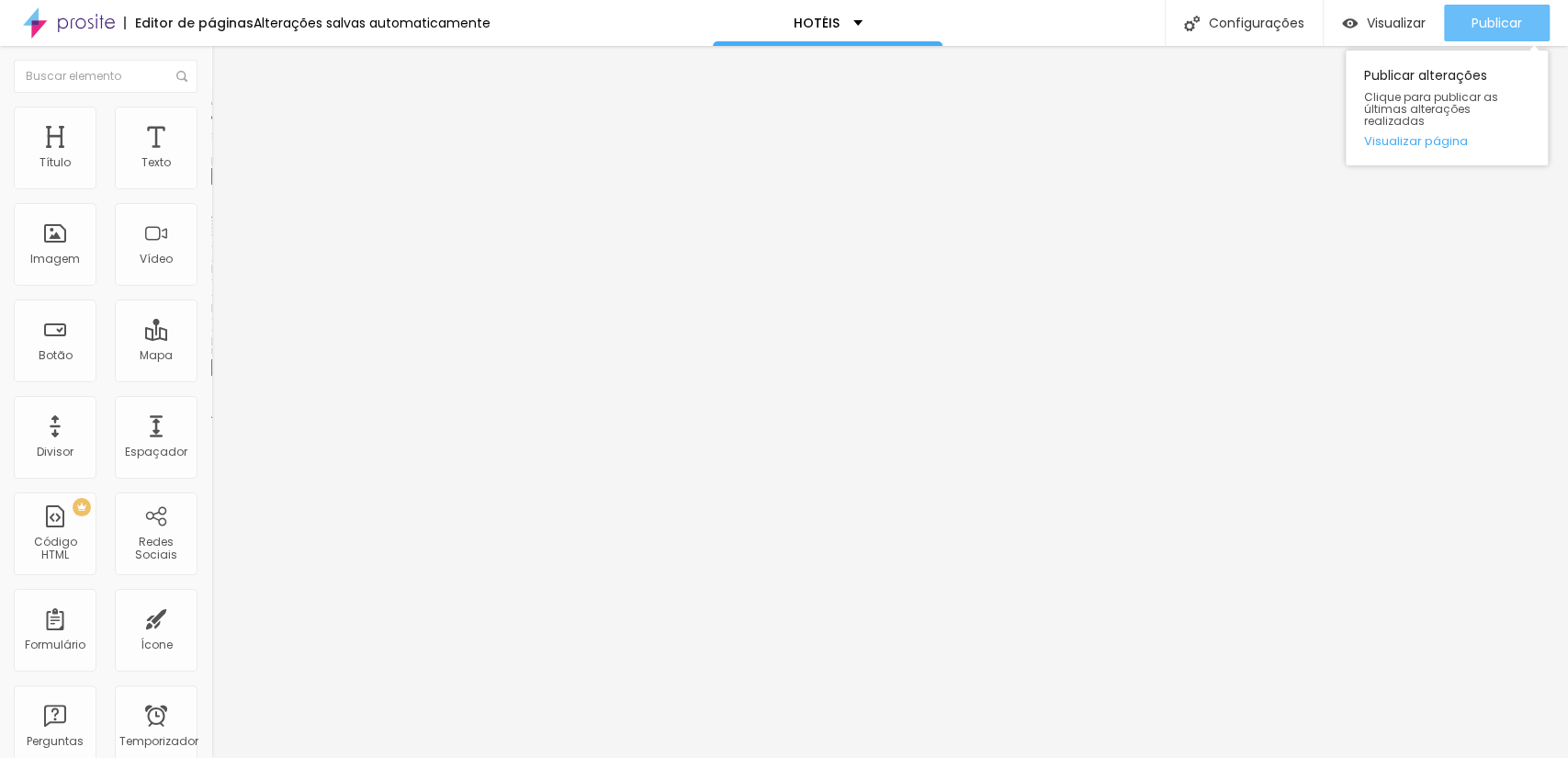
click at [1489, 20] on font "Publicar" at bounding box center [1496, 22] width 51 height 18
click at [212, 158] on span "Adicionar imagem" at bounding box center [271, 150] width 119 height 15
click at [392, 757] on div at bounding box center [784, 769] width 1568 height 0
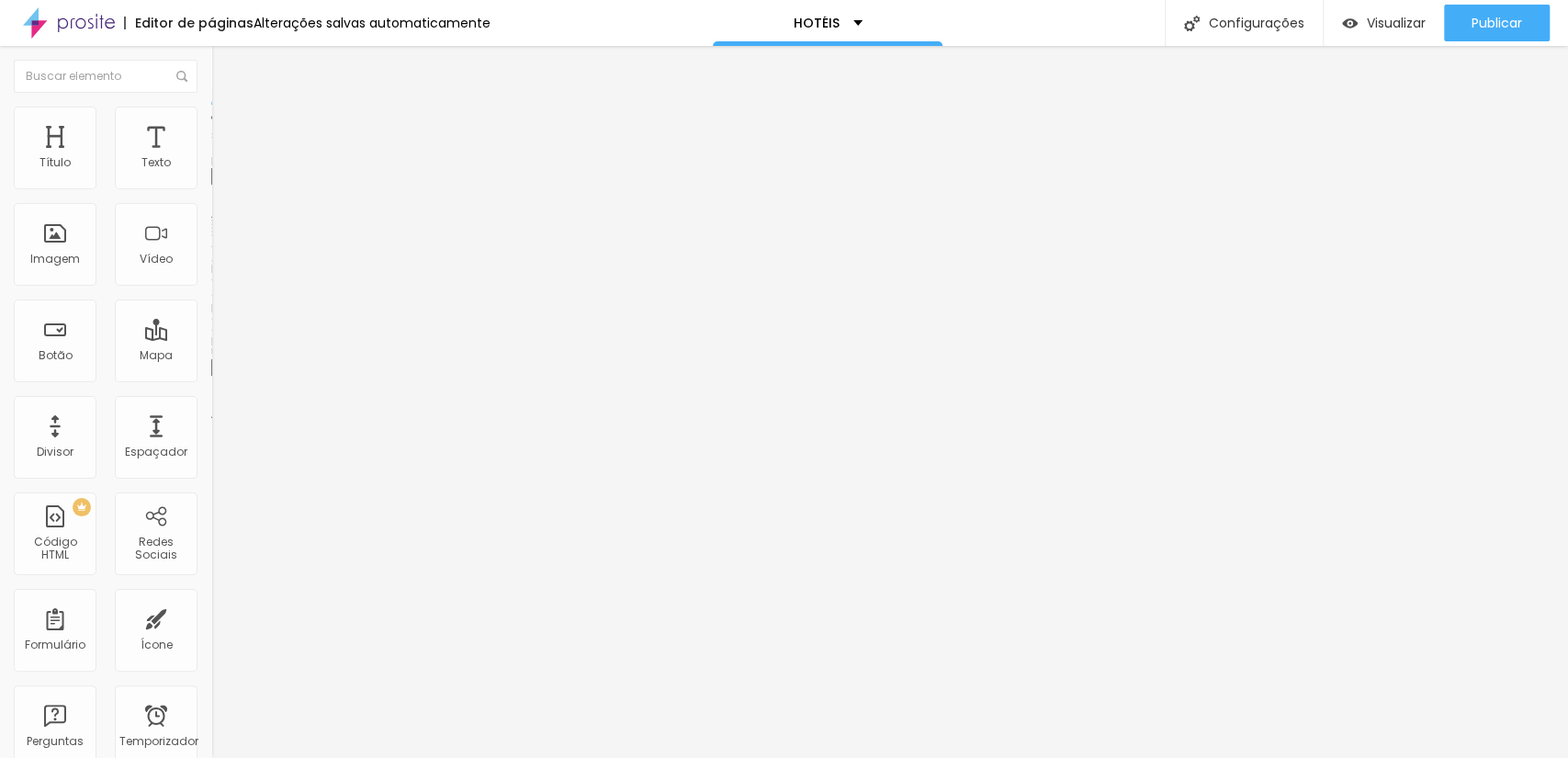
click at [825, 8] on div "MERCÚRIO - MANAUS" at bounding box center [828, 23] width 230 height 46
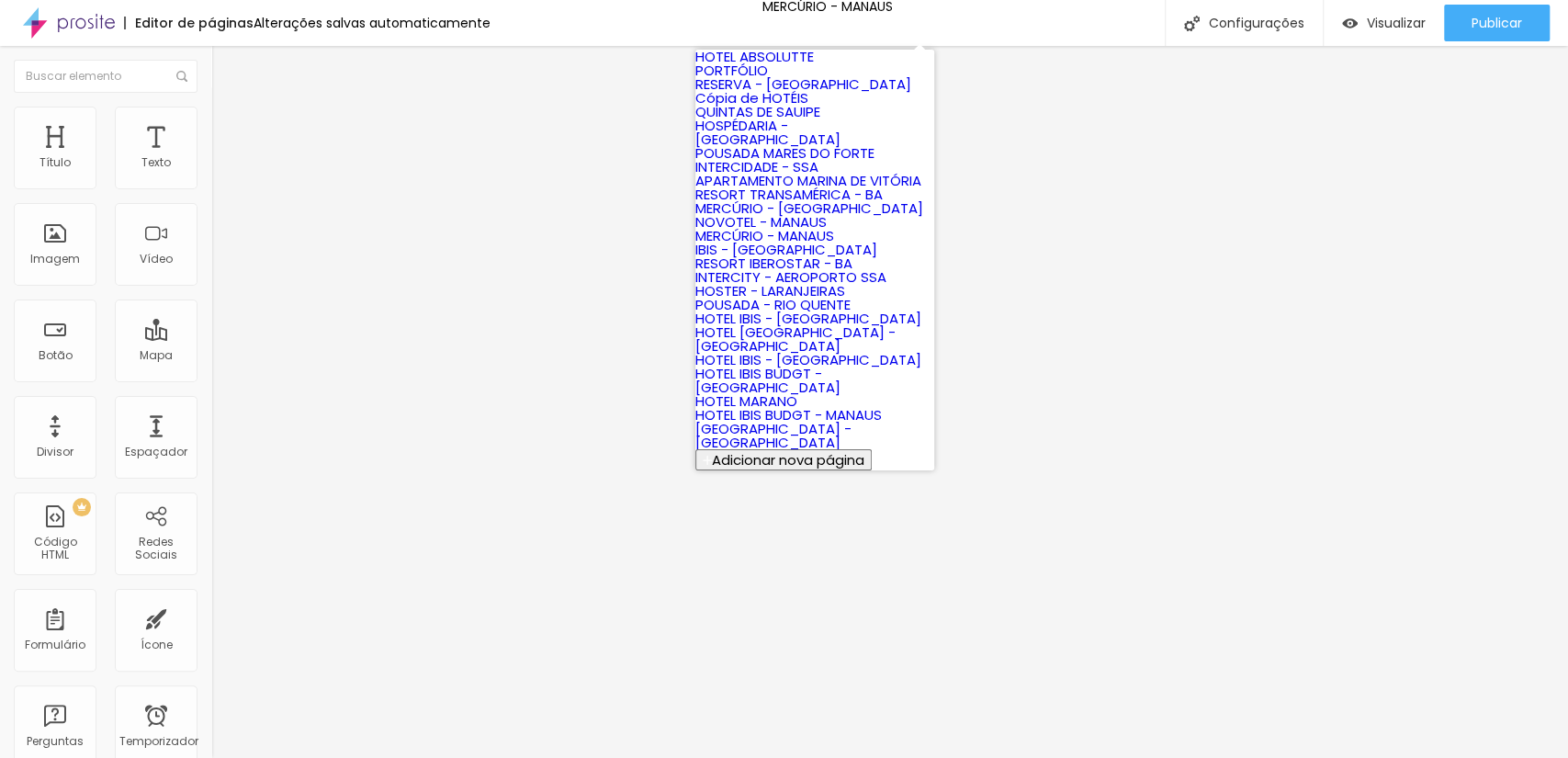
scroll to position [444, 0]
click at [846, 267] on font "INTERCITY - AEROPORTO SSA" at bounding box center [790, 277] width 191 height 19
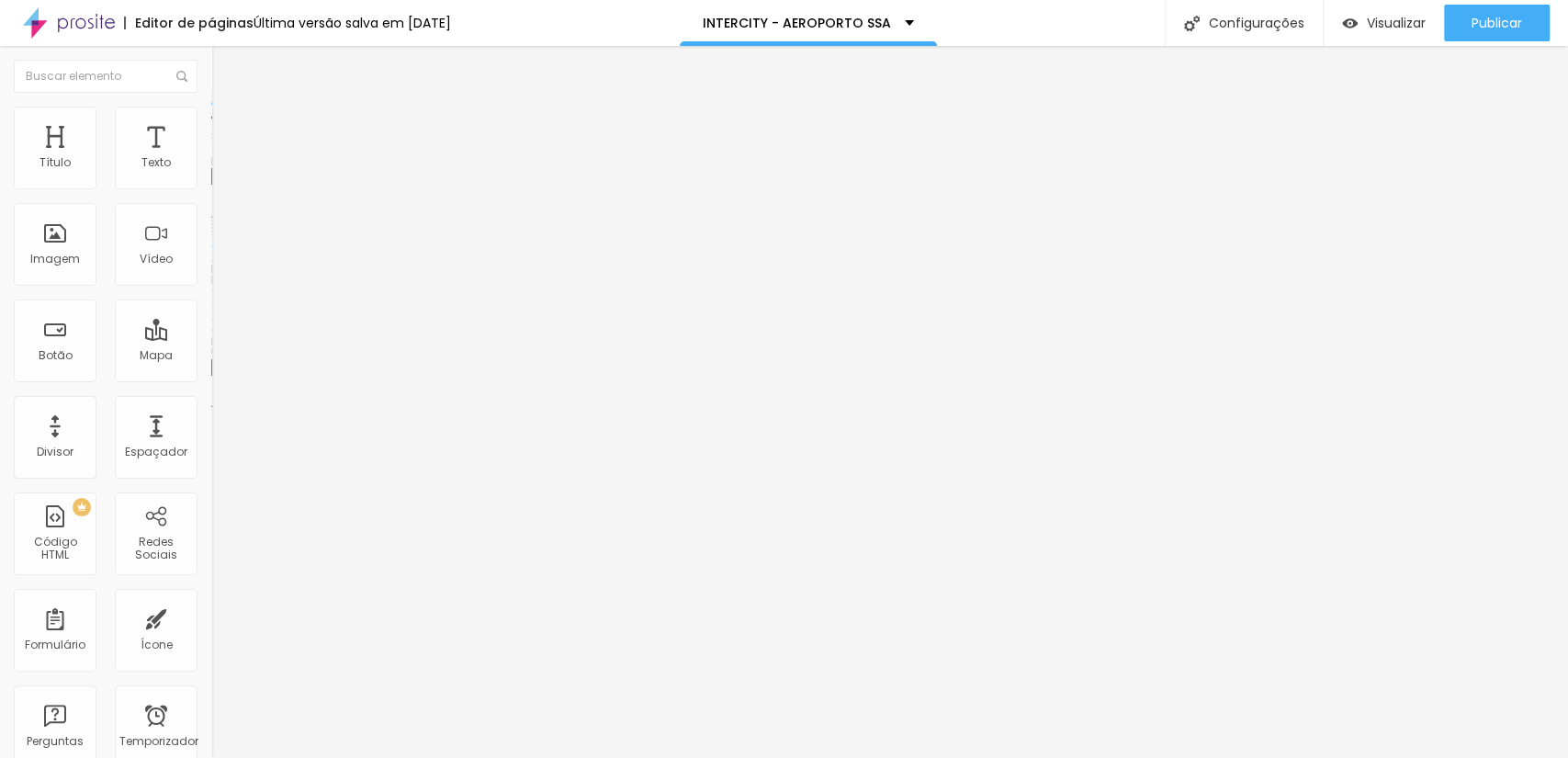
click at [222, 158] on font "Trocar imagem" at bounding box center [266, 150] width 89 height 15
click at [212, 158] on span "Trocar imagem" at bounding box center [261, 150] width 101 height 15
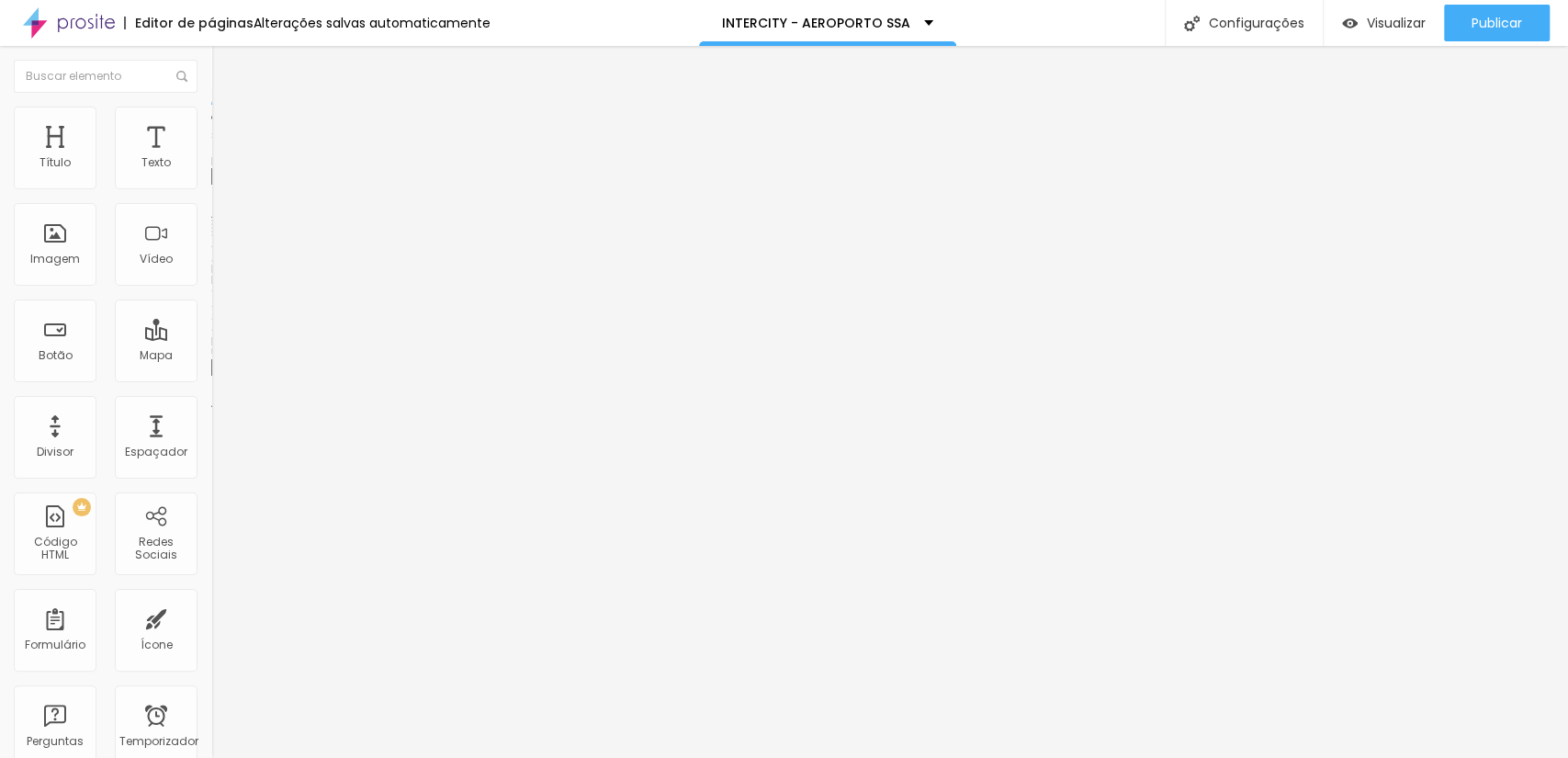
click at [212, 158] on span "Trocar imagem" at bounding box center [261, 150] width 101 height 15
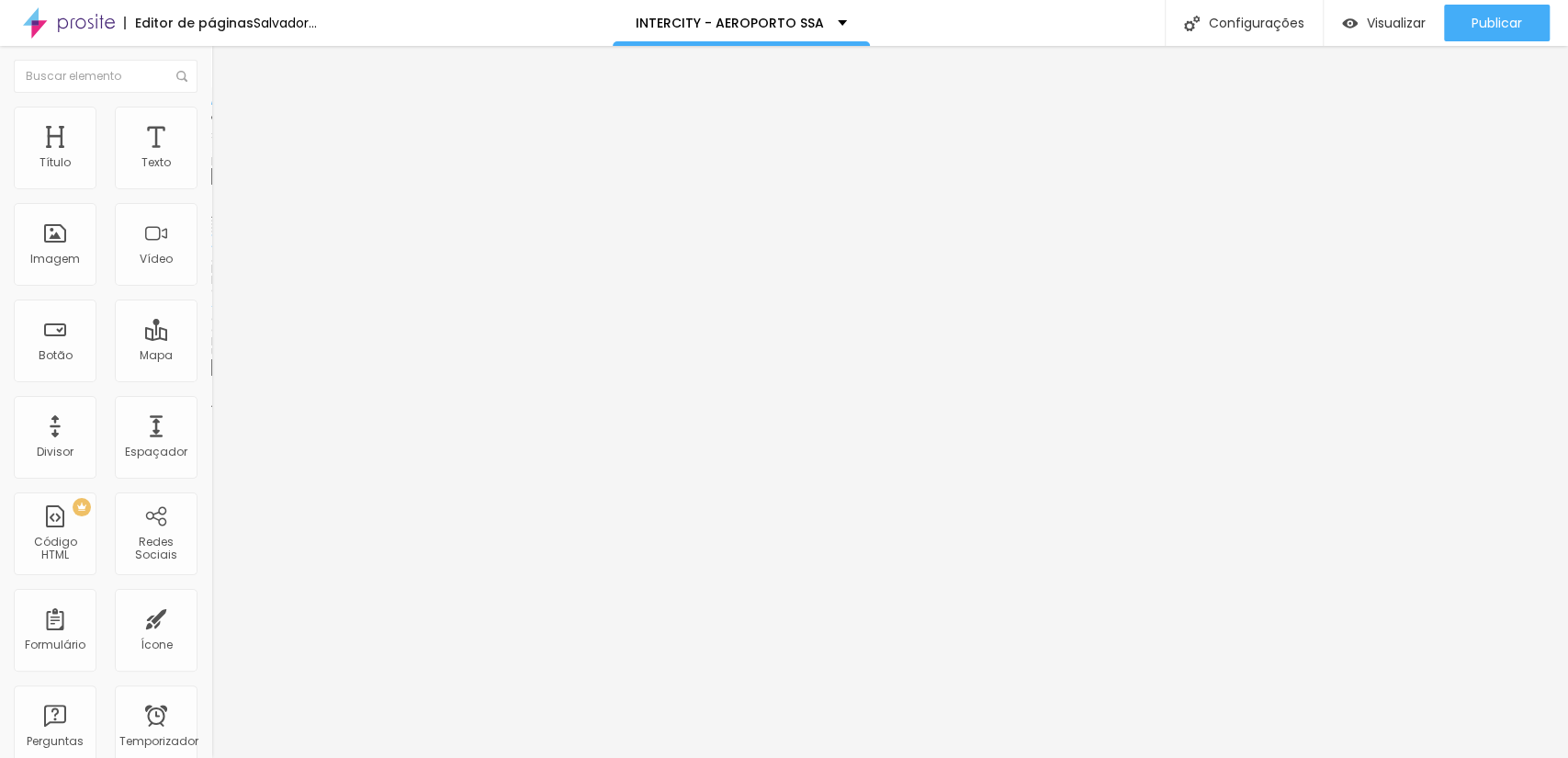
click at [222, 158] on font "Trocar imagem" at bounding box center [266, 150] width 89 height 15
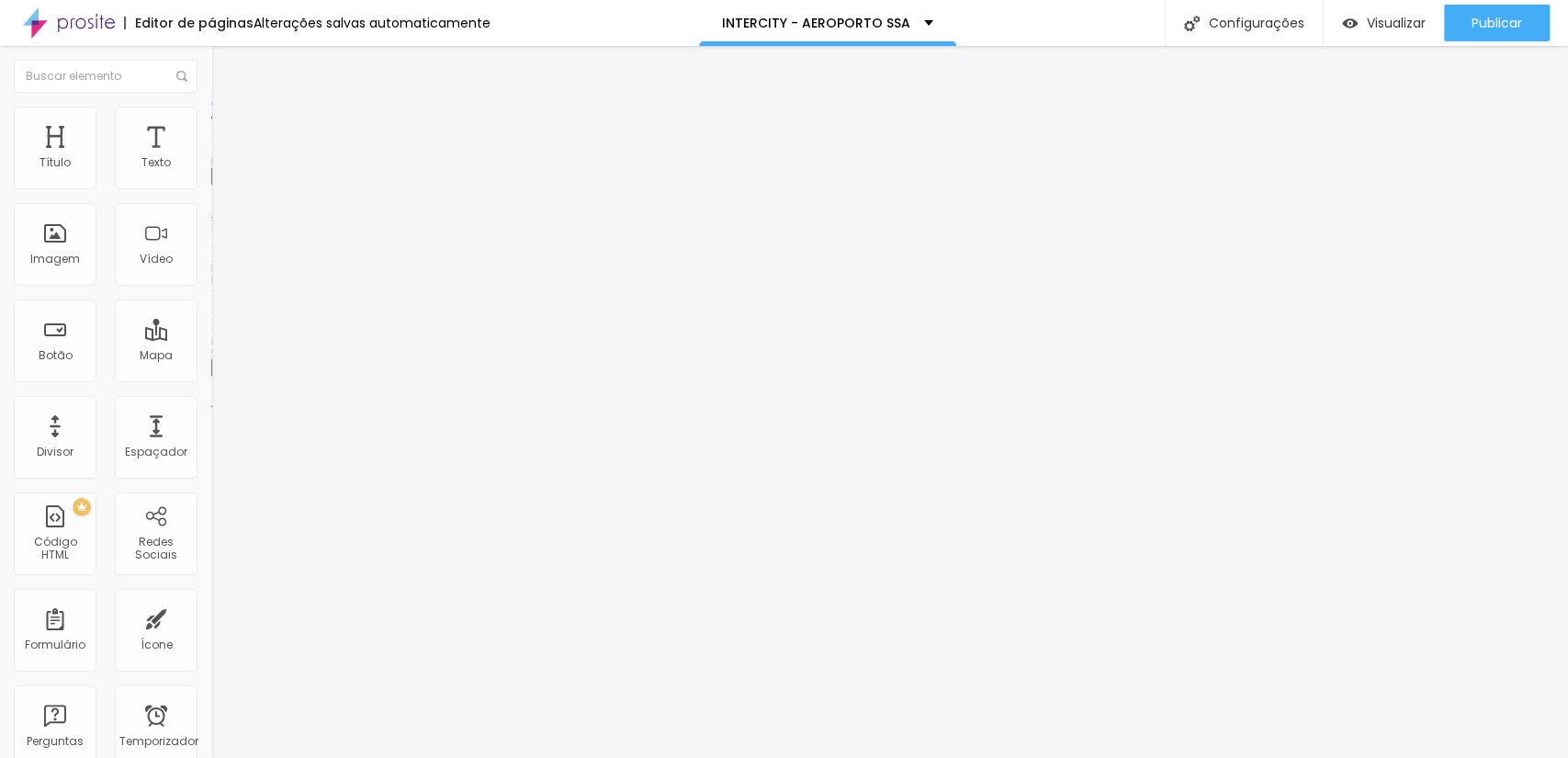
click at [212, 158] on span "Trocar imagem" at bounding box center [261, 150] width 101 height 15
click at [222, 158] on font "Trocar imagem" at bounding box center [266, 150] width 89 height 15
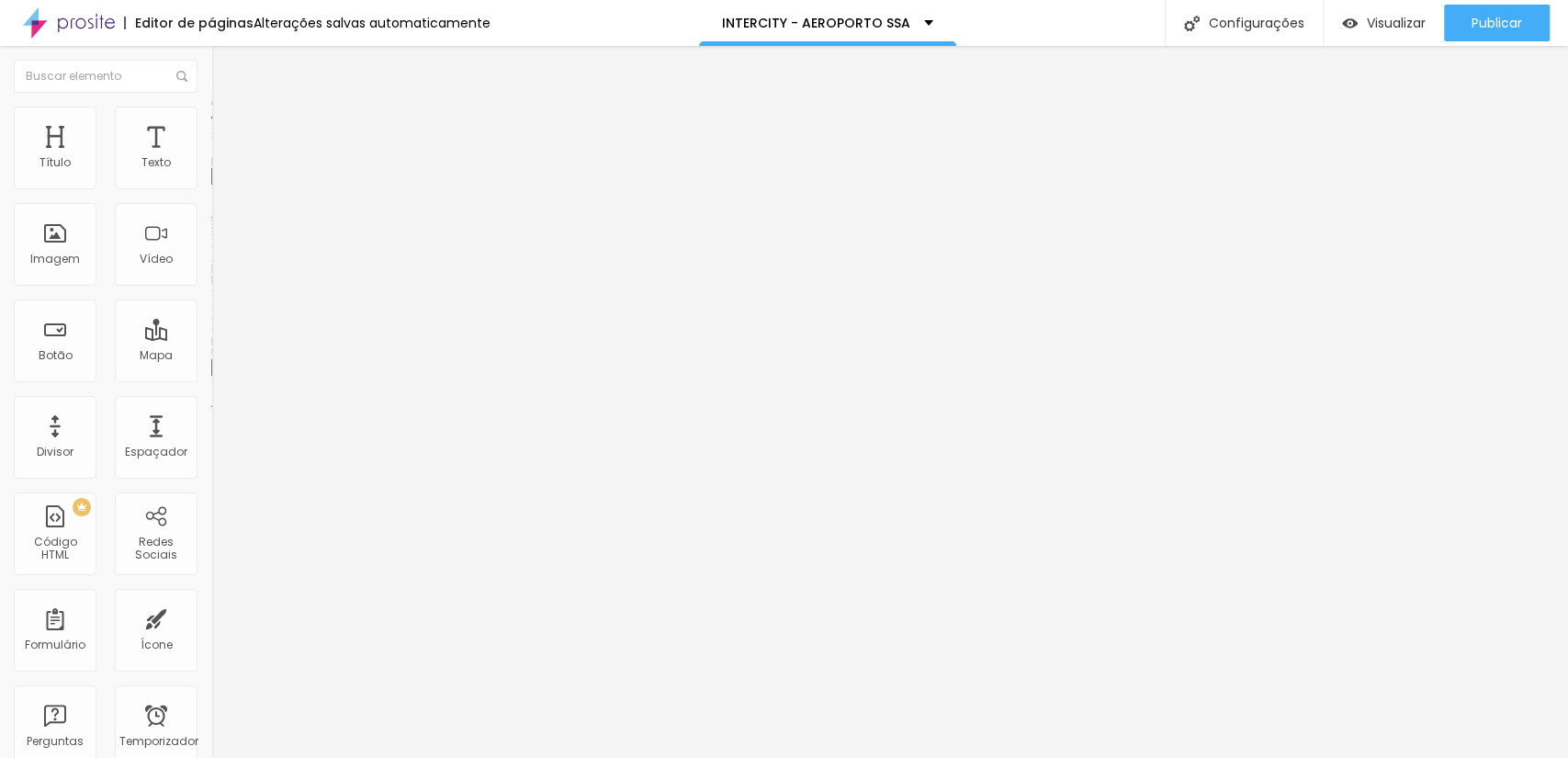
scroll to position [136, 0]
click at [222, 158] on font "Trocar imagem" at bounding box center [266, 150] width 89 height 15
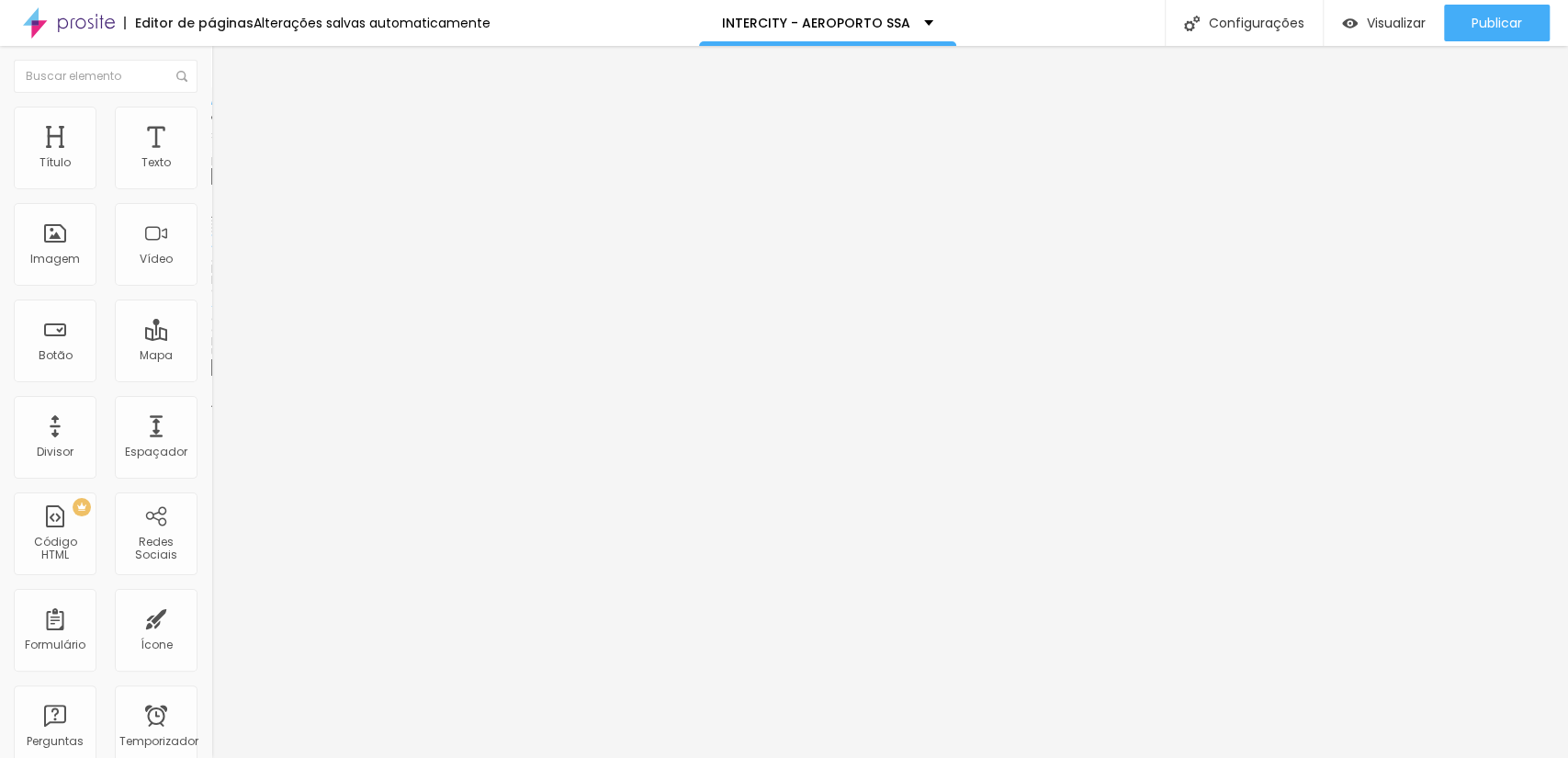
click at [222, 158] on font "Trocar imagem" at bounding box center [266, 150] width 89 height 15
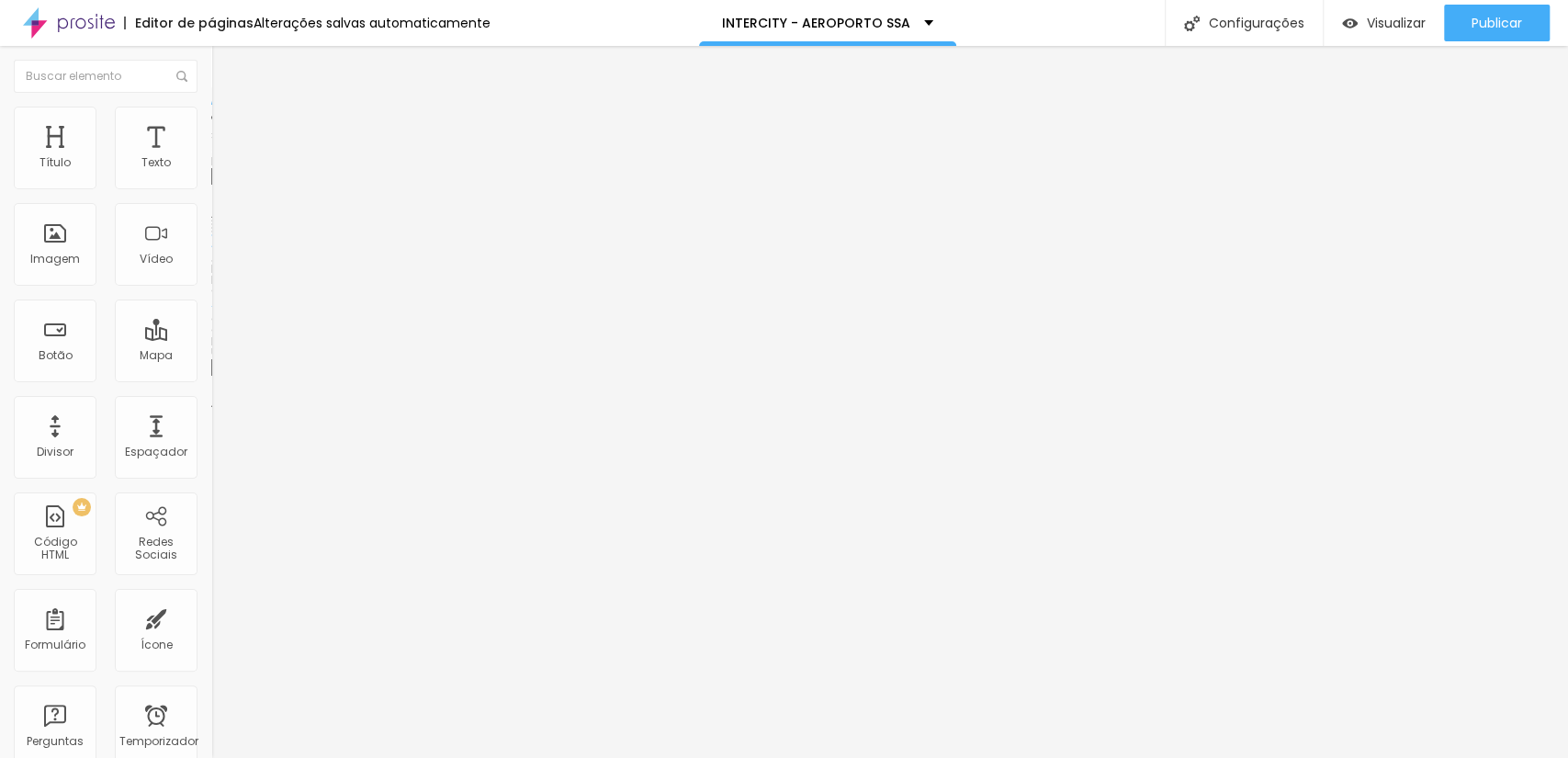
click at [222, 158] on font "Trocar imagem" at bounding box center [266, 150] width 89 height 15
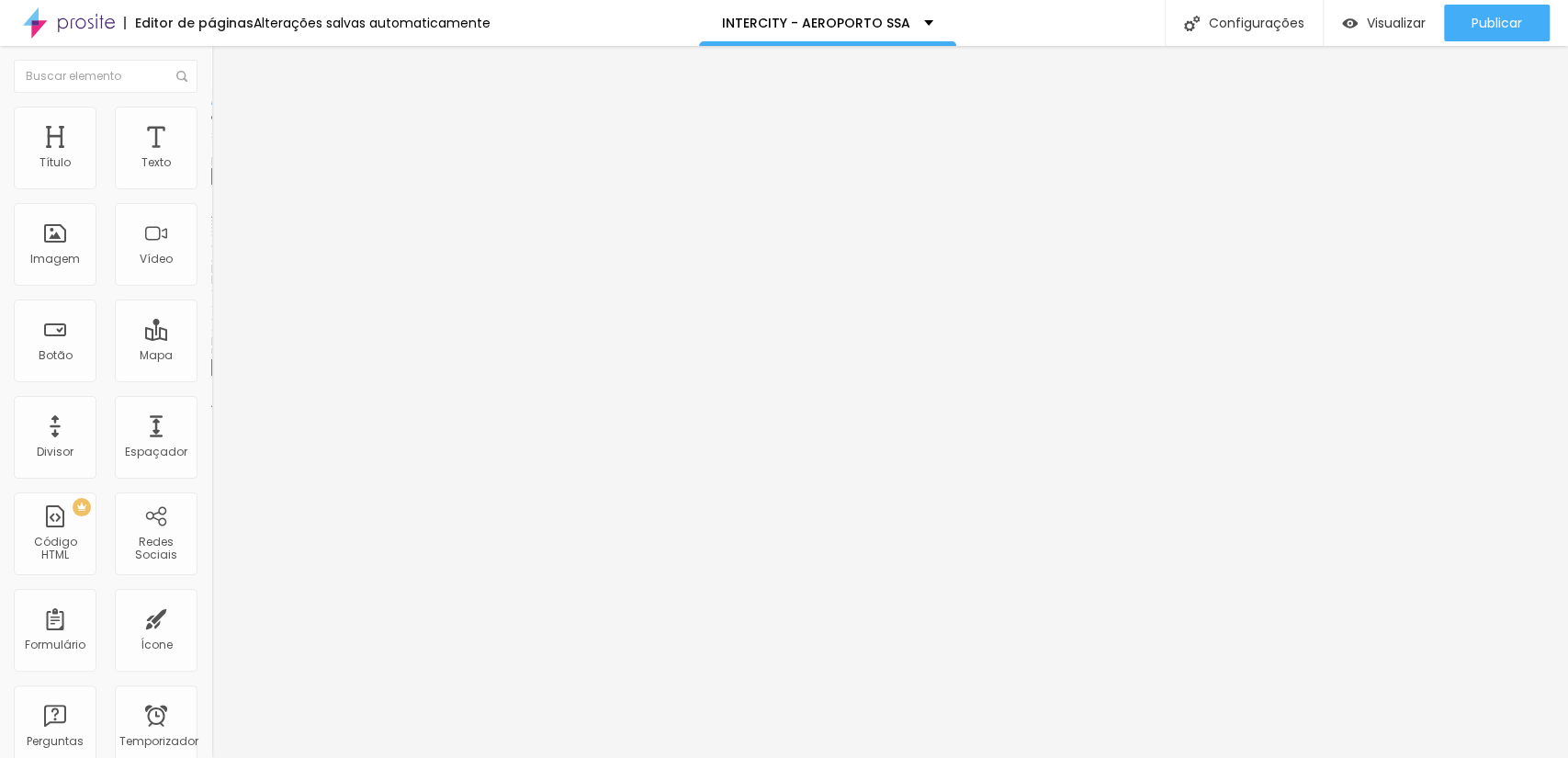
scroll to position [136, 0]
click at [212, 158] on span "Trocar imagem" at bounding box center [261, 150] width 101 height 15
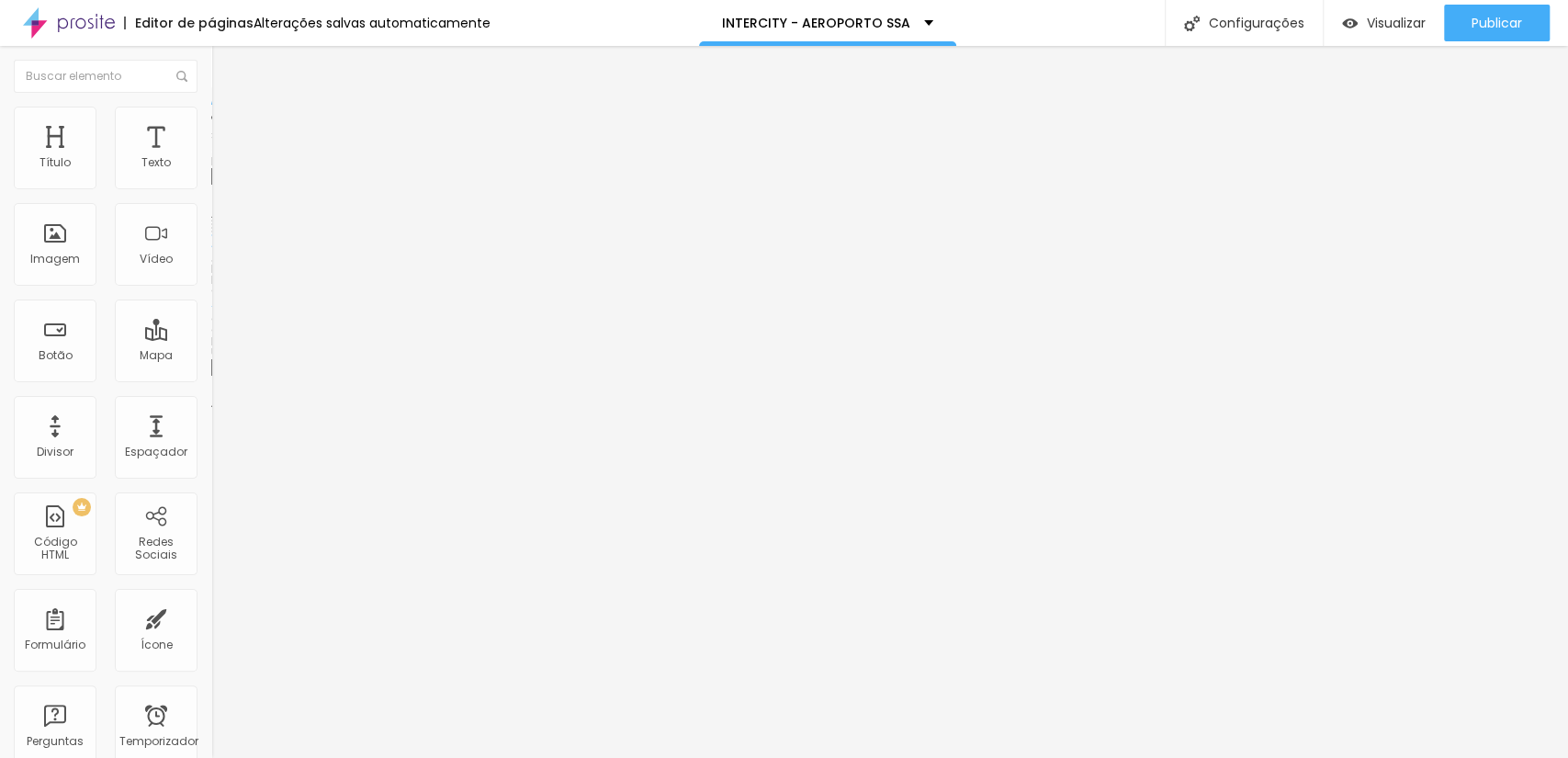
click at [212, 158] on span "Trocar imagem" at bounding box center [261, 150] width 101 height 15
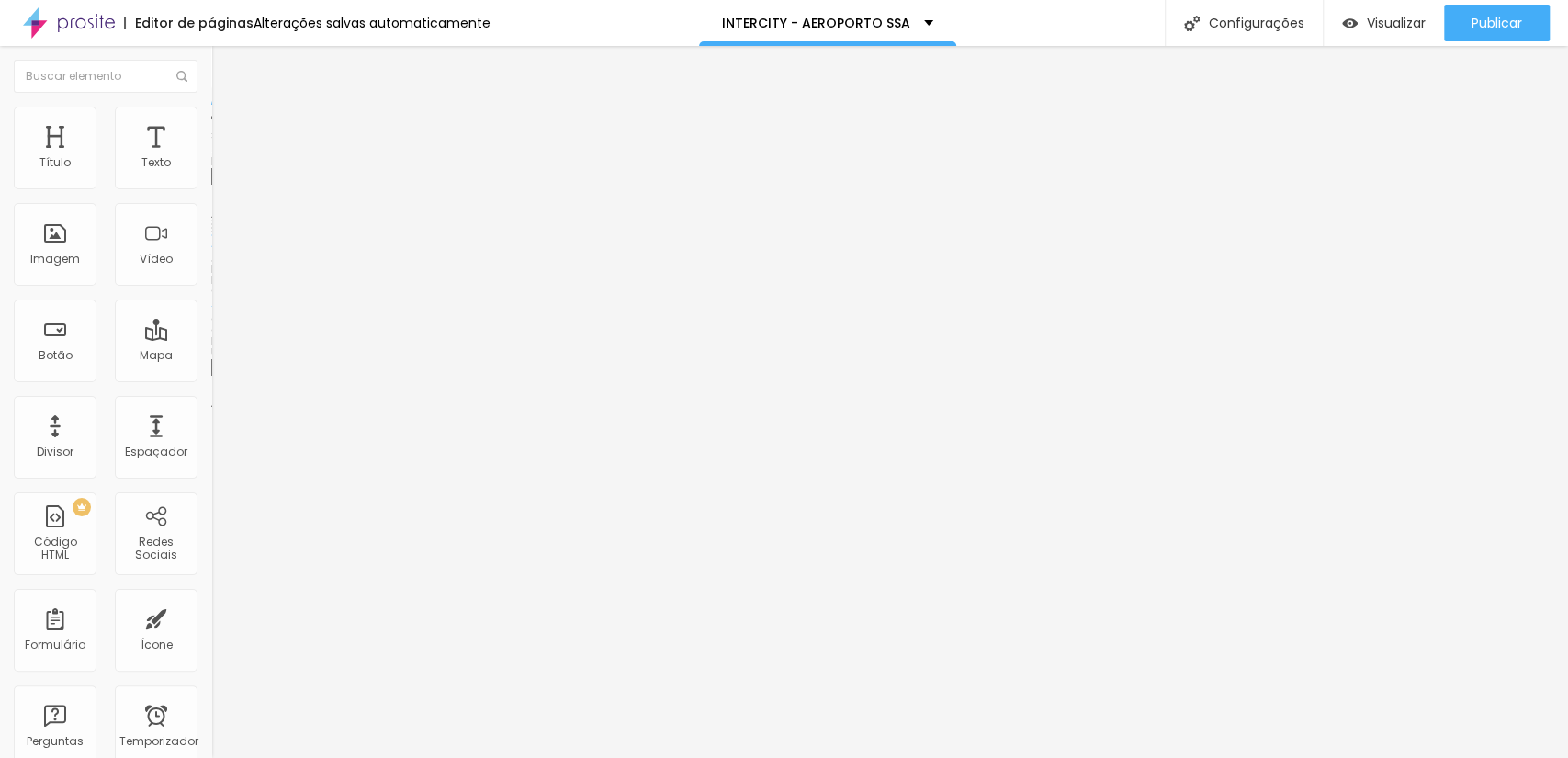
click at [222, 158] on font "Trocar imagem" at bounding box center [266, 150] width 89 height 15
click at [398, 757] on div "Subindo 0/0 arquivos" at bounding box center [784, 764] width 1568 height 11
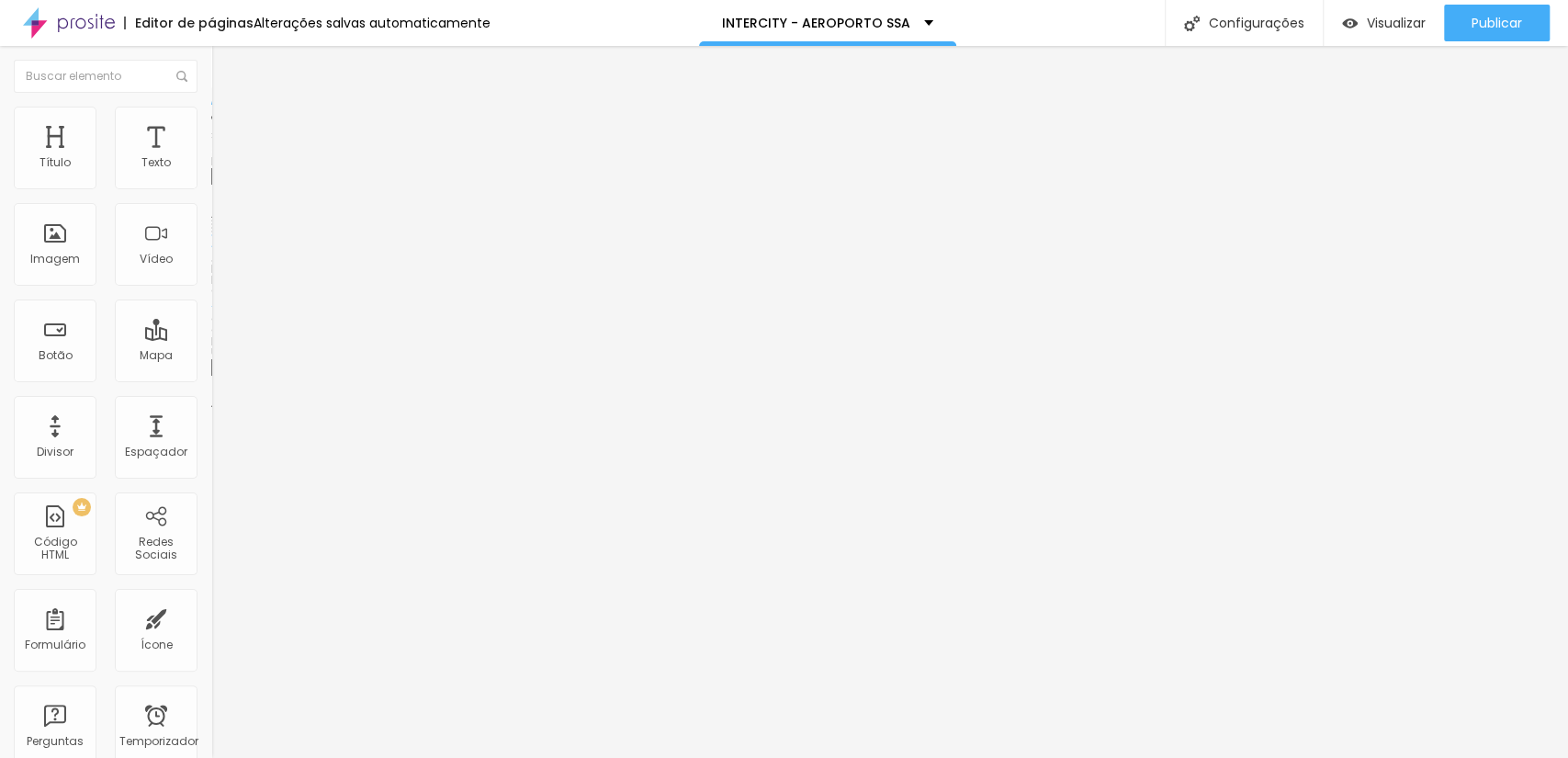
click at [222, 158] on font "Trocar imagem" at bounding box center [266, 150] width 89 height 15
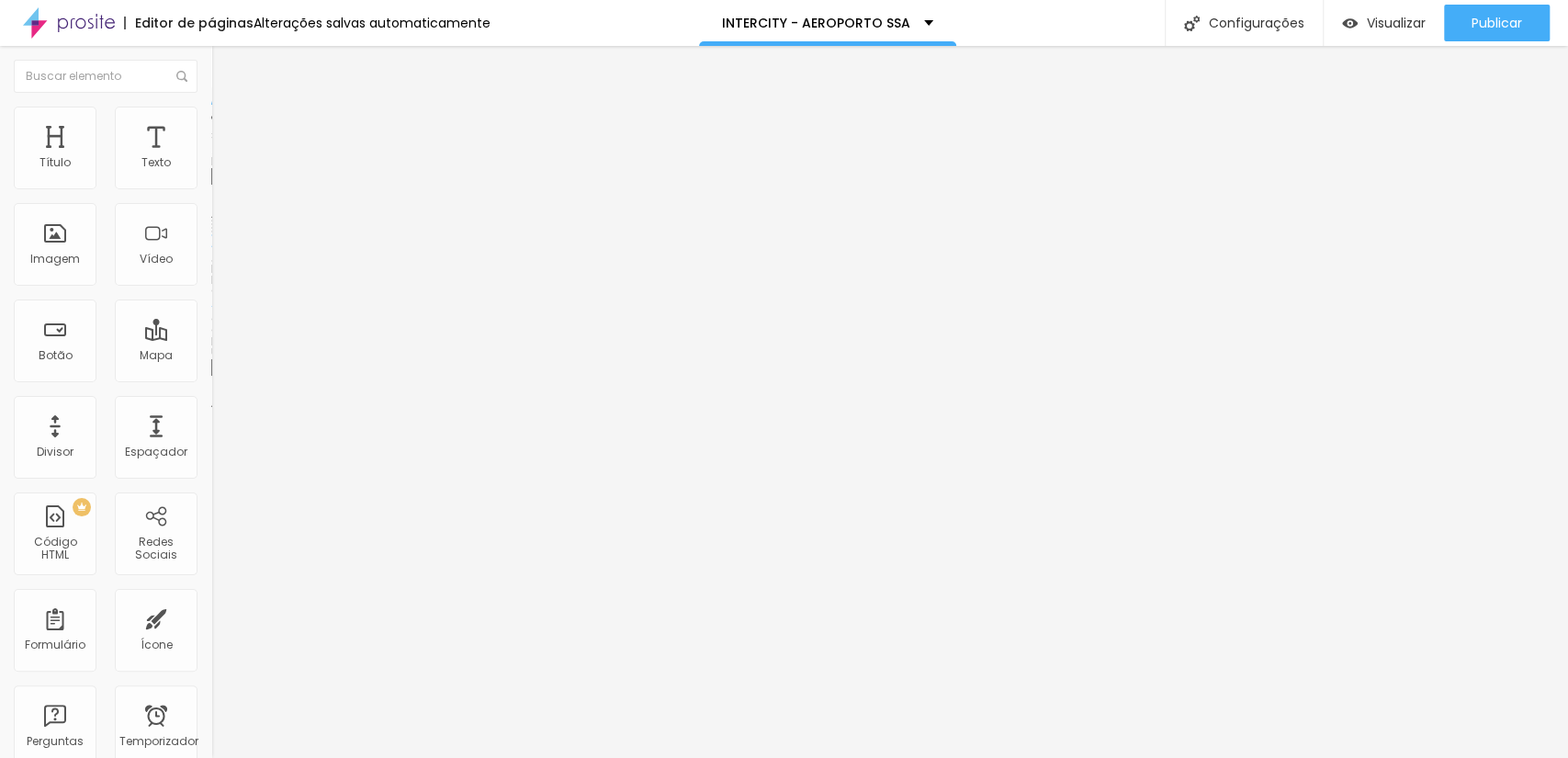
click at [222, 158] on font "Trocar imagem" at bounding box center [266, 150] width 89 height 15
click at [1471, 24] on font "Publicar" at bounding box center [1496, 22] width 51 height 18
click at [1541, 14] on button "Publicar" at bounding box center [1496, 23] width 105 height 36
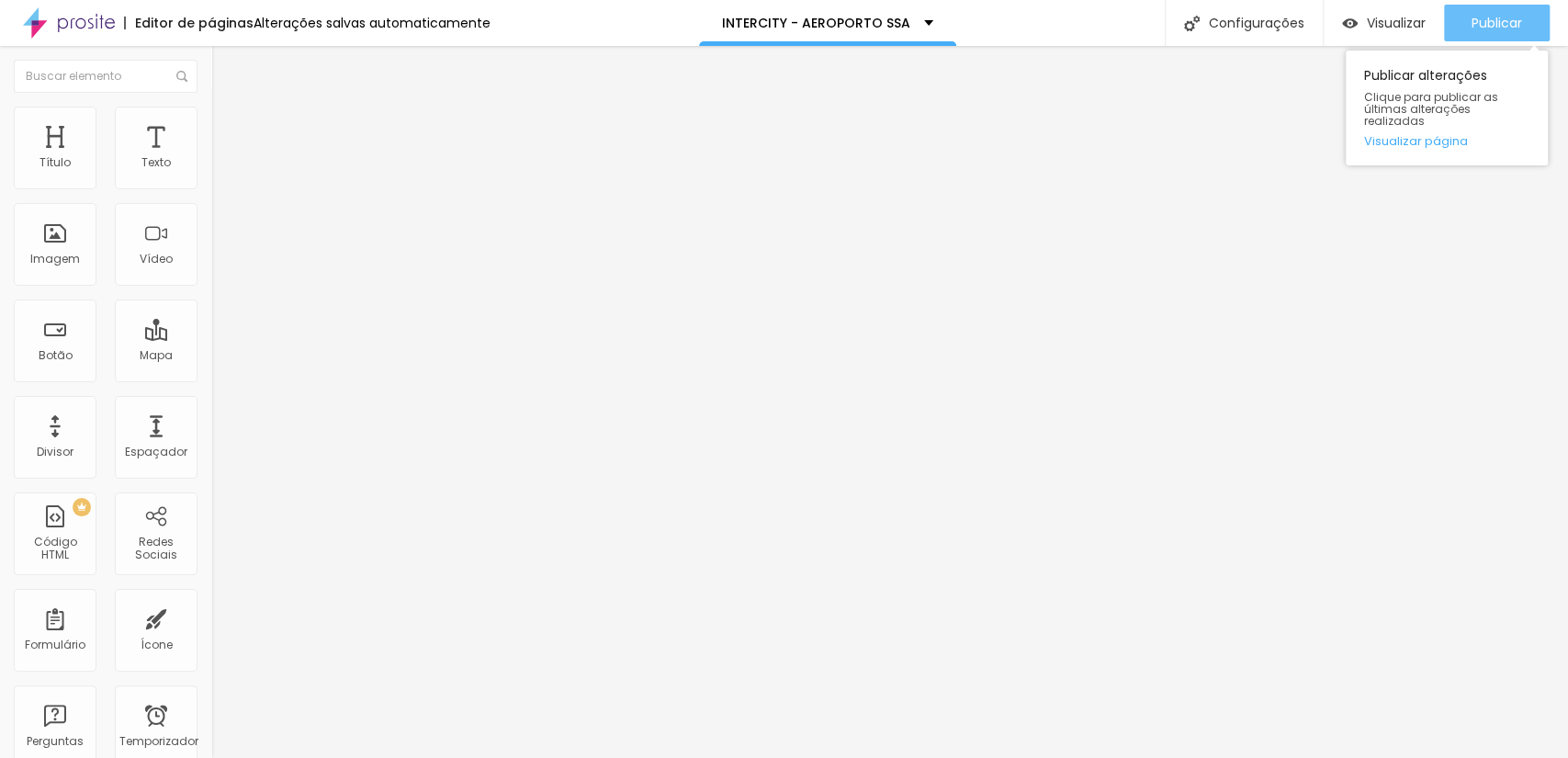
click at [1511, 6] on div "Publicar" at bounding box center [1496, 23] width 51 height 36
click at [1459, 33] on button "Publicar" at bounding box center [1496, 23] width 105 height 36
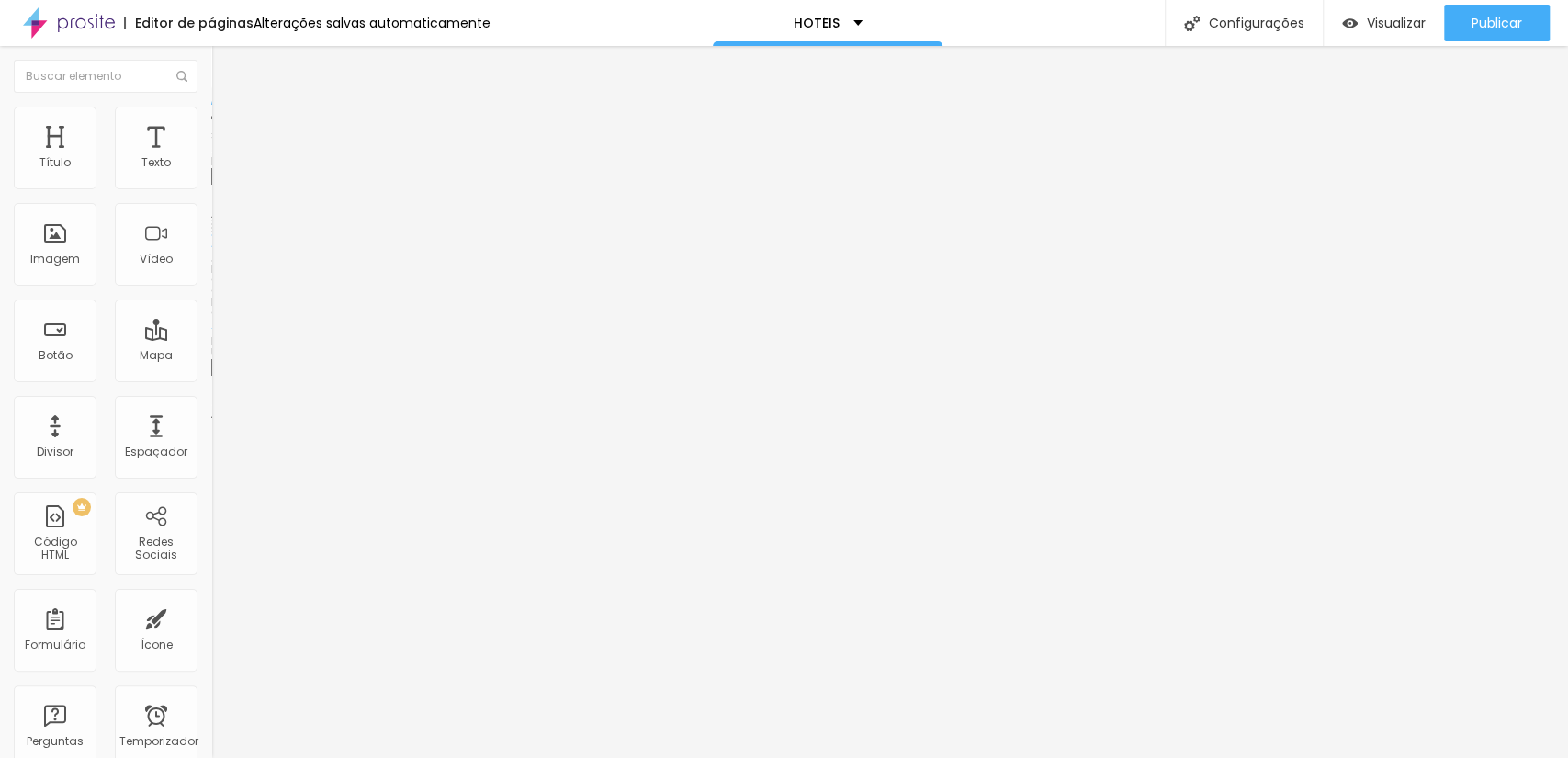
click at [222, 158] on font "Adicionar imagem" at bounding box center [276, 150] width 107 height 15
click at [212, 377] on input "https://" at bounding box center [322, 367] width 220 height 18
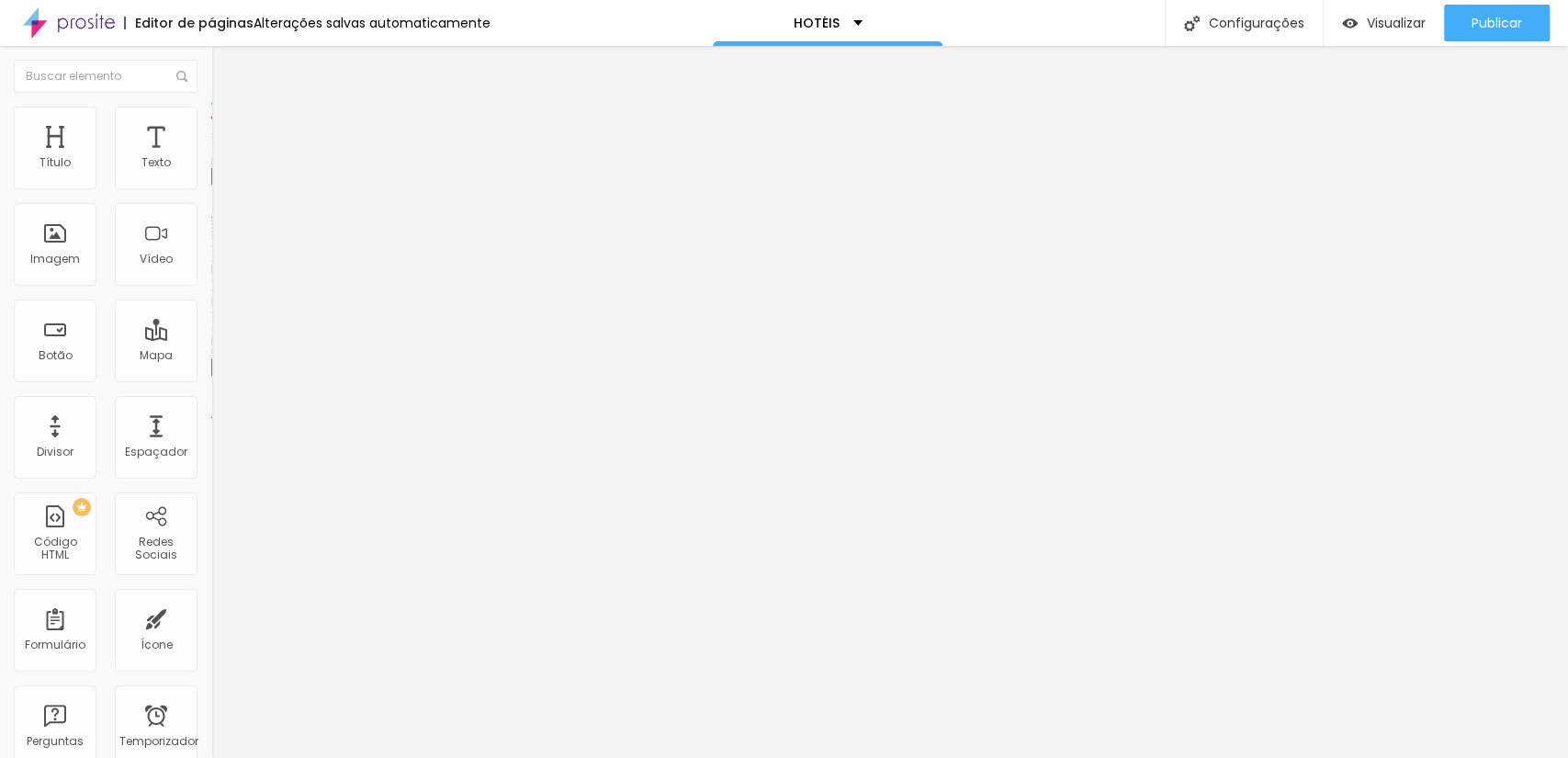
paste input "www.scorpionframe.com.br/intercity-ssa"
drag, startPoint x: 175, startPoint y: 500, endPoint x: 4, endPoint y: 494, distance: 171.1
click at [212, 420] on div "Adicionar imagem Descrição da imagem (Alt) Alinhamento Proporção Original Cinem…" at bounding box center [317, 282] width 212 height 277
click at [1471, 15] on font "Publicar" at bounding box center [1496, 22] width 51 height 18
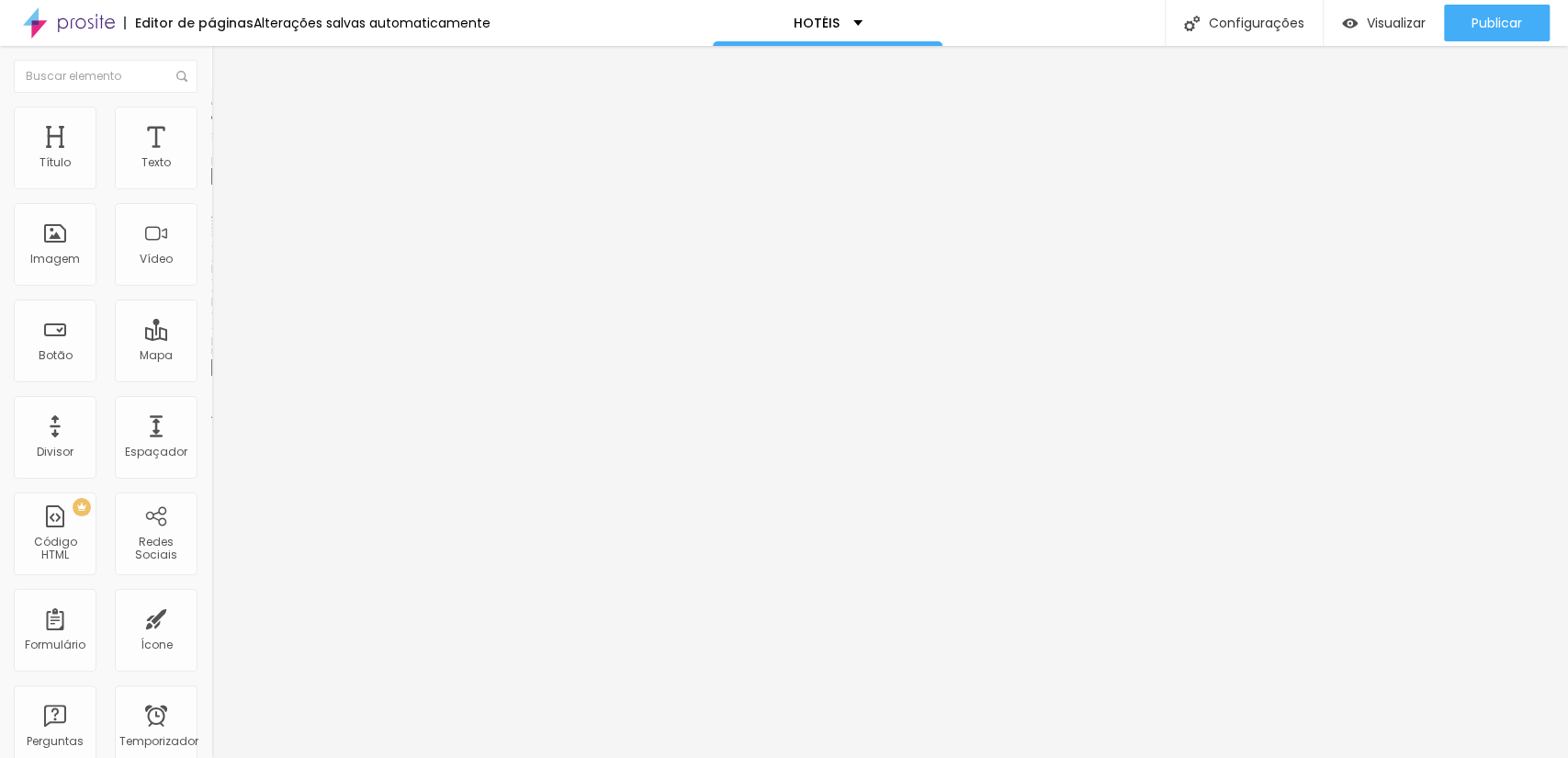
click at [212, 377] on input "sa" at bounding box center [322, 367] width 220 height 18
type input "s"
click at [212, 377] on input "text" at bounding box center [322, 367] width 220 height 18
click at [212, 377] on input "https://" at bounding box center [322, 367] width 220 height 18
paste input "www.scorpionframe.com.br/intercity-aeroporto-ssa"
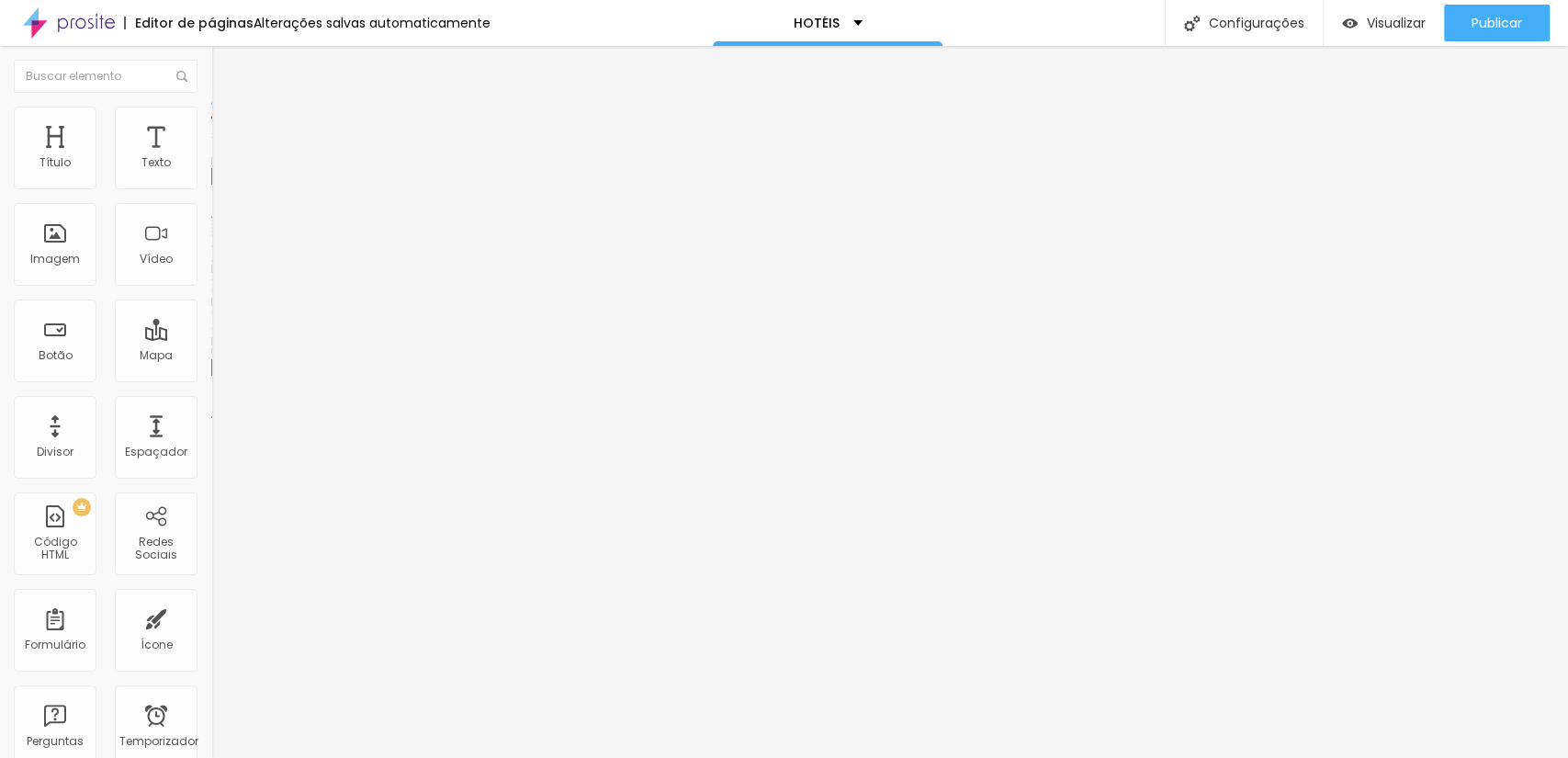
drag, startPoint x: 128, startPoint y: 491, endPoint x: 0, endPoint y: 495, distance: 128.1
click at [212, 420] on div "Adicionar imagem Descrição da imagem (Alt) Alinhamento Proporção Original Cinem…" at bounding box center [317, 282] width 212 height 277
type input "https://www.scorpionframe.com.br/intercity-aeroporto-ssa"
click at [1465, 12] on button "Publicar" at bounding box center [1496, 23] width 105 height 36
click at [222, 158] on font "Adicionar imagem" at bounding box center [276, 150] width 107 height 15
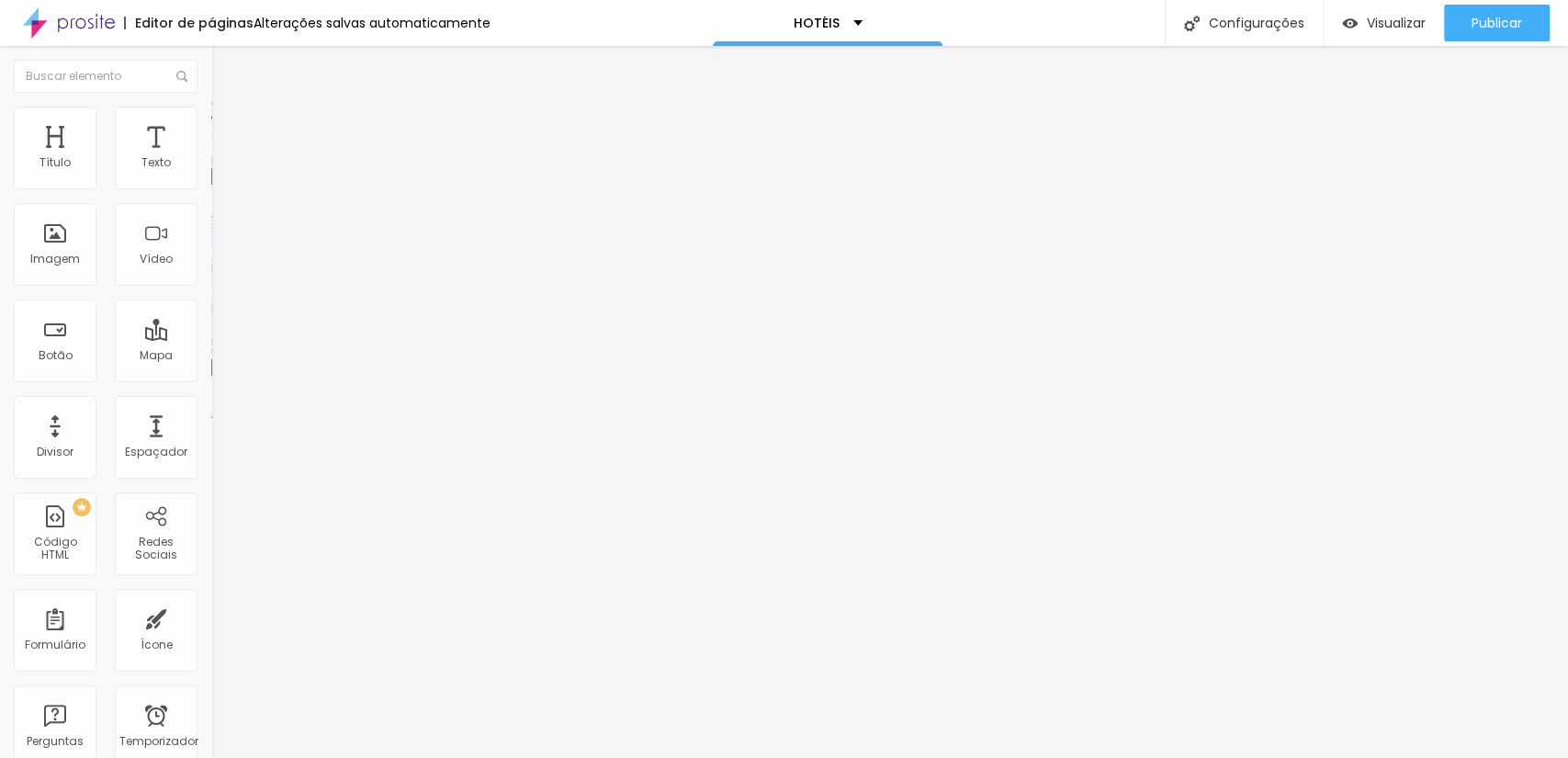
click at [222, 158] on font "Adicionar imagem" at bounding box center [276, 150] width 107 height 15
click at [380, 757] on div "Subindo 0/0 arquivos" at bounding box center [784, 764] width 1568 height 11
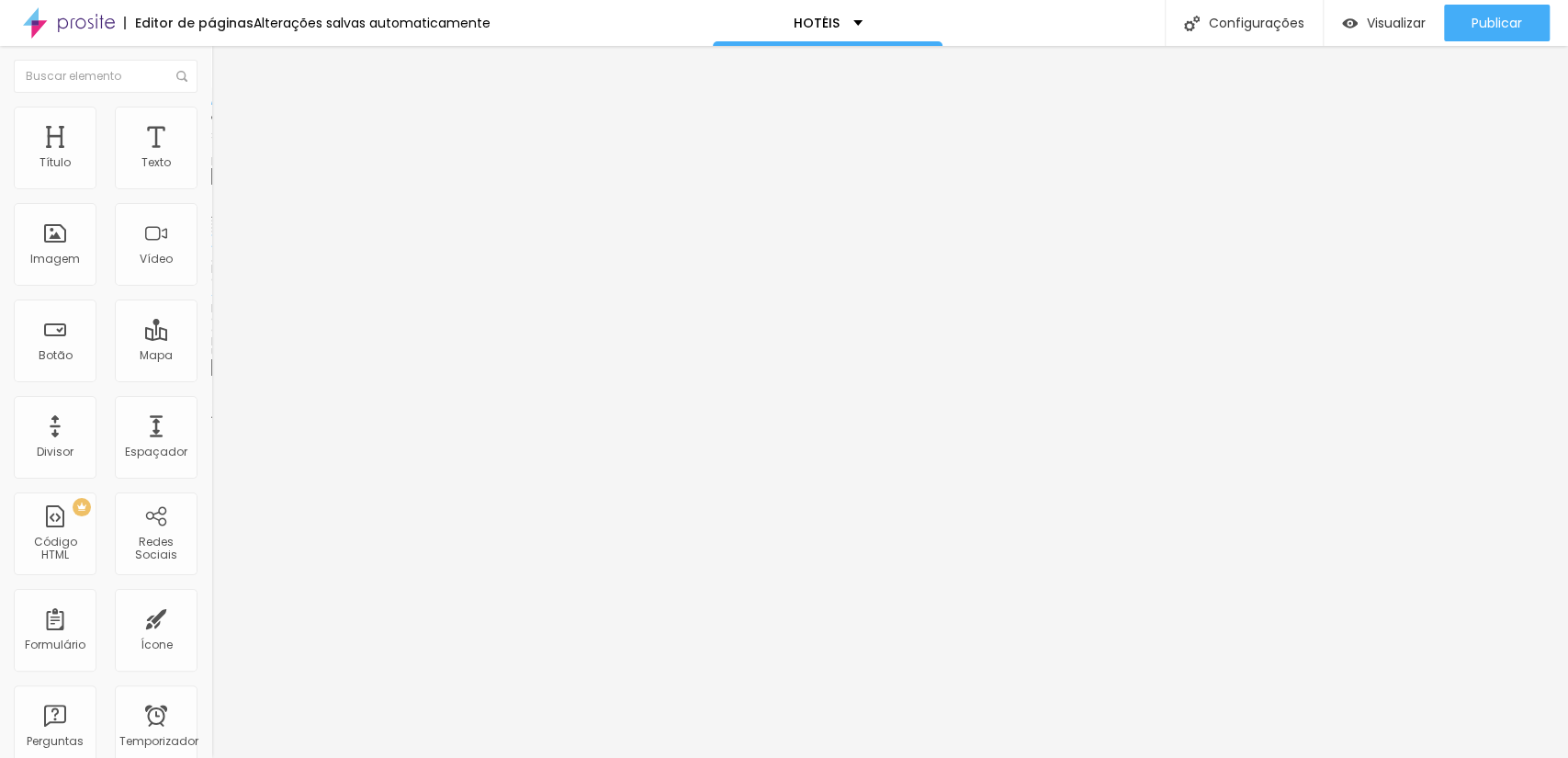
click at [222, 158] on font "Trocar imagem" at bounding box center [266, 150] width 89 height 15
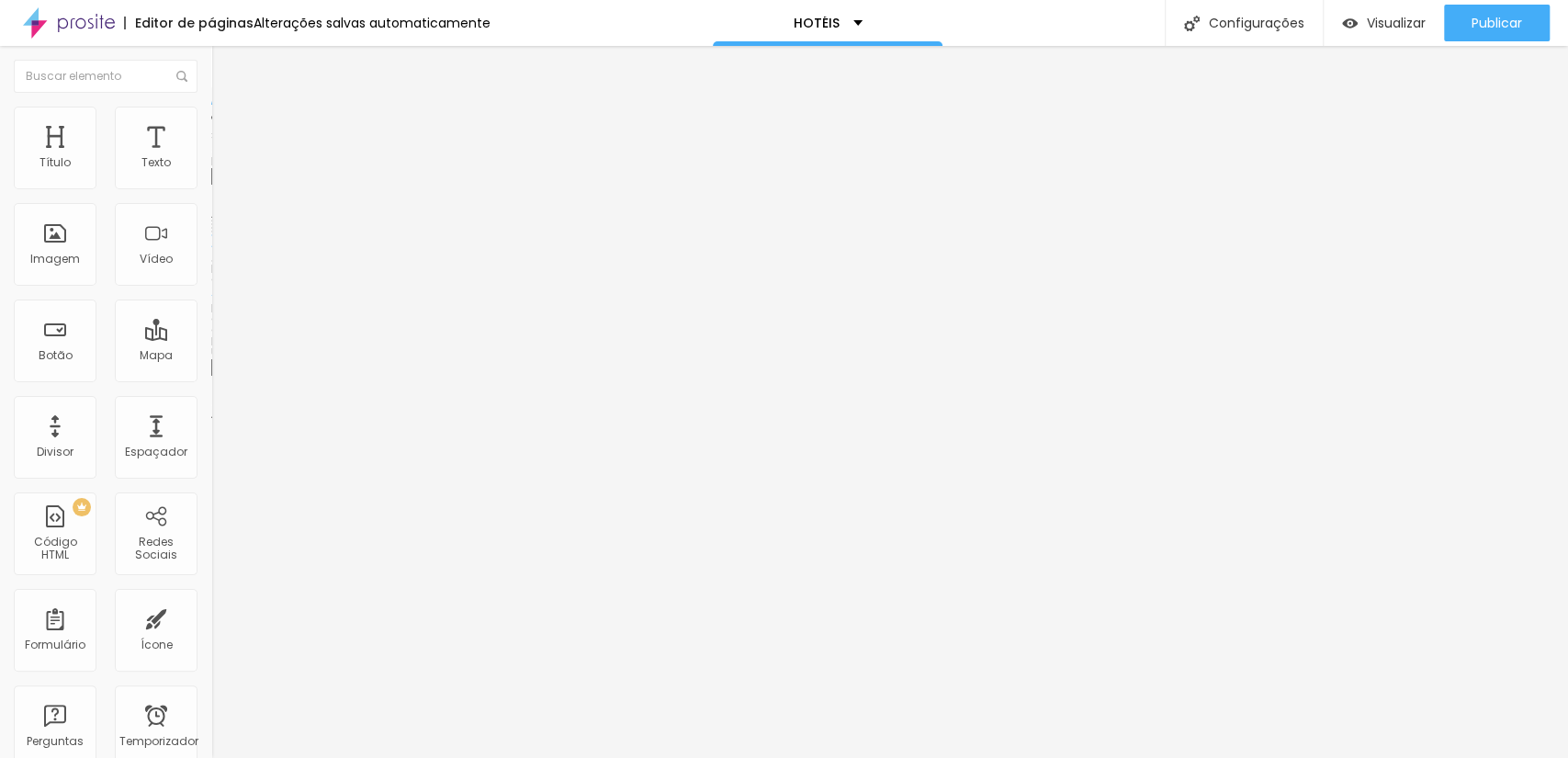
click at [212, 156] on div "Trocar imagem" at bounding box center [317, 149] width 212 height 12
click at [222, 158] on font "Trocar imagem" at bounding box center [266, 150] width 89 height 15
click at [1483, 23] on font "Publicar" at bounding box center [1496, 22] width 51 height 18
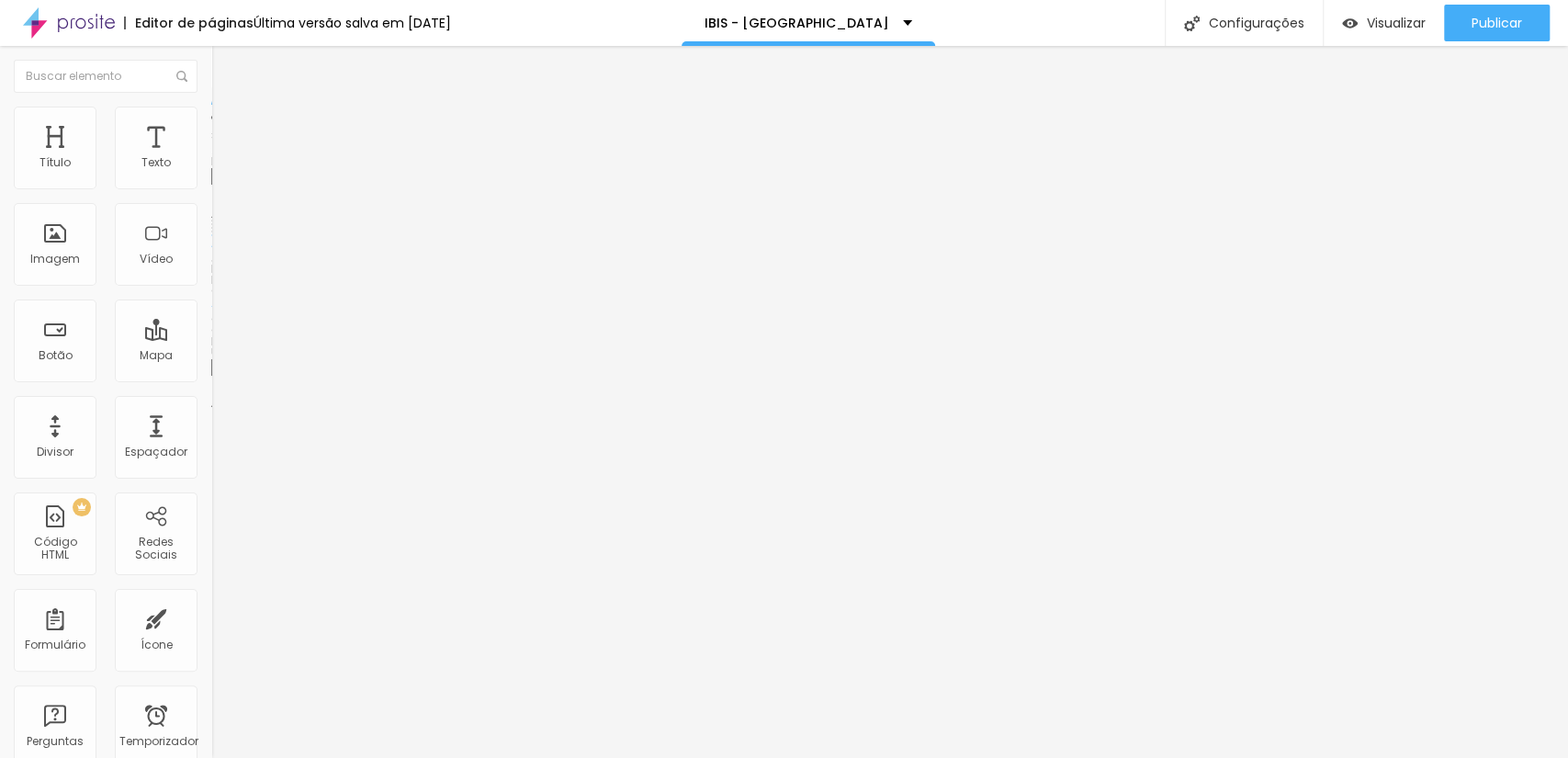
click at [222, 158] on font "Trocar imagem" at bounding box center [266, 150] width 89 height 15
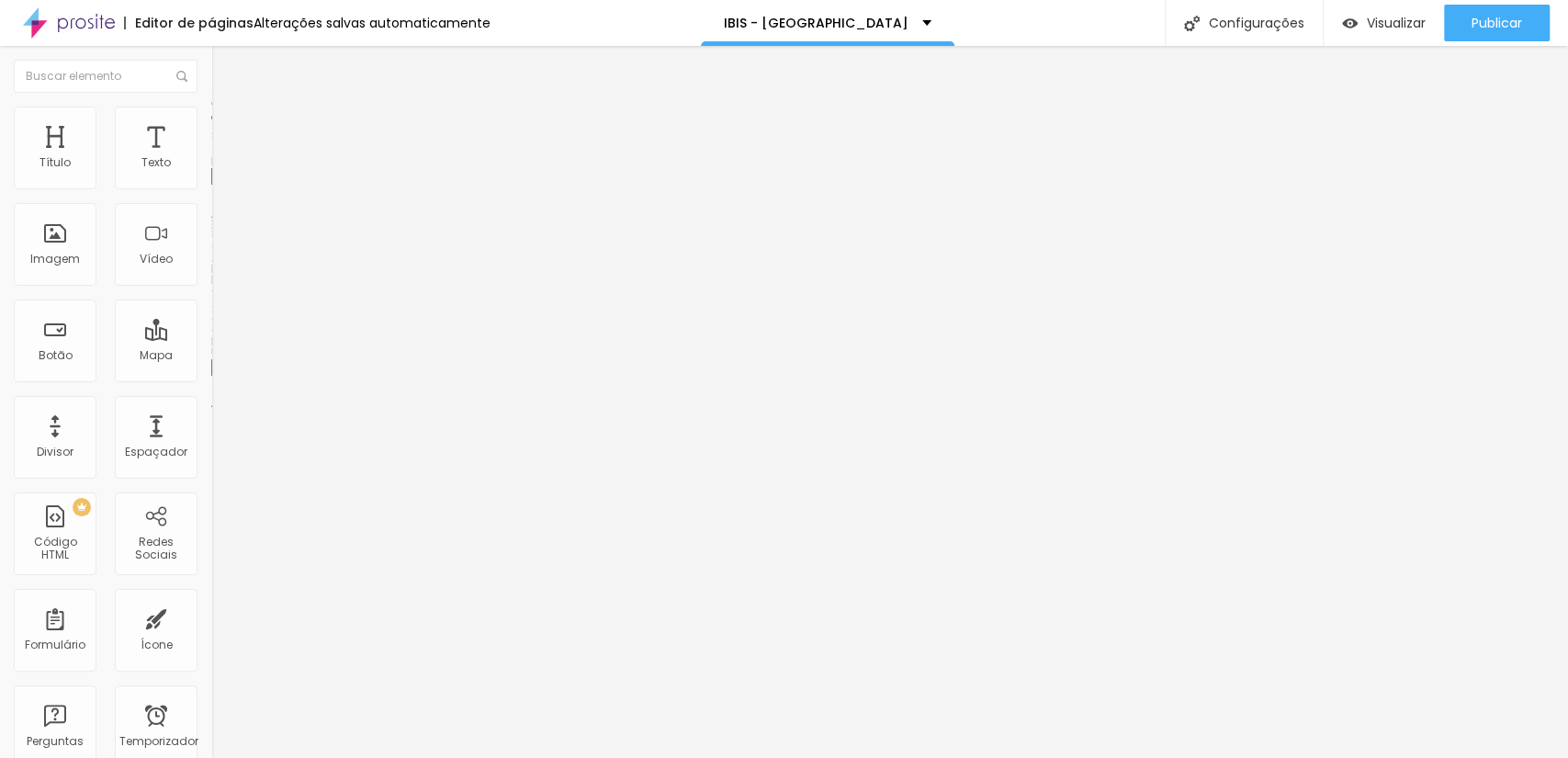
click at [222, 158] on font "Trocar imagem" at bounding box center [266, 150] width 89 height 15
click at [212, 158] on span "Trocar imagem" at bounding box center [261, 150] width 101 height 15
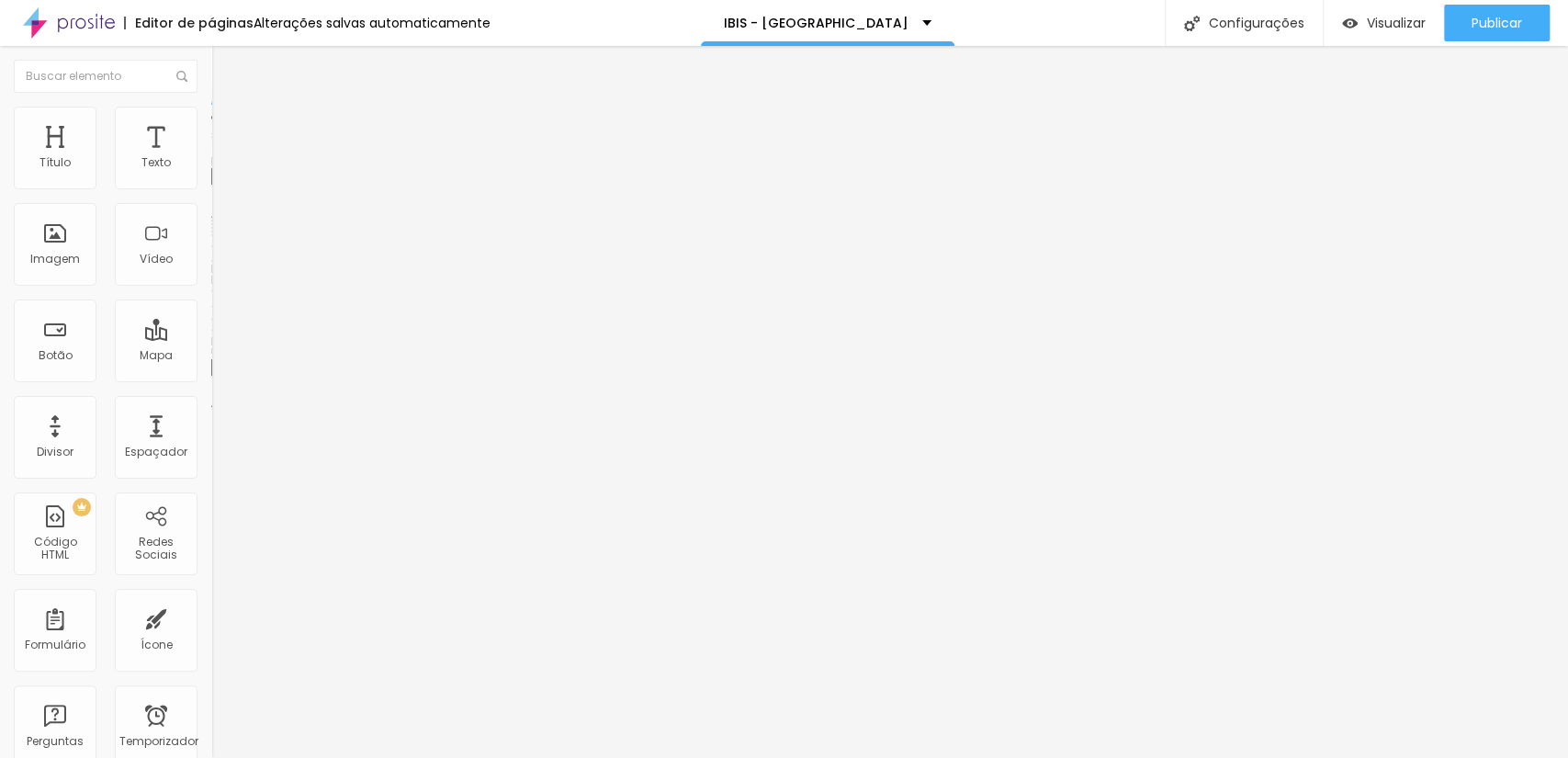
scroll to position [136, 0]
click at [212, 158] on span "Trocar imagem" at bounding box center [261, 150] width 101 height 15
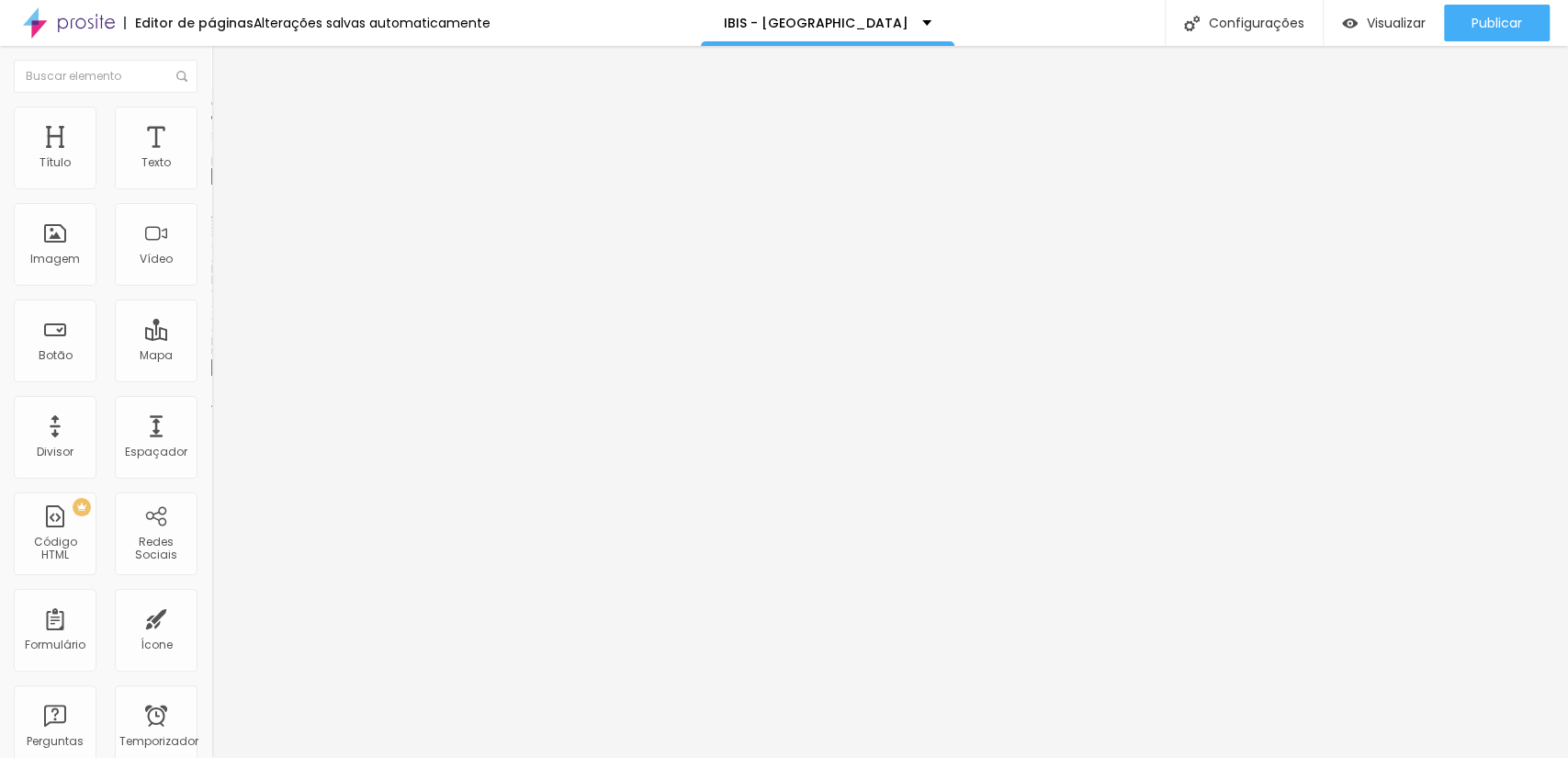
click at [212, 158] on span "Trocar imagem" at bounding box center [261, 150] width 101 height 15
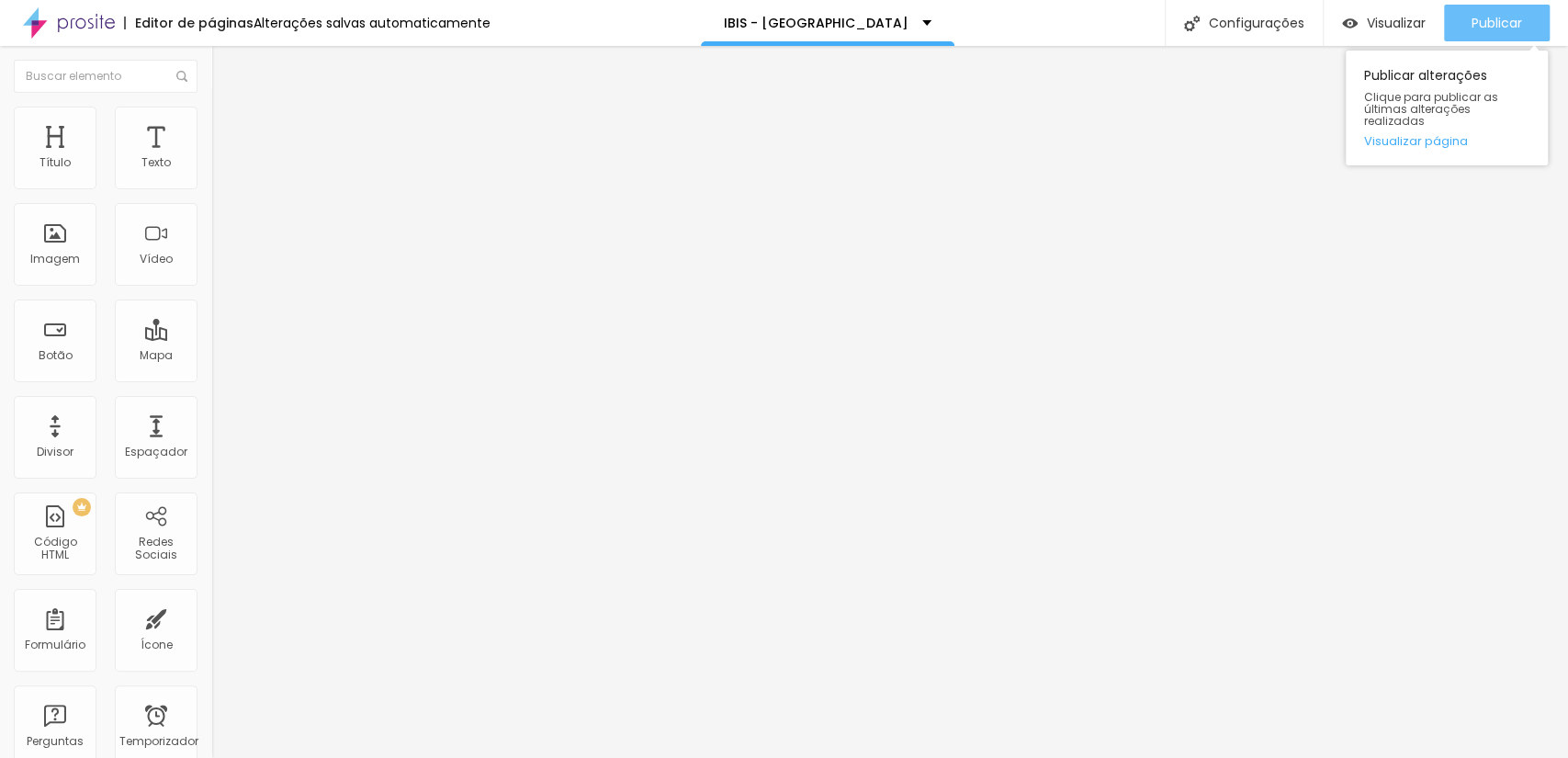
click at [1458, 30] on button "Publicar" at bounding box center [1496, 23] width 105 height 36
click at [222, 158] on font "Trocar imagem" at bounding box center [266, 150] width 89 height 15
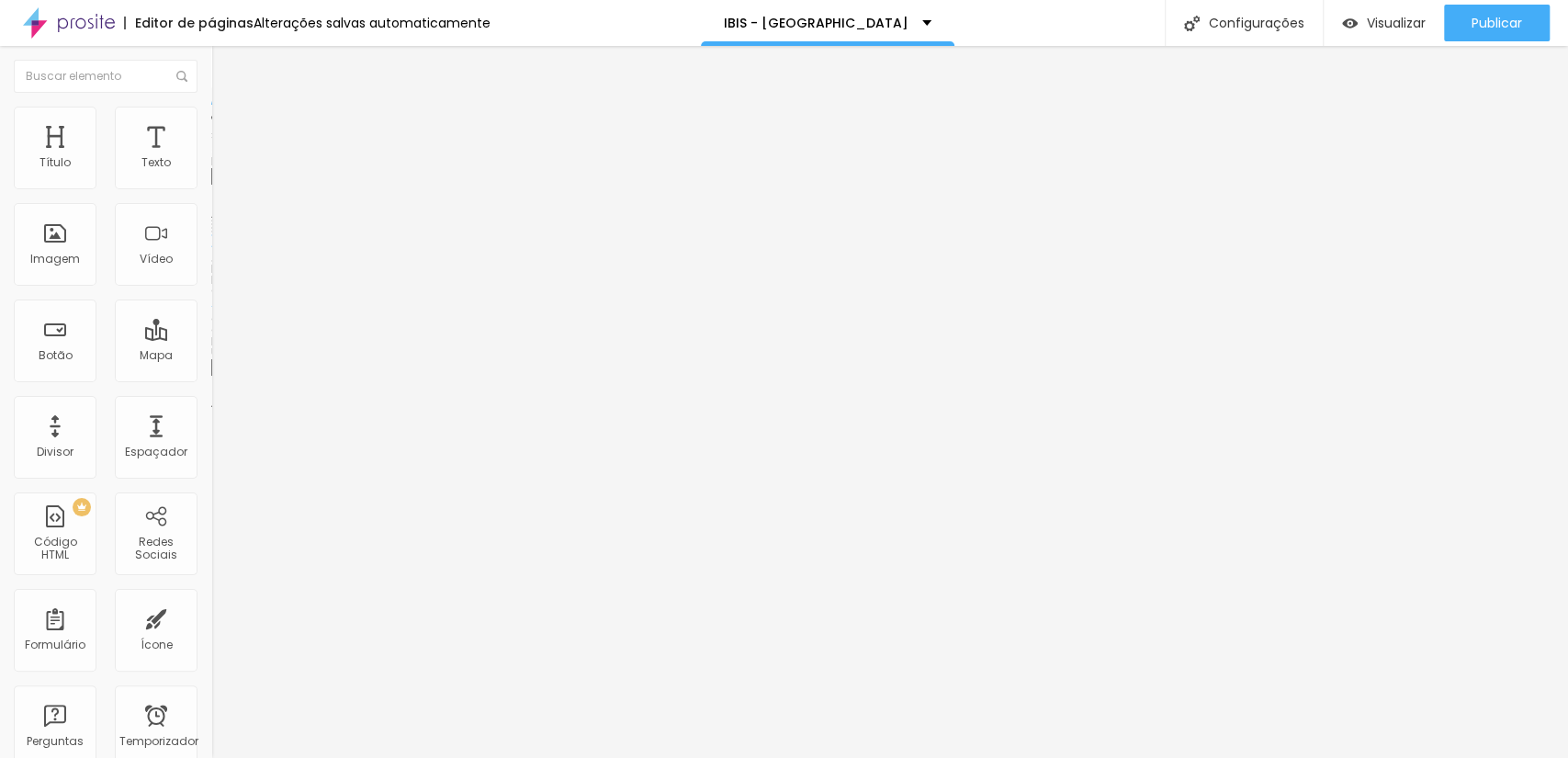
click at [222, 158] on font "Trocar imagem" at bounding box center [266, 150] width 89 height 15
click at [212, 158] on span "Trocar imagem" at bounding box center [261, 150] width 101 height 15
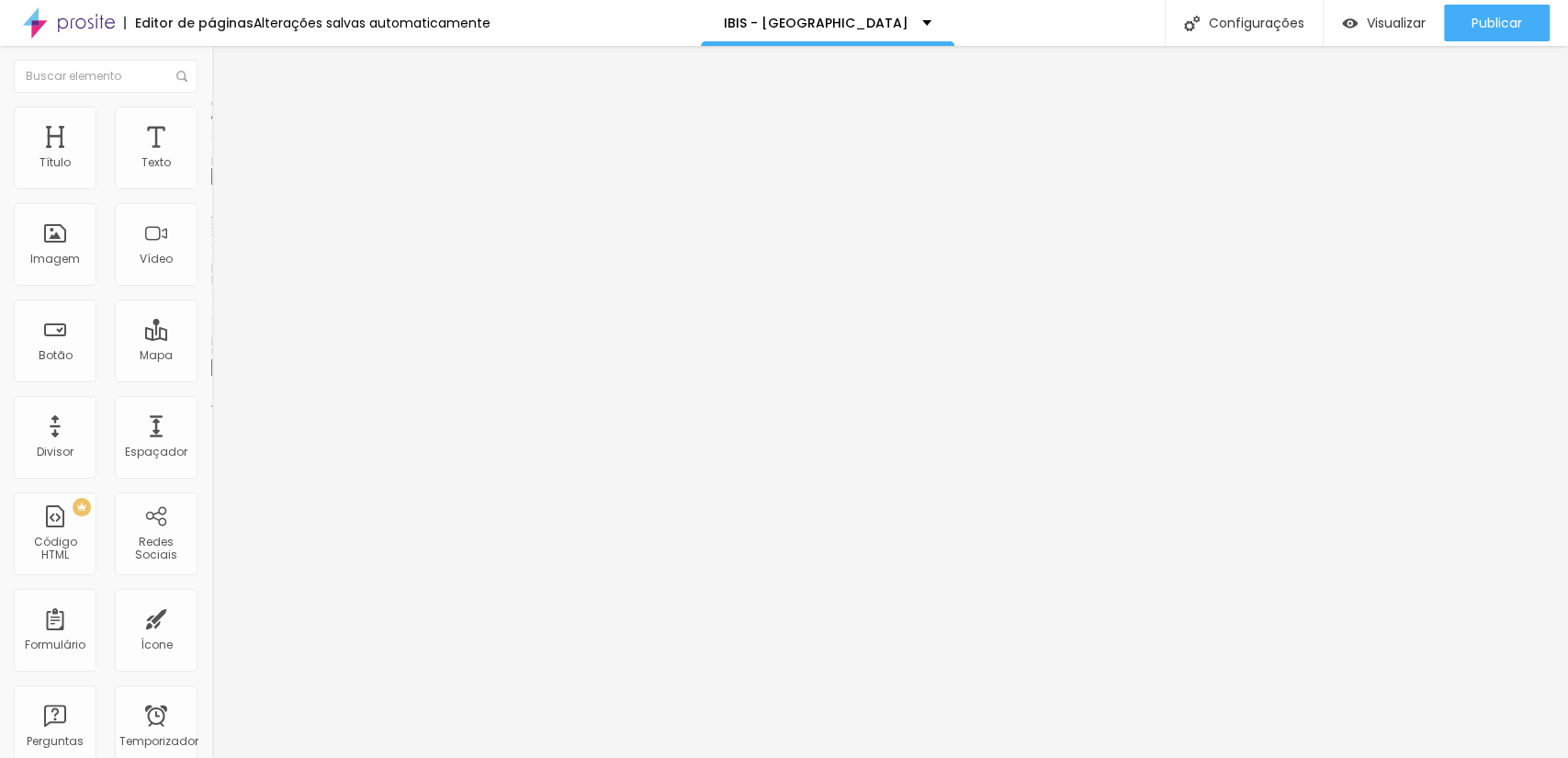
click at [222, 158] on font "Trocar imagem" at bounding box center [266, 150] width 89 height 15
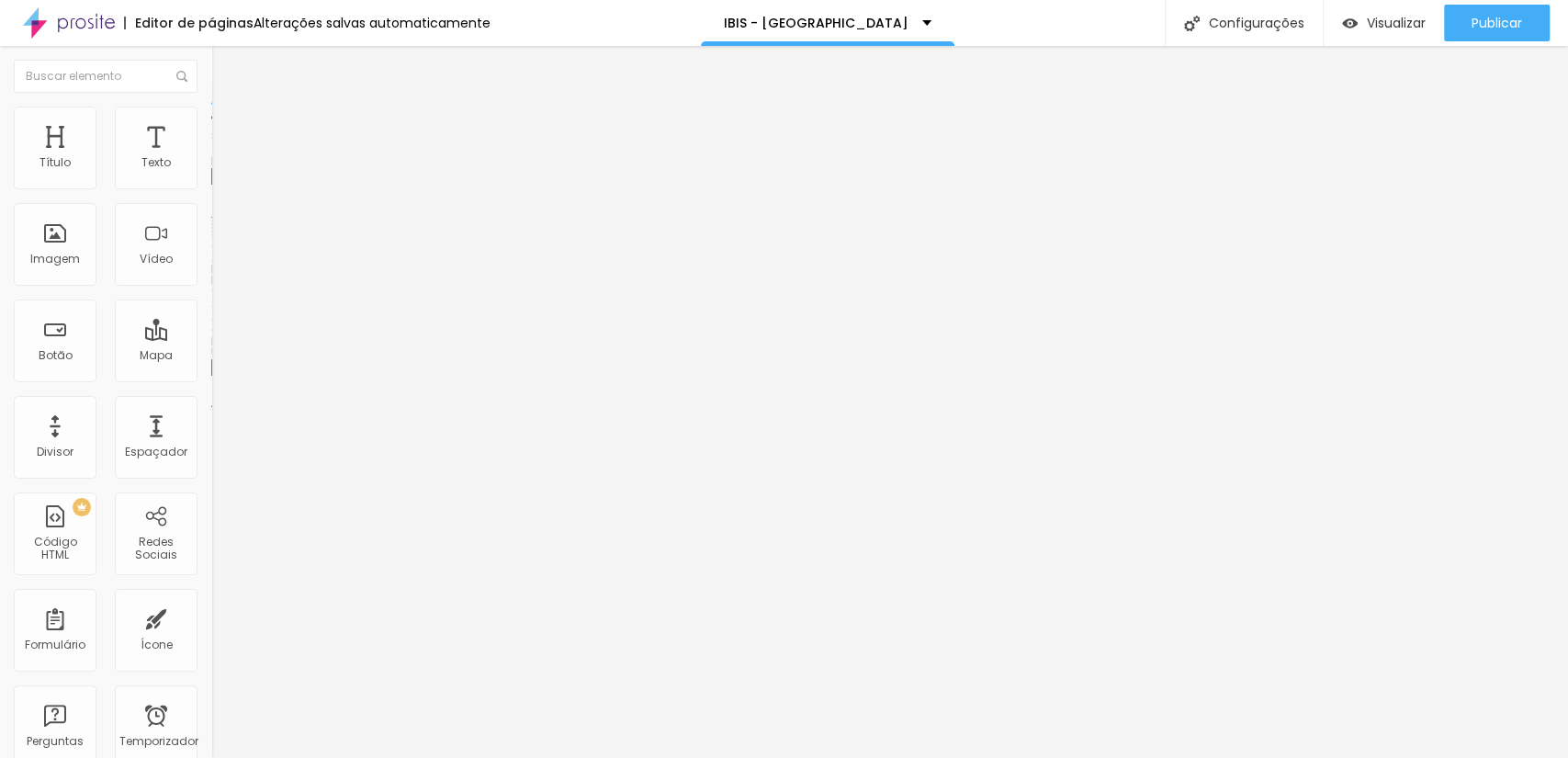
click at [222, 158] on font "Trocar imagem" at bounding box center [266, 150] width 89 height 15
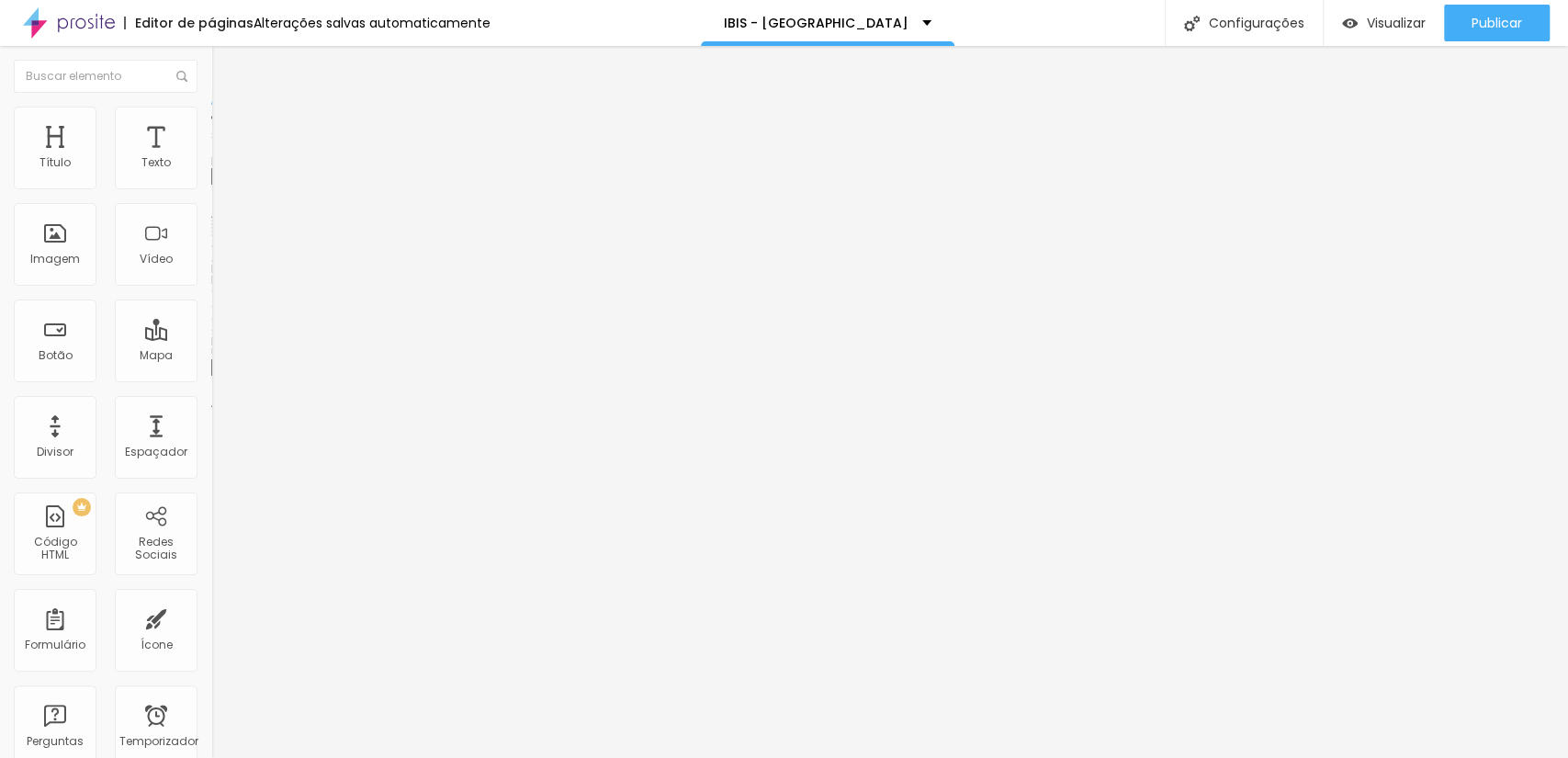
click at [222, 158] on font "Trocar imagem" at bounding box center [266, 150] width 89 height 15
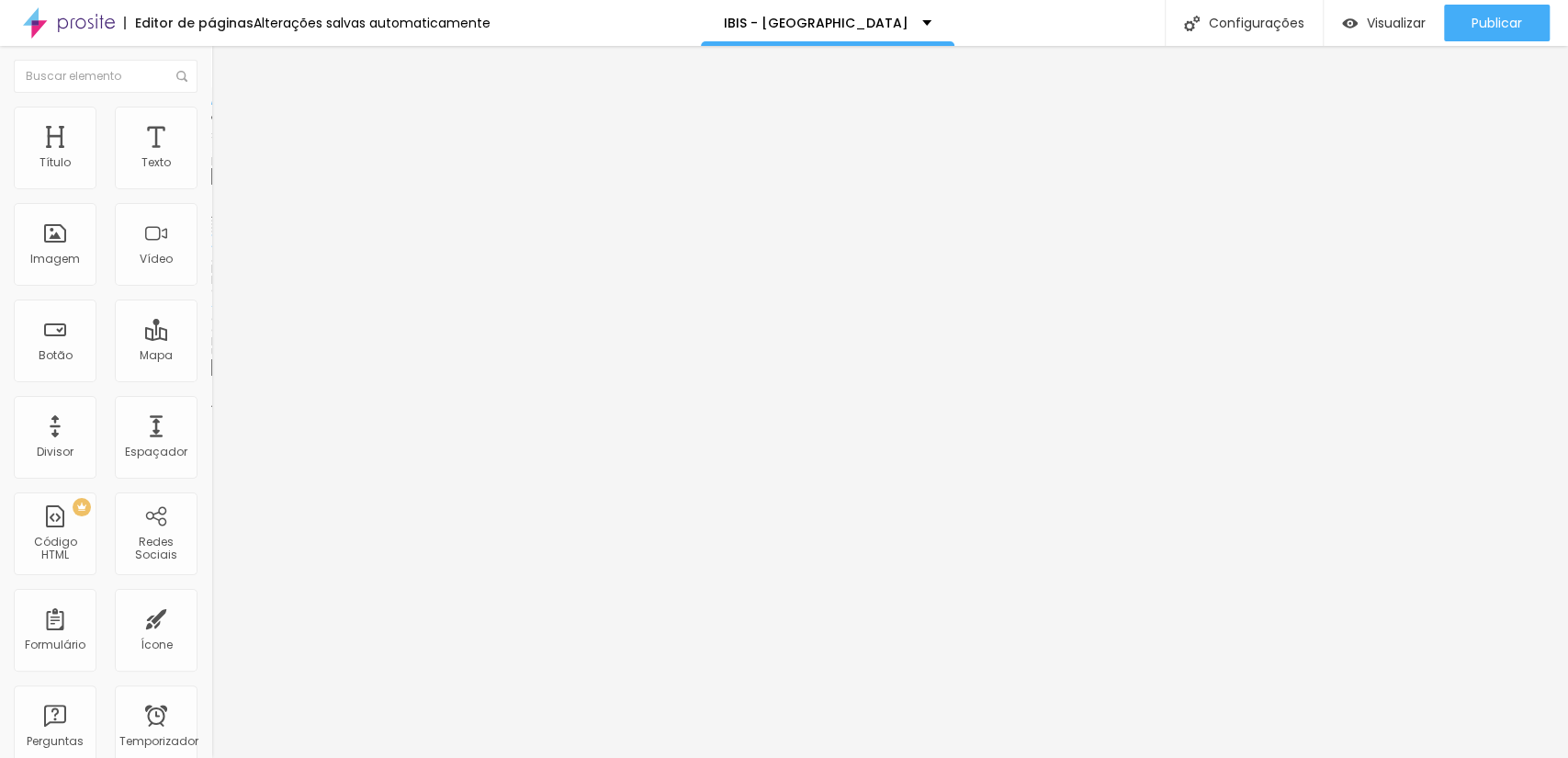
click at [222, 158] on font "Trocar imagem" at bounding box center [266, 150] width 89 height 15
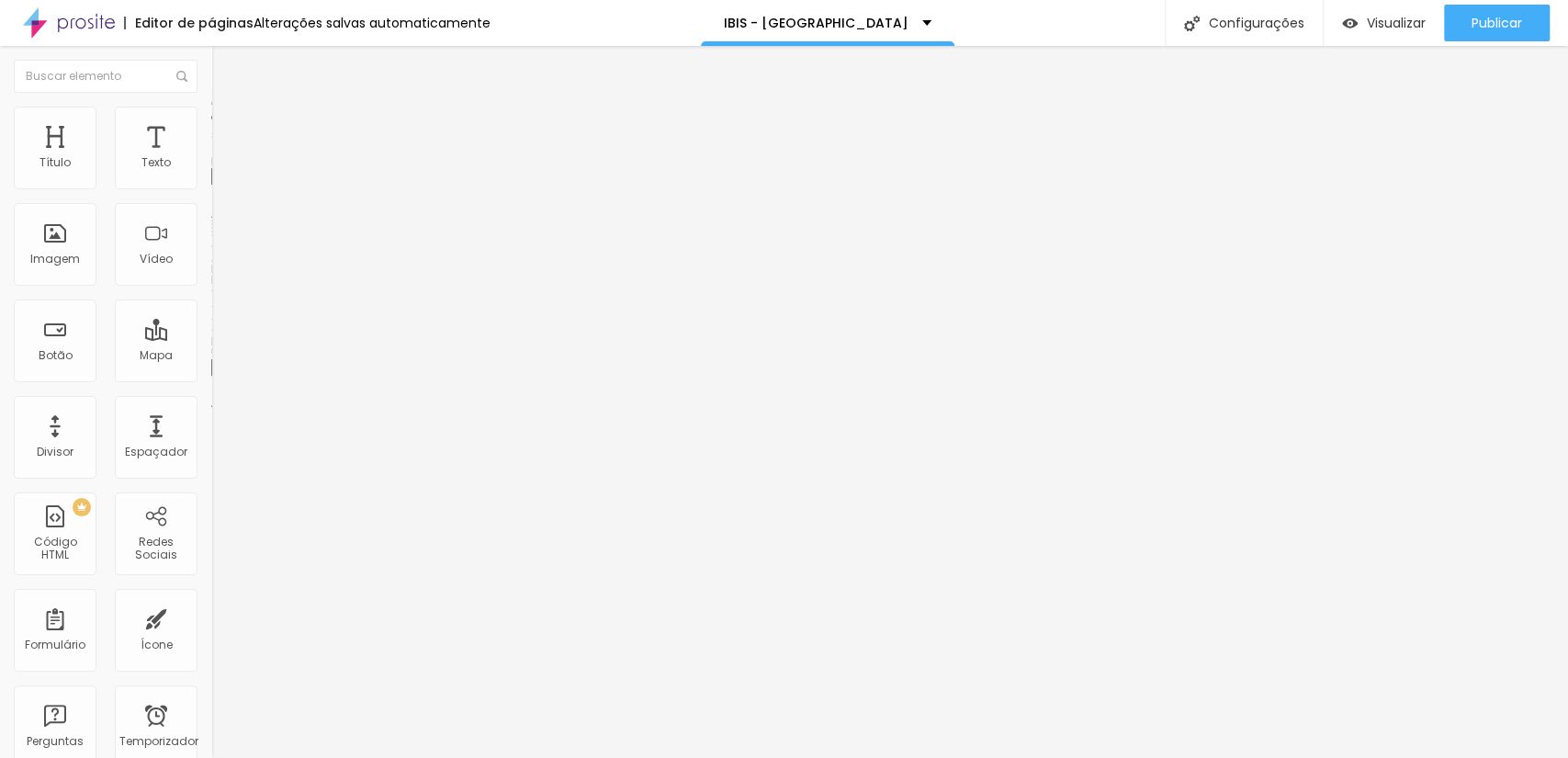
click at [222, 158] on font "Trocar imagem" at bounding box center [266, 150] width 89 height 15
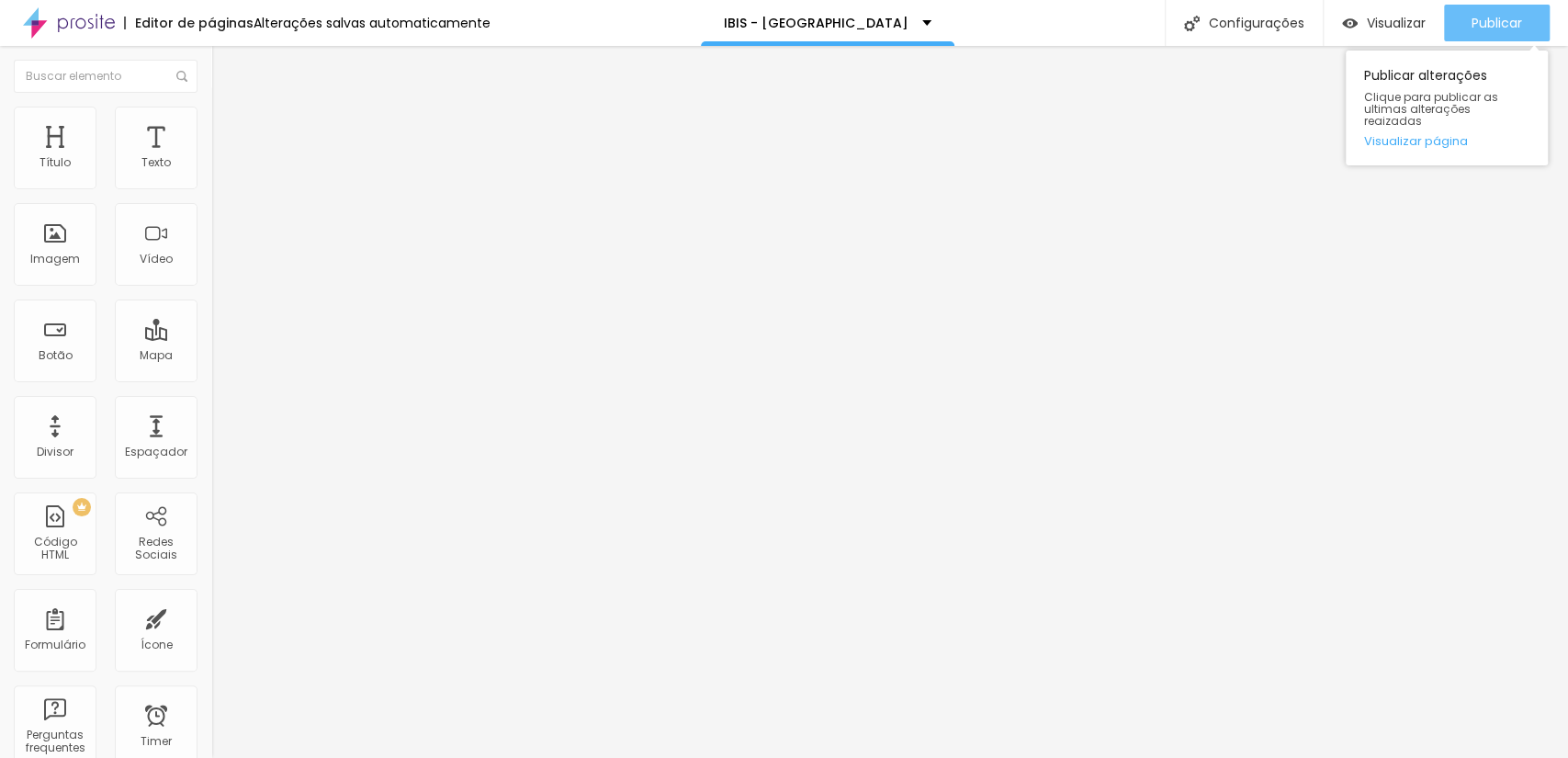
click at [1505, 20] on span "Publicar" at bounding box center [1496, 22] width 51 height 14
click at [1474, 20] on span "Publicar" at bounding box center [1496, 22] width 51 height 14
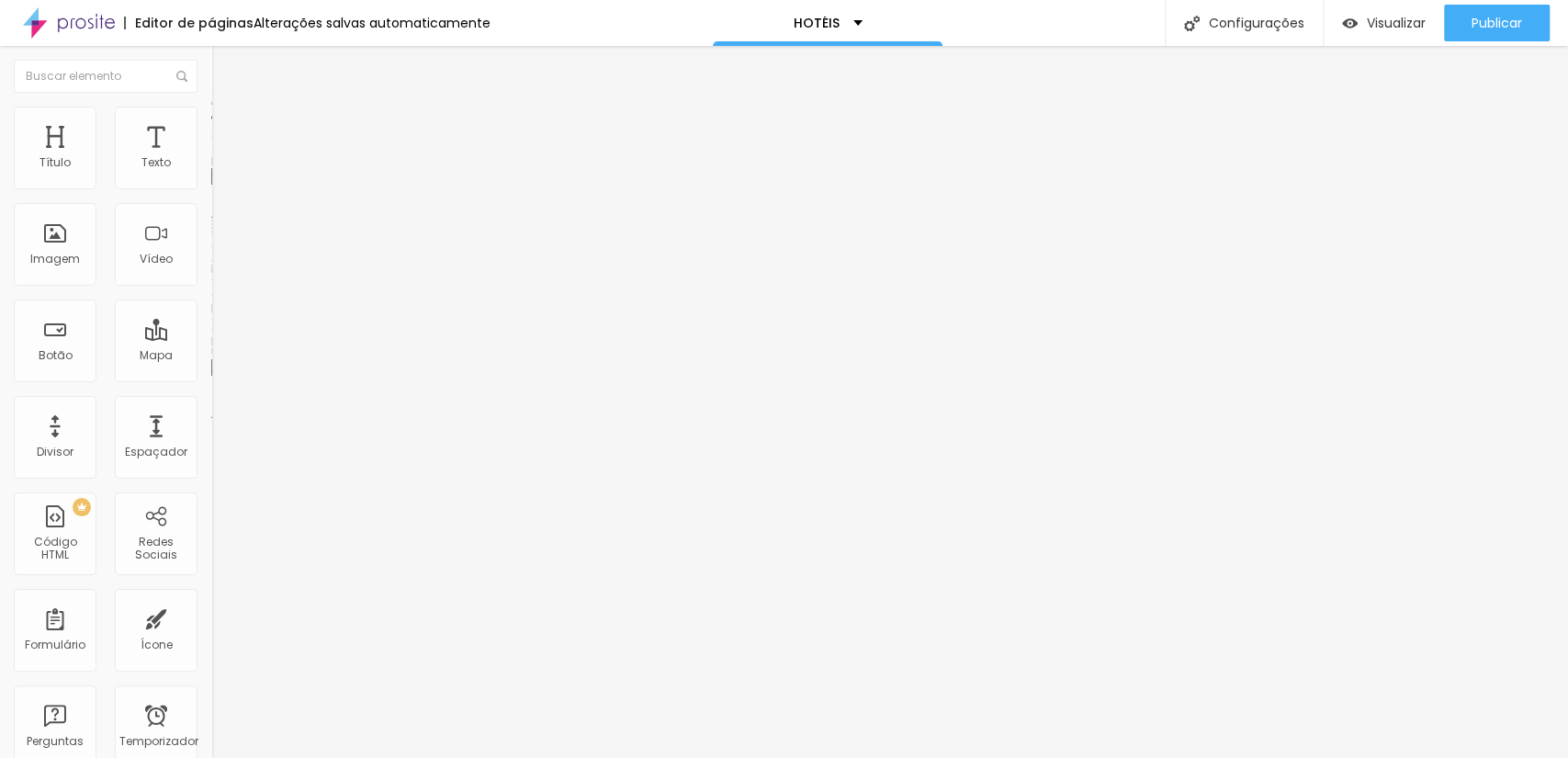
click at [212, 377] on input "https://" at bounding box center [322, 367] width 220 height 18
paste input "www.scorpionframe.com.br/ibis-aeroporto-manaus"
drag, startPoint x: 185, startPoint y: 486, endPoint x: 0, endPoint y: 498, distance: 185.4
click at [212, 420] on div "Trocar imagem Descrição da imagem (Alt) Alinhamento Proporção Cinema 16:9 Cinem…" at bounding box center [317, 282] width 212 height 277
type input "https://www.scorpionframe.com.br/ibis-aeroporto-manaus"
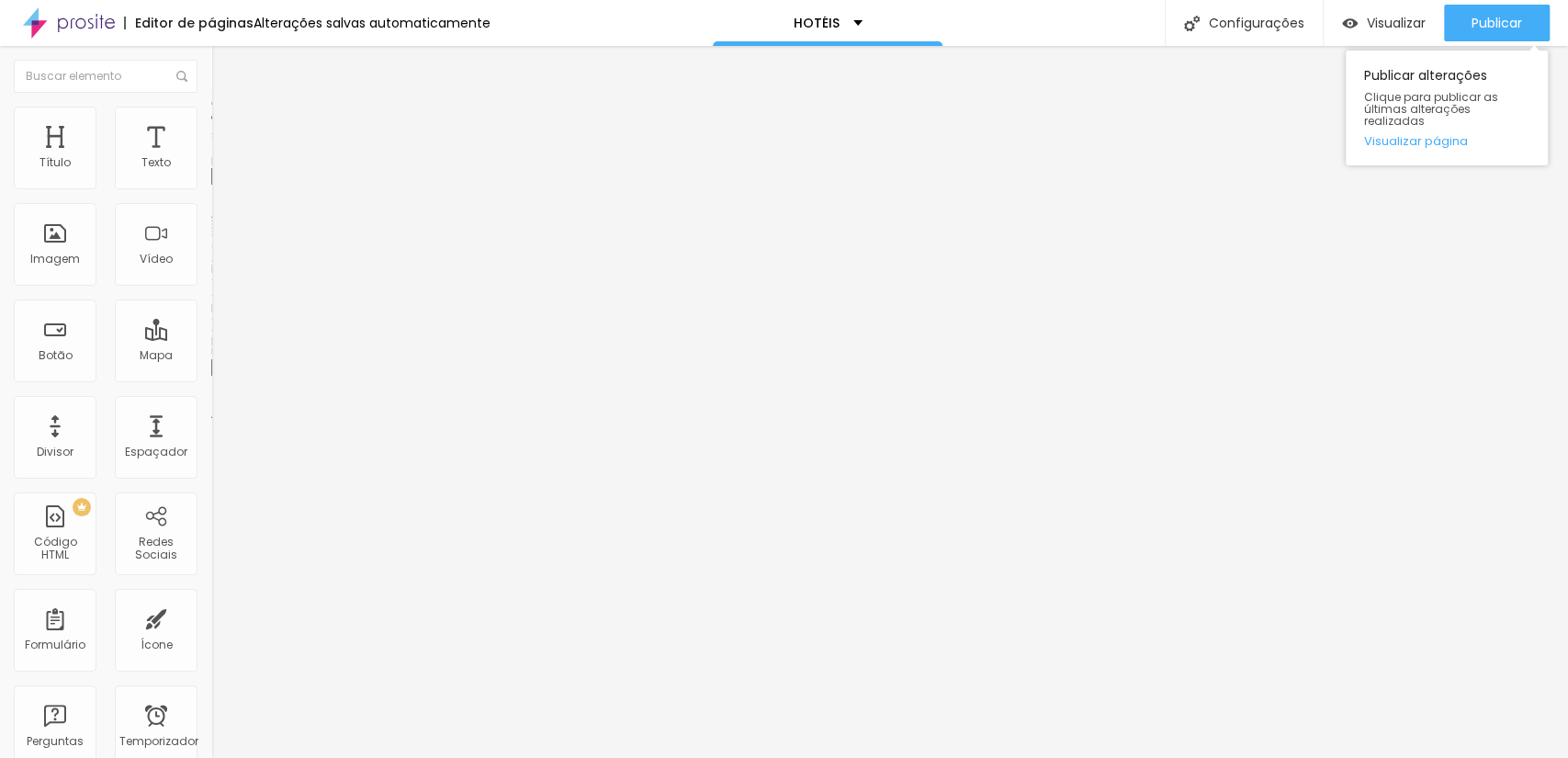
click at [1477, 41] on div "Publicar alterações Clique para publicar as últimas alterações realizadas Visua…" at bounding box center [1446, 103] width 202 height 124
click at [1478, 35] on div "Publicar" at bounding box center [1496, 23] width 51 height 36
click at [212, 377] on input "https://" at bounding box center [322, 367] width 220 height 18
paste input "www.scorpionframe.com.br/ibis-aeroporto-manaus"
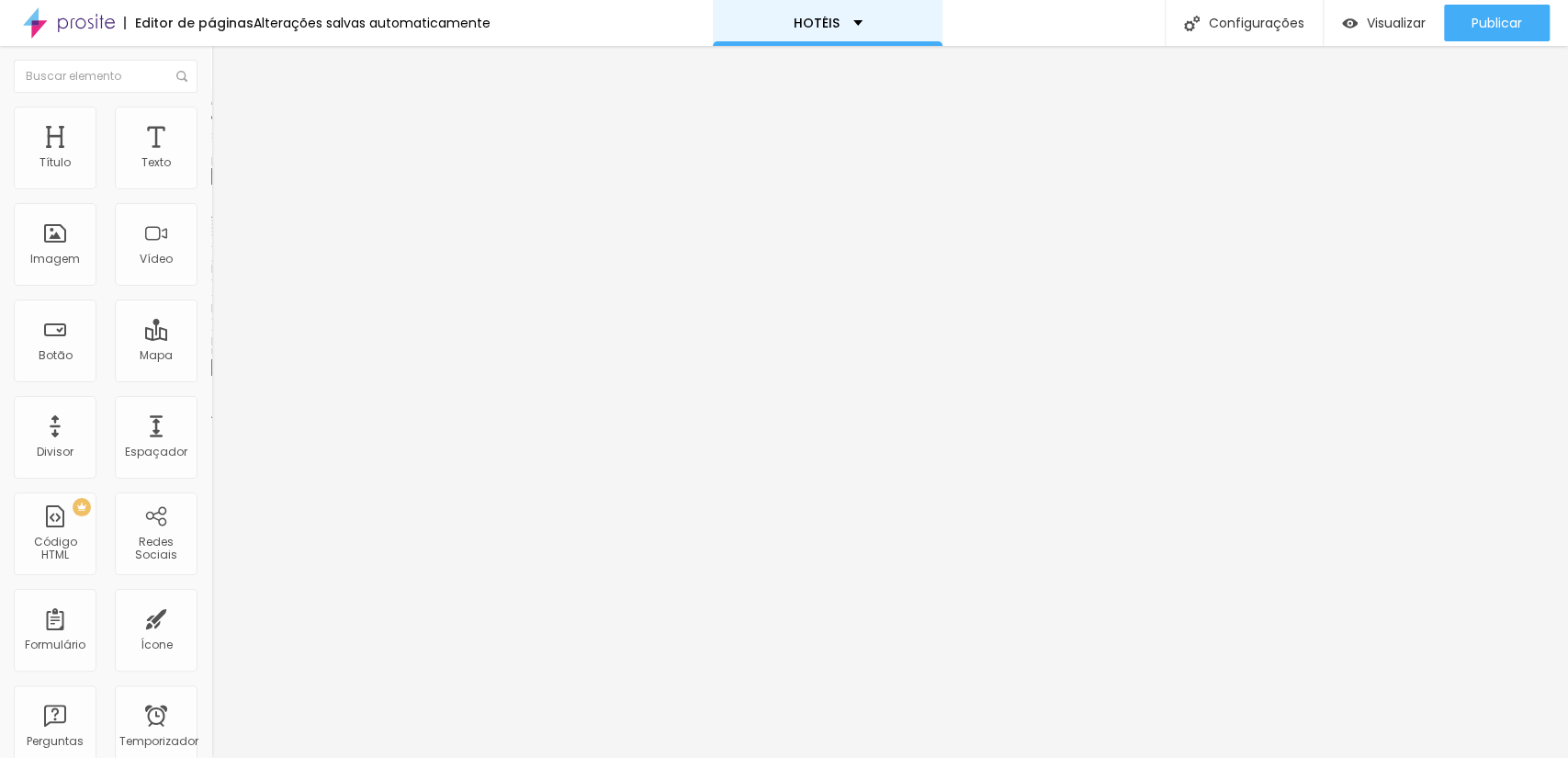
type input "https://www.scorpionframe.com.br/ibis-aeroporto-manaus"
paste input "www.scorpionframe.com.br/intercity-aeroporto-ssa"
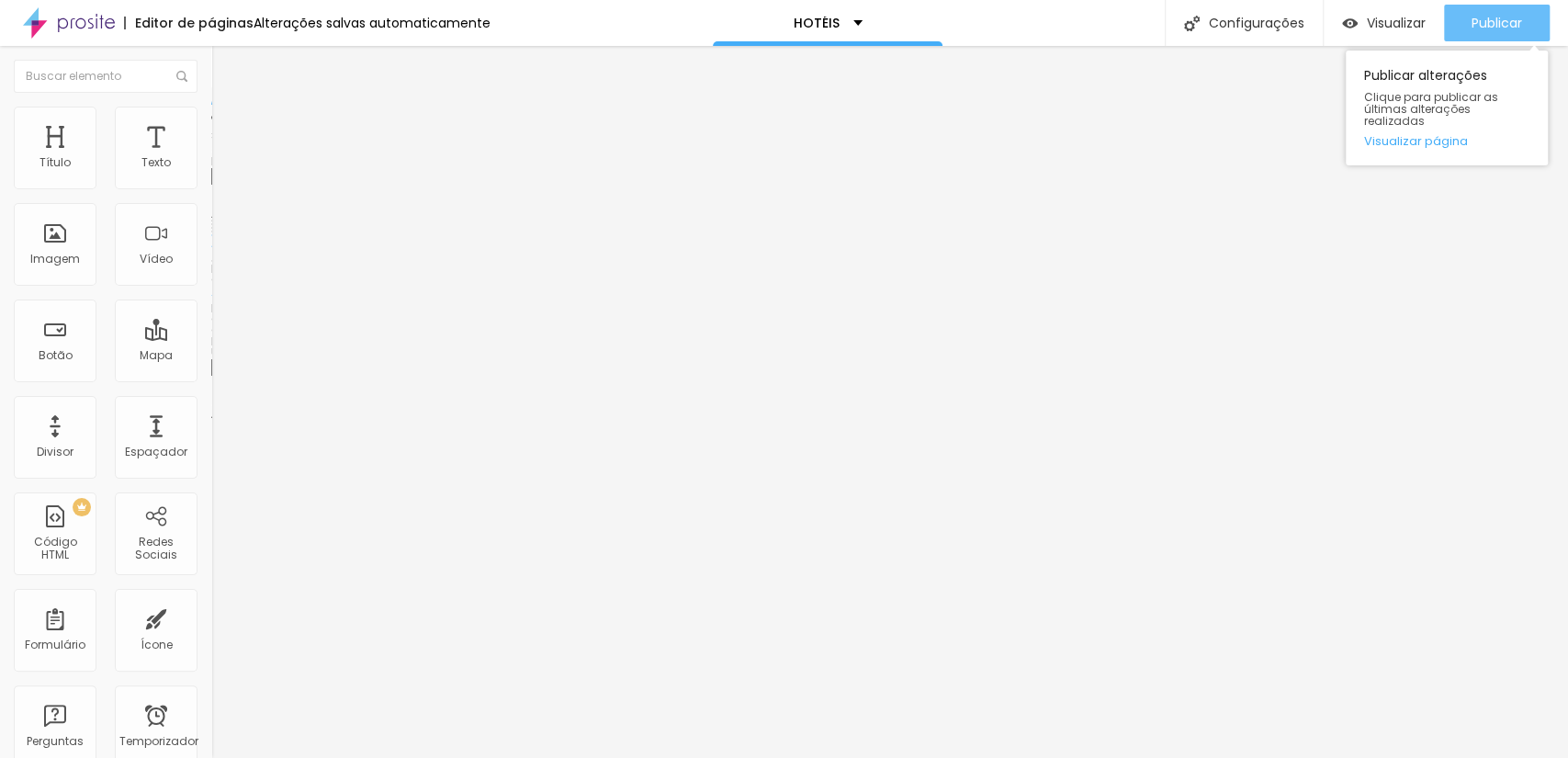
type input "https://www.scorpionframe.com.br/intercity-aeroporto-ssa"
click at [1518, 16] on font "Publicar" at bounding box center [1496, 22] width 51 height 18
click at [1495, 38] on div "Publicar" at bounding box center [1496, 23] width 51 height 36
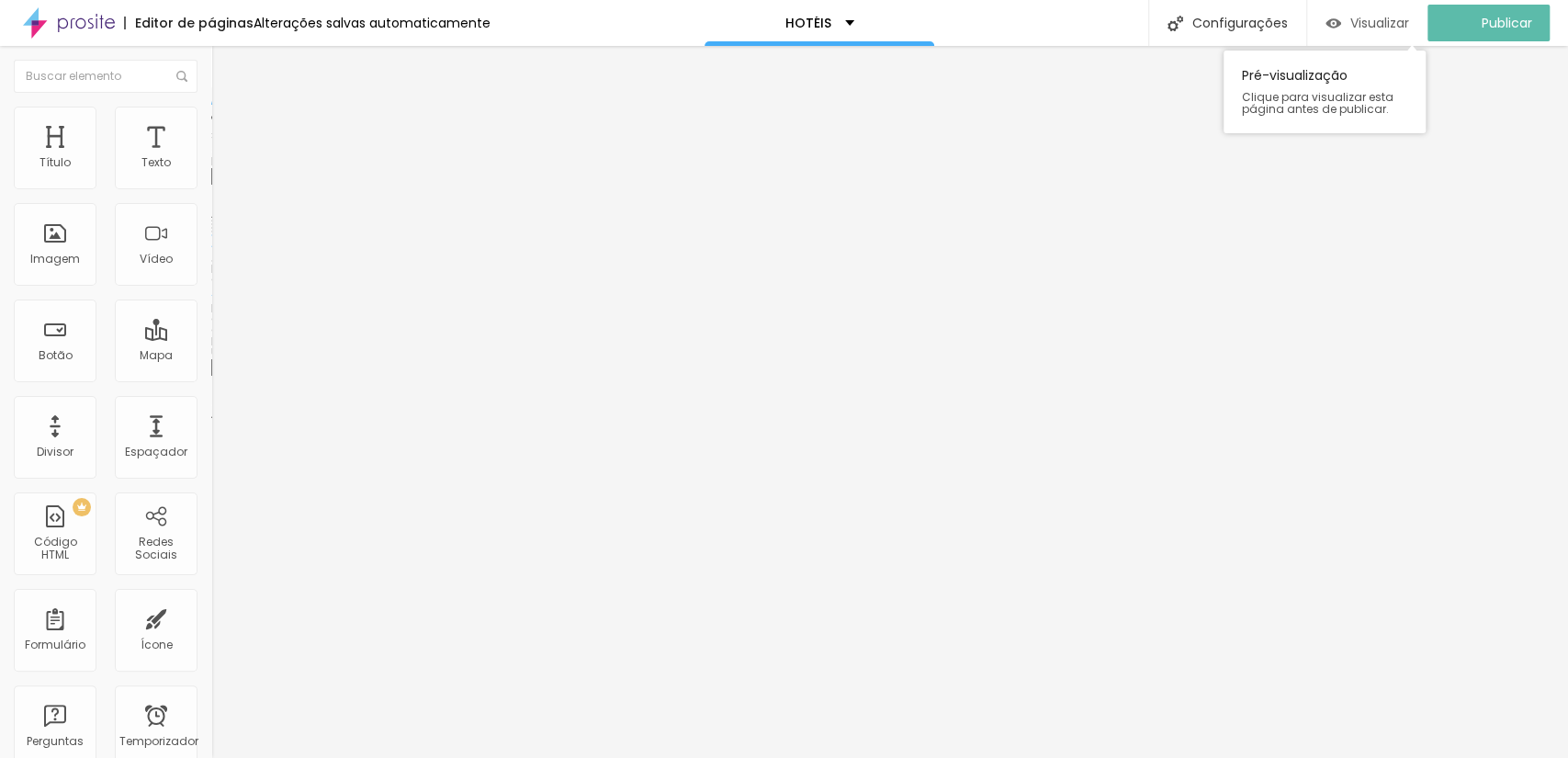
click at [1425, 28] on button "Visualizar" at bounding box center [1367, 23] width 121 height 36
click at [212, 377] on input "https://" at bounding box center [322, 367] width 220 height 18
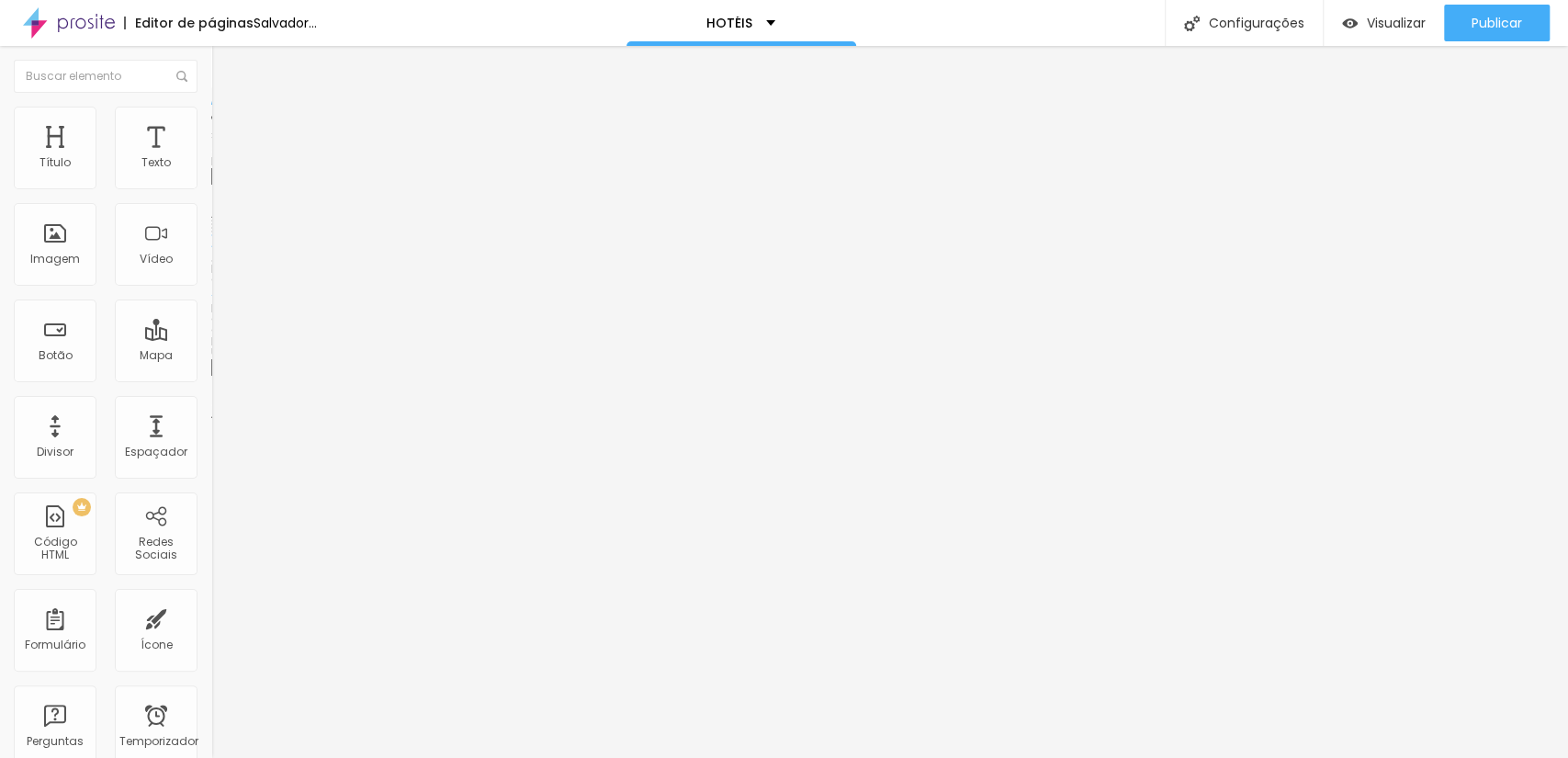
paste input "www.scorpionframe.com.br/pousada-mares-do-forte"
type input "https://www.scorpionframe.com.br/pousada-mares-do-forte"
click at [1506, 14] on font "Publicar" at bounding box center [1496, 22] width 51 height 18
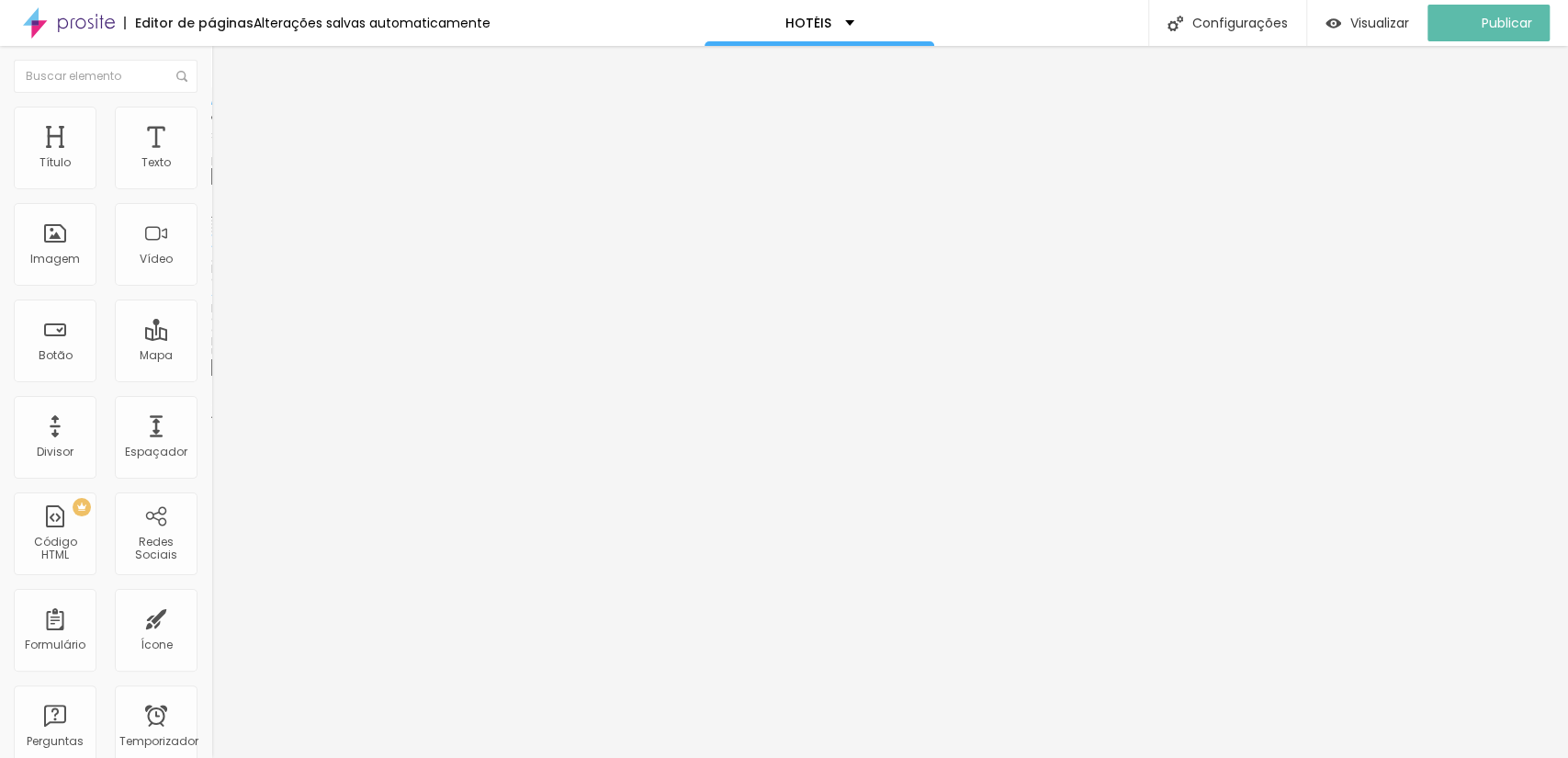
drag, startPoint x: 141, startPoint y: 491, endPoint x: 0, endPoint y: 491, distance: 141.0
click at [212, 420] on div "Trocar imagem Descrição da imagem (Alt) Alinhamento Proporção Cinema 16:9 Cinem…" at bounding box center [317, 282] width 212 height 277
click at [212, 377] on input "https://" at bounding box center [322, 367] width 220 height 18
paste input "www.scorpionframe.com.br/novotel-manaus-2"
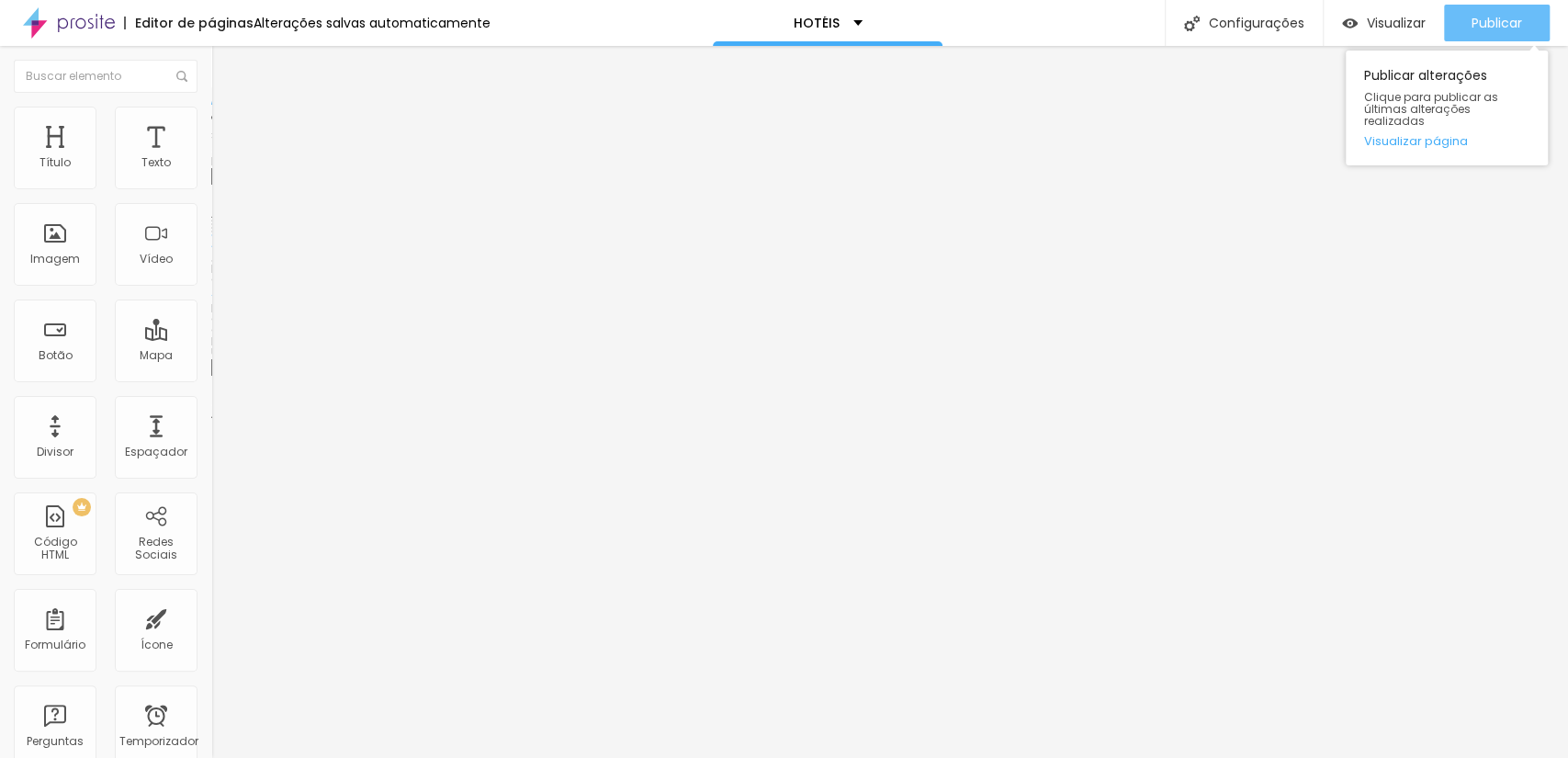
type input "https://www.scorpionframe.com.br/novotel-manaus-2"
click at [1485, 24] on font "Publicar" at bounding box center [1496, 22] width 51 height 18
click at [212, 392] on div "URL https://www.scorpionframe.com.br/novotel-manaus-2" at bounding box center [317, 369] width 212 height 45
click at [1473, 8] on div "Publicar" at bounding box center [1496, 23] width 51 height 36
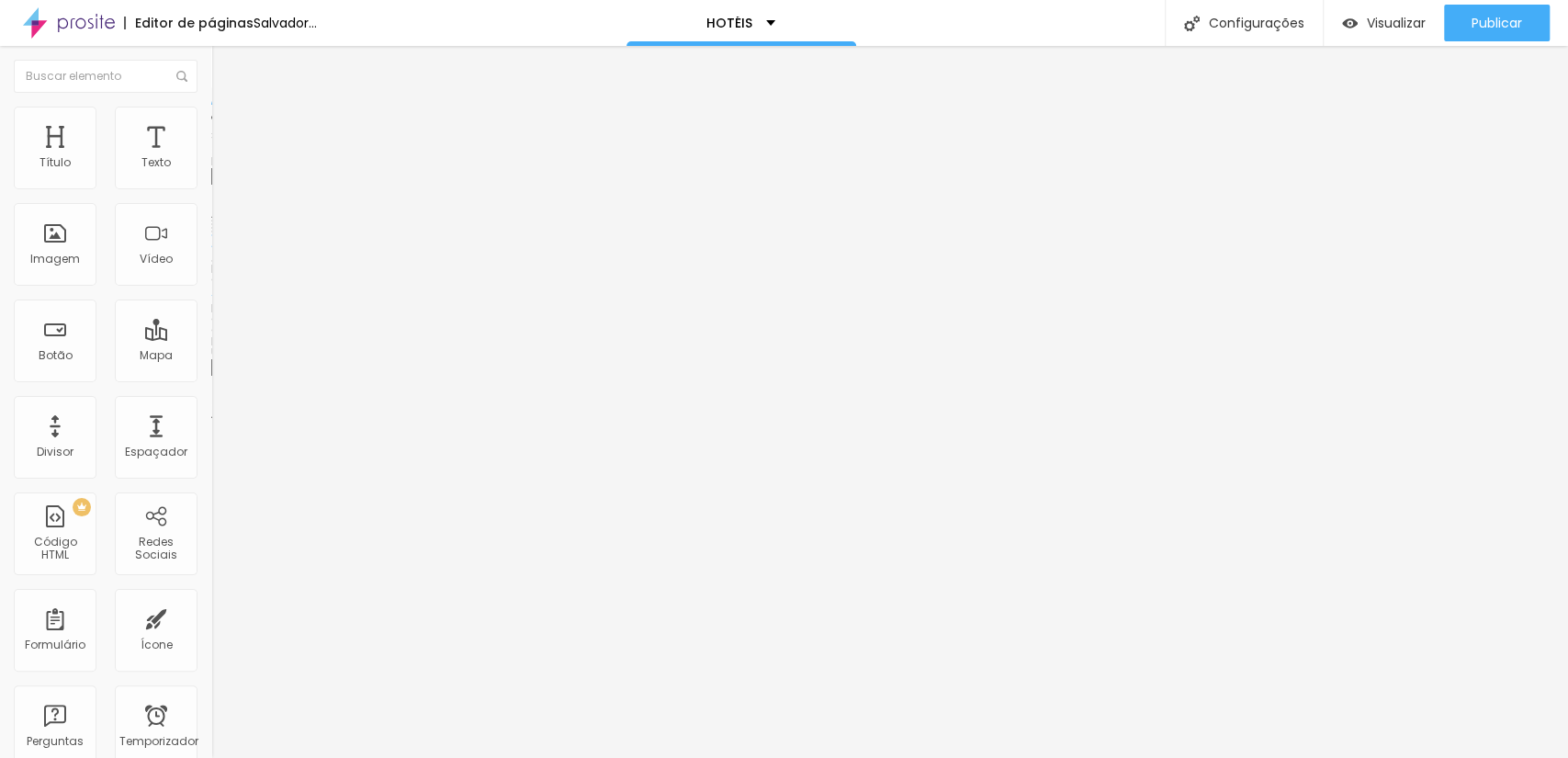
click at [212, 377] on input "https://" at bounding box center [322, 367] width 220 height 18
paste input "www.scorpionframe.com.br/intercity-aeroporto-ssa"
drag, startPoint x: 162, startPoint y: 493, endPoint x: 0, endPoint y: 494, distance: 162.0
click at [212, 420] on div "Trocar imagem Descrição da imagem (Alt) Alinhamento Proporção Cinema 16:9 Cinem…" at bounding box center [317, 282] width 212 height 277
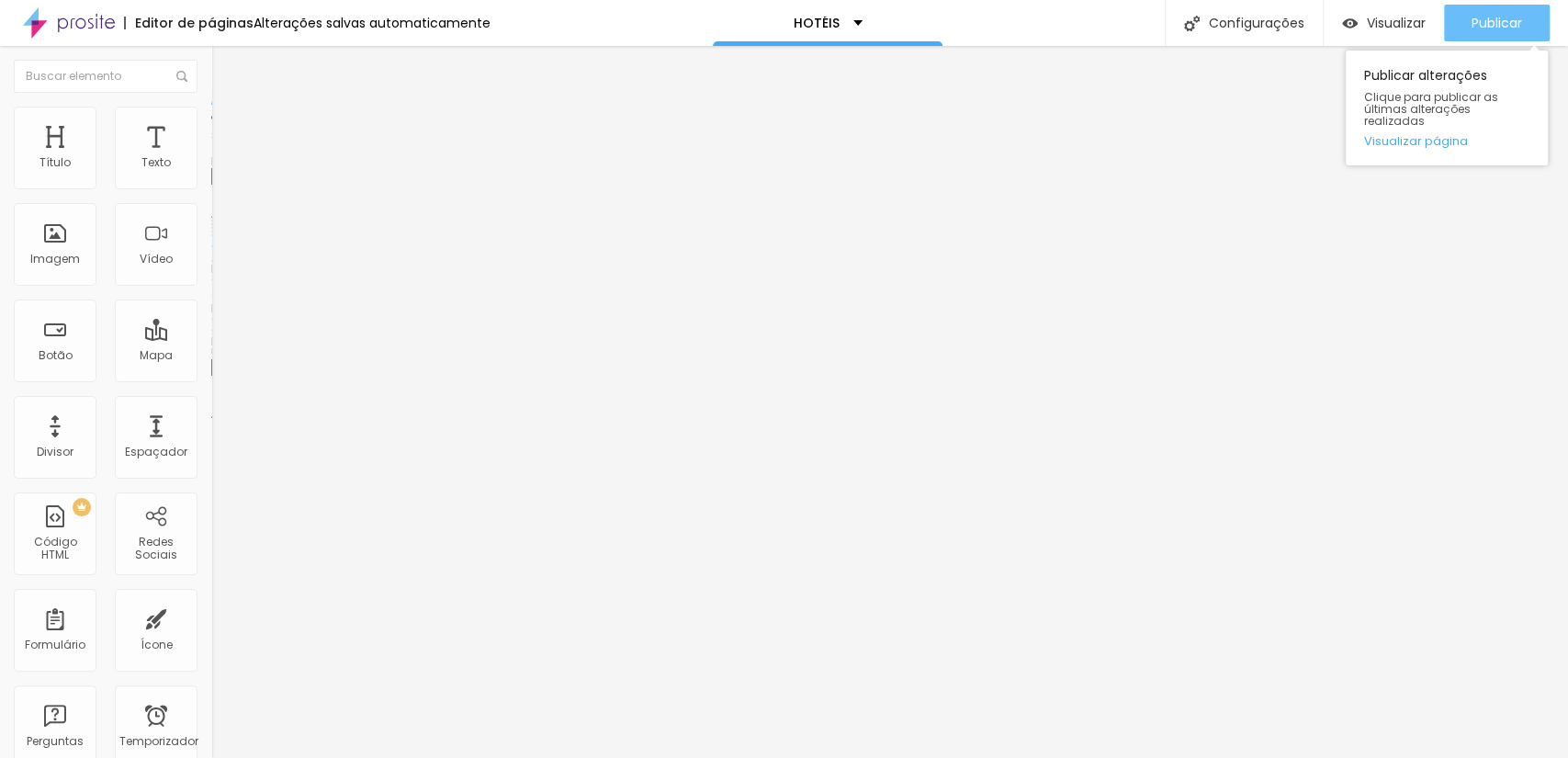
type input "https://www.scorpionframe.com.br/intercity-aeroporto-ssa"
click at [1477, 14] on font "Publicar" at bounding box center [1496, 22] width 51 height 18
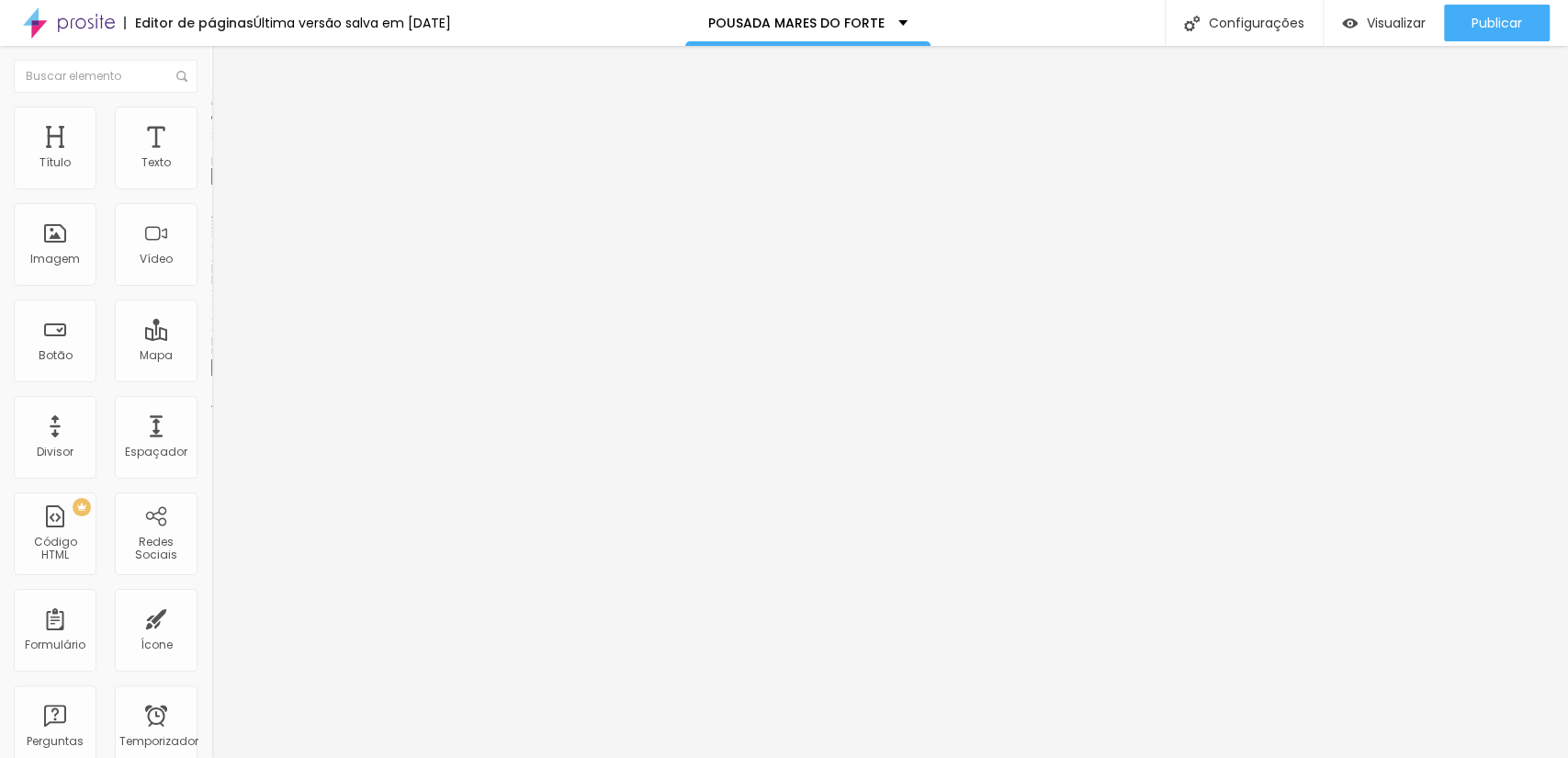
click at [222, 158] on font "Trocar imagem" at bounding box center [266, 150] width 89 height 15
click at [1472, 757] on div "Nuvem Alboom" at bounding box center [784, 771] width 1568 height 28
click at [222, 158] on font "Trocar imagem" at bounding box center [266, 150] width 89 height 15
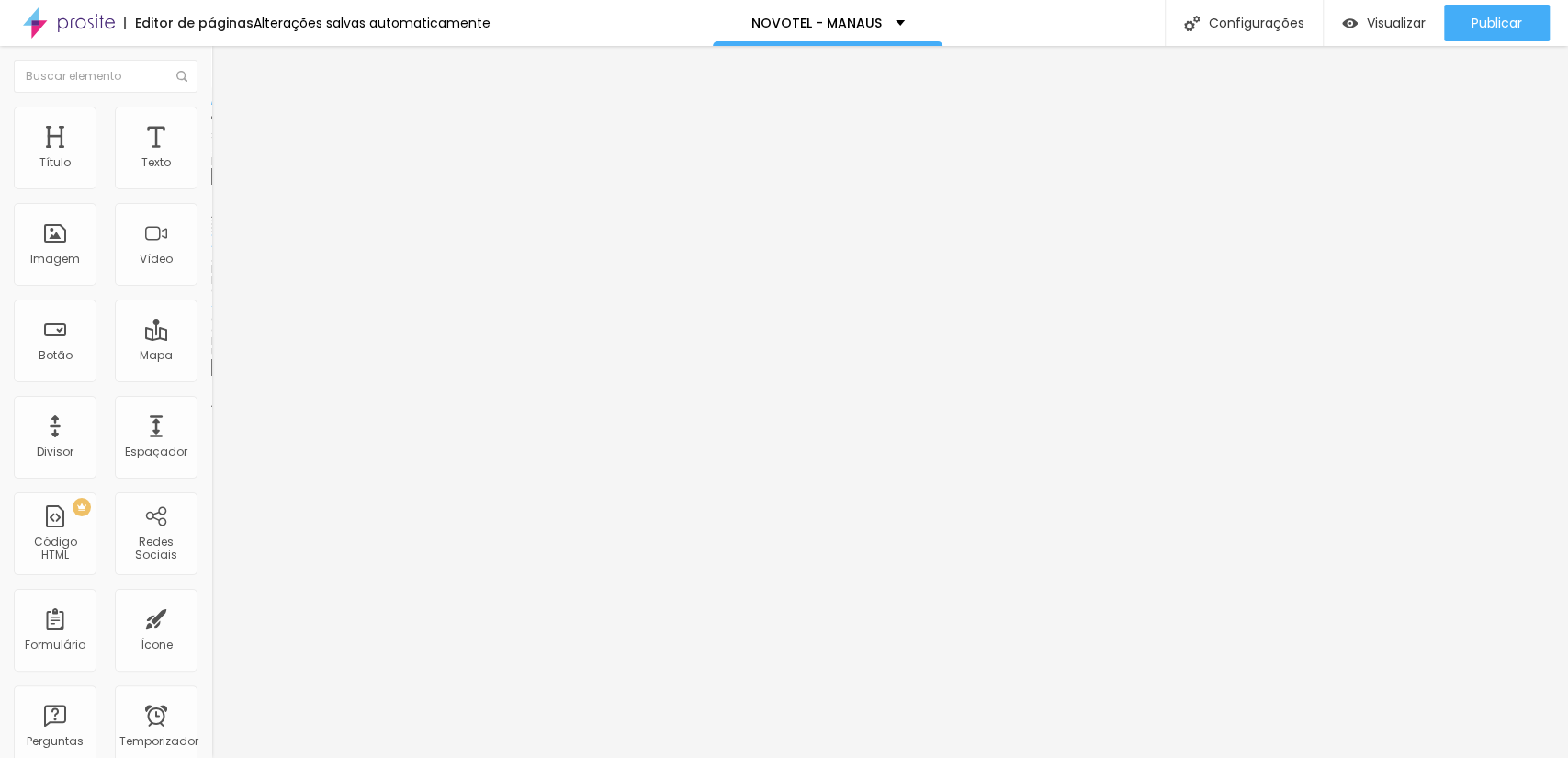
click at [1462, 757] on div "Nuvem Alboom" at bounding box center [784, 771] width 1568 height 28
click at [212, 158] on span "Trocar imagem" at bounding box center [261, 150] width 101 height 15
click at [384, 757] on div at bounding box center [784, 769] width 1568 height 0
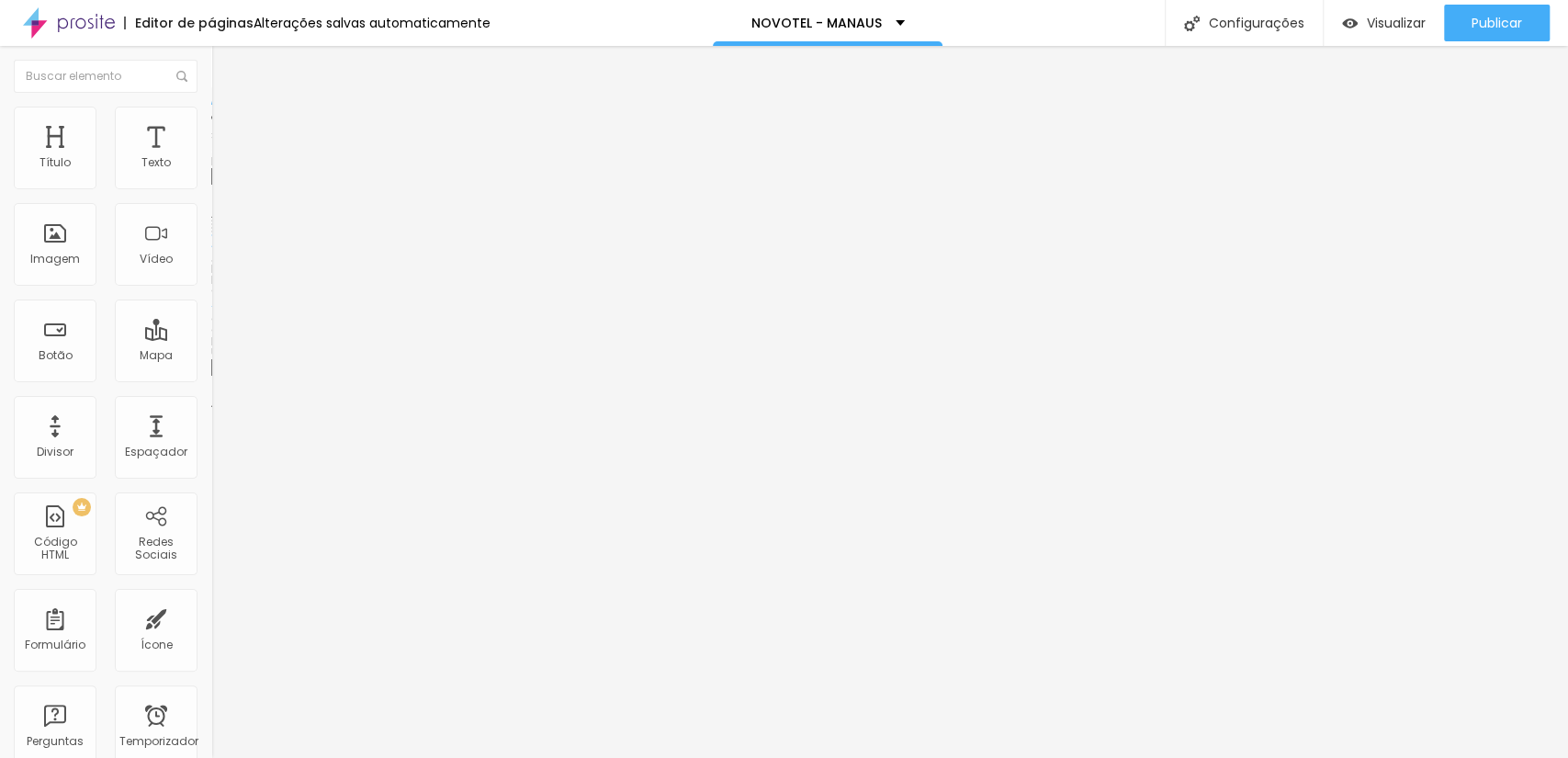
click at [222, 158] on font "Trocar imagem" at bounding box center [266, 150] width 89 height 15
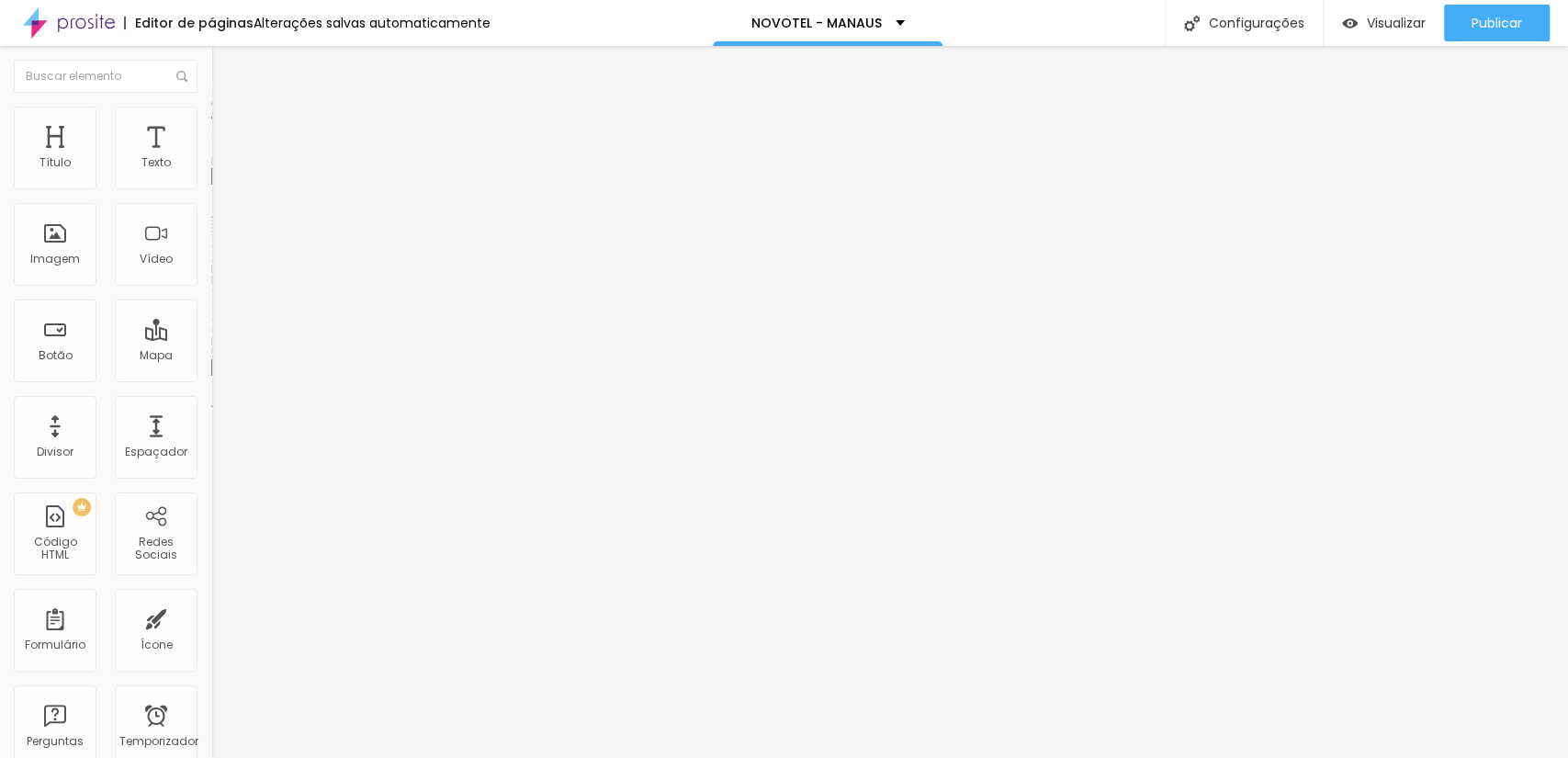
click at [222, 158] on font "Trocar imagem" at bounding box center [266, 150] width 89 height 15
click at [212, 158] on span "Trocar imagem" at bounding box center [261, 150] width 101 height 15
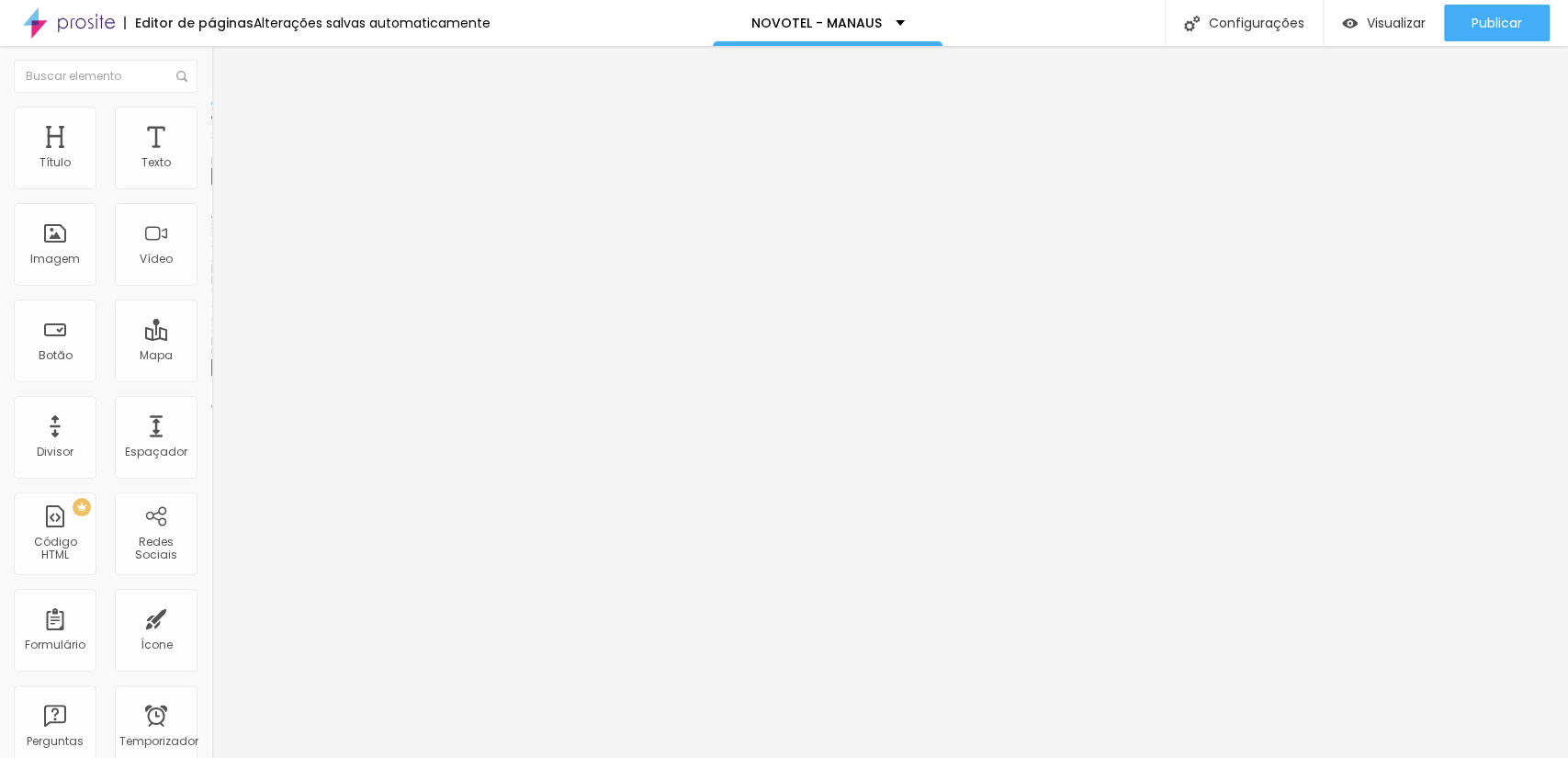
click at [222, 158] on font "Trocar imagem" at bounding box center [266, 150] width 89 height 15
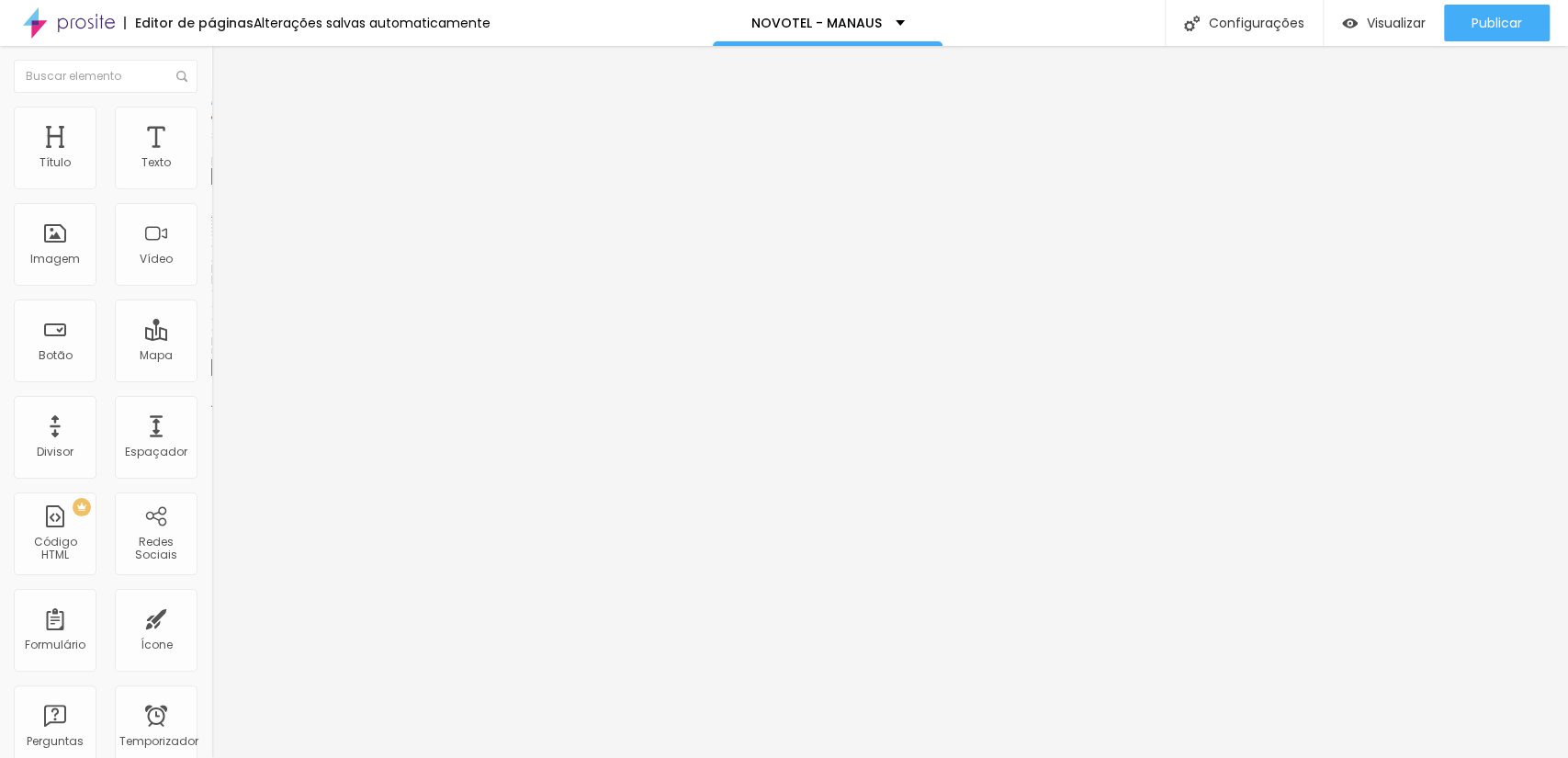
click at [222, 158] on font "Trocar imagem" at bounding box center [266, 150] width 89 height 15
drag, startPoint x: 625, startPoint y: 379, endPoint x: 746, endPoint y: 401, distance: 123.0
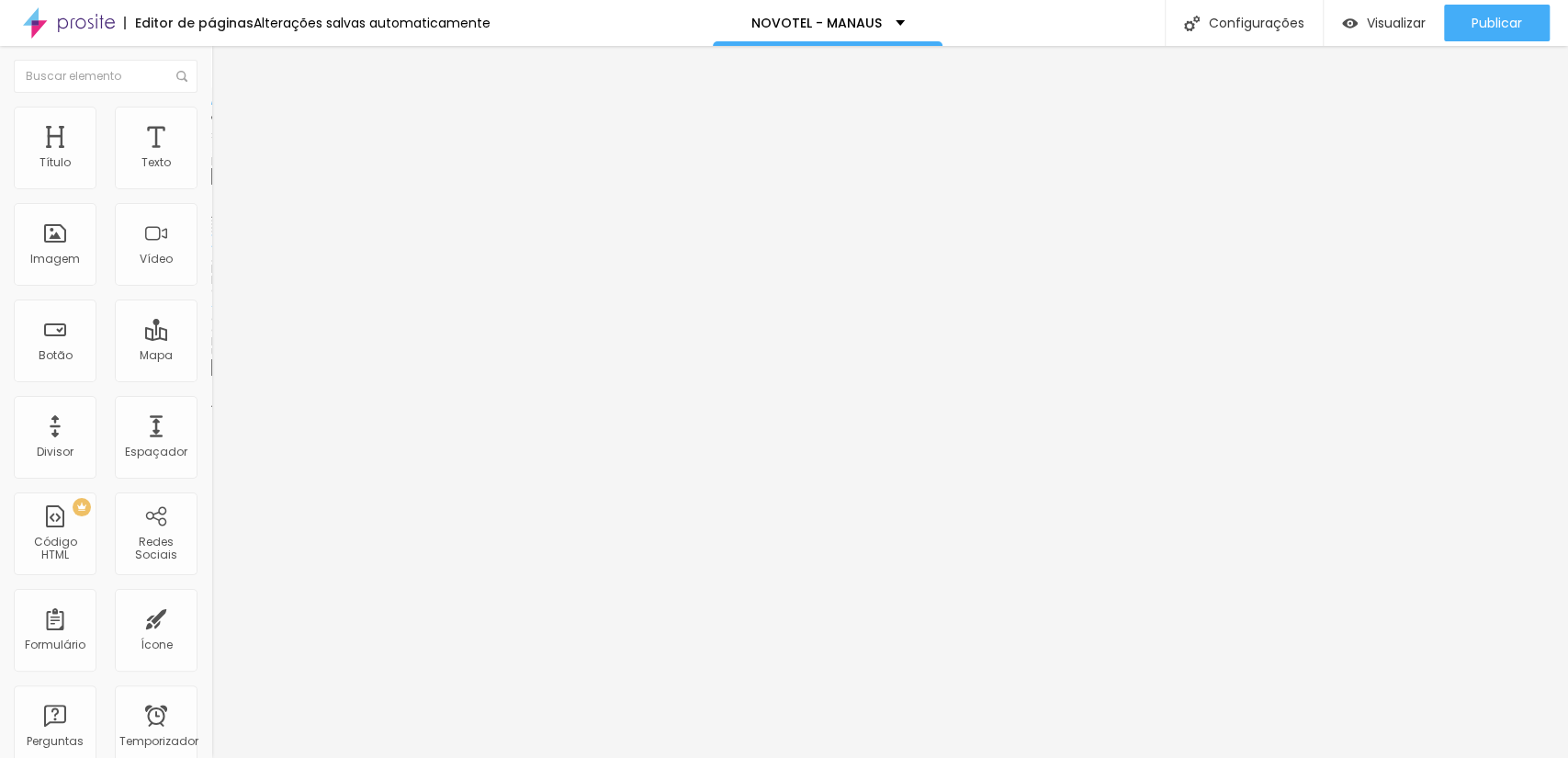
click at [222, 158] on font "Trocar imagem" at bounding box center [266, 150] width 89 height 15
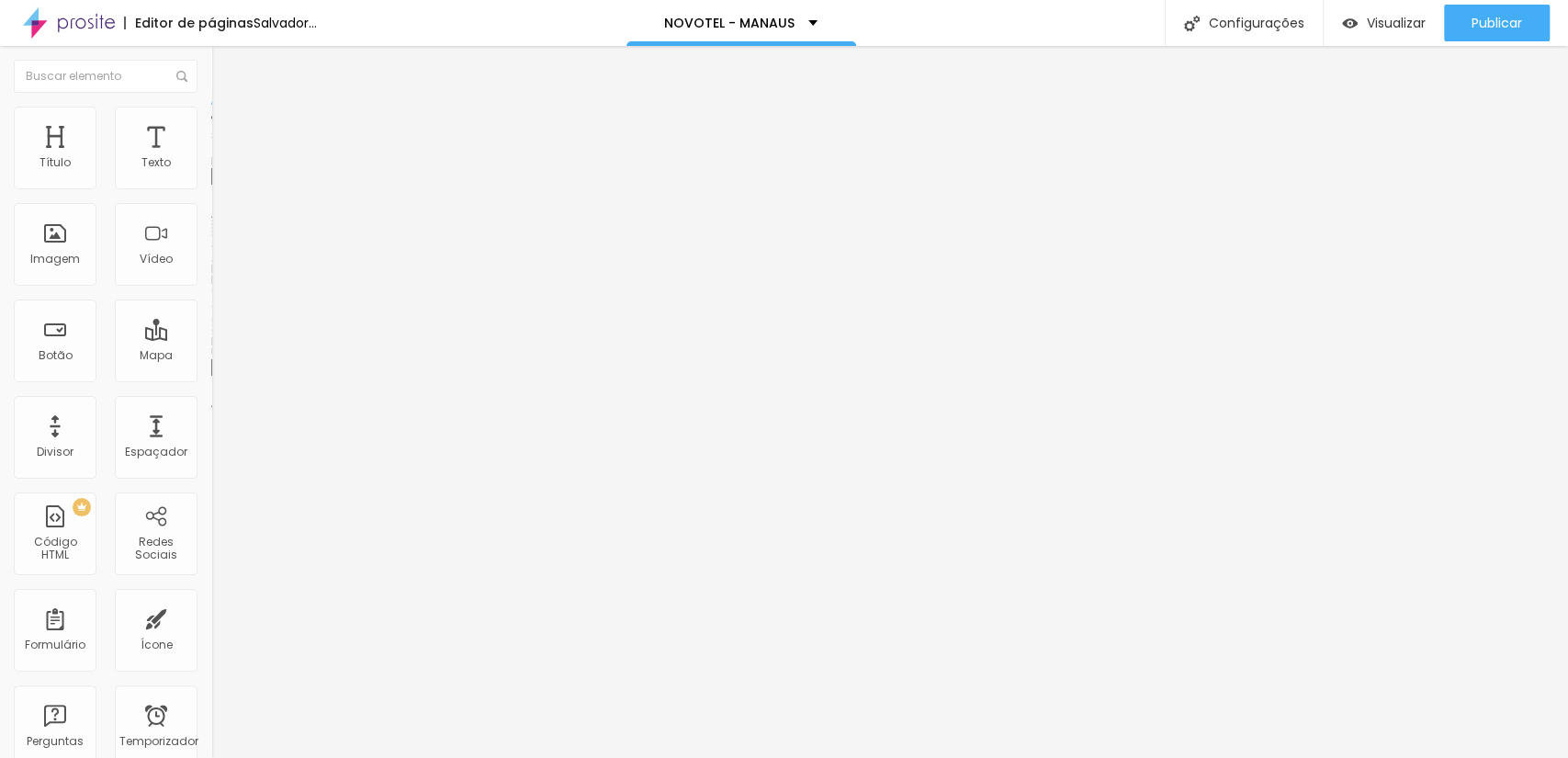
click at [222, 158] on font "Trocar imagem" at bounding box center [266, 150] width 89 height 15
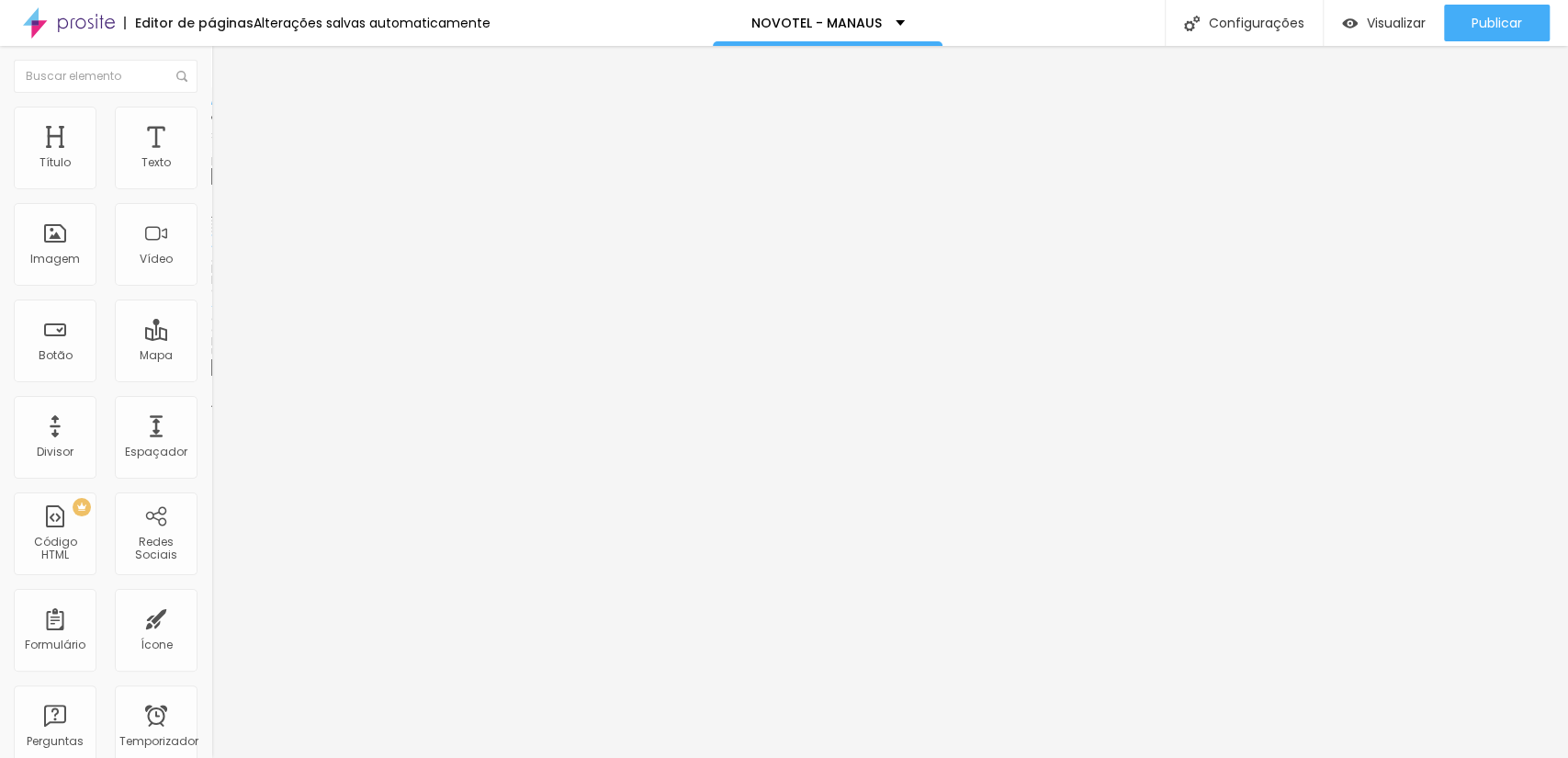
click at [1504, 22] on font "Publicar" at bounding box center [1496, 22] width 51 height 18
click at [222, 158] on font "Trocar imagem" at bounding box center [266, 150] width 89 height 15
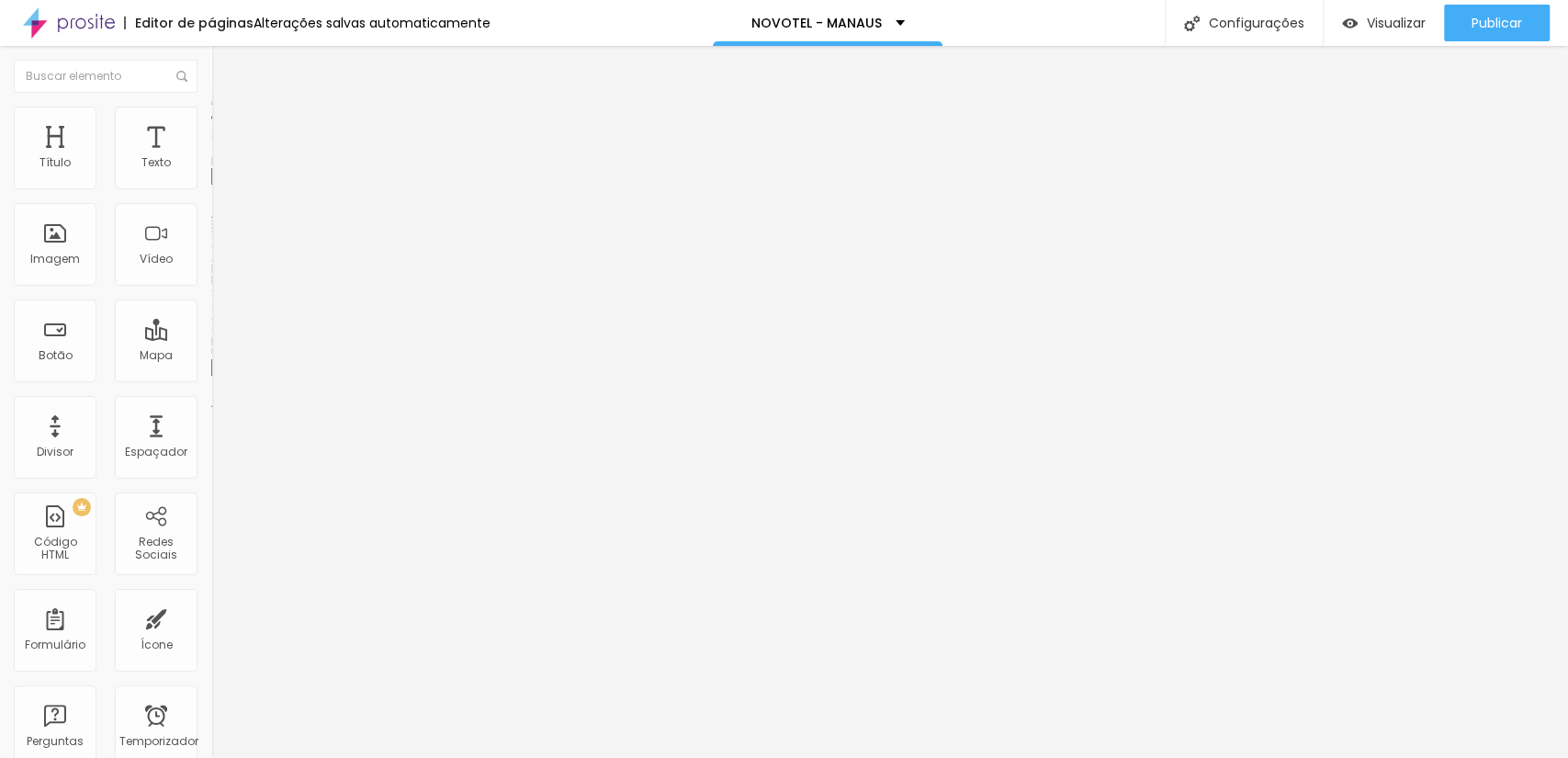
click at [222, 158] on font "Trocar imagem" at bounding box center [266, 150] width 89 height 15
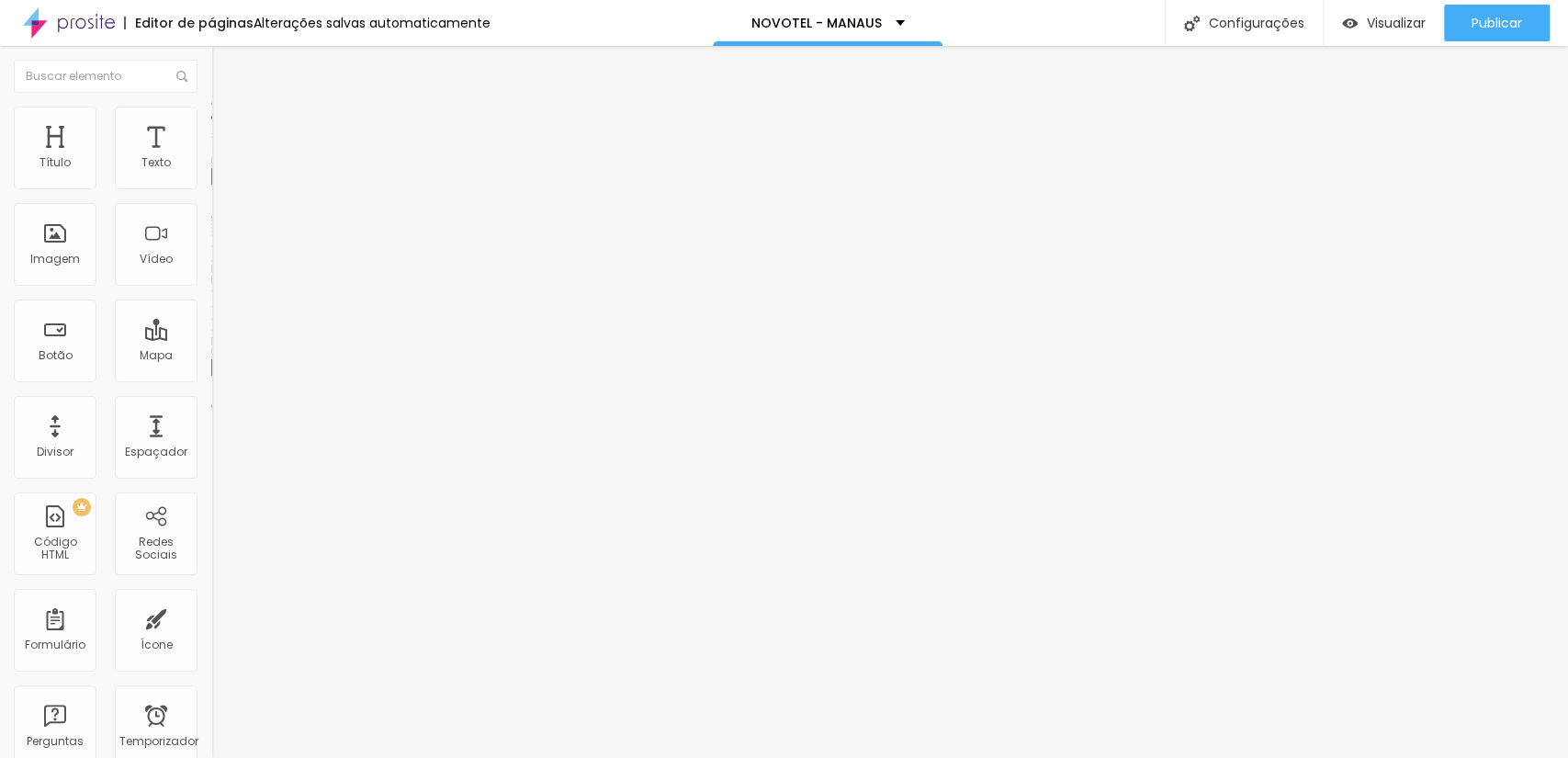
scroll to position [272, 0]
click at [222, 158] on font "Trocar imagem" at bounding box center [266, 150] width 89 height 15
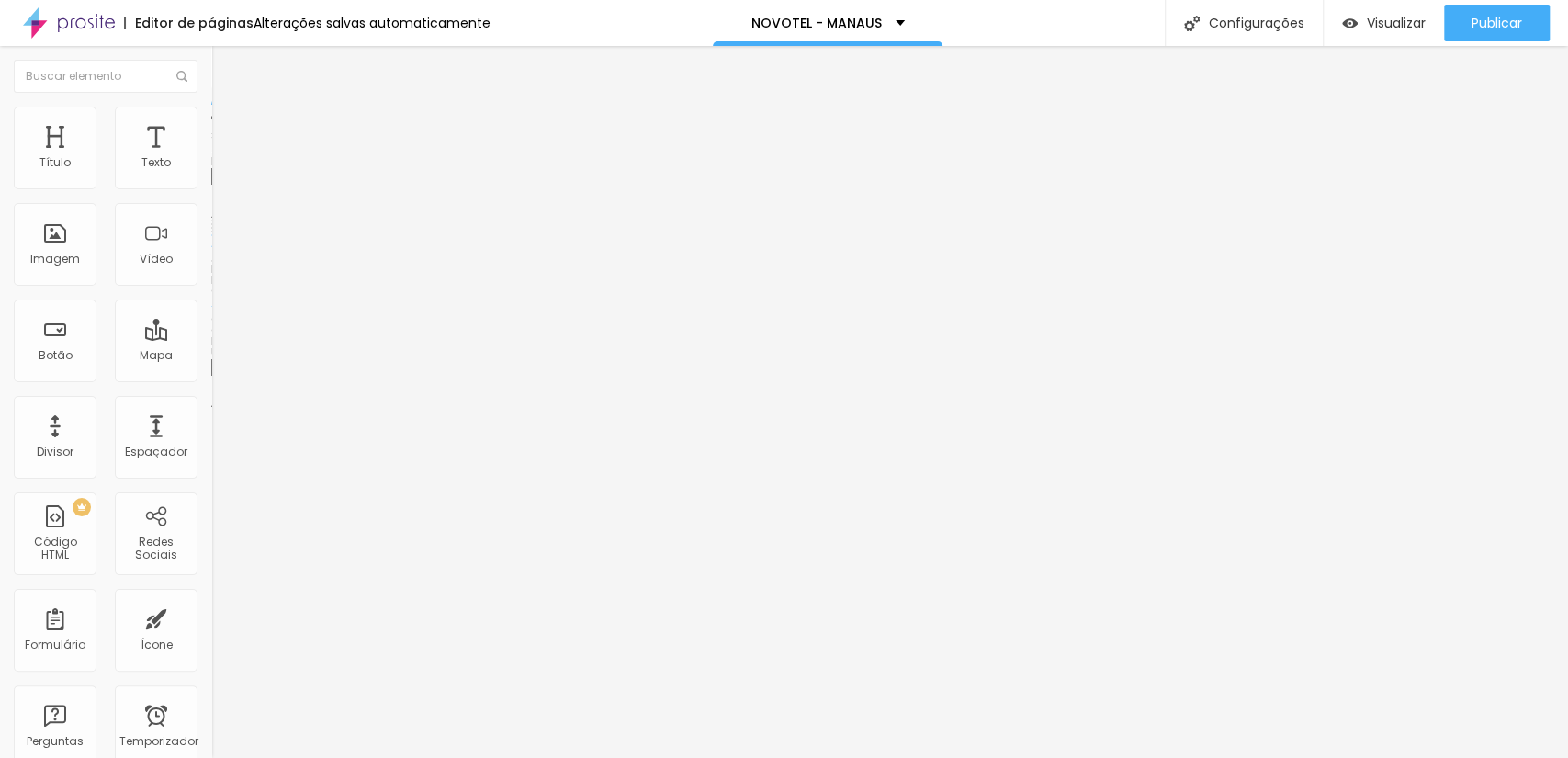
click at [1528, 26] on button "Publicar" at bounding box center [1496, 23] width 105 height 36
click at [222, 158] on font "Trocar imagem" at bounding box center [266, 150] width 89 height 15
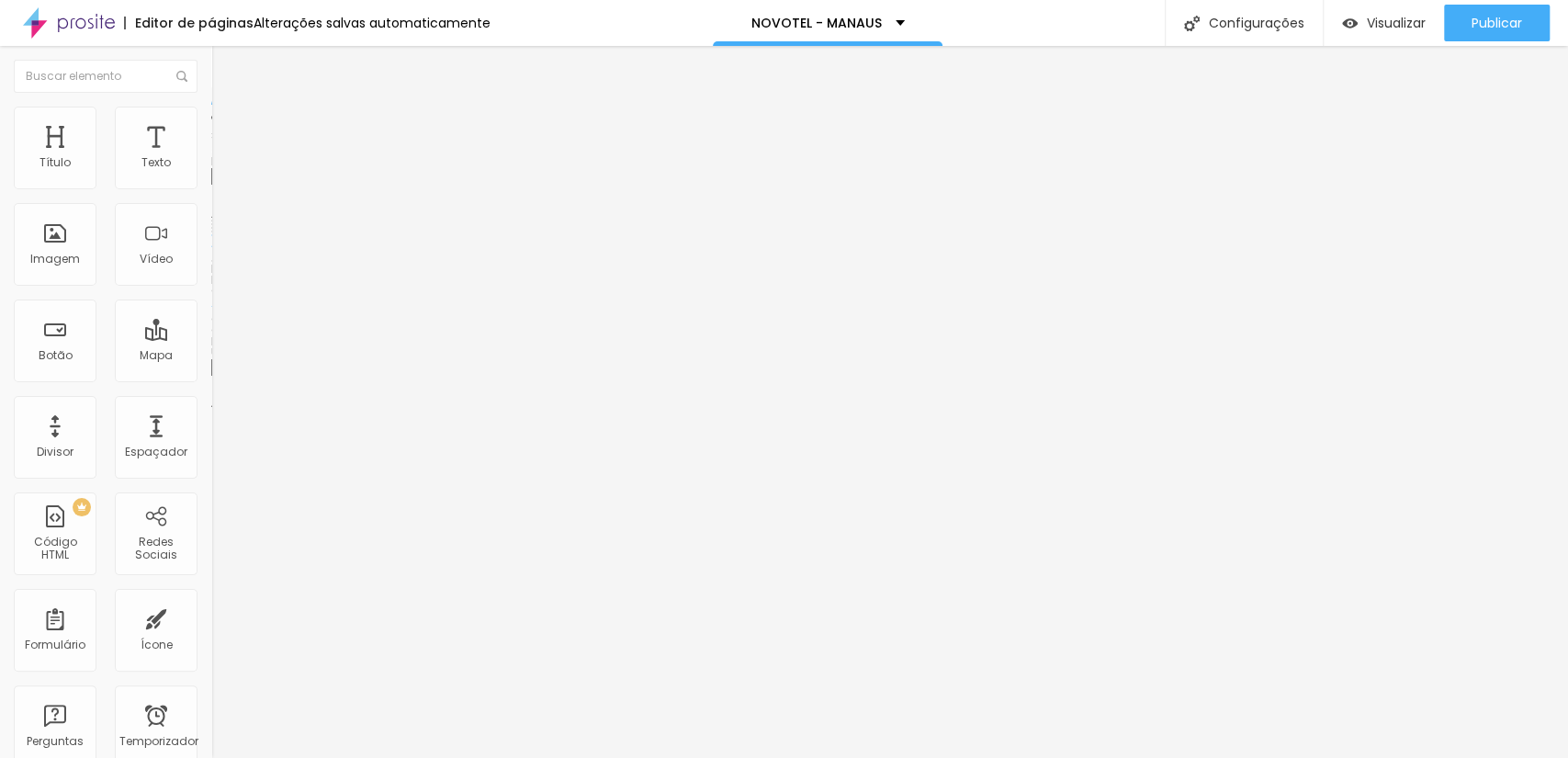
click at [222, 158] on font "Trocar imagem" at bounding box center [266, 150] width 89 height 15
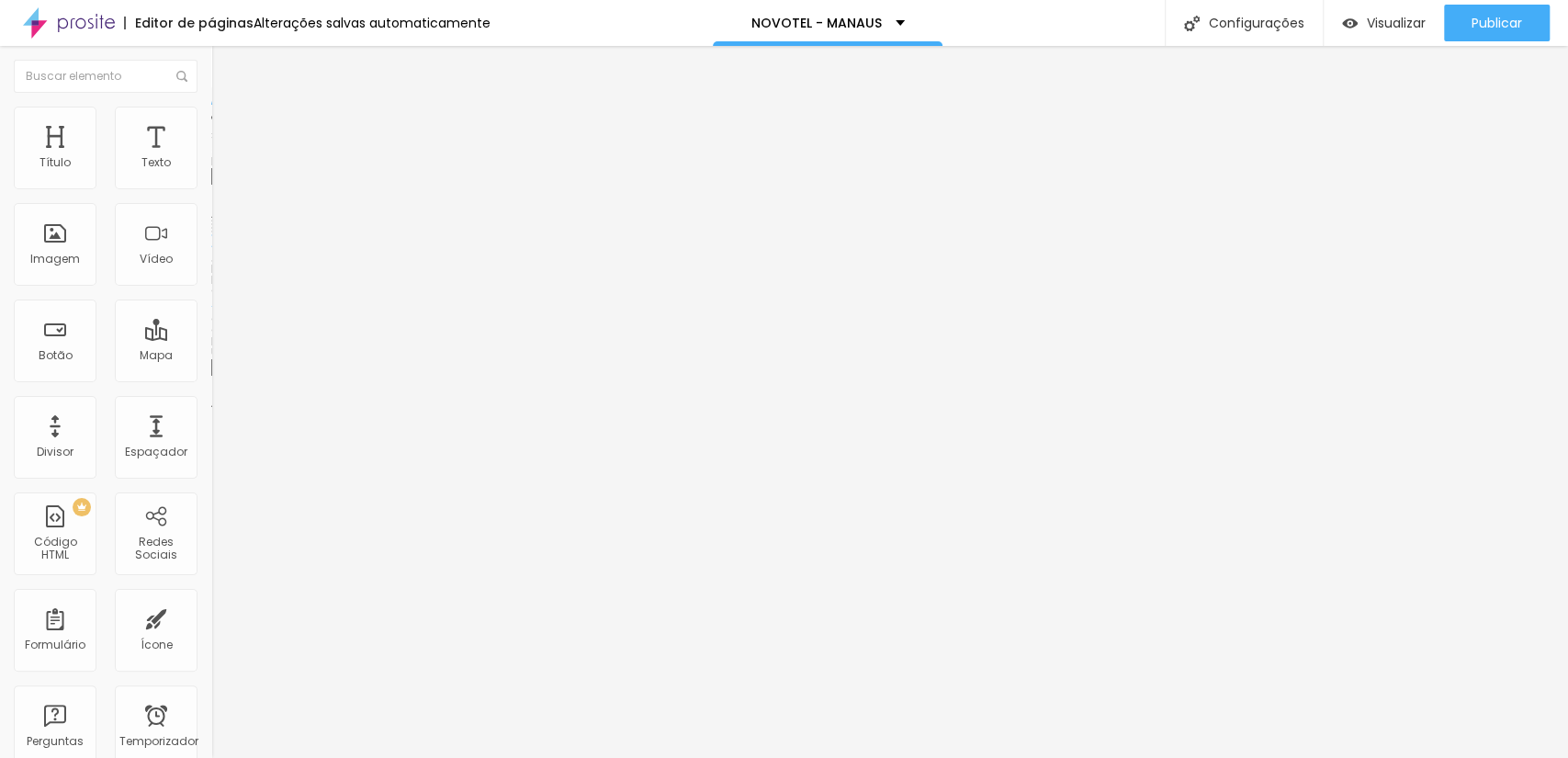
click at [212, 158] on span "Trocar imagem" at bounding box center [261, 150] width 101 height 15
click at [1471, 35] on div "Publicar" at bounding box center [1496, 23] width 51 height 36
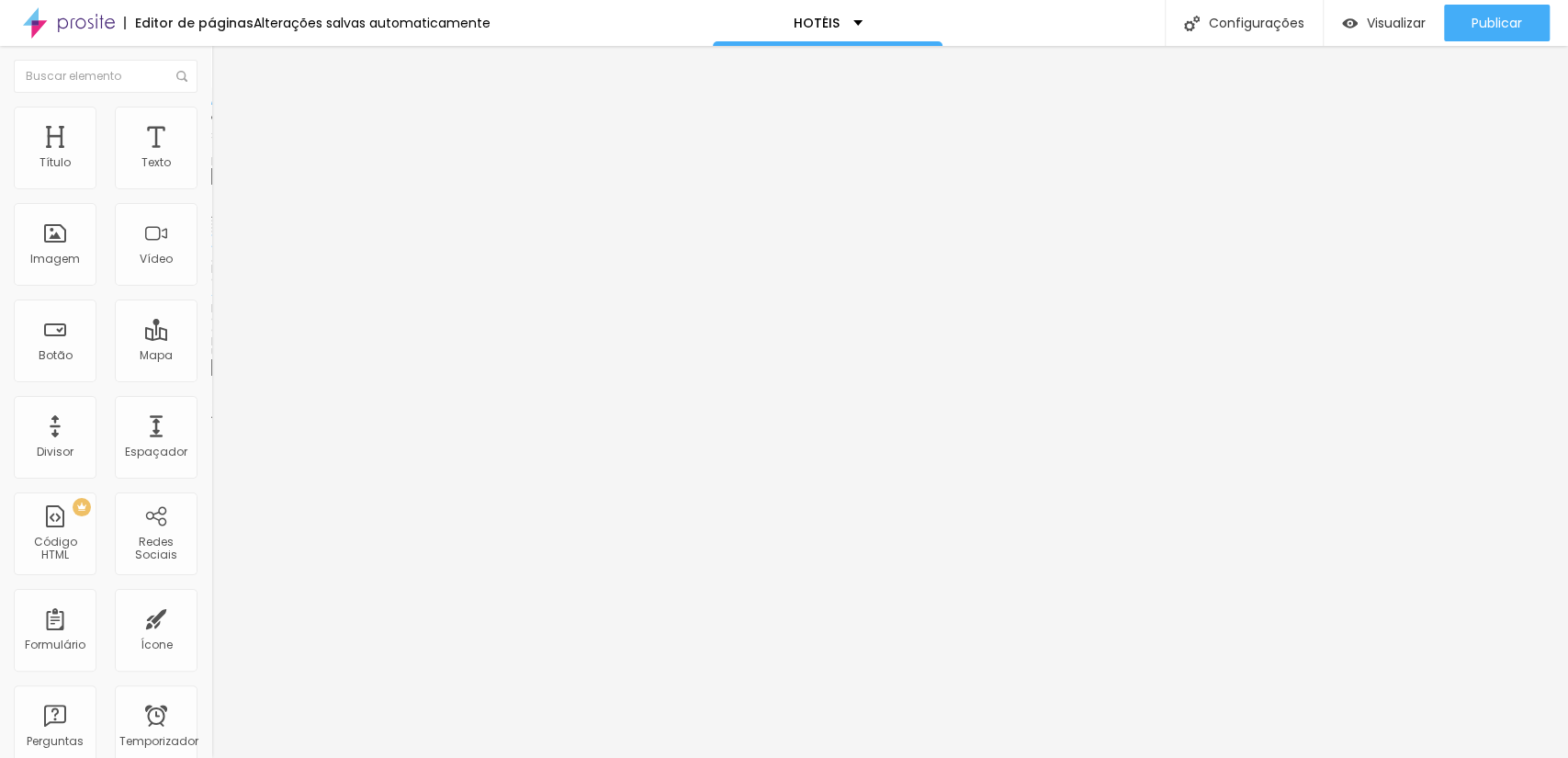
click at [212, 377] on input "[URL][DOMAIN_NAME]" at bounding box center [322, 367] width 220 height 18
type input "h"
click at [212, 377] on input "text" at bounding box center [322, 367] width 220 height 18
paste input "[DOMAIN_NAME][URL]"
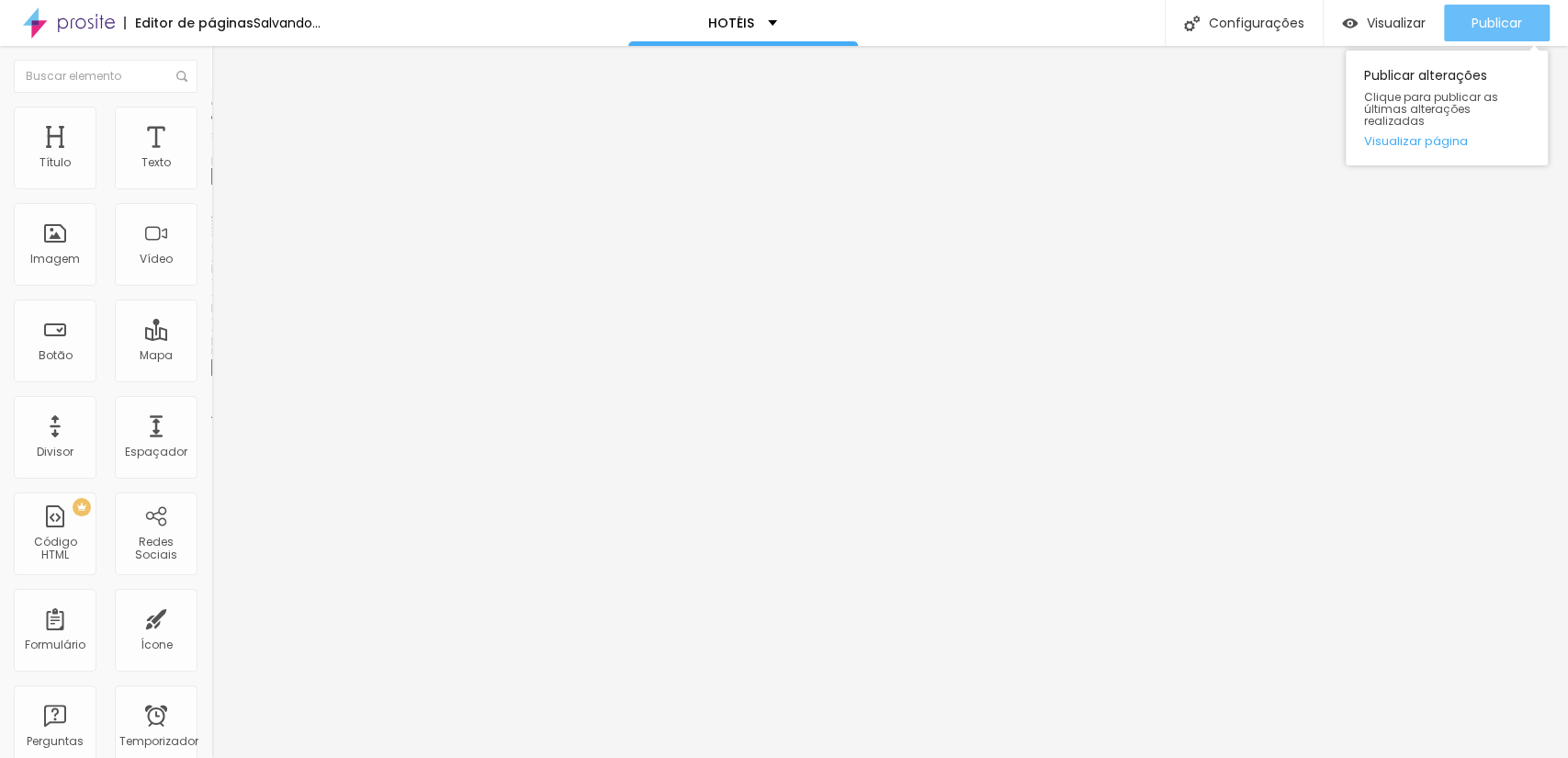
type input "[URL][DOMAIN_NAME]"
click at [1517, 13] on font "Publicar" at bounding box center [1496, 22] width 51 height 18
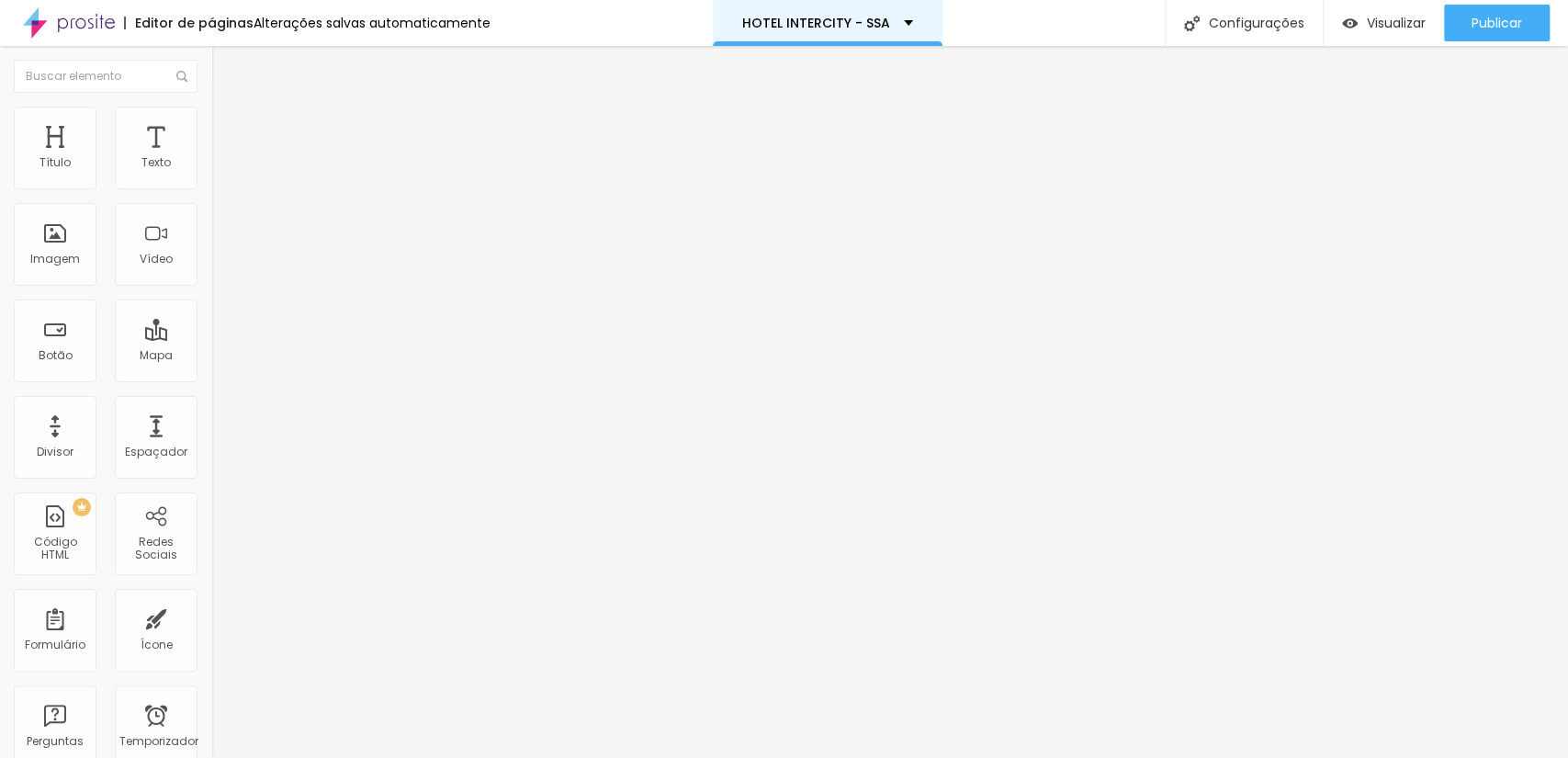
click at [852, 12] on div "HOTEL INTERCITY - SSA" at bounding box center [828, 23] width 230 height 46
drag, startPoint x: 126, startPoint y: 495, endPoint x: 206, endPoint y: 500, distance: 80.2
click at [212, 420] on div "Trocar imagem Descrição da imagem (Alt) Alinhamento Proporção Cinema 16:9 Cinem…" at bounding box center [317, 282] width 212 height 277
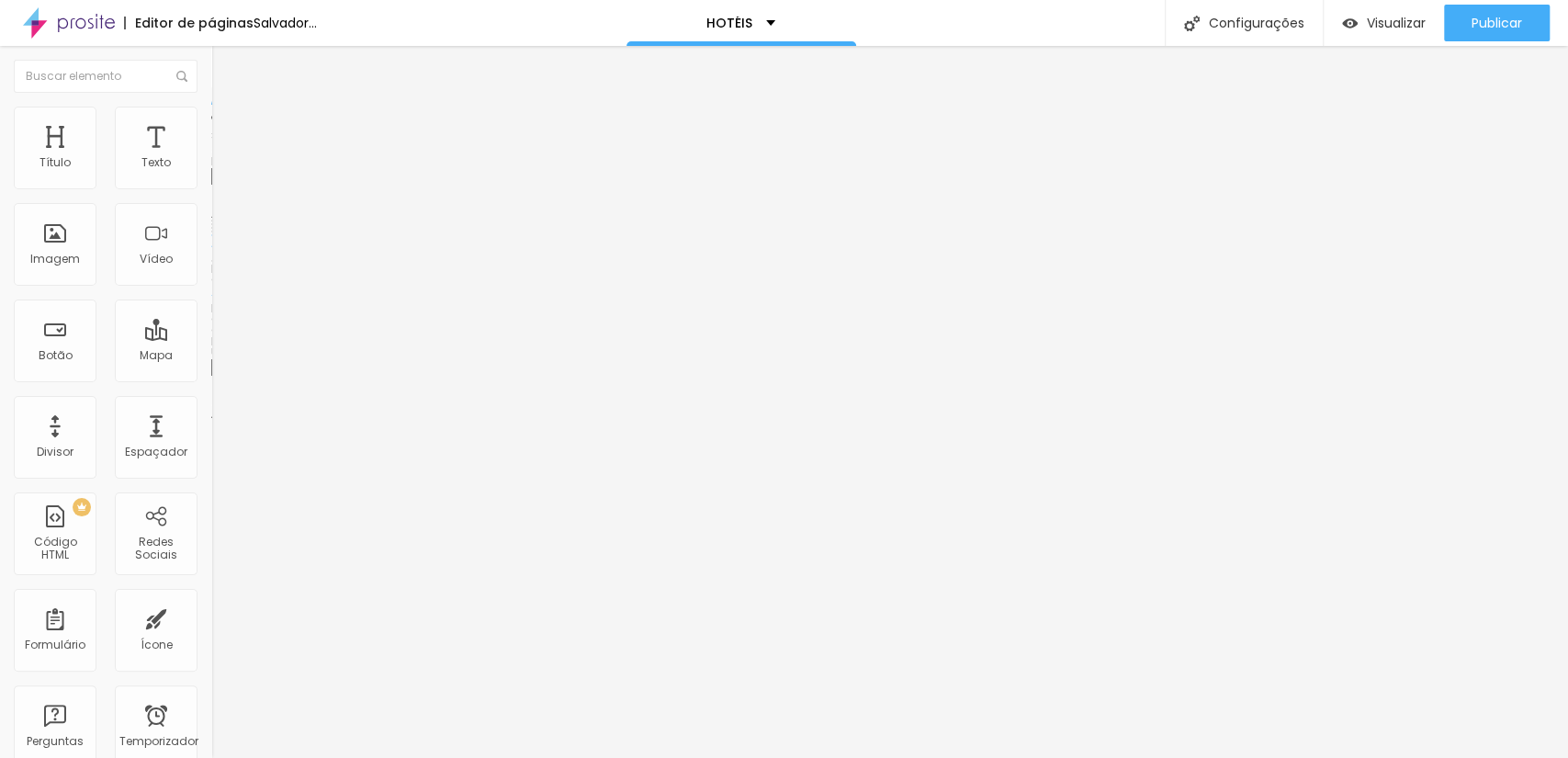
paste input "www.scorpionframe.com.br/hotel-intercity-ssa"
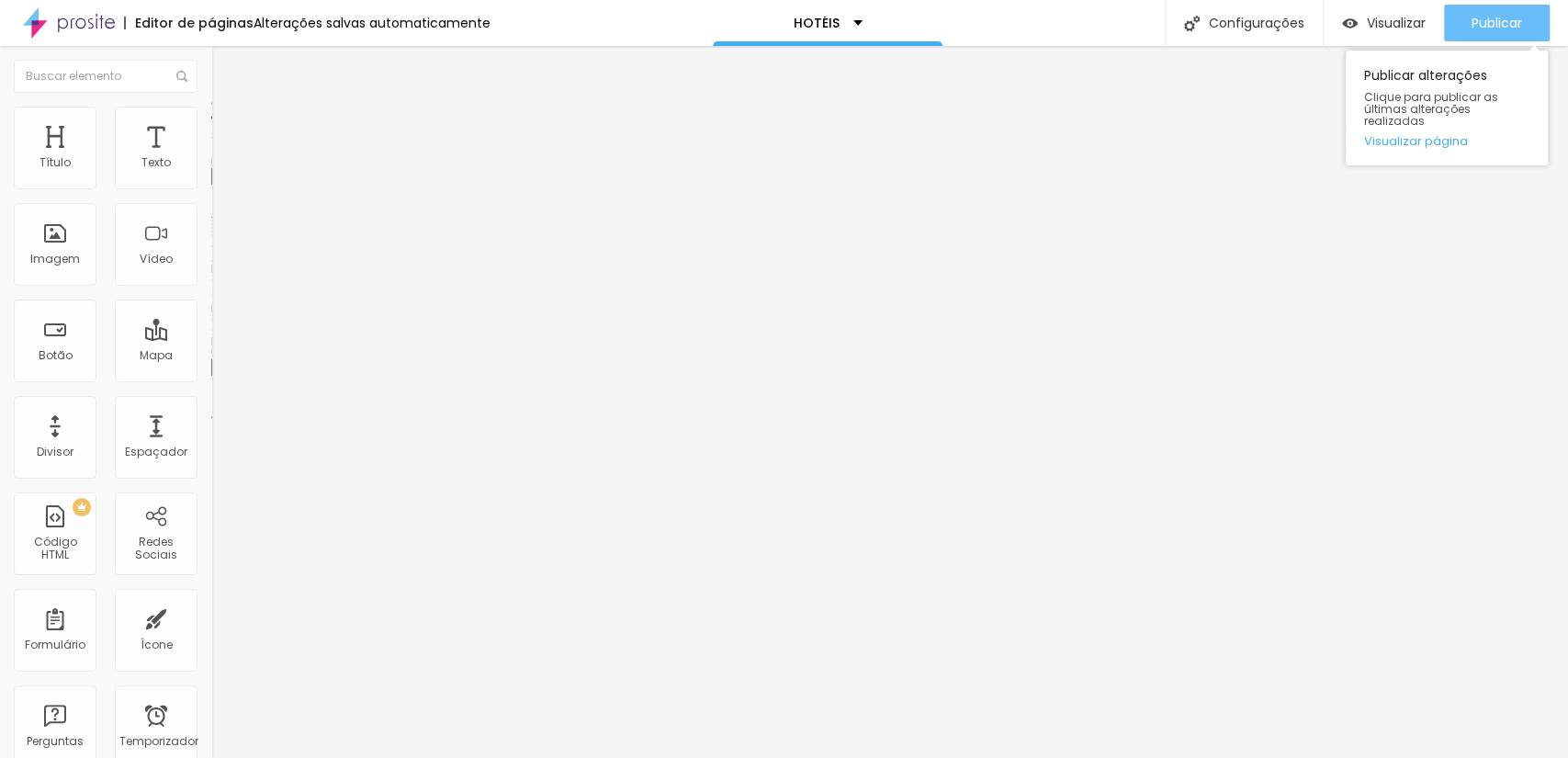
type input "www.scorpionframe.com.br/hotel-intercity-ssa"
click at [1495, 20] on font "Publicar" at bounding box center [1496, 22] width 51 height 18
drag, startPoint x: 53, startPoint y: 493, endPoint x: 37, endPoint y: 501, distance: 17.9
click at [212, 377] on input "www.scorpionframe.com.br/hotel-intercity-ssa" at bounding box center [322, 367] width 220 height 18
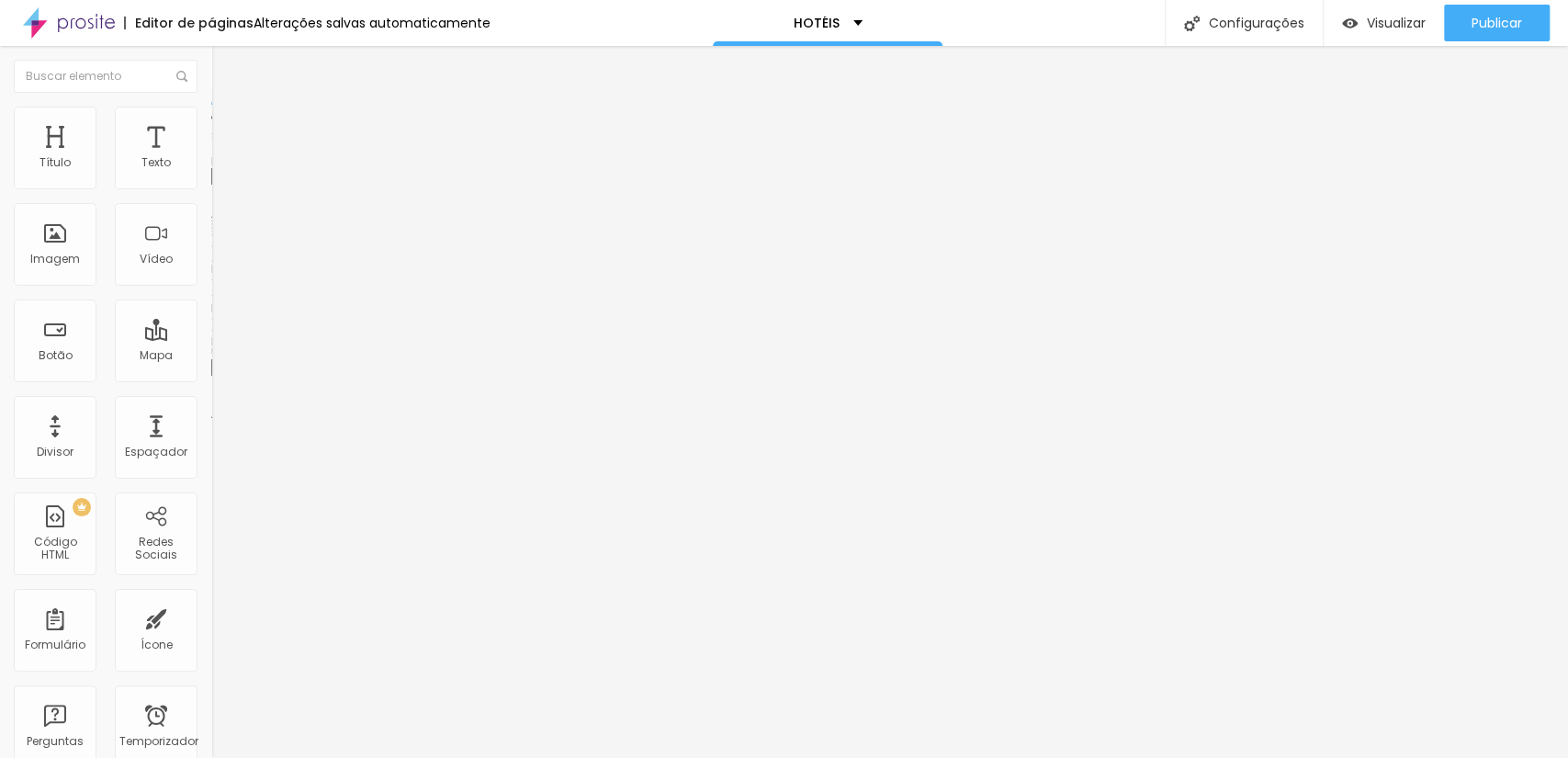
click at [212, 377] on input "text" at bounding box center [322, 367] width 220 height 18
paste input "www.scorpionframe.com.br/hotel-intercity-ssa"
type input "https://www.scorpionframe.com.br/hotel-intercity-ssa"
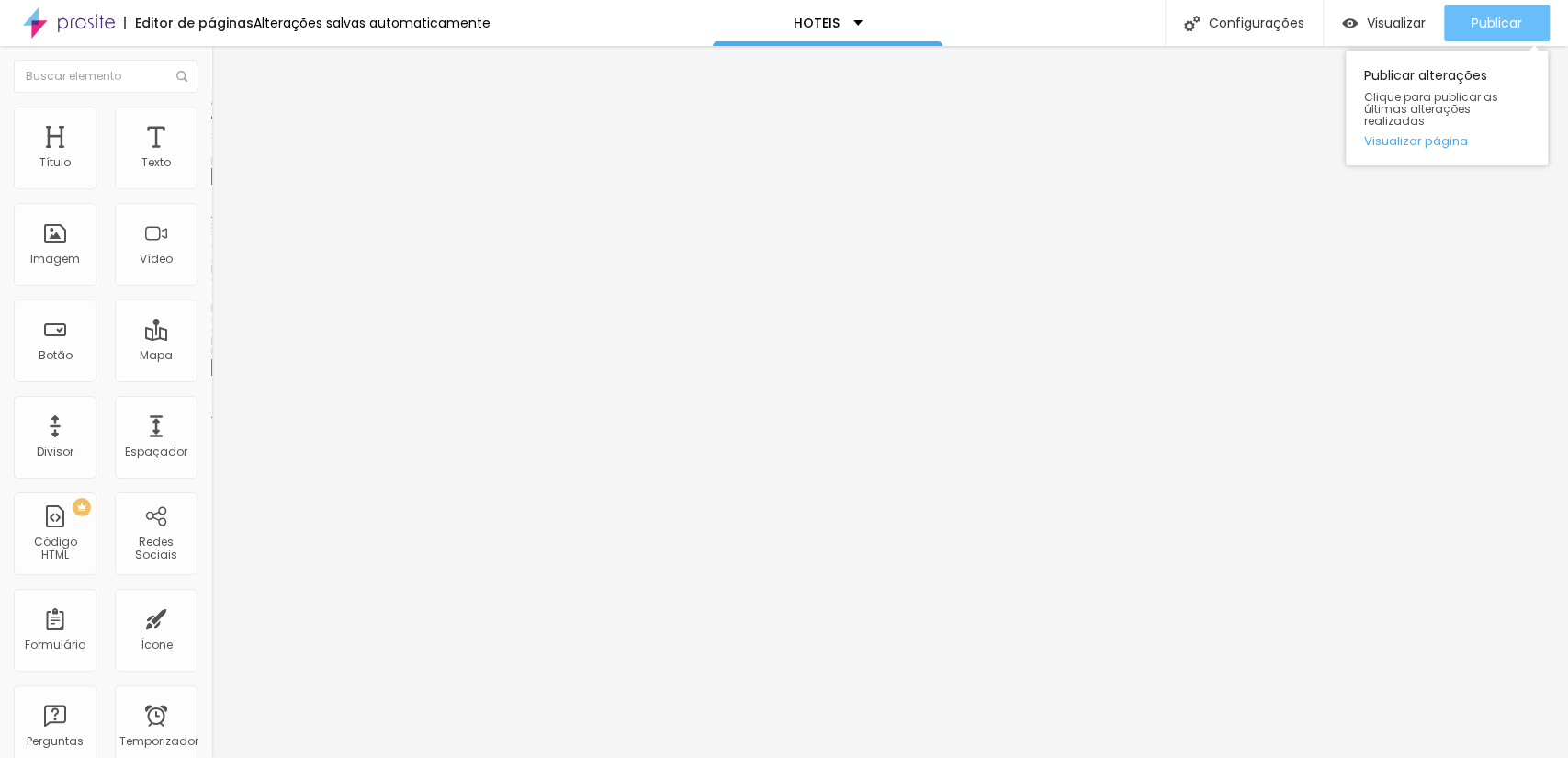
click at [1480, 15] on font "Publicar" at bounding box center [1496, 22] width 51 height 18
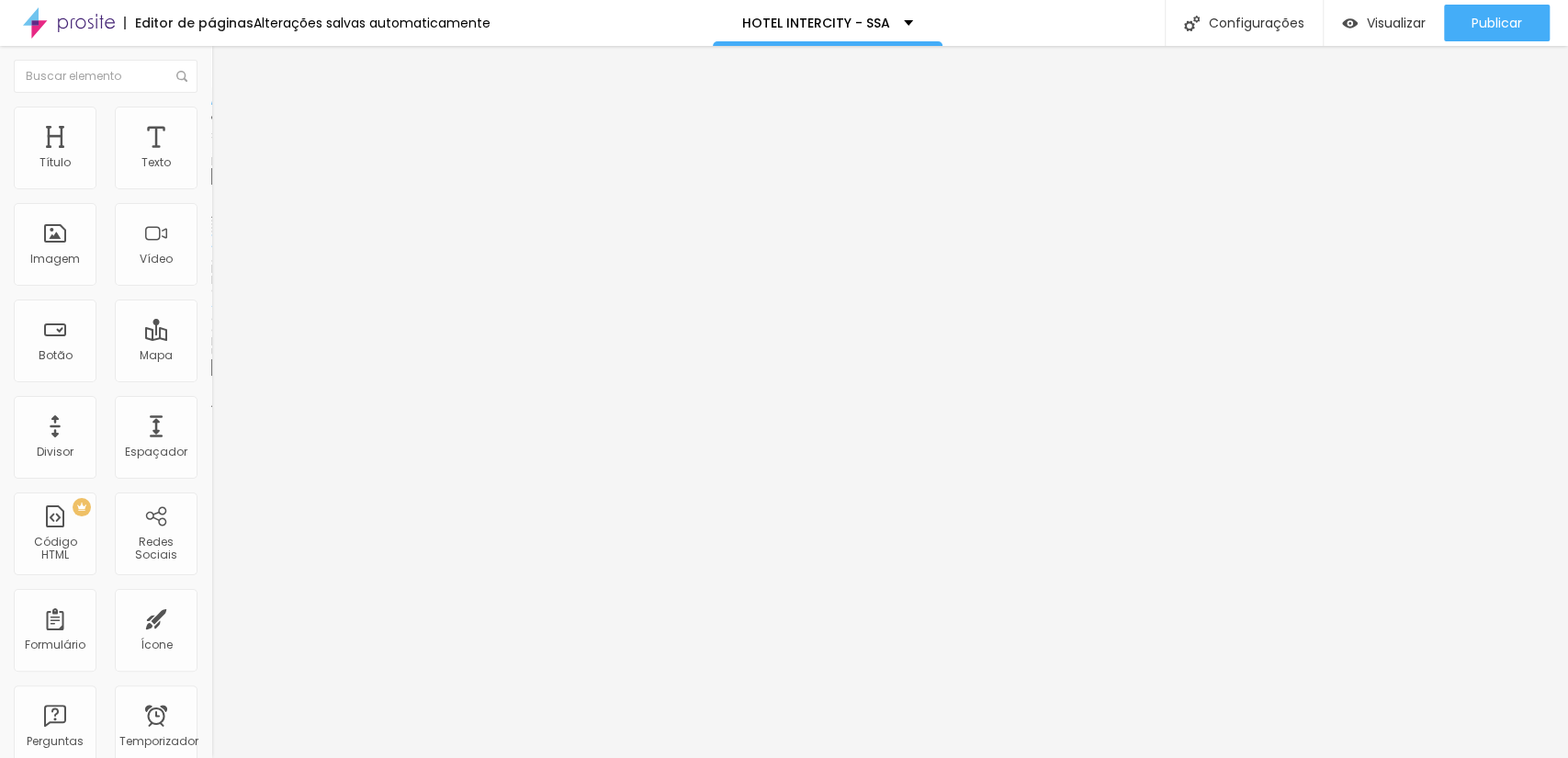
click at [222, 158] on font "Trocar imagem" at bounding box center [266, 150] width 89 height 15
click at [397, 757] on div "Subindo 0/0 arquivos" at bounding box center [784, 764] width 1568 height 11
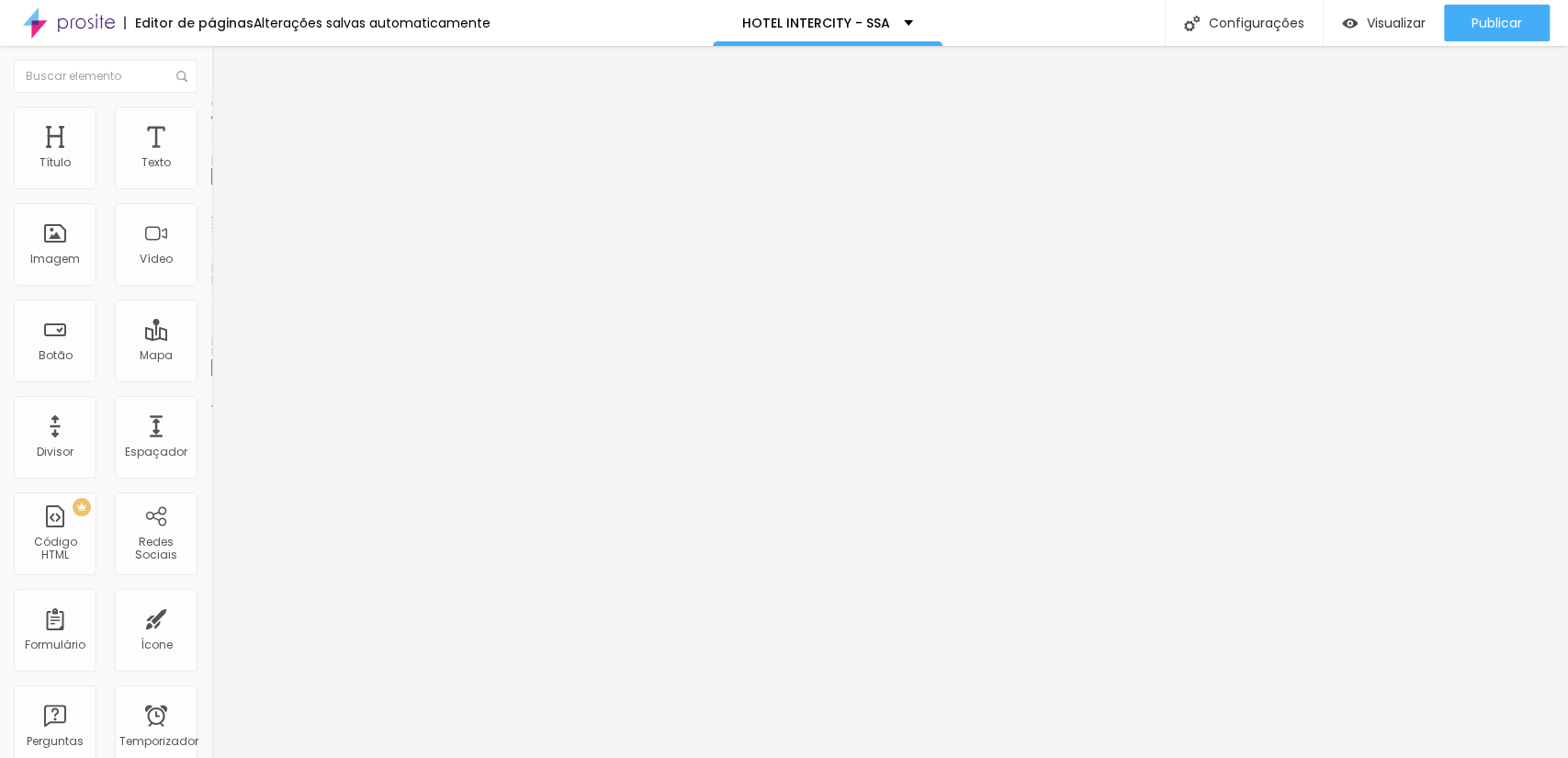
click at [222, 158] on font "Trocar imagem" at bounding box center [266, 150] width 89 height 15
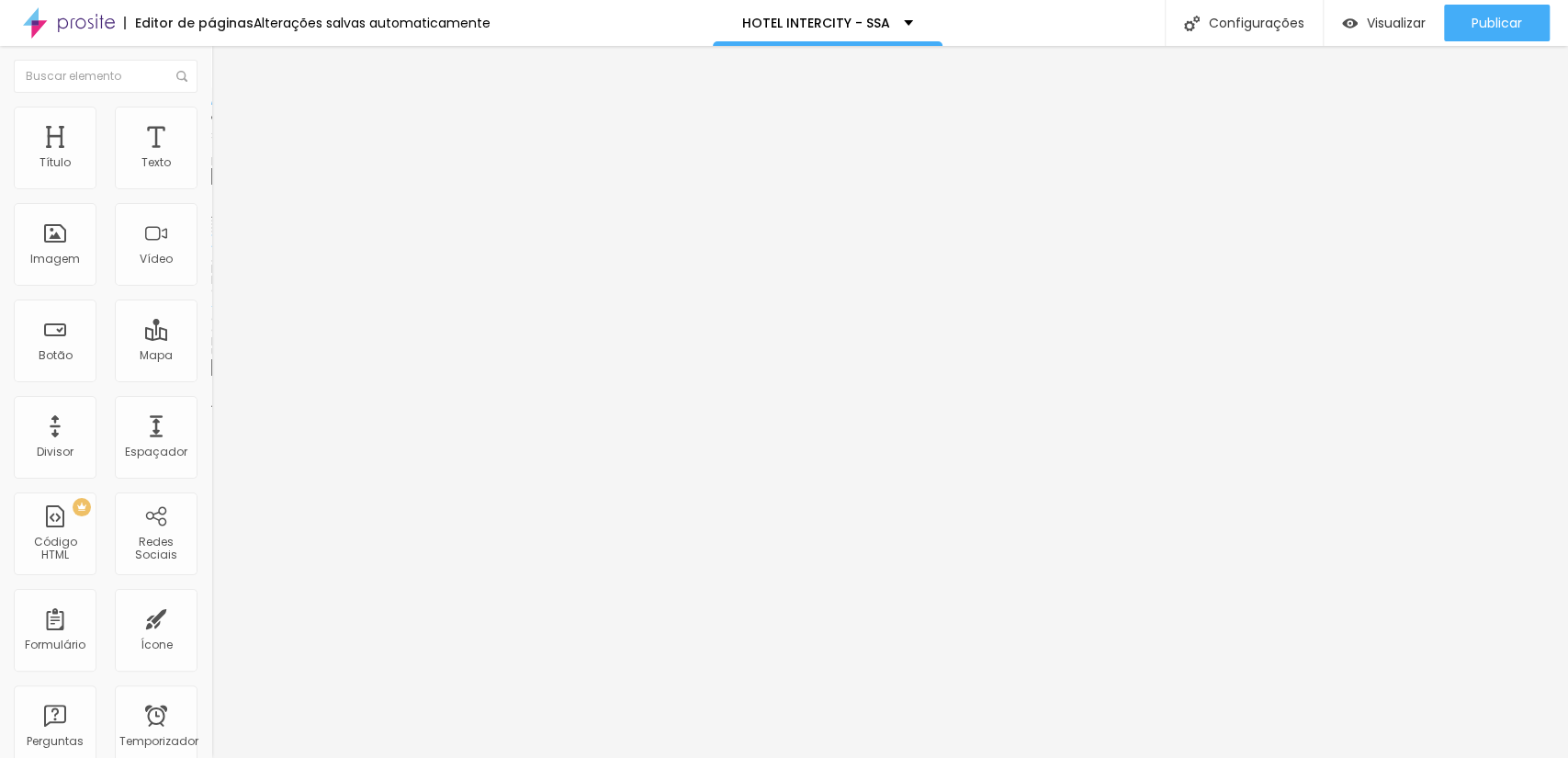
click at [222, 158] on font "Trocar imagem" at bounding box center [266, 150] width 89 height 15
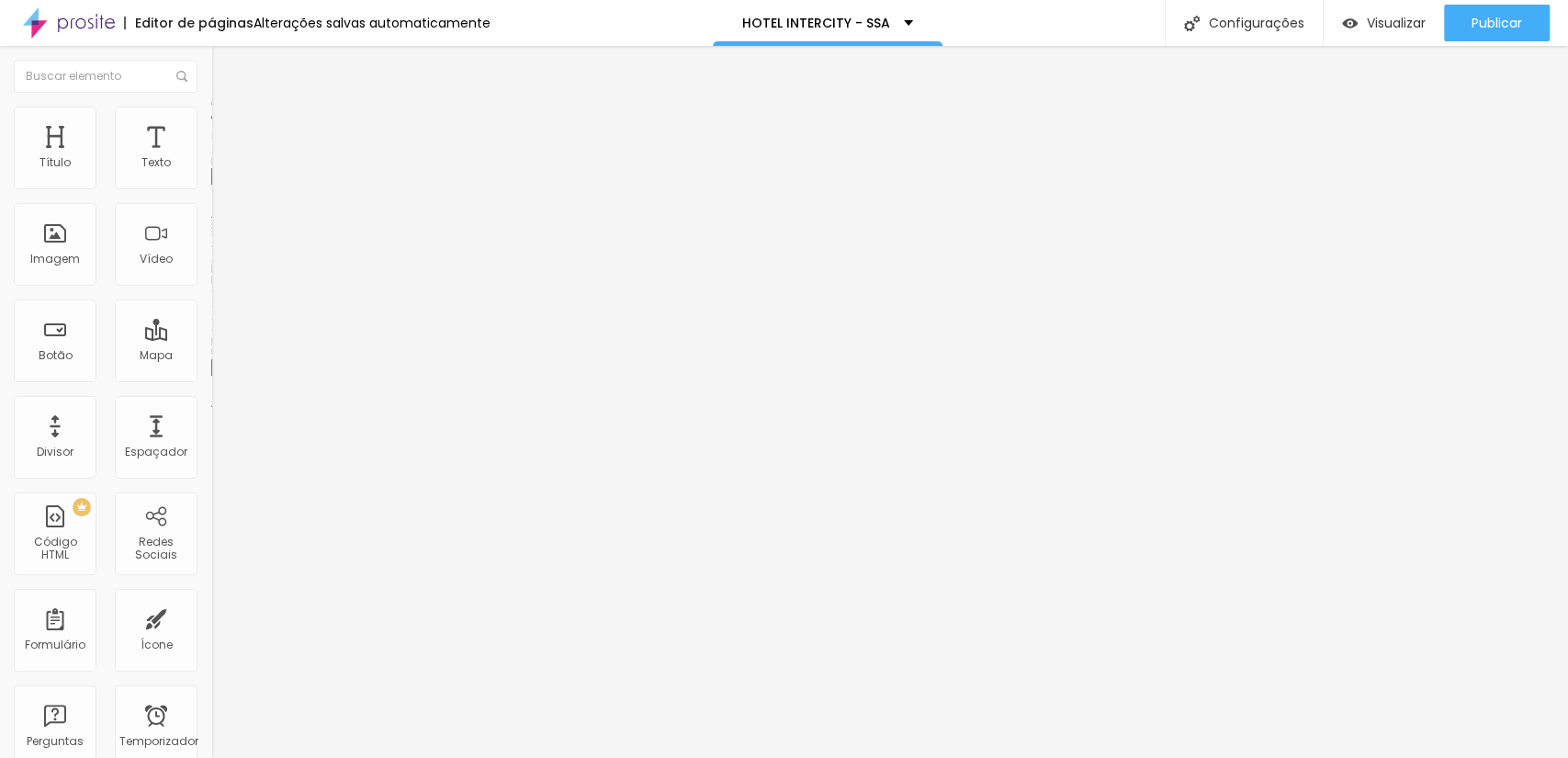
scroll to position [0, 0]
click at [222, 158] on font "Trocar imagem" at bounding box center [266, 150] width 89 height 15
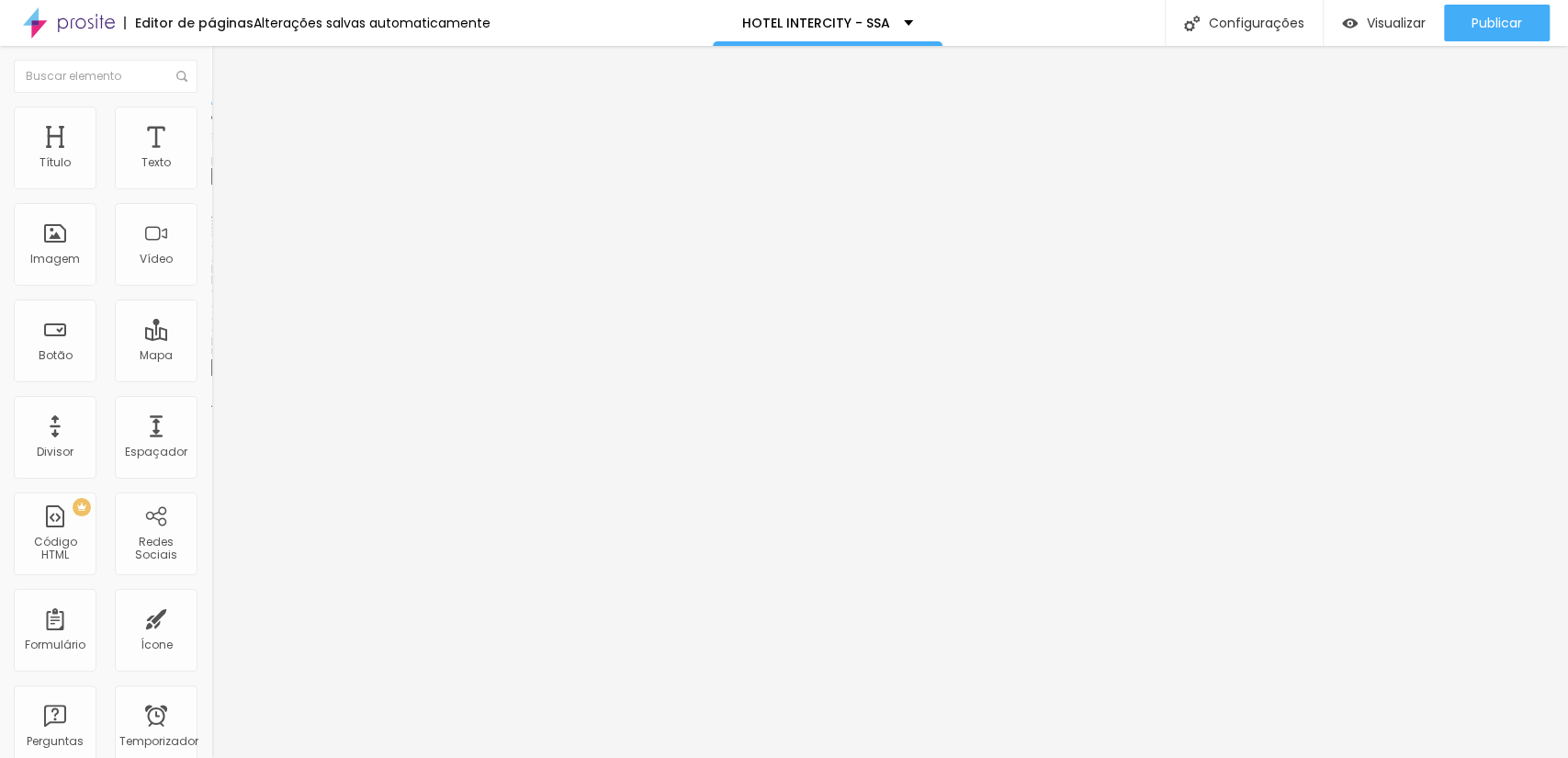
click at [222, 158] on font "Trocar imagem" at bounding box center [266, 150] width 89 height 15
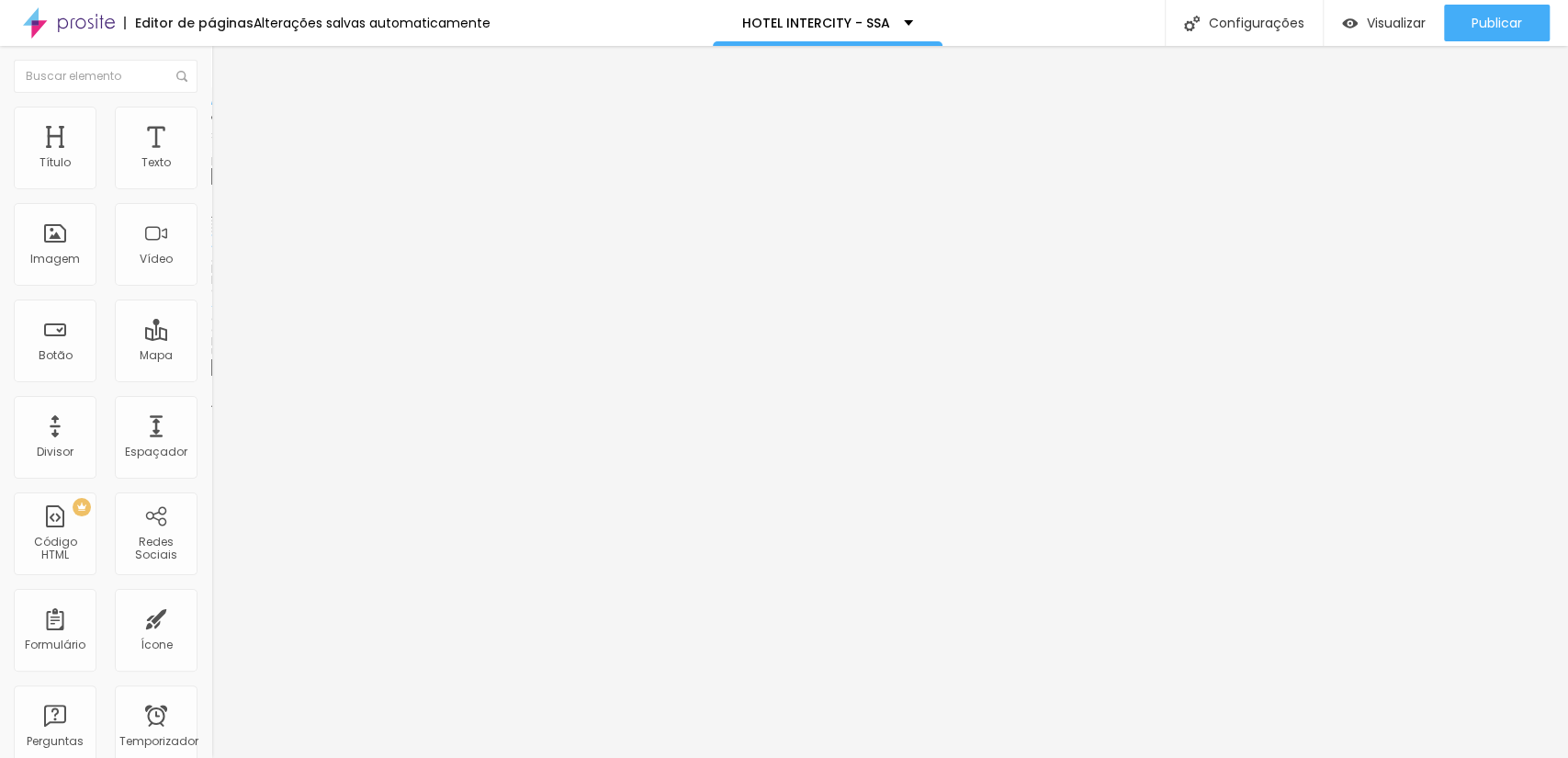
click at [222, 158] on font "Trocar imagem" at bounding box center [266, 150] width 89 height 15
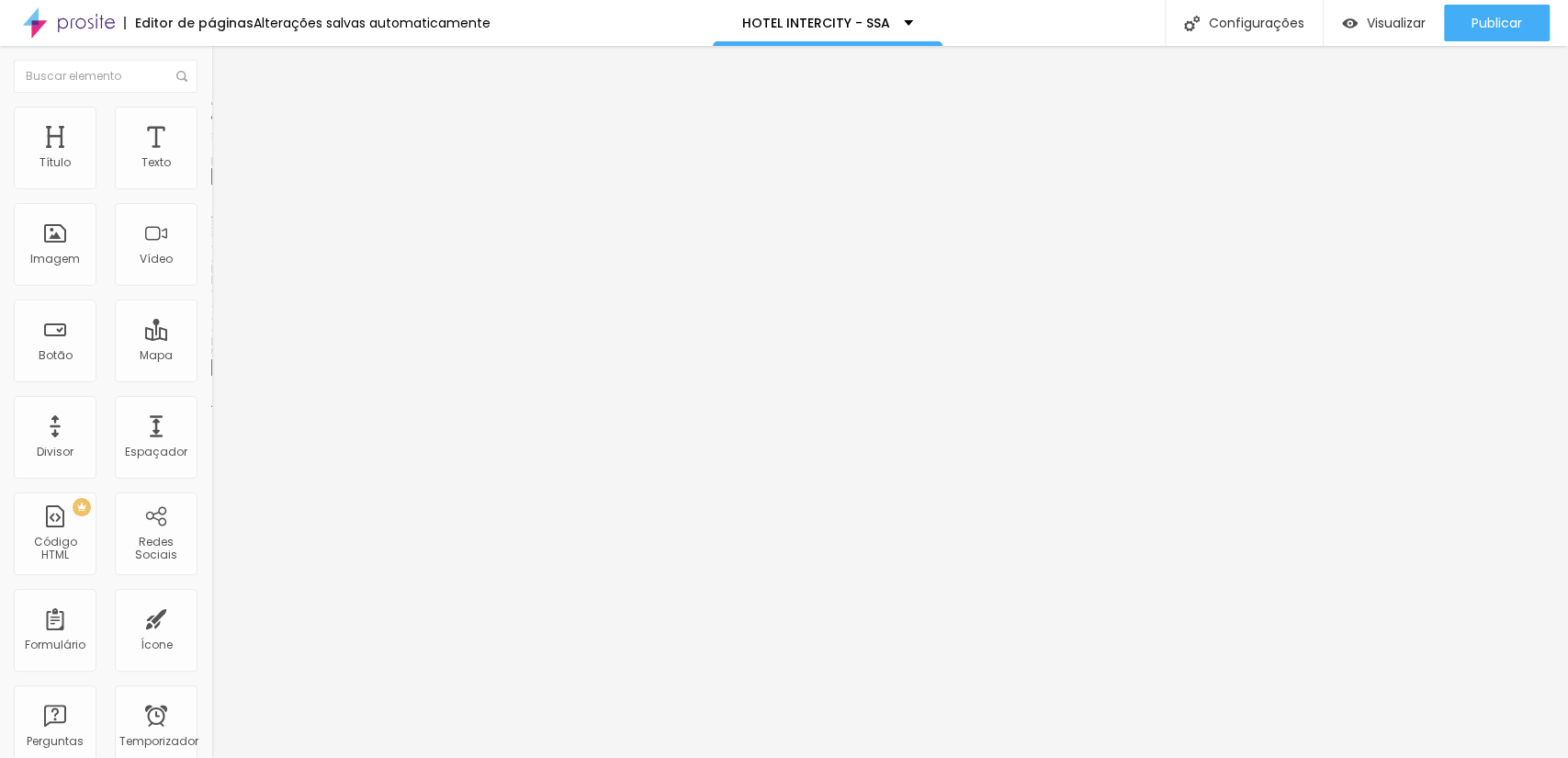
click at [222, 158] on font "Trocar imagem" at bounding box center [266, 150] width 89 height 15
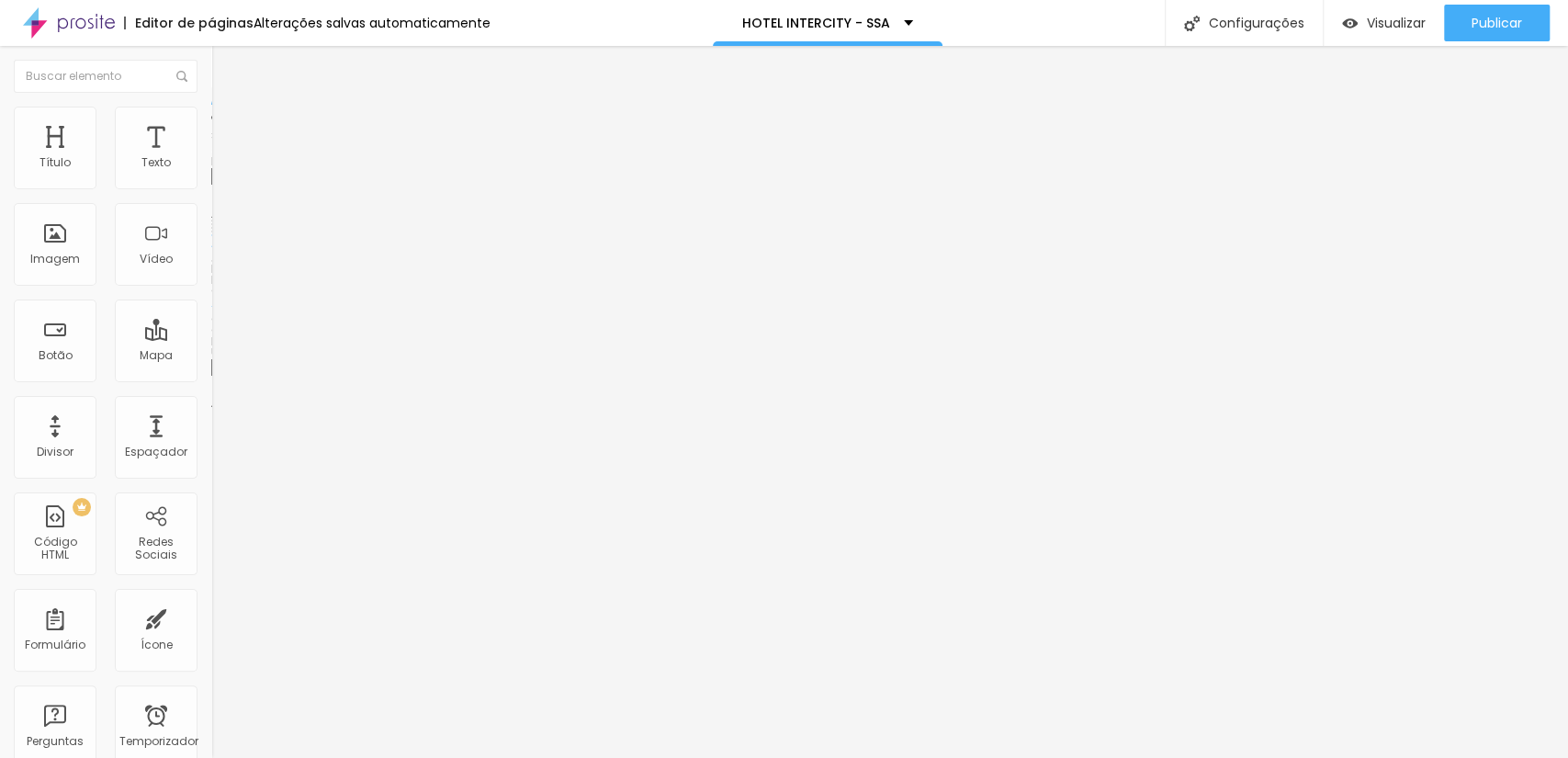
click at [222, 158] on font "Trocar imagem" at bounding box center [266, 150] width 89 height 15
click at [212, 158] on span "Trocar imagem" at bounding box center [261, 150] width 101 height 15
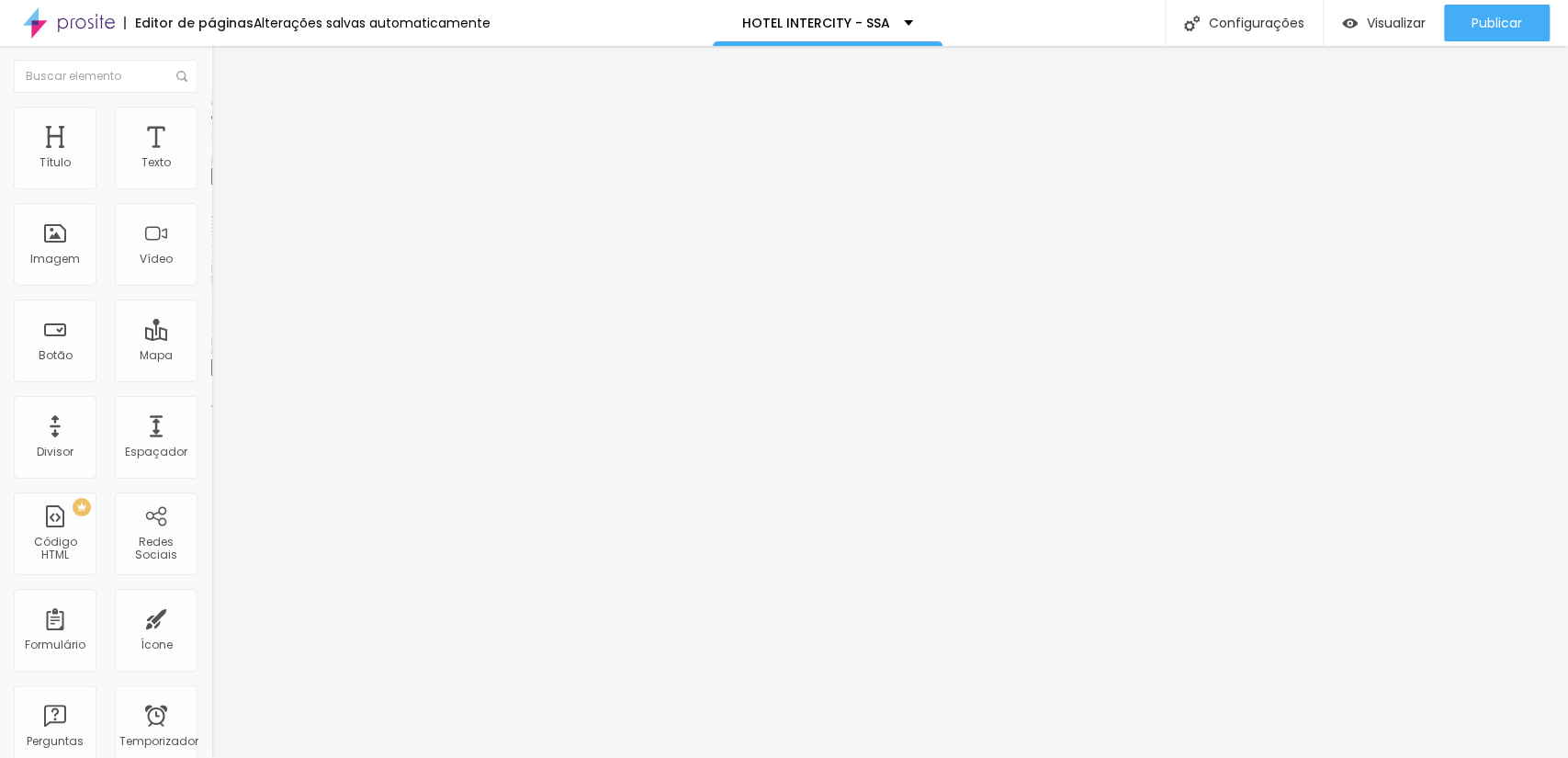
click at [212, 158] on span "Trocar imagem" at bounding box center [261, 150] width 101 height 15
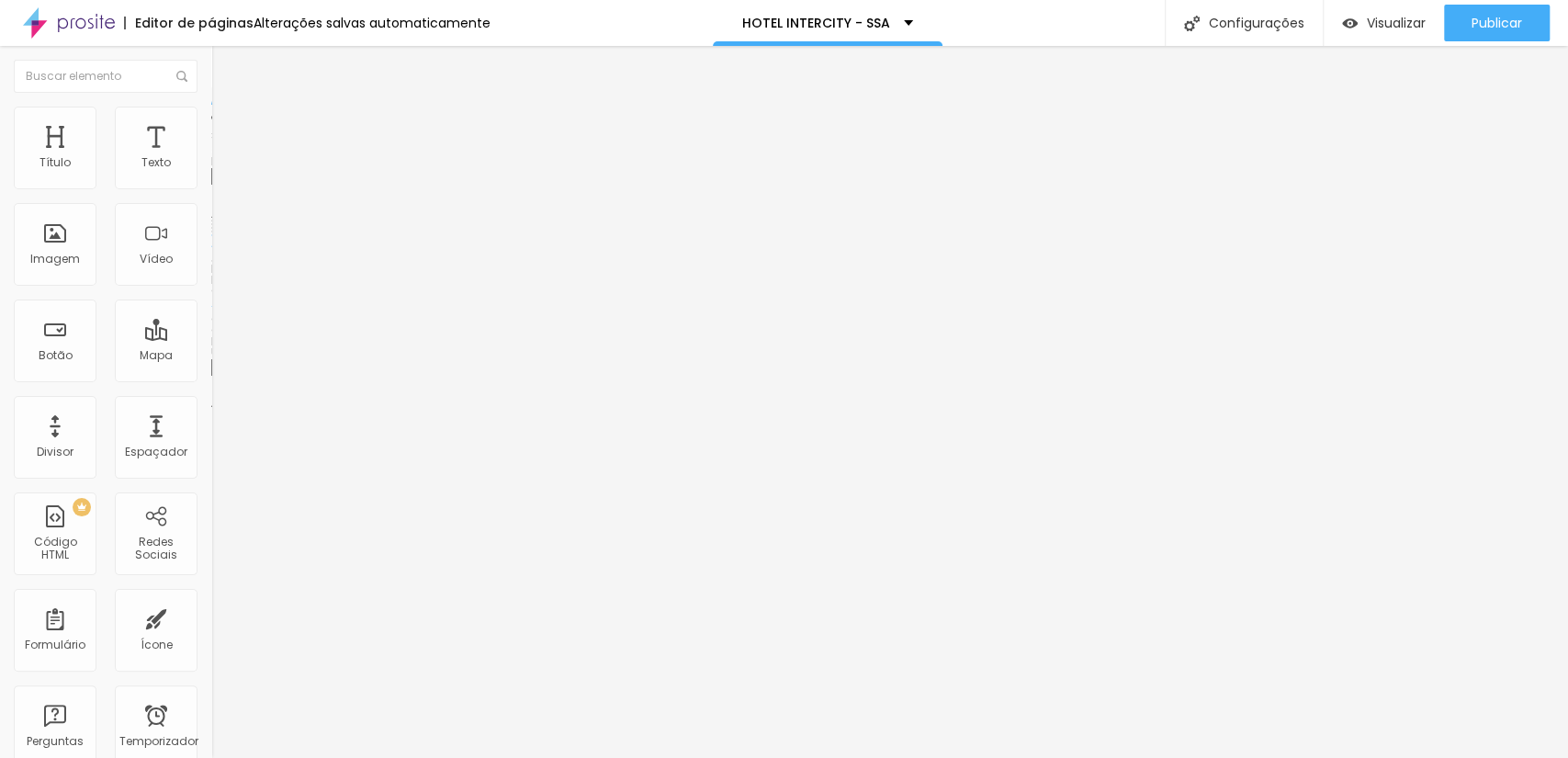
click at [212, 156] on div "Trocar imagem" at bounding box center [317, 149] width 212 height 12
click at [222, 158] on font "Trocar imagem" at bounding box center [266, 150] width 89 height 15
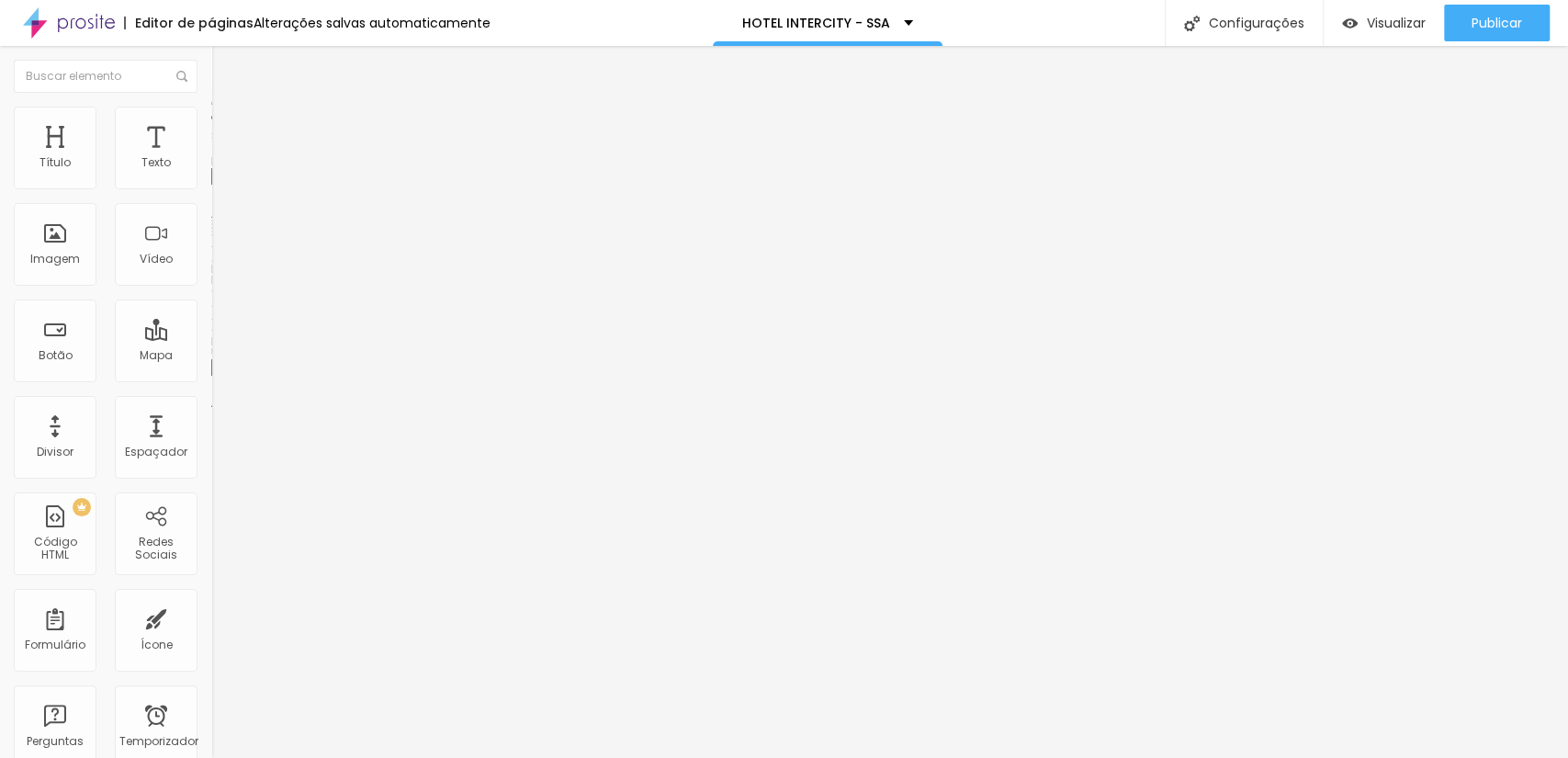
click at [222, 158] on font "Trocar imagem" at bounding box center [266, 150] width 89 height 15
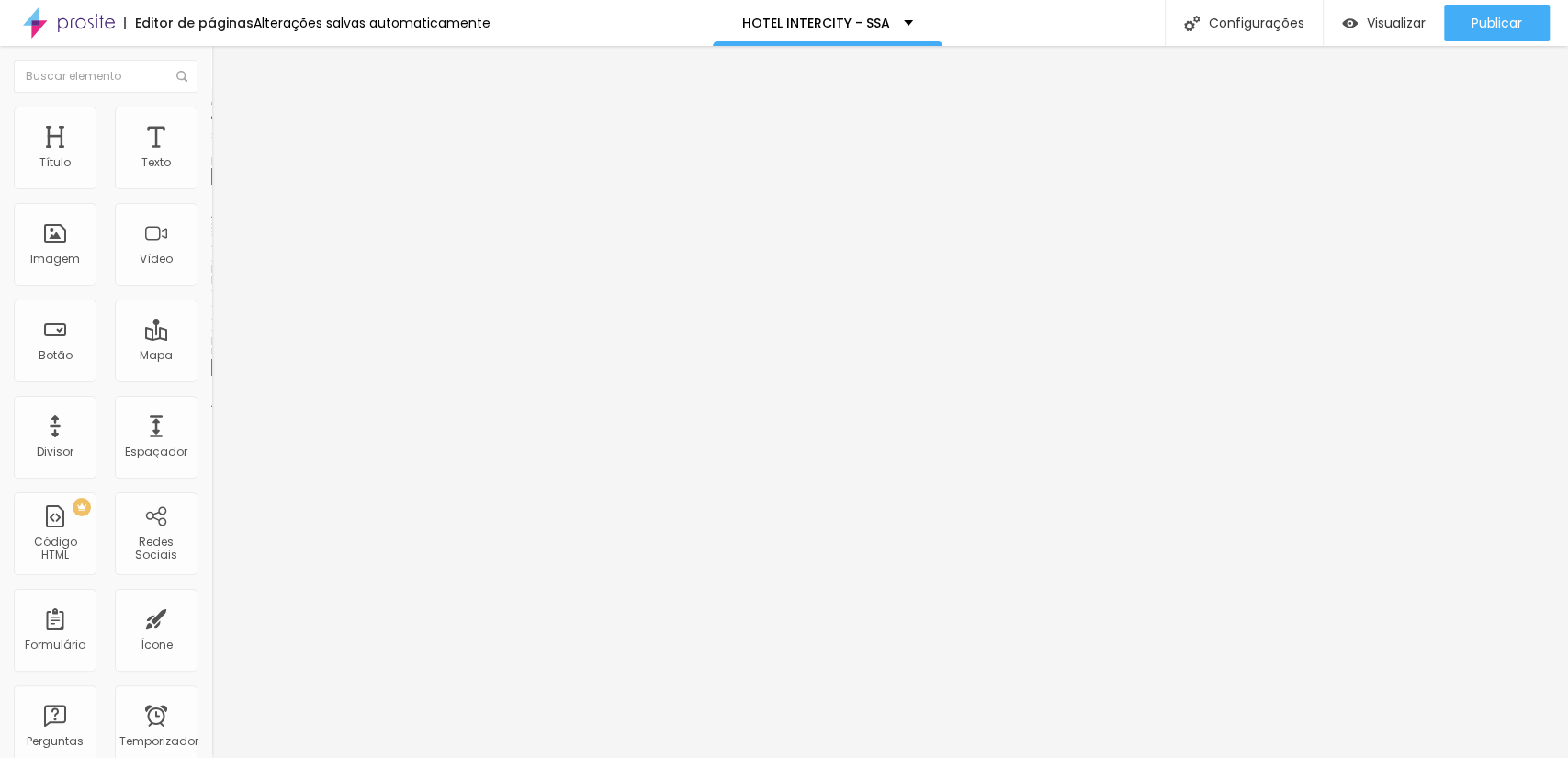
click at [222, 158] on font "Trocar imagem" at bounding box center [266, 150] width 89 height 15
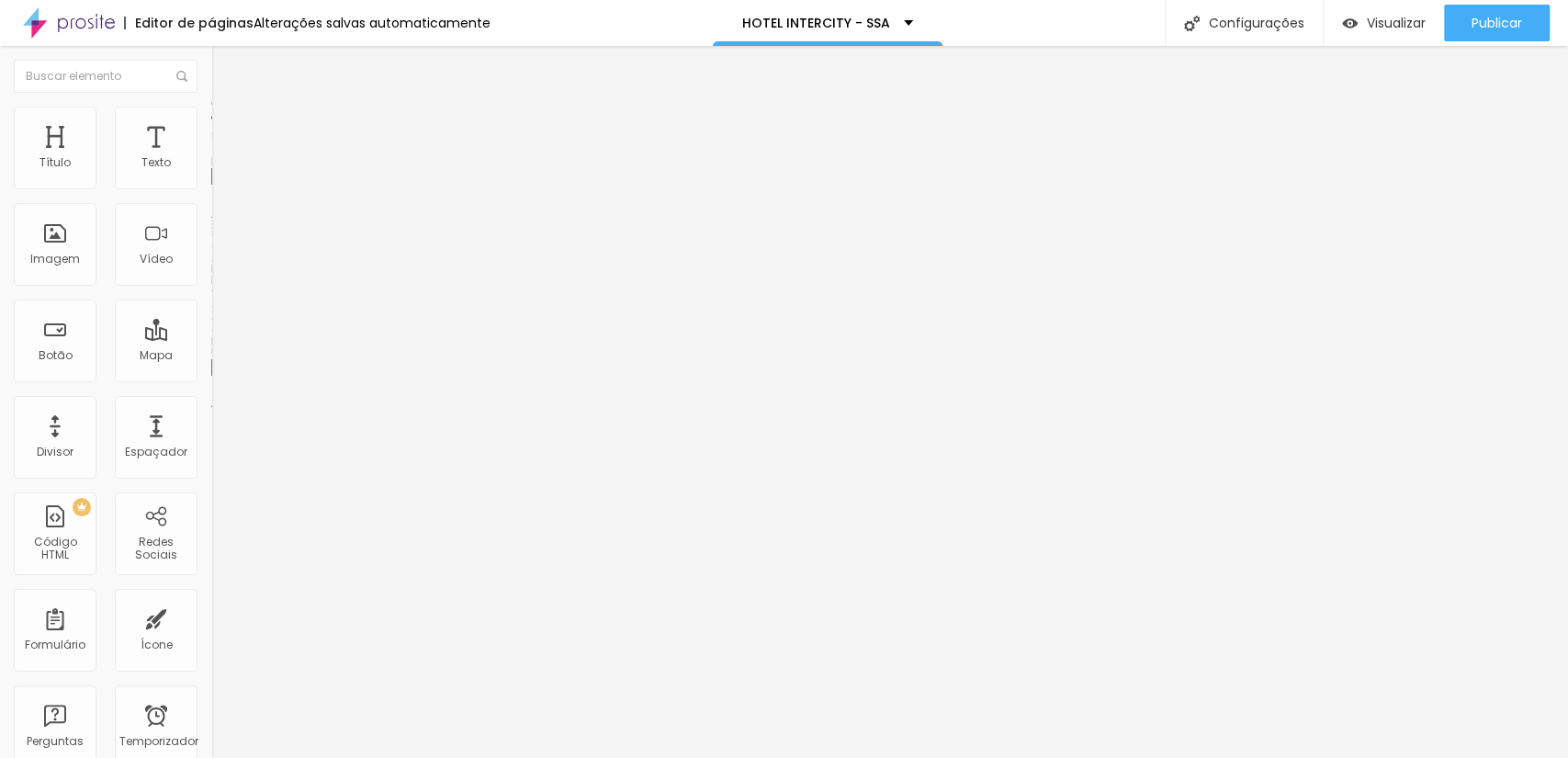
click at [1499, 34] on div "Publicar" at bounding box center [1496, 23] width 51 height 36
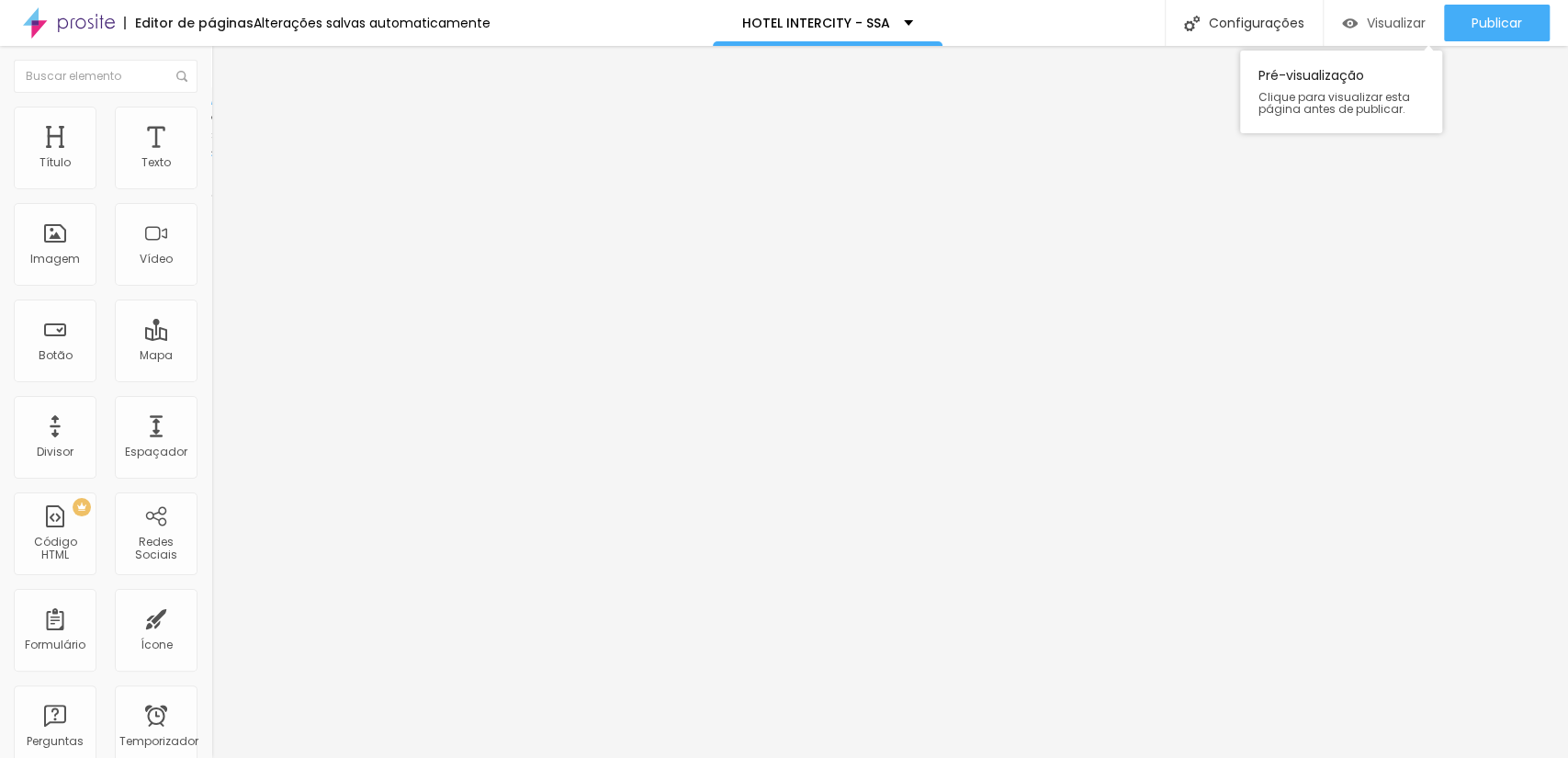
click at [1352, 23] on img "button" at bounding box center [1350, 23] width 15 height 15
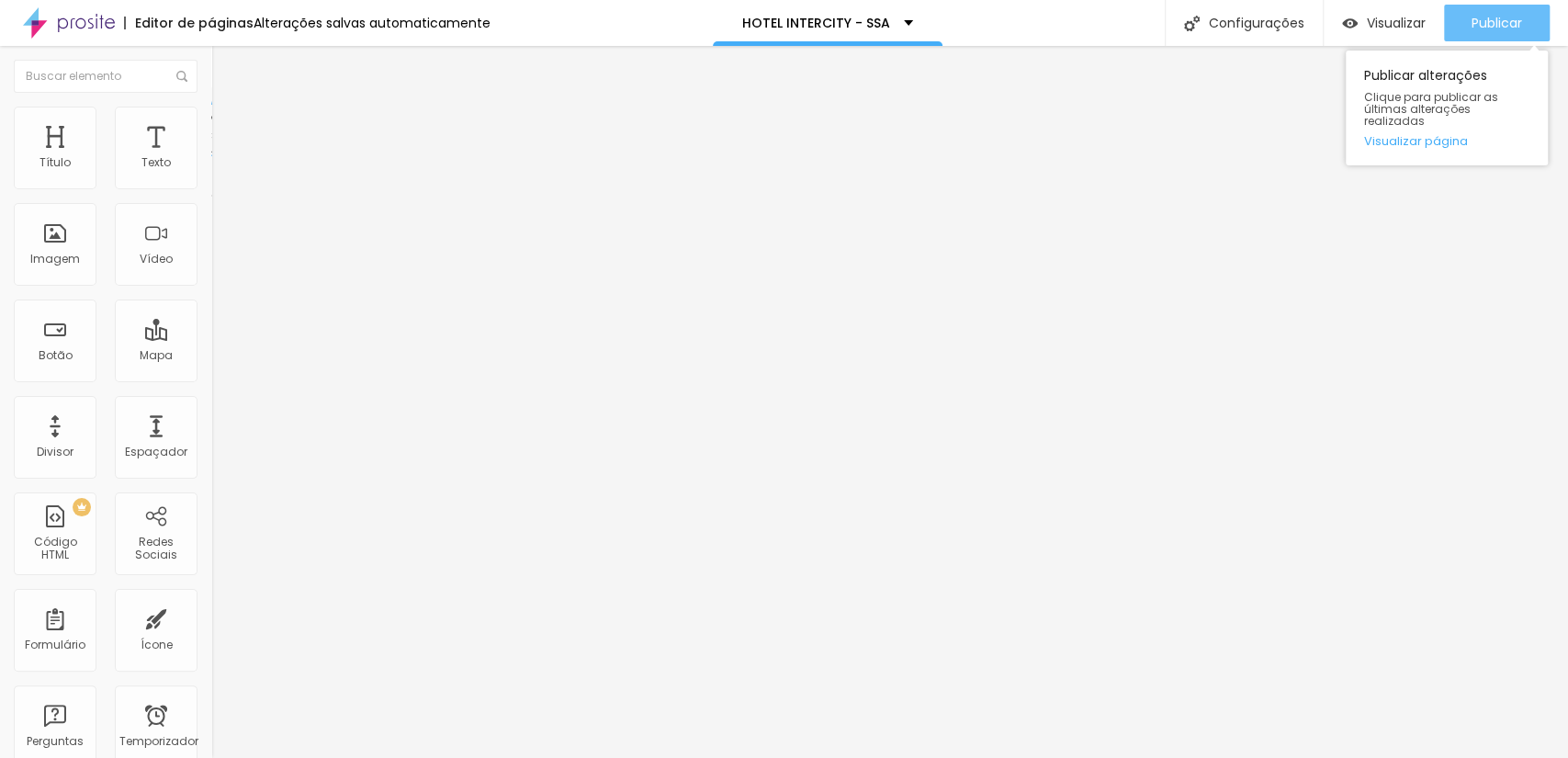
click at [1477, 18] on font "Publicar" at bounding box center [1496, 22] width 51 height 18
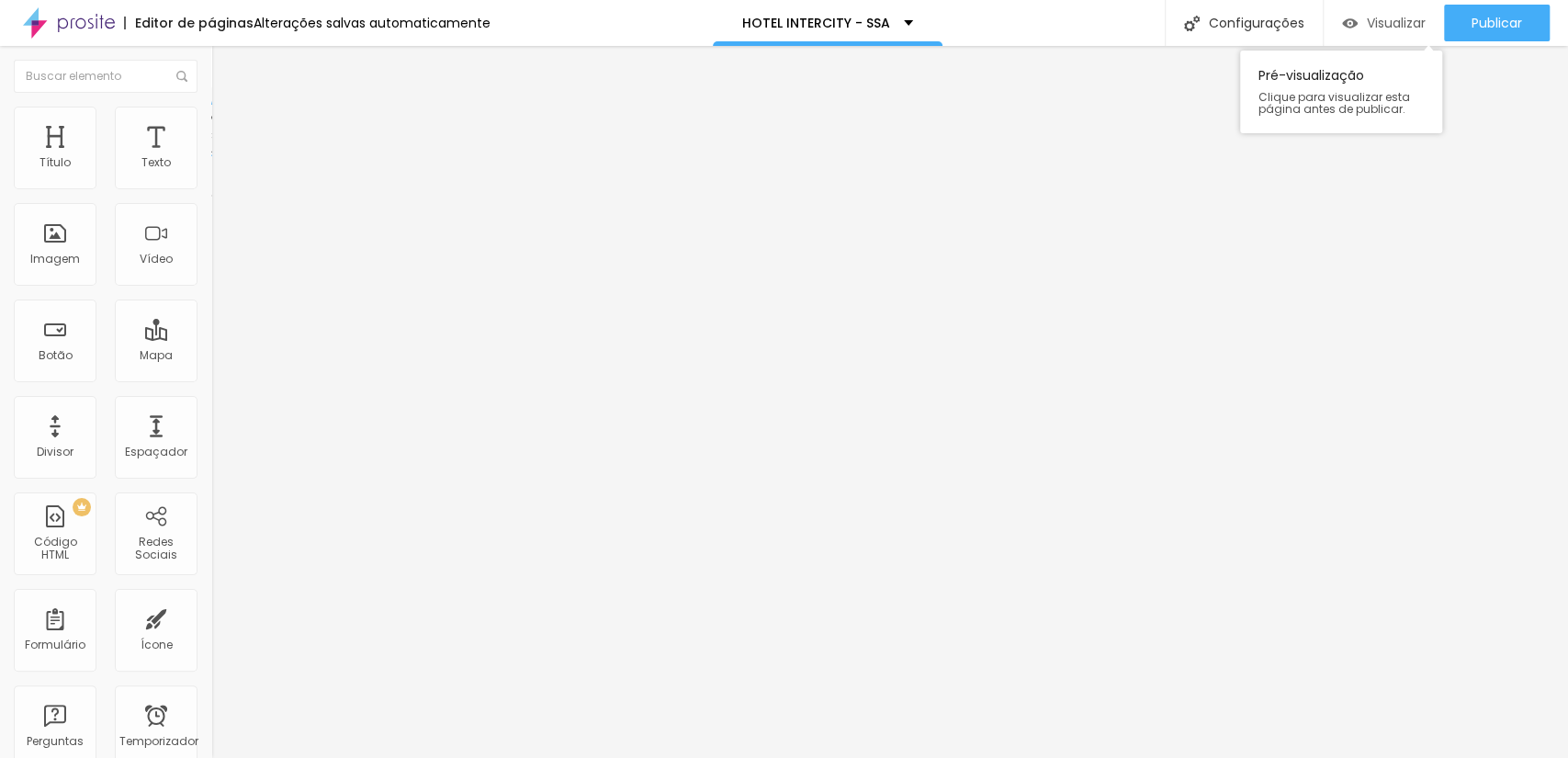
click at [1392, 9] on div "Visualizar" at bounding box center [1383, 23] width 83 height 36
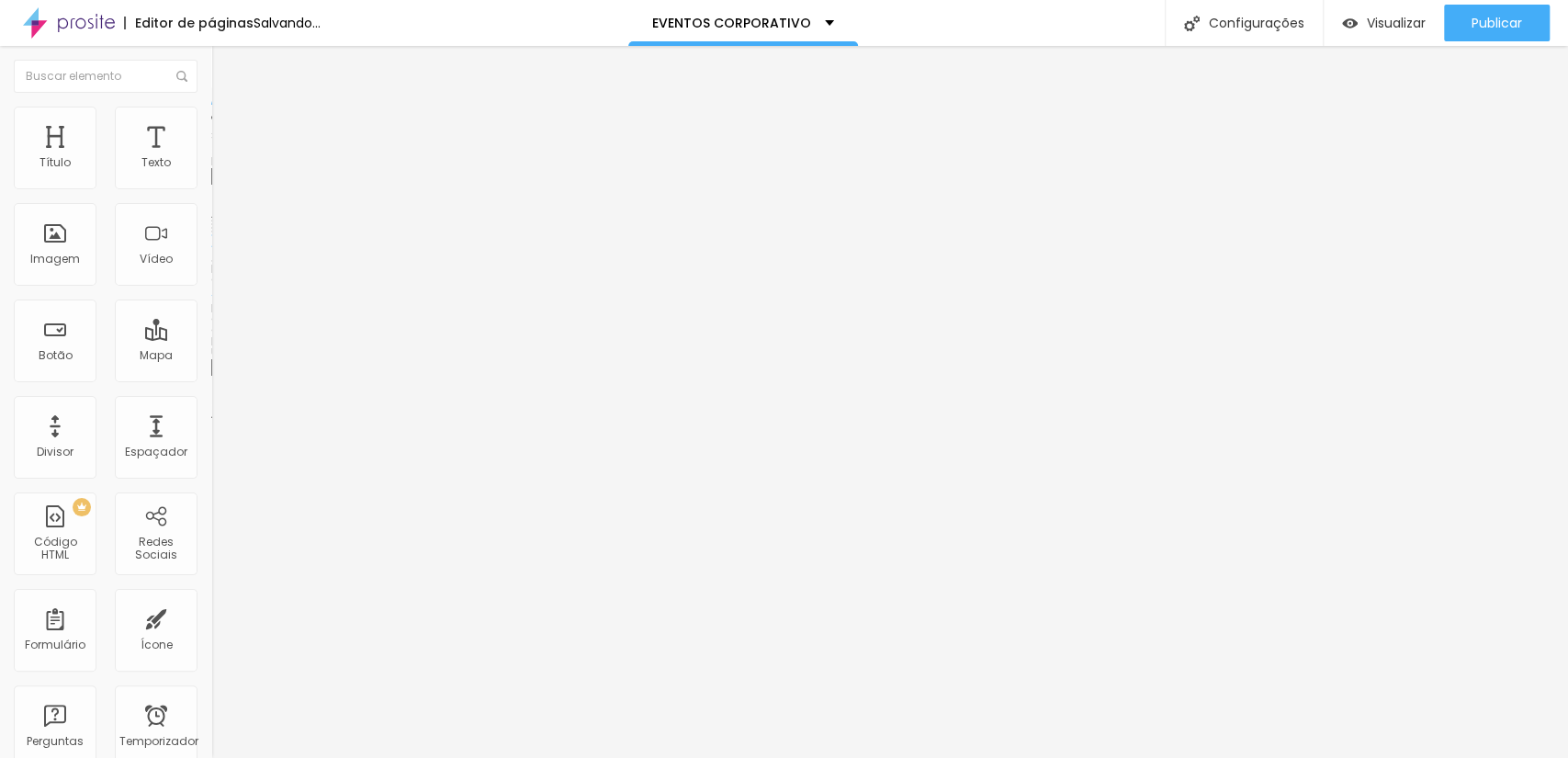
click at [311, 158] on span at bounding box center [317, 150] width 11 height 15
click at [311, 154] on img at bounding box center [317, 149] width 11 height 11
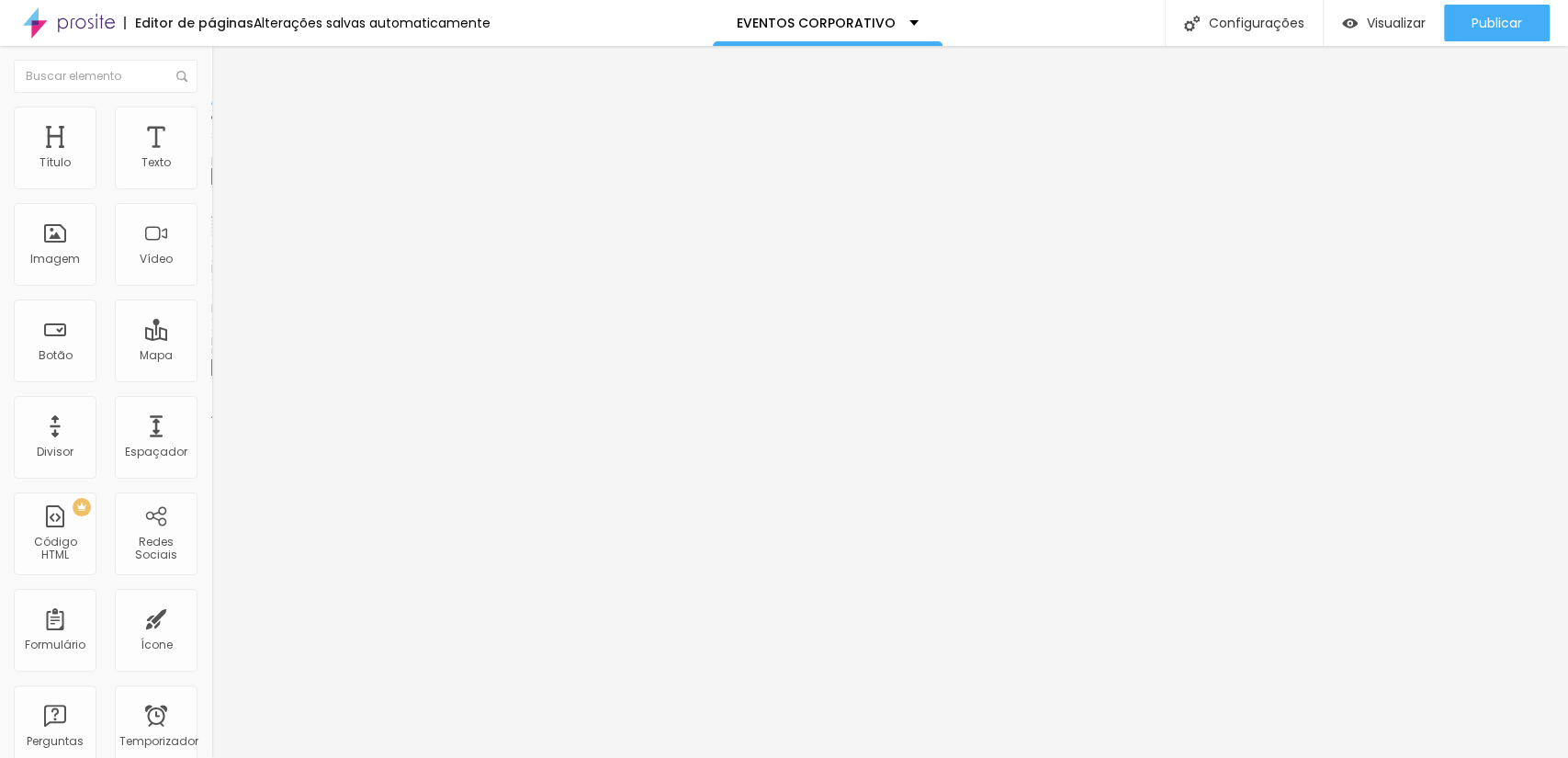
click at [311, 154] on img at bounding box center [317, 149] width 11 height 11
click at [311, 158] on span at bounding box center [317, 150] width 11 height 15
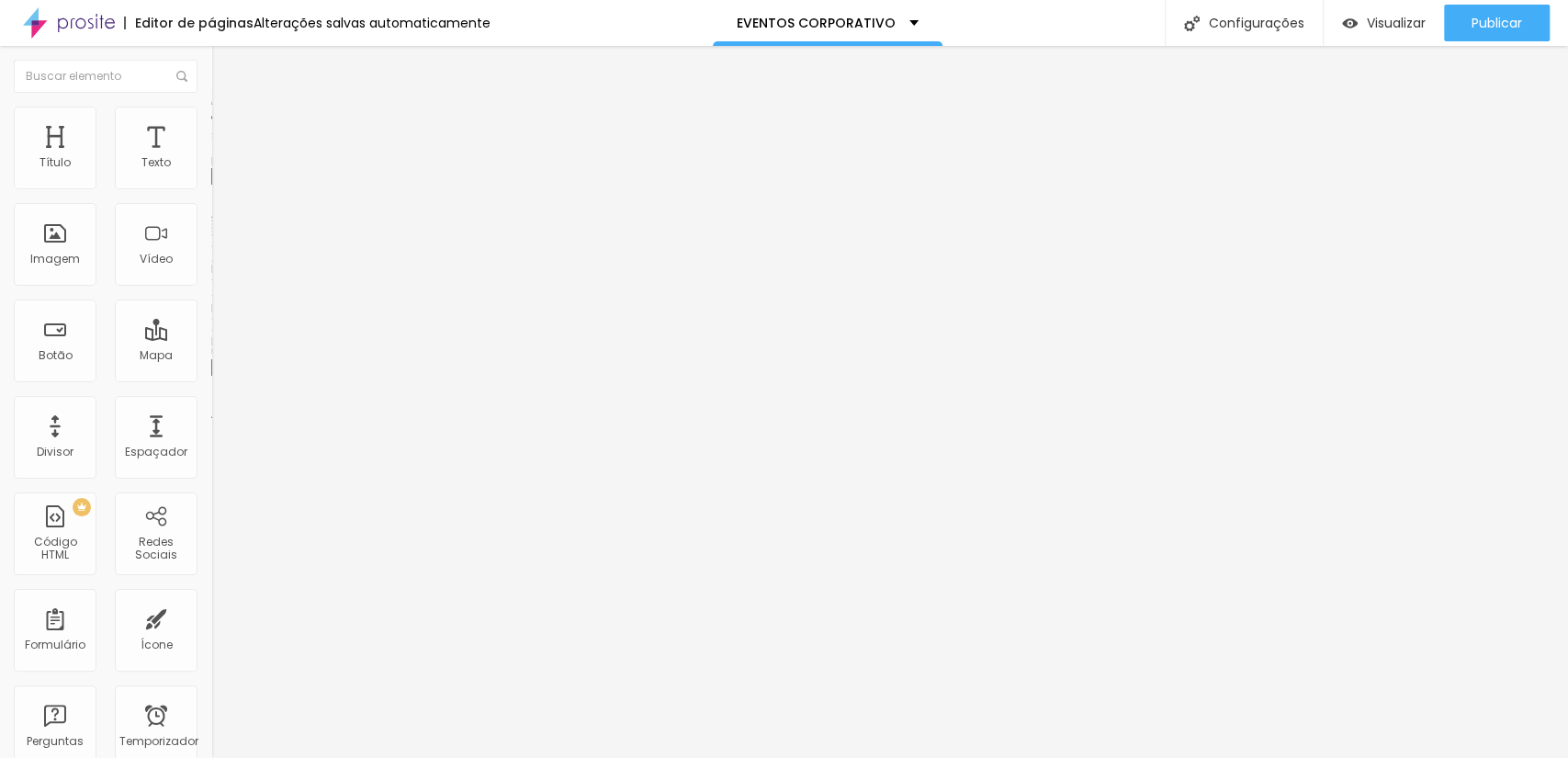
click at [311, 158] on span at bounding box center [317, 150] width 11 height 15
click at [311, 154] on img at bounding box center [317, 149] width 11 height 11
click at [311, 158] on span at bounding box center [317, 150] width 11 height 15
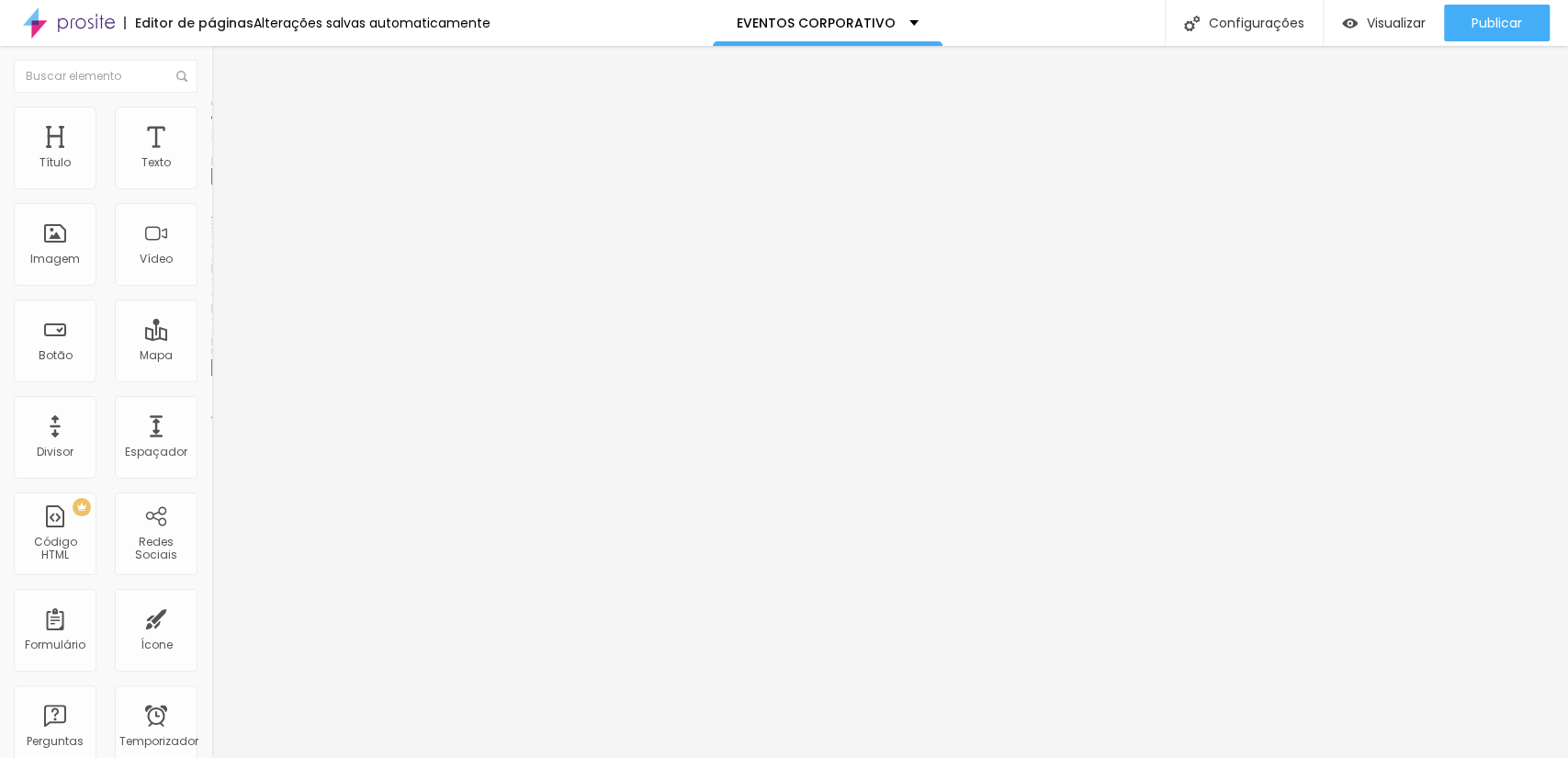
click at [212, 156] on div "Trocar imagem" at bounding box center [317, 149] width 212 height 12
click at [311, 158] on span at bounding box center [317, 150] width 11 height 15
click at [311, 154] on img at bounding box center [317, 149] width 11 height 11
click at [176, 517] on div "Redes Sociais" at bounding box center [156, 534] width 82 height 82
click at [212, 119] on li "Estilo" at bounding box center [317, 115] width 212 height 18
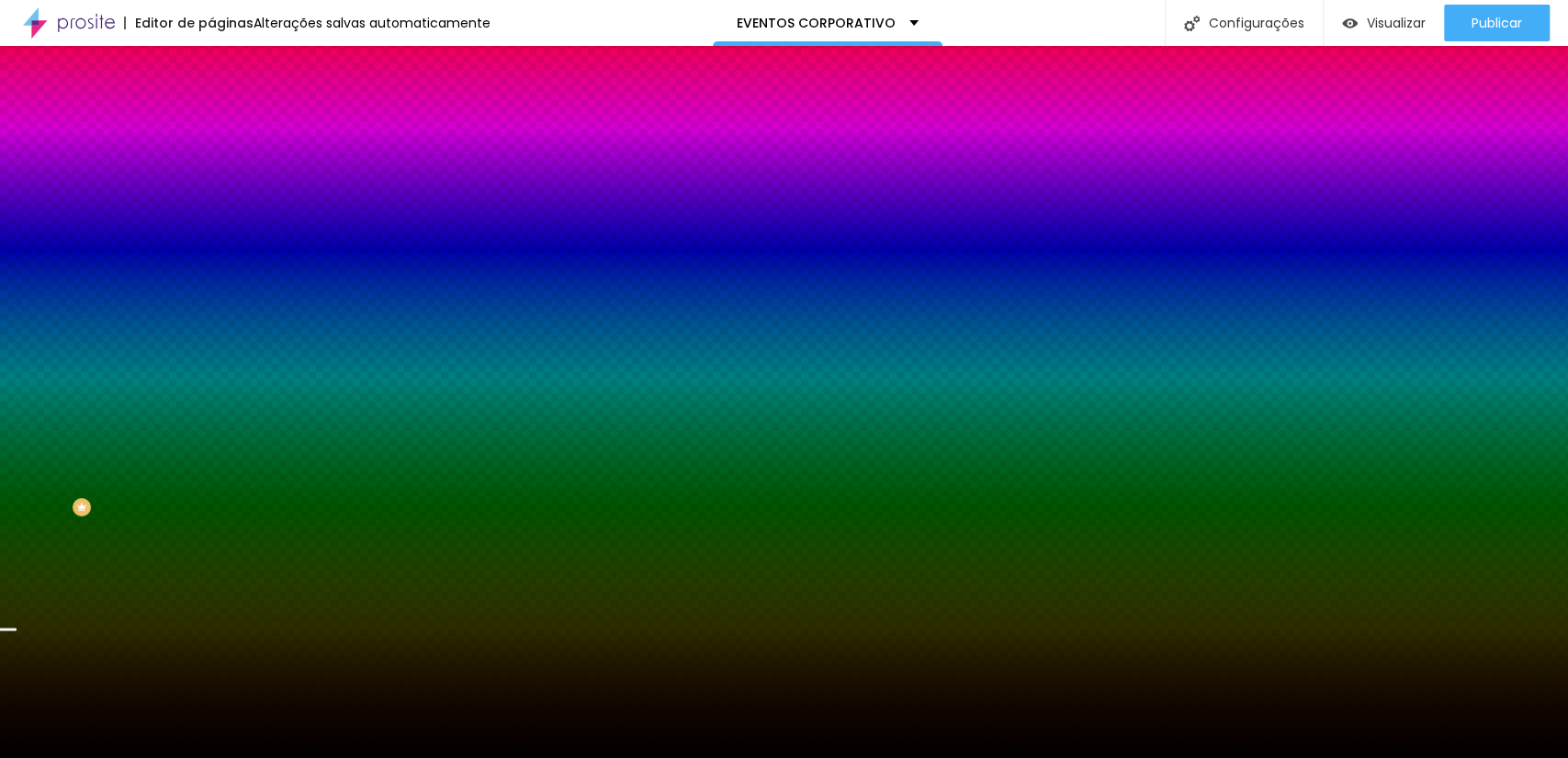
click at [311, 166] on img at bounding box center [317, 160] width 11 height 11
